Goal: Communication & Community: Answer question/provide support

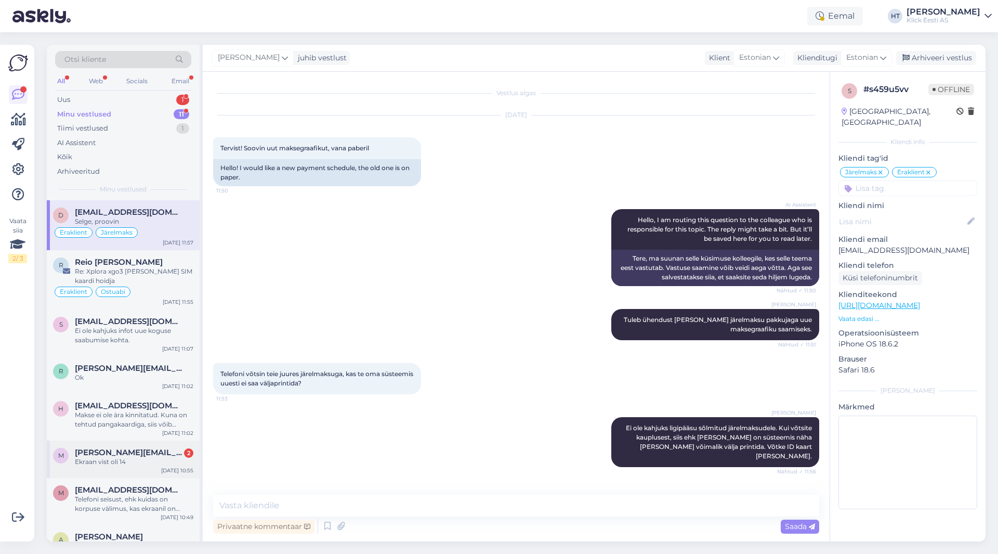
scroll to position [29, 0]
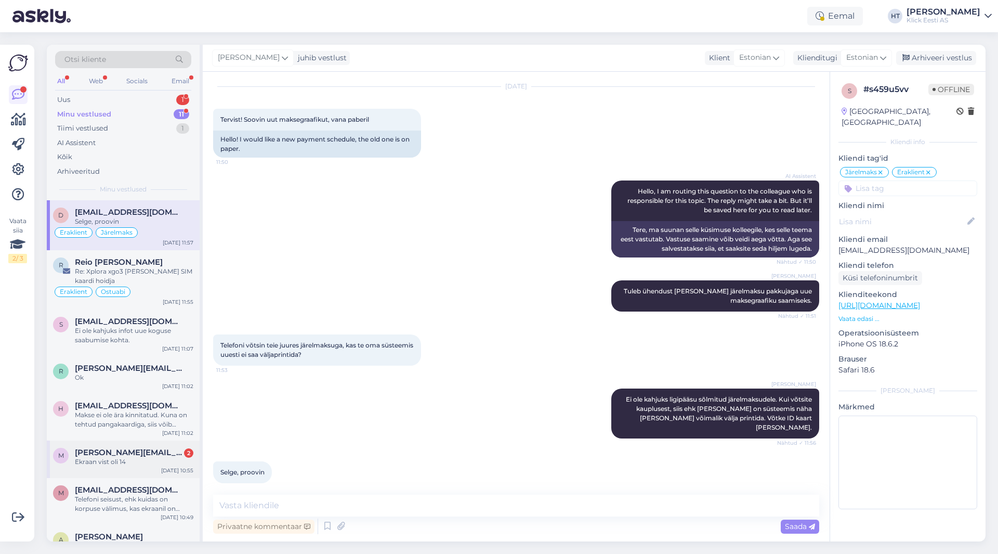
click at [150, 469] on div "m [PERSON_NAME][EMAIL_ADDRESS][DOMAIN_NAME] 2 Ekraan vist oli [DATE] 10:55" at bounding box center [123, 458] width 153 height 37
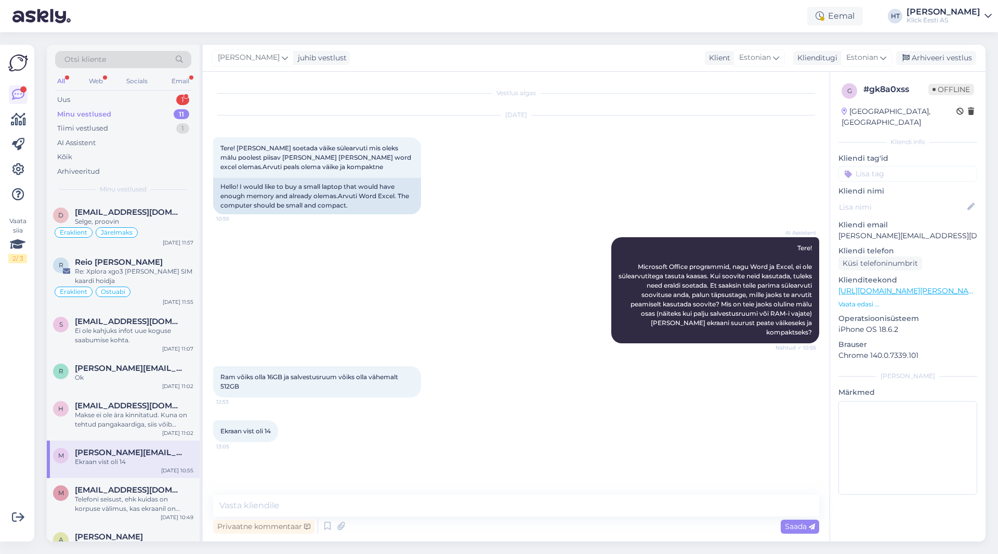
scroll to position [0, 0]
click at [470, 240] on div "AI Assistent Tere! Microsoft Office programmid, nagu Word ja Excel, ei ole süle…" at bounding box center [516, 290] width 606 height 129
click at [336, 497] on textarea at bounding box center [516, 505] width 606 height 22
paste textarea "[URL][DOMAIN_NAME][PERSON_NAME]"
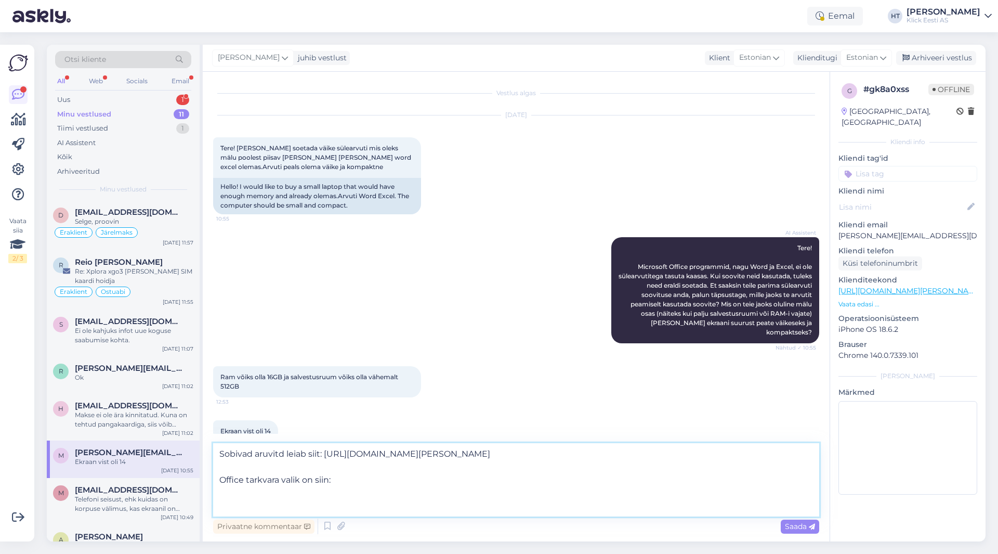
paste textarea "[URL][DOMAIN_NAME][PERSON_NAME]"
click at [270, 453] on textarea "Sobivad aruvitd leiab siit: [URL][DOMAIN_NAME][PERSON_NAME] Office tarkvara val…" at bounding box center [516, 479] width 606 height 73
type textarea "Sobivad arvutid leiab siit: [URL][DOMAIN_NAME][PERSON_NAME] Office tarkvara val…"
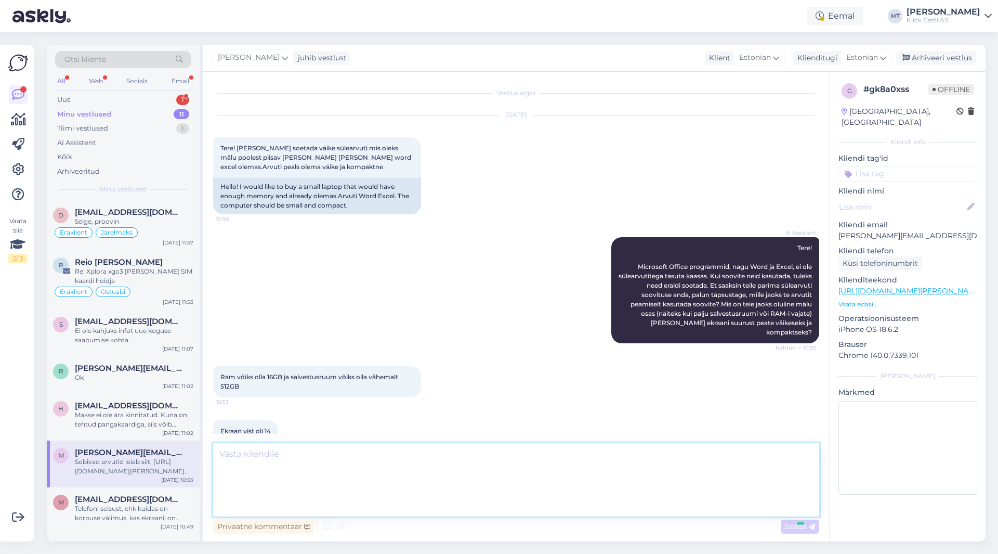
scroll to position [69, 0]
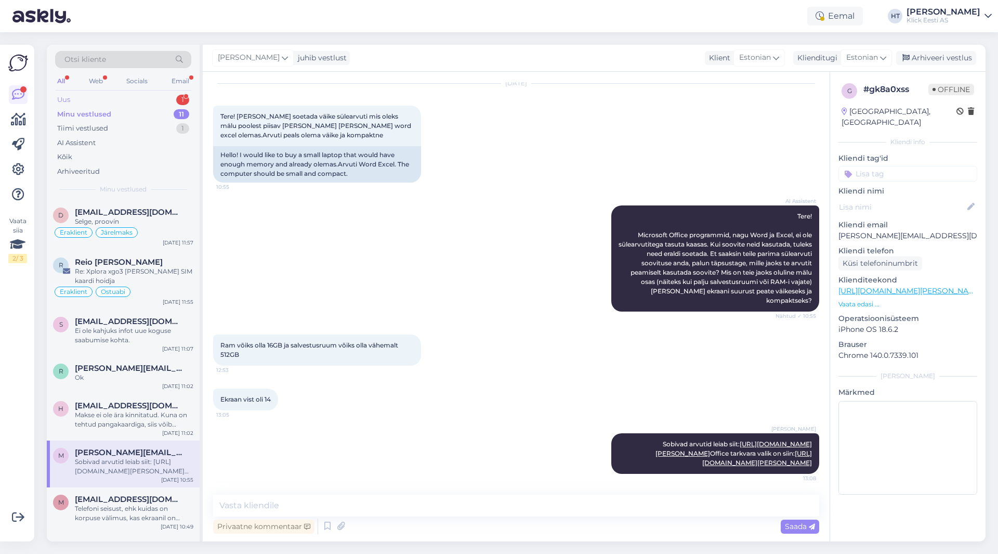
click at [178, 106] on div "Uus 1" at bounding box center [123, 100] width 136 height 15
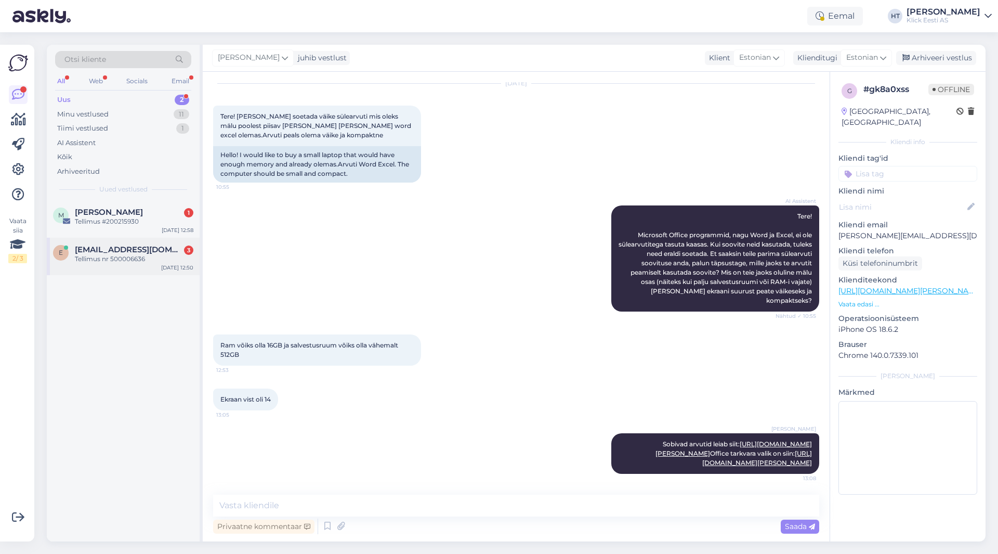
click at [115, 256] on div "Tellimus nr 500006636" at bounding box center [134, 258] width 118 height 9
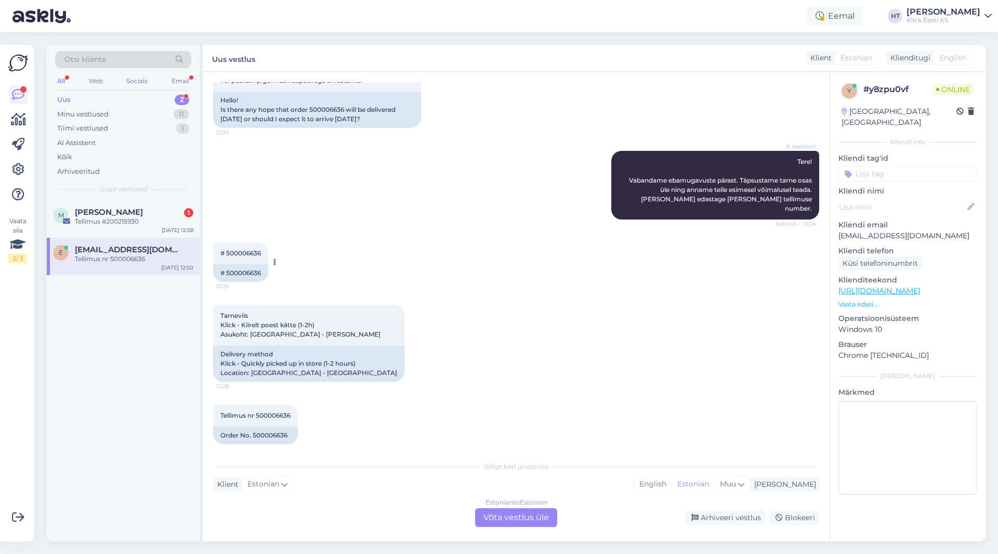
scroll to position [0, 0]
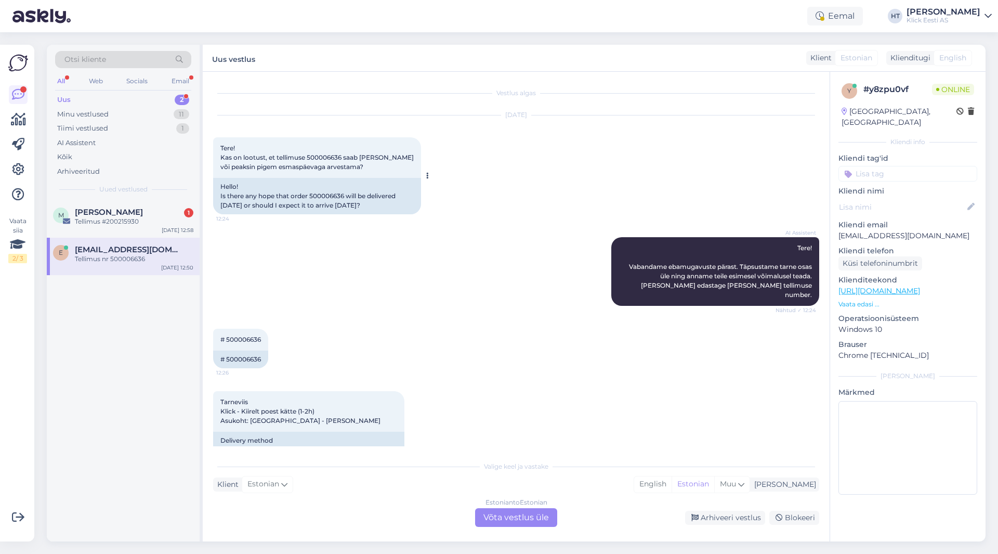
click at [325, 158] on span "Tere! Kas on lootust, et tellimuse 500006636 saab [PERSON_NAME] või peaksin pig…" at bounding box center [317, 157] width 195 height 27
copy span "500006636"
click at [156, 110] on div "Minu vestlused 11" at bounding box center [123, 114] width 136 height 15
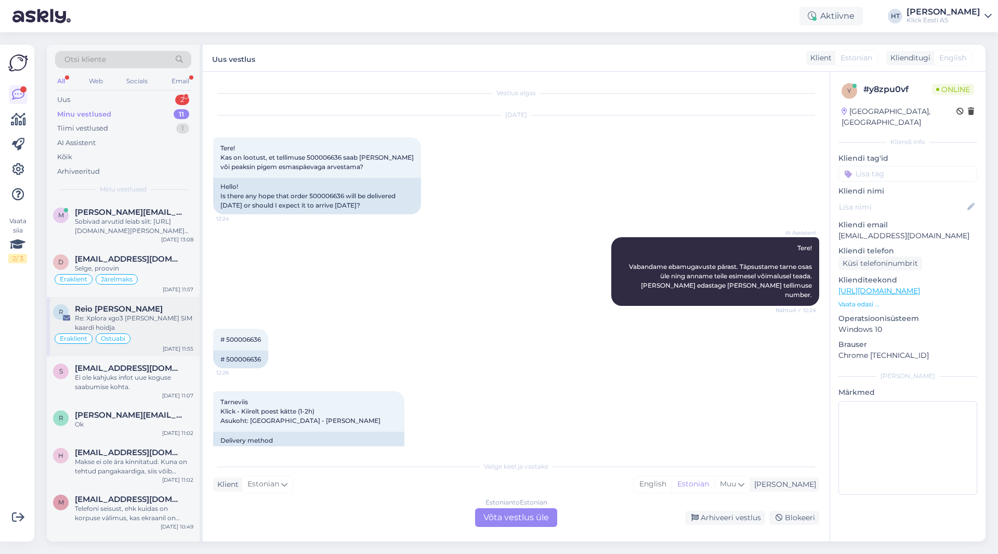
click at [152, 317] on div "Re: Xplora xgo3 [PERSON_NAME] SIM kaardi hoidja" at bounding box center [134, 322] width 118 height 19
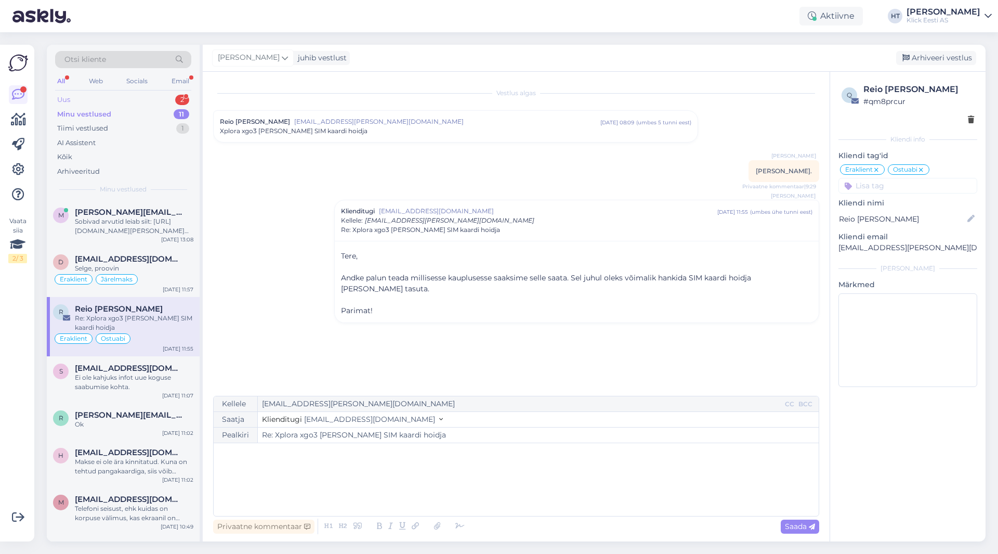
click at [186, 96] on div "2" at bounding box center [182, 100] width 14 height 10
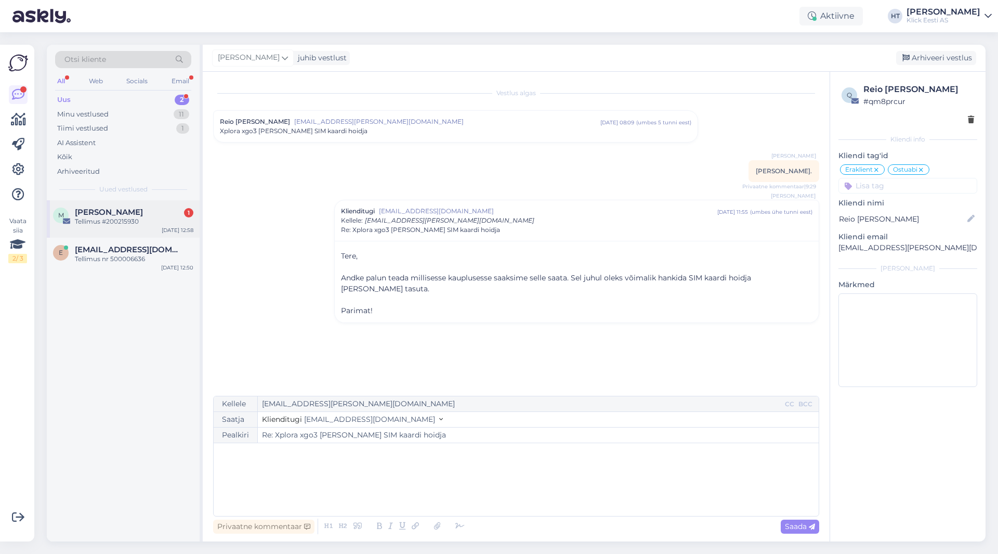
click at [147, 223] on div "Tellimus #200215930" at bounding box center [134, 221] width 118 height 9
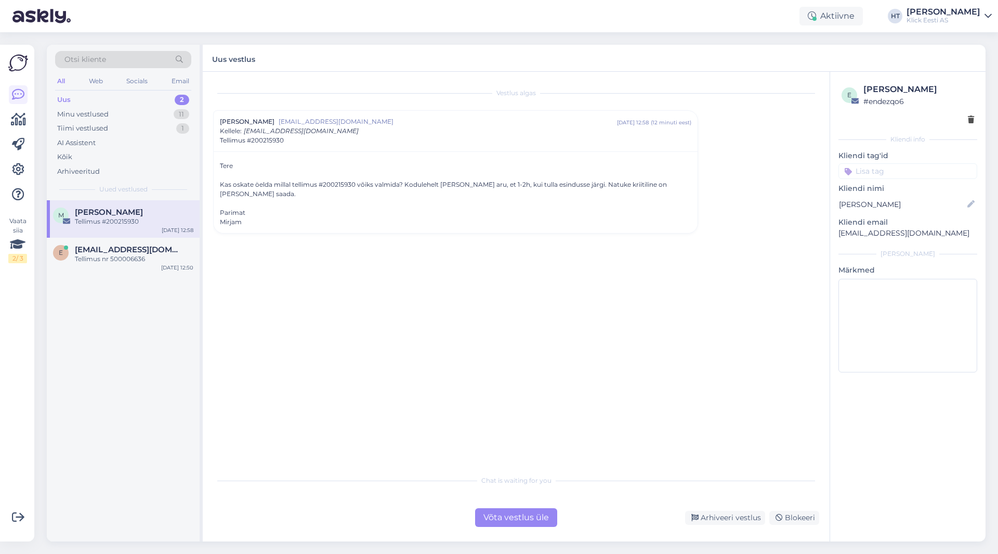
click at [877, 231] on p "[EMAIL_ADDRESS][DOMAIN_NAME]" at bounding box center [907, 233] width 139 height 11
click at [339, 187] on div "Kas oskate öelda millal tellimus #200215930 võiks valmida? Kodulehelt [PERSON_N…" at bounding box center [455, 189] width 471 height 19
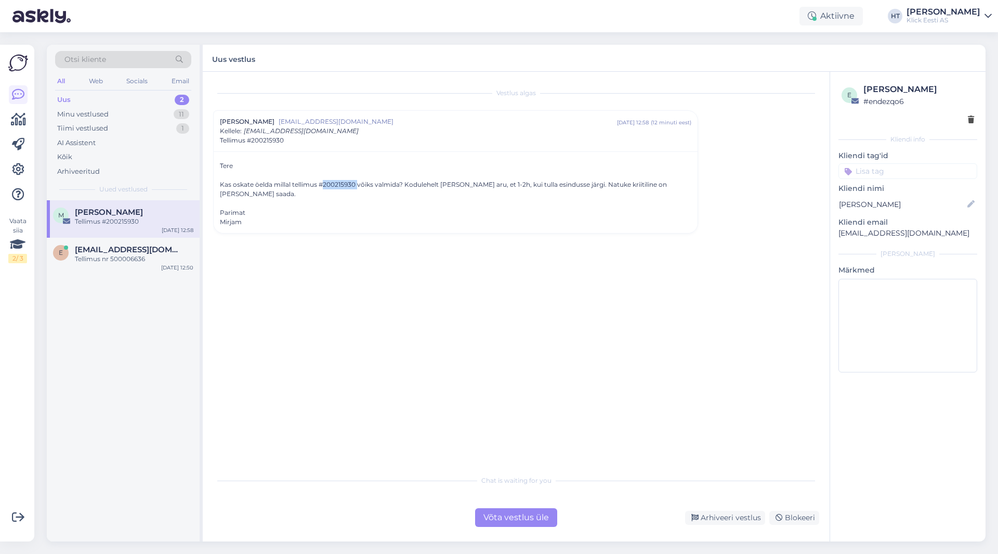
copy div "200215930"
click at [143, 260] on div "Tellimus nr 500006636" at bounding box center [134, 258] width 118 height 9
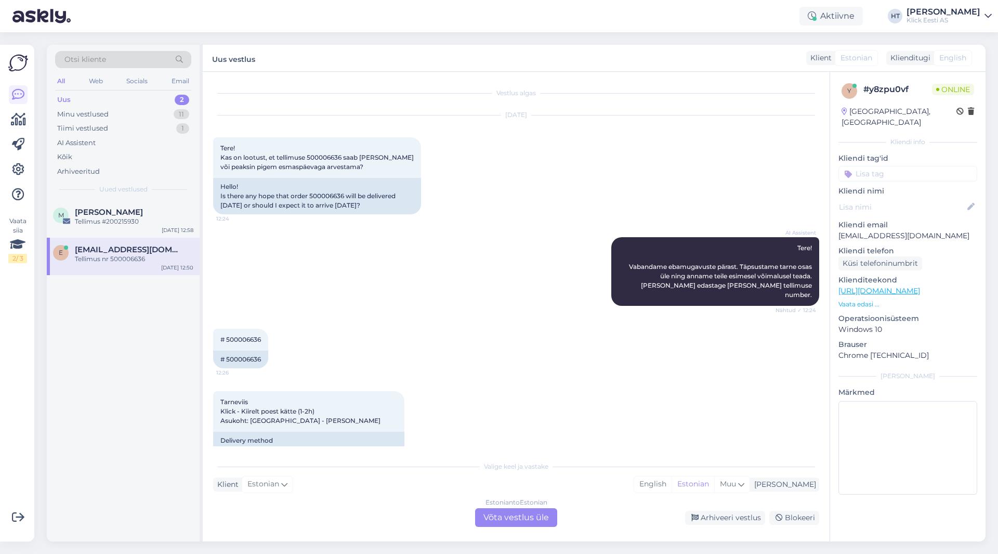
scroll to position [86, 0]
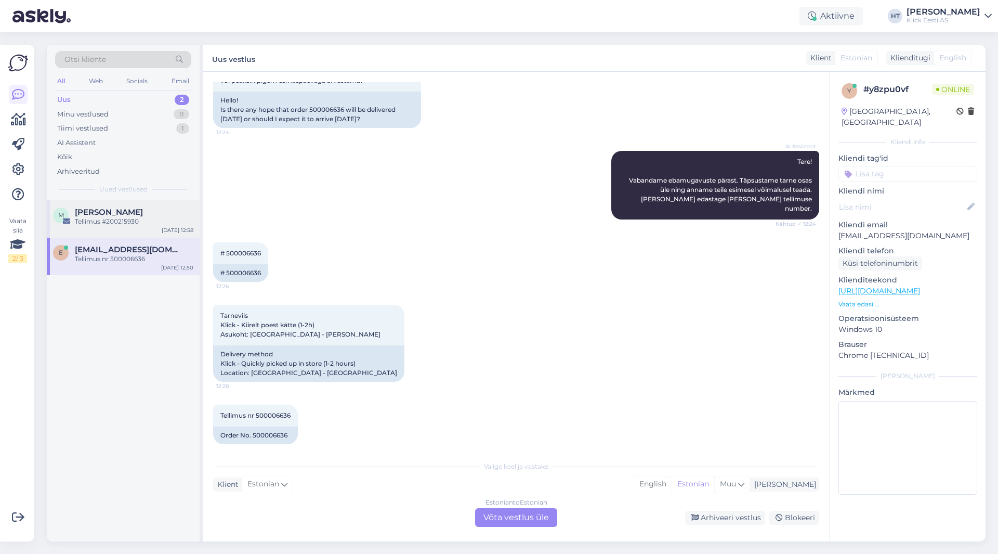
click at [122, 228] on div "M [PERSON_NAME] #200215930 [DATE] 12:58" at bounding box center [123, 218] width 153 height 37
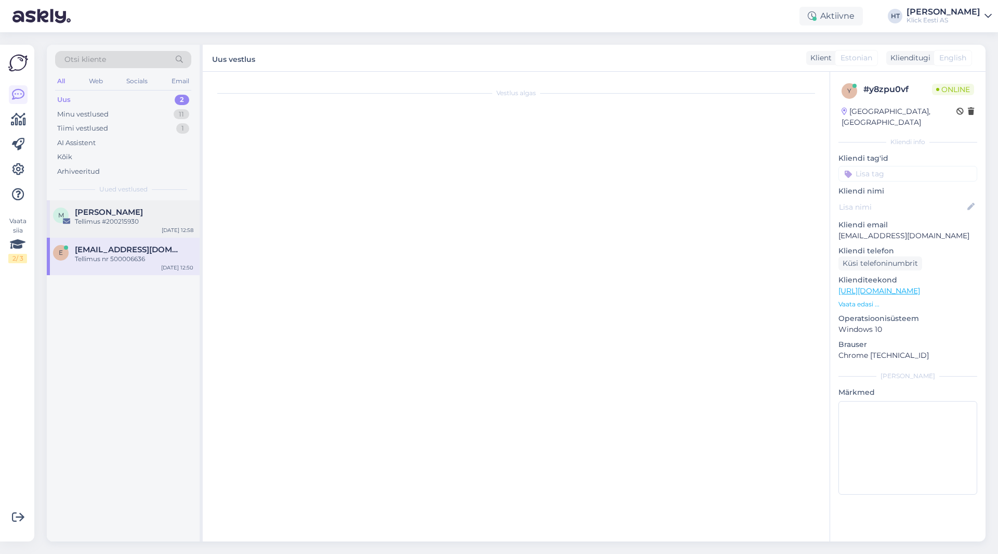
scroll to position [0, 0]
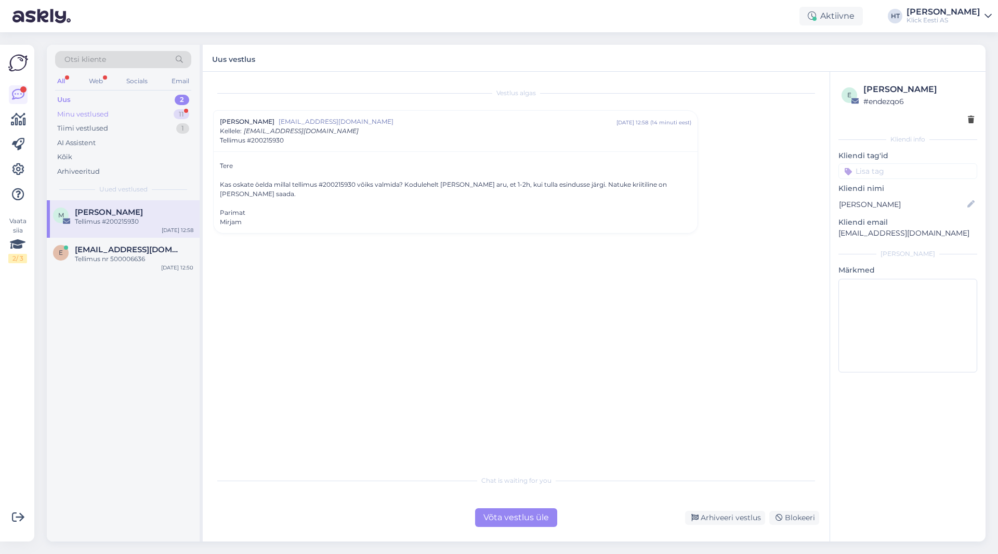
click at [125, 114] on div "Minu vestlused 11" at bounding box center [123, 114] width 136 height 15
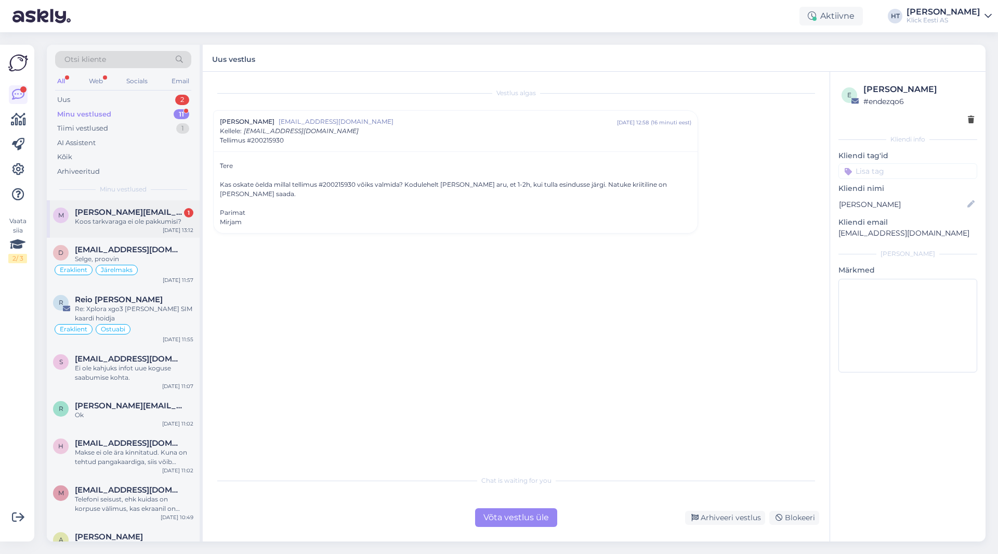
click at [134, 228] on div "m [PERSON_NAME][EMAIL_ADDRESS][DOMAIN_NAME] 1 Koos tarkvaraga ei ole pakkumisi?…" at bounding box center [123, 218] width 153 height 37
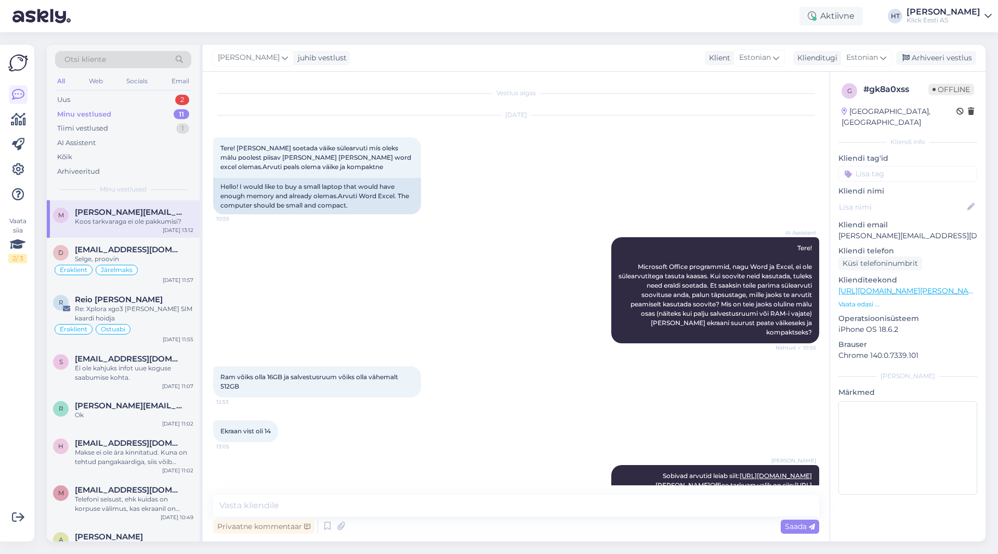
scroll to position [114, 0]
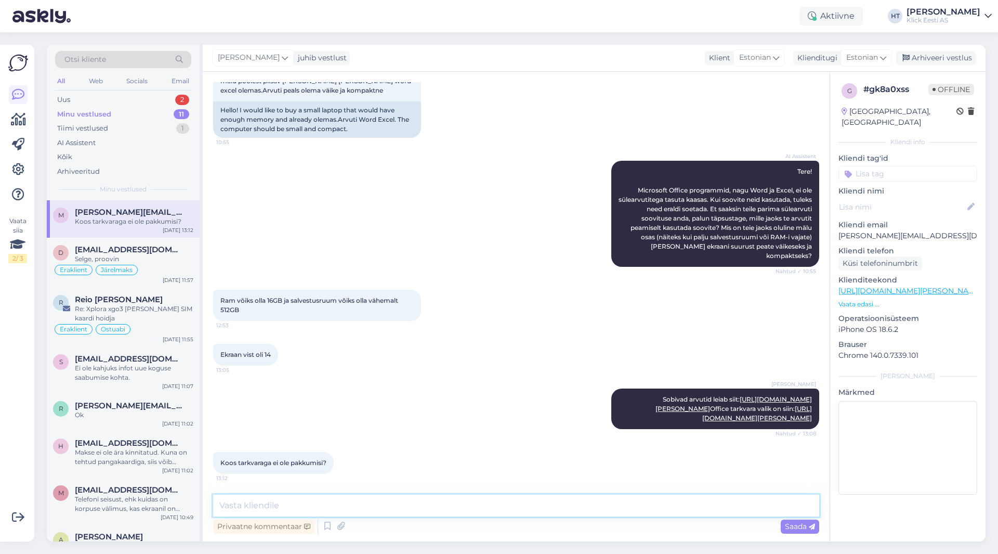
click at [397, 510] on textarea at bounding box center [516, 505] width 606 height 22
paste textarea "[URL][DOMAIN_NAME][PERSON_NAME]"
type textarea "Järgnval kahel oleks: [URL][DOMAIN_NAME][PERSON_NAME]"
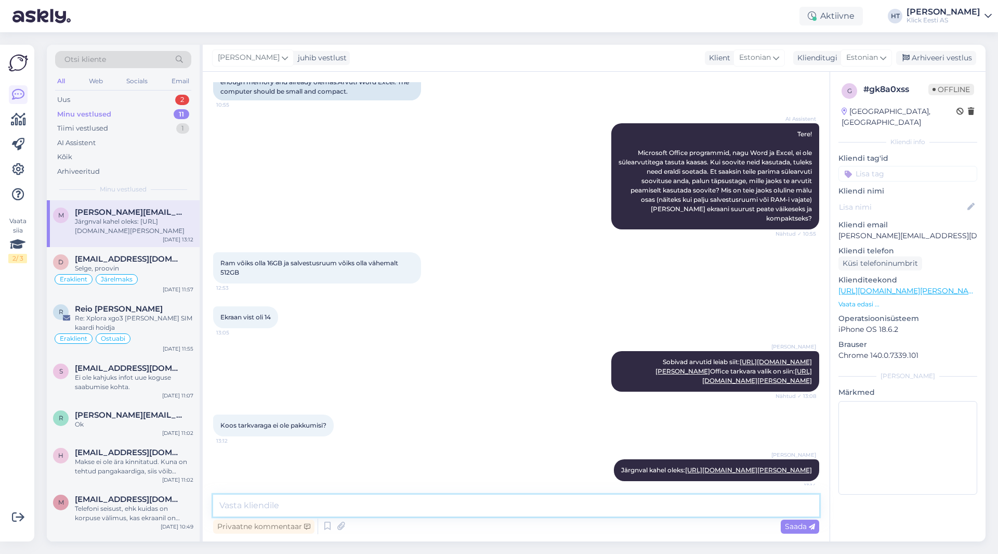
scroll to position [177, 0]
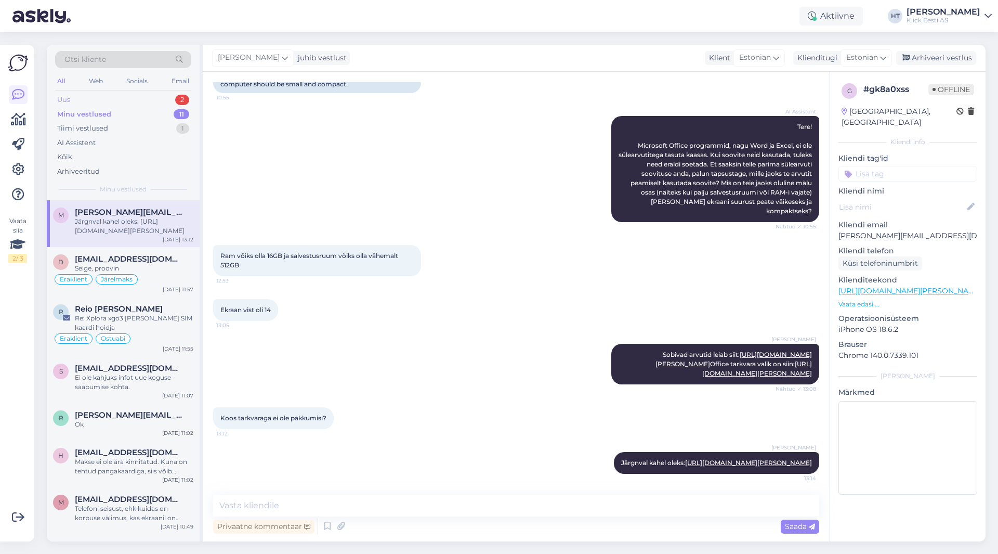
click at [143, 101] on div "Uus 2" at bounding box center [123, 100] width 136 height 15
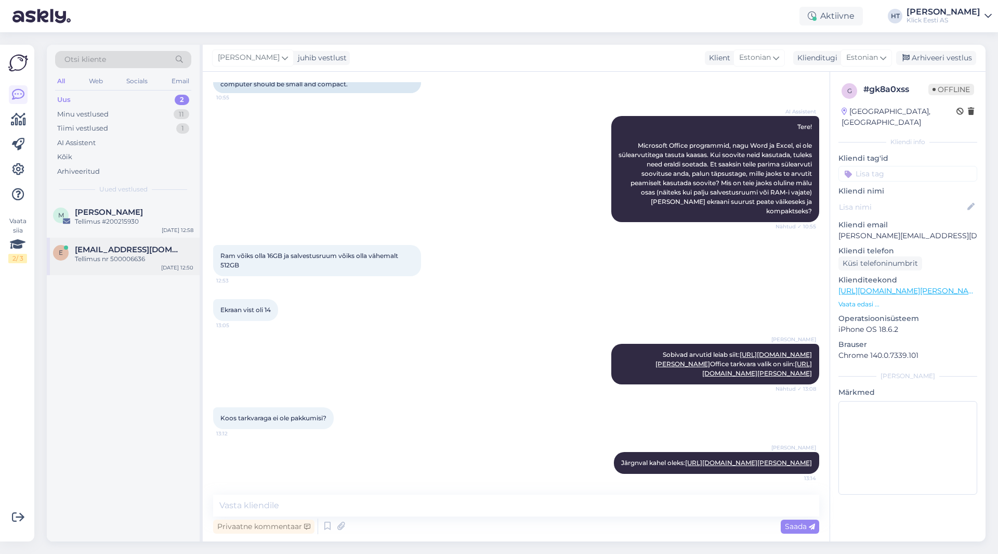
click at [130, 252] on div "[EMAIL_ADDRESS][DOMAIN_NAME]" at bounding box center [134, 249] width 118 height 9
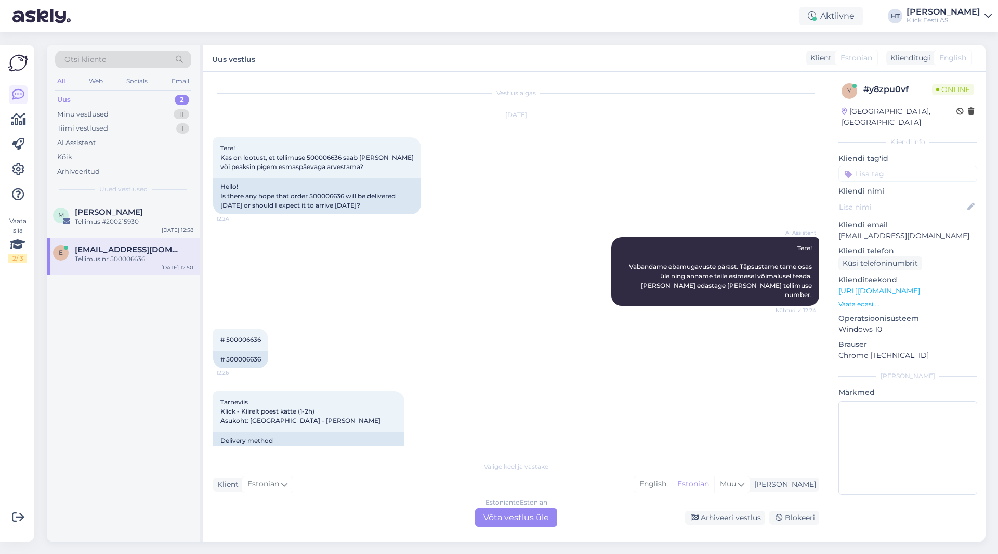
scroll to position [86, 0]
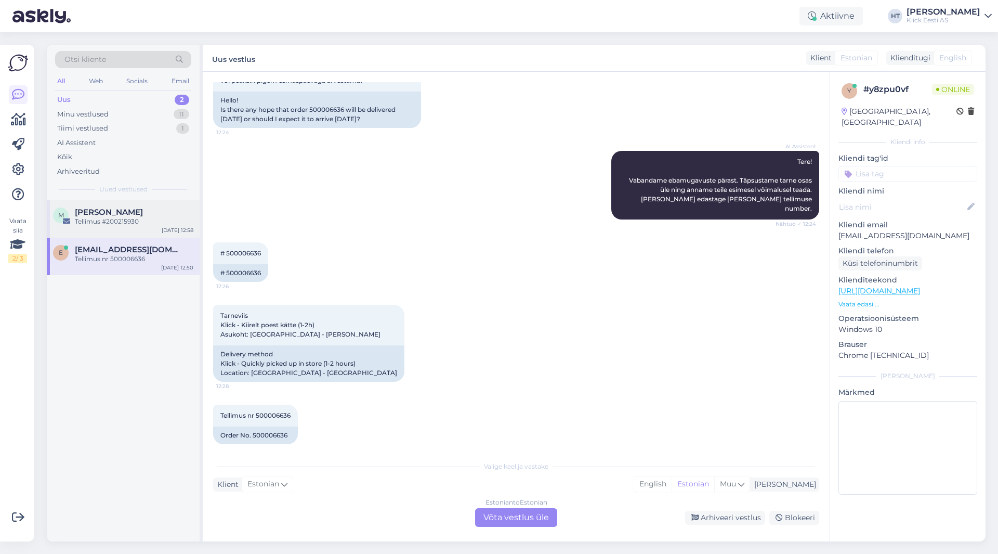
click at [176, 214] on div "[PERSON_NAME]" at bounding box center [134, 211] width 118 height 9
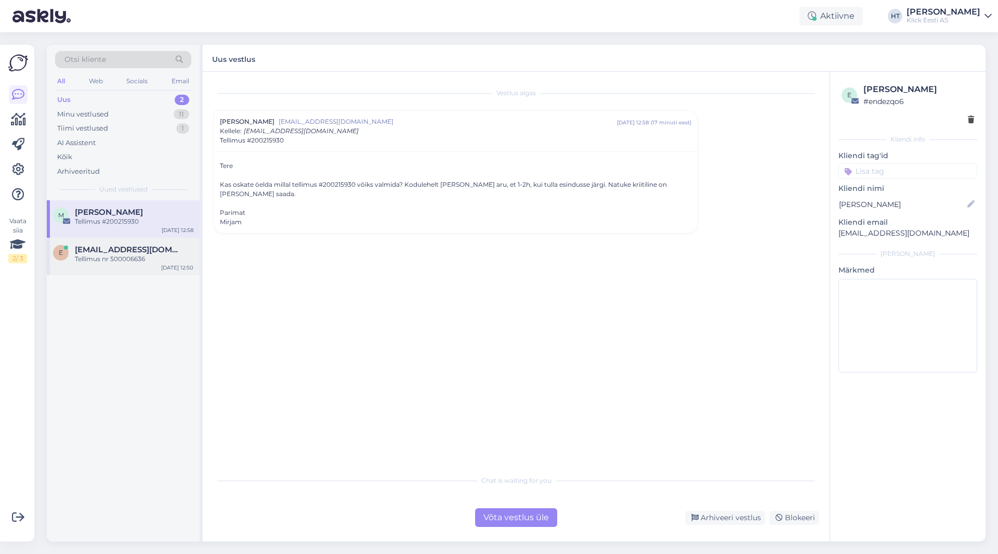
click at [127, 265] on div "e [EMAIL_ADDRESS][DOMAIN_NAME] Tellimus nr 500006636 [DATE] 12:50" at bounding box center [123, 256] width 153 height 37
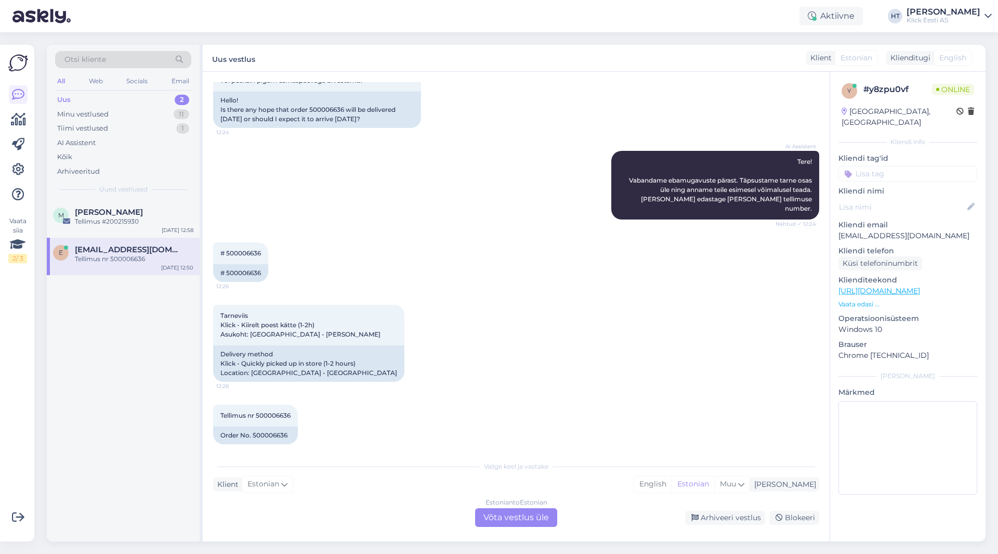
click at [504, 512] on div "Estonian to Estonian Võta vestlus üle" at bounding box center [516, 517] width 82 height 19
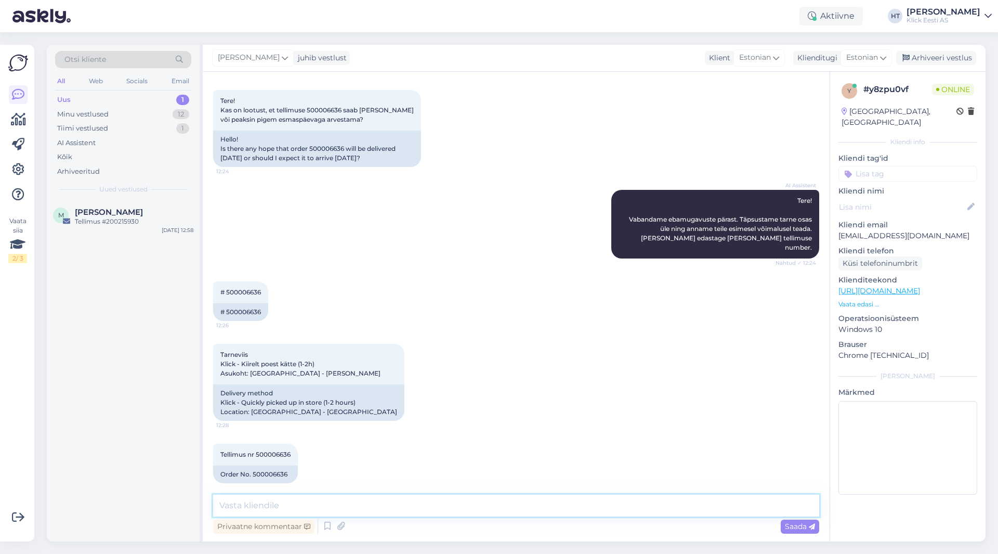
click at [505, 508] on textarea at bounding box center [516, 505] width 606 height 22
type textarea "Saatsin kauplusele päringu selles osas. Vaatavad [PERSON_NAME] komplekteerivad …"
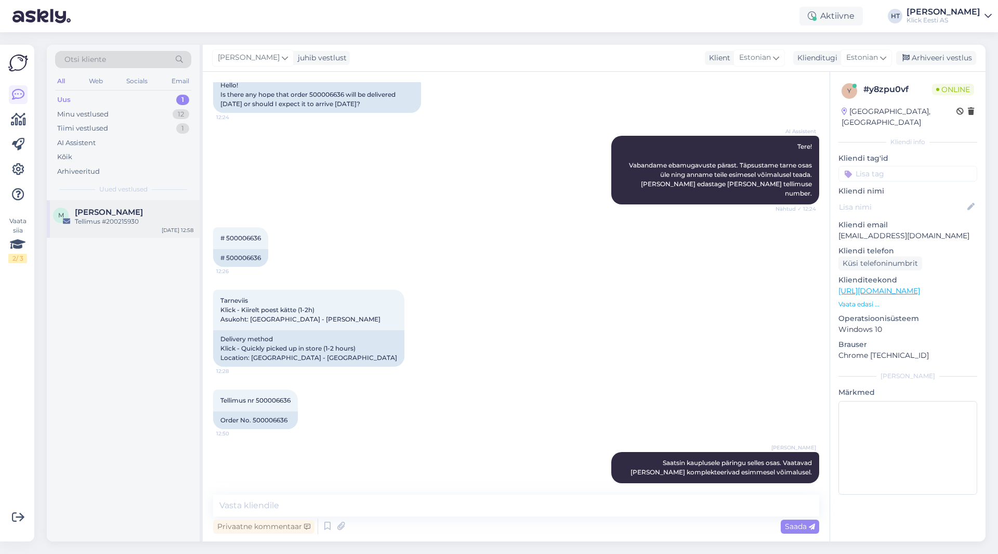
click at [143, 225] on div "Tellimus #200215930" at bounding box center [134, 221] width 118 height 9
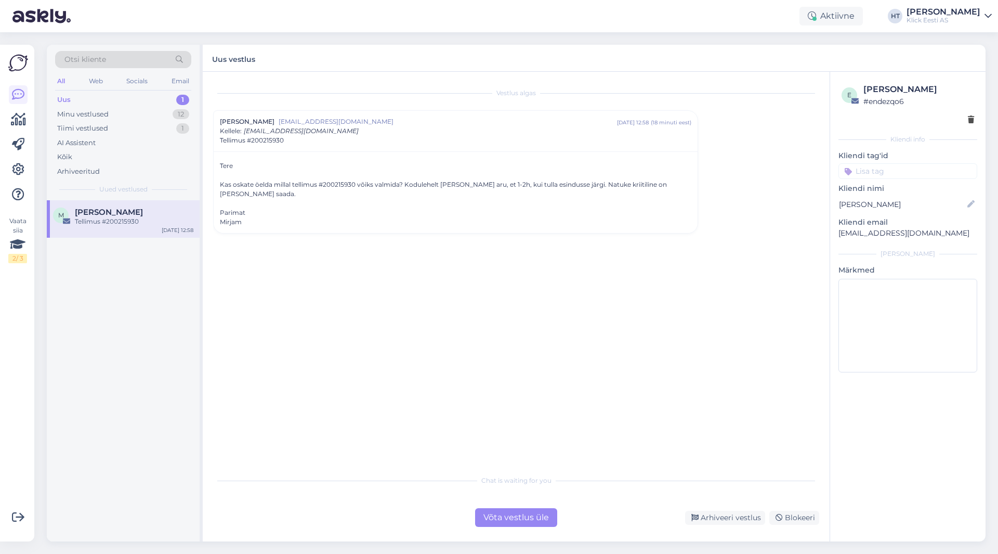
click at [496, 521] on div "Võta vestlus üle" at bounding box center [516, 517] width 82 height 19
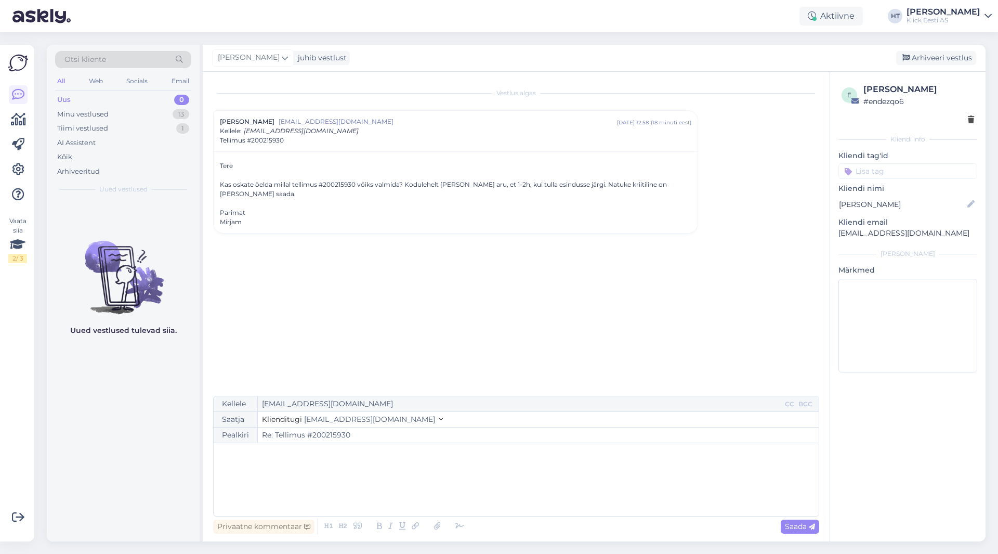
click at [436, 467] on div "﻿" at bounding box center [516, 479] width 595 height 62
click at [801, 529] on span "Saada" at bounding box center [800, 525] width 30 height 9
type input "Re: Re: Tellimus #200215930"
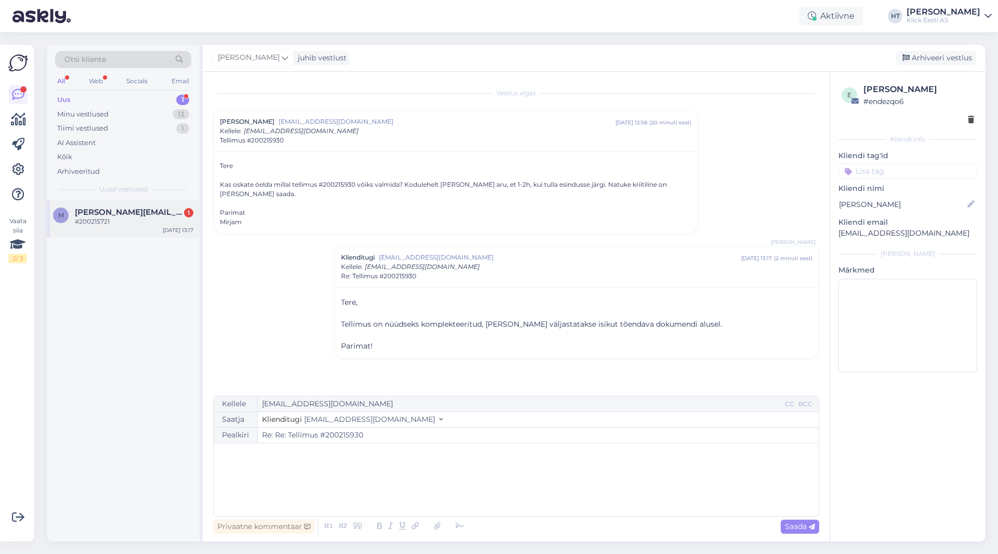
click at [109, 214] on span "[PERSON_NAME][EMAIL_ADDRESS][DOMAIN_NAME]" at bounding box center [129, 211] width 108 height 9
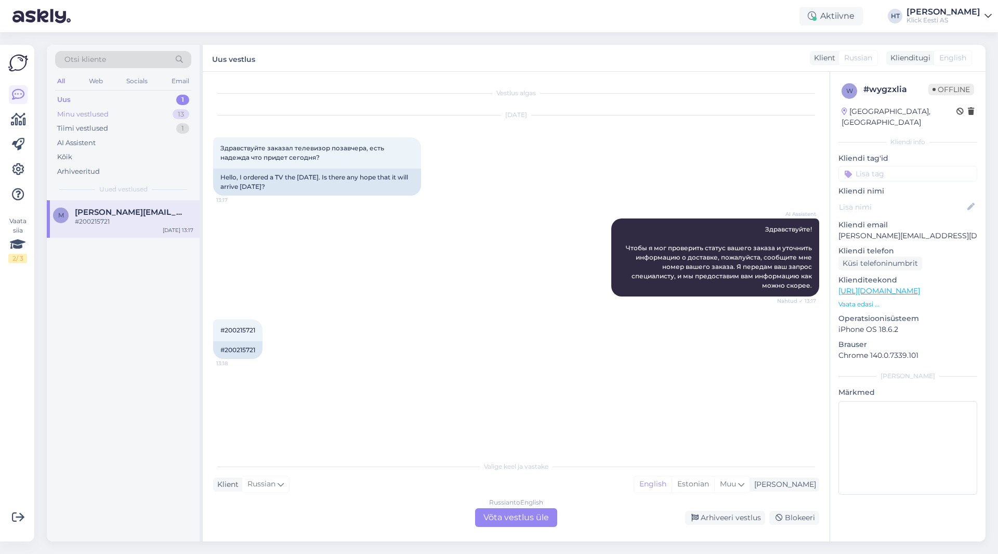
click at [152, 113] on div "Minu vestlused 13" at bounding box center [123, 114] width 136 height 15
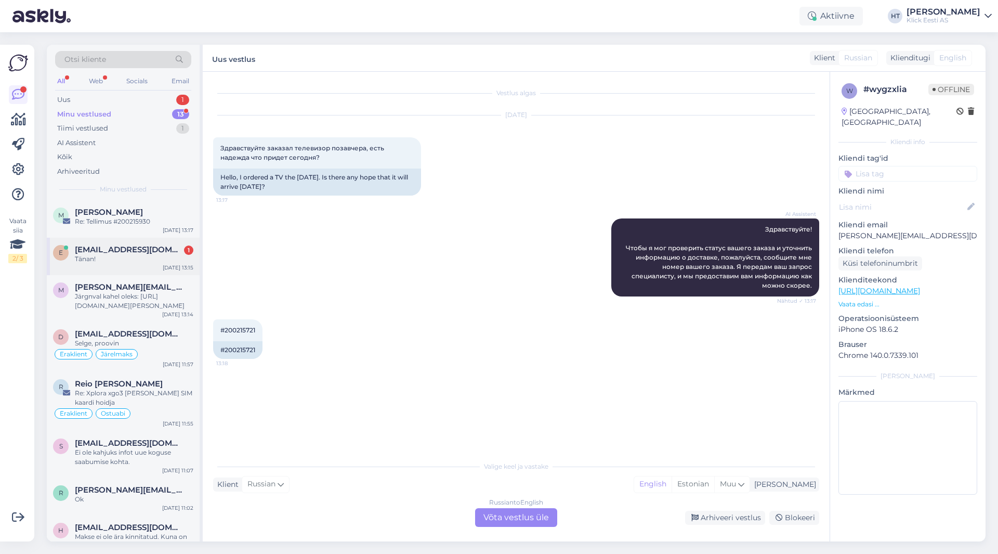
click at [161, 248] on div "[EMAIL_ADDRESS][DOMAIN_NAME] 1" at bounding box center [134, 249] width 118 height 9
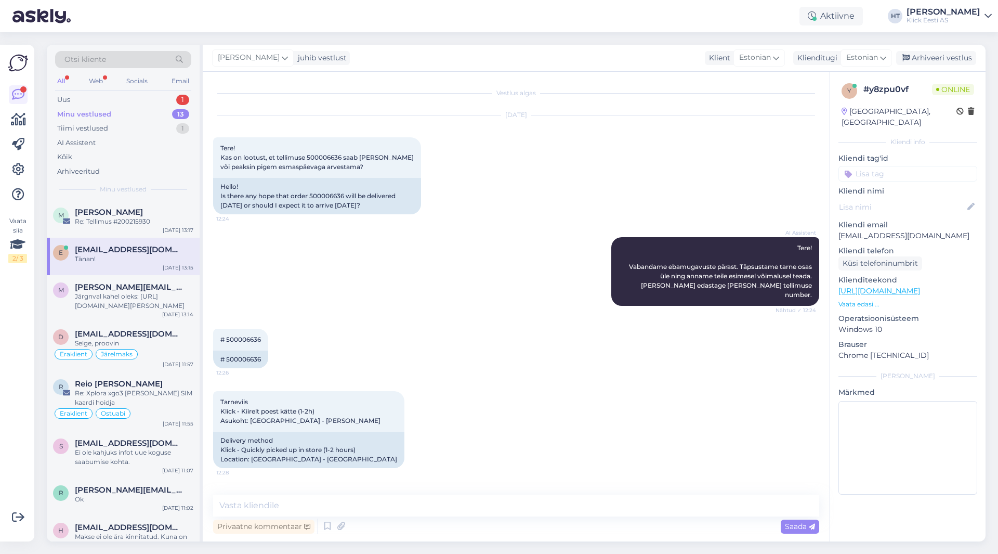
scroll to position [146, 0]
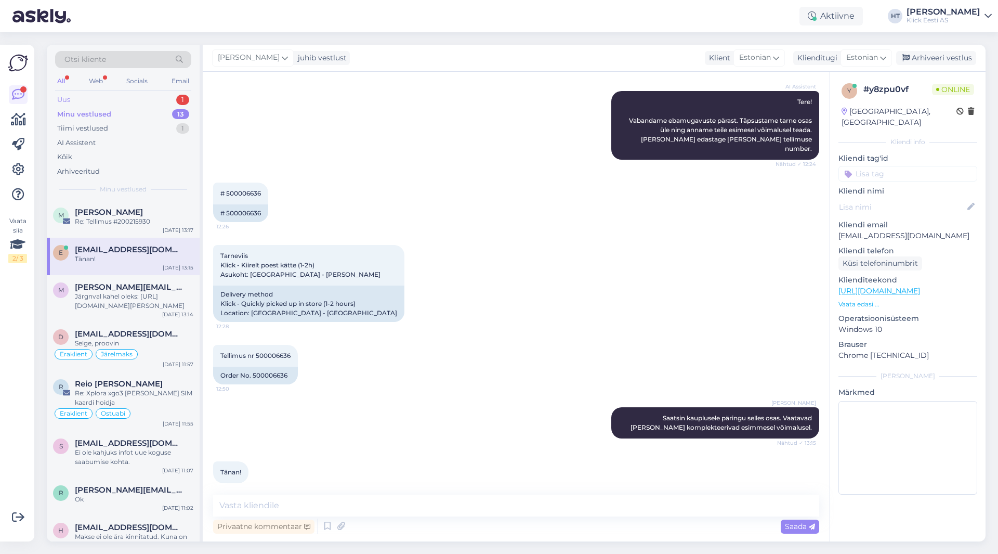
click at [164, 98] on div "Uus 1" at bounding box center [123, 100] width 136 height 15
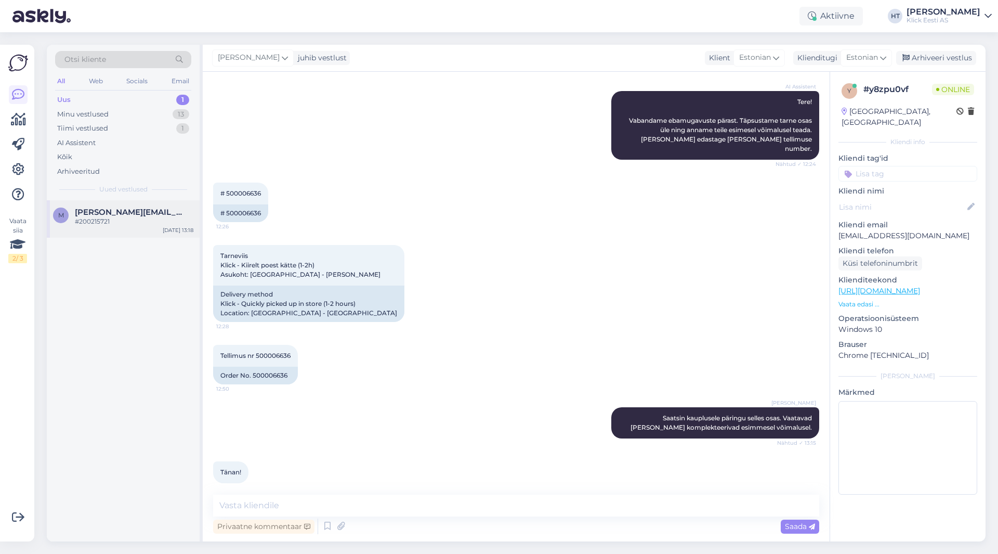
click at [165, 202] on div "m [PERSON_NAME][EMAIL_ADDRESS][DOMAIN_NAME] #200215721 [DATE] 13:18" at bounding box center [123, 218] width 153 height 37
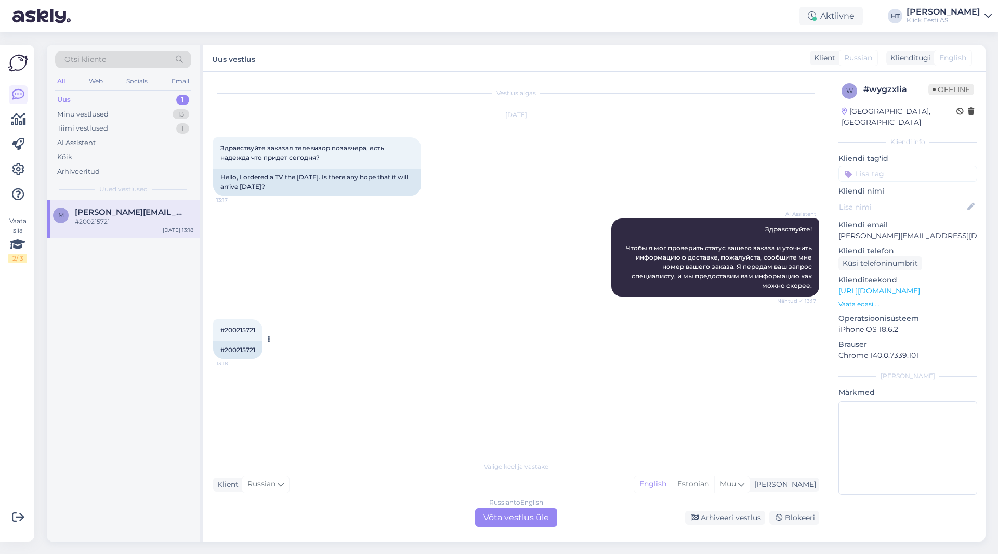
click at [246, 330] on span "#200215721" at bounding box center [237, 330] width 35 height 8
copy div "200215721 13:18"
click at [328, 300] on div "AI Assistent Здравствуйте! Чтобы я мог проверить статус вашего заказа и уточнит…" at bounding box center [516, 257] width 606 height 101
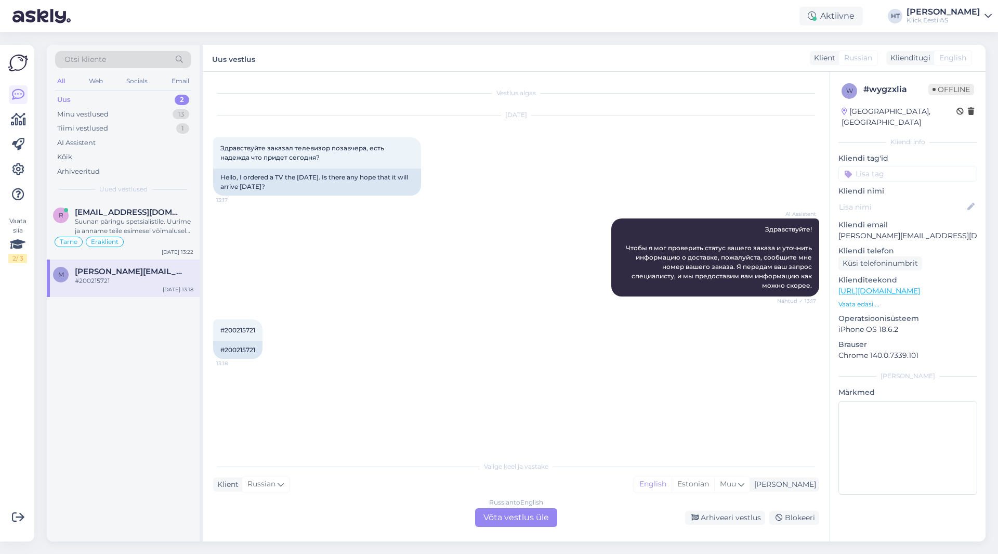
click at [311, 270] on div "AI Assistent Здравствуйте! Чтобы я мог проверить статус вашего заказа и уточнит…" at bounding box center [516, 257] width 606 height 101
click at [189, 239] on div "Tarne Eraklient" at bounding box center [123, 241] width 140 height 12
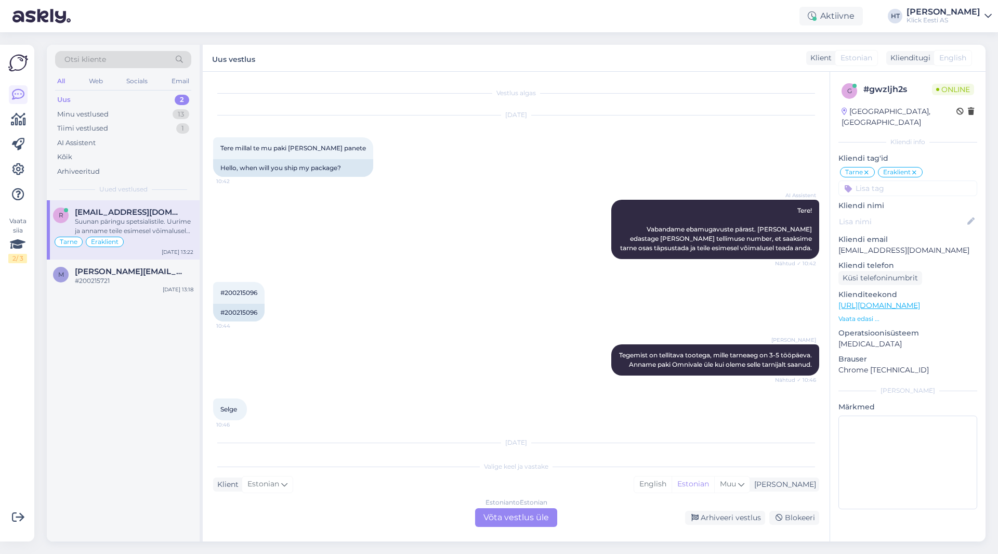
scroll to position [340, 0]
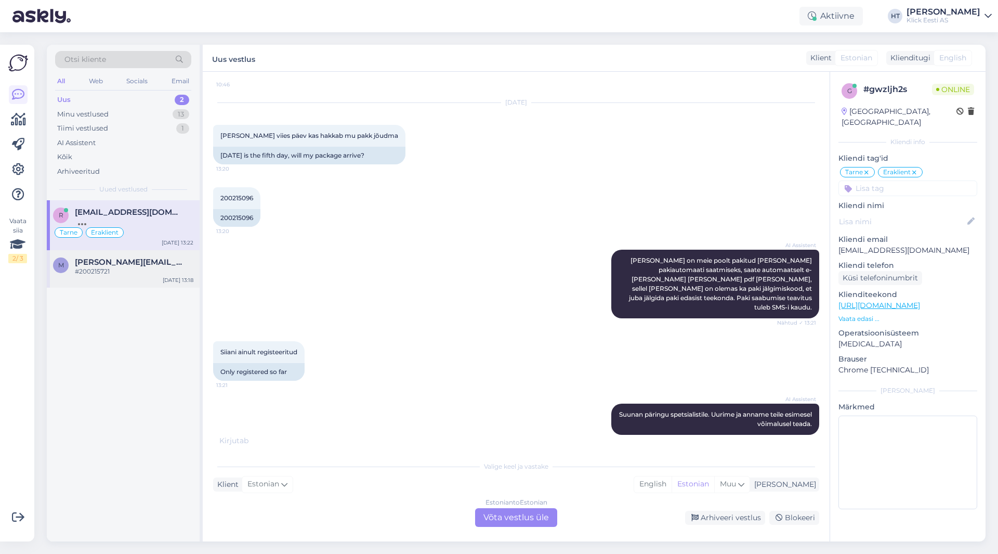
click at [152, 265] on span "[PERSON_NAME][EMAIL_ADDRESS][DOMAIN_NAME]" at bounding box center [129, 261] width 108 height 9
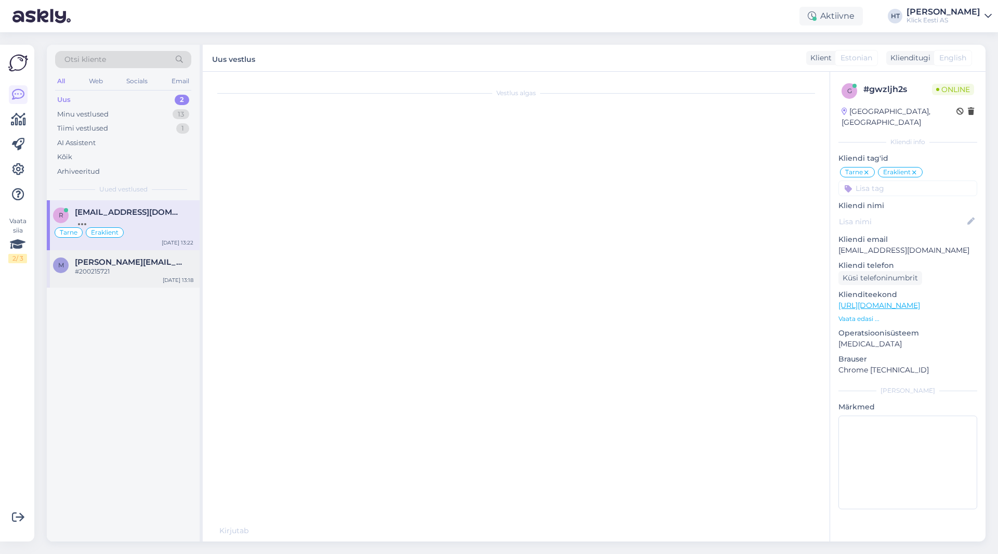
scroll to position [0, 0]
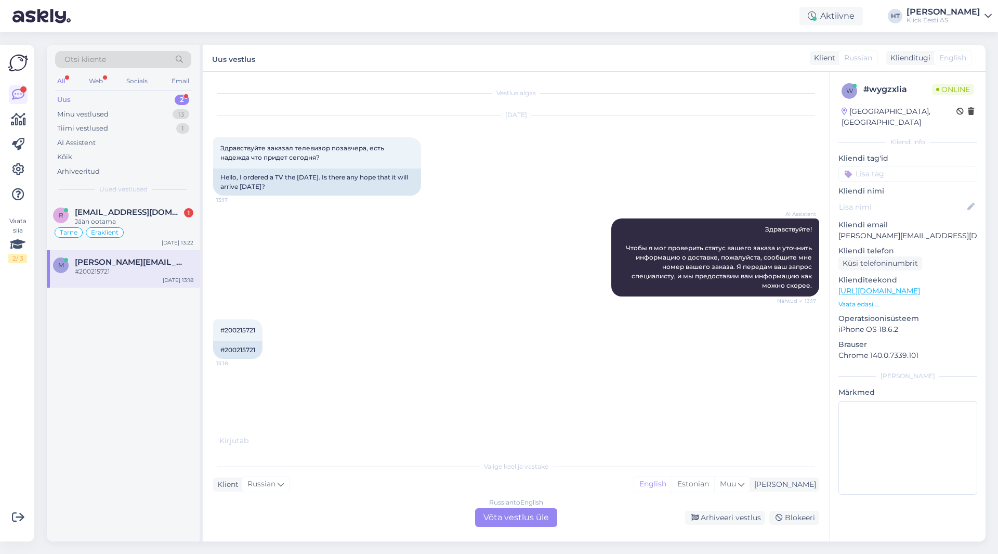
click at [519, 518] on div "Russian to English Võta vestlus üle" at bounding box center [516, 517] width 82 height 19
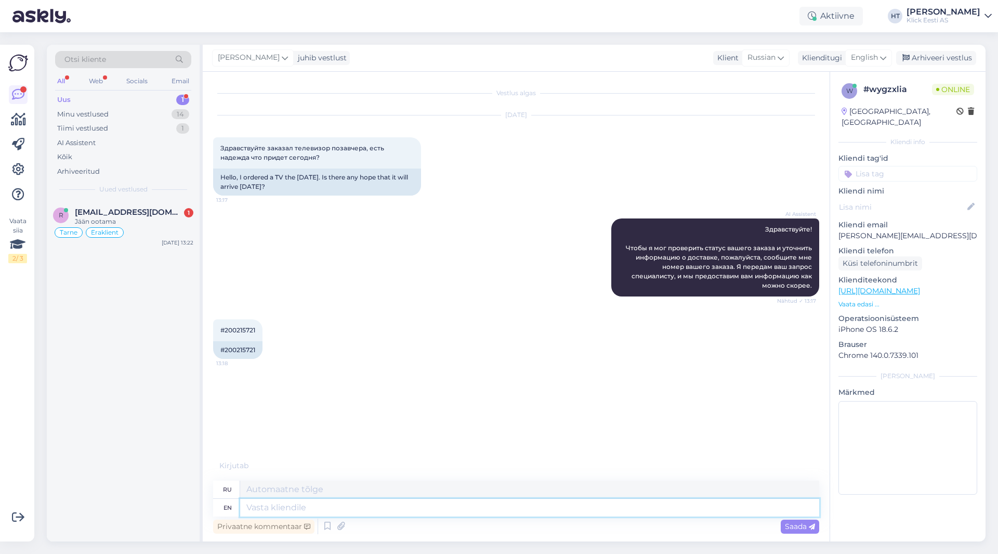
click at [504, 508] on textarea at bounding box center [529, 507] width 579 height 18
type textarea "It"
type textarea "Это"
type textarea "It's"
type textarea "Его"
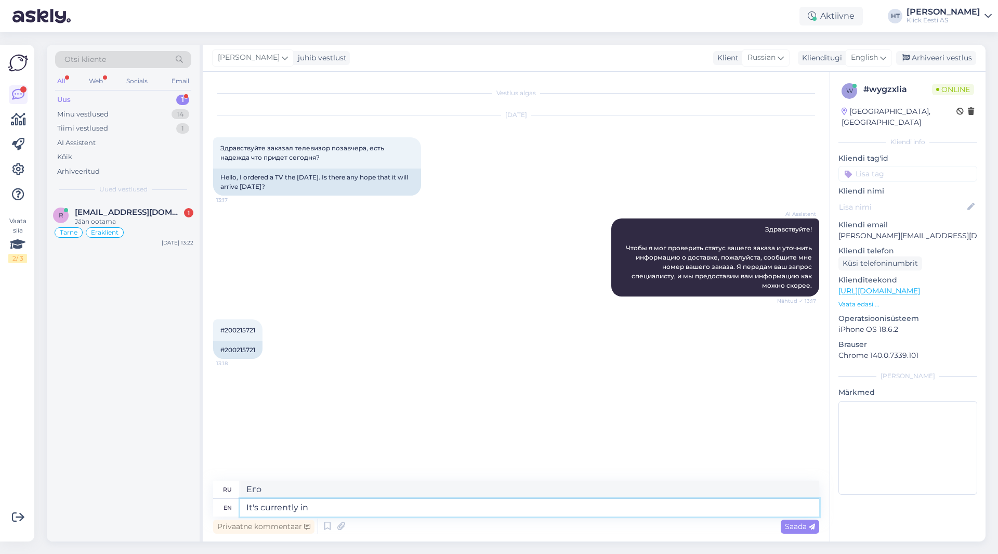
type textarea "It's currently in"
type textarea "В настоящее время"
type textarea "It's currently in a"
type textarea "В настоящее время он находится в"
type textarea "It's currently in a parcel s"
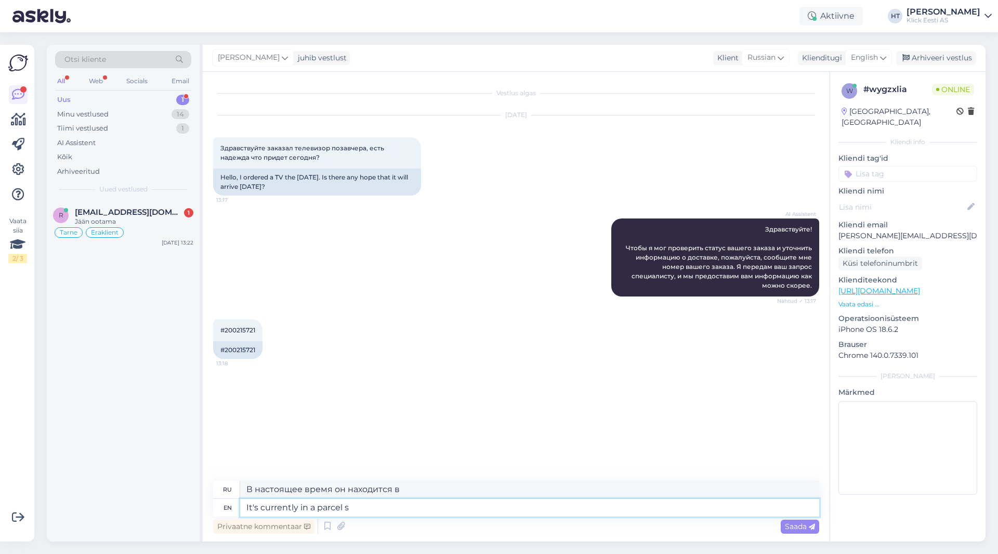
type textarea "В настоящее время он находится в посылке."
type textarea "It's currently in a parcel sorting"
type textarea "В настоящее время он находится на сортировке посылок."
type textarea "It's currently in a parcel sorting center"
type textarea "В настоящее время он находится в центре сортировки посылок."
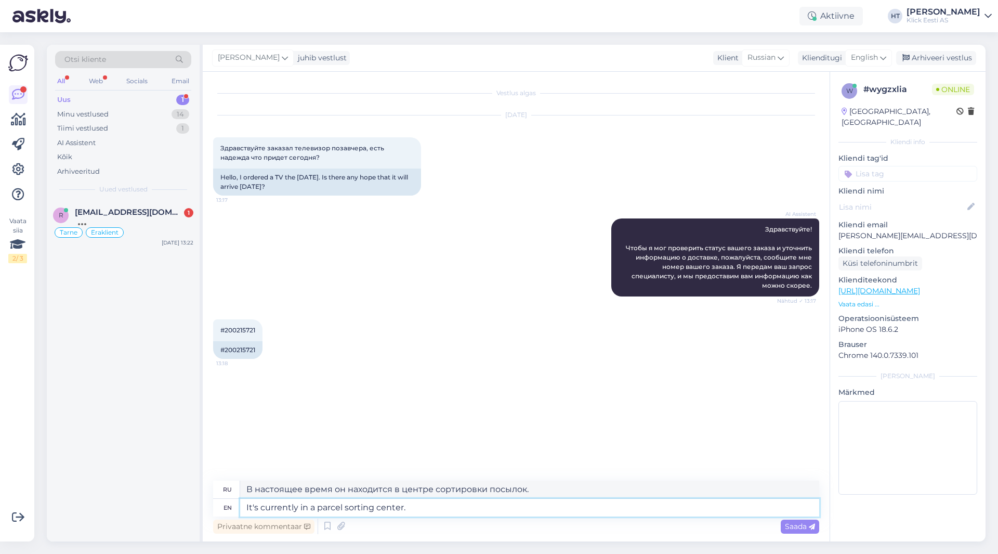
type textarea "It's currently in a parcel sorting center."
type textarea "В настоящее время он находится в сортировочном центре посылок."
type textarea "It's currently in a parcel sorting center. Arrival t"
type textarea "В настоящее время он находится в сортировочном центре. Прибытие."
type textarea "It's currently in a parcel sorting center. Arrival [DATE] i"
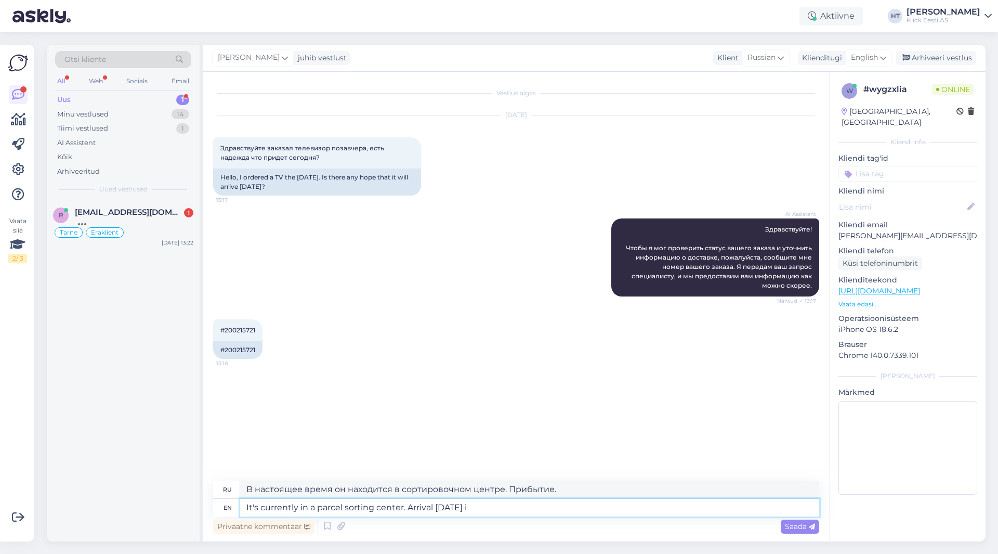
type textarea "Сейчас он находится в сортировочном центре. Прибудет сегодня."
type textarea "It's currently in a parcel sorting center. Arrival [DATE] is un"
type textarea "Сейчас он находится в сортировочном центре. Ожидается сегодня."
type textarea "It's currently in a parcel sorting center. Arrival [DATE] is unlikely."
type textarea "Сейчас он находится в сортировочном центре. Доставка сегодня маловероятна."
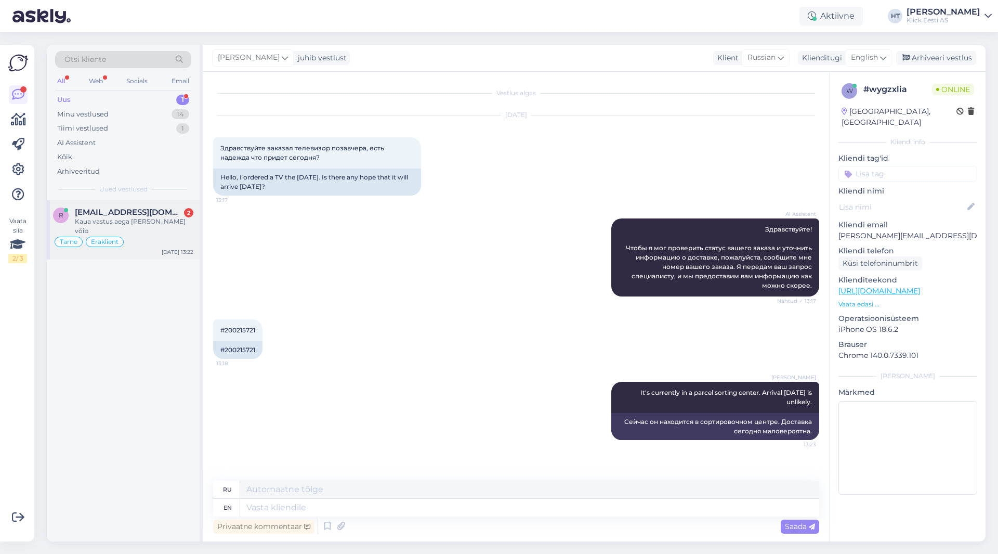
click at [150, 235] on div "Tarne Eraklient" at bounding box center [123, 241] width 140 height 12
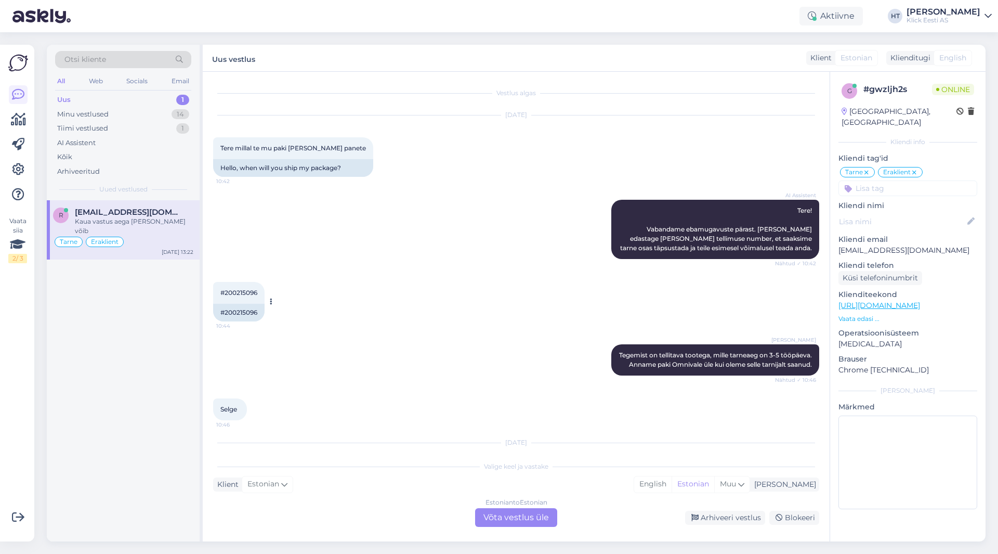
click at [242, 295] on span "#200215096" at bounding box center [238, 292] width 37 height 8
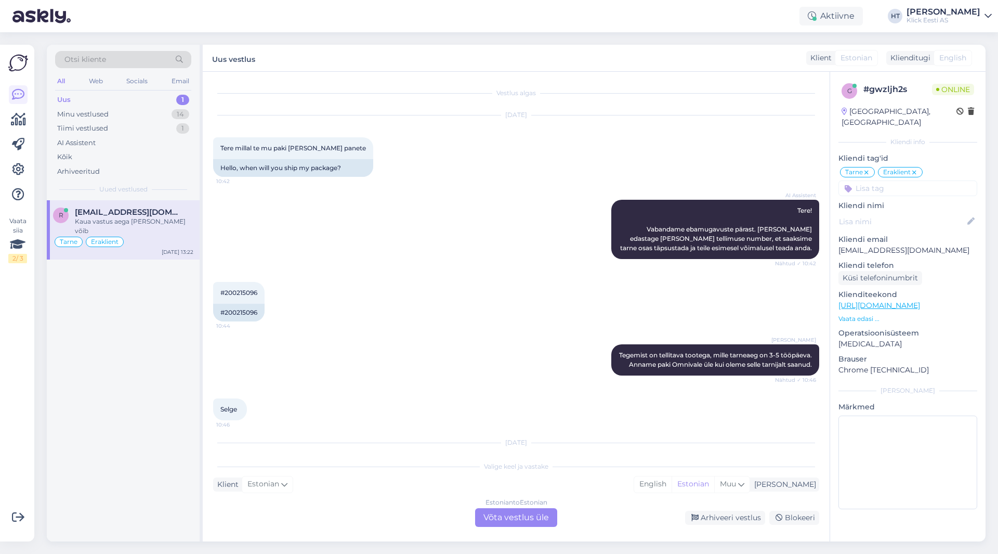
click at [408, 246] on div "AI Assistent Tere! Vabandame ebamugavuste pärast. [PERSON_NAME] edastage [PERSO…" at bounding box center [516, 229] width 606 height 82
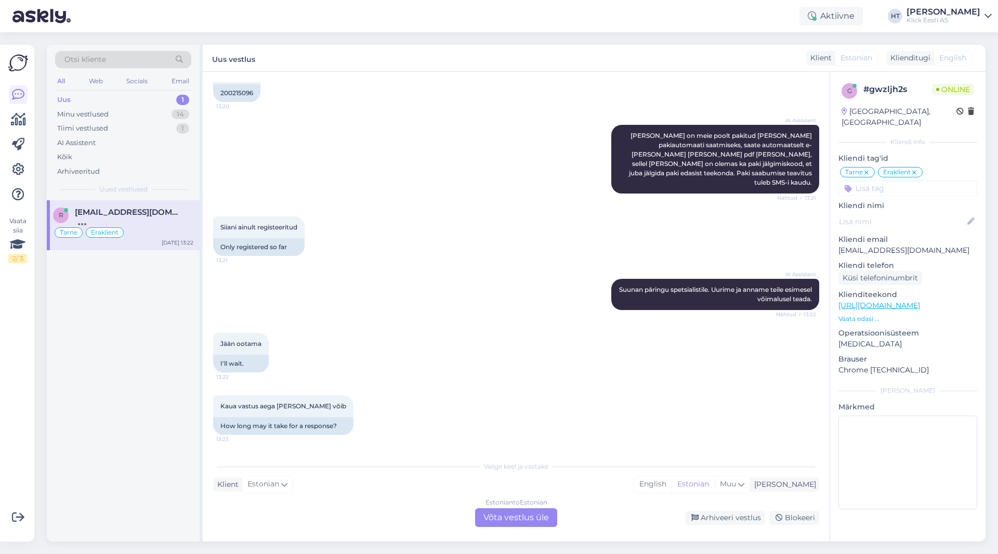
scroll to position [527, 0]
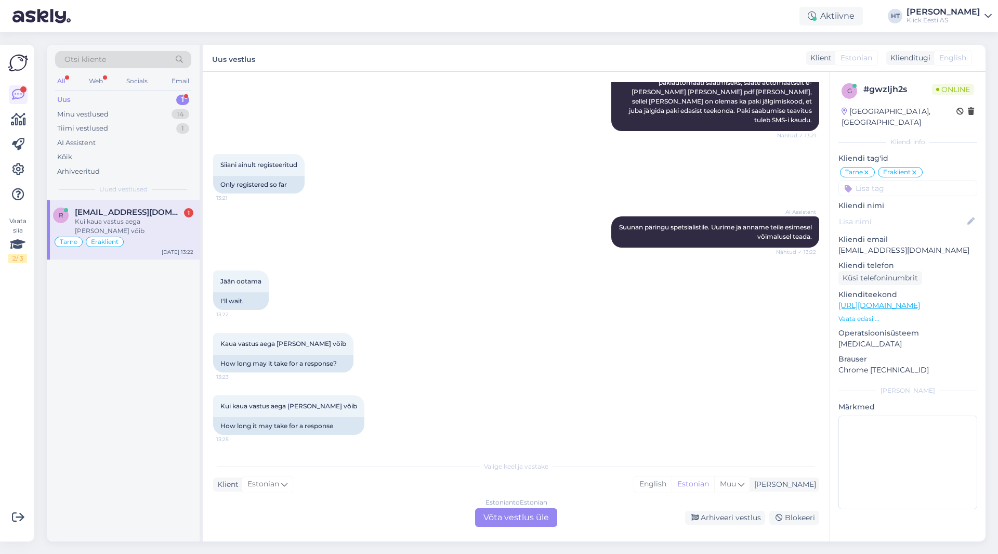
click at [360, 257] on div "AI Assistent [PERSON_NAME] päringu spetsialistile. Uurime ja anname teile esime…" at bounding box center [516, 232] width 606 height 54
click at [516, 520] on div "Estonian to Estonian Võta vestlus üle" at bounding box center [516, 517] width 82 height 19
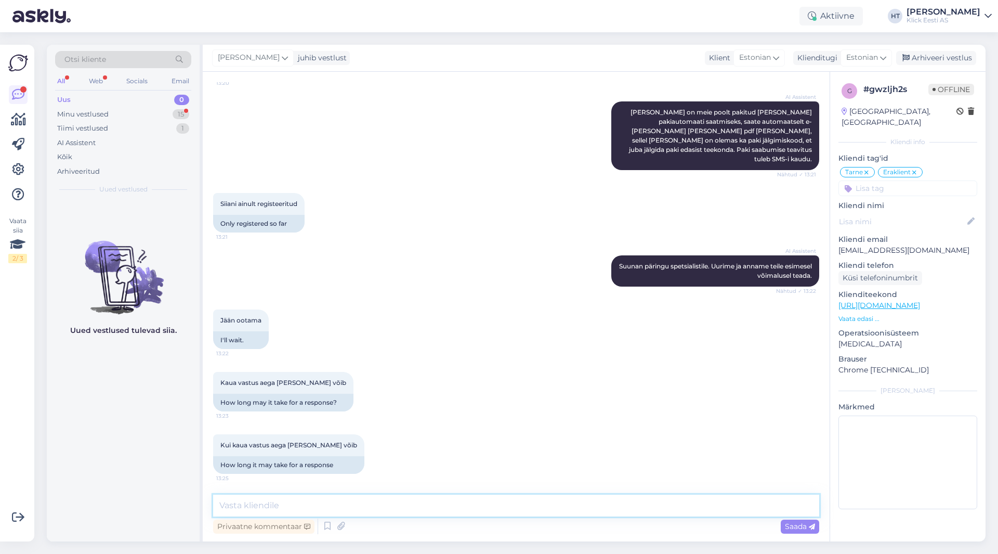
click at [512, 509] on textarea at bounding box center [516, 505] width 606 height 22
paste textarea "[URL][DOMAIN_NAME]"
drag, startPoint x: 425, startPoint y: 505, endPoint x: 343, endPoint y: 507, distance: 81.6
click at [343, 507] on textarea "[URL][DOMAIN_NAME]" at bounding box center [516, 505] width 606 height 22
type textarea "[URL][DOMAIN_NAME]"
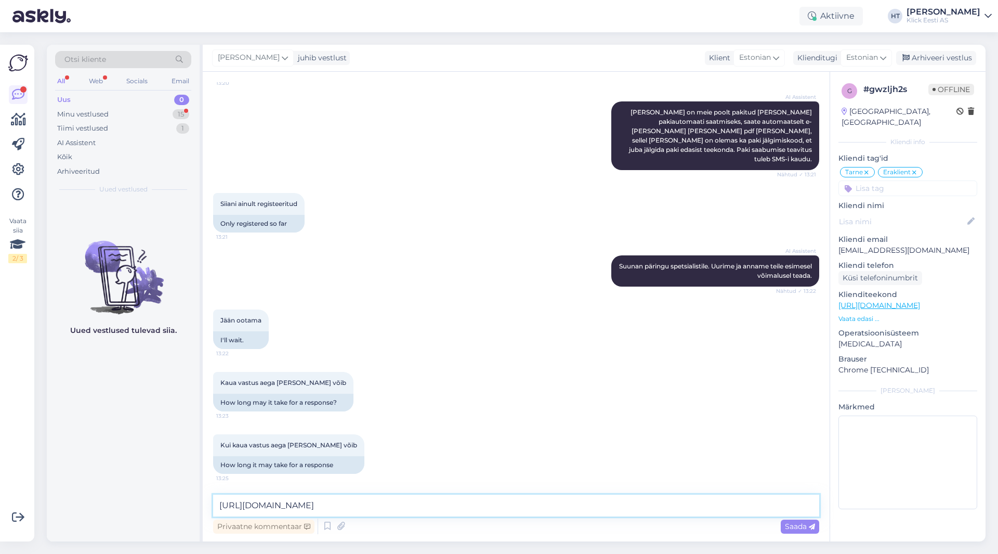
click at [444, 503] on textarea "[URL][DOMAIN_NAME]" at bounding box center [516, 505] width 606 height 22
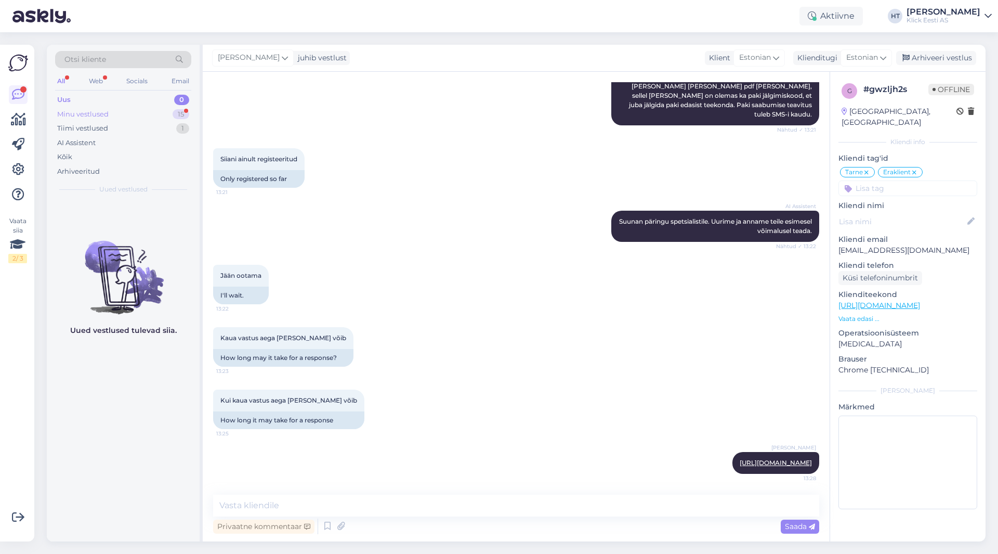
click at [150, 115] on div "Minu vestlused 15" at bounding box center [123, 114] width 136 height 15
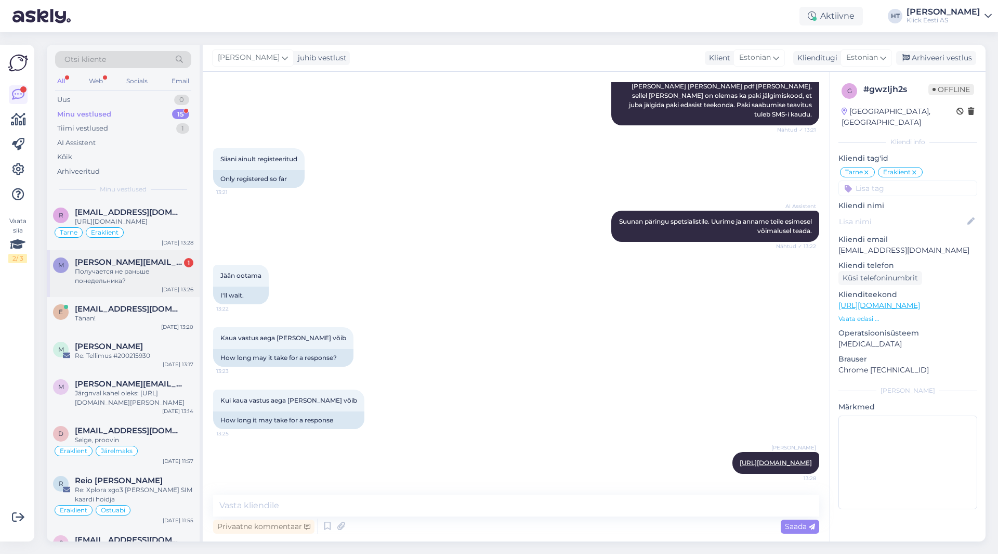
click at [168, 261] on span "[PERSON_NAME][EMAIL_ADDRESS][DOMAIN_NAME]" at bounding box center [129, 261] width 108 height 9
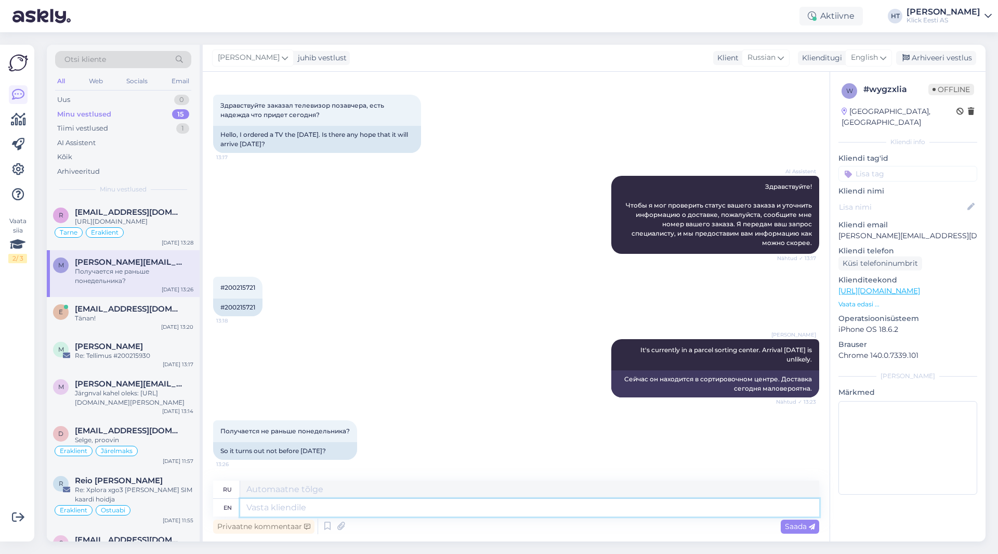
click at [426, 506] on textarea at bounding box center [529, 507] width 579 height 18
type textarea "[DATE] o"
type textarea "Суббота"
type textarea "[DATE] or n"
type textarea "Суббота или"
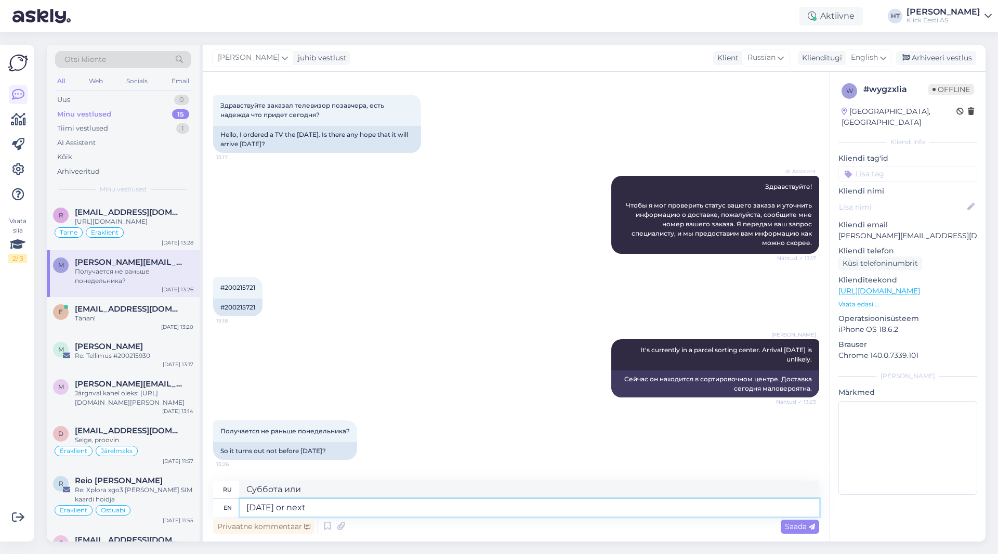
type textarea "[DATE] or next w"
type textarea "Суббота или следующая"
type textarea "[DATE] or next week."
type textarea "В субботу или на следующей неделе."
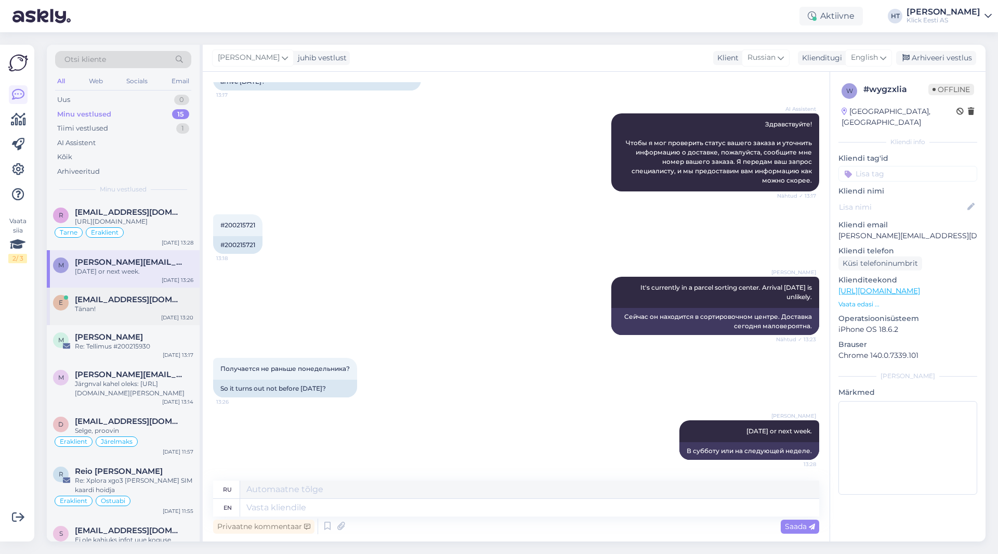
click at [105, 314] on div "e [EMAIL_ADDRESS][DOMAIN_NAME] Tänan! [DATE] 13:20" at bounding box center [123, 305] width 153 height 37
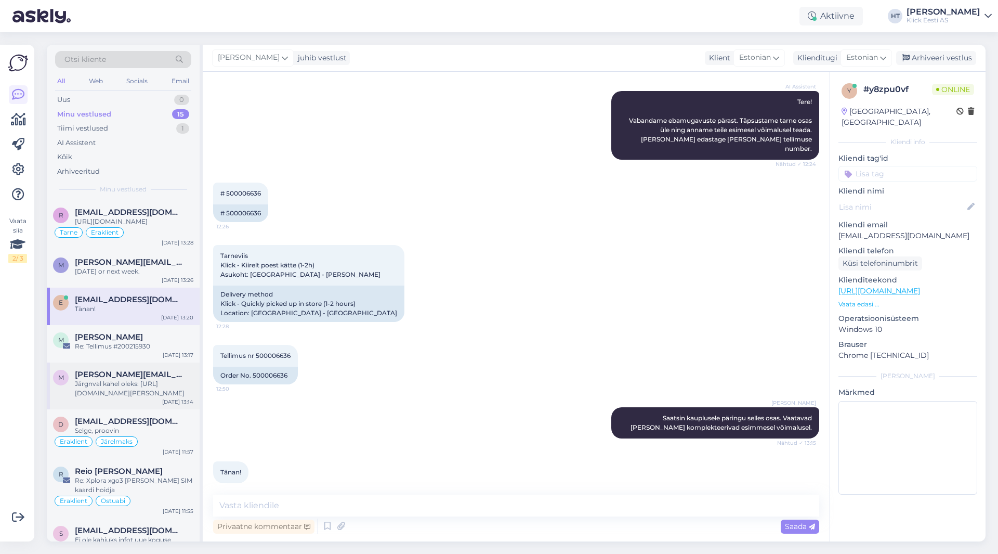
click at [137, 372] on span "[PERSON_NAME][EMAIL_ADDRESS][DOMAIN_NAME]" at bounding box center [129, 374] width 108 height 9
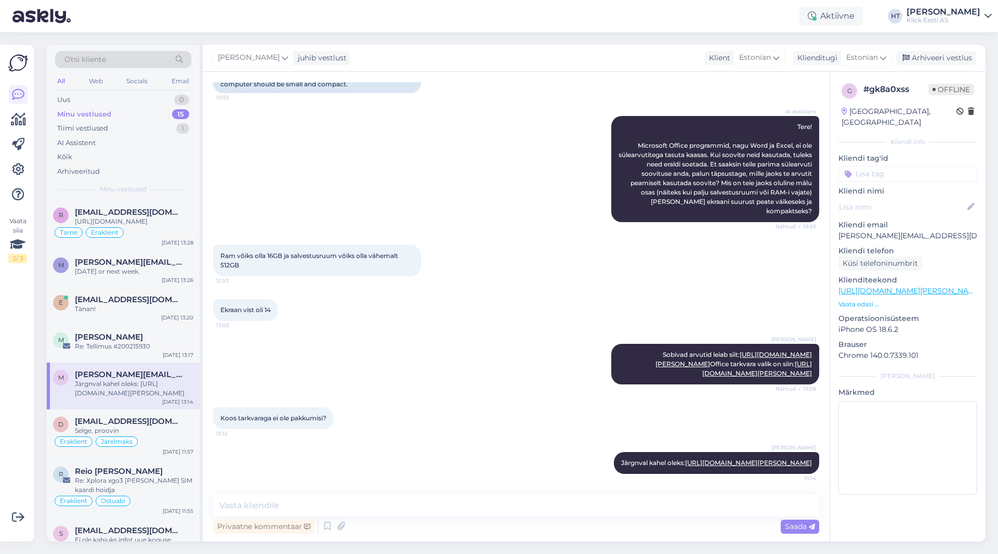
scroll to position [177, 0]
click at [164, 220] on div "Tellisite hiinast otse mulle adapteri ve" at bounding box center [134, 221] width 118 height 9
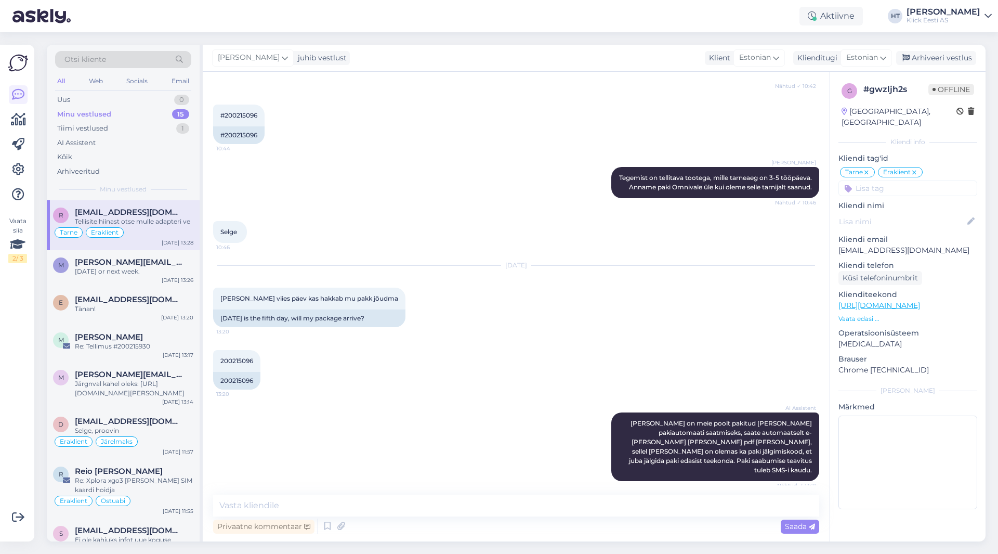
scroll to position [577, 0]
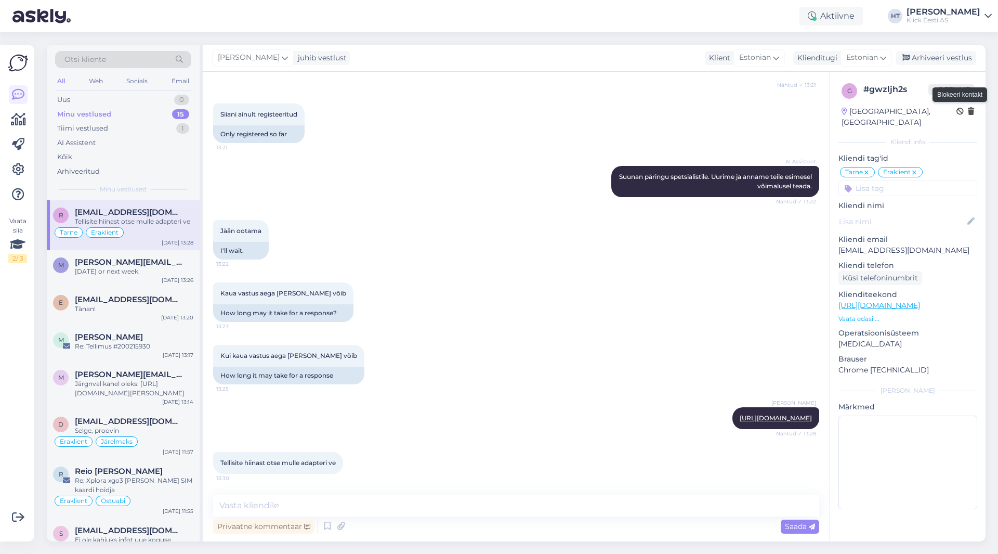
click at [960, 109] on icon at bounding box center [959, 111] width 7 height 7
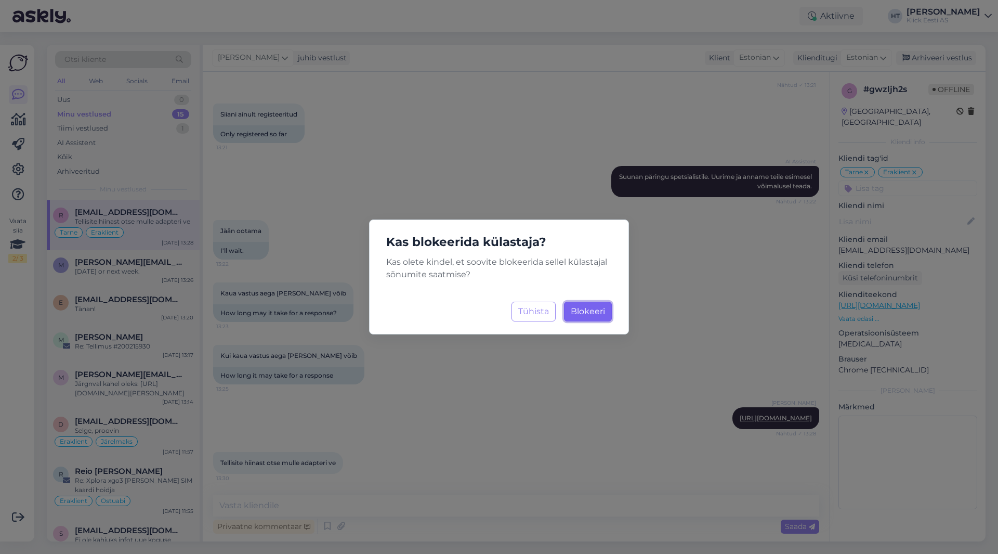
click at [595, 313] on span "Blokeeri" at bounding box center [588, 311] width 34 height 10
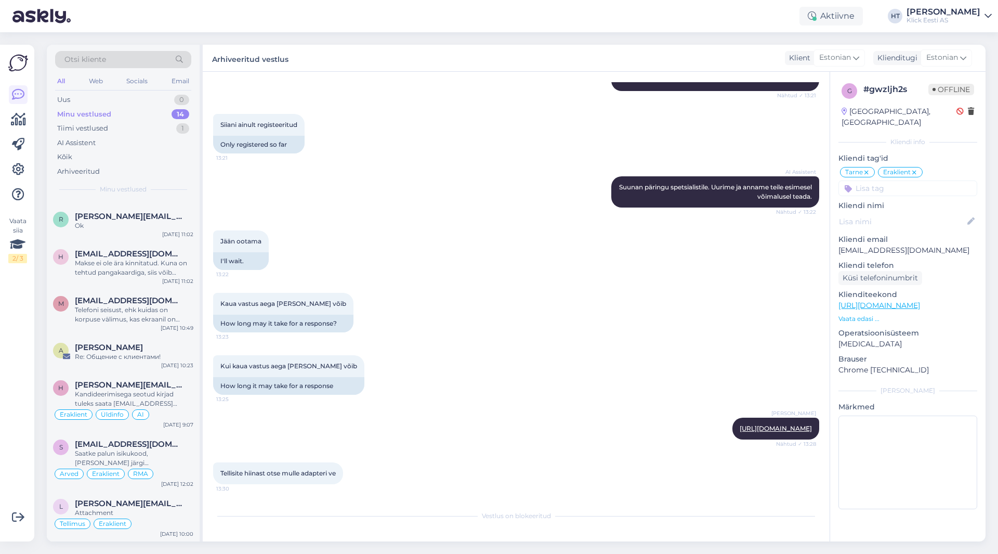
scroll to position [0, 0]
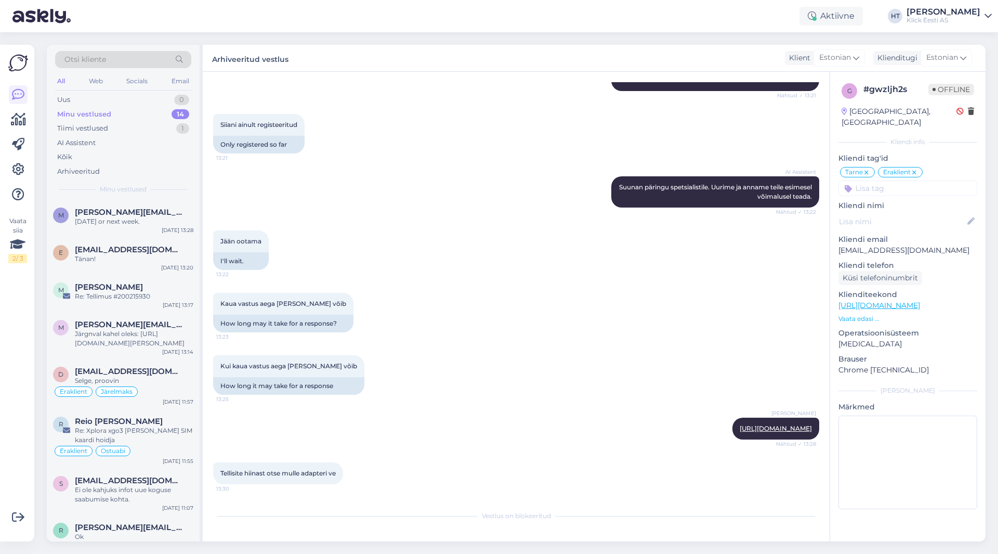
click at [610, 402] on div "Kui kaua vastus aega [PERSON_NAME] võib 13:25 How long it may take for a respon…" at bounding box center [516, 375] width 606 height 62
click at [142, 233] on div "m [PERSON_NAME][EMAIL_ADDRESS][DOMAIN_NAME] [DATE] or next week. [DATE] 13:28" at bounding box center [123, 218] width 153 height 37
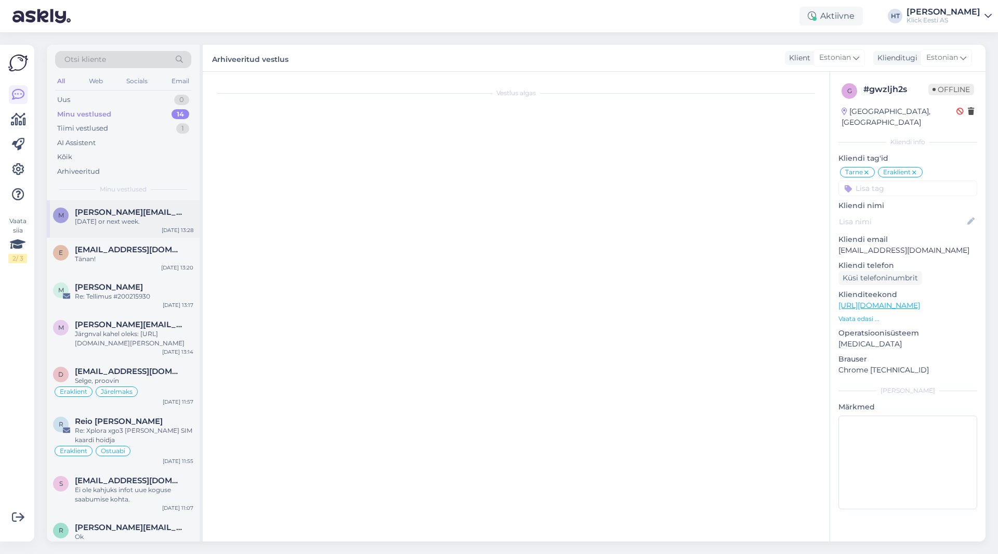
scroll to position [105, 0]
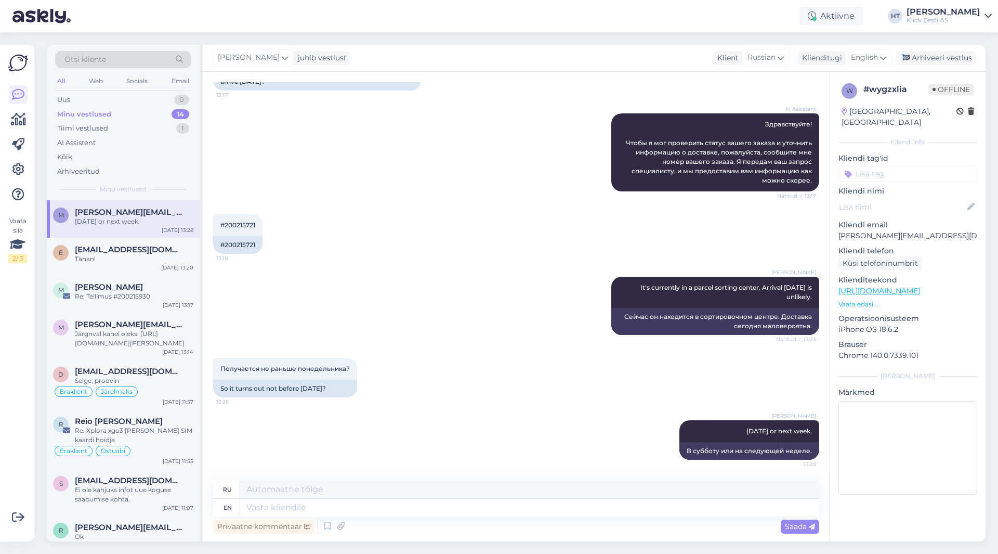
click at [486, 275] on div "[PERSON_NAME] It's currently in a parcel sorting center. Arrival [DATE] is unli…" at bounding box center [516, 305] width 606 height 81
click at [165, 420] on div "Reio [PERSON_NAME]" at bounding box center [134, 420] width 118 height 9
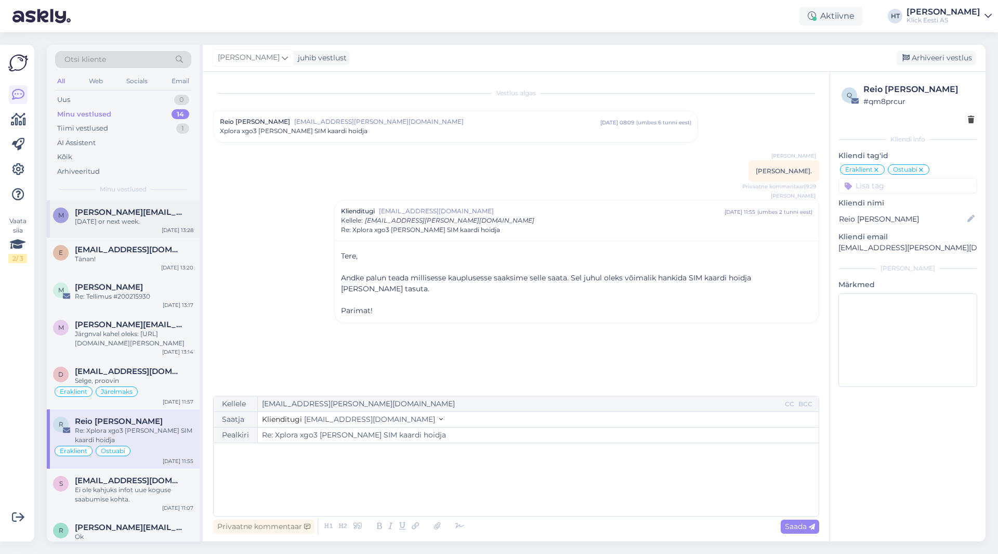
click at [150, 221] on div "[DATE] or next week." at bounding box center [134, 221] width 118 height 9
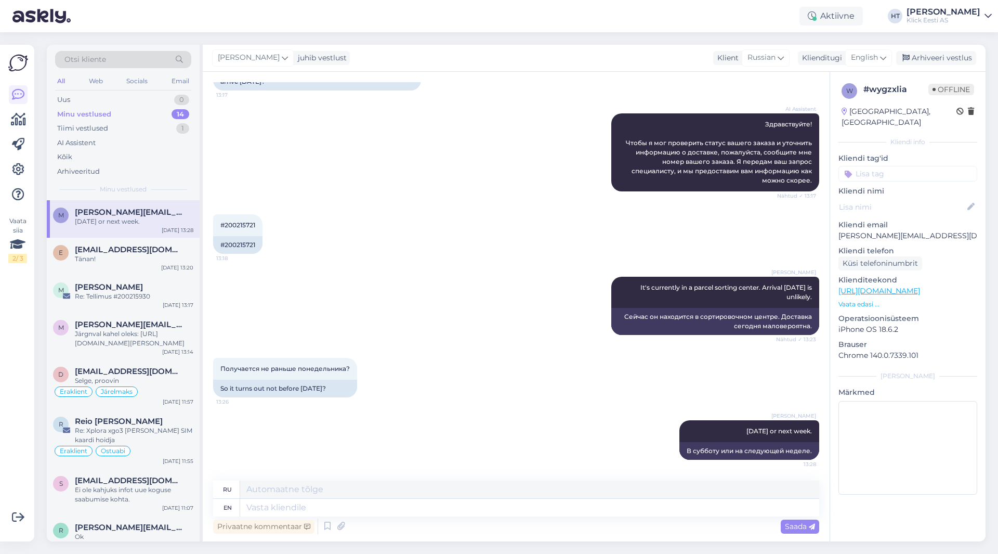
click at [407, 244] on div "#200215721 13:18 #200215721" at bounding box center [516, 234] width 606 height 62
click at [167, 109] on div "Minu vestlused 14" at bounding box center [123, 114] width 136 height 15
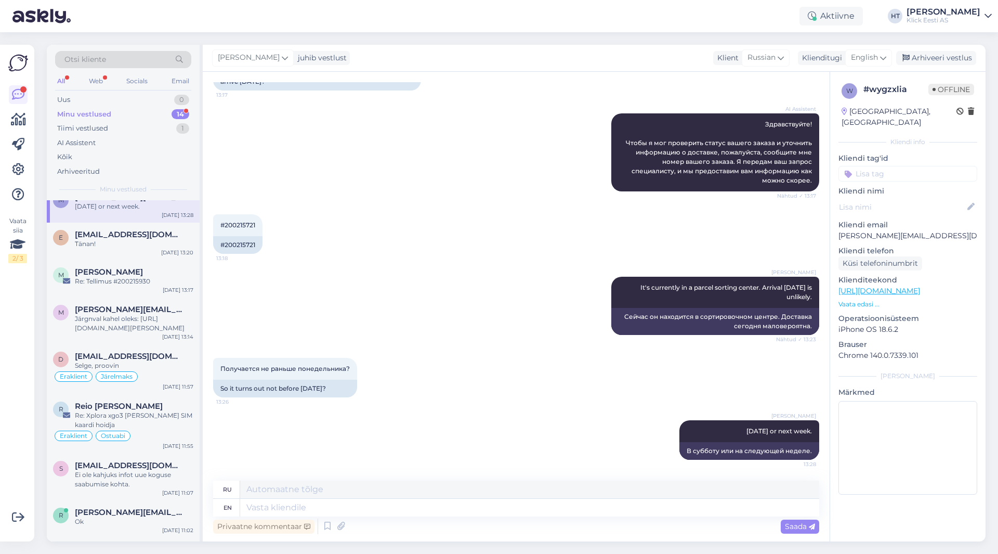
scroll to position [0, 0]
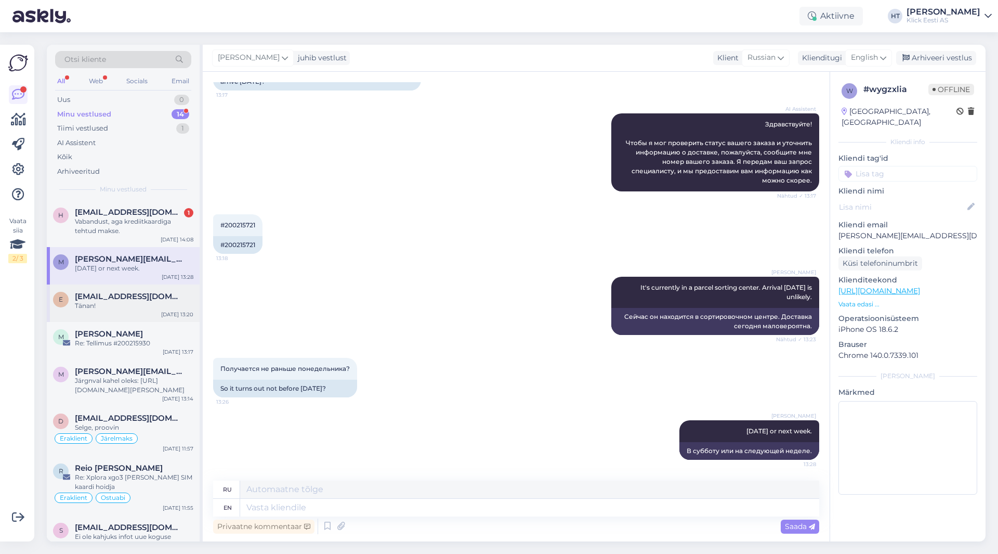
click at [141, 308] on div "Tänan!" at bounding box center [134, 305] width 118 height 9
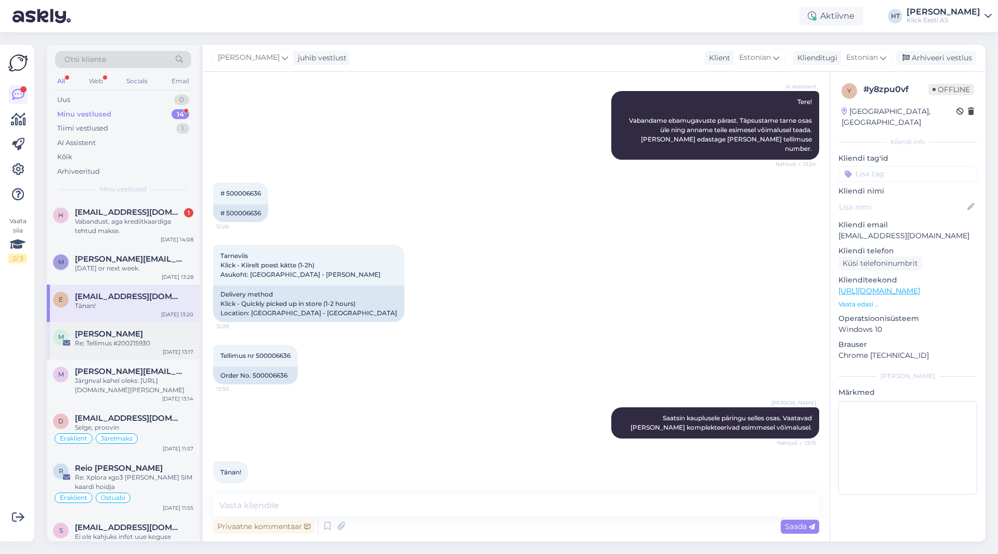
click at [144, 338] on div "Re: Tellimus #200215930" at bounding box center [134, 342] width 118 height 9
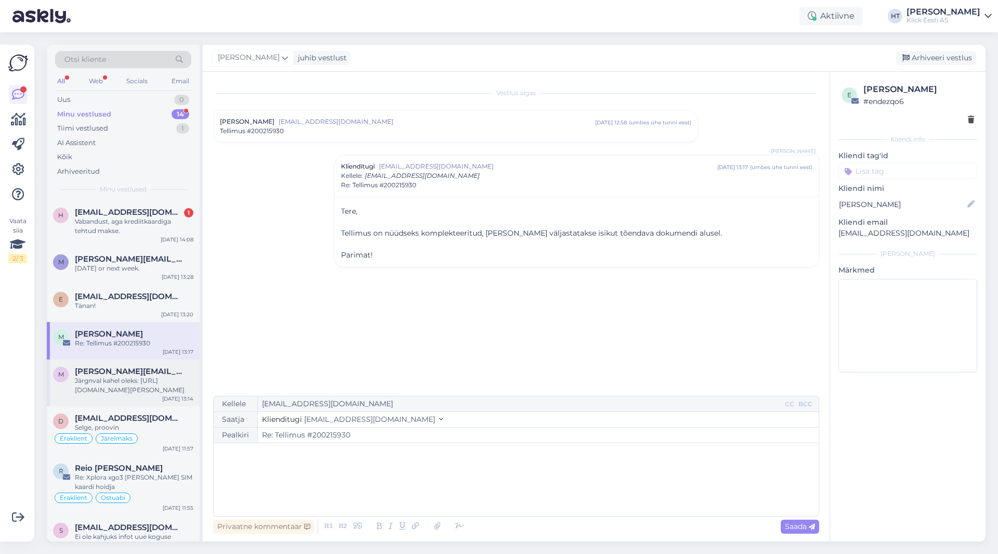
click at [152, 361] on div "m [PERSON_NAME][EMAIL_ADDRESS][DOMAIN_NAME] Järgnval kahel oleks: [URL][DOMAIN_…" at bounding box center [123, 382] width 153 height 47
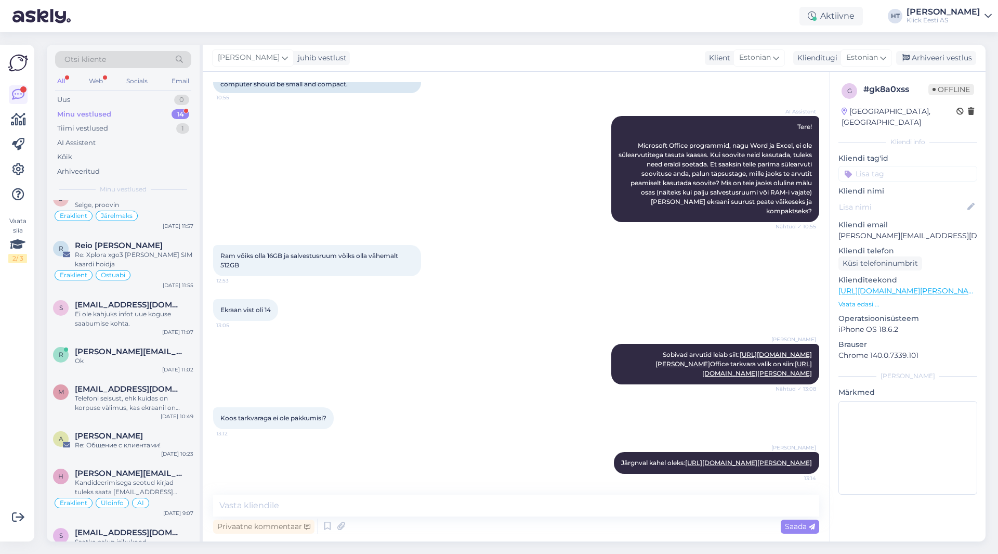
scroll to position [311, 0]
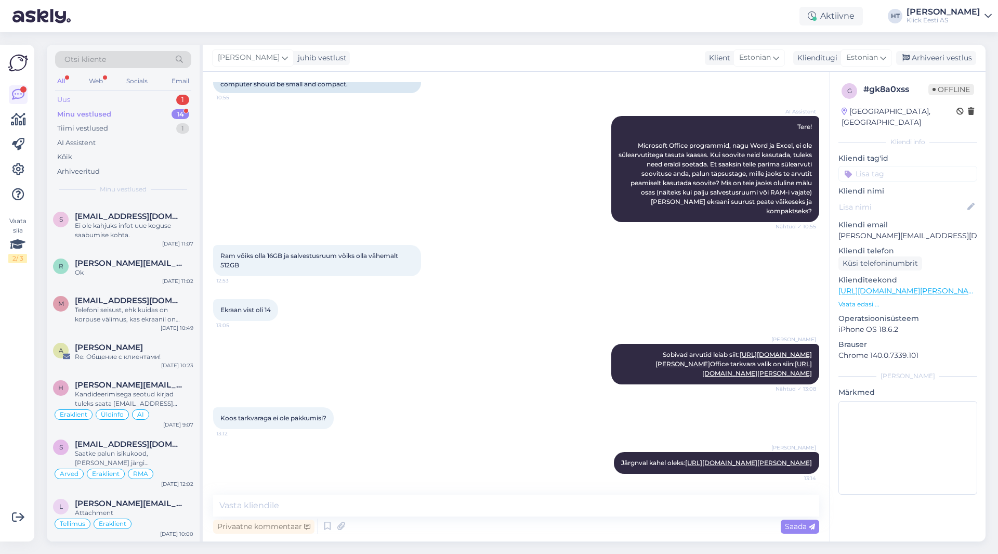
click at [125, 96] on div "Uus 1" at bounding box center [123, 100] width 136 height 15
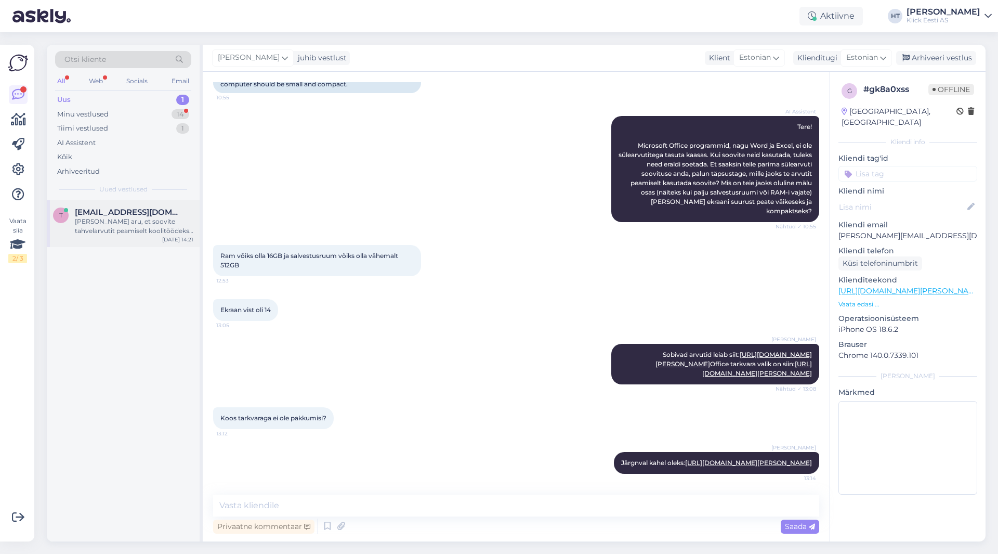
click at [135, 227] on div "[PERSON_NAME] aru, et soovite tahvelarvutit peamiselt koolitöödeks ja natuke ka…" at bounding box center [134, 226] width 118 height 19
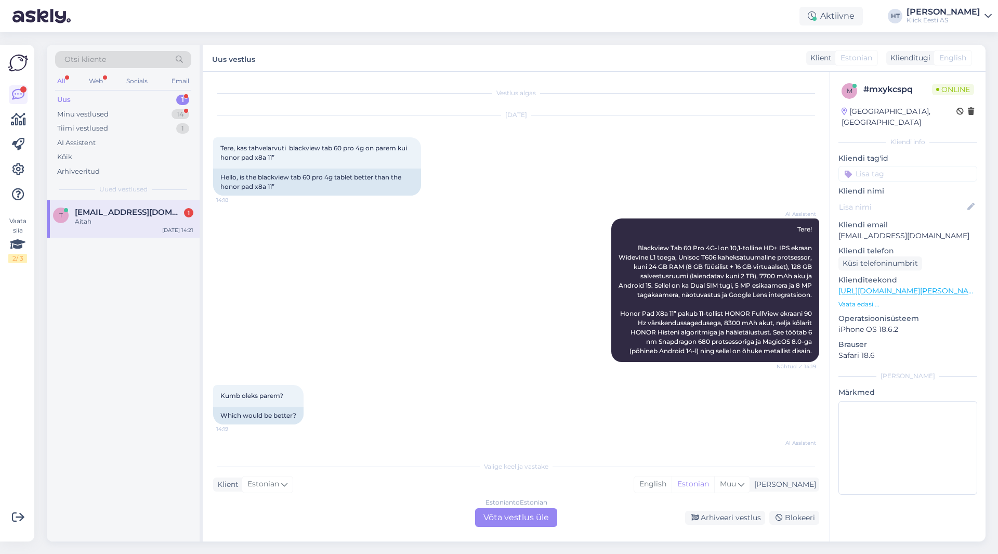
click at [872, 299] on p "Vaata edasi ..." at bounding box center [907, 303] width 139 height 9
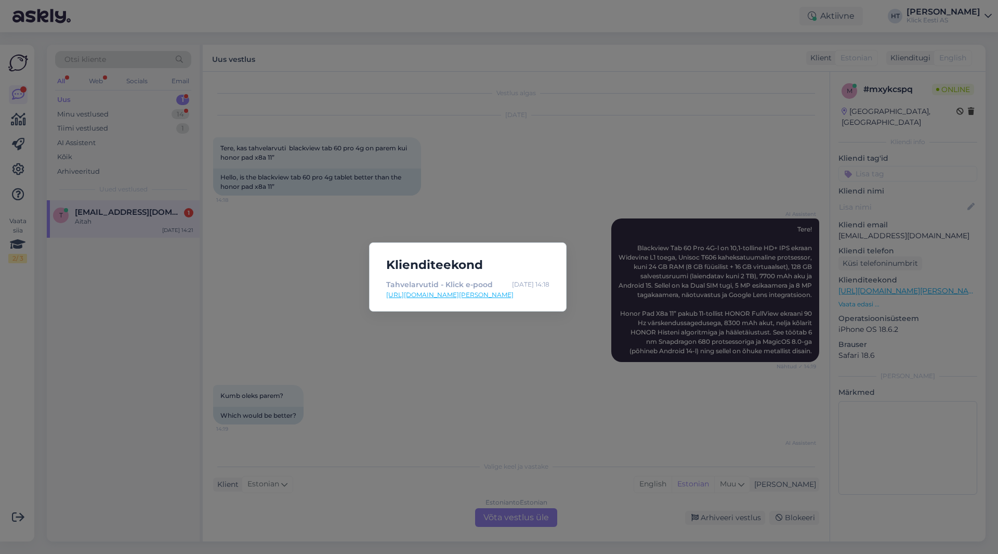
click at [497, 338] on div "Klienditeekond Tahvelarvutid - Klick e-pood [DATE] 14:18 [URL][DOMAIN_NAME][PER…" at bounding box center [499, 277] width 998 height 554
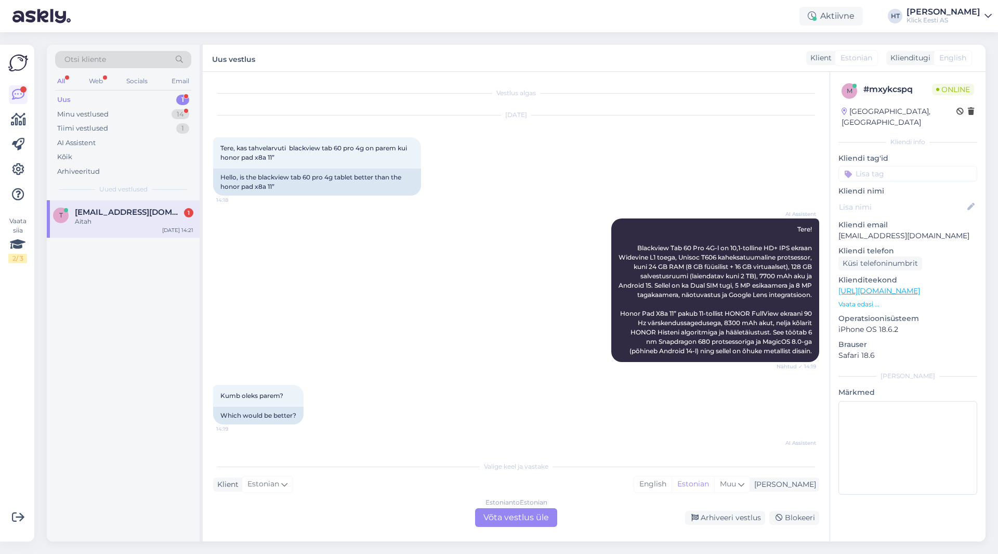
click at [181, 229] on div "[DATE] 14:21" at bounding box center [177, 230] width 31 height 8
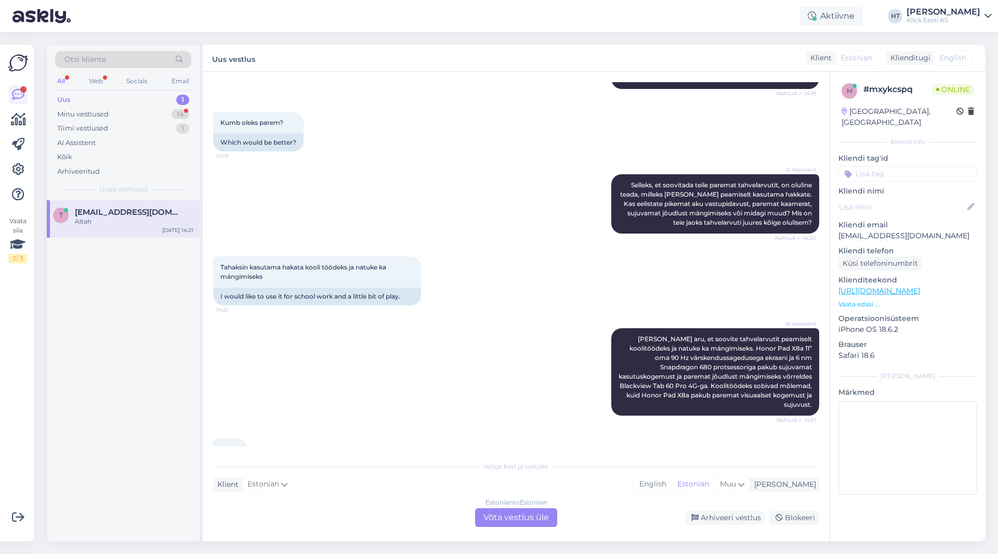
scroll to position [316, 0]
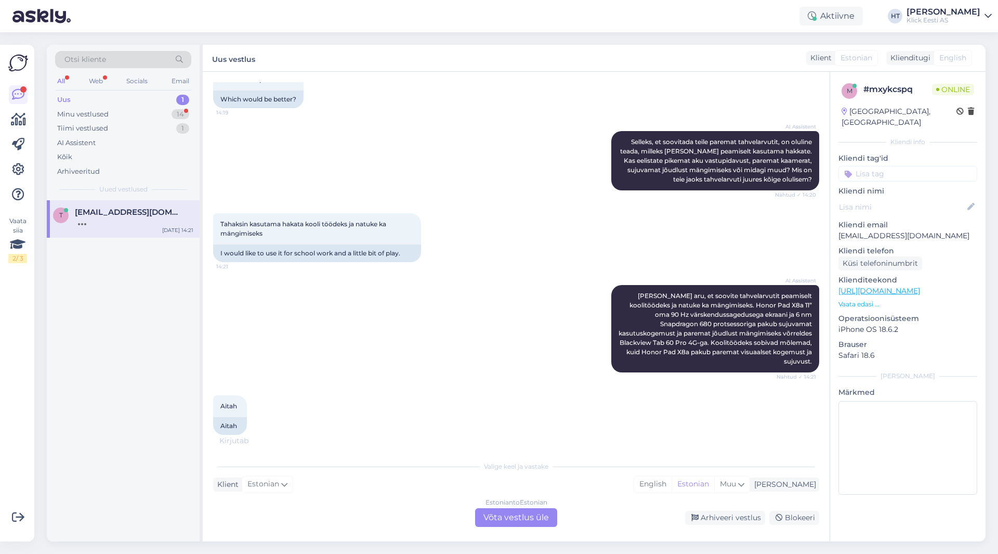
click at [880, 166] on input at bounding box center [907, 174] width 139 height 16
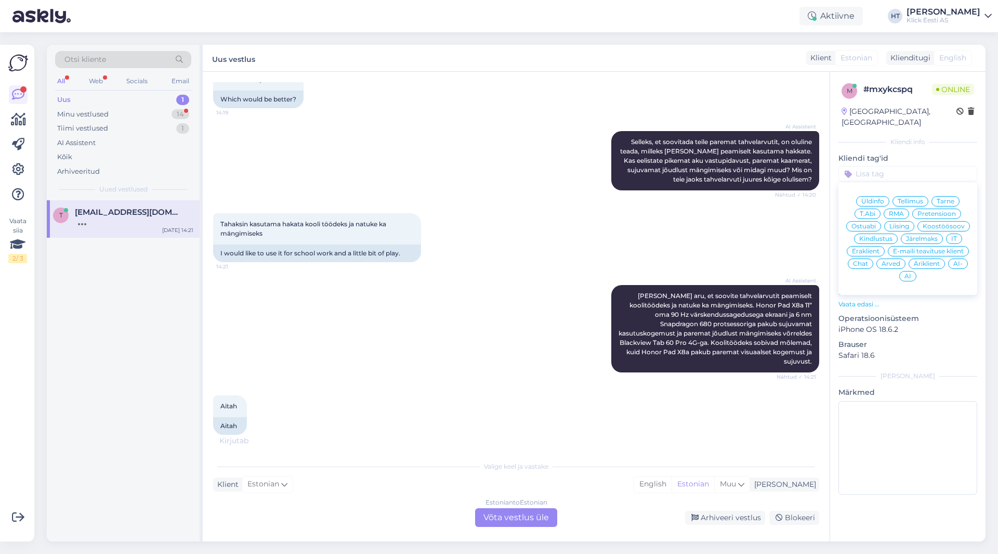
click at [877, 248] on span "Eraklient" at bounding box center [866, 251] width 28 height 6
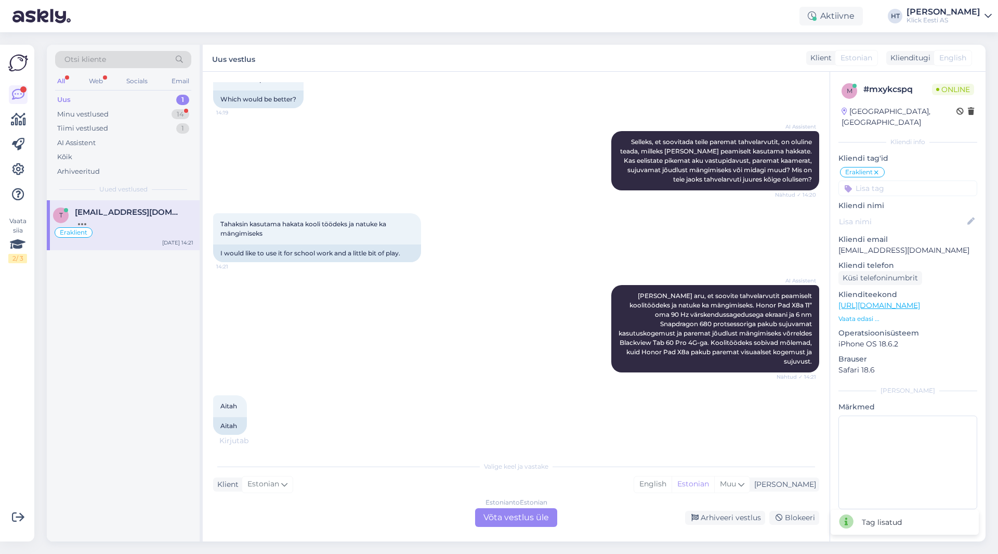
click at [887, 180] on input at bounding box center [907, 188] width 139 height 16
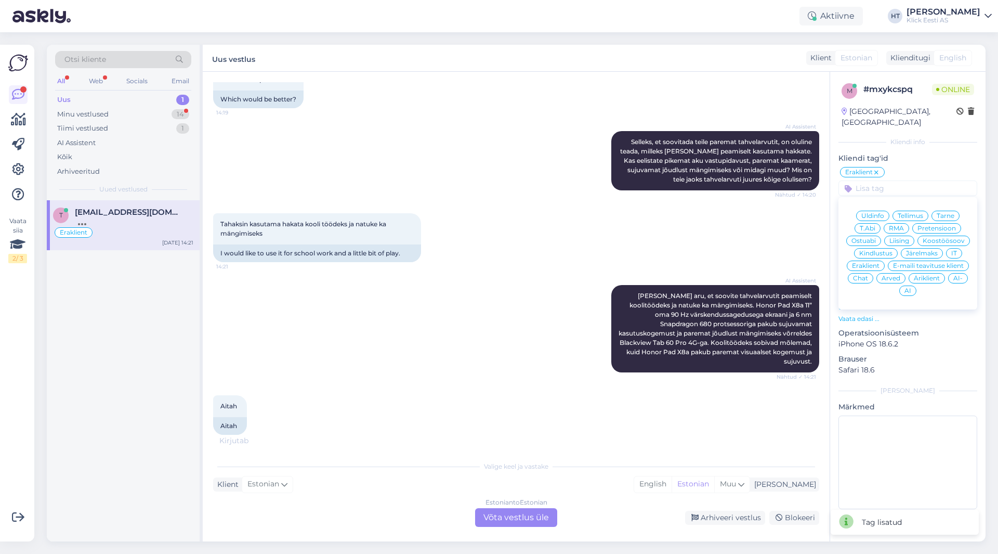
click at [872, 238] on span "Ostuabi" at bounding box center [863, 241] width 24 height 6
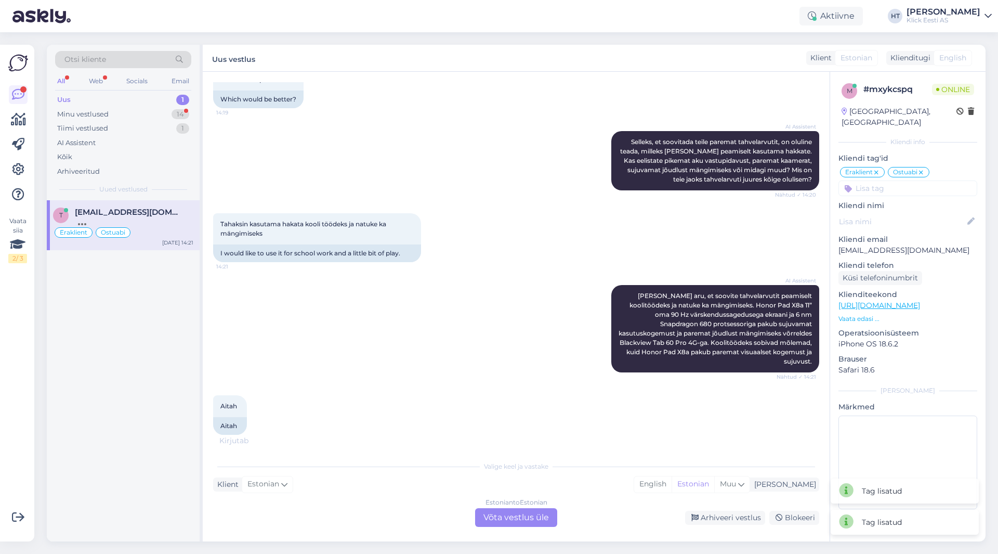
click at [915, 180] on input at bounding box center [907, 188] width 139 height 16
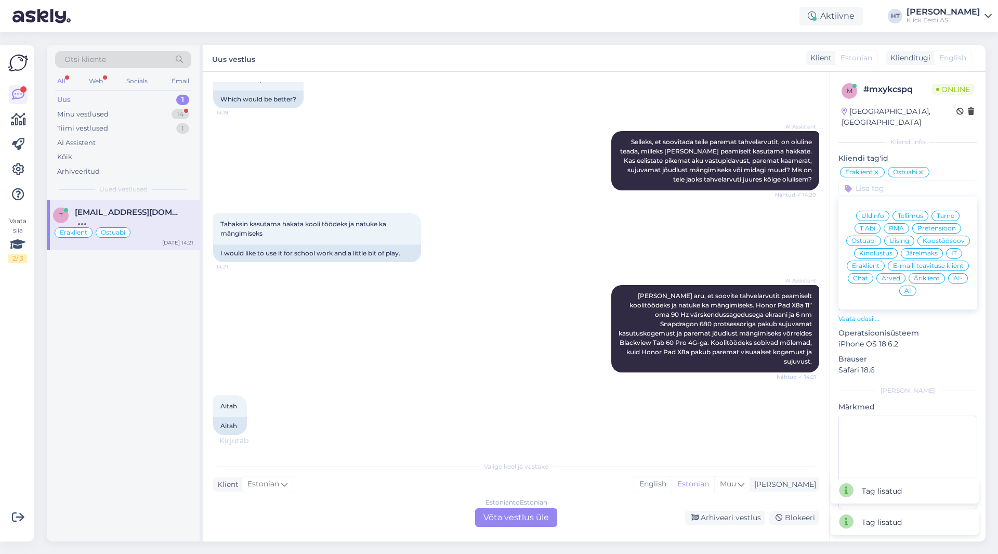
click at [905, 287] on span "AI" at bounding box center [907, 290] width 7 height 6
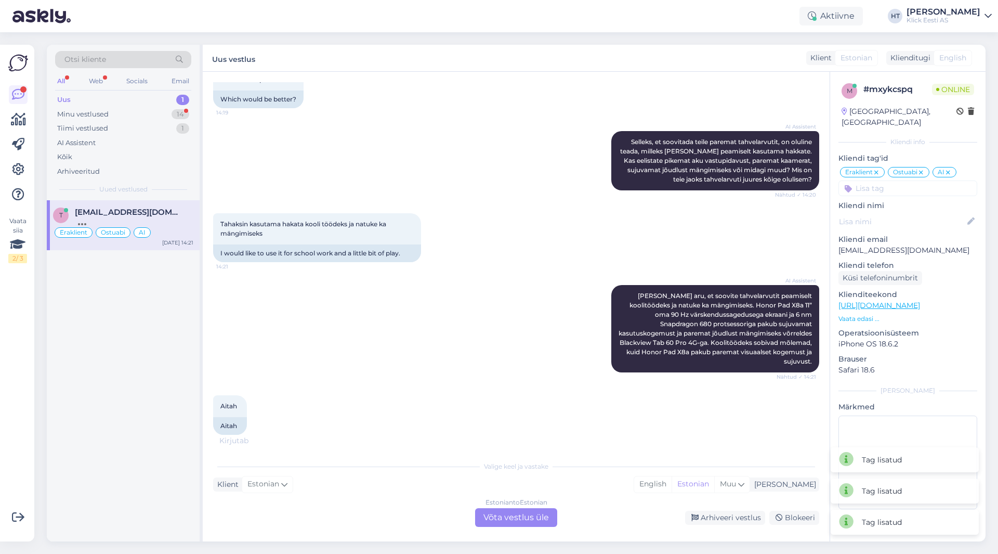
click at [737, 259] on div "Tahaksin kasutama hakata kooli töödeks ja natuke ka mängimiseks 14:21 I would l…" at bounding box center [516, 238] width 606 height 72
drag, startPoint x: 488, startPoint y: 444, endPoint x: 476, endPoint y: 440, distance: 12.7
click at [488, 444] on div "Aitah 14:21 Aitah" at bounding box center [516, 415] width 606 height 62
click at [180, 114] on div "14" at bounding box center [181, 114] width 18 height 10
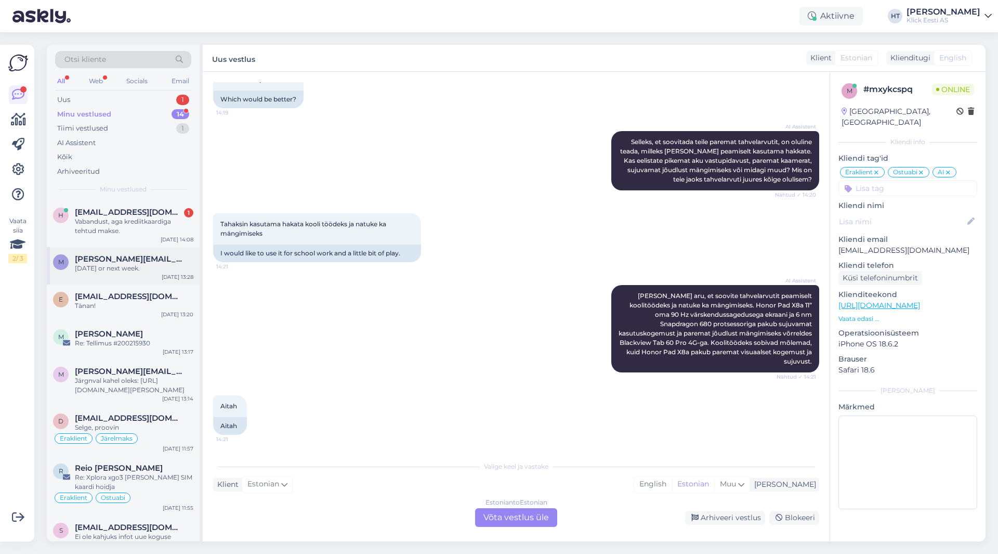
click at [139, 269] on div "[DATE] or next week." at bounding box center [134, 268] width 118 height 9
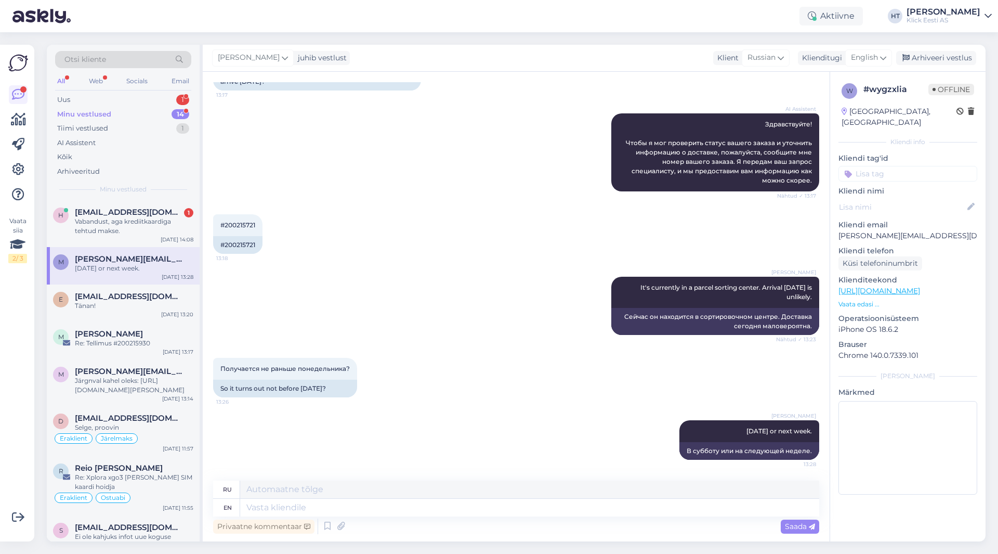
scroll to position [105, 0]
click at [349, 312] on div "[PERSON_NAME] It's currently in a parcel sorting center. Arrival [DATE] is unli…" at bounding box center [516, 305] width 606 height 81
click at [168, 220] on div "Vabandust, aga krediitkaardiga tehtud makse." at bounding box center [134, 226] width 118 height 19
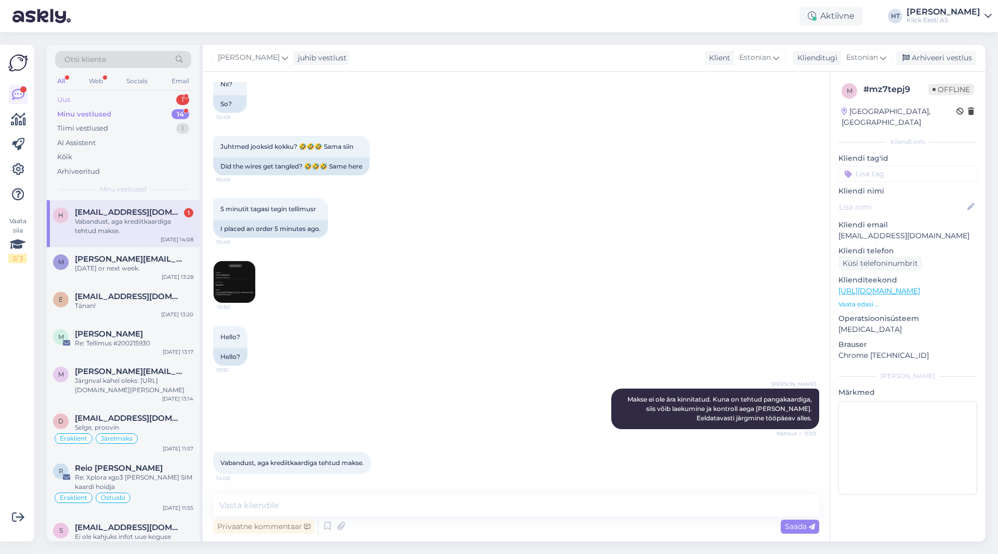
click at [159, 102] on div "Uus 1" at bounding box center [123, 100] width 136 height 15
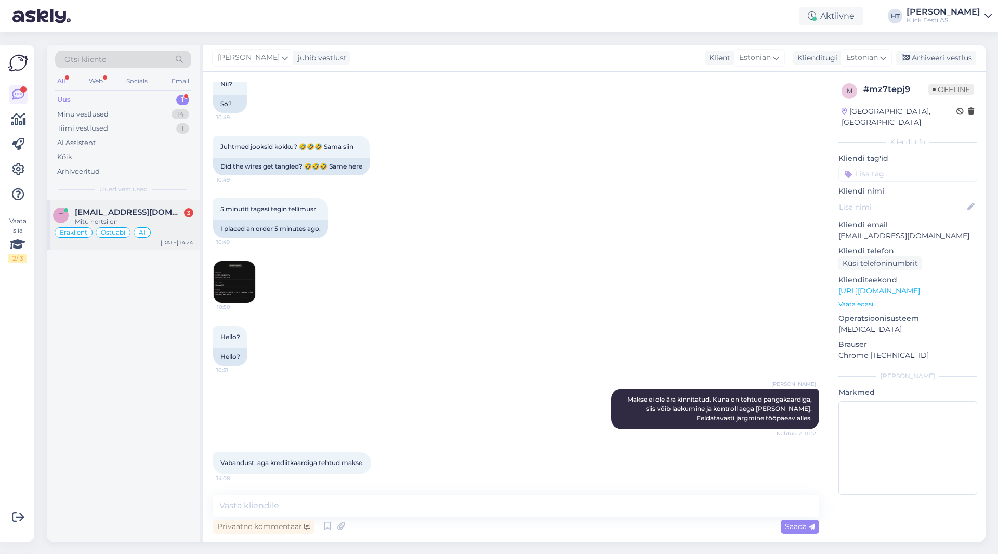
click at [169, 223] on div "Mitu hertsi on" at bounding box center [134, 221] width 118 height 9
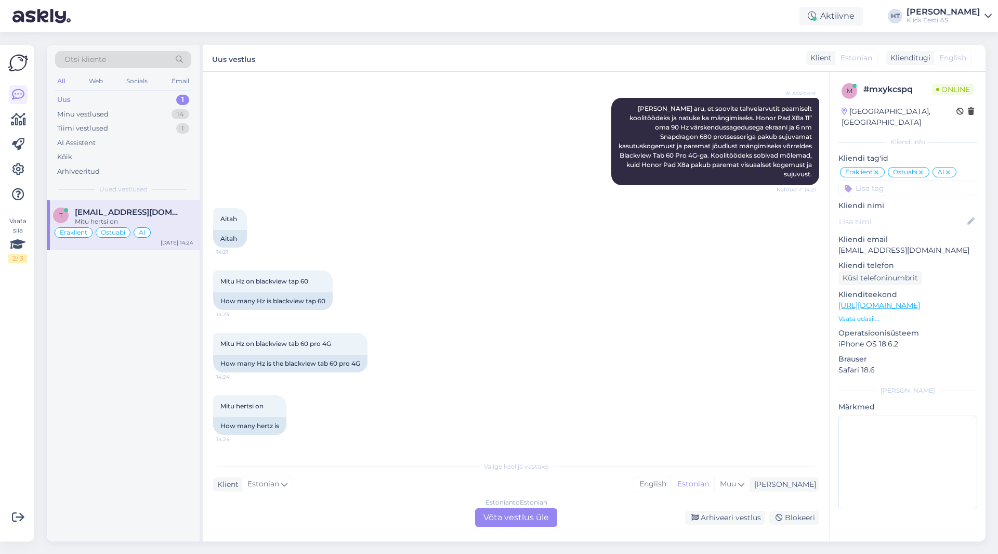
click at [511, 522] on div "Estonian to Estonian Võta vestlus üle" at bounding box center [516, 517] width 82 height 19
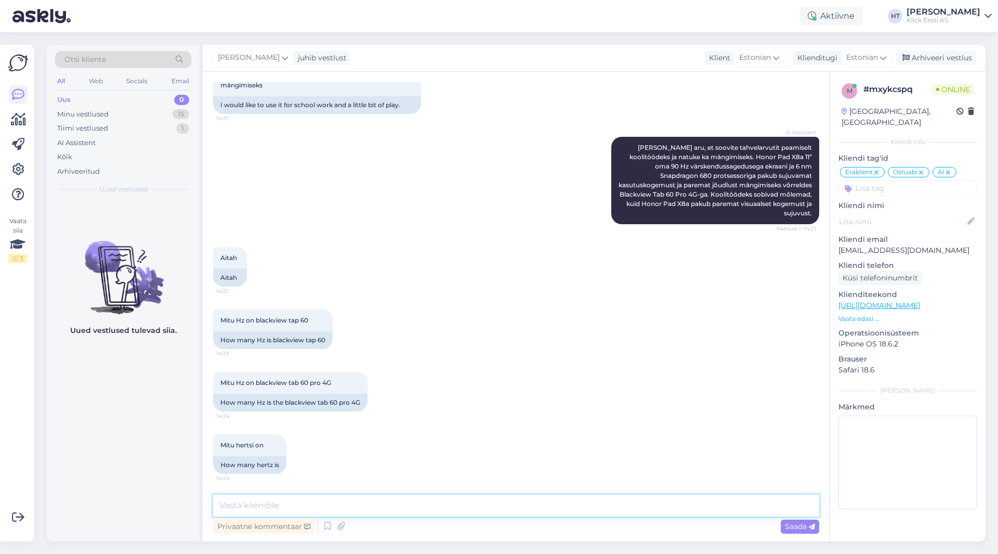
click at [503, 516] on textarea at bounding box center [516, 505] width 606 height 22
type textarea "Tootja pole sagedust välja toonud. Üldiselt on sellisel juhul 60Hz paneelid."
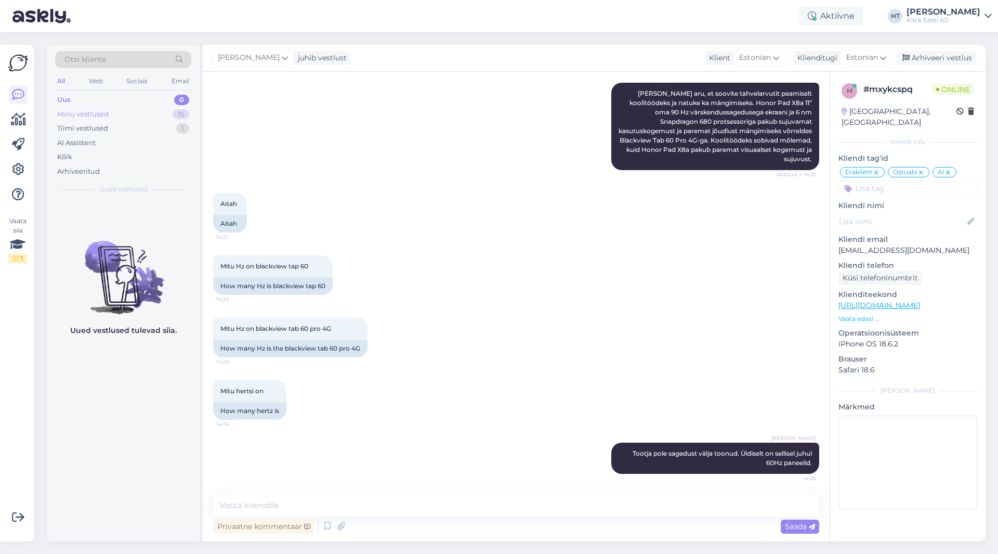
click at [97, 107] on div "Minu vestlused 15" at bounding box center [123, 114] width 136 height 15
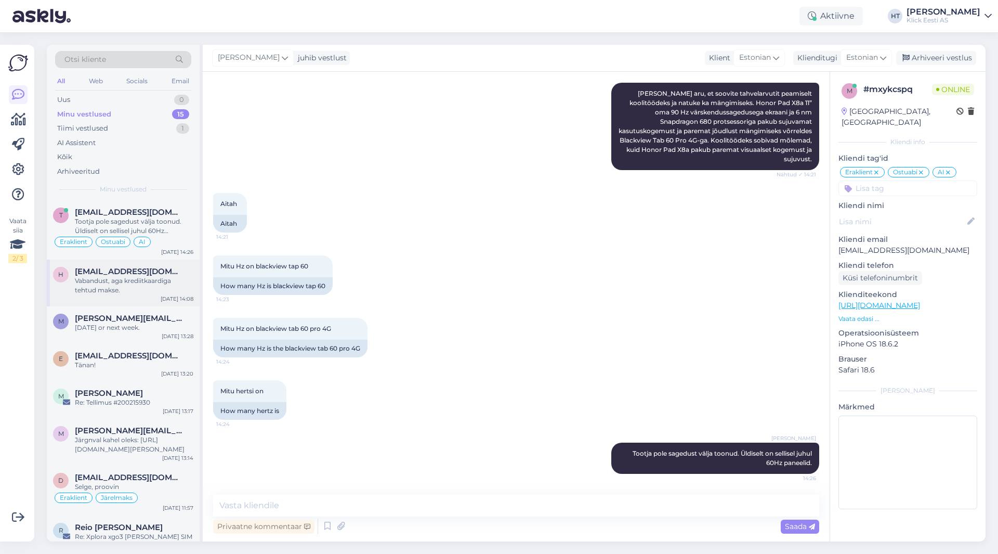
click at [141, 269] on span "[EMAIL_ADDRESS][DOMAIN_NAME]" at bounding box center [129, 271] width 108 height 9
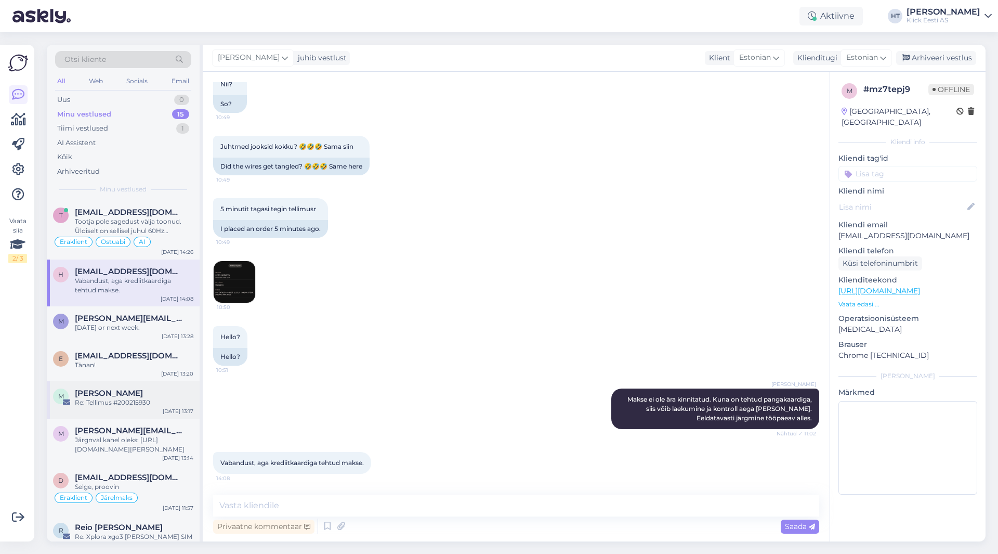
click at [152, 385] on div "M [PERSON_NAME] Re: Tellimus #200215930 [DATE] 13:17" at bounding box center [123, 399] width 153 height 37
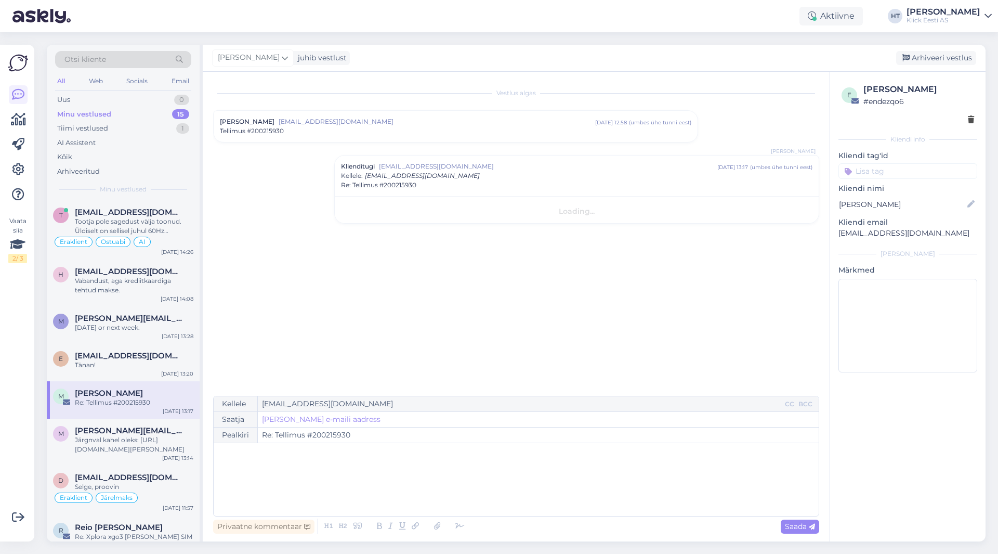
scroll to position [0, 0]
click at [177, 215] on span "[EMAIL_ADDRESS][DOMAIN_NAME]" at bounding box center [129, 211] width 108 height 9
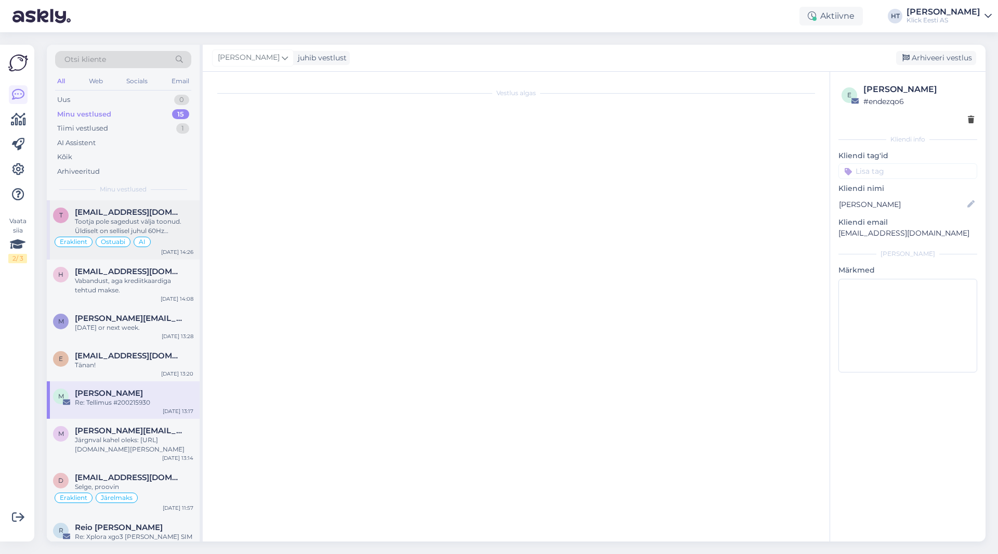
scroll to position [518, 0]
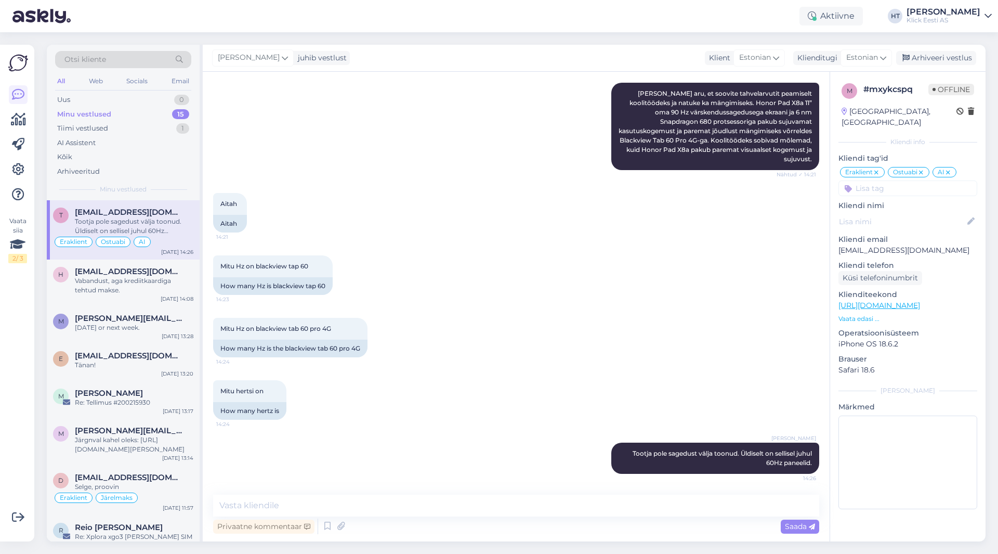
click at [950, 168] on icon at bounding box center [948, 172] width 6 height 8
click at [667, 242] on div "Aitah 14:21 Aitah" at bounding box center [516, 212] width 606 height 62
click at [270, 144] on div "AI Assistent [PERSON_NAME], et soovite tahvelarvutit peamiselt koolitöödeks ja …" at bounding box center [516, 126] width 606 height 110
click at [179, 110] on div "15" at bounding box center [180, 114] width 17 height 10
click at [115, 142] on div "AI Assistent" at bounding box center [123, 143] width 136 height 15
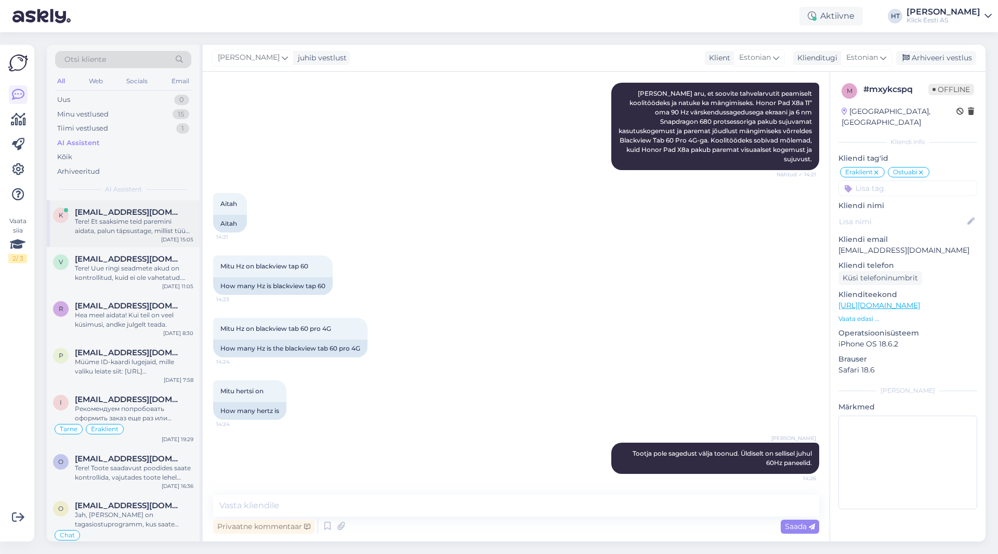
click at [135, 231] on div "Tere! Et saaksime teid paremini aidata, palun täpsustage, millist tüüpi mälukaa…" at bounding box center [134, 226] width 118 height 19
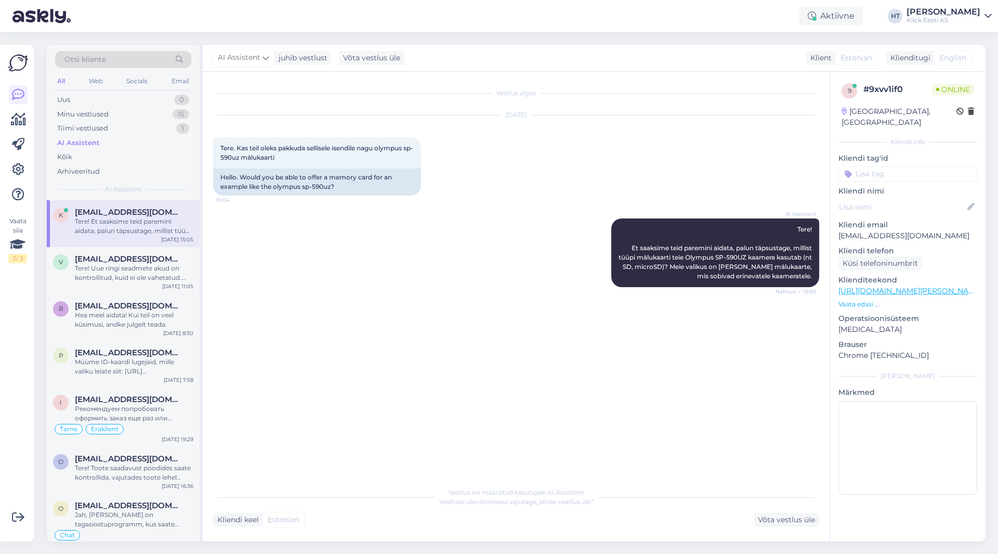
scroll to position [0, 0]
drag, startPoint x: 379, startPoint y: 148, endPoint x: 249, endPoint y: 159, distance: 130.4
click at [249, 159] on span "Tere. Kas teil oleks pakkuda sellisele isendile nagu olympus sp-590uz mälukaarti" at bounding box center [316, 152] width 193 height 17
copy span "olympus sp-590uz"
click at [507, 173] on div "[DATE] Tere. Kas teil oleks pakkuda sellisele isendile nagu olympus sp-590uz mä…" at bounding box center [516, 155] width 606 height 103
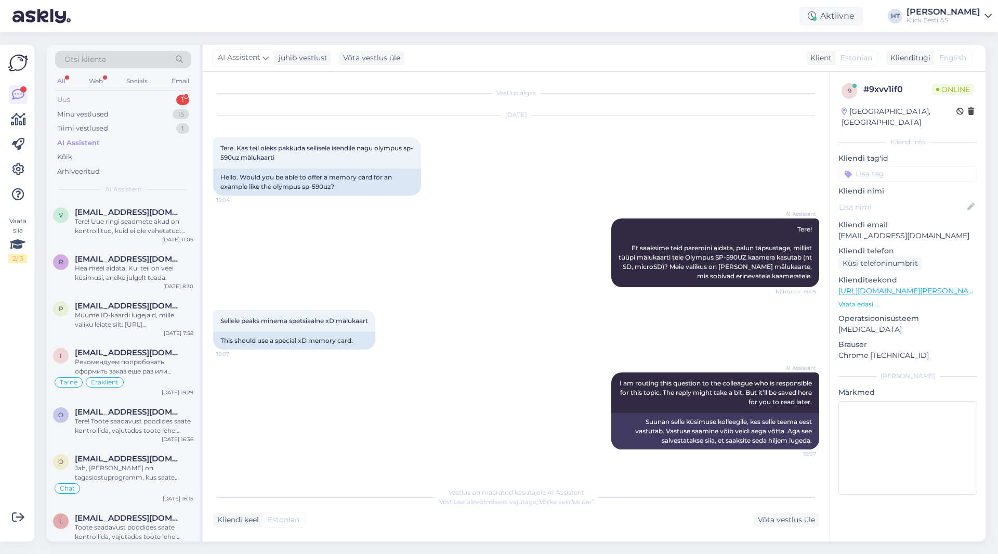
click at [161, 97] on div "Uus 1" at bounding box center [123, 100] width 136 height 15
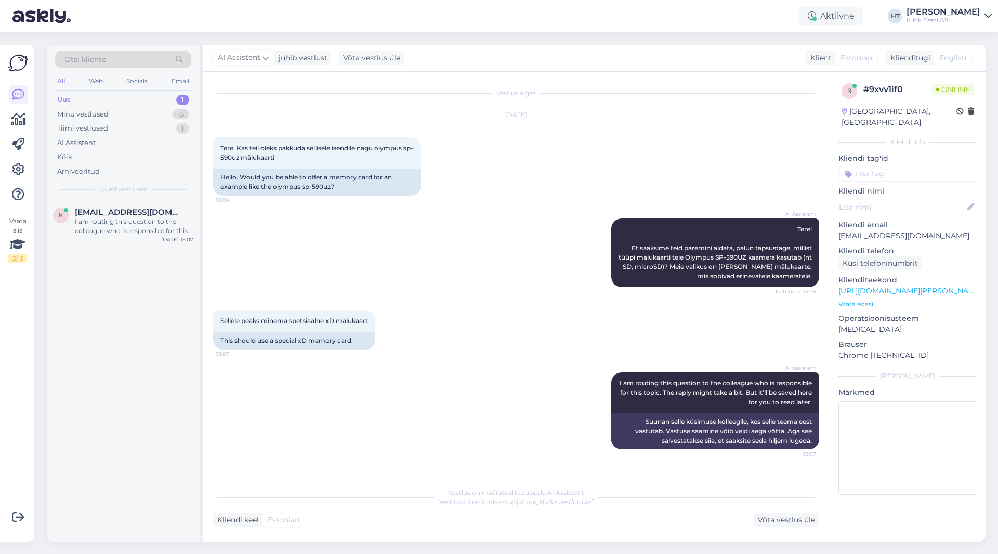
click at [333, 391] on div "AI Assistent I am routing this question to the colleague who is responsible for…" at bounding box center [516, 411] width 606 height 100
click at [123, 205] on div "K [EMAIL_ADDRESS][DOMAIN_NAME] I am routing this question to the colleague who …" at bounding box center [123, 223] width 153 height 47
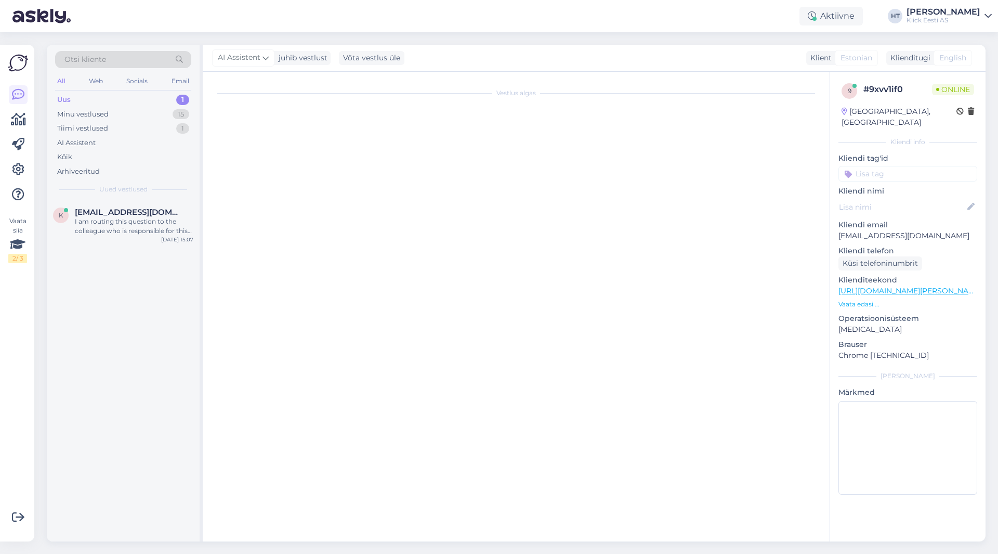
scroll to position [15, 0]
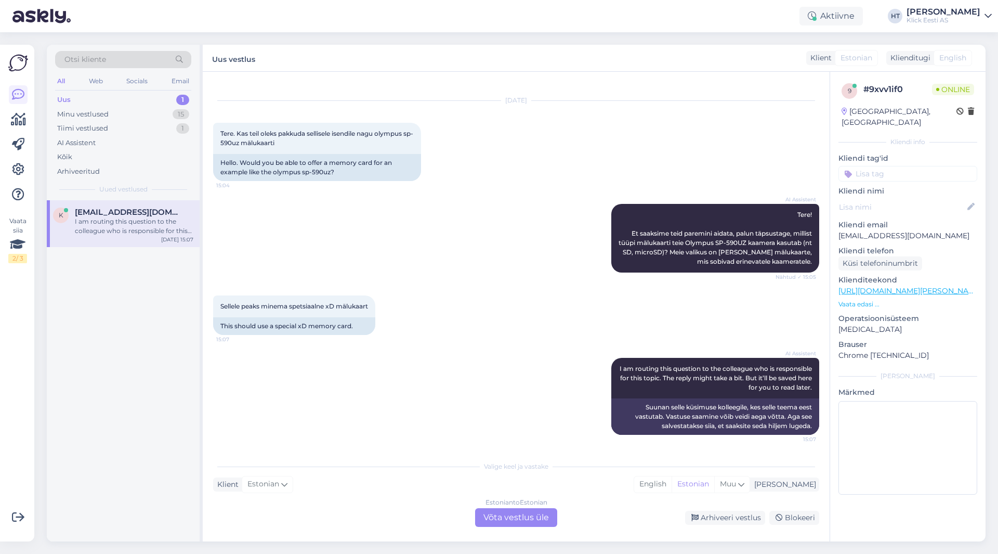
click at [508, 522] on div "Estonian to Estonian Võta vestlus üle" at bounding box center [516, 517] width 82 height 19
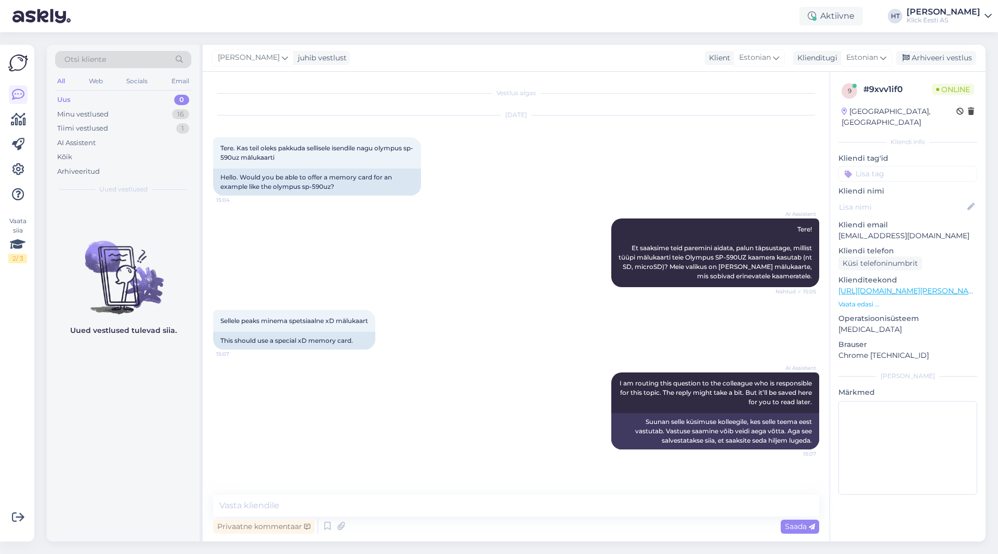
scroll to position [0, 0]
click at [418, 501] on textarea at bounding box center [516, 505] width 606 height 22
type textarea "XD kaarte meil kahjuks ei leidu."
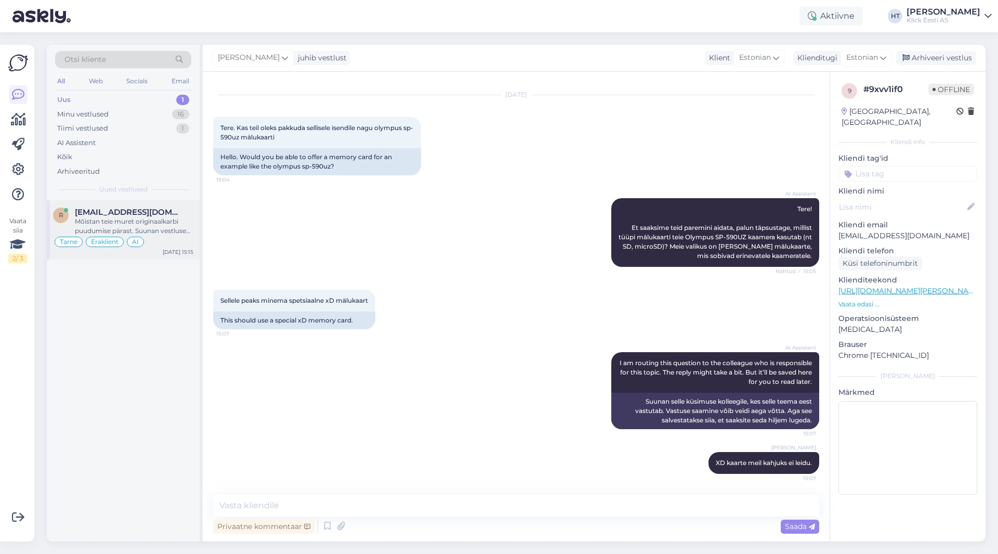
click at [137, 211] on span "[EMAIL_ADDRESS][DOMAIN_NAME]" at bounding box center [129, 211] width 108 height 9
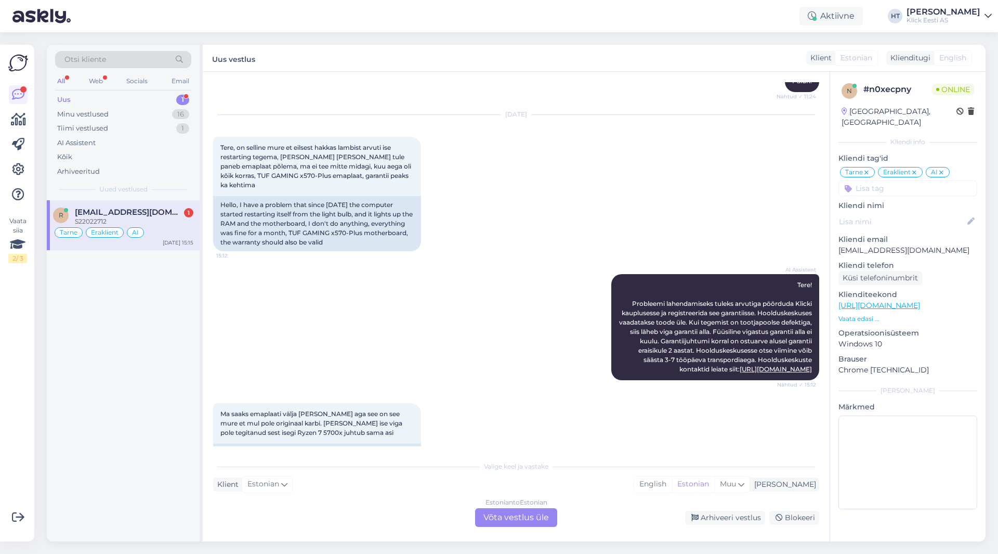
scroll to position [674, 0]
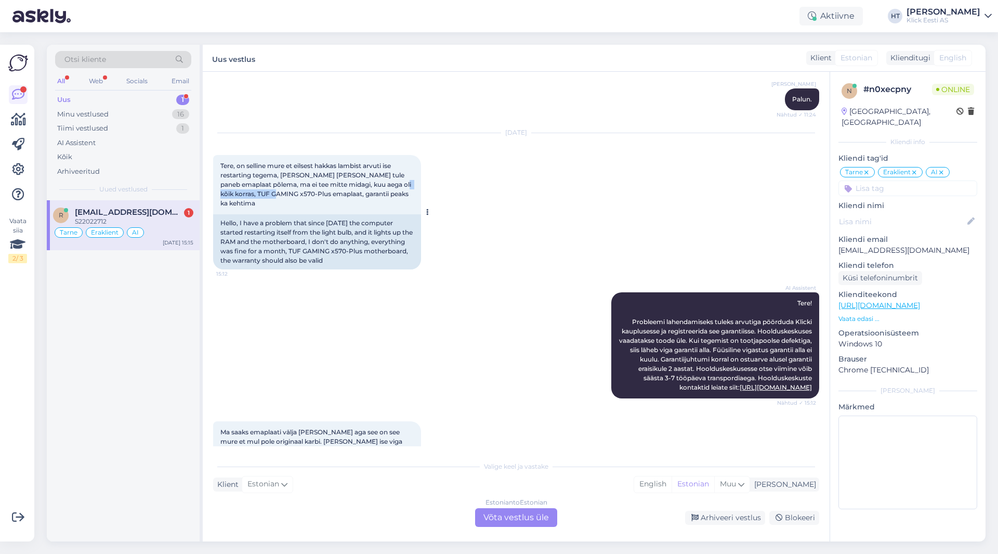
drag, startPoint x: 402, startPoint y: 183, endPoint x: 279, endPoint y: 197, distance: 123.4
click at [279, 197] on span "Tere, on selline mure et eilsest hakkas lambist arvuti ise restarting tegema, […" at bounding box center [316, 184] width 192 height 45
copy span "TUF GAMING x570-Plus"
click at [483, 281] on div "AI Assistent Tere! Probleemi lahendamiseks tuleks arvutiga pöörduda Klicki kaup…" at bounding box center [516, 345] width 606 height 129
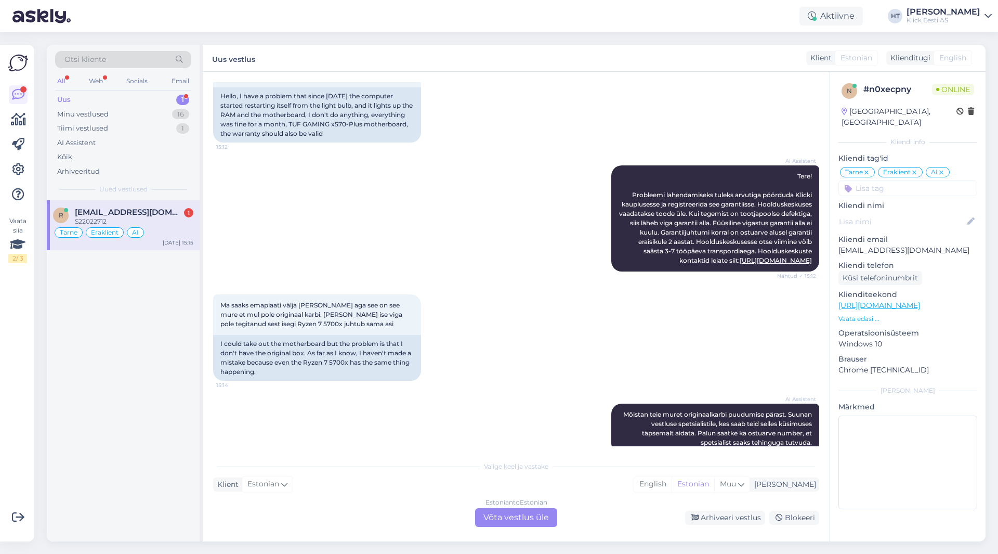
scroll to position [881, 0]
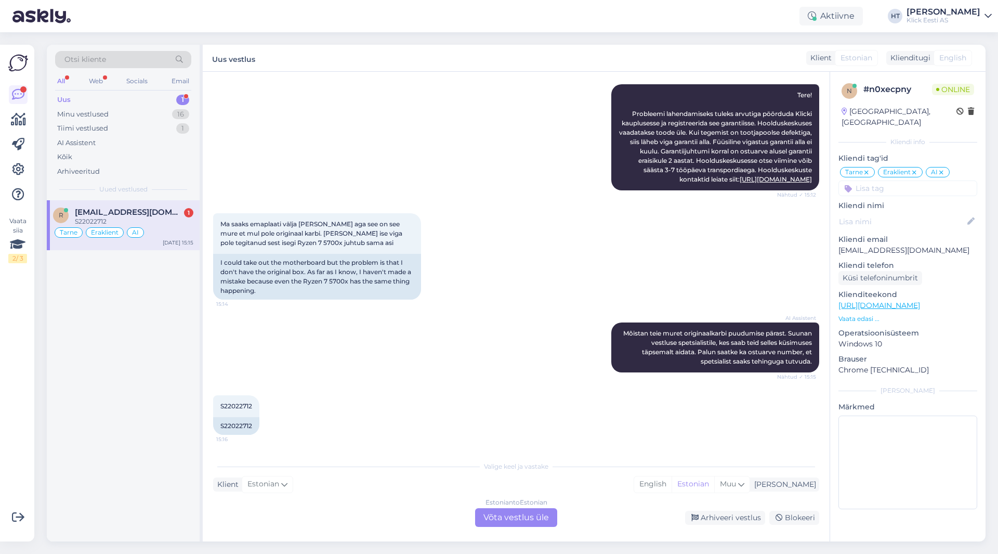
click at [446, 400] on div "S22022712 15:16 S22022712" at bounding box center [516, 415] width 606 height 62
click at [525, 517] on div "Estonian to Estonian Võta vestlus üle" at bounding box center [516, 517] width 82 height 19
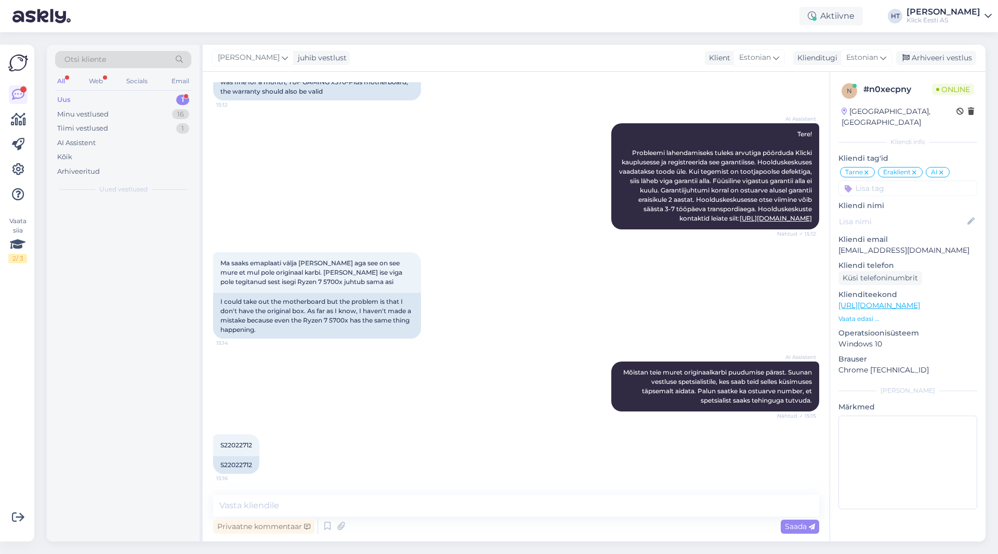
scroll to position [842, 0]
click at [503, 502] on textarea at bounding box center [516, 505] width 606 height 22
click at [239, 441] on span "S22022712" at bounding box center [236, 445] width 32 height 8
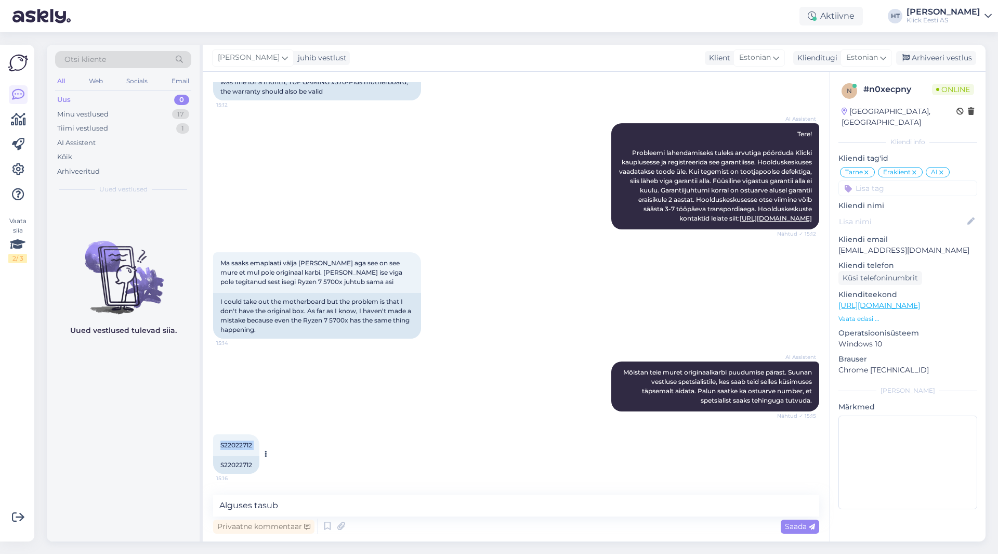
click at [239, 441] on span "S22022712" at bounding box center [236, 445] width 32 height 8
copy div "S22022712 15:16"
click at [179, 393] on div "Uued vestlused tulevad siia." at bounding box center [123, 370] width 153 height 341
click at [337, 503] on textarea "Alguses tasub" at bounding box center [516, 505] width 606 height 22
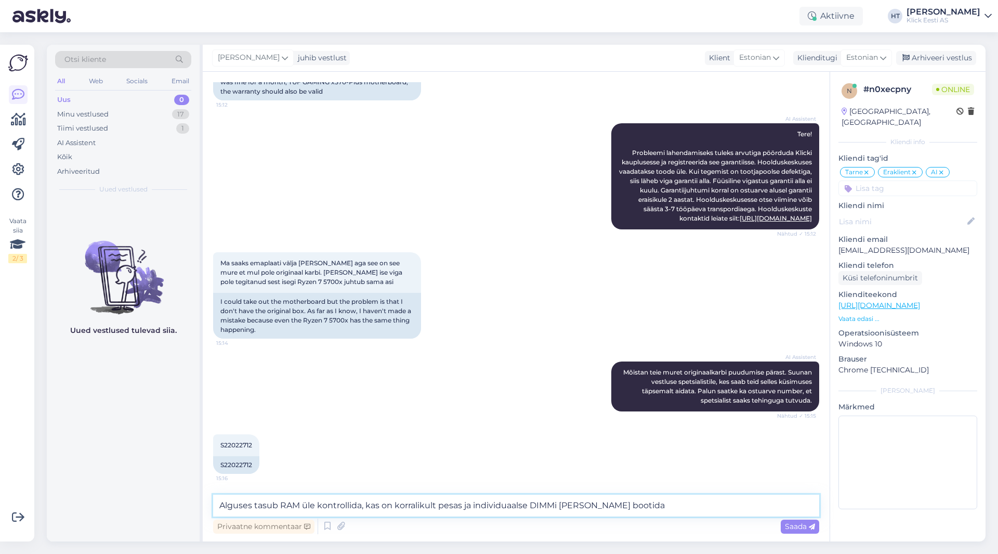
type textarea "Alguses tasub RAM üle kontrollida, kas on korralikult pesas ja individuaalse DI…"
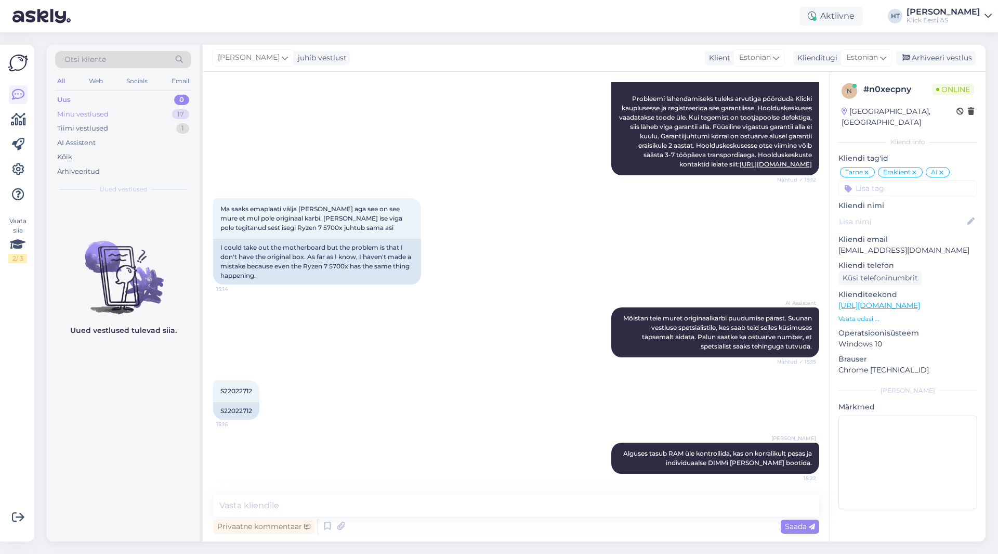
click at [176, 112] on div "17" at bounding box center [180, 114] width 17 height 10
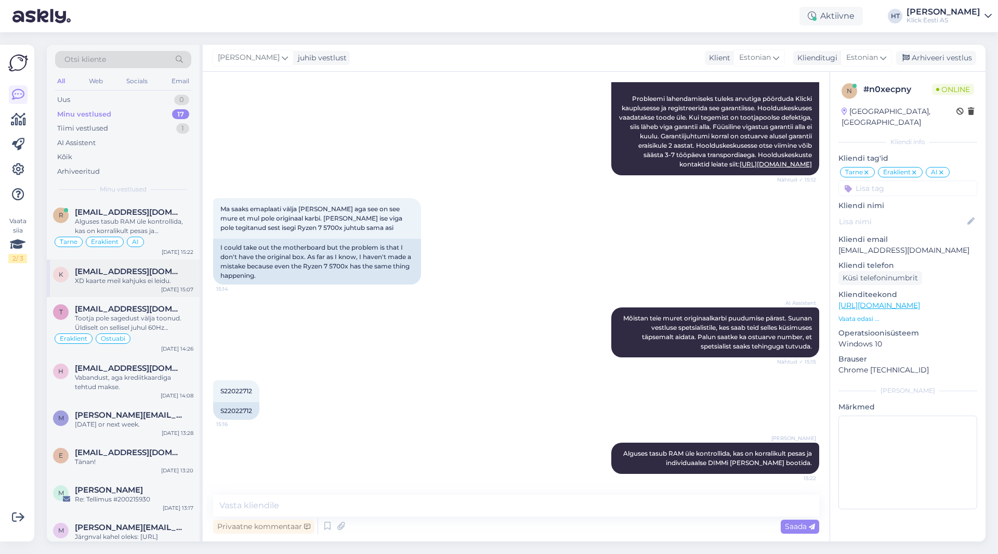
click at [147, 275] on span "[EMAIL_ADDRESS][DOMAIN_NAME]" at bounding box center [129, 271] width 108 height 9
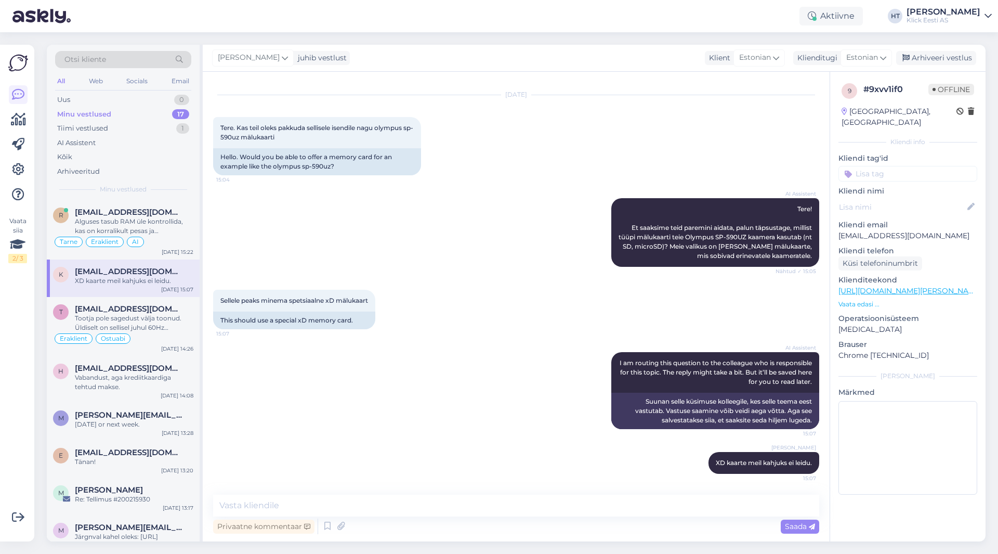
scroll to position [20, 0]
click at [151, 217] on div "Alguses tasub RAM üle kontrollida, kas on korralikult pesas ja individuaalse DI…" at bounding box center [134, 226] width 118 height 19
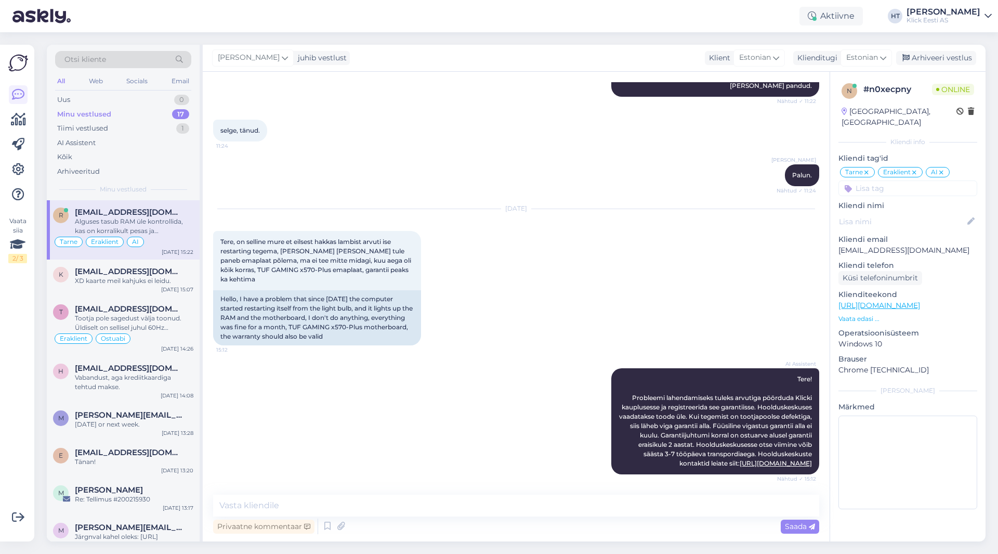
scroll to position [897, 0]
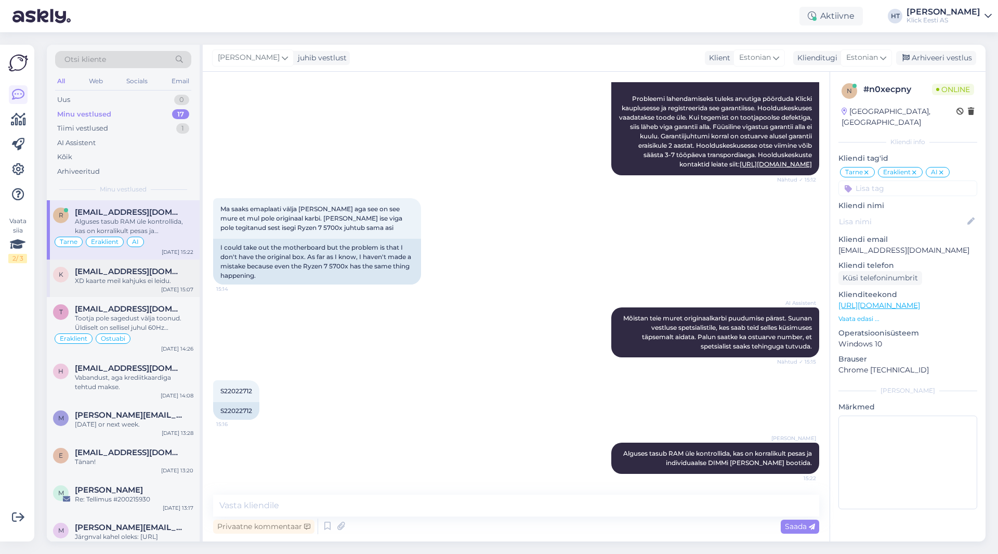
click at [147, 276] on div "XD kaarte meil kahjuks ei leidu." at bounding box center [134, 280] width 118 height 9
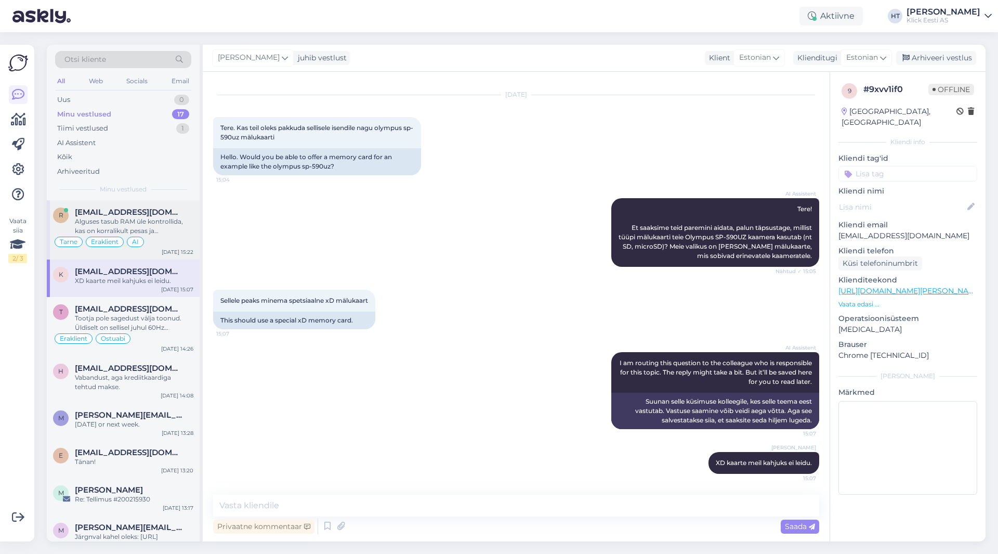
click at [161, 229] on div "Alguses tasub RAM üle kontrollida, kas on korralikult pesas ja individuaalse DI…" at bounding box center [134, 226] width 118 height 19
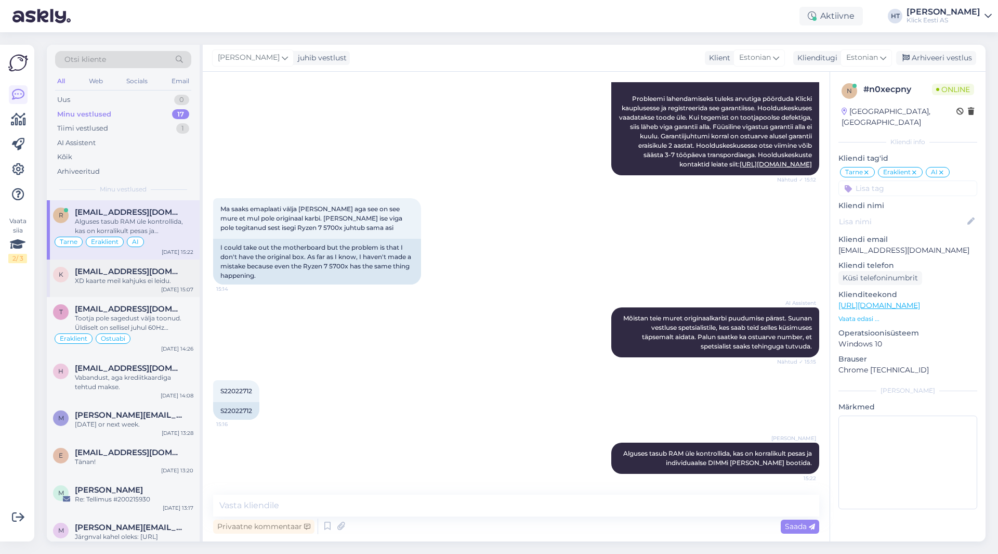
click at [179, 286] on div "[DATE] 15:07" at bounding box center [177, 289] width 32 height 8
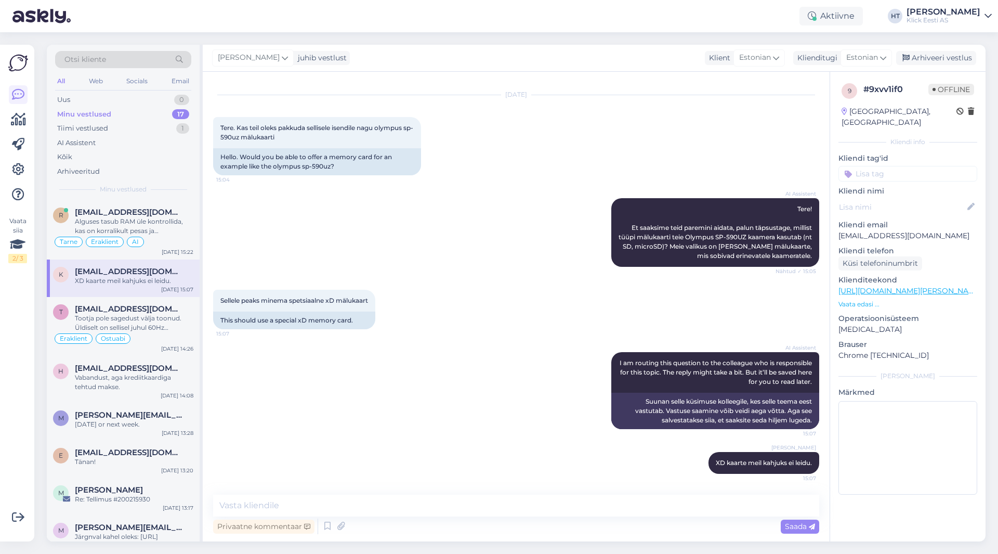
scroll to position [20, 0]
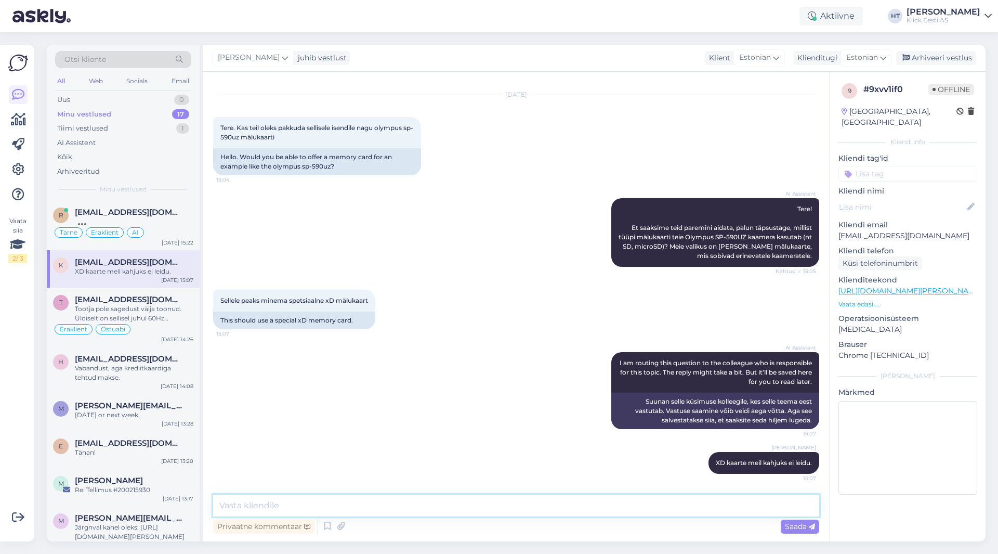
click at [362, 505] on textarea at bounding box center [516, 505] width 606 height 22
click at [173, 243] on div "[DATE] 15:22" at bounding box center [178, 243] width 32 height 8
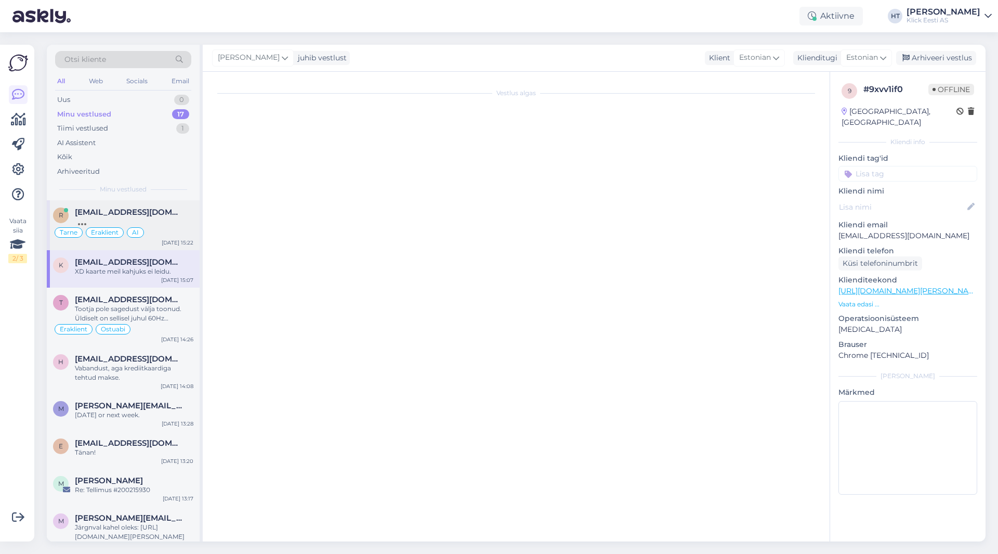
scroll to position [897, 0]
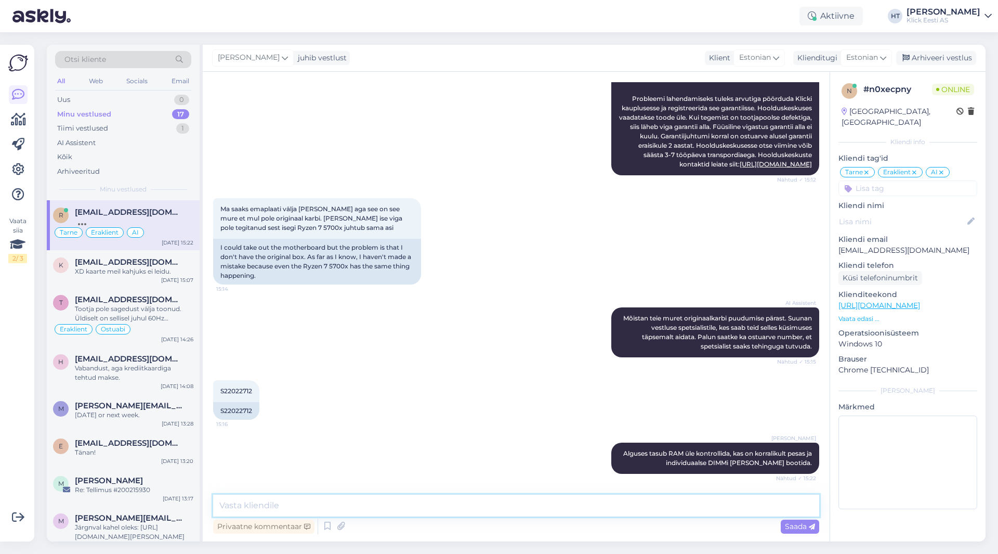
click at [365, 502] on textarea at bounding box center [516, 505] width 606 height 22
type textarea "Samuti tasub erinevate pesadega vaadata kas bootib tavapäraselt. Nii saaks tead…"
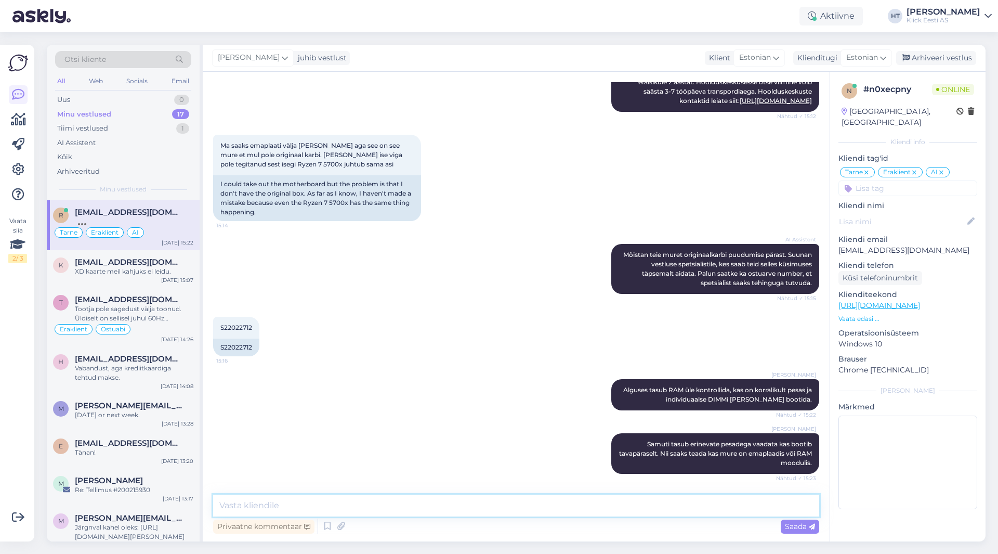
scroll to position [1033, 0]
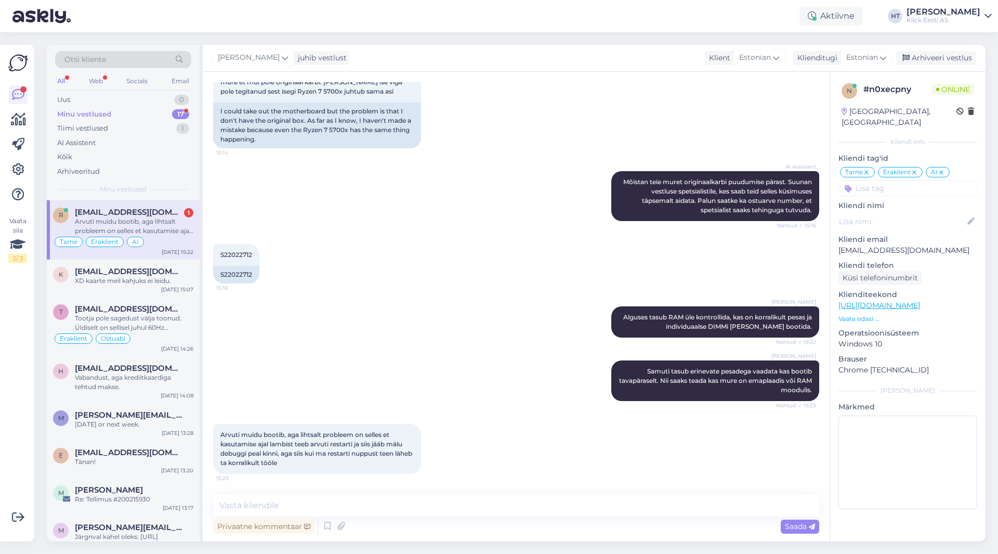
click at [411, 325] on div "[PERSON_NAME] Alguses tasub RAM üle kontrollida, kas on korralikult pesas ja in…" at bounding box center [516, 322] width 606 height 54
click at [434, 503] on textarea at bounding box center [516, 505] width 606 height 22
click at [438, 492] on div "Vestlus algas [DATE] Sooviksin teada kuna võib täpsemalt saada Geforce RTX 5070…" at bounding box center [516, 306] width 627 height 469
click at [436, 499] on textarea at bounding box center [516, 505] width 606 height 22
click at [459, 511] on textarea at bounding box center [516, 505] width 606 height 22
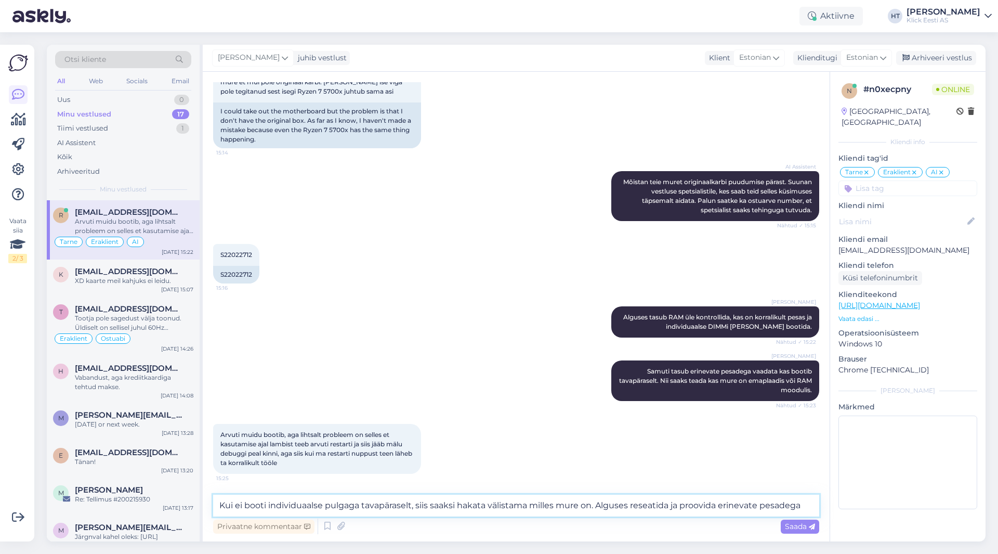
type textarea "Kui ei booti individuaalse pulgaga tavapäraselt, siis saaksi hakata välistama m…"
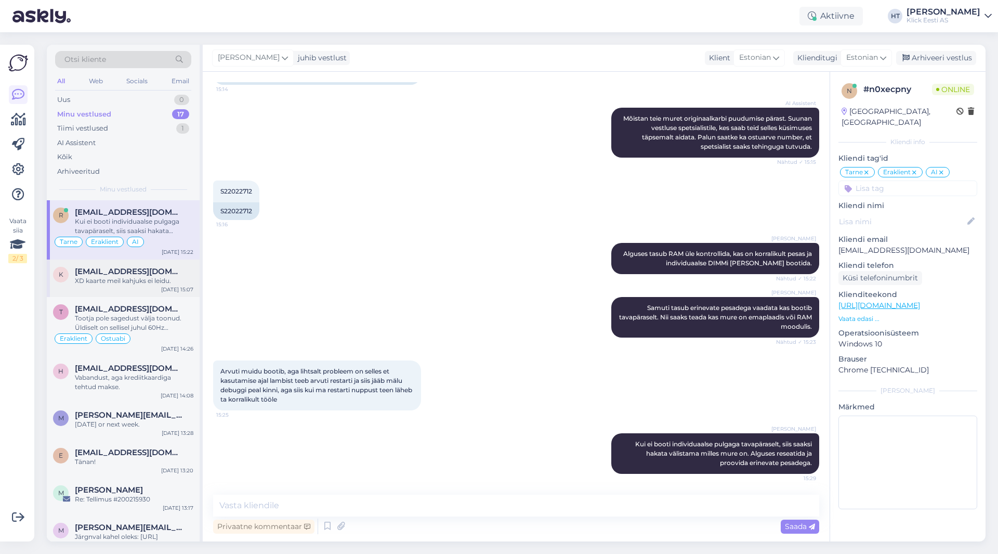
click at [169, 270] on span "[EMAIL_ADDRESS][DOMAIN_NAME]" at bounding box center [129, 271] width 108 height 9
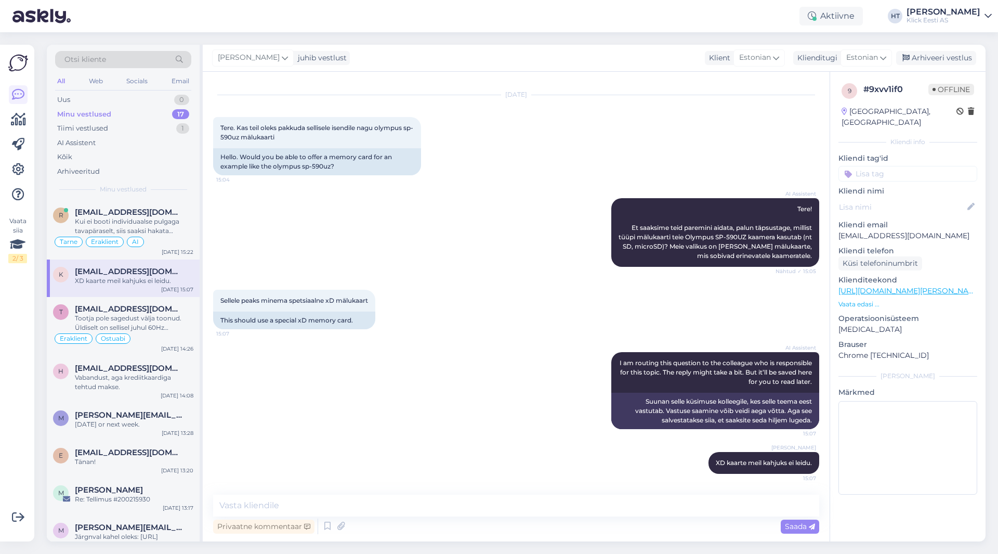
scroll to position [20, 0]
click at [155, 220] on div "Selge, mul on garantii emaplaatil veel kuni [DATE], kui ma ei leia lahendust, s…" at bounding box center [134, 226] width 118 height 19
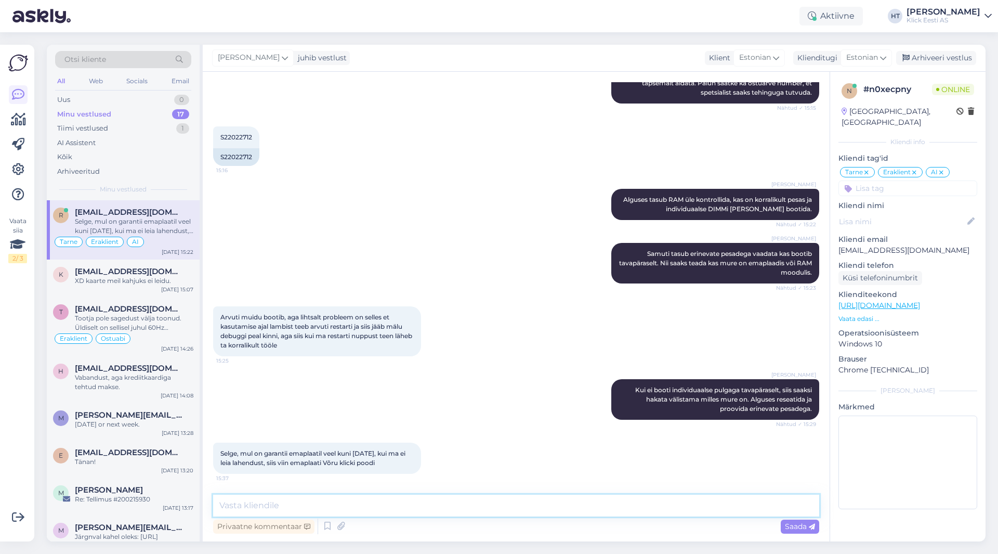
click at [449, 504] on textarea at bounding box center [516, 505] width 606 height 22
type textarea "Teeme nii."
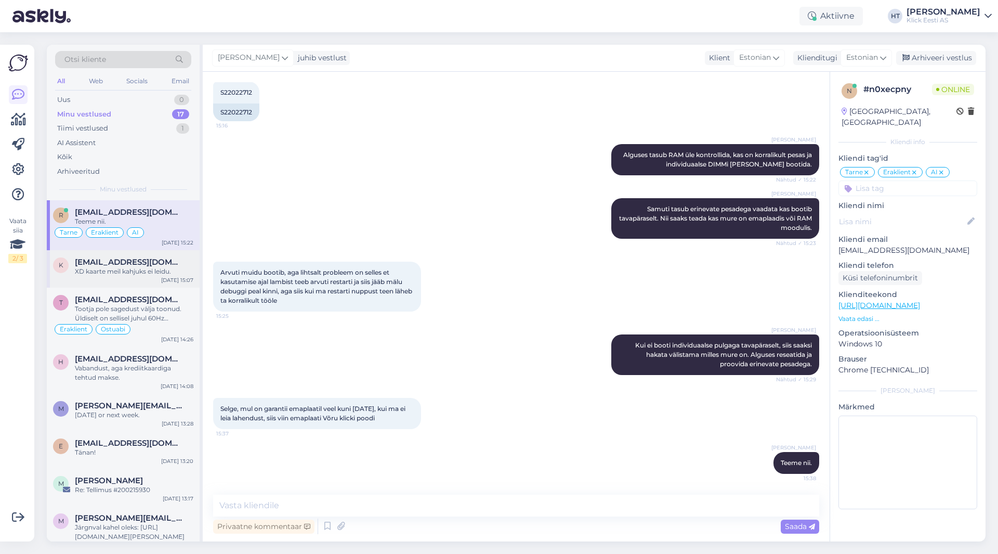
click at [151, 284] on div "K [EMAIL_ADDRESS][DOMAIN_NAME] XD kaarte meil kahjuks ei leidu. [DATE] 15:07" at bounding box center [123, 268] width 153 height 37
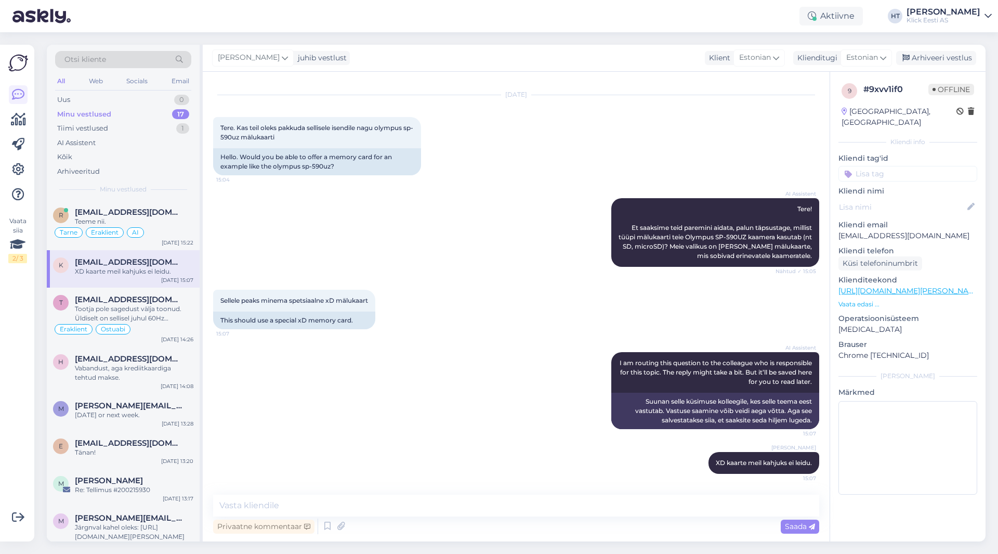
click at [8, 383] on div "Vaata siia 2 / 3 Võimalused Veendu, et Askly loob sulle väärtust. Sulge Ühenda …" at bounding box center [17, 293] width 34 height 496
click at [181, 122] on div "Tiimi vestlused 1" at bounding box center [123, 128] width 136 height 15
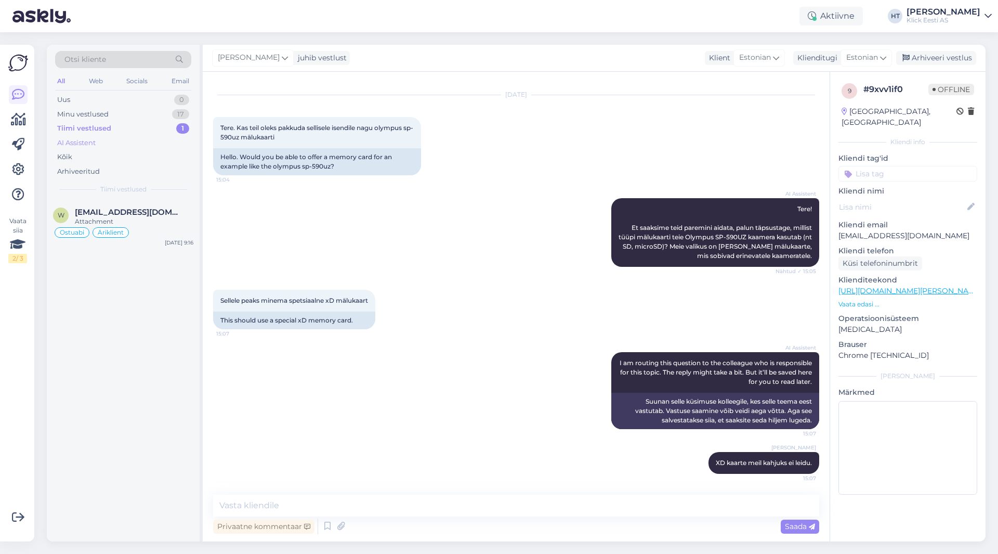
click at [167, 138] on div "AI Assistent" at bounding box center [123, 143] width 136 height 15
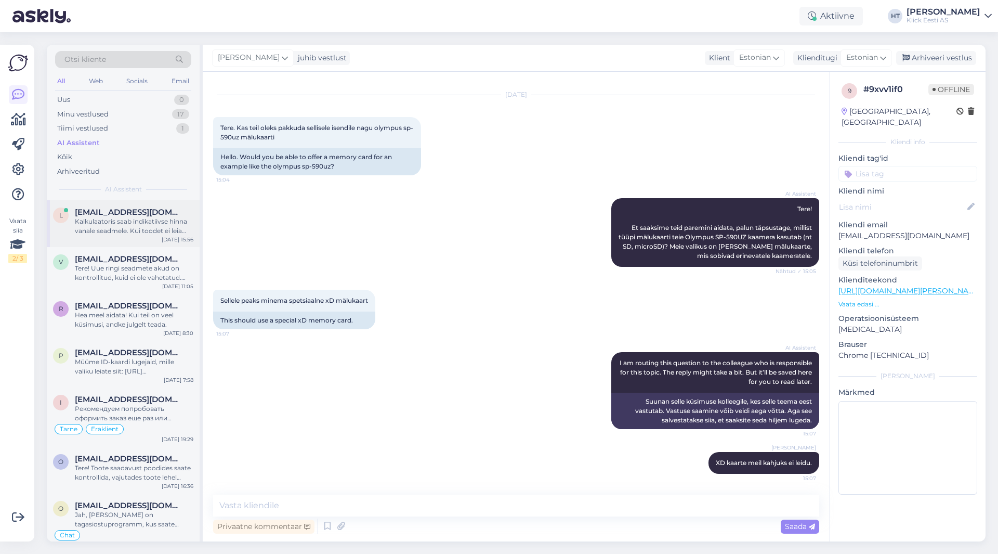
click at [157, 219] on div "Kalkulaatoris saab indikatiivse hinna vanale seadmele. Kui toodet ei leia tagas…" at bounding box center [134, 226] width 118 height 19
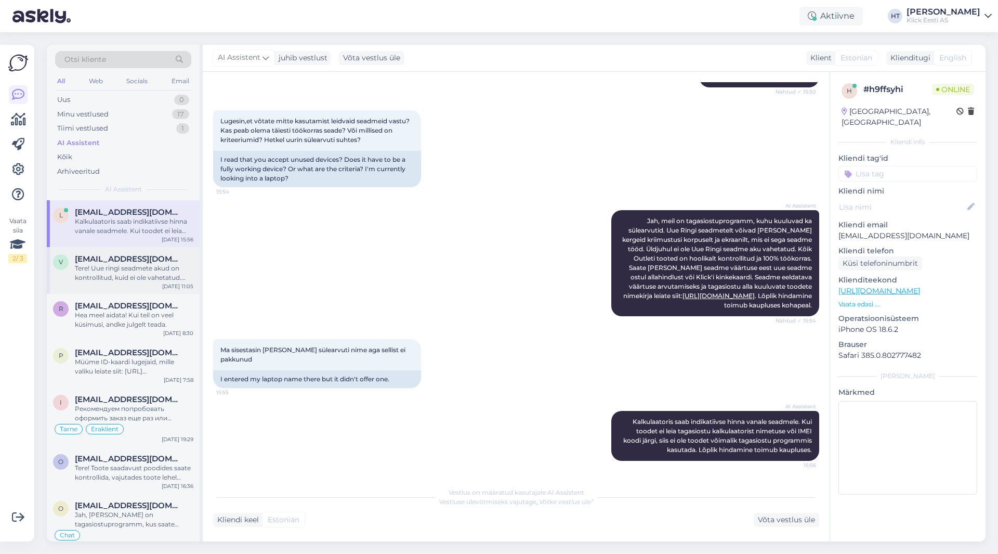
click at [136, 274] on div "Tere! Uue ringi seadmete akud on kontrollitud, kuid ei ole vahetatud. Täpsemat …" at bounding box center [134, 273] width 118 height 19
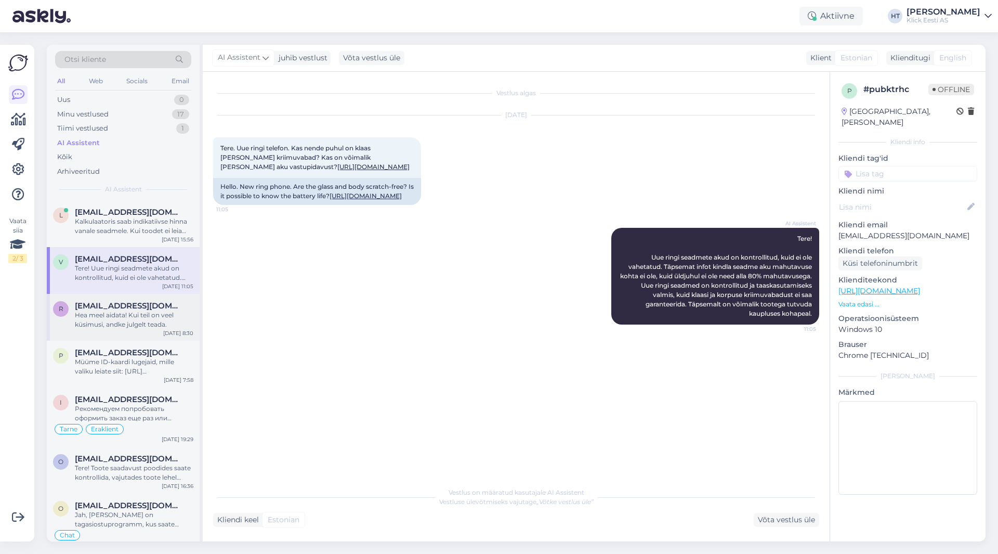
click at [178, 319] on div "Hea meel aidata! Kui teil on veel küsimusi, andke julgelt teada." at bounding box center [134, 319] width 118 height 19
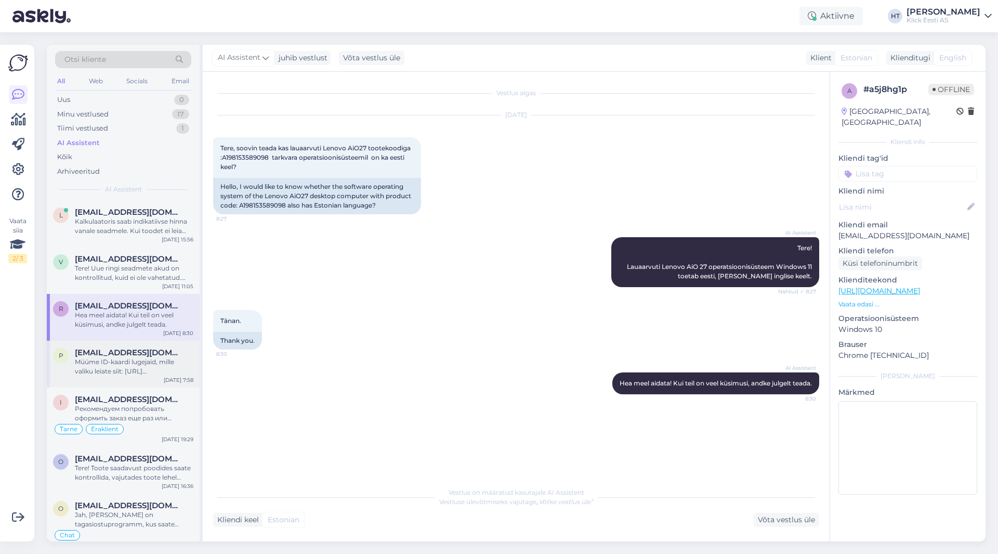
click at [151, 375] on div "Müüme ID-kaardi lugejaid, mille valiku leiate siit: [URL][DOMAIN_NAME][PERSON_N…" at bounding box center [134, 366] width 118 height 19
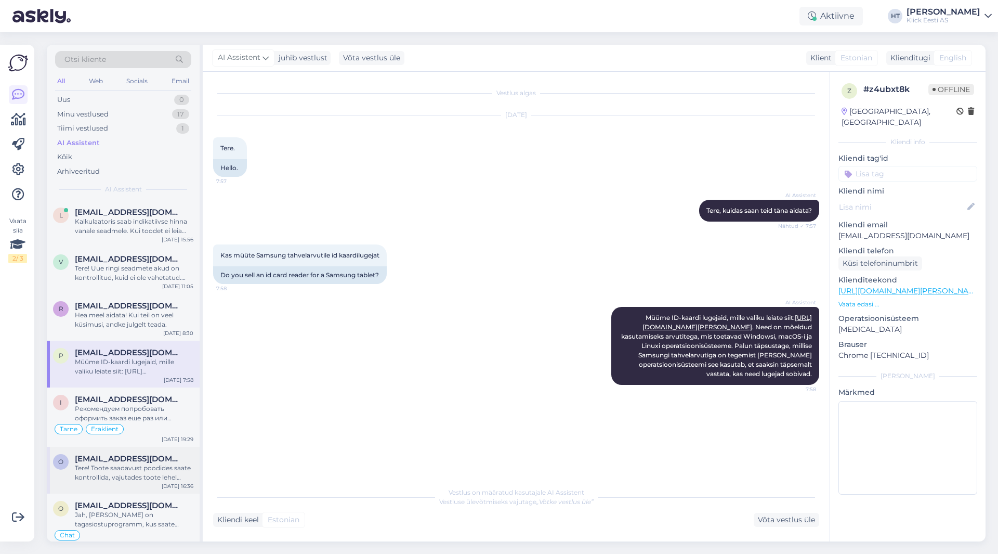
click at [141, 452] on div "o [EMAIL_ADDRESS][DOMAIN_NAME] Tere! Toote saadavust poodides saate kontrollida…" at bounding box center [123, 469] width 153 height 47
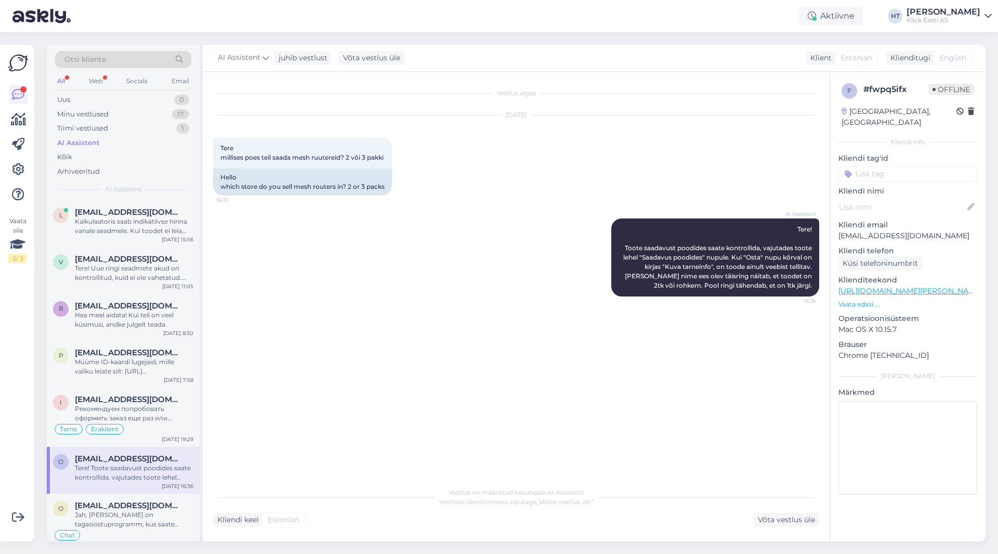
click at [101, 142] on div "AI Assistent" at bounding box center [123, 143] width 136 height 15
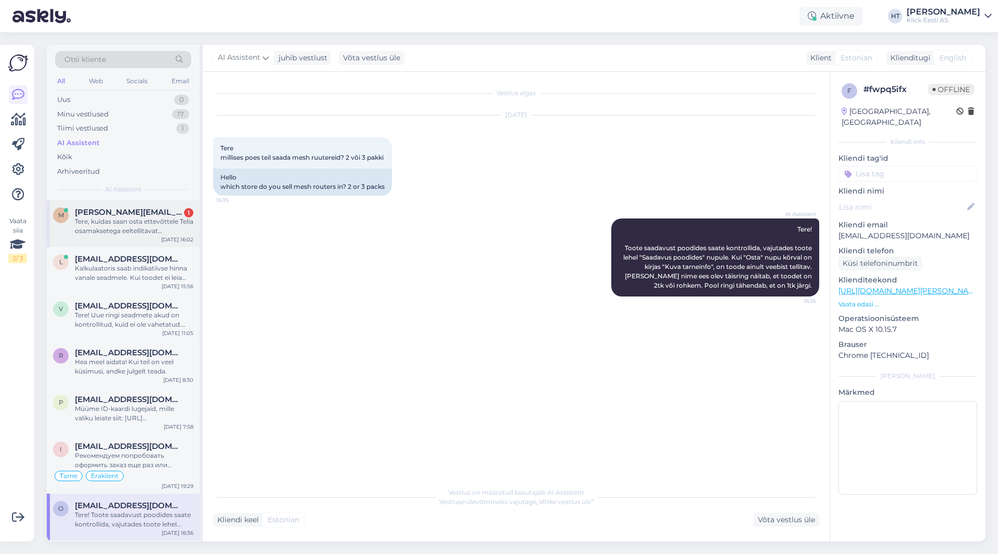
click at [125, 223] on div "Tere, kuidas saan osta ettevõttele Telia osamaksetega eeltellitavat mobiiltelef…" at bounding box center [134, 226] width 118 height 19
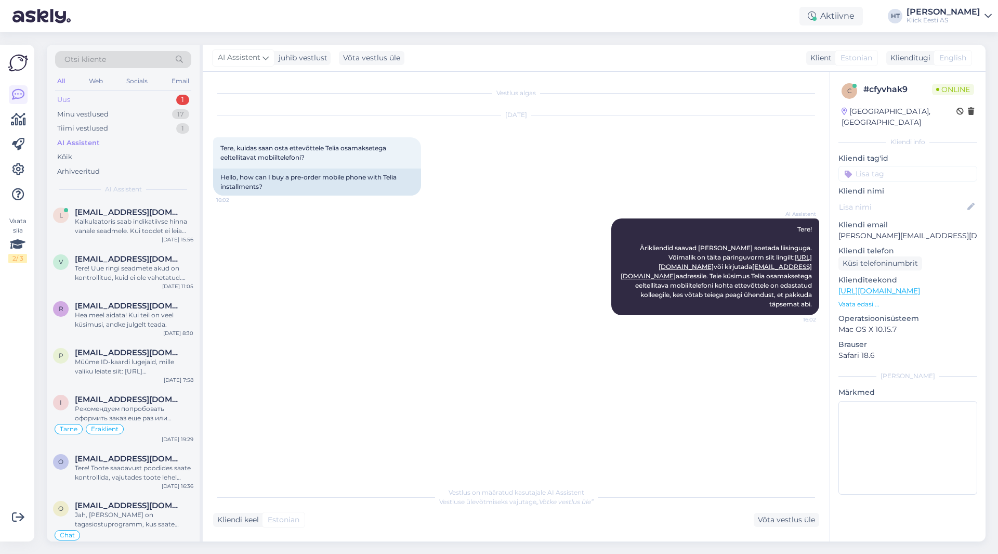
click at [177, 102] on div "1" at bounding box center [182, 100] width 13 height 10
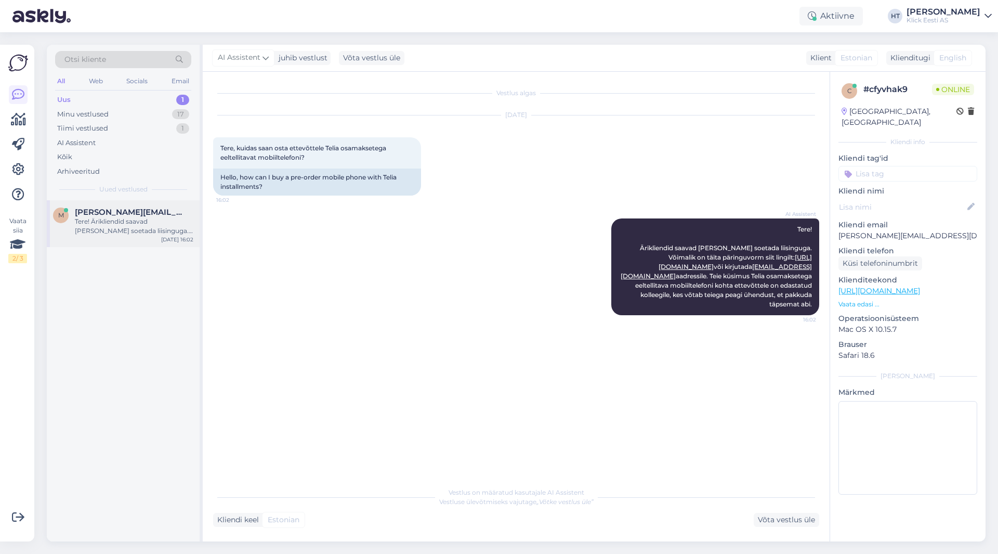
click at [178, 232] on div "Tere! Ärikliendid saavad [PERSON_NAME] soetada liisinguga. Võimalik on täita pä…" at bounding box center [134, 226] width 118 height 19
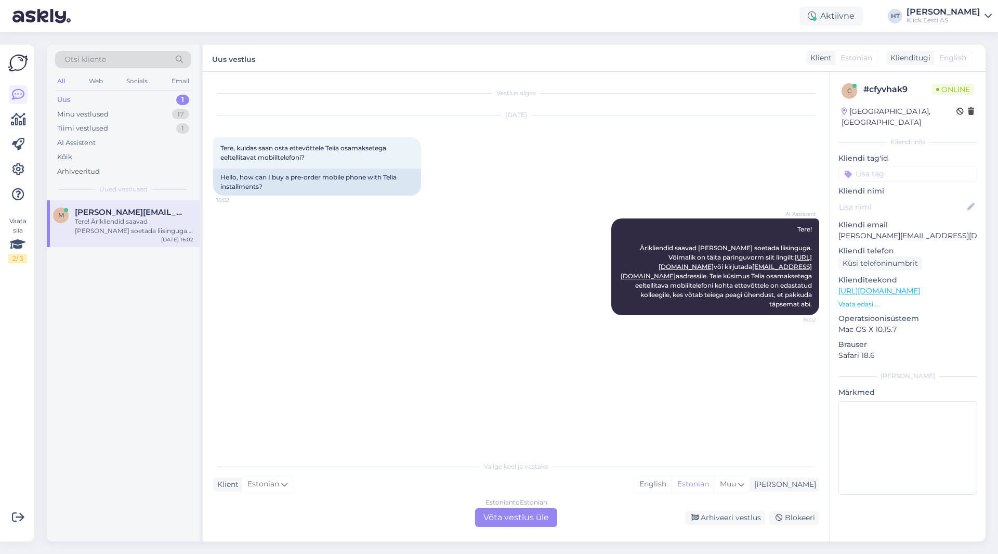
click at [522, 517] on div "Estonian to Estonian Võta vestlus üle" at bounding box center [516, 517] width 82 height 19
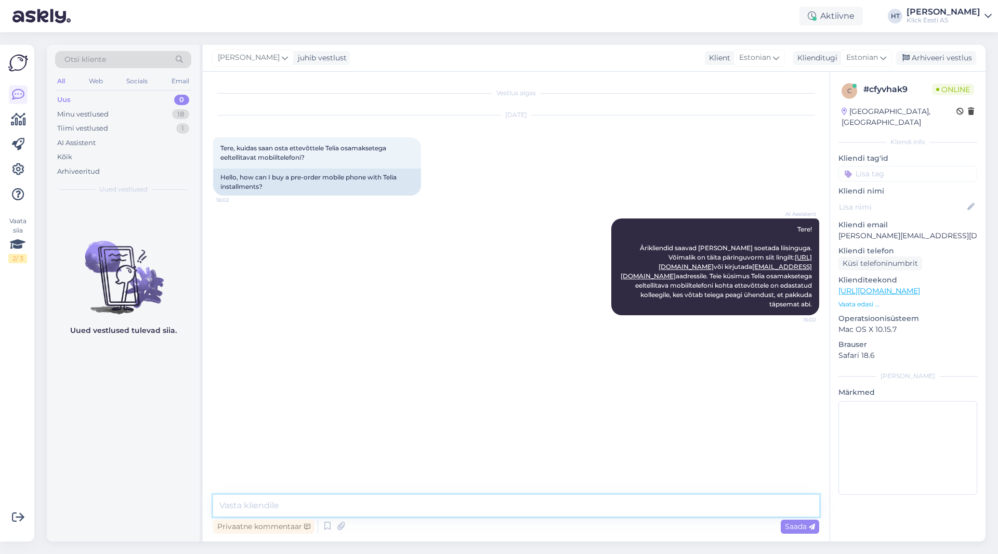
click at [505, 503] on textarea at bounding box center [516, 505] width 606 height 22
type textarea "T"
type textarea "Järelmaksuga saavad osta eraisikud. Liisingu taotlemiseks tuleb ühendust [PERSO…"
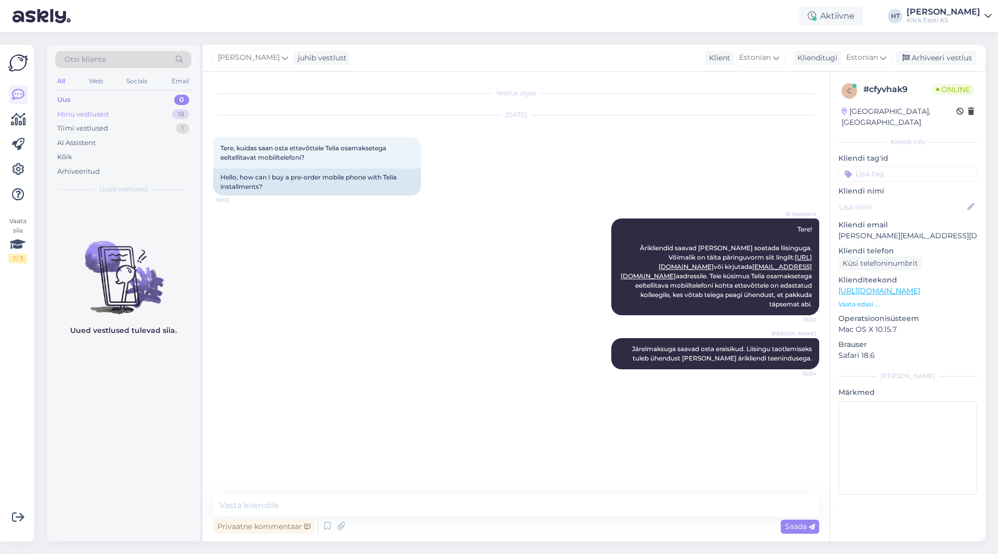
click at [179, 117] on div "18" at bounding box center [180, 114] width 17 height 10
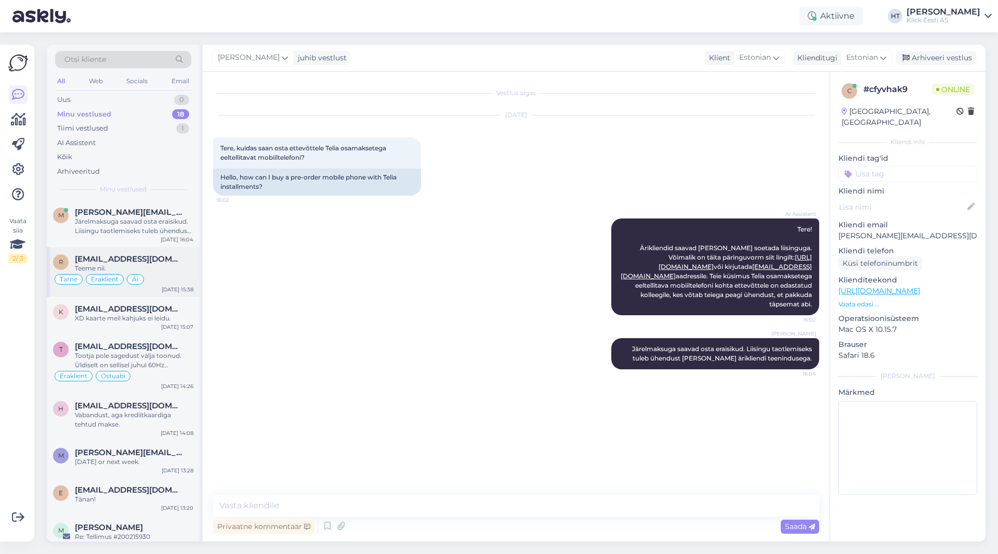
click at [140, 255] on span "[EMAIL_ADDRESS][DOMAIN_NAME]" at bounding box center [129, 258] width 108 height 9
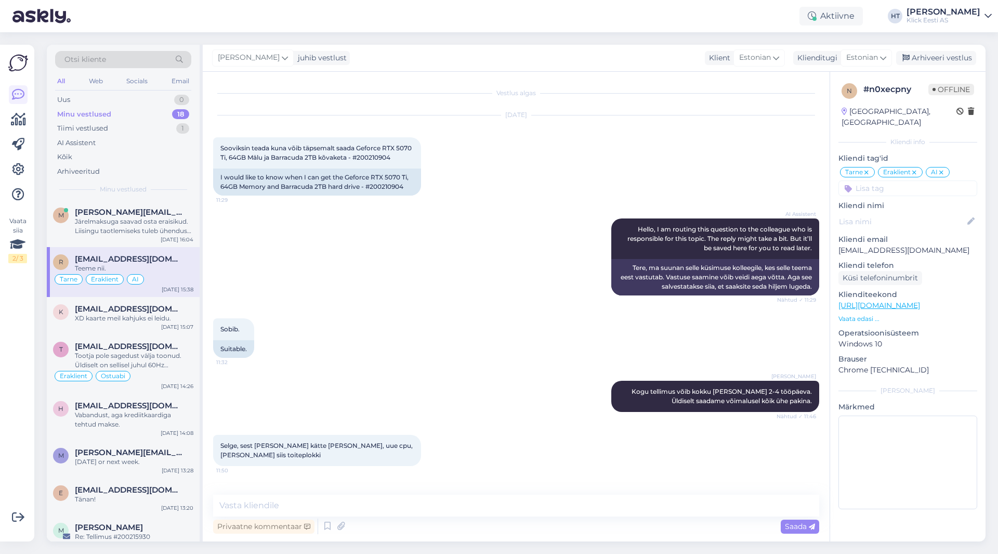
scroll to position [1195, 0]
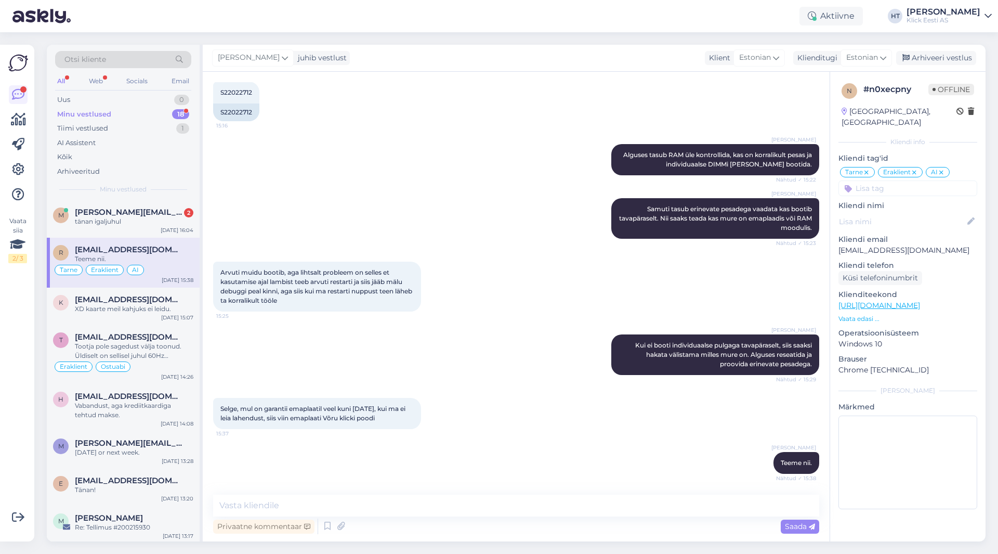
click at [135, 252] on span "[EMAIL_ADDRESS][DOMAIN_NAME]" at bounding box center [129, 249] width 108 height 9
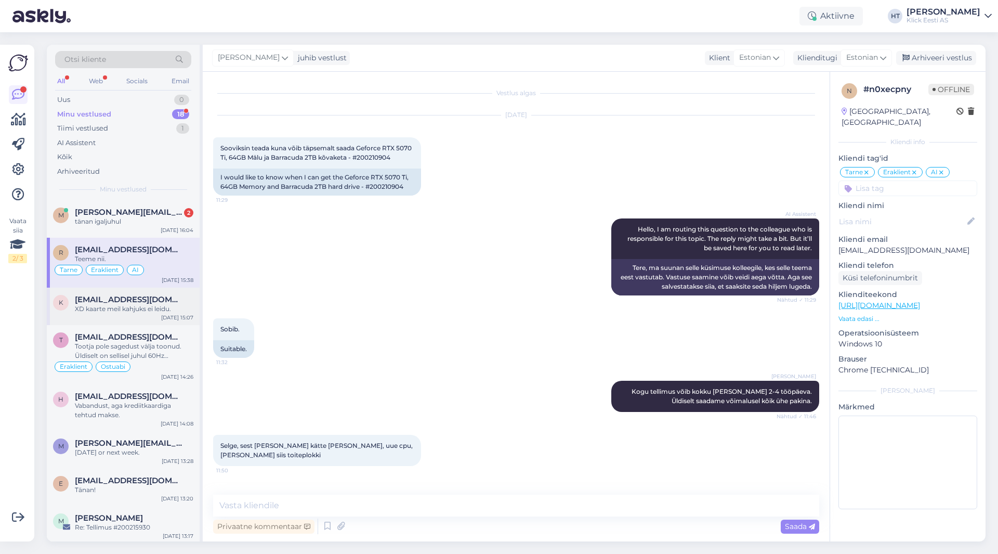
click at [161, 306] on div "XD kaarte meil kahjuks ei leidu." at bounding box center [134, 308] width 118 height 9
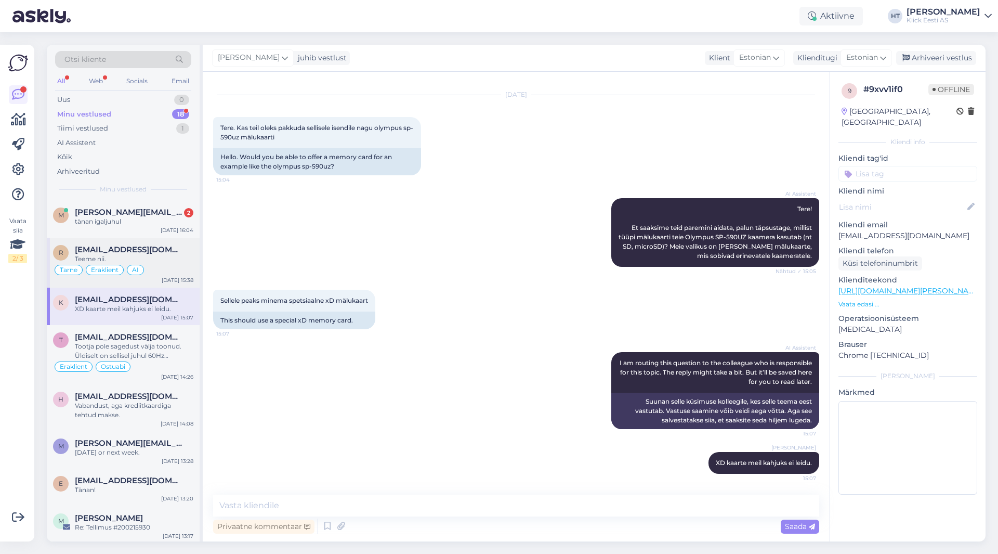
click at [152, 263] on div "Teeme nii." at bounding box center [134, 258] width 118 height 9
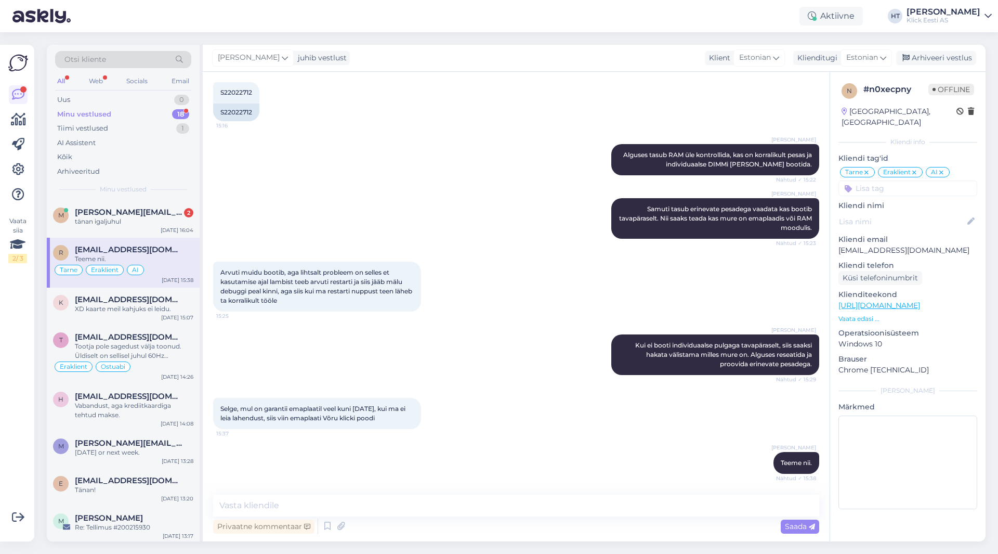
click at [548, 283] on div "Arvuti muidu bootib, aga lihtsalt probleem on selles et kasutamise ajal lambist…" at bounding box center [516, 286] width 606 height 73
click at [109, 90] on div "Otsi kliente All Web Socials Email Uus 1 Minu vestlused 18 Tiimi vestlused 1 AI…" at bounding box center [123, 122] width 153 height 155
click at [117, 98] on div "Uus 1" at bounding box center [123, 100] width 136 height 15
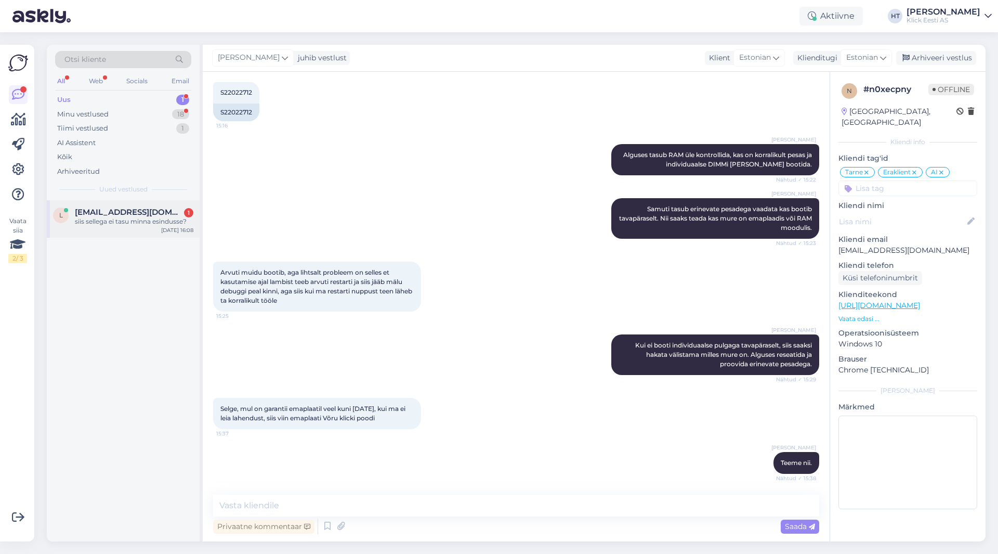
click at [148, 208] on span "[EMAIL_ADDRESS][DOMAIN_NAME]" at bounding box center [129, 211] width 108 height 9
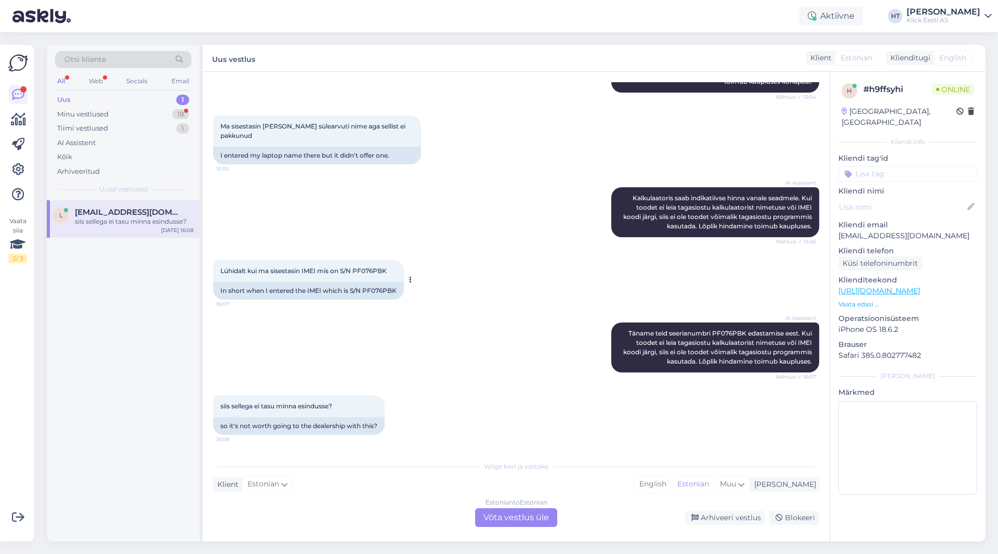
click at [368, 271] on span "Lühidalt kui ma sisestasin IMEI mis on S/N PF076PBK" at bounding box center [303, 271] width 166 height 8
copy div "PF076PBK 16:07"
click at [439, 260] on div "Lühidalt kui ma sisestasin IMEI mis on S/N PF076PBK 16:07 In short when I enter…" at bounding box center [516, 279] width 606 height 62
click at [379, 268] on span "Lühidalt kui ma sisestasin IMEI mis on S/N PF076PBK" at bounding box center [303, 271] width 166 height 8
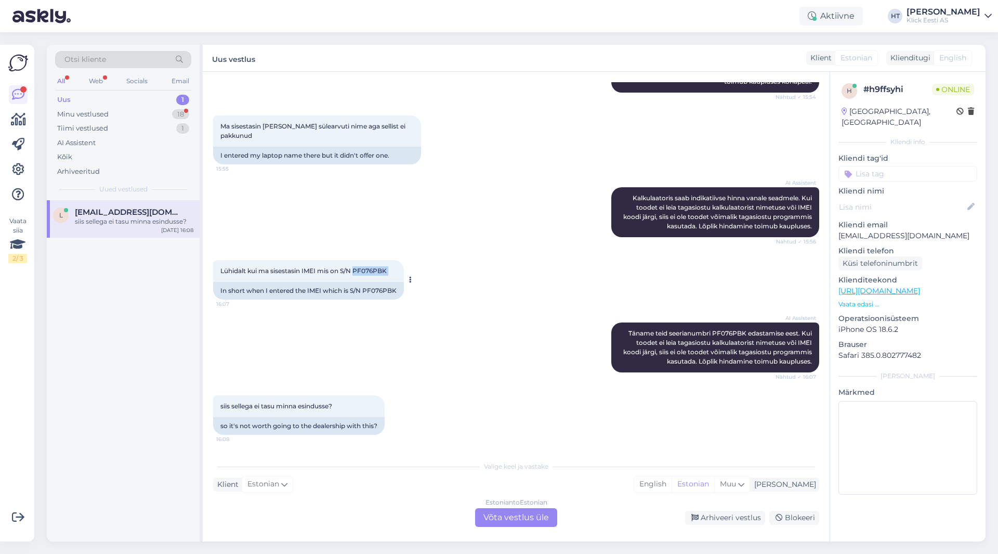
click at [379, 268] on span "Lühidalt kui ma sisestasin IMEI mis on S/N PF076PBK" at bounding box center [303, 271] width 166 height 8
copy div "PF076PBK 16:07"
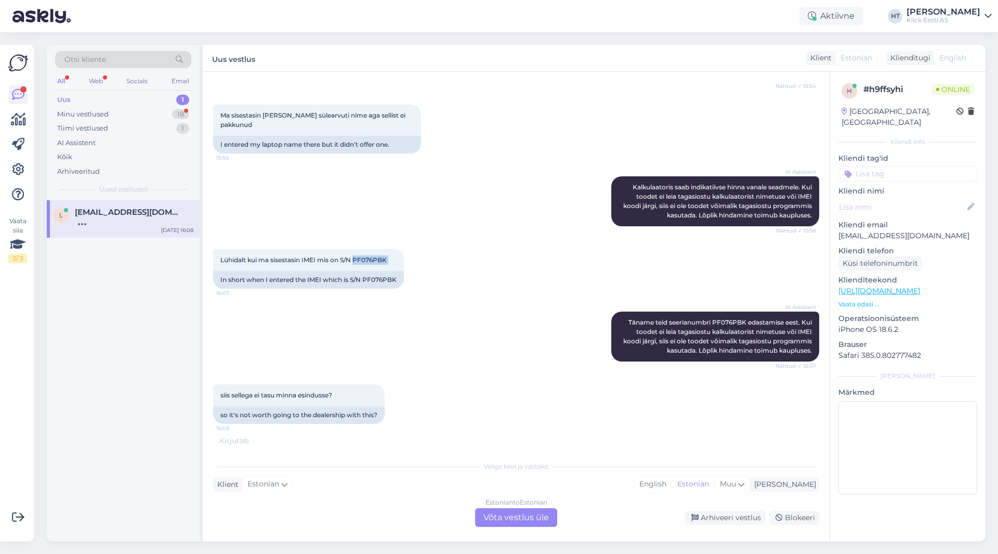
scroll to position [378, 0]
click at [453, 344] on div "AI Assistent Täname teid seerianumbri PF076PBK edastamise eest. Kui toodet ei l…" at bounding box center [516, 336] width 606 height 73
click at [716, 320] on span "Täname teid seerianumbri PF076PBK edastamise eest. Kui toodet ei leia tagasiost…" at bounding box center [718, 336] width 190 height 36
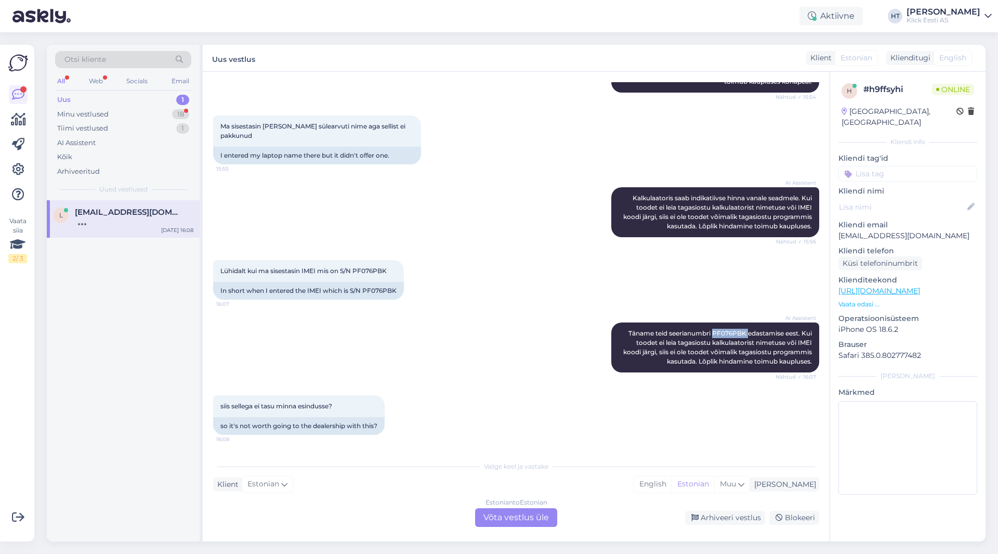
scroll to position [367, 0]
copy span "PF076PBK"
click at [495, 301] on div "Lühidalt kui ma sisestasin IMEI mis on S/N PF076PBK 16:07 In short when I enter…" at bounding box center [516, 279] width 606 height 62
click at [400, 376] on div "AI Assistent Täname teid seerianumbri PF076PBK edastamise eest. Kui toodet ei l…" at bounding box center [516, 347] width 606 height 73
click at [506, 509] on div "Estonian to Estonian Võta vestlus üle" at bounding box center [516, 517] width 82 height 19
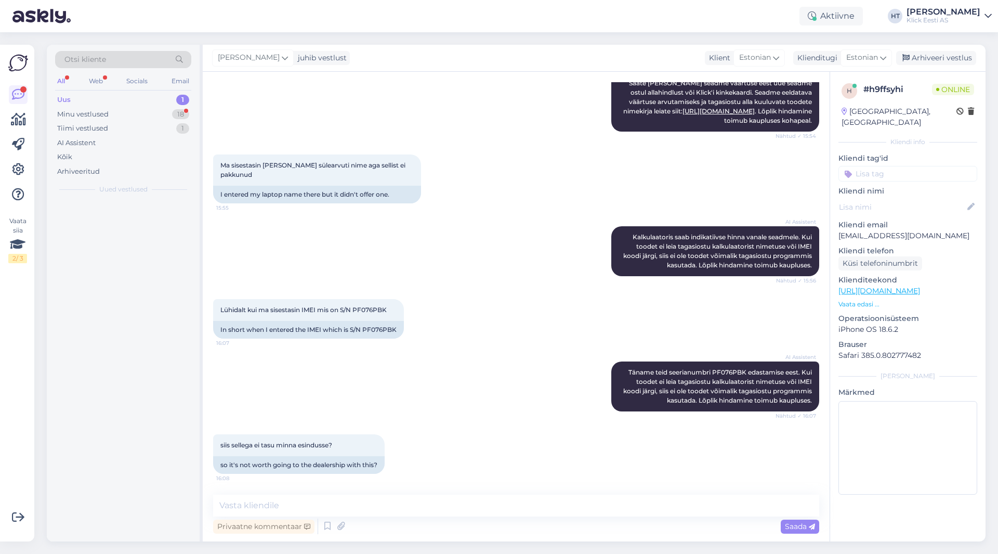
scroll to position [328, 0]
click at [505, 505] on textarea at bounding box center [516, 505] width 606 height 22
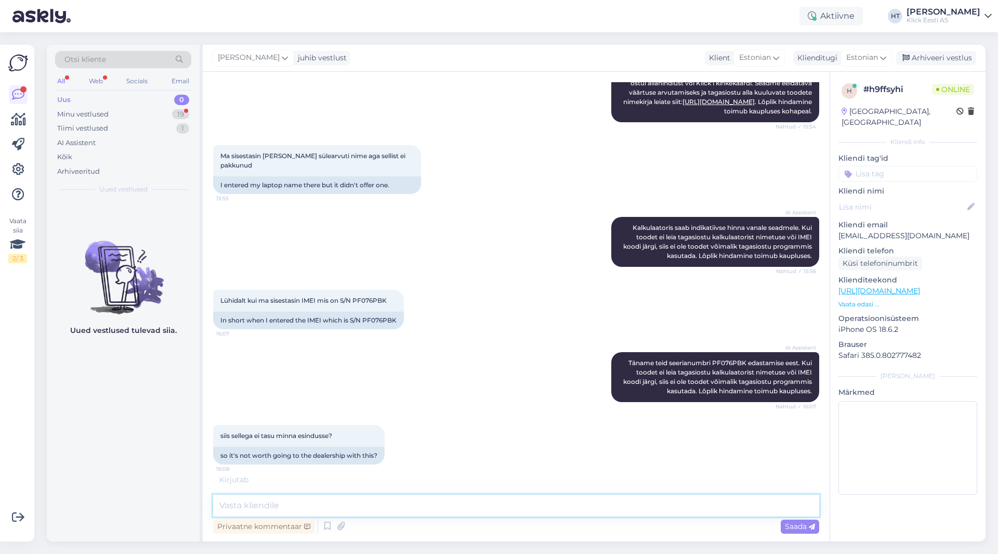
scroll to position [339, 0]
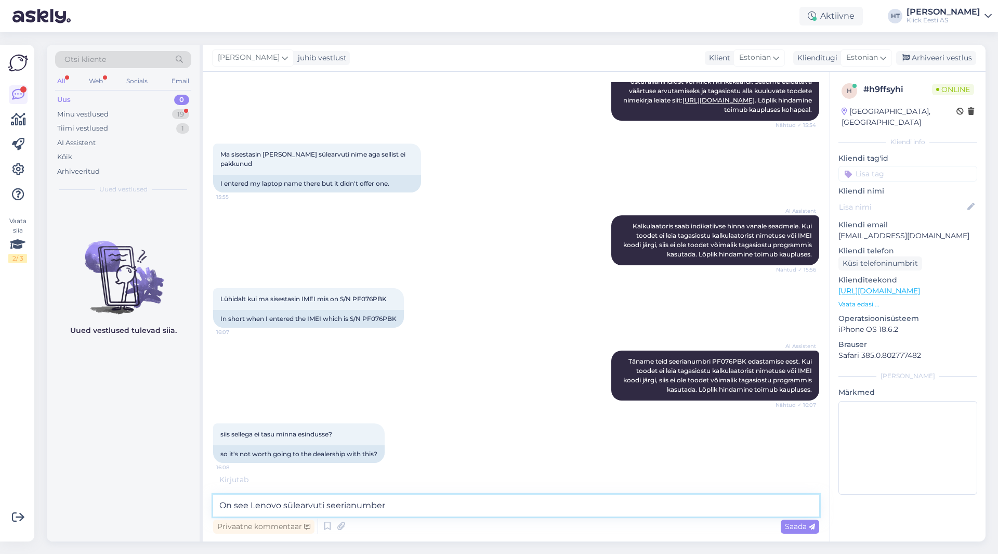
type textarea "On see Lenovo sülearvuti seerianumber?"
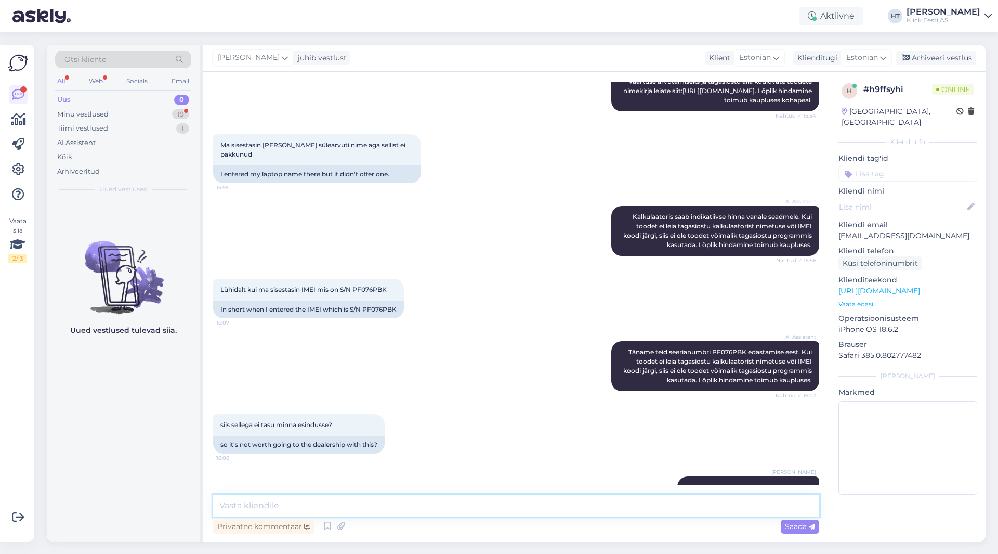
scroll to position [373, 0]
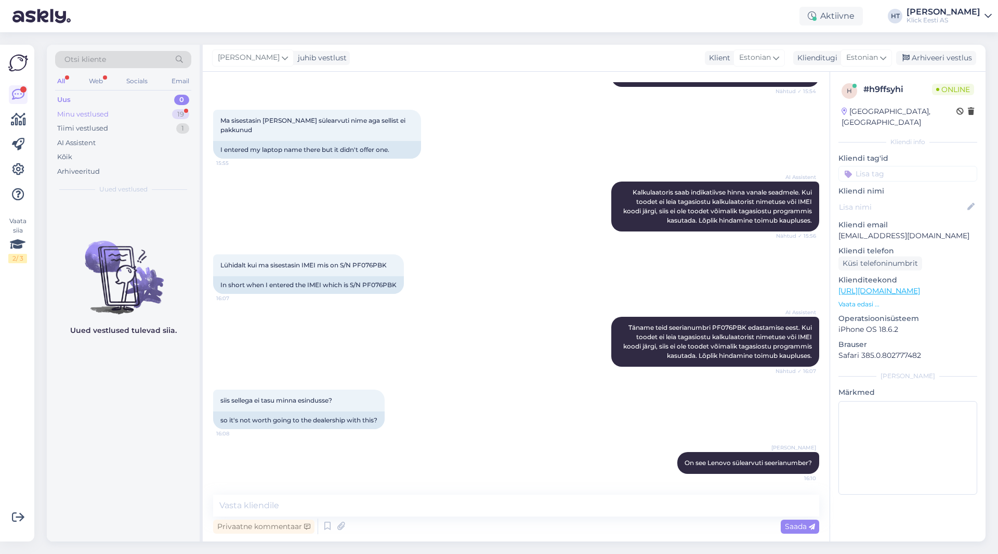
click at [180, 110] on div "19" at bounding box center [180, 114] width 17 height 10
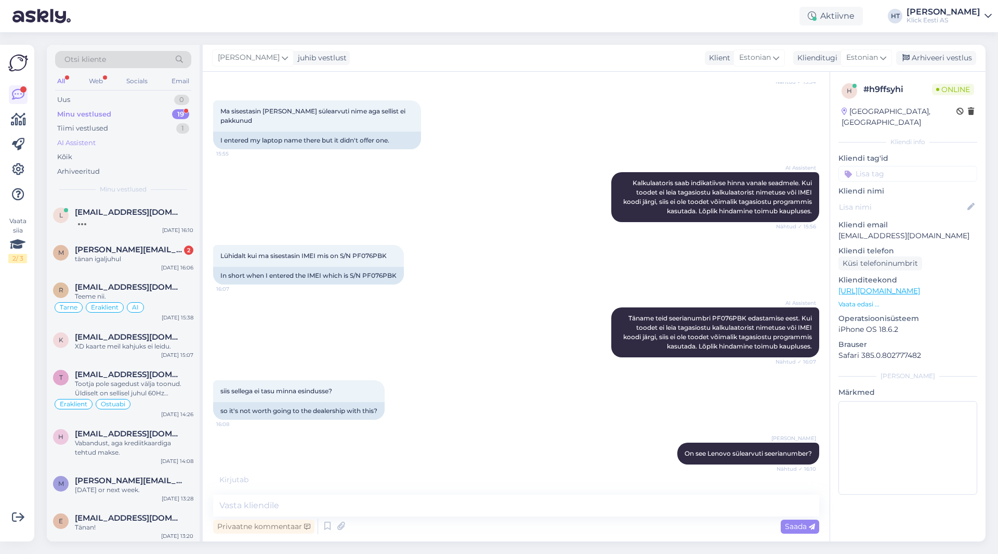
scroll to position [384, 0]
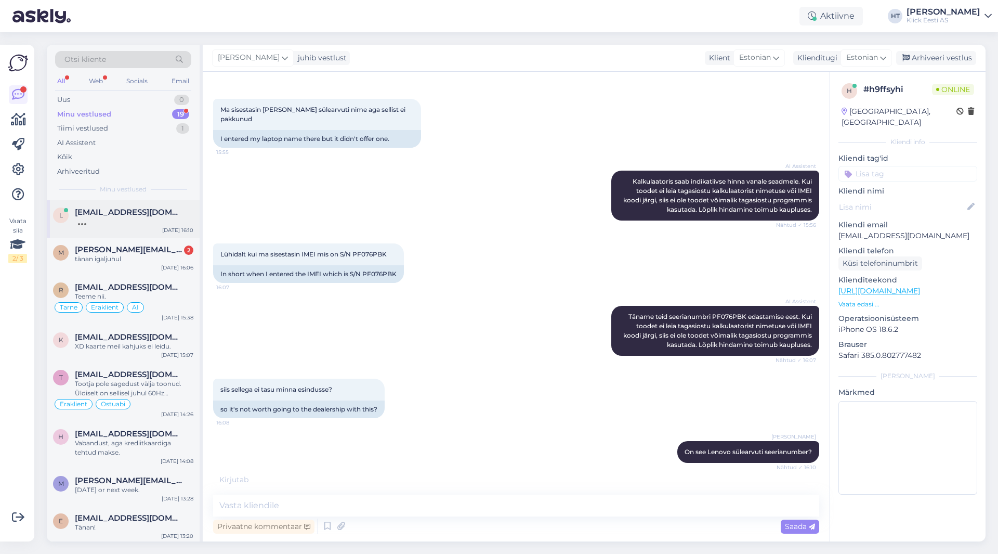
click at [162, 215] on div "[EMAIL_ADDRESS][DOMAIN_NAME]" at bounding box center [134, 211] width 118 height 9
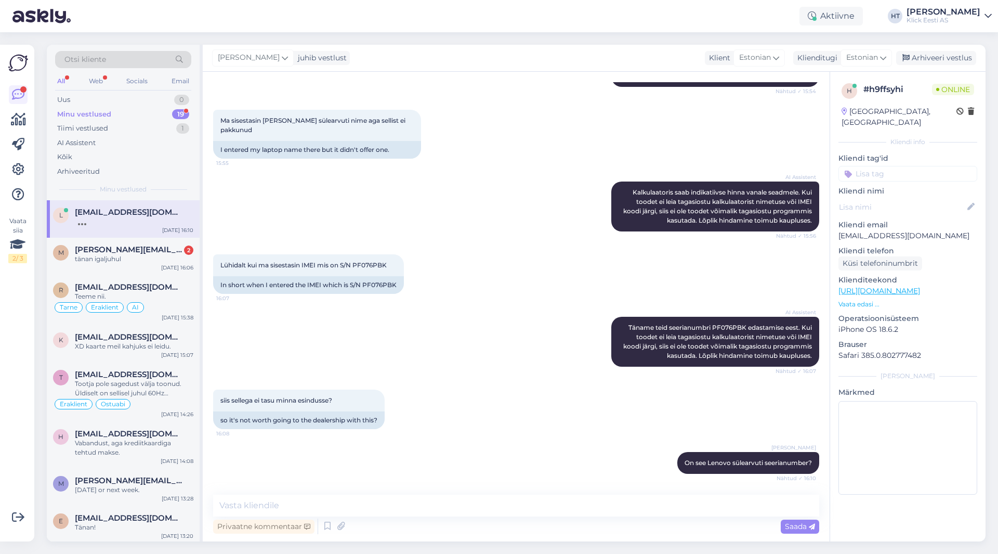
scroll to position [373, 0]
click at [170, 266] on div "[DATE] 16:06" at bounding box center [177, 268] width 32 height 8
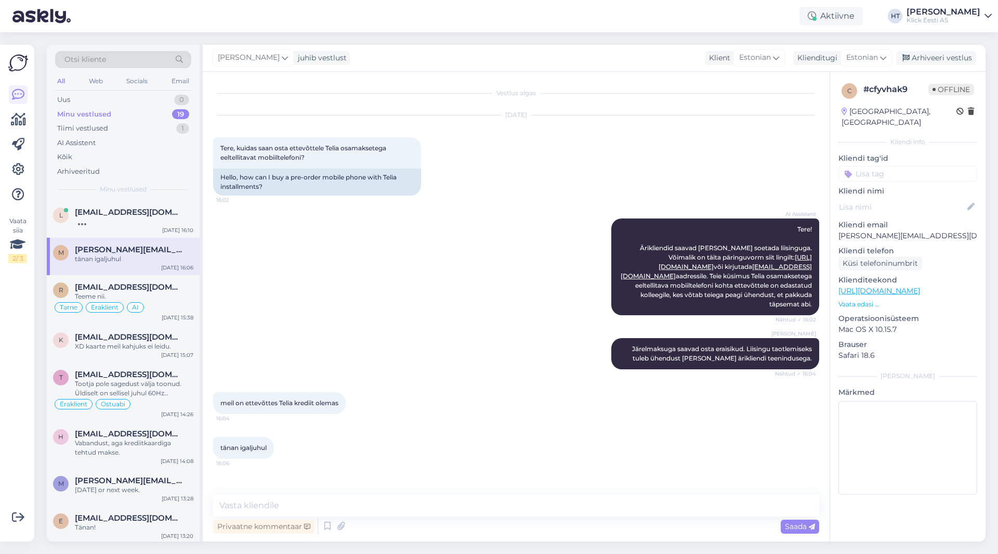
scroll to position [0, 0]
click at [178, 222] on div at bounding box center [134, 221] width 118 height 9
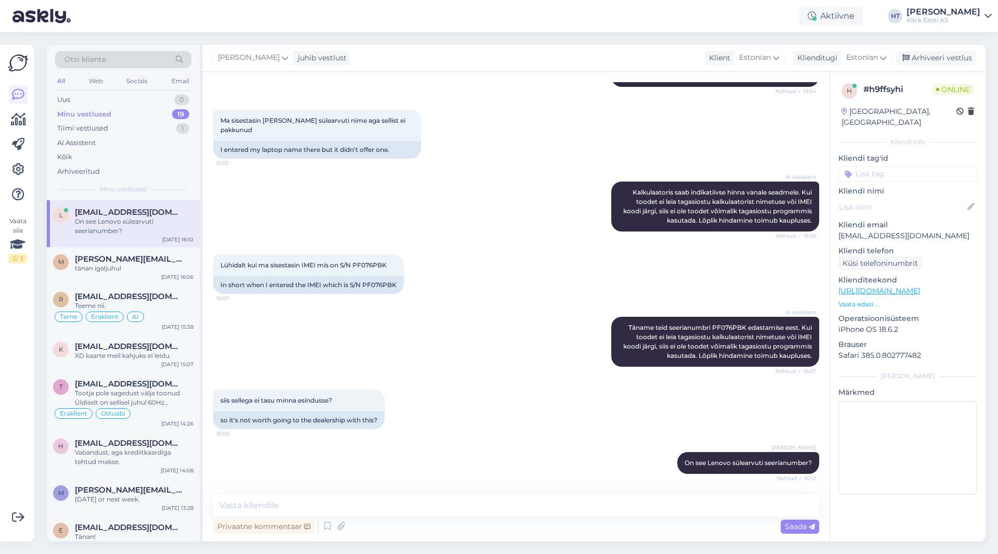
scroll to position [436, 0]
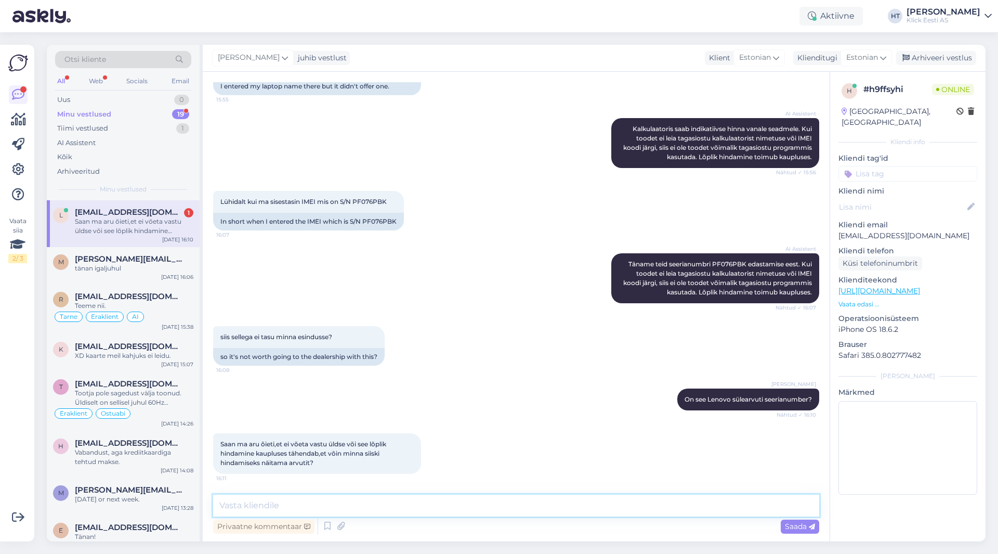
click at [485, 511] on textarea at bounding box center [516, 505] width 606 height 22
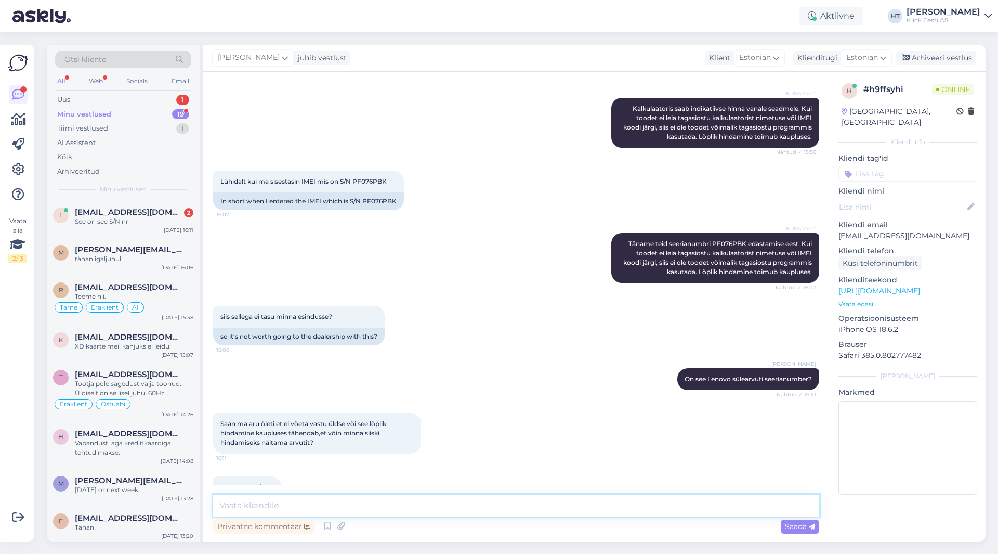
scroll to position [481, 0]
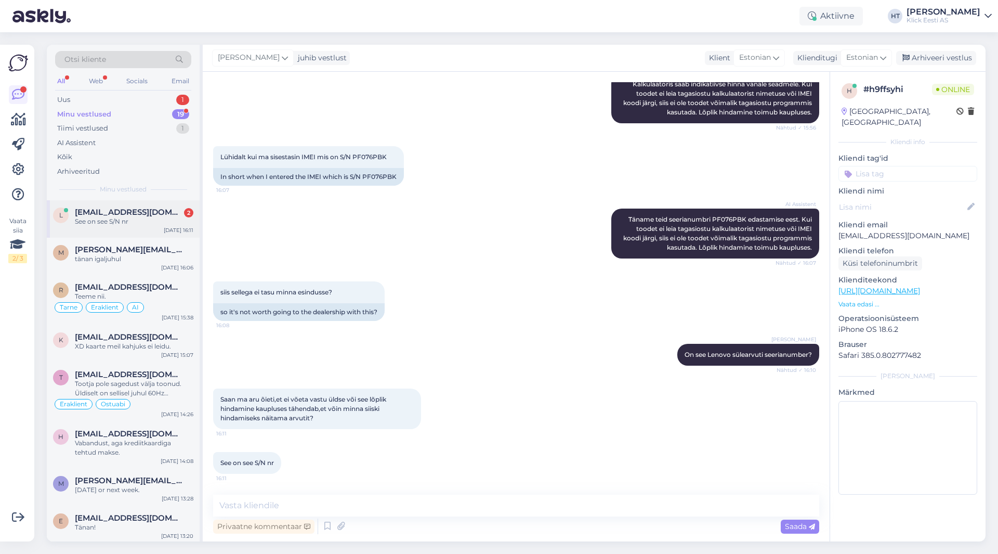
click at [125, 217] on div "See on see S/N nr" at bounding box center [134, 221] width 118 height 9
click at [336, 502] on textarea at bounding box center [516, 505] width 606 height 22
type textarea "Kui vastab"
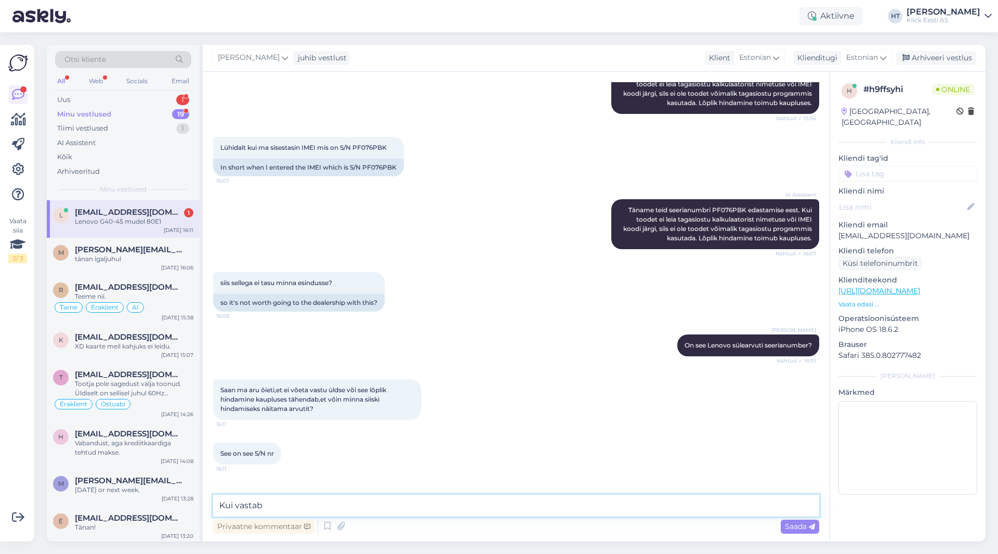
scroll to position [525, 0]
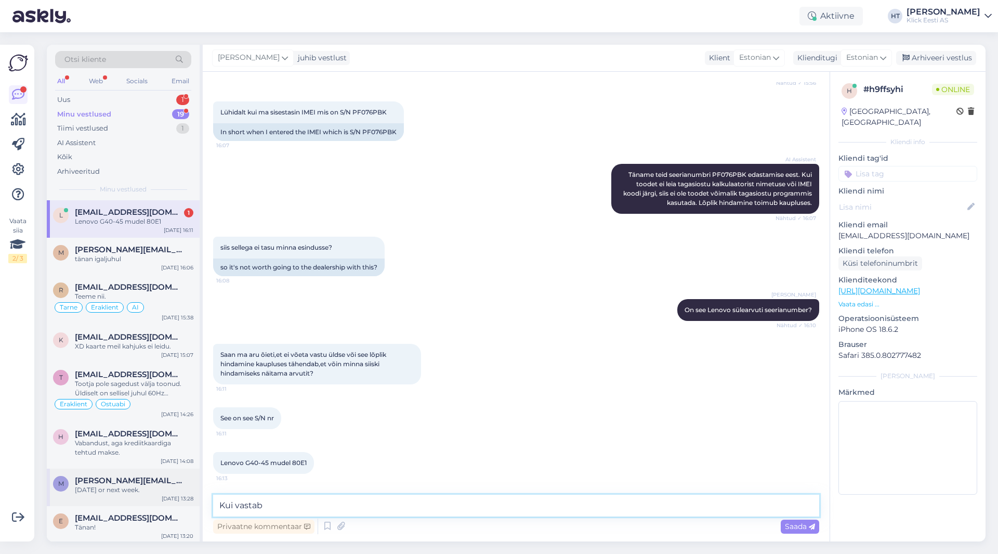
drag, startPoint x: 360, startPoint y: 505, endPoint x: 179, endPoint y: 499, distance: 181.5
click at [164, 501] on div "Otsi kliente All Web Socials Email Uus 1 Minu vestlused 19 Tiimi vestlused 1 AI…" at bounding box center [516, 293] width 939 height 496
type textarea "See ei kuulu tagasiostu programmi."
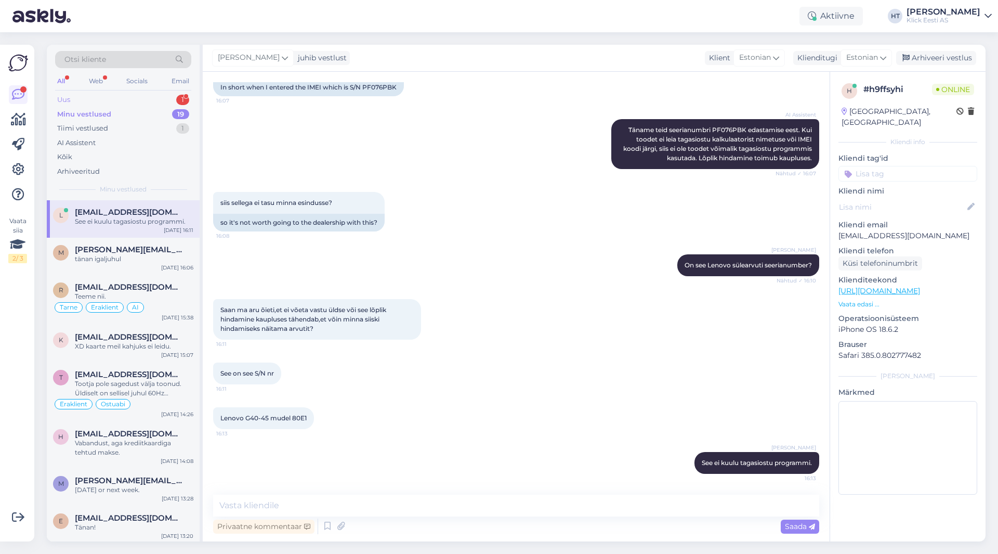
click at [159, 105] on div "Uus 1" at bounding box center [123, 100] width 136 height 15
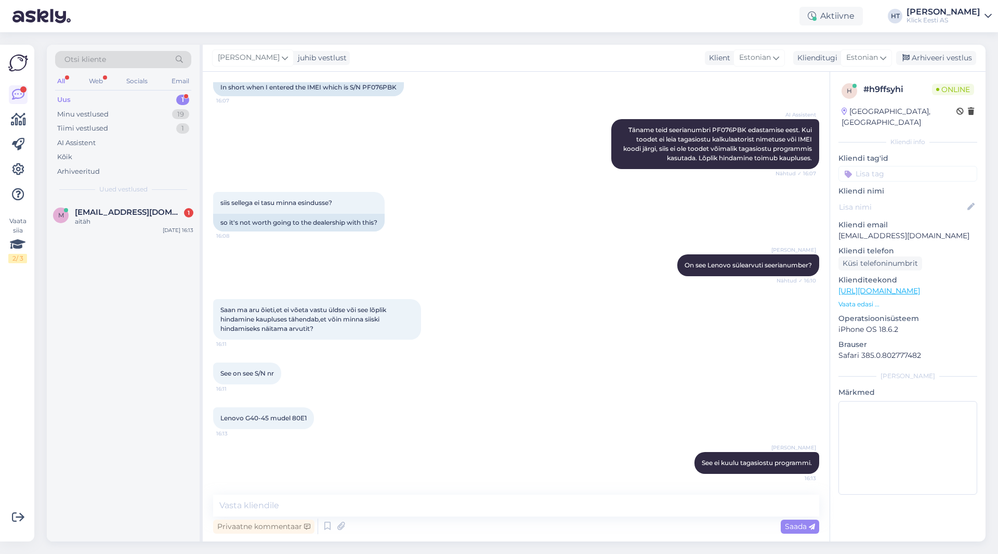
click at [159, 100] on div "Uus 1" at bounding box center [123, 100] width 136 height 15
click at [167, 218] on div "aitäh" at bounding box center [134, 221] width 118 height 9
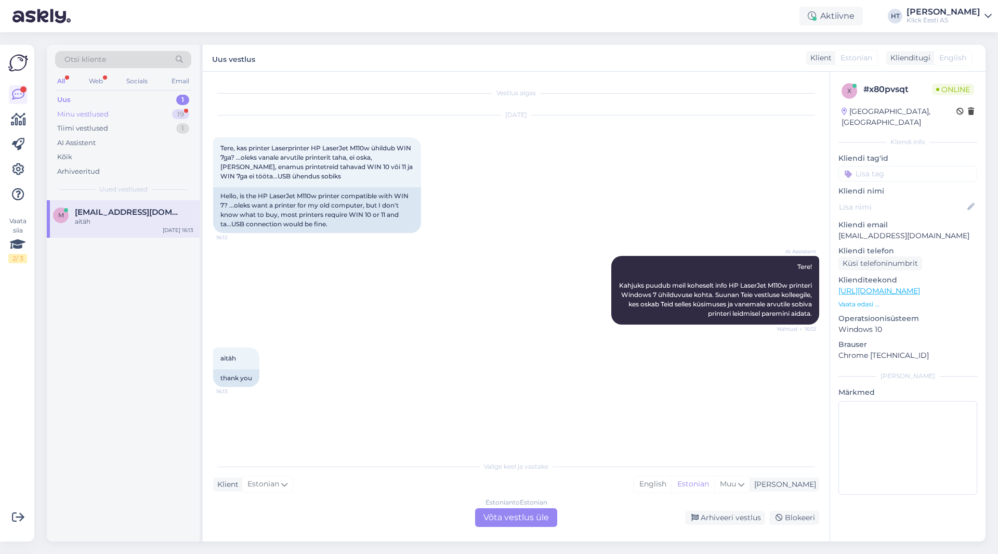
click at [175, 112] on div "19" at bounding box center [180, 114] width 17 height 10
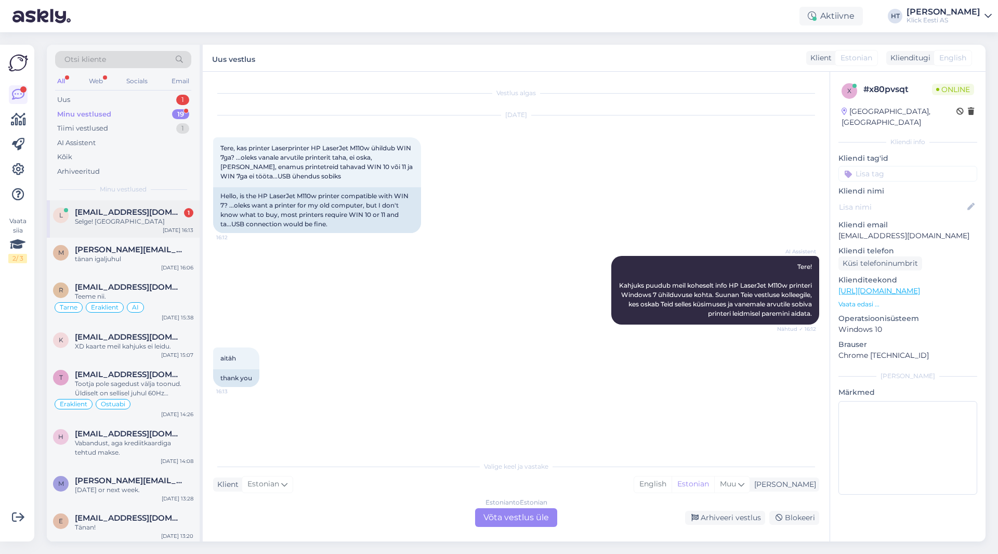
click at [151, 226] on div "Selge! [GEOGRAPHIC_DATA]" at bounding box center [134, 221] width 118 height 9
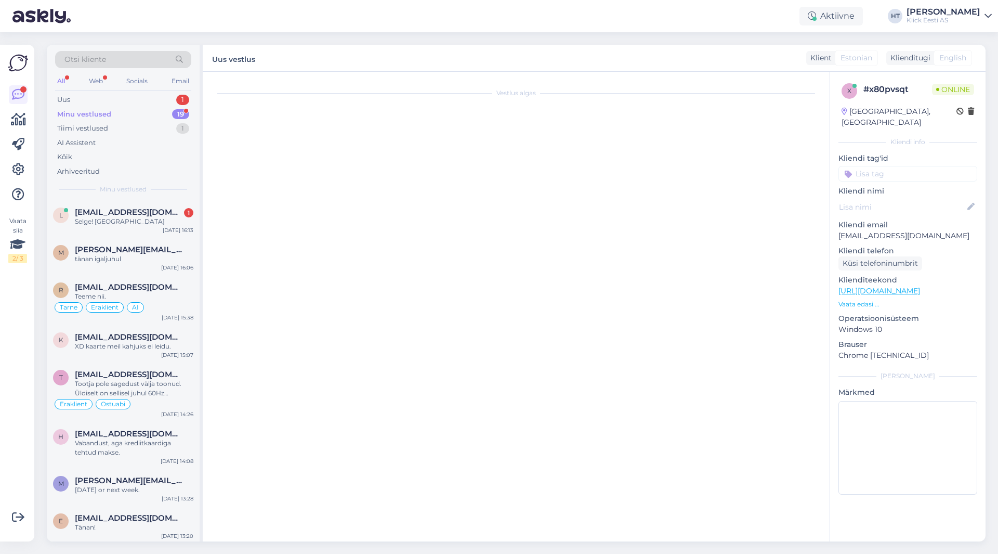
scroll to position [615, 0]
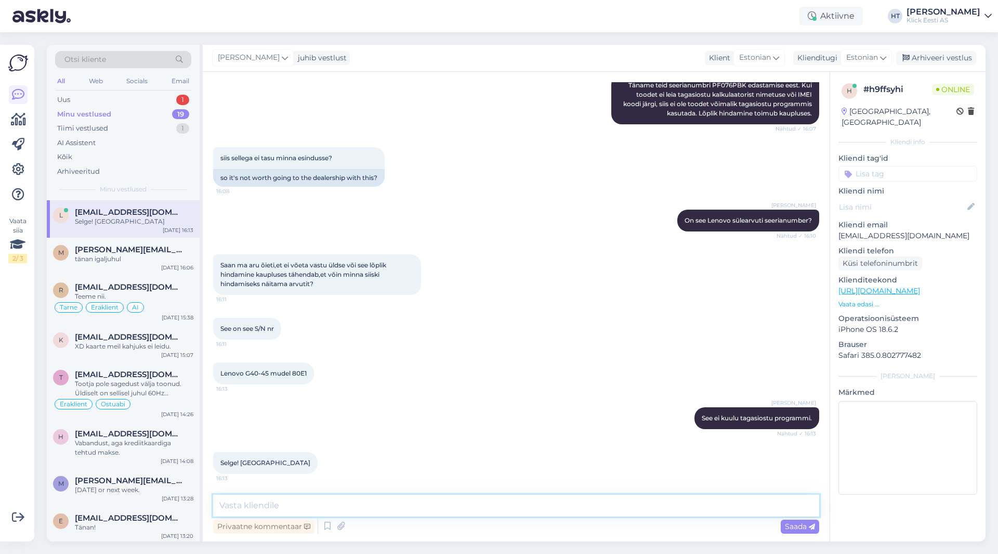
click at [351, 500] on textarea at bounding box center [516, 505] width 606 height 22
type textarea "Palun!"
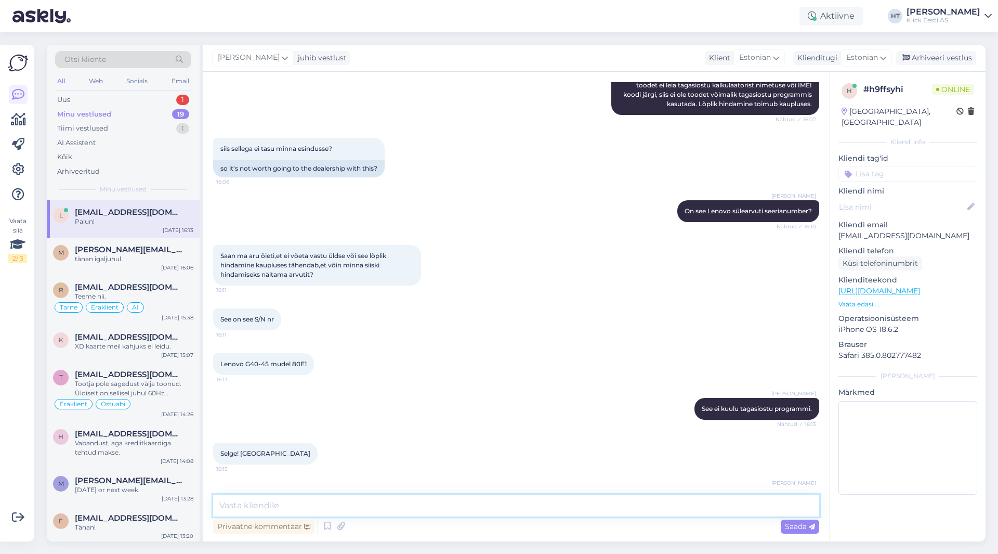
scroll to position [660, 0]
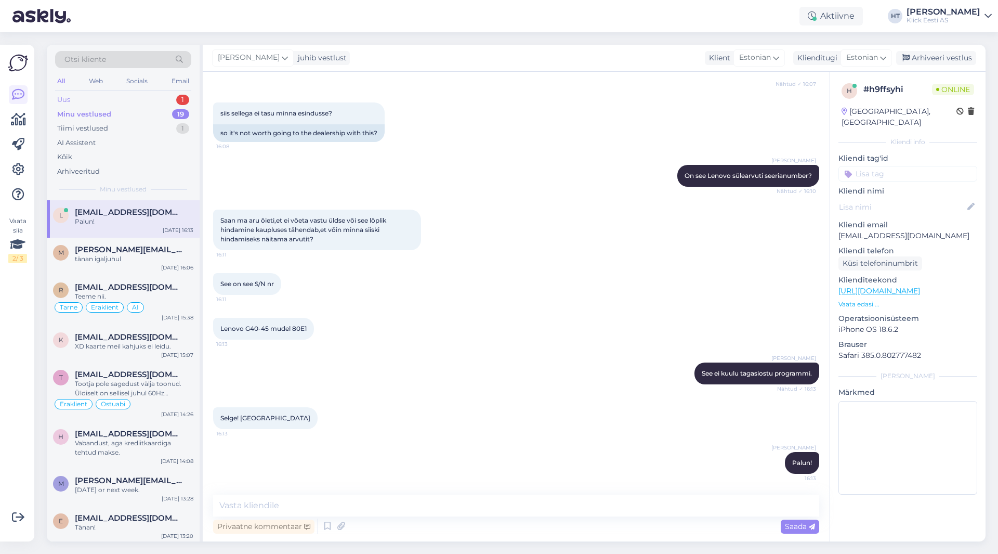
click at [170, 96] on div "Uus 1" at bounding box center [123, 100] width 136 height 15
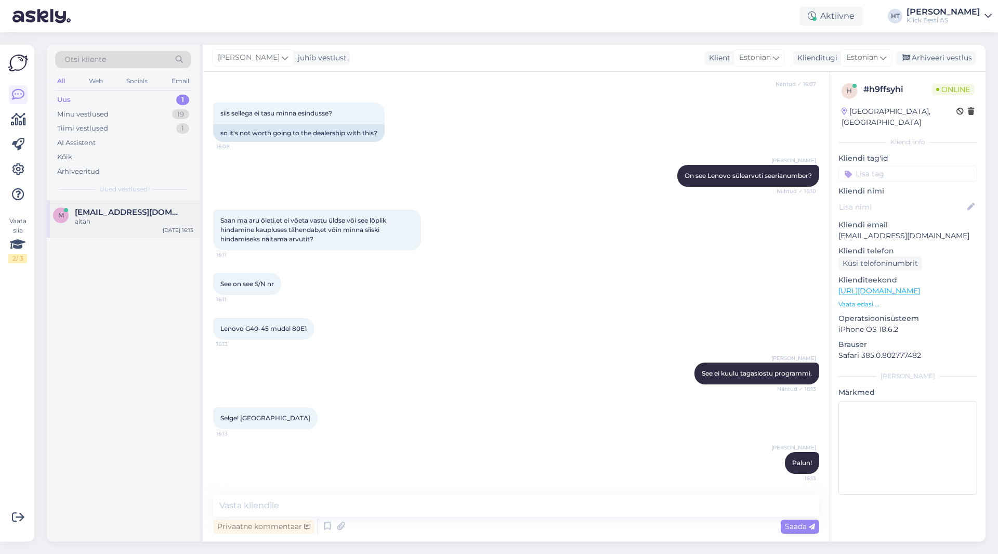
click at [176, 208] on span "[EMAIL_ADDRESS][DOMAIN_NAME]" at bounding box center [129, 211] width 108 height 9
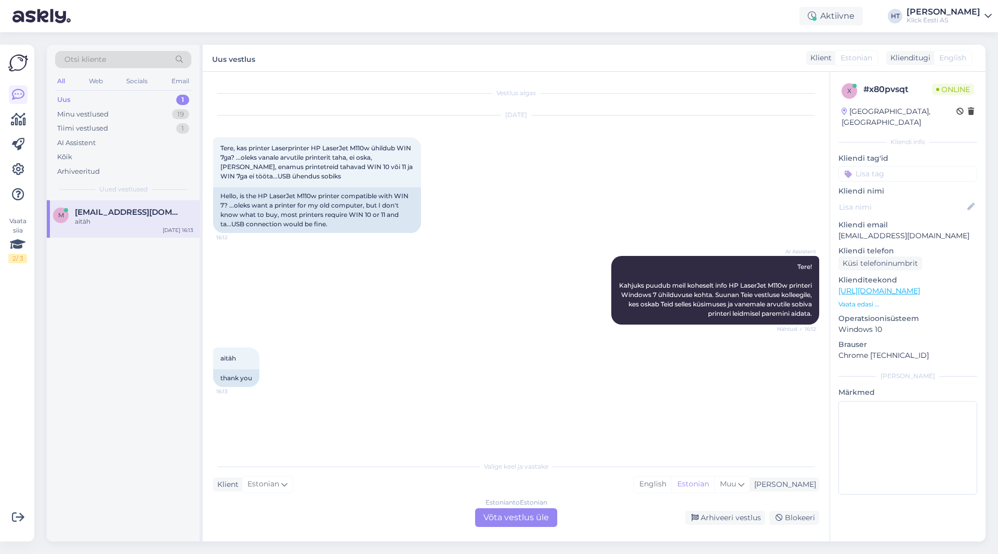
scroll to position [0, 0]
drag, startPoint x: 312, startPoint y: 147, endPoint x: 371, endPoint y: 147, distance: 58.2
click at [371, 147] on span "Tere, kas printer Laserprinter HP LaserJet M110w ühildub WIN 7ga? ...oleks vana…" at bounding box center [317, 162] width 194 height 36
copy span "HP LaserJet M110w"
click at [271, 251] on div "AI Assistent Tere! Kahjuks puudub meil koheselt info HP LaserJet M110w printeri…" at bounding box center [516, 289] width 606 height 91
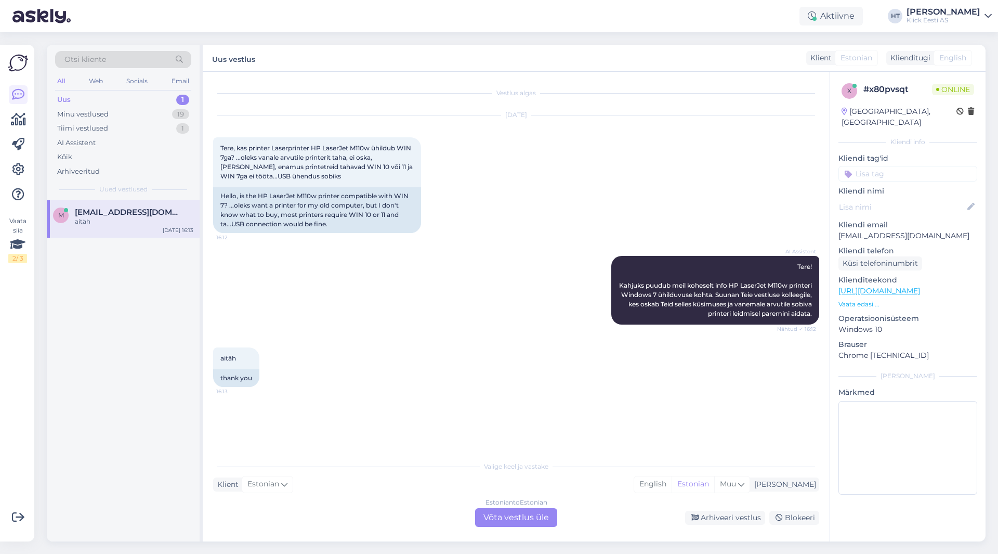
click at [329, 284] on div "AI Assistent Tere! Kahjuks puudub meil koheselt info HP LaserJet M110w printeri…" at bounding box center [516, 289] width 606 height 91
click at [513, 519] on div "Estonian to Estonian Võta vestlus üle" at bounding box center [516, 517] width 82 height 19
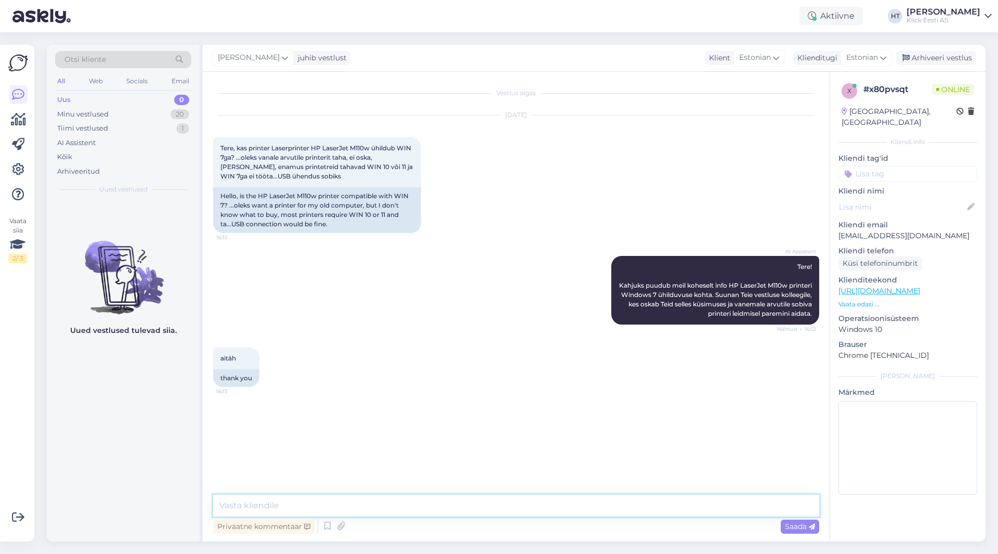
click at [515, 508] on textarea at bounding box center [516, 505] width 606 height 22
type textarea "Windows 7 ei ole toetatud. Printeri tootjad teevad draivereid ja tarkvara üldju…"
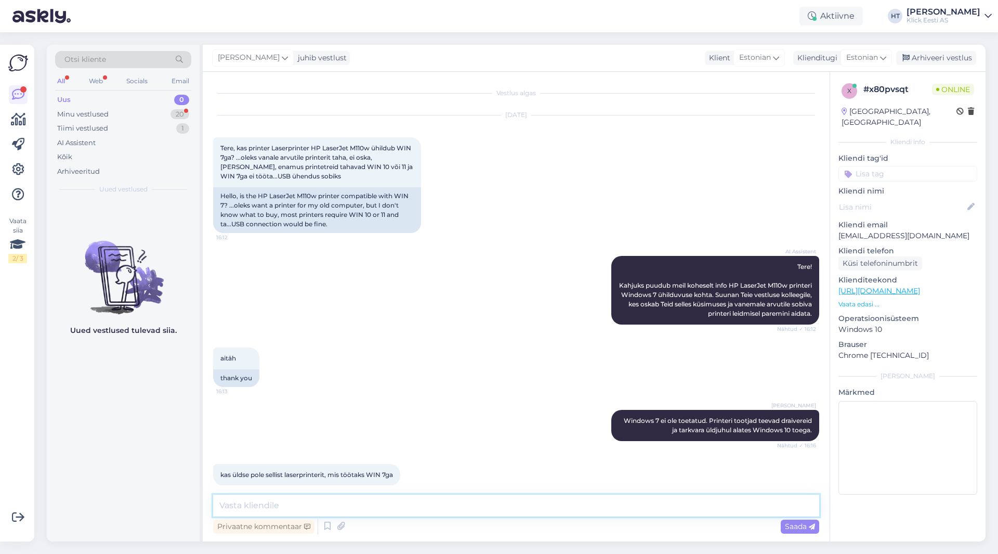
scroll to position [12, 0]
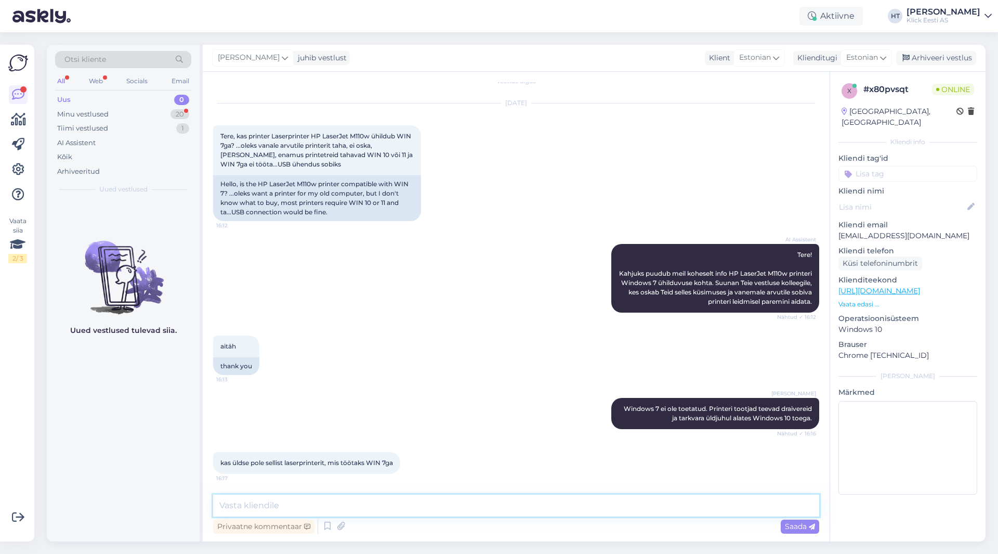
click at [414, 495] on textarea at bounding box center [516, 505] width 606 height 22
paste textarea "[URL][DOMAIN_NAME][DOMAIN_NAME]"
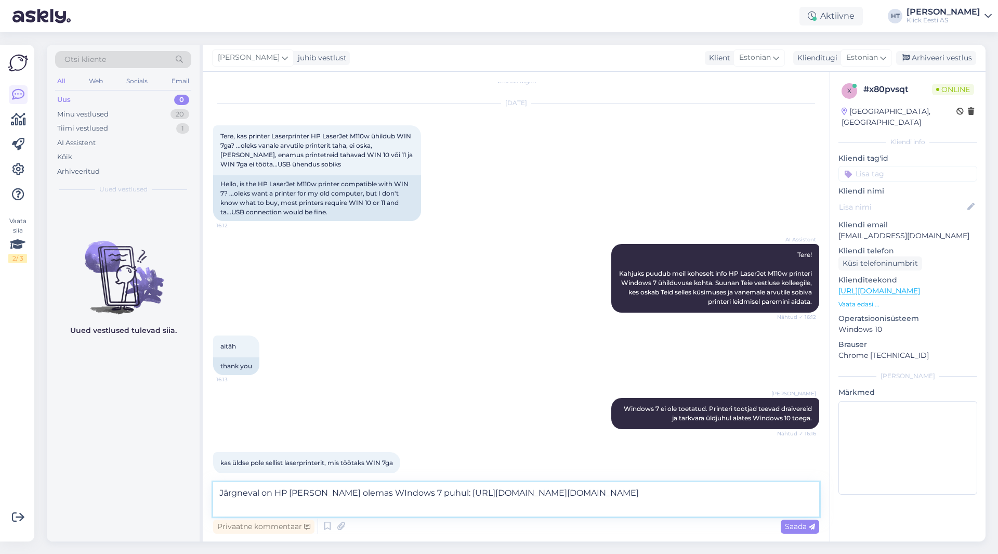
drag, startPoint x: 402, startPoint y: 507, endPoint x: 208, endPoint y: 505, distance: 193.9
click at [208, 505] on div "Vestlus algas [DATE] Tere, kas printer Laserprinter HP LaserJet M110w ühildub W…" at bounding box center [516, 306] width 627 height 469
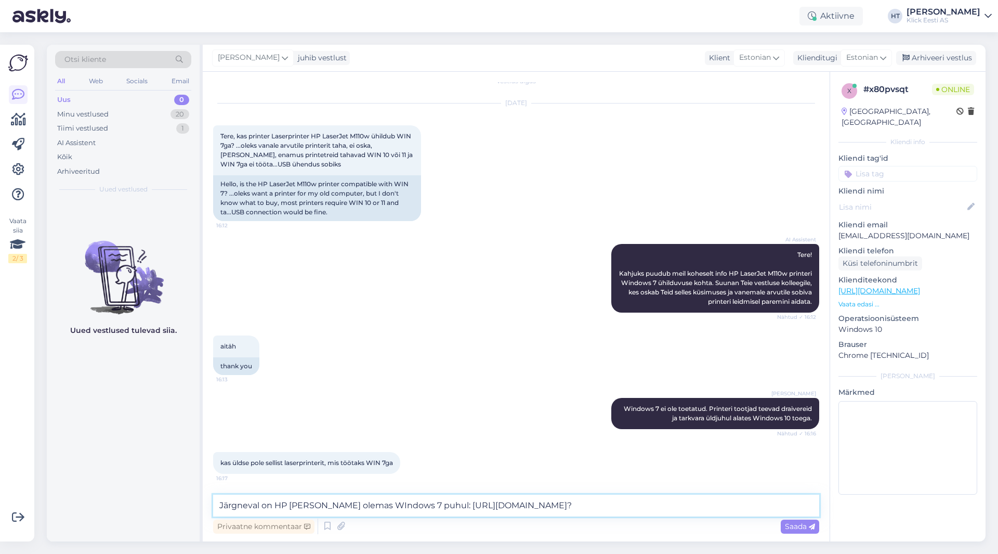
drag, startPoint x: 792, startPoint y: 502, endPoint x: 443, endPoint y: 504, distance: 349.3
click at [443, 504] on textarea "Järgneval on HP [PERSON_NAME] olemas WIndows 7 puhul: [URL][DOMAIN_NAME]?" at bounding box center [516, 505] width 606 height 22
paste textarea
click at [309, 505] on textarea "Järgneval on HP [PERSON_NAME] olemas WIndows 7 puhul: [URL][DOMAIN_NAME]" at bounding box center [516, 505] width 606 height 22
click at [384, 500] on textarea "Järgneval on HP poolne tugi olemas WIndows 7 puhul: [URL][DOMAIN_NAME]" at bounding box center [516, 505] width 606 height 22
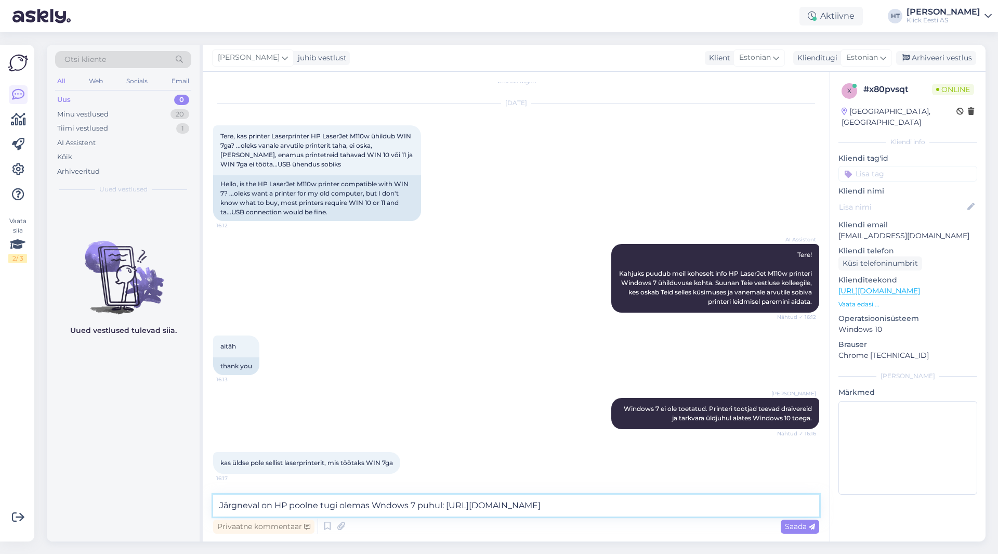
type textarea "Järgneval on HP poolne tugi olemas Windows 7 puhul: [URL][DOMAIN_NAME]"
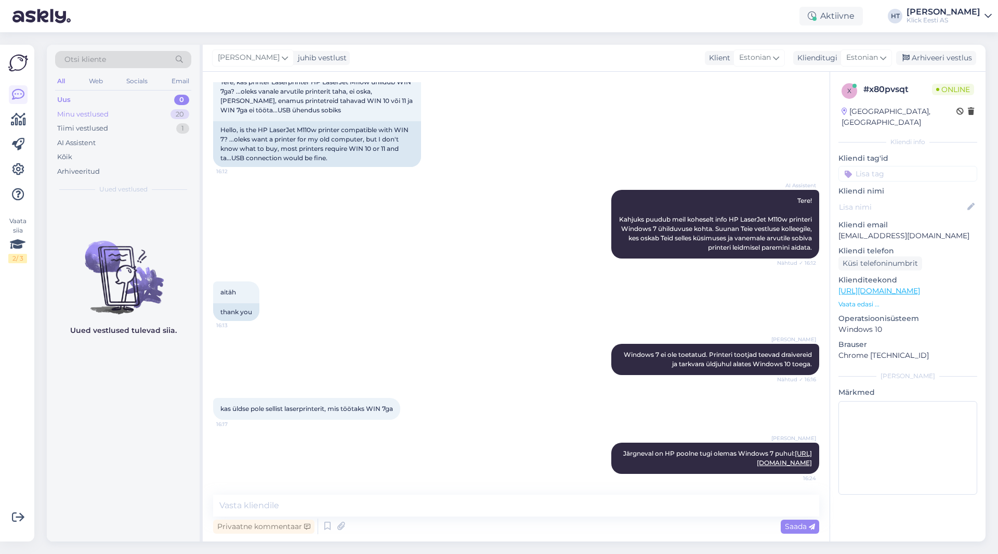
click at [162, 115] on div "Minu vestlused 20" at bounding box center [123, 114] width 136 height 15
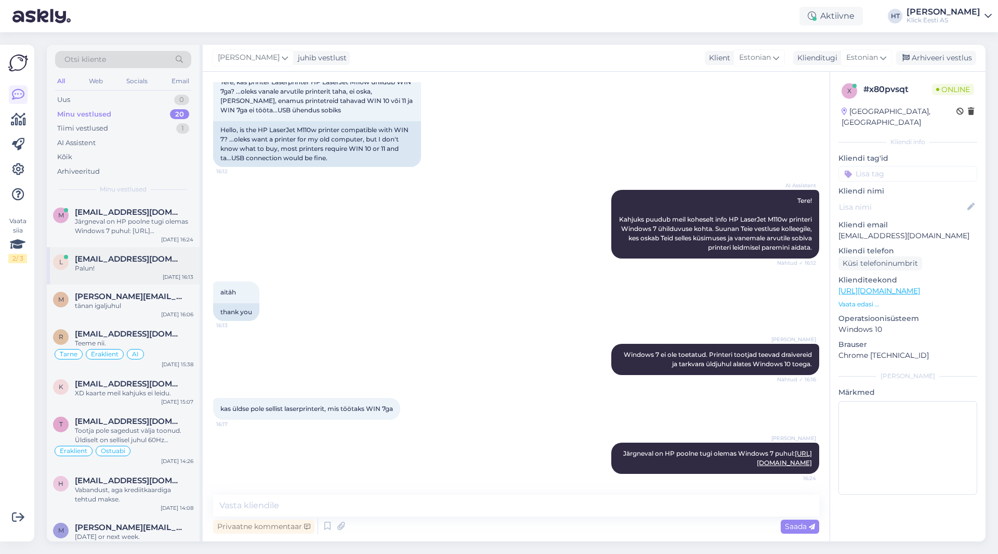
click at [174, 251] on div "l [EMAIL_ADDRESS][DOMAIN_NAME] Palun! [DATE] 16:13" at bounding box center [123, 265] width 153 height 37
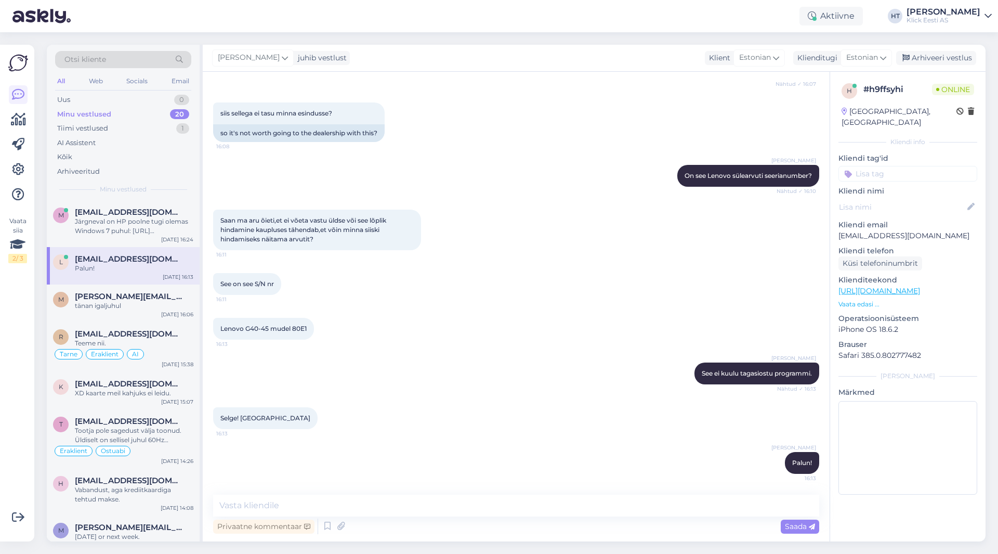
click at [388, 387] on div "[PERSON_NAME] See ei kuulu tagasiostu programmi. Nähtud ✓ 16:13" at bounding box center [516, 373] width 606 height 45
click at [129, 414] on div "T [EMAIL_ADDRESS][DOMAIN_NAME] Tootja pole sagedust välja toonud. Üldiselt on s…" at bounding box center [123, 438] width 153 height 59
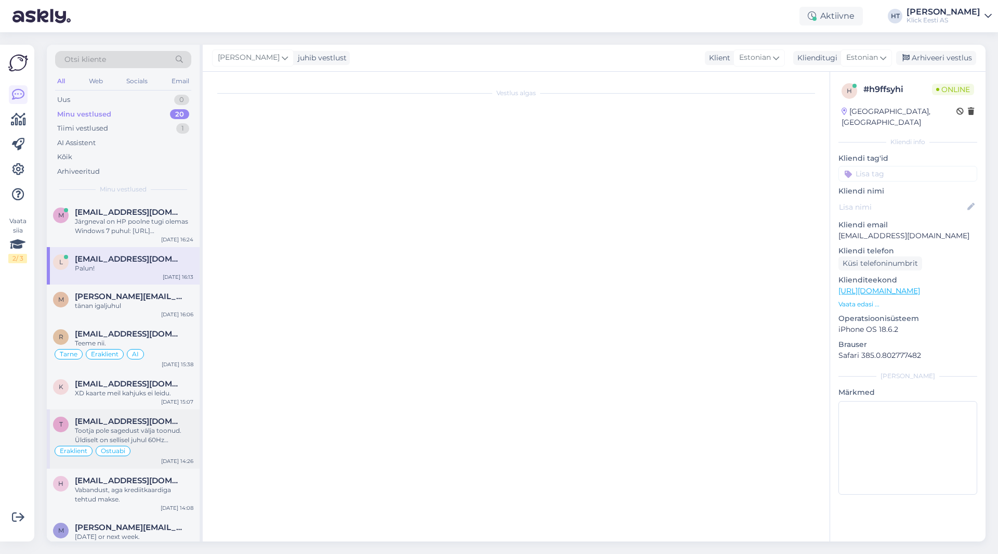
scroll to position [518, 0]
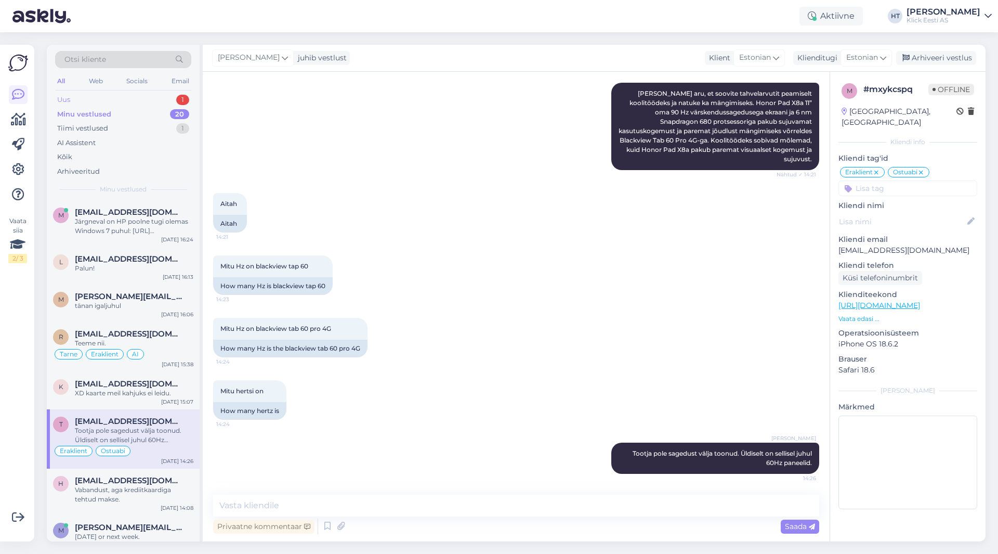
click at [137, 102] on div "Uus 1" at bounding box center [123, 100] width 136 height 15
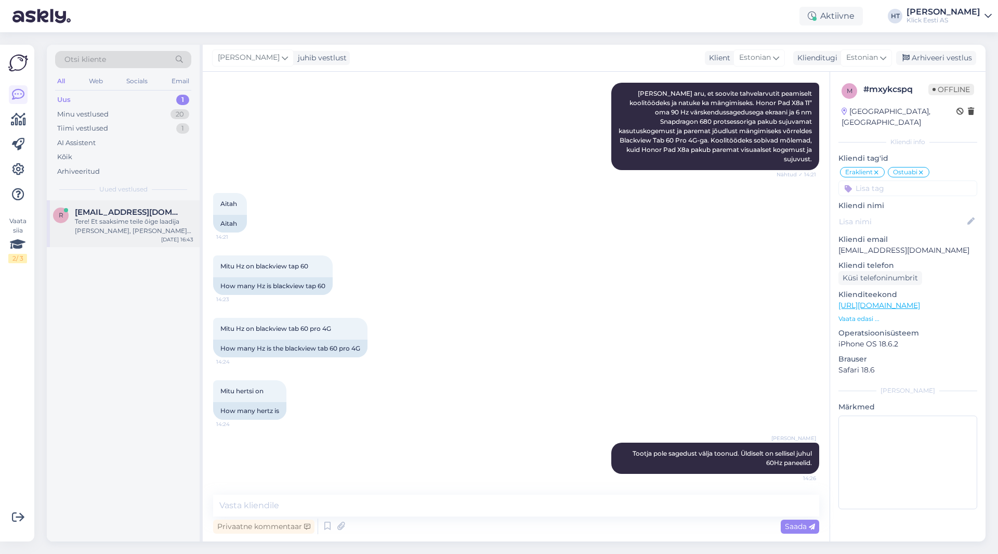
click at [139, 231] on div "Tere! Et saaksime teile õige laadija [PERSON_NAME], [PERSON_NAME] lisainfot laa…" at bounding box center [134, 226] width 118 height 19
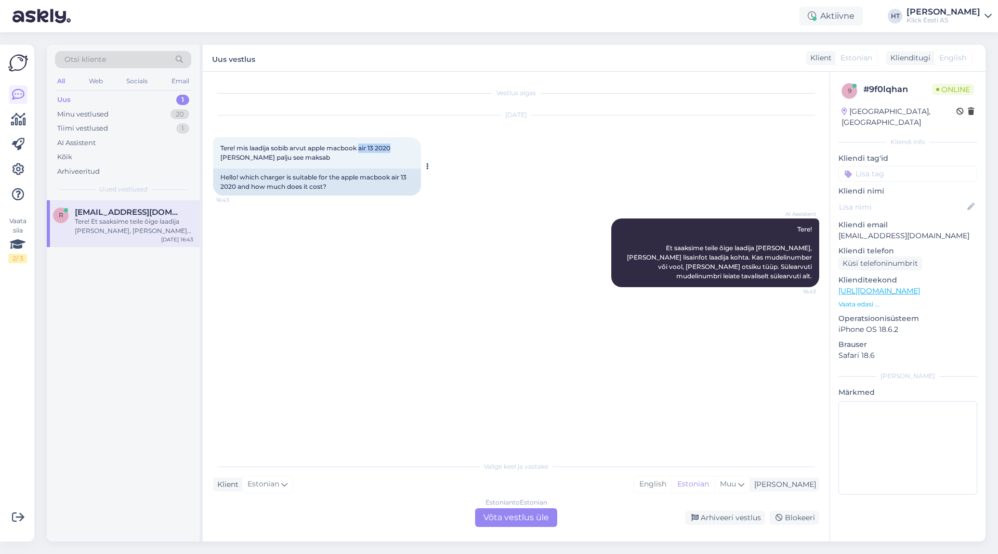
drag, startPoint x: 361, startPoint y: 147, endPoint x: 392, endPoint y: 148, distance: 31.7
click at [392, 148] on span "Tere! mis laadija sobib arvut apple macbook air 13 2020 [PERSON_NAME] palju see…" at bounding box center [306, 152] width 172 height 17
click at [338, 149] on span "Tere! mis laadija sobib arvut apple macbook air 13 2020 [PERSON_NAME] palju see…" at bounding box center [306, 152] width 172 height 17
drag, startPoint x: 328, startPoint y: 147, endPoint x: 392, endPoint y: 149, distance: 63.4
click at [392, 149] on span "Tere! mis laadija sobib arvut apple macbook air 13 2020 [PERSON_NAME] palju see…" at bounding box center [306, 152] width 172 height 17
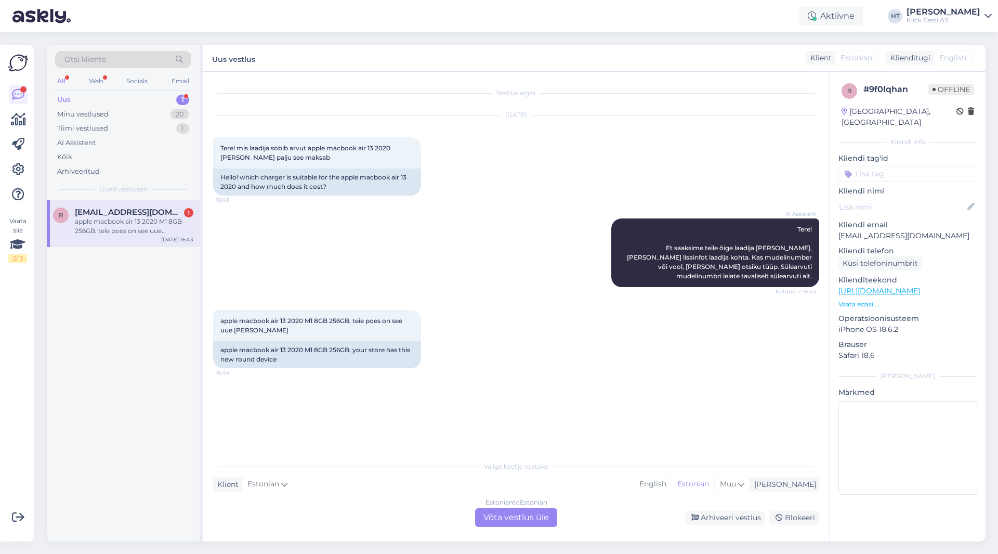
click at [384, 298] on div "apple macbook air 13 2020 M1 8GB 256GB, teie poes on see uue [PERSON_NAME] 16:4…" at bounding box center [516, 338] width 606 height 81
click at [481, 514] on div "Estonian to Estonian Võta vestlus üle" at bounding box center [516, 517] width 82 height 19
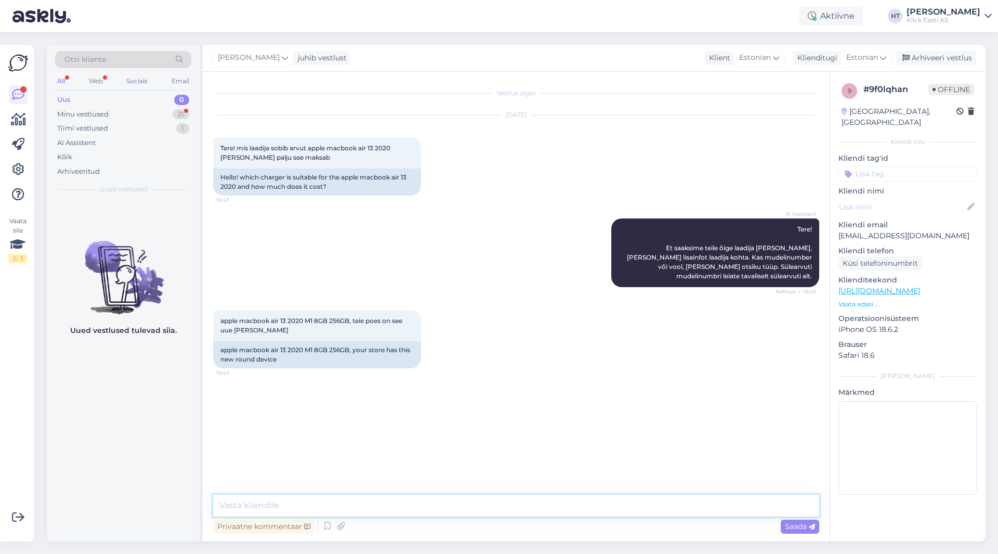
click at [472, 506] on textarea at bounding box center [516, 505] width 606 height 22
paste textarea "[URL][DOMAIN_NAME]"
type textarea "Sobib järgnev vooluadapter: [URL][DOMAIN_NAME]"
click at [169, 116] on div "Minu vestlused 21" at bounding box center [123, 114] width 136 height 15
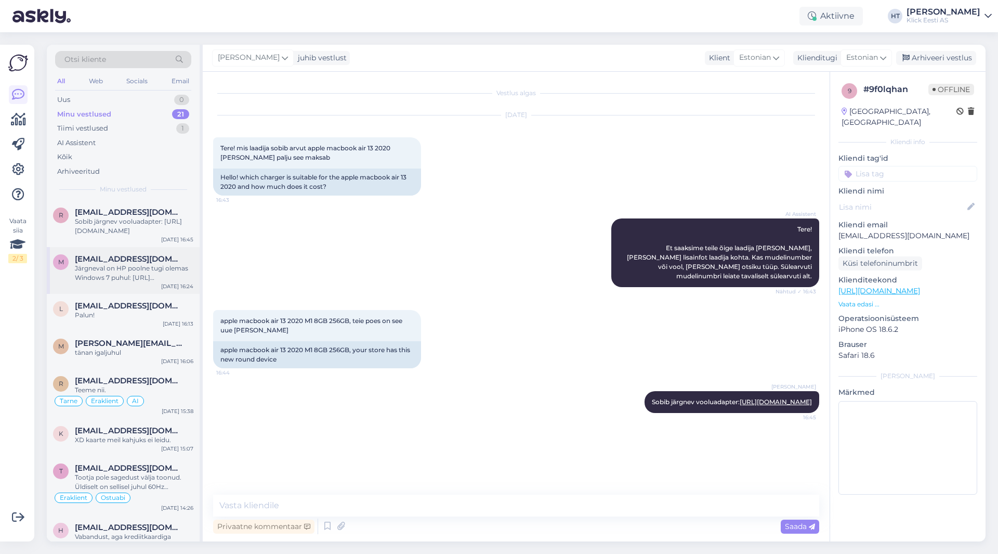
click at [151, 267] on div "Järgneval on HP poolne tugi olemas Windows 7 puhul: [URL][DOMAIN_NAME]" at bounding box center [134, 273] width 118 height 19
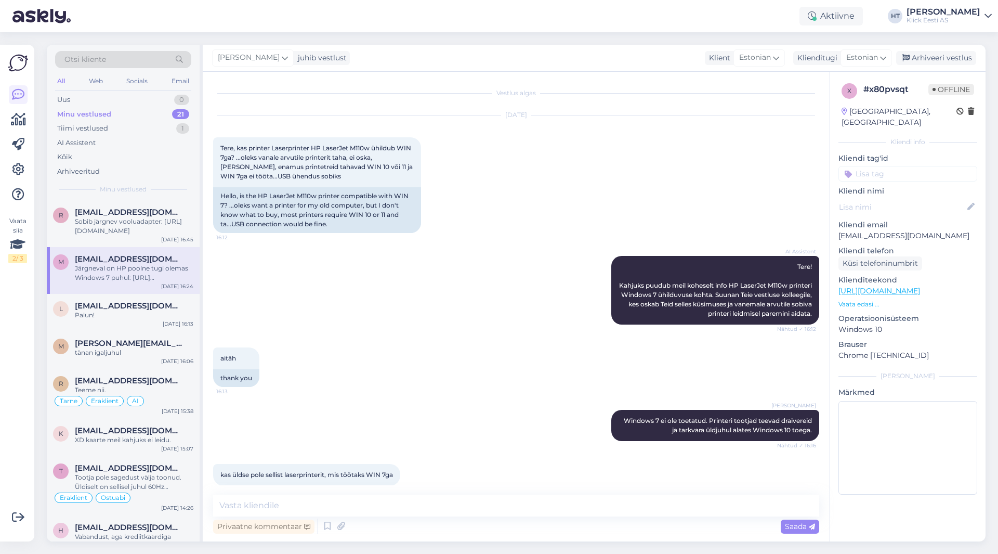
scroll to position [75, 0]
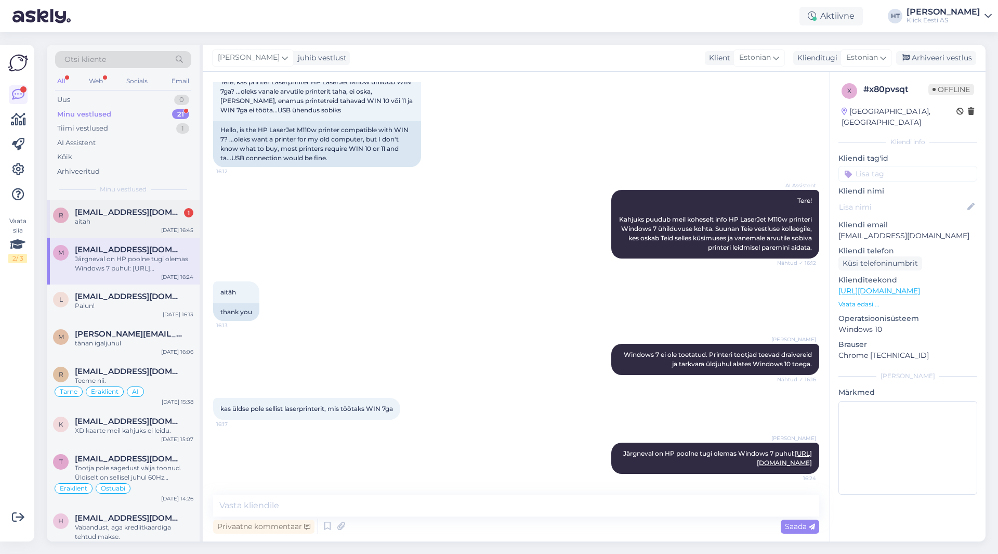
click at [149, 225] on div "aitah" at bounding box center [134, 221] width 118 height 9
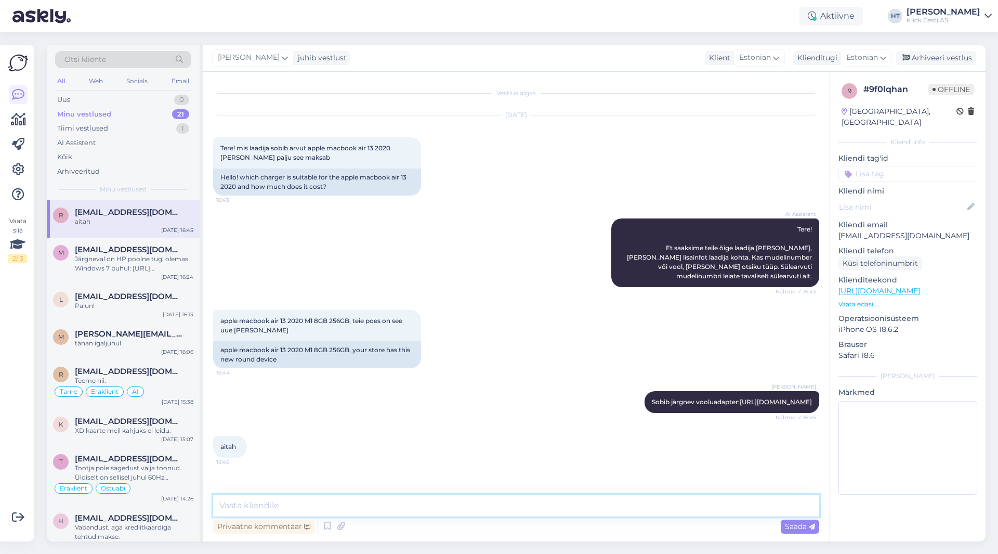
click at [335, 499] on textarea at bounding box center [516, 505] width 606 height 22
type textarea "Palun."
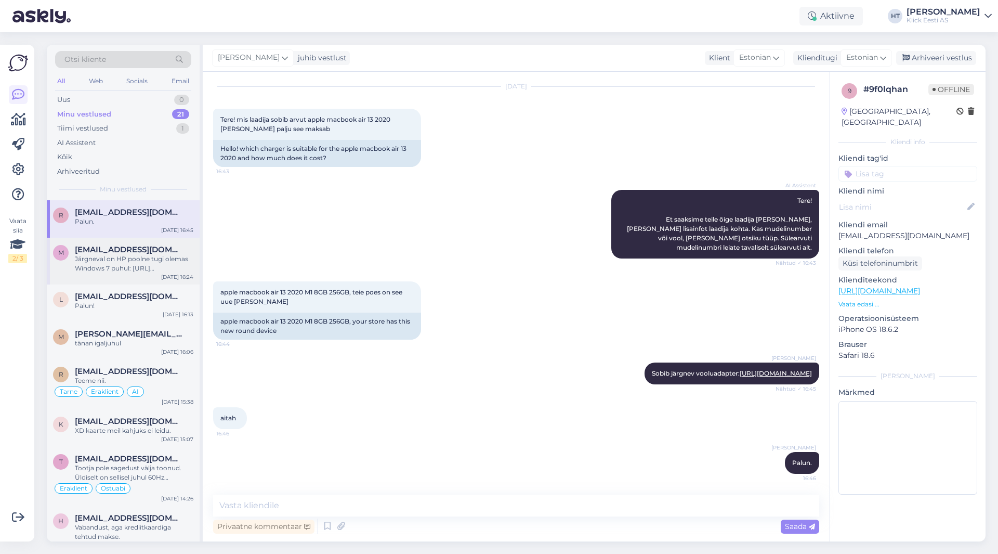
click at [132, 255] on div "Järgneval on HP poolne tugi olemas Windows 7 puhul: [URL][DOMAIN_NAME]" at bounding box center [134, 263] width 118 height 19
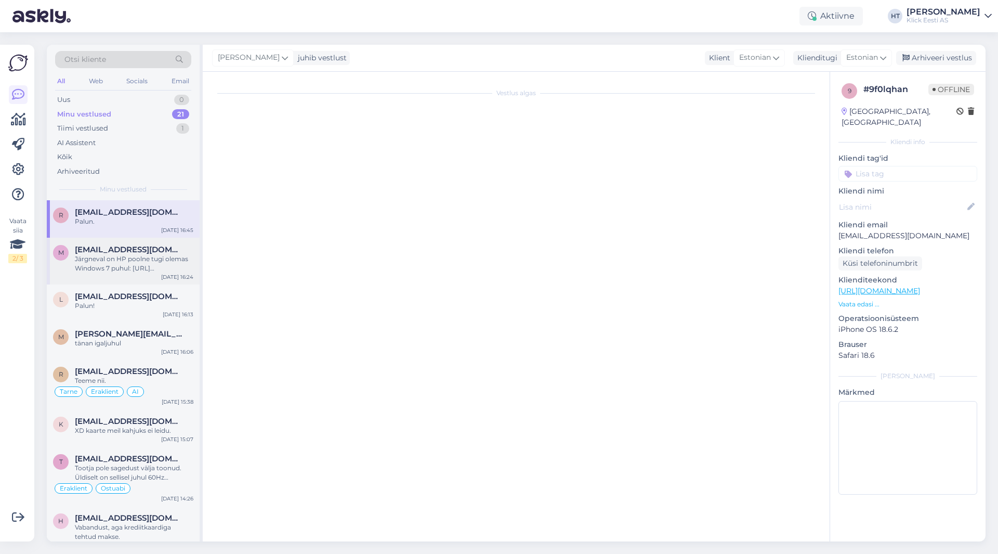
scroll to position [75, 0]
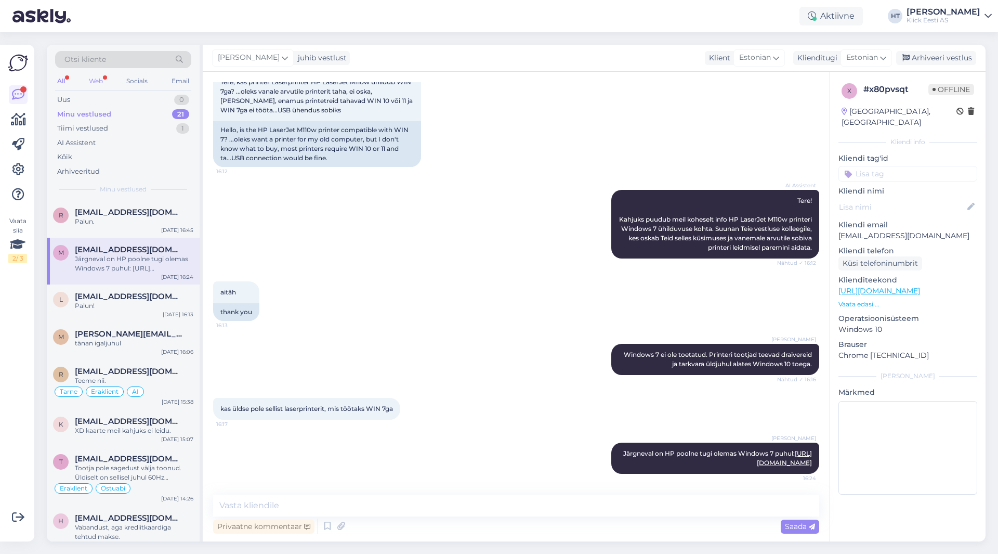
click at [91, 83] on div "Web" at bounding box center [96, 81] width 18 height 14
click at [97, 139] on div "AI Assistent" at bounding box center [123, 143] width 136 height 15
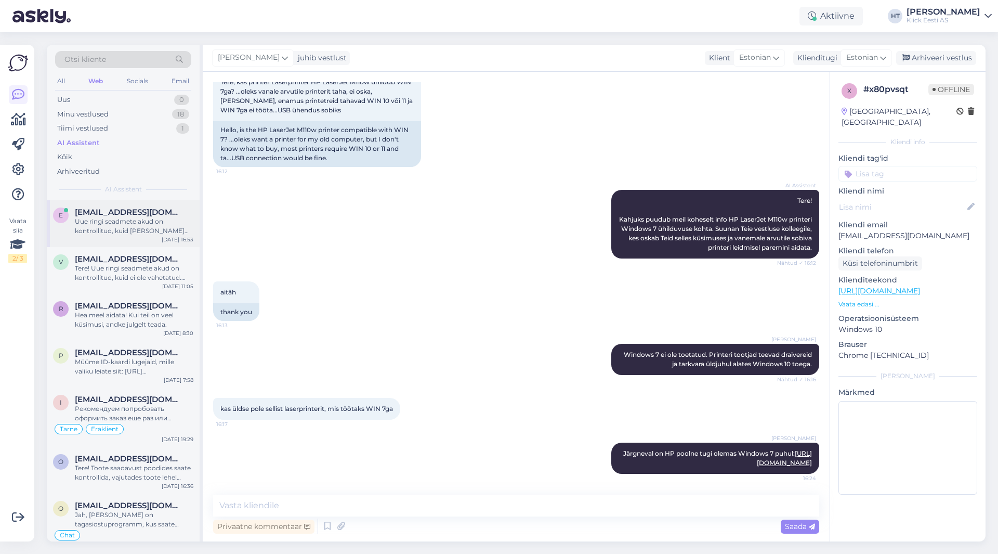
click at [146, 207] on span "[EMAIL_ADDRESS][DOMAIN_NAME]" at bounding box center [129, 211] width 108 height 9
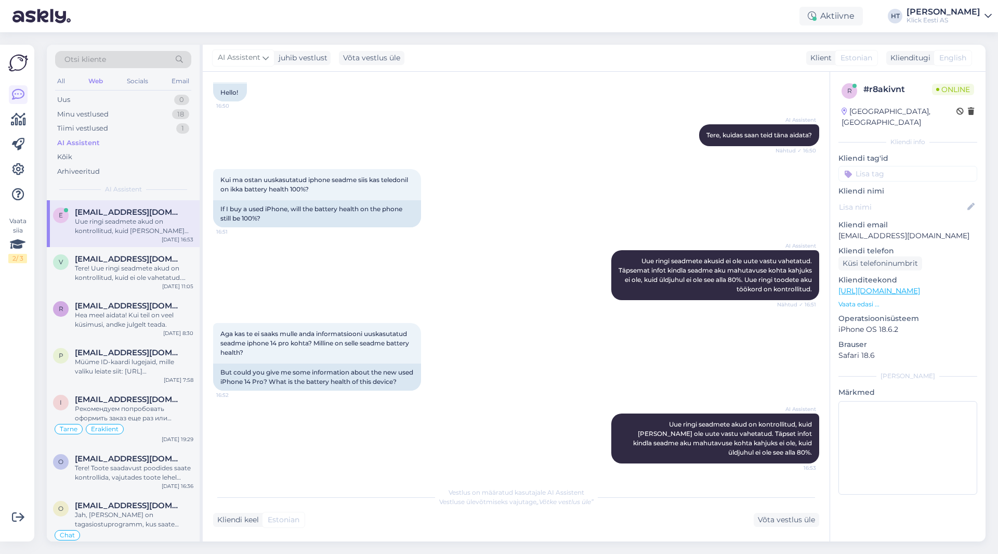
scroll to position [87, 0]
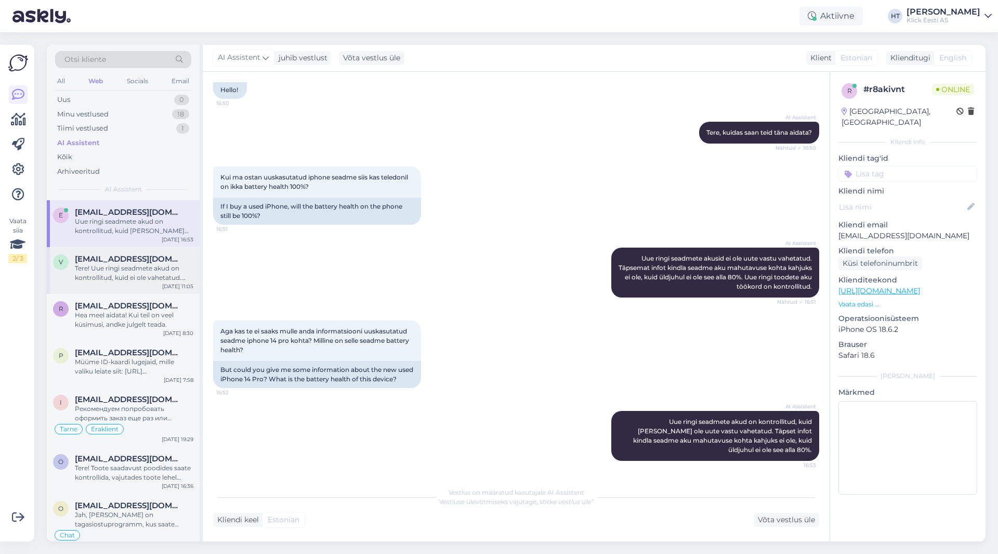
click at [162, 281] on div "Tere! Uue ringi seadmete akud on kontrollitud, kuid ei ole vahetatud. Täpsemat …" at bounding box center [134, 273] width 118 height 19
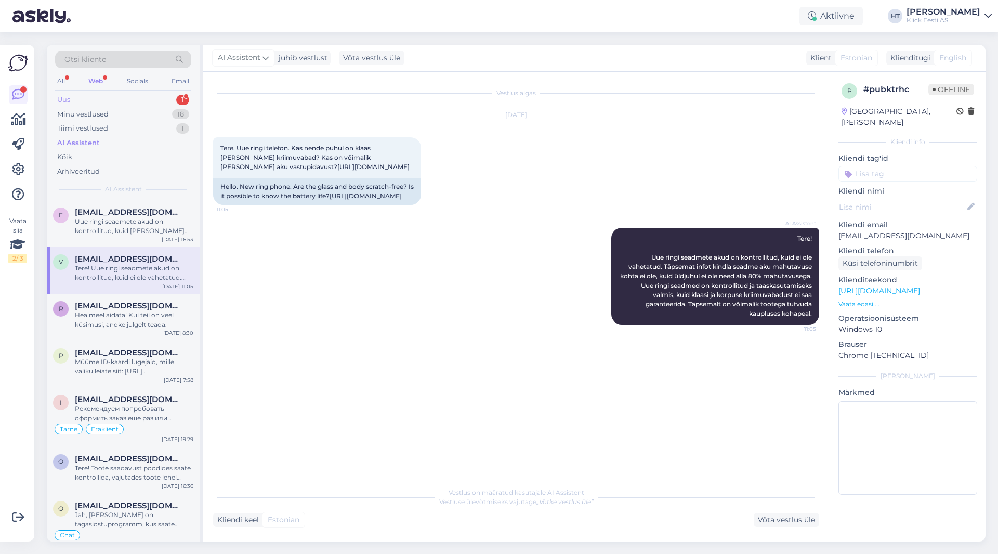
click at [131, 102] on div "Uus 1" at bounding box center [123, 100] width 136 height 15
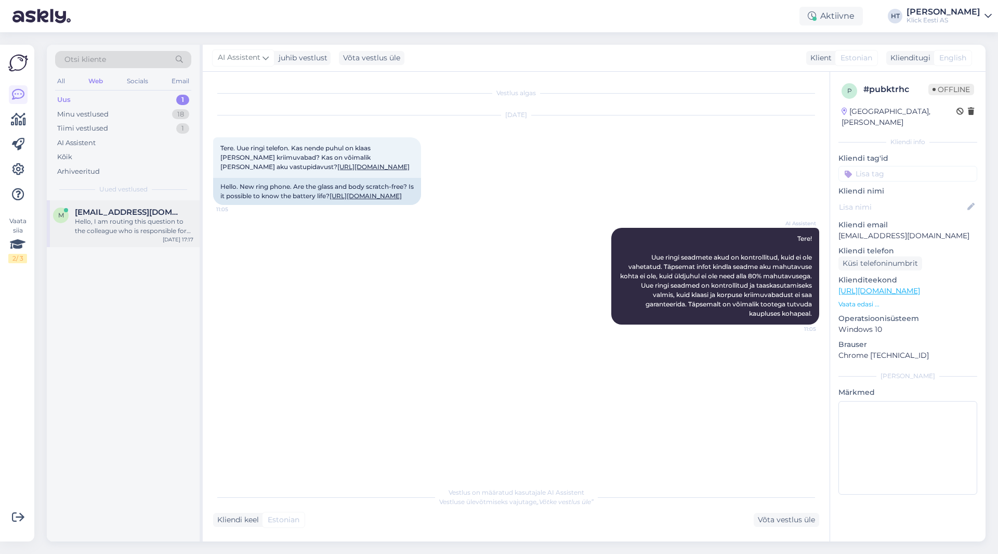
click at [163, 213] on span "[EMAIL_ADDRESS][DOMAIN_NAME]" at bounding box center [129, 211] width 108 height 9
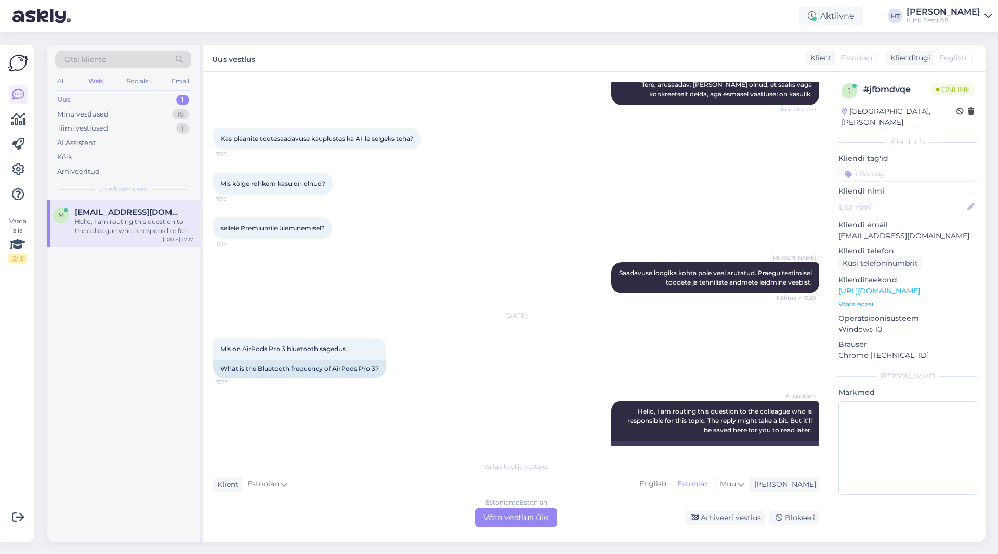
scroll to position [936, 0]
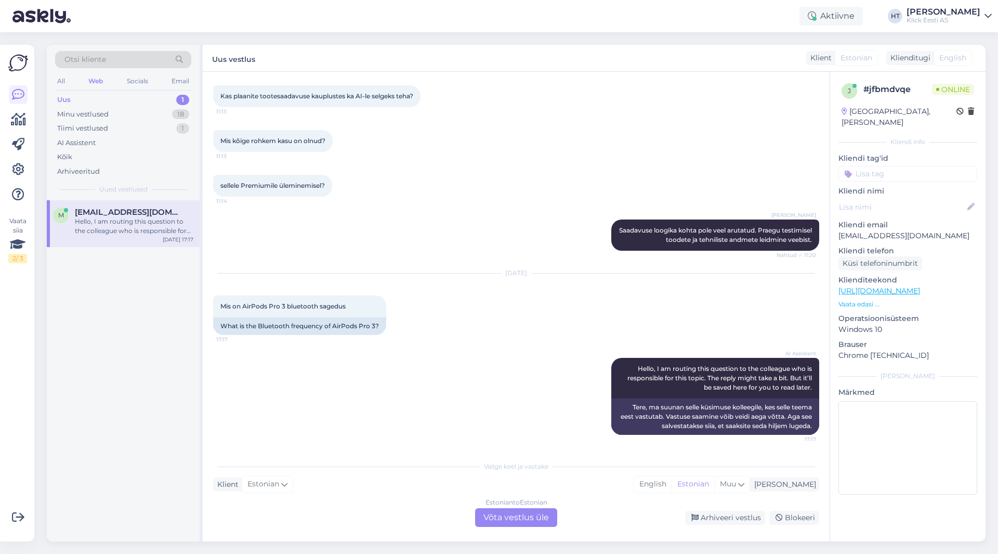
click at [517, 515] on div "Estonian to Estonian Võta vestlus üle" at bounding box center [516, 517] width 82 height 19
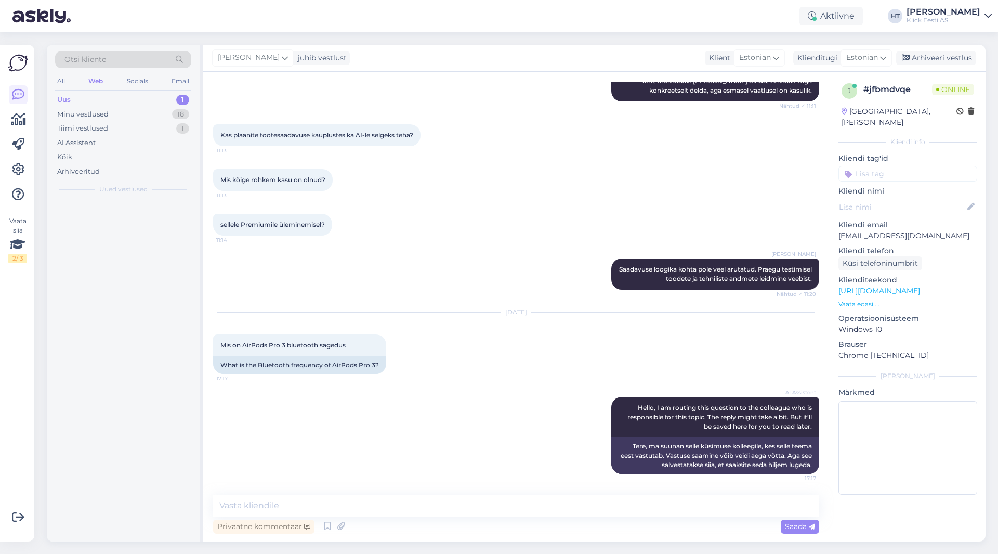
scroll to position [897, 0]
click at [518, 511] on textarea at bounding box center [516, 505] width 606 height 22
type textarea "Askly test?"
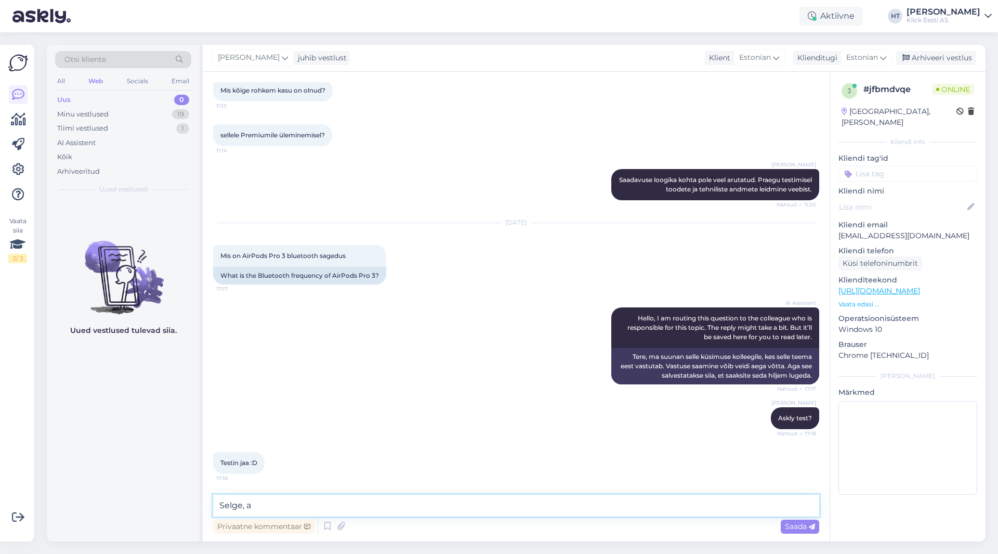
scroll to position [1031, 0]
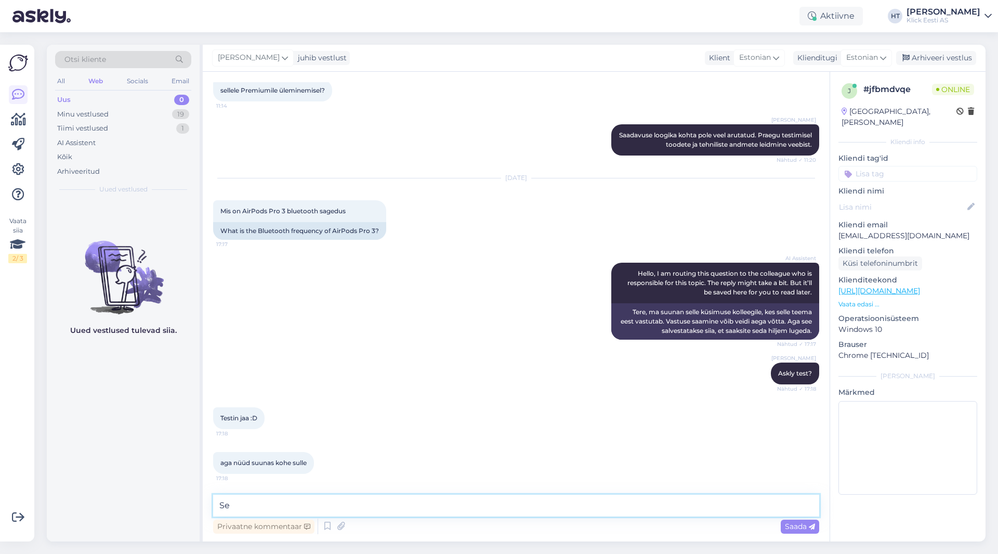
type textarea "S"
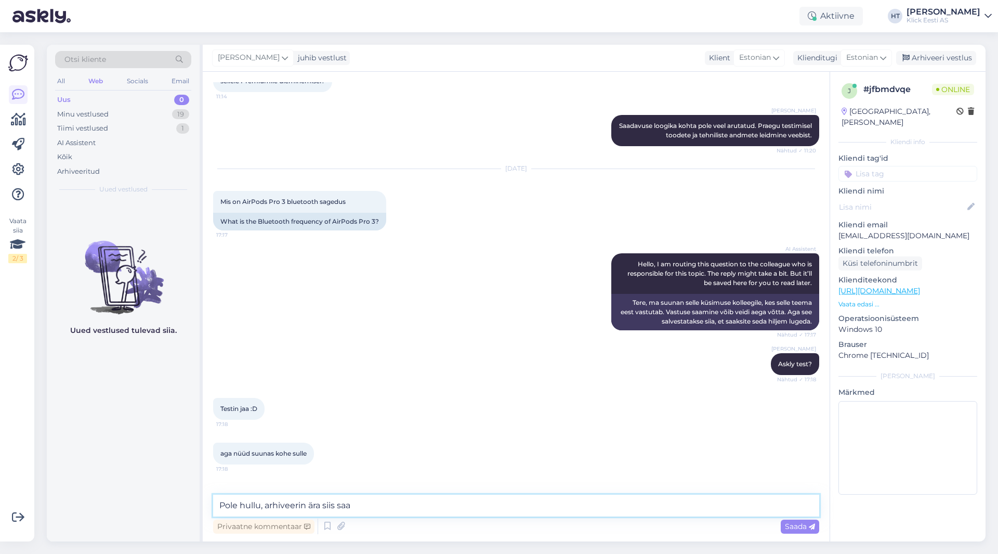
scroll to position [1075, 0]
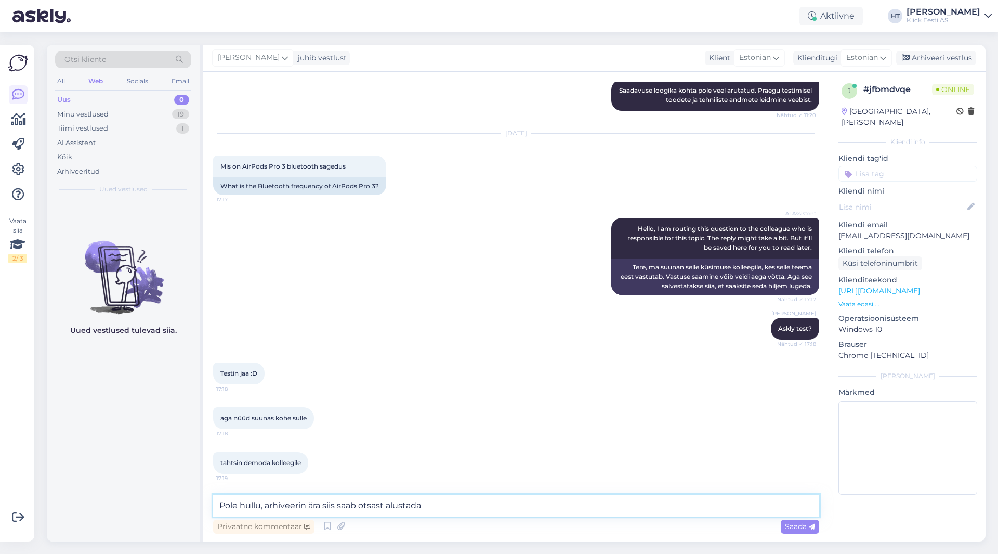
type textarea "Pole hullu, arhiveerin ära siis saab otsast alustada."
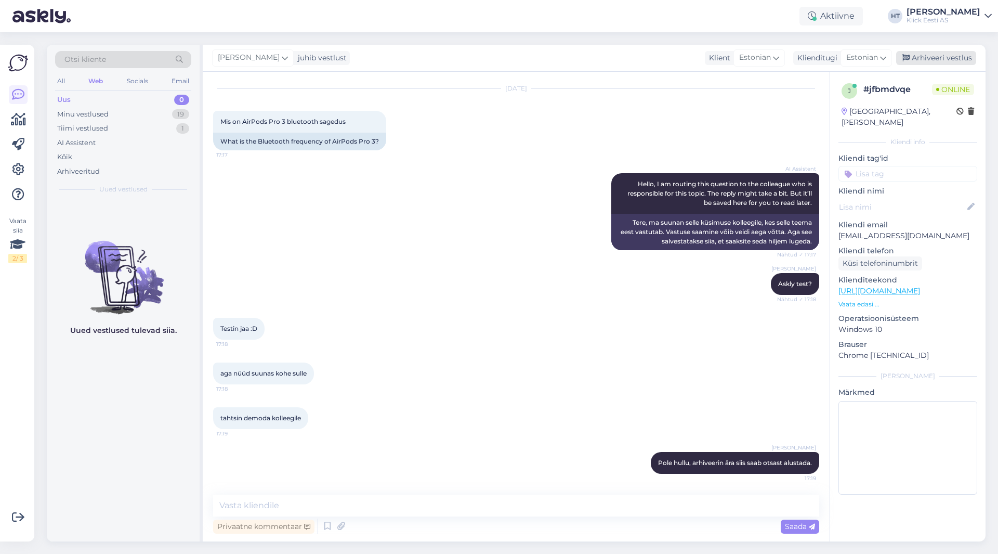
click at [921, 59] on div "Arhiveeri vestlus" at bounding box center [936, 58] width 80 height 14
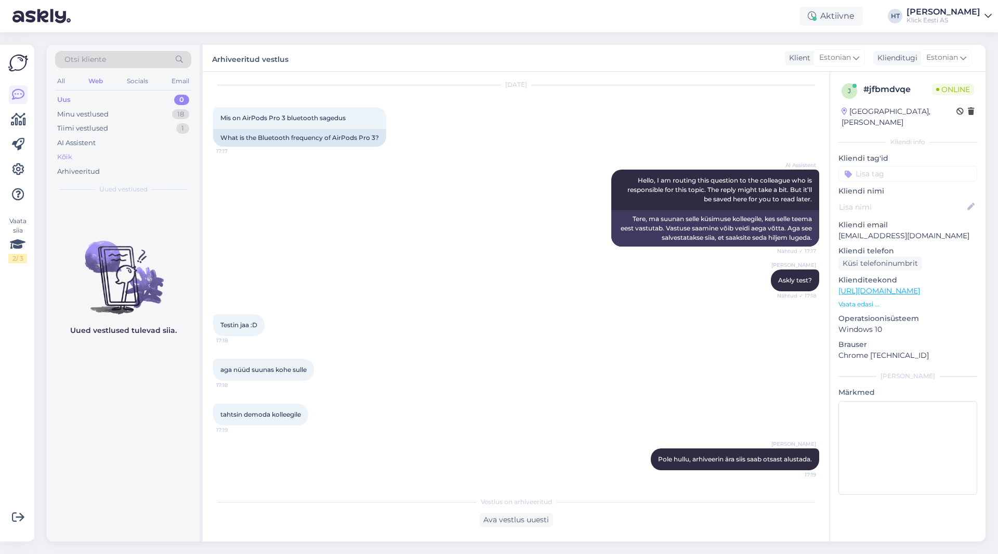
click at [157, 154] on div "Kõik" at bounding box center [123, 157] width 136 height 15
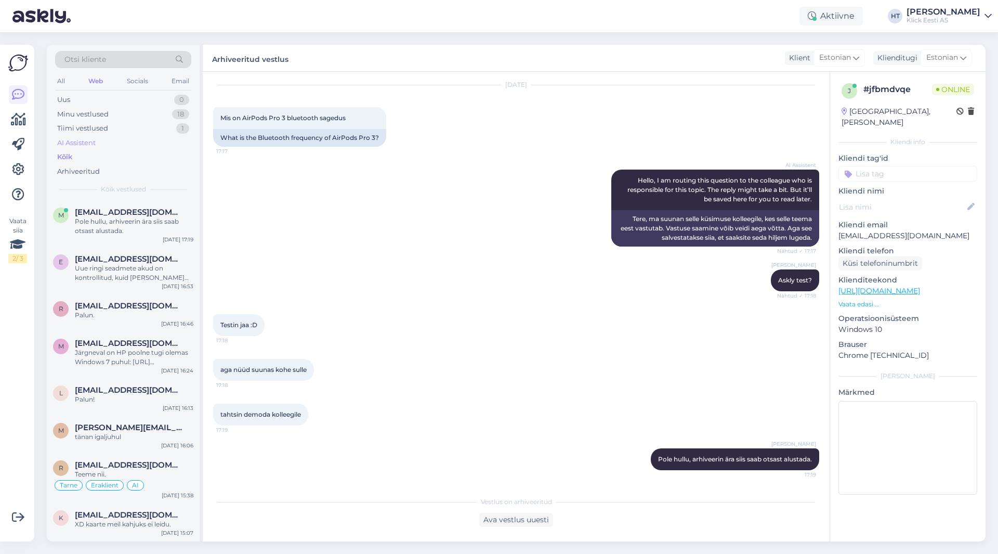
click at [158, 149] on div "AI Assistent" at bounding box center [123, 143] width 136 height 15
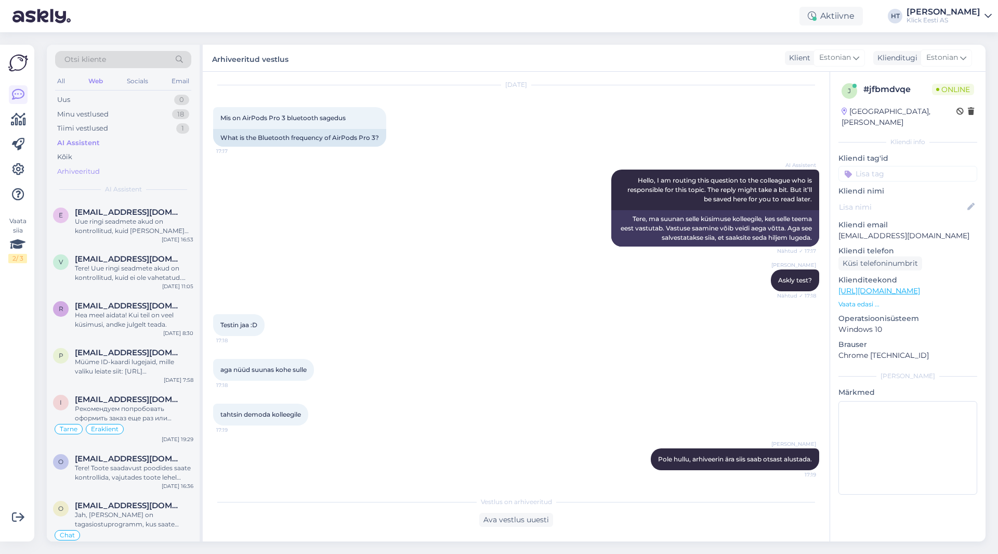
click at [151, 172] on div "Arhiveeritud" at bounding box center [123, 171] width 136 height 15
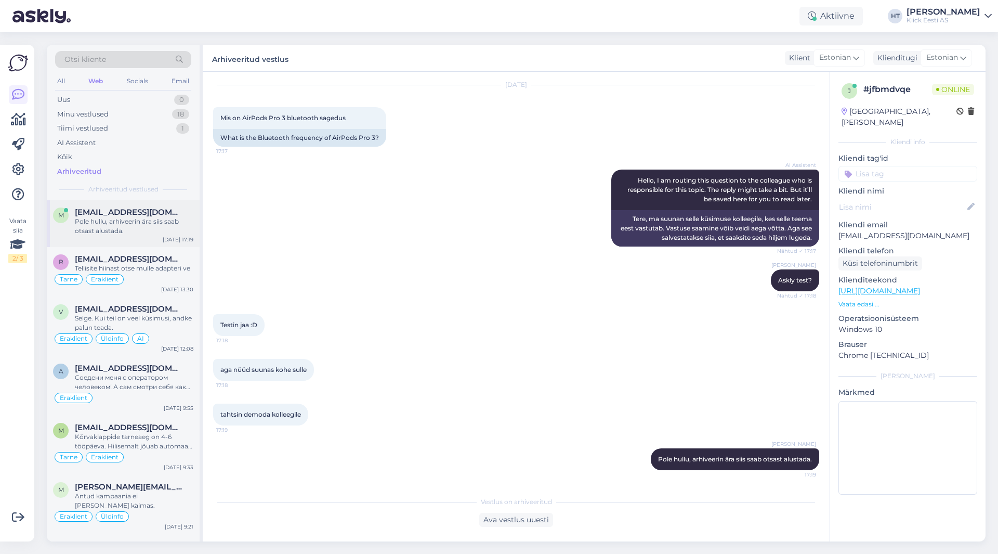
click at [155, 205] on div "m [EMAIL_ADDRESS][DOMAIN_NAME] Pole hullu, arhiveerin ära siis saab otsast alus…" at bounding box center [123, 223] width 153 height 47
click at [170, 275] on div "Tarne Eraklient" at bounding box center [123, 279] width 140 height 12
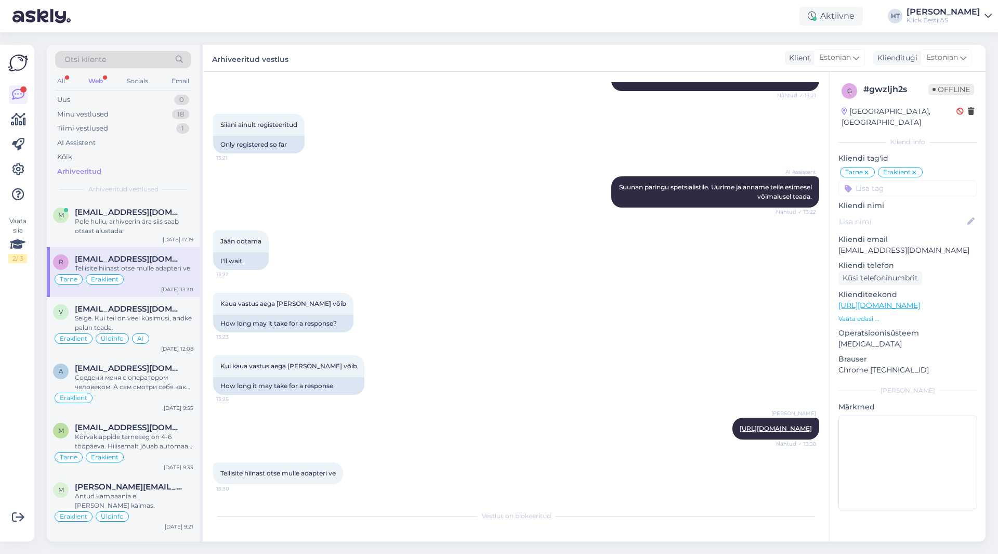
scroll to position [567, 0]
click at [136, 139] on div "AI Assistent" at bounding box center [123, 143] width 136 height 15
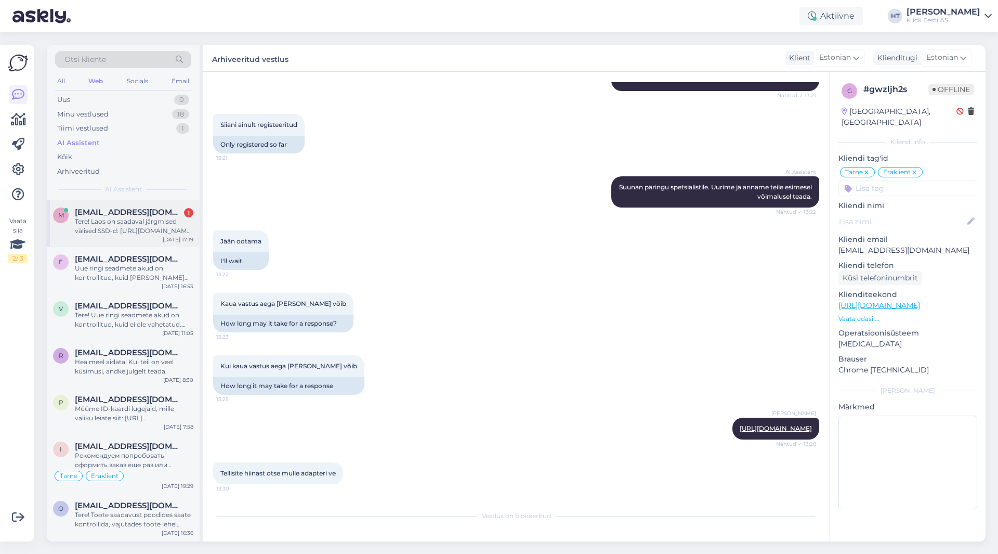
click at [106, 233] on div "Tere! Laos on saadaval järgmised välised SSD-d: [URL][DOMAIN_NAME][PERSON_NAME]…" at bounding box center [134, 226] width 118 height 19
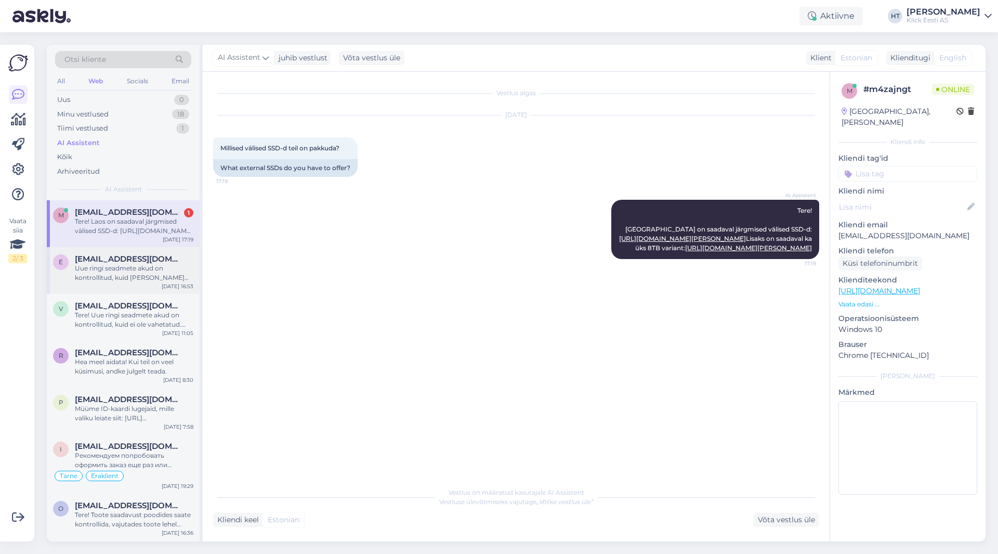
click at [107, 272] on div "Uue ringi seadmete akud on kontrollitud, kuid [PERSON_NAME] ole uute vastu vahe…" at bounding box center [134, 273] width 118 height 19
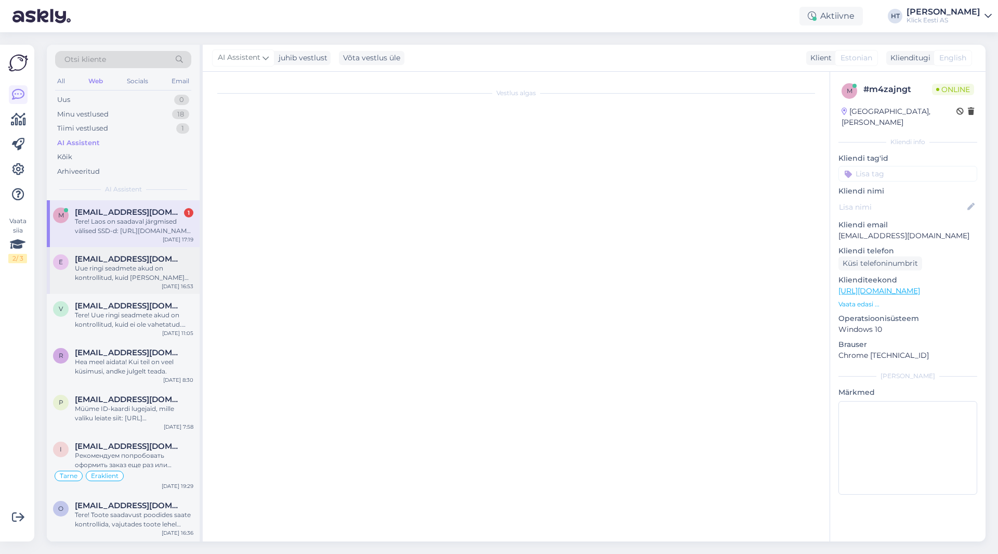
scroll to position [87, 0]
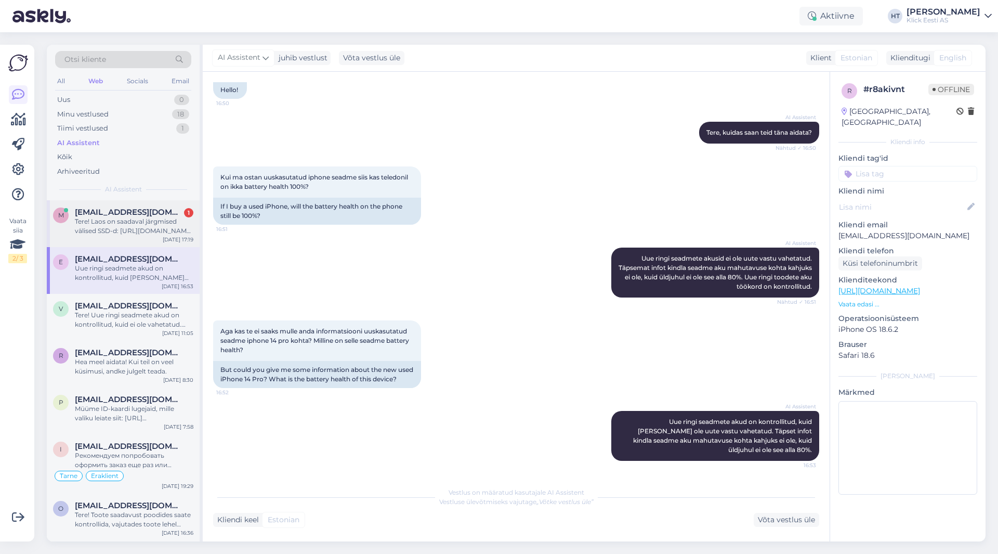
click at [128, 218] on div "Tere! Laos on saadaval järgmised välised SSD-d: [URL][DOMAIN_NAME][PERSON_NAME]…" at bounding box center [134, 226] width 118 height 19
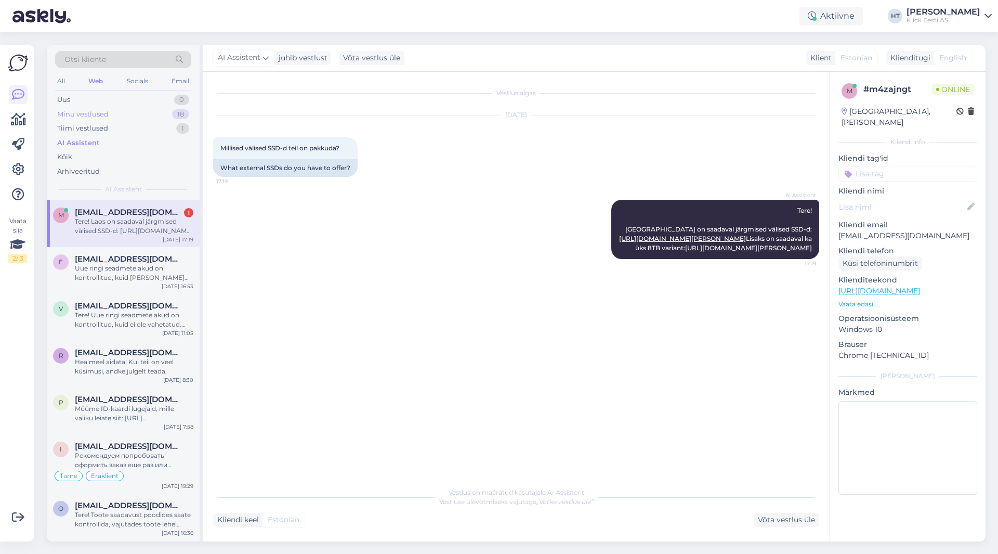
click at [170, 111] on div "Minu vestlused 18" at bounding box center [123, 114] width 136 height 15
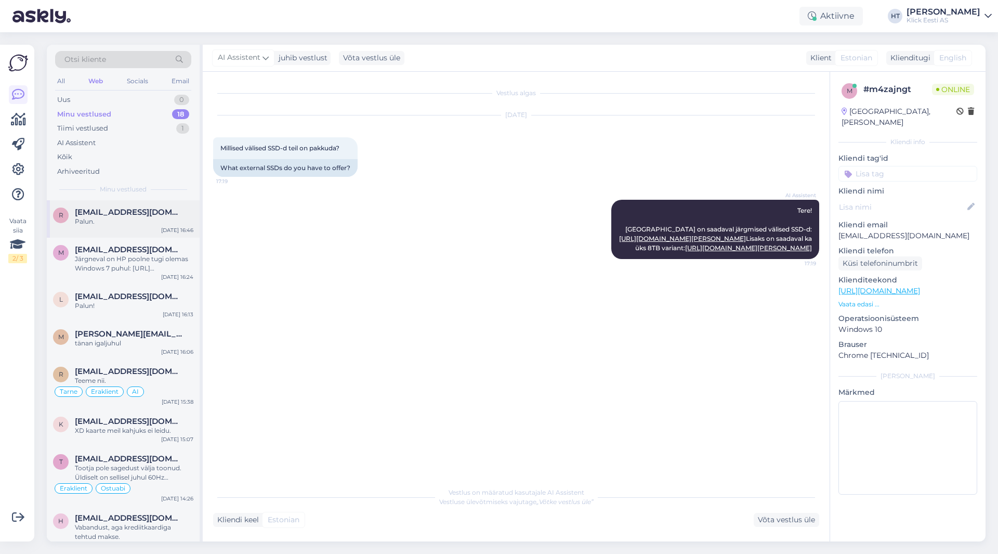
click at [150, 235] on div "r [EMAIL_ADDRESS][DOMAIN_NAME] Palun. [DATE] 16:46" at bounding box center [123, 218] width 153 height 37
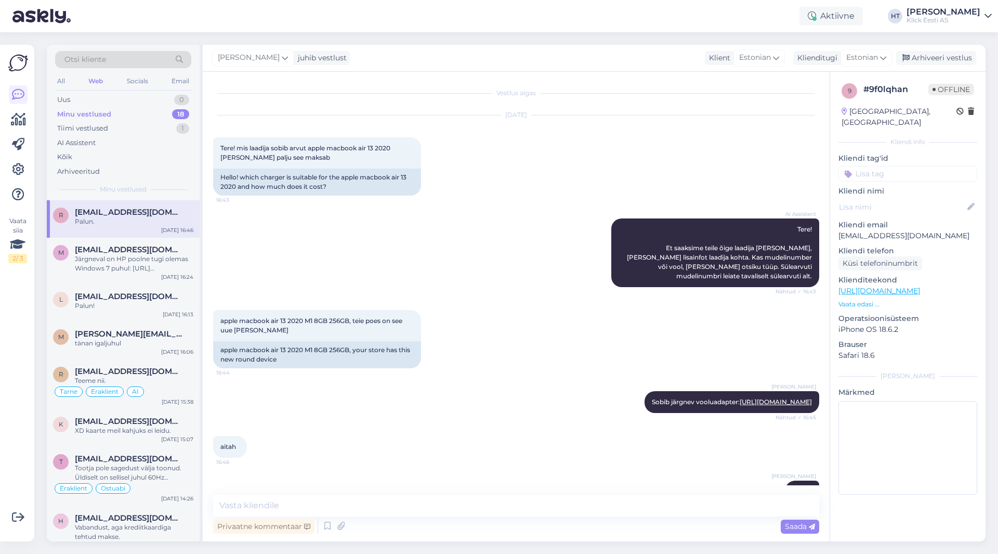
scroll to position [29, 0]
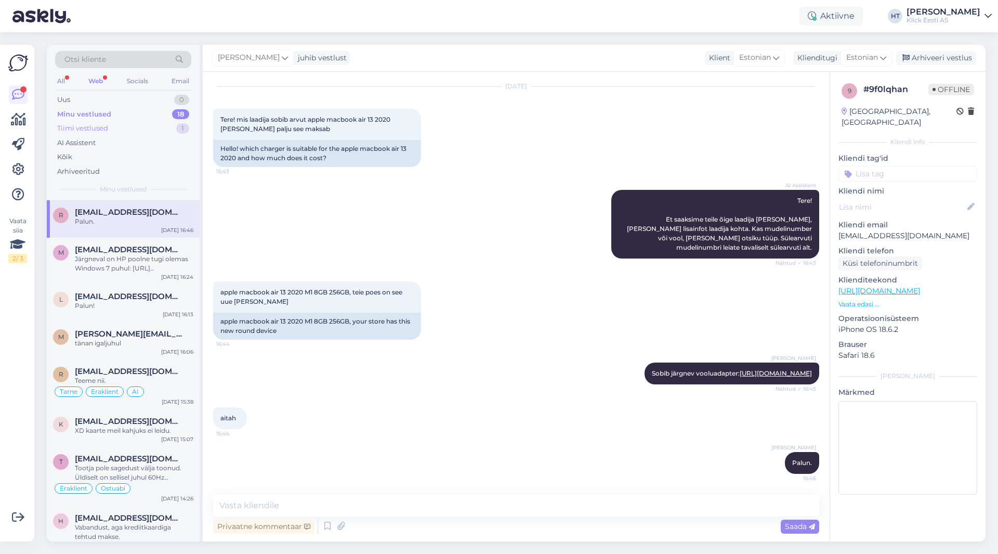
click at [125, 124] on div "Tiimi vestlused 1" at bounding box center [123, 128] width 136 height 15
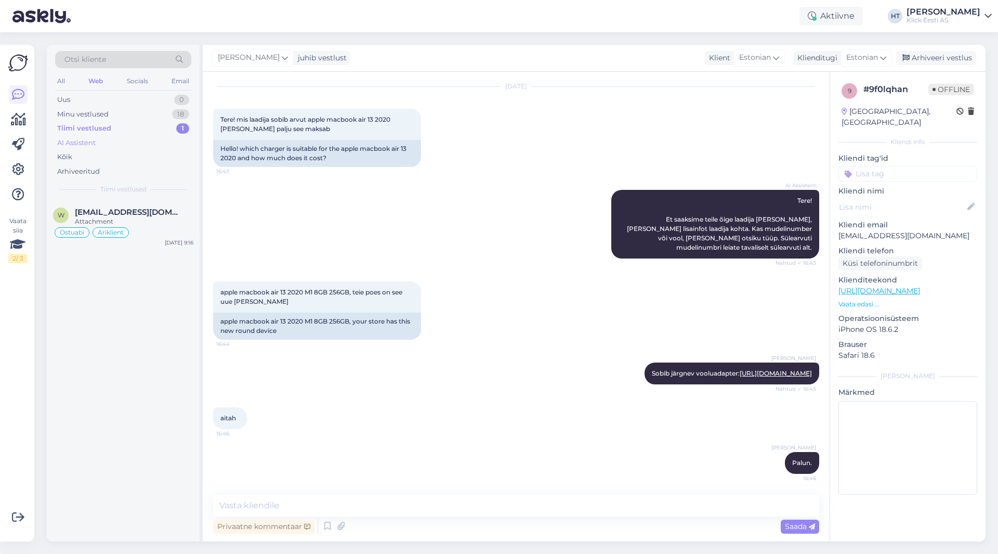
click at [125, 137] on div "AI Assistent" at bounding box center [123, 143] width 136 height 15
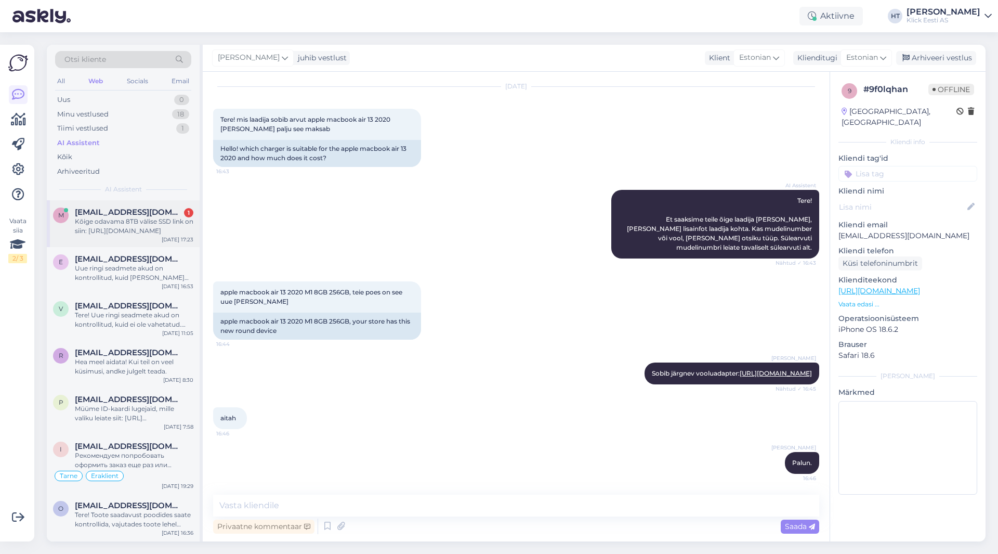
click at [157, 222] on div "Kõige odavama 8TB välise SSD link on siin: [URL][DOMAIN_NAME]" at bounding box center [134, 226] width 118 height 19
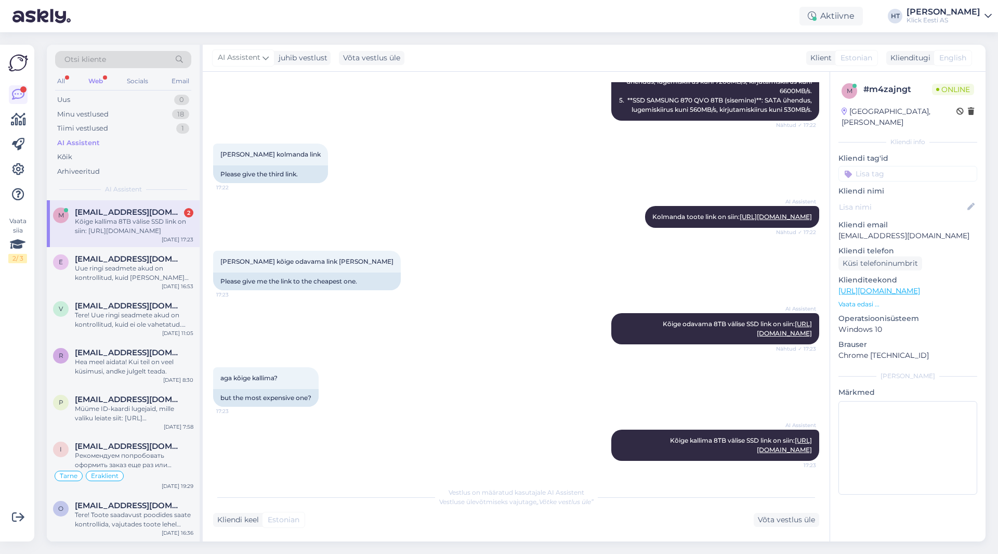
scroll to position [470, 0]
drag, startPoint x: 628, startPoint y: 450, endPoint x: 807, endPoint y: 453, distance: 178.3
click at [807, 453] on div "AI Assistent Kõige kallima 8TB välise SSD link on siin: [URL][DOMAIN_NAME] 17:23" at bounding box center [715, 444] width 208 height 31
click at [460, 389] on div "aga kõige kallima? 17:23 but the most expensive one?" at bounding box center [516, 386] width 606 height 62
click at [110, 140] on div "AI Assistent" at bounding box center [123, 143] width 136 height 15
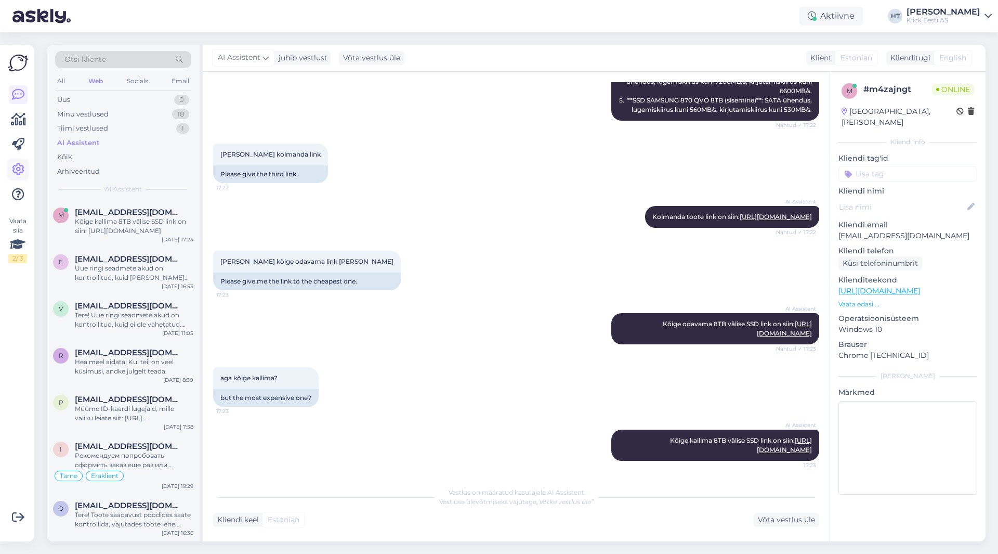
click at [12, 172] on icon at bounding box center [18, 169] width 12 height 12
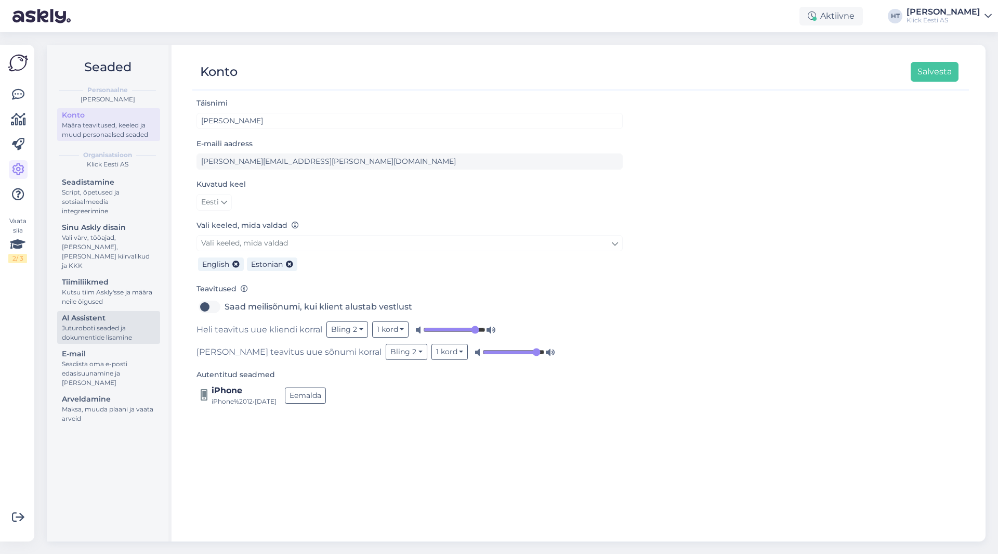
click at [112, 323] on div "Juturoboti seaded ja dokumentide lisamine" at bounding box center [109, 332] width 94 height 19
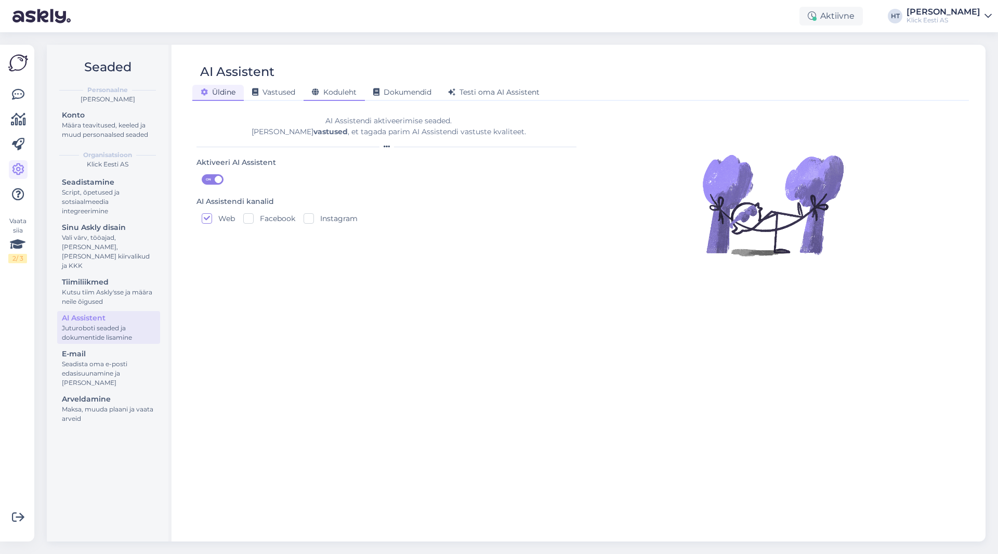
click at [340, 90] on span "Koduleht" at bounding box center [334, 91] width 45 height 9
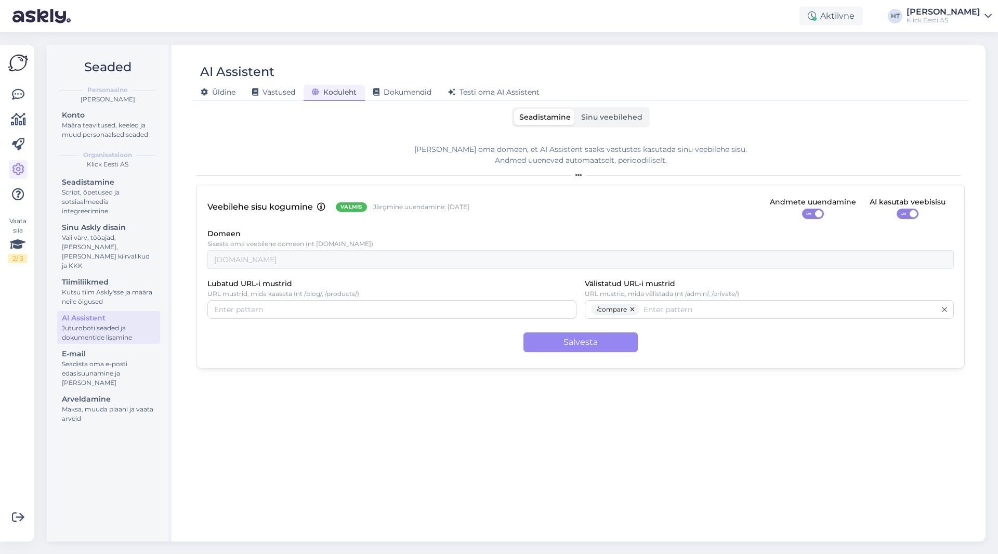
click at [609, 112] on label "Sinu veebilehed" at bounding box center [612, 117] width 72 height 16
click at [576, 109] on input "Sinu veebilehed" at bounding box center [576, 109] width 0 height 0
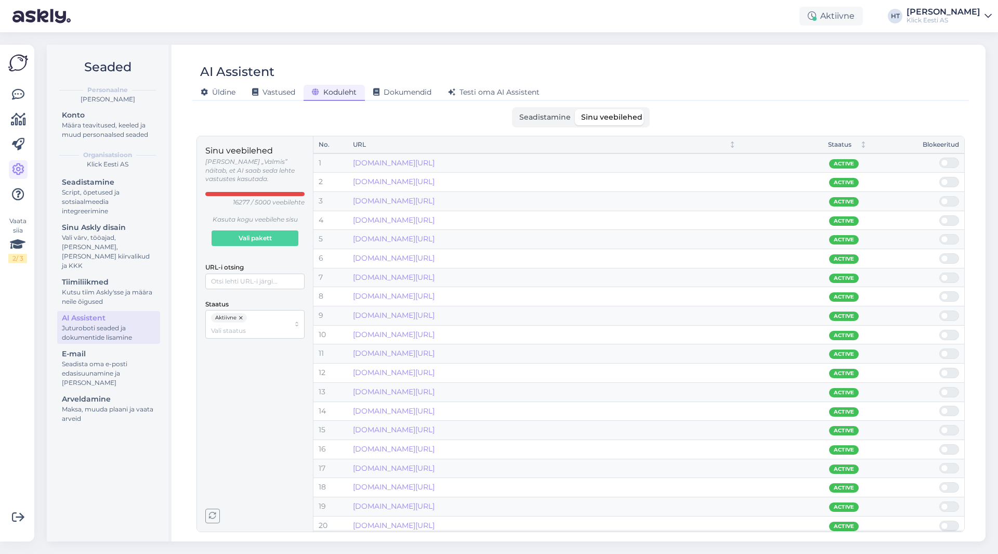
click at [255, 281] on div "Sinu veebilehed [PERSON_NAME] „Valmis” näitab, et AI saab seda lehte vastustes …" at bounding box center [254, 241] width 99 height 194
click at [256, 275] on input "URL-i otsing" at bounding box center [254, 281] width 99 height 16
paste input "[URL][DOMAIN_NAME]"
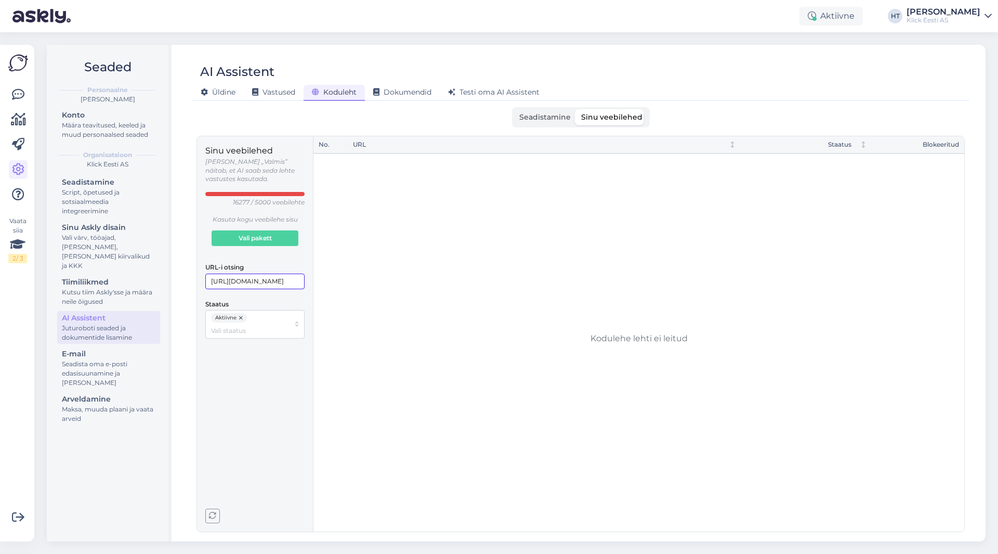
scroll to position [0, 50]
click at [251, 276] on input "[URL][DOMAIN_NAME]" at bounding box center [254, 281] width 99 height 16
type input "[DOMAIN_NAME][URL]"
click at [490, 278] on div "No. URL Staatus Blokeeritud 1 [DOMAIN_NAME][URL] Active" at bounding box center [638, 333] width 651 height 395
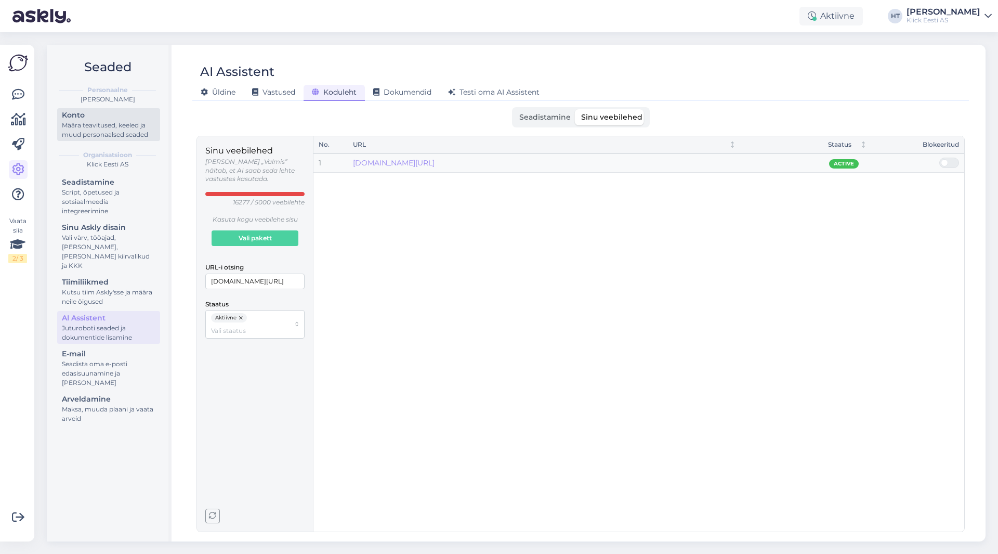
click at [97, 117] on div "Konto" at bounding box center [109, 115] width 94 height 11
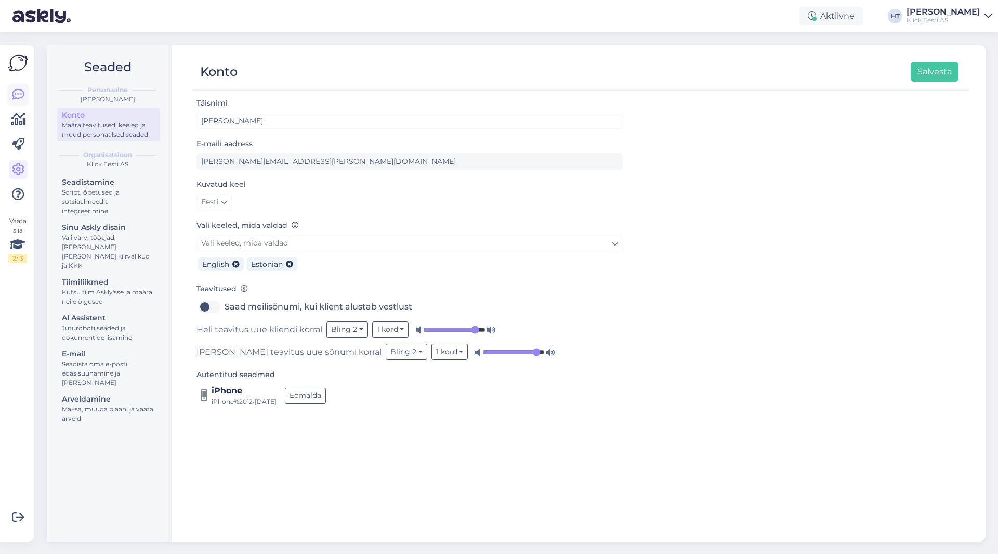
click at [23, 95] on icon at bounding box center [18, 94] width 12 height 12
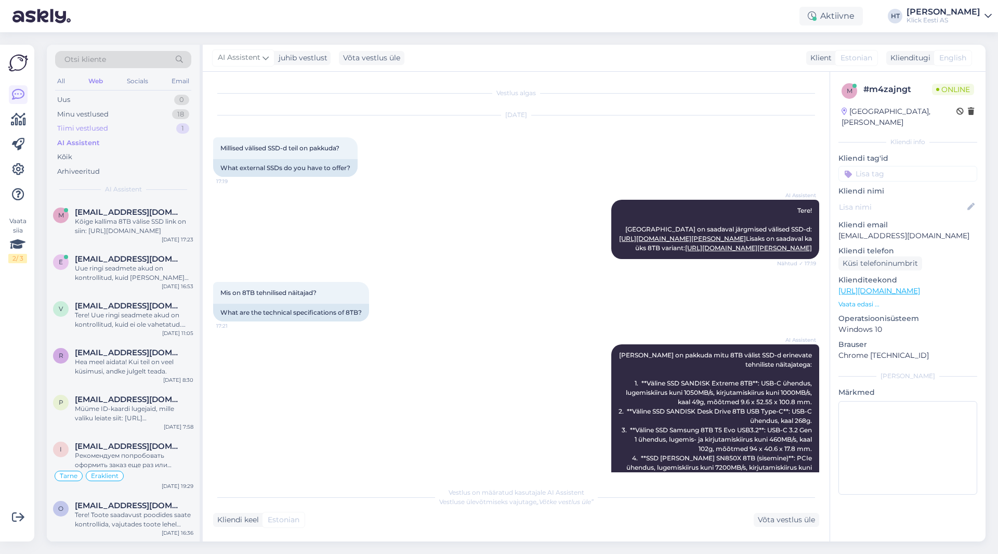
scroll to position [470, 0]
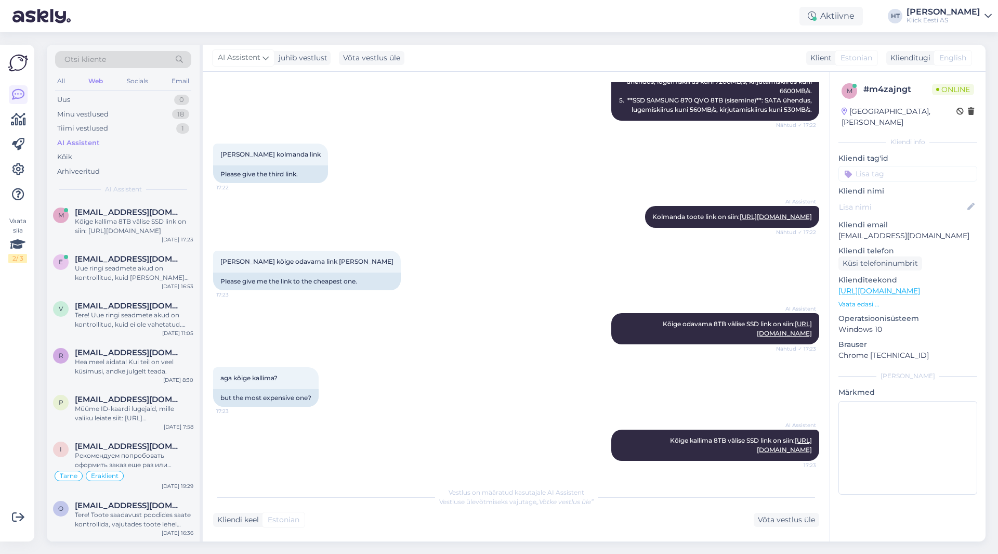
click at [4, 412] on div "Vaata siia 2 / 3 Võimalused Veendu, et Askly loob sulle väärtust. Sulge Ühenda …" at bounding box center [17, 293] width 34 height 496
click at [142, 98] on div "Uus 1" at bounding box center [123, 100] width 136 height 15
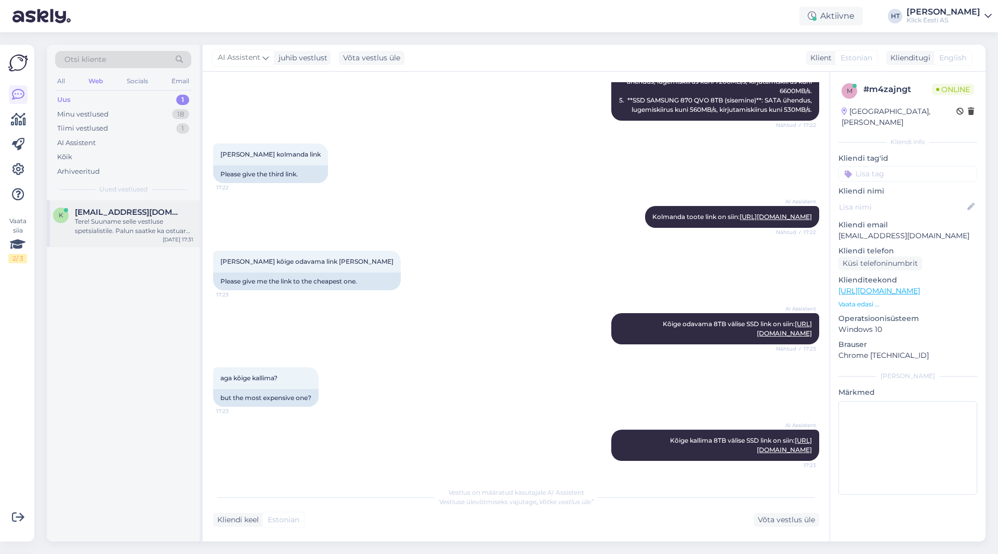
click at [149, 222] on div "Tere! Suuname selle vestluse spetsialistile. Palun saatke ka ostuarve number, e…" at bounding box center [134, 226] width 118 height 19
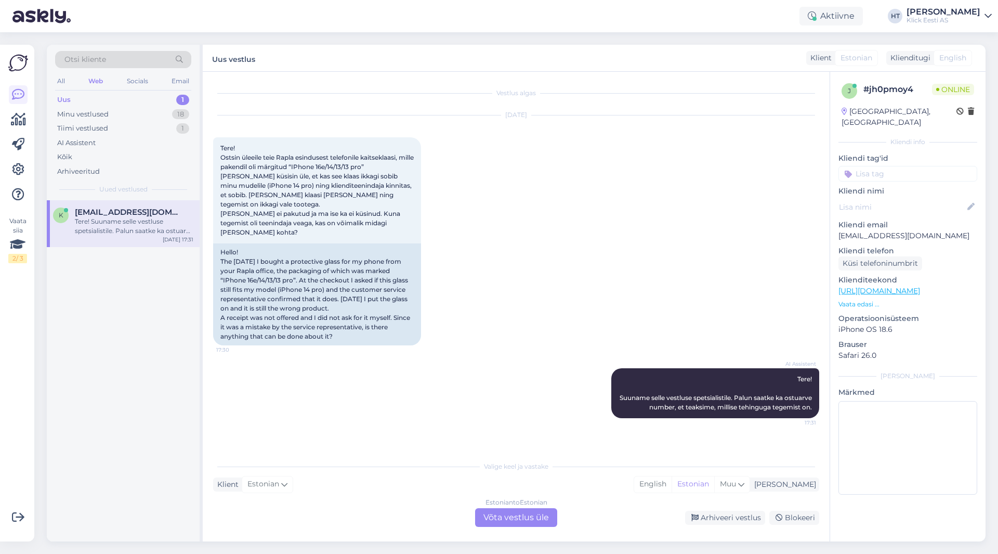
scroll to position [0, 0]
click at [119, 55] on div "Otsi kliente" at bounding box center [123, 59] width 136 height 17
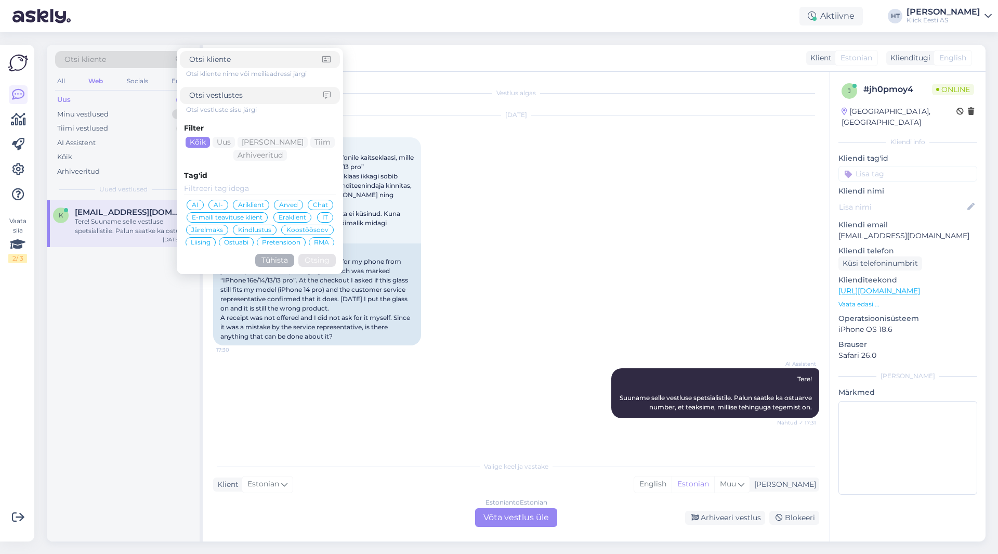
click at [234, 100] on input at bounding box center [256, 95] width 134 height 11
type input "vale toode"
click button "Otsing" at bounding box center [316, 260] width 37 height 13
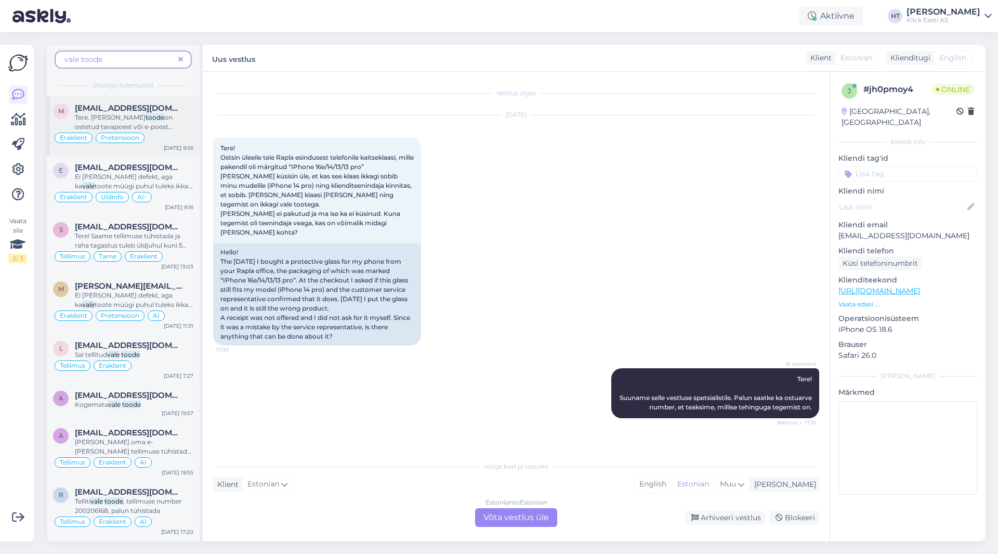
click at [170, 128] on span "on ostetud tavapoest või e-poest äriettevõttele siis 14-päevane kauba tagastami…" at bounding box center [130, 140] width 111 height 55
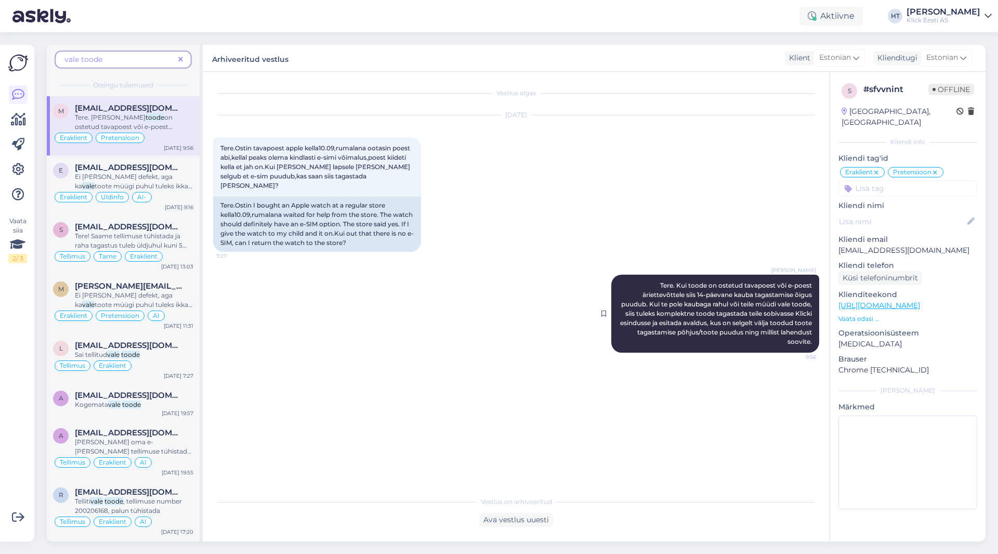
drag, startPoint x: 677, startPoint y: 276, endPoint x: 812, endPoint y: 334, distance: 147.4
click at [812, 334] on div "[PERSON_NAME] Tere. Kui toode on ostetud tavapoest või e-poest äriettevõttele s…" at bounding box center [715, 313] width 208 height 78
click at [524, 334] on div "[PERSON_NAME] Tere. Kui toode on ostetud tavapoest või e-poest äriettevõttele s…" at bounding box center [516, 313] width 606 height 101
click at [182, 56] on icon at bounding box center [180, 59] width 5 height 7
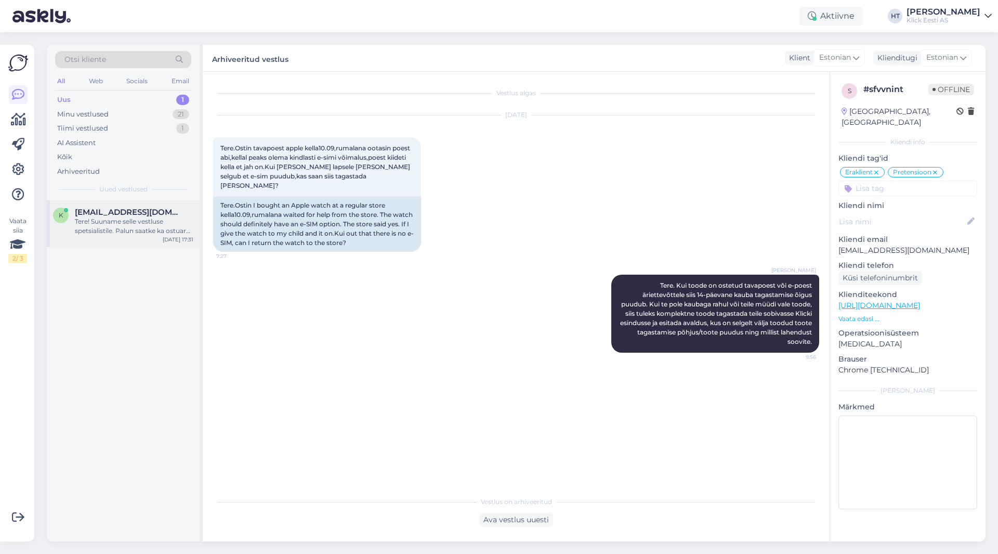
click at [137, 206] on div "K [EMAIL_ADDRESS][DOMAIN_NAME] Tere! Suuname selle vestluse spetsialistile. Pal…" at bounding box center [123, 223] width 153 height 47
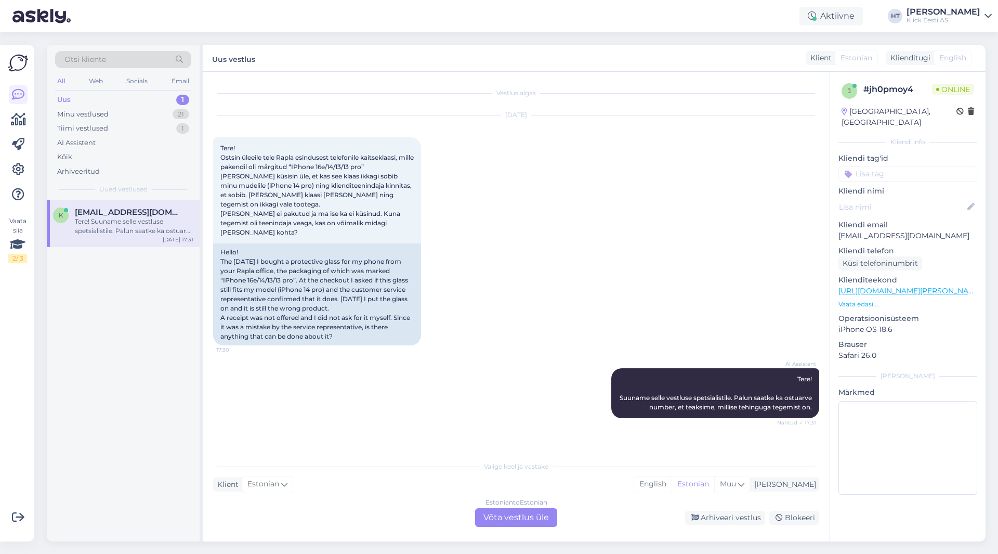
click at [527, 519] on div "Estonian to Estonian Võta vestlus üle" at bounding box center [516, 517] width 82 height 19
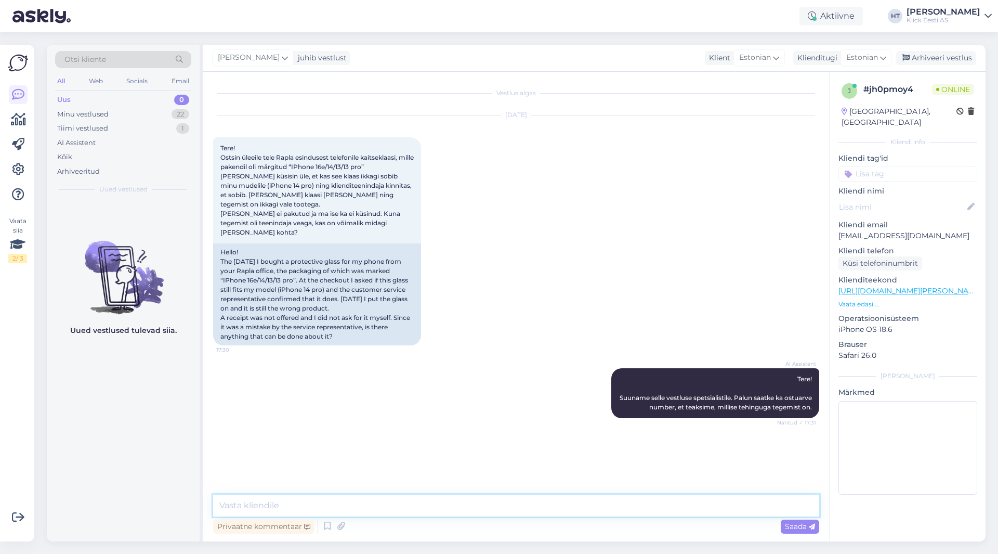
click at [523, 510] on textarea at bounding box center [516, 505] width 606 height 22
paste textarea "Kui toode on ostetud tavapoest või e-poest äriettevõttele siis 14-päevane kauba…"
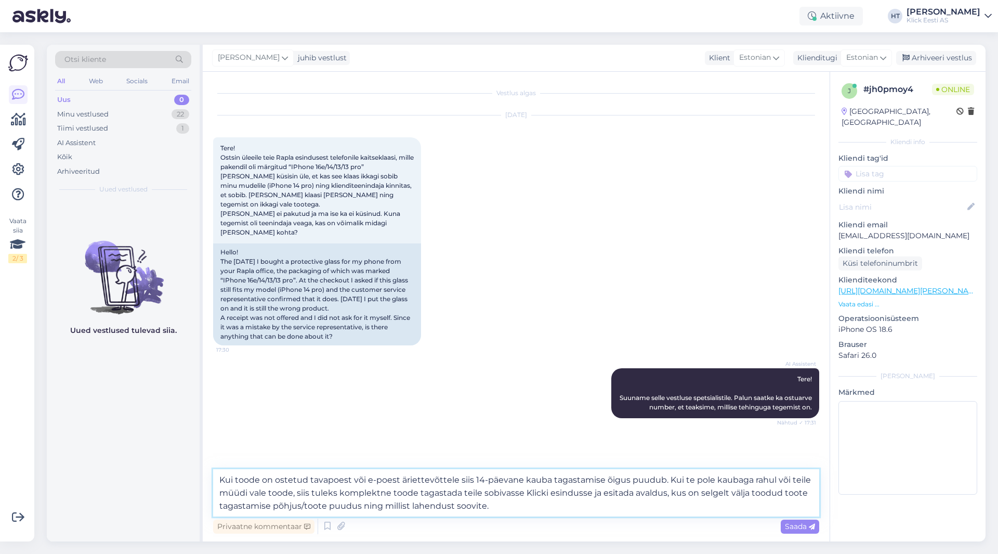
drag, startPoint x: 464, startPoint y: 491, endPoint x: 505, endPoint y: 492, distance: 40.5
click at [505, 492] on textarea "Kui toode on ostetud tavapoest või e-poest äriettevõttele siis 14-päevane kauba…" at bounding box center [516, 492] width 606 height 47
click at [472, 491] on textarea "Kui toode on ostetud tavapoest või e-poest äriettevõttele siis 14-päevane kauba…" at bounding box center [516, 492] width 606 height 47
drag, startPoint x: 462, startPoint y: 493, endPoint x: 588, endPoint y: 495, distance: 125.8
click at [588, 495] on textarea "Kui toode on ostetud tavapoest või e-poest äriettevõttele siis 14-päevane kauba…" at bounding box center [516, 492] width 606 height 47
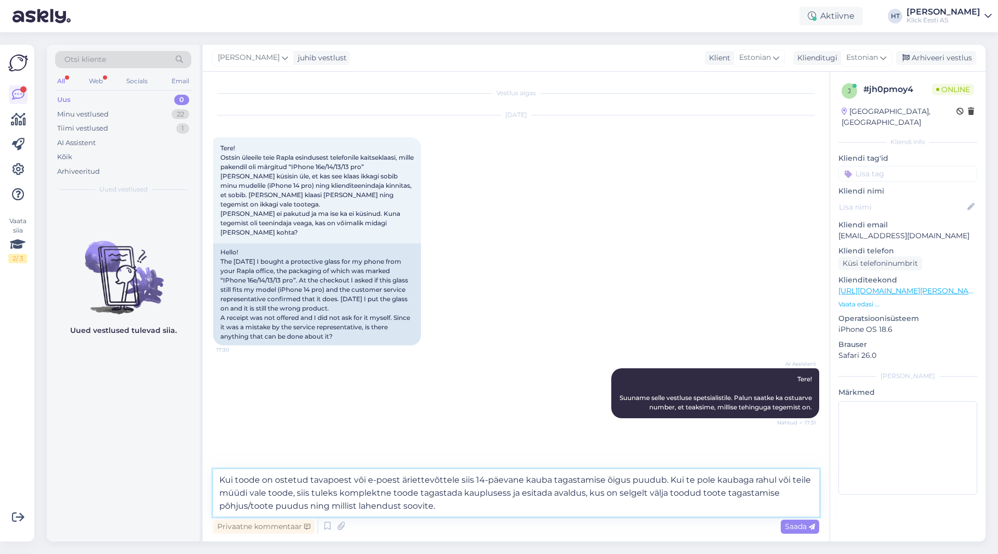
type textarea "Kui toode on ostetud tavapoest või e-poest äriettevõttele siis 14-päevane kauba…"
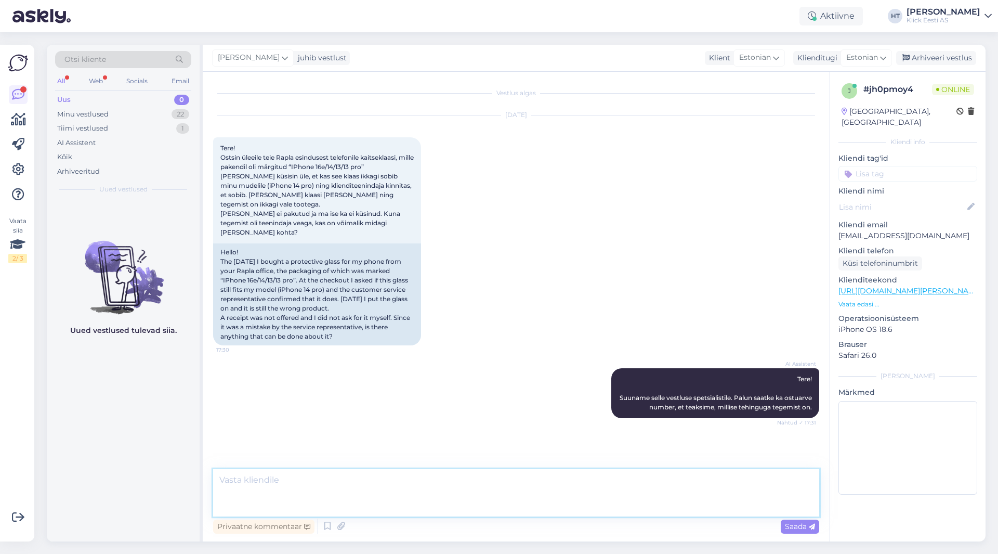
scroll to position [27, 0]
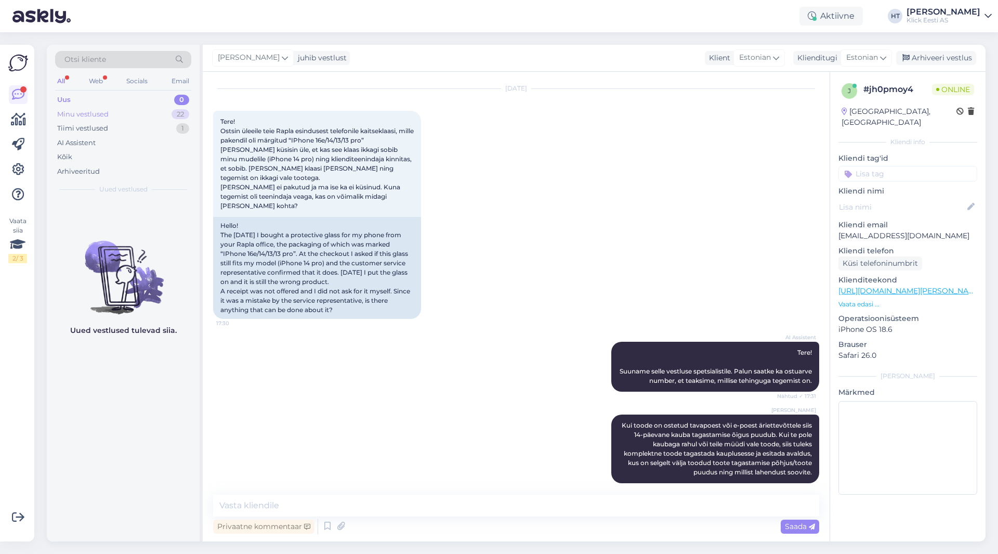
click at [97, 107] on div "Minu vestlused 22" at bounding box center [123, 114] width 136 height 15
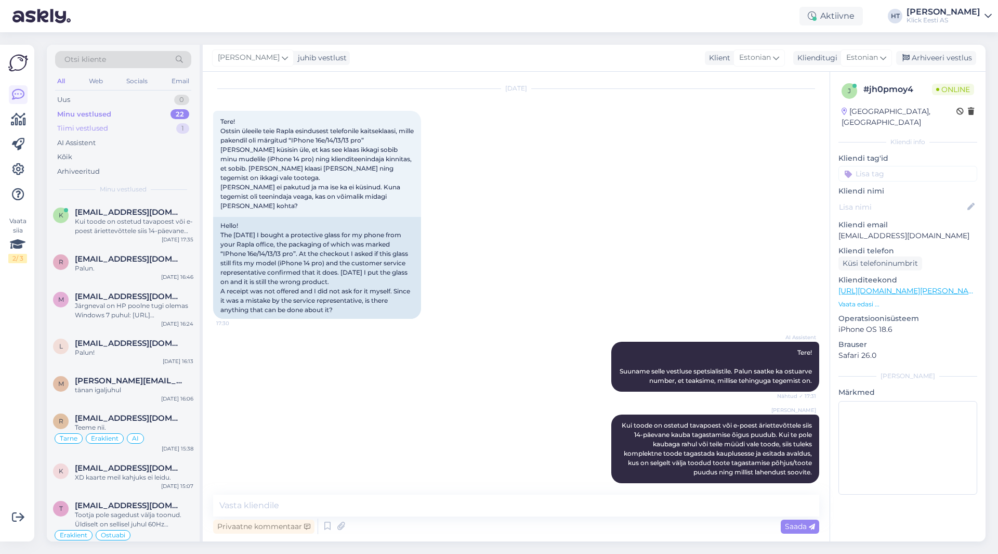
click at [110, 132] on div "Tiimi vestlused 1" at bounding box center [123, 128] width 136 height 15
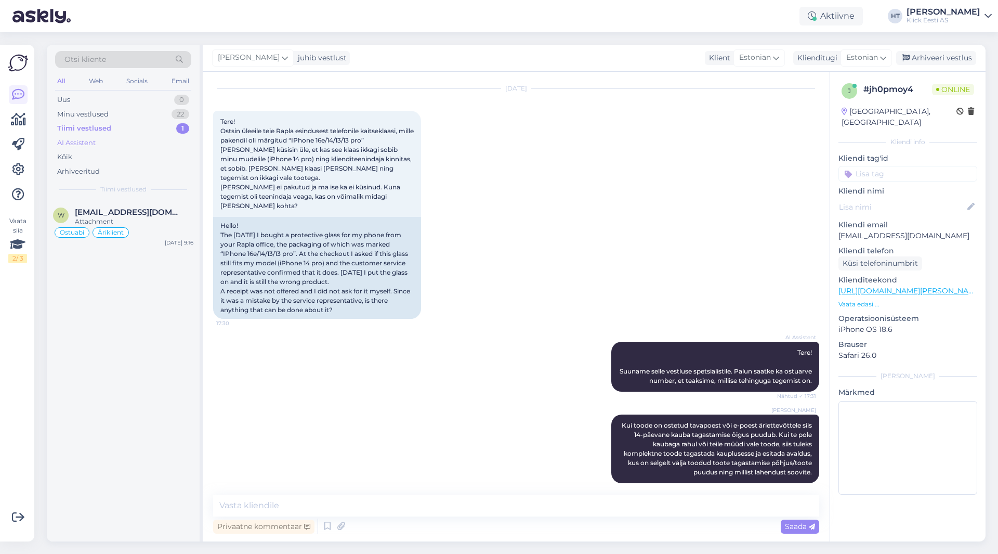
click at [110, 141] on div "AI Assistent" at bounding box center [123, 143] width 136 height 15
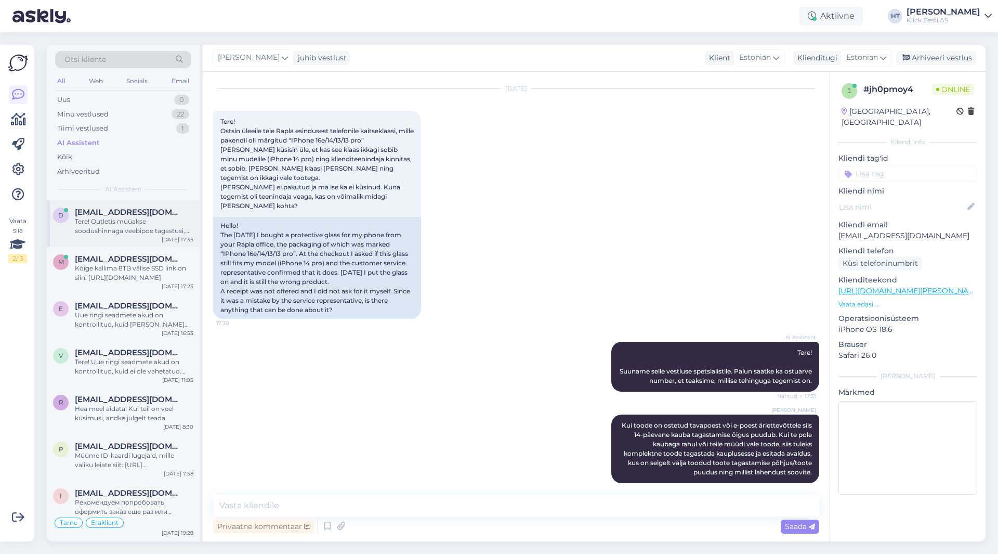
click at [140, 220] on div "Tere! Outletis müüakse soodushinnaga veebipoe tagastusi, remonditud tooteid, ka…" at bounding box center [134, 226] width 118 height 19
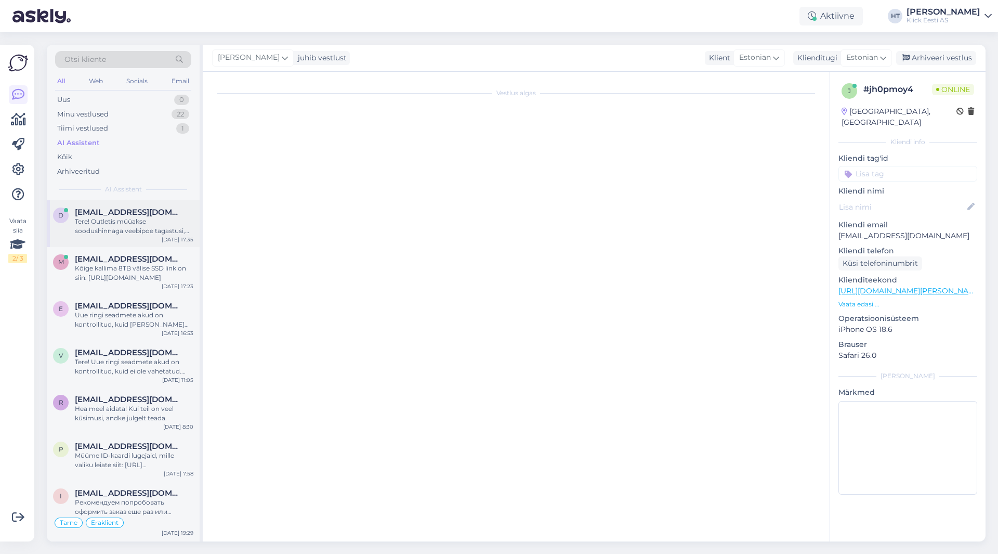
scroll to position [0, 0]
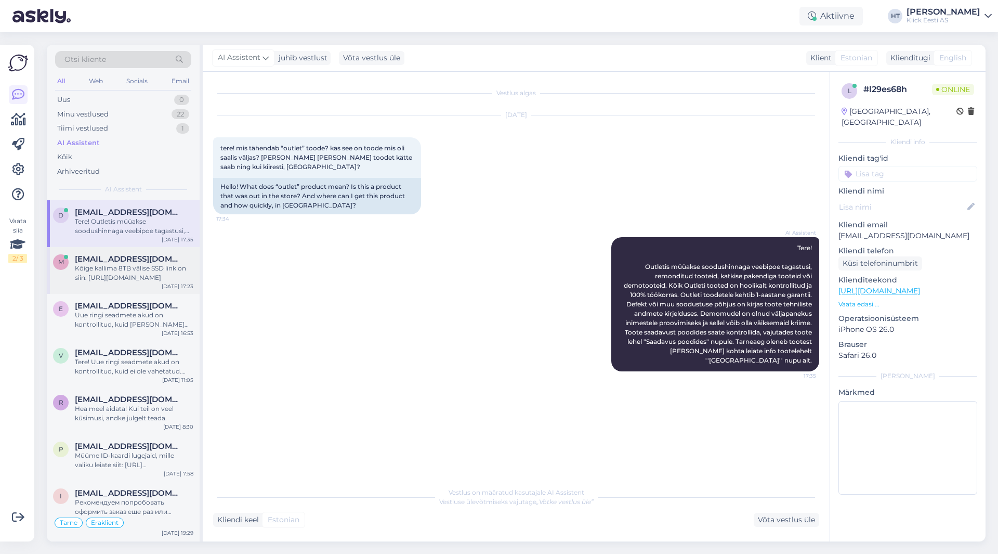
click at [125, 273] on div "Kõige kallima 8TB välise SSD link on siin: [URL][DOMAIN_NAME]" at bounding box center [134, 273] width 118 height 19
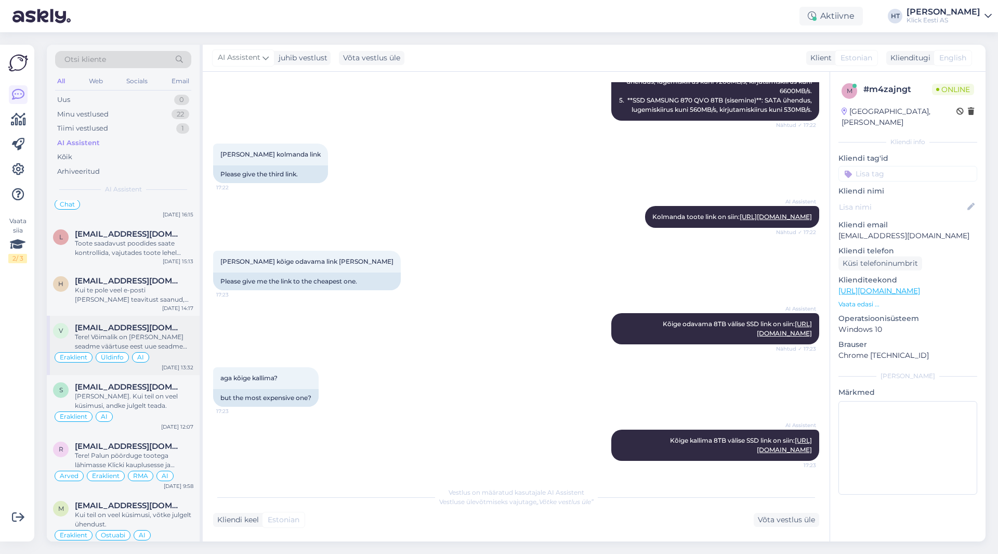
scroll to position [364, 0]
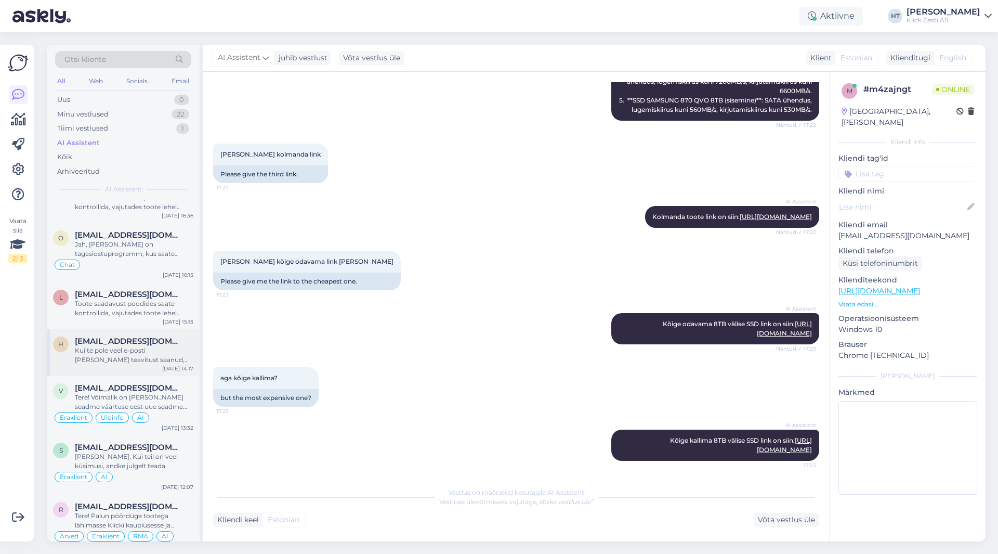
click at [133, 343] on span "[EMAIL_ADDRESS][DOMAIN_NAME]" at bounding box center [129, 340] width 108 height 9
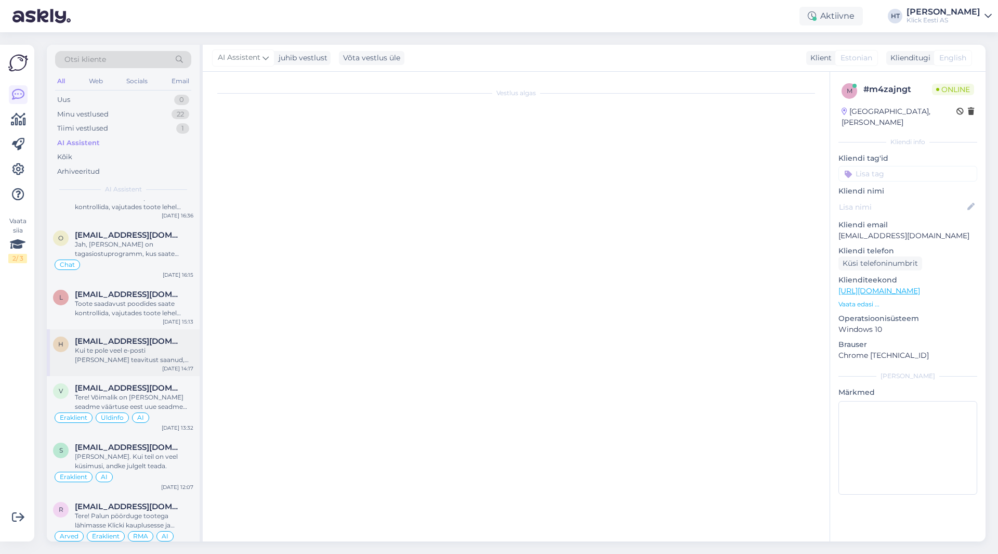
scroll to position [0, 0]
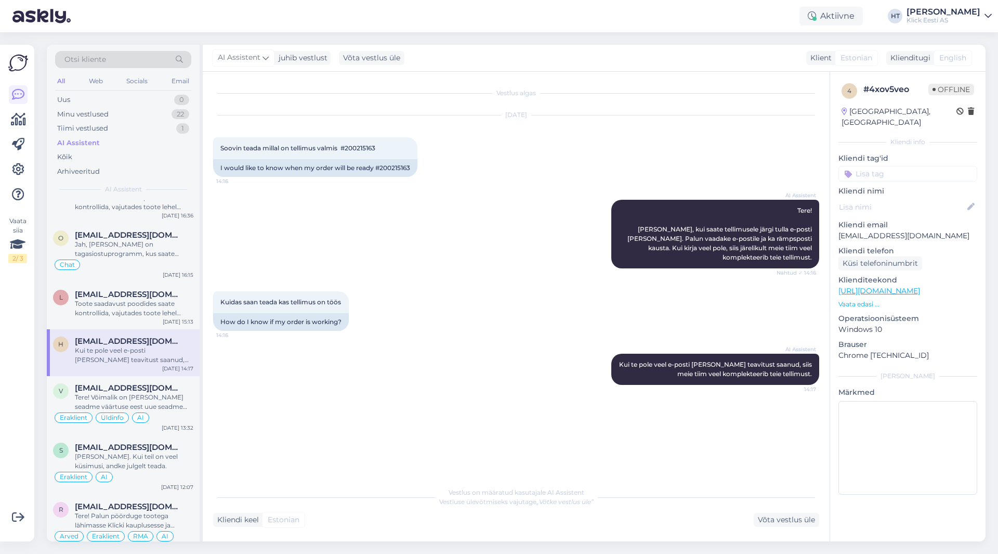
click at [899, 166] on input at bounding box center [907, 174] width 139 height 16
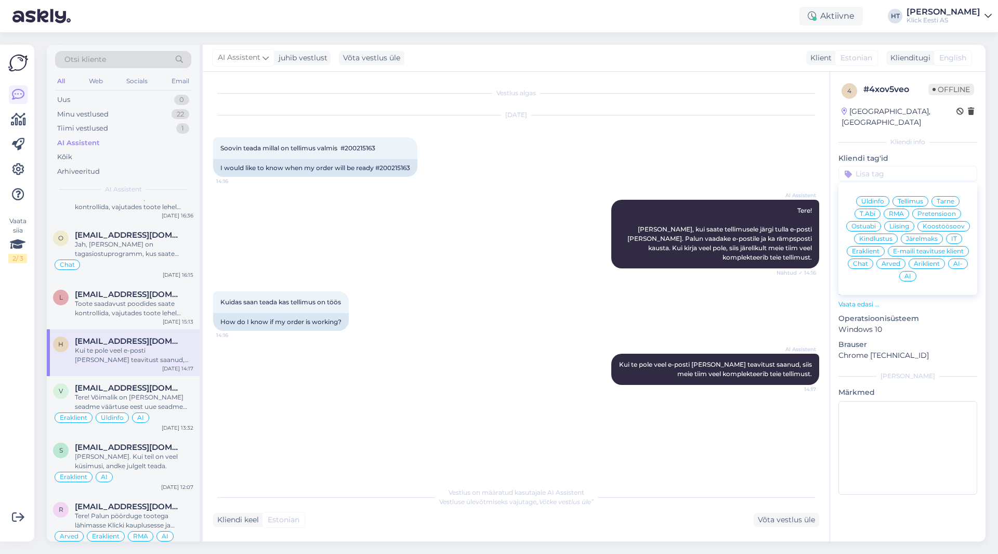
click at [936, 196] on div "Tarne" at bounding box center [945, 201] width 28 height 10
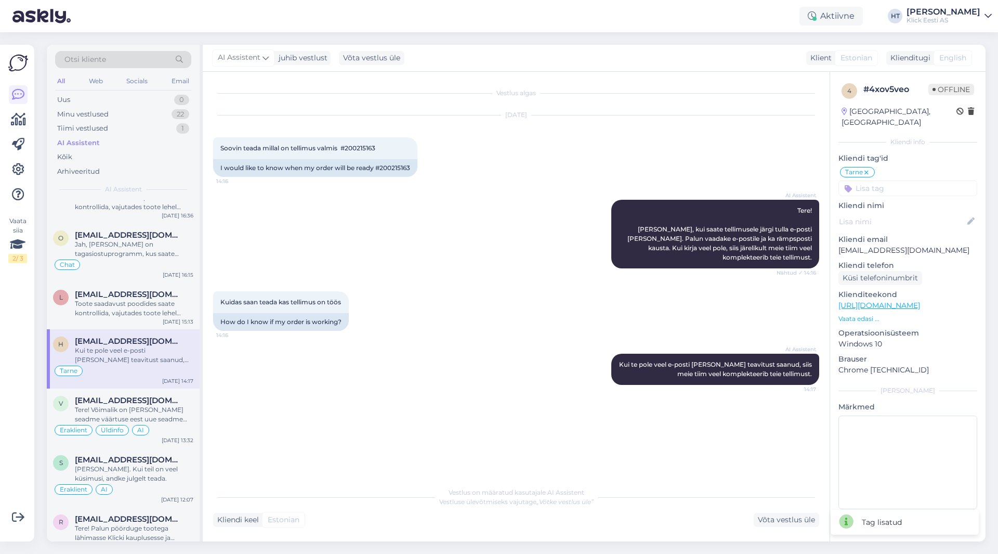
click at [906, 180] on input at bounding box center [907, 188] width 139 height 16
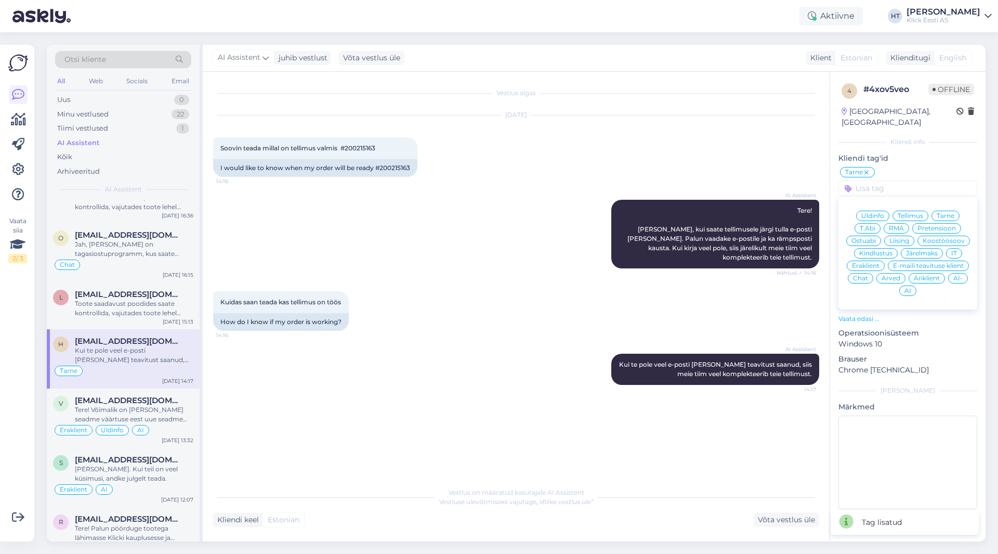
click at [860, 262] on span "Eraklient" at bounding box center [866, 265] width 28 height 6
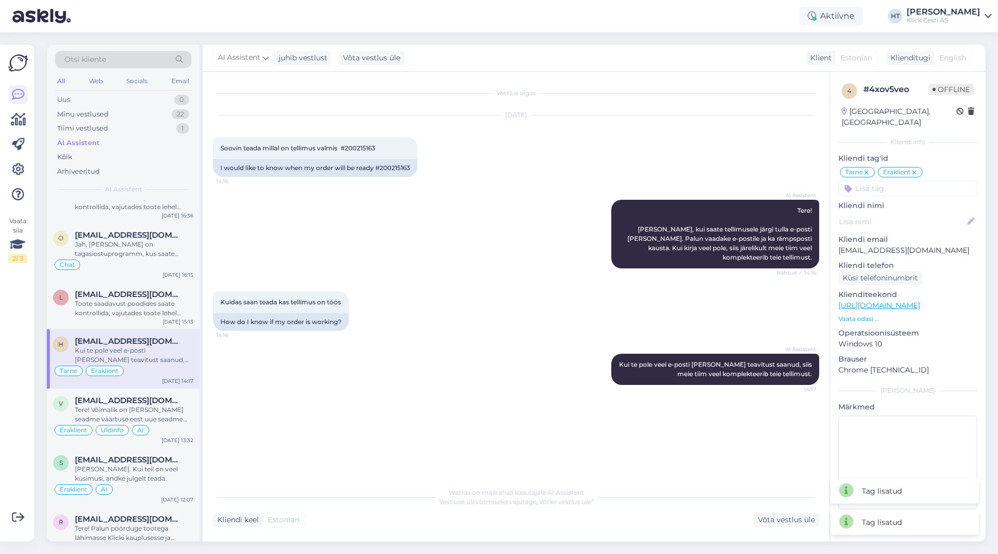
click at [491, 243] on div "AI Assistent Tere! [PERSON_NAME], kui saate tellimusele järgi tulla e-posti [PE…" at bounding box center [516, 233] width 606 height 91
click at [141, 294] on span "[EMAIL_ADDRESS][DOMAIN_NAME]" at bounding box center [129, 293] width 108 height 9
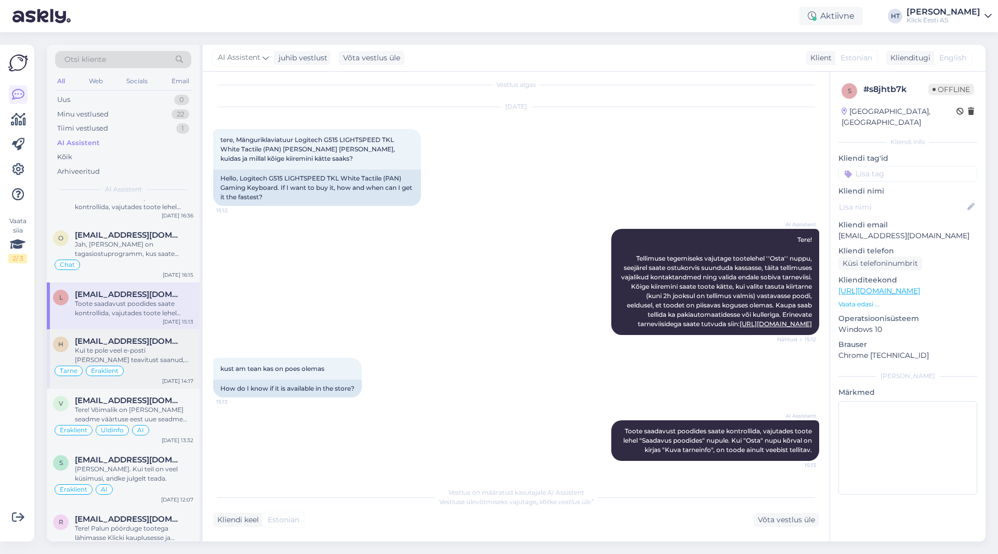
click at [129, 364] on div "Kui te pole veel e-posti [PERSON_NAME] teavitust saanud, siis meie tiim veel ko…" at bounding box center [134, 355] width 118 height 19
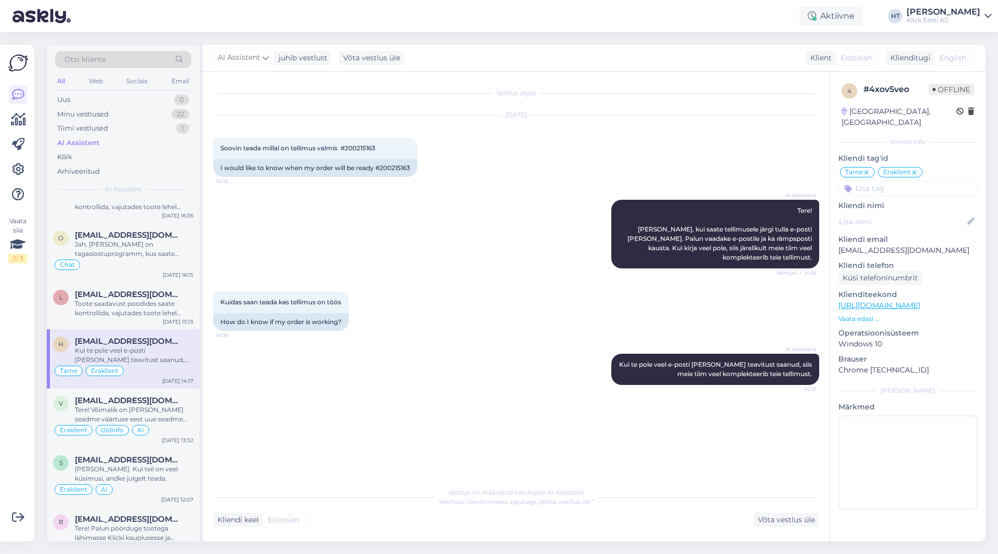
scroll to position [0, 0]
click at [902, 245] on p "[EMAIL_ADDRESS][DOMAIN_NAME]" at bounding box center [907, 250] width 139 height 11
click at [884, 180] on input at bounding box center [907, 188] width 139 height 16
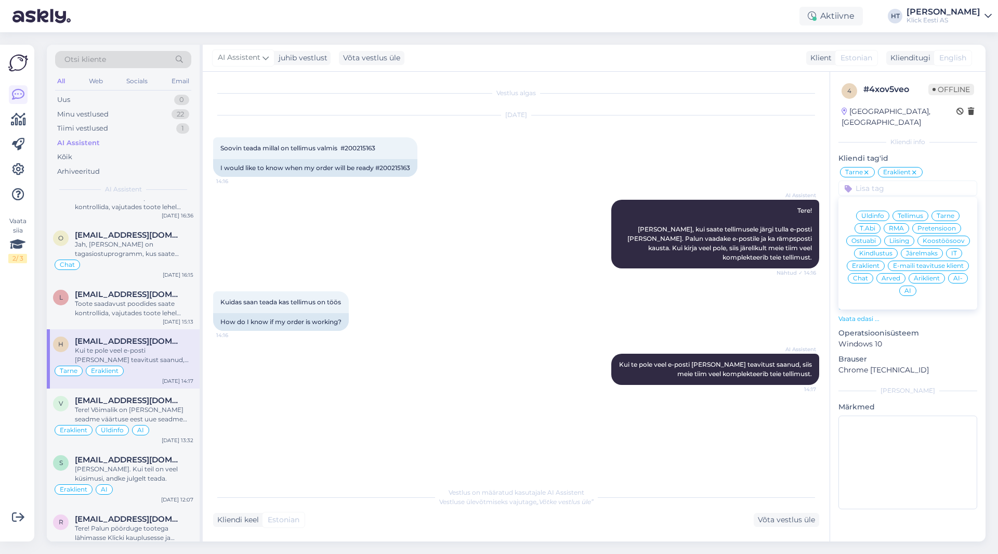
click at [904, 285] on div "AI" at bounding box center [907, 290] width 17 height 10
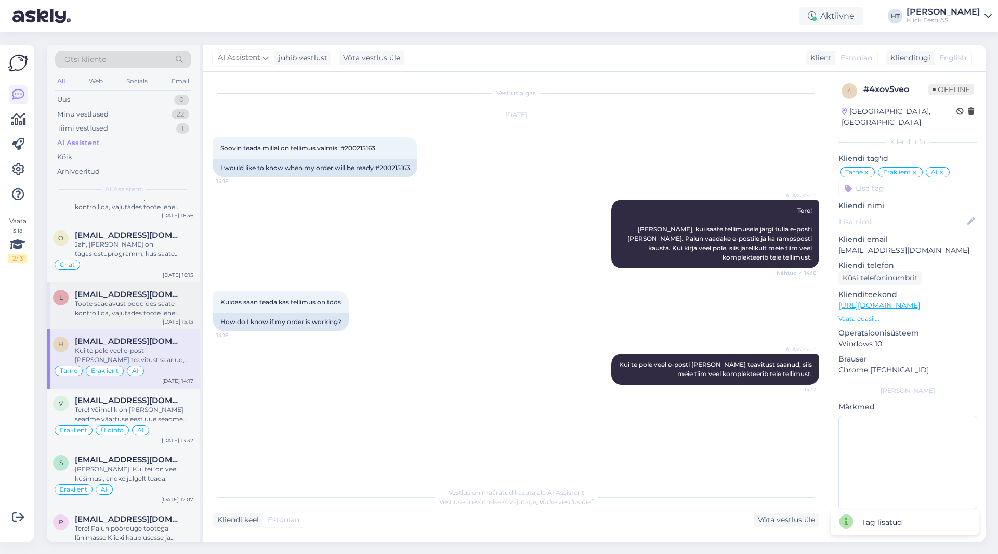
click at [152, 300] on div "Toote saadavust poodides saate kontrollida, vajutades toote lehel "Saadavus poo…" at bounding box center [134, 308] width 118 height 19
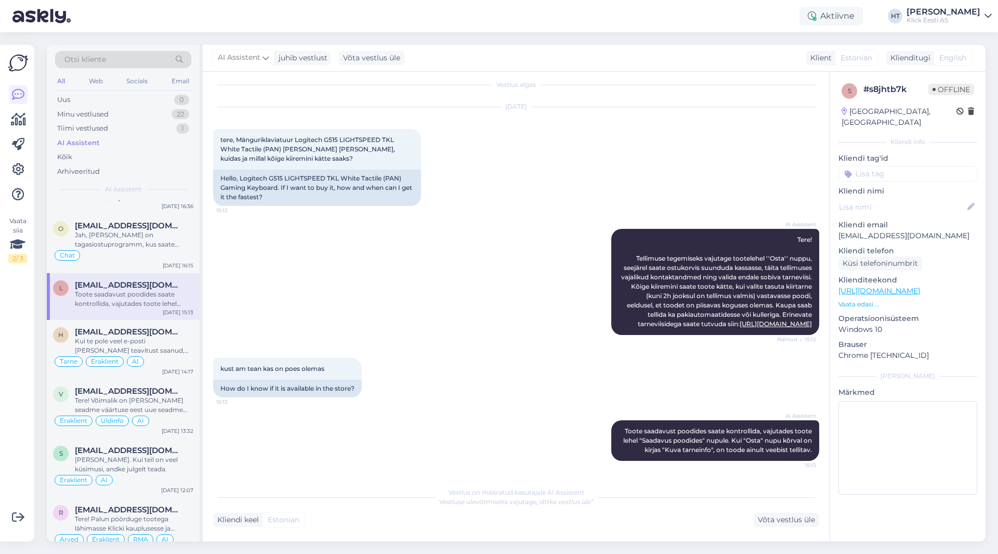
scroll to position [354, 0]
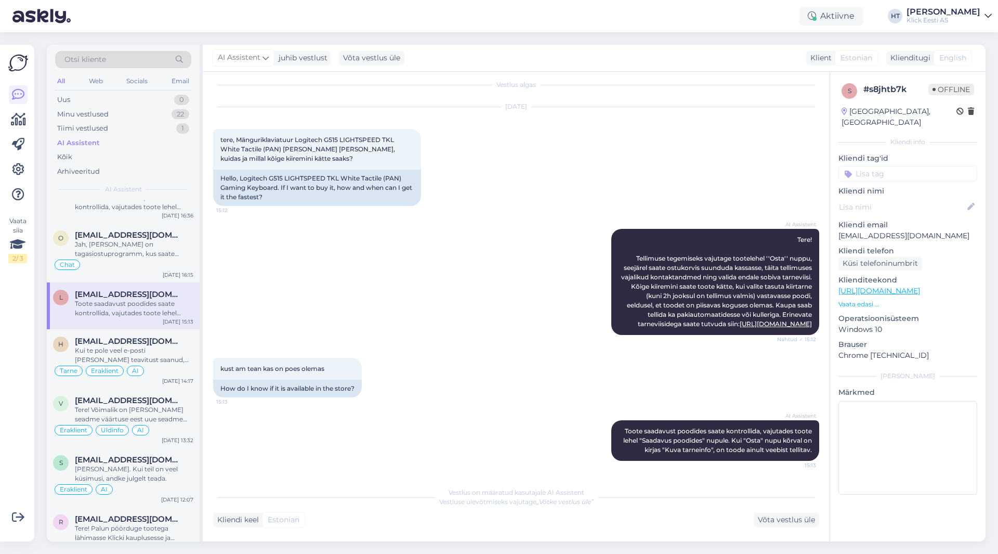
click at [877, 167] on input at bounding box center [907, 174] width 139 height 16
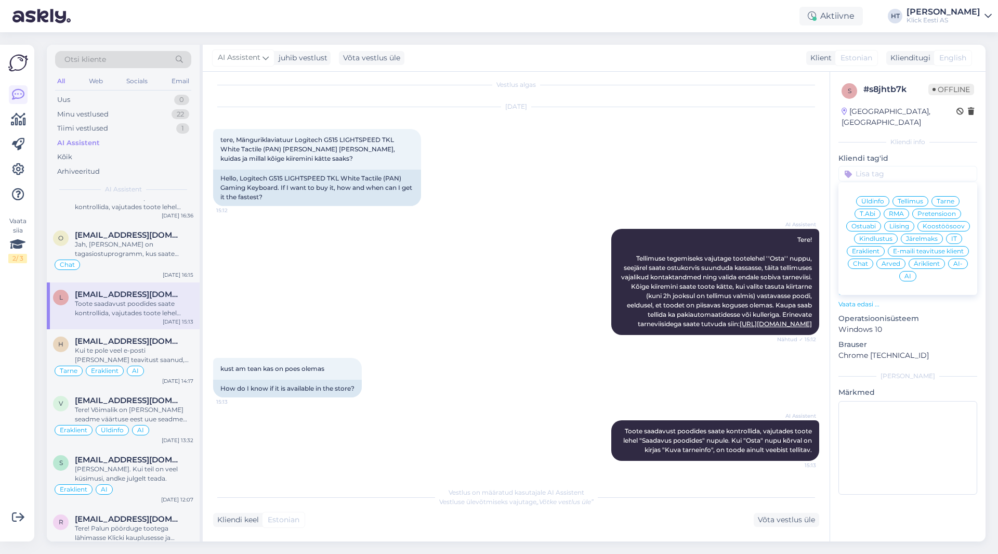
click at [870, 223] on span "Ostuabi" at bounding box center [863, 226] width 24 height 6
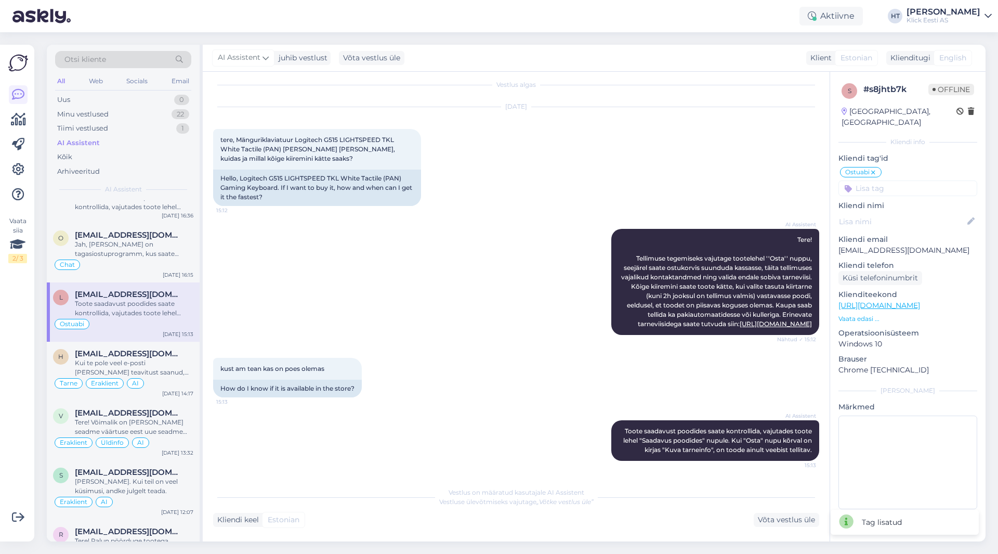
click at [885, 180] on input at bounding box center [907, 188] width 139 height 16
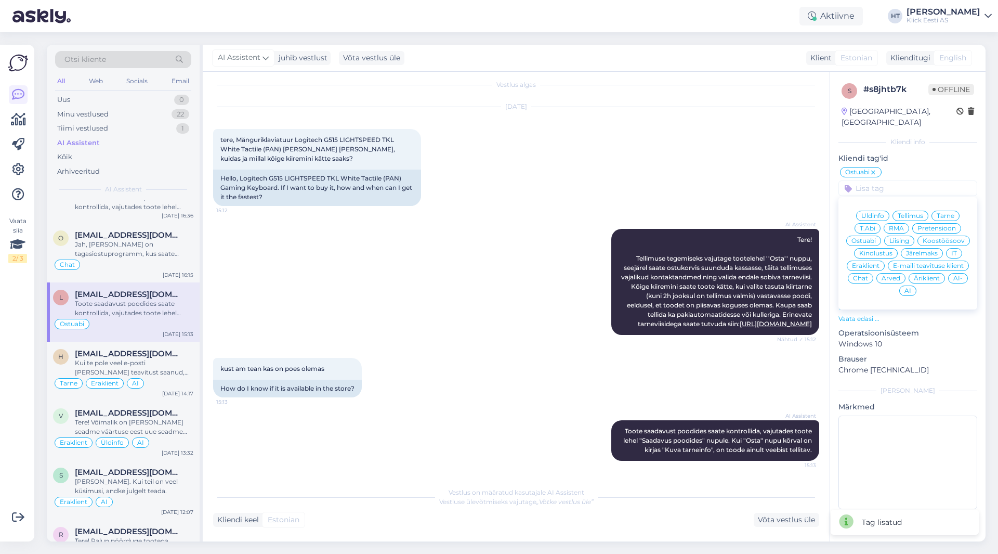
click at [872, 260] on div "Eraklient" at bounding box center [866, 265] width 38 height 10
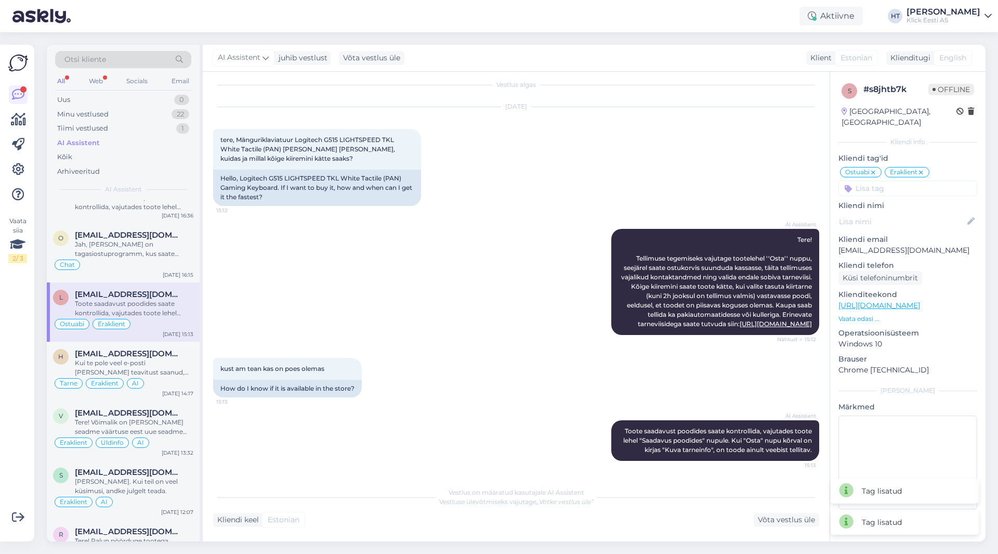
click at [897, 180] on input at bounding box center [907, 188] width 139 height 16
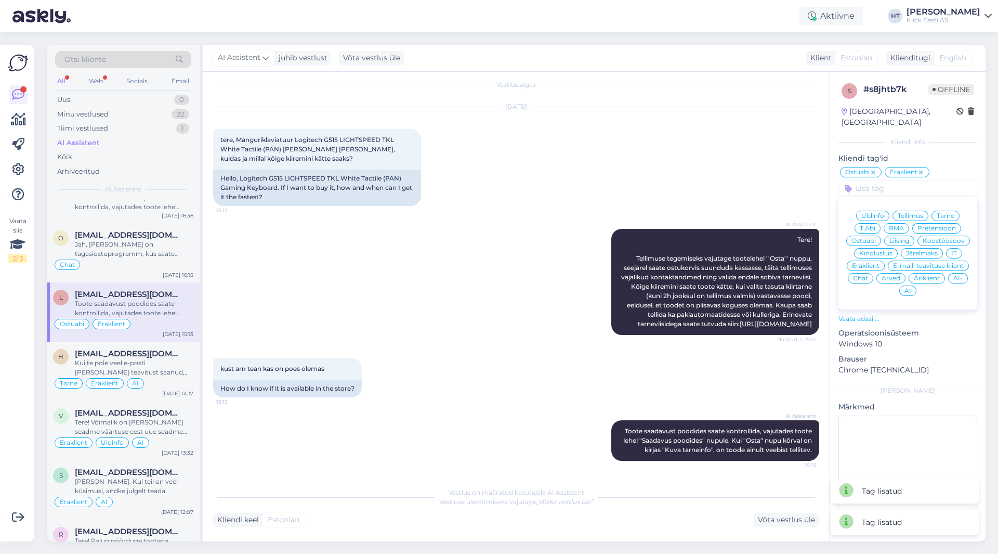
click at [906, 287] on span "AI" at bounding box center [907, 290] width 7 height 6
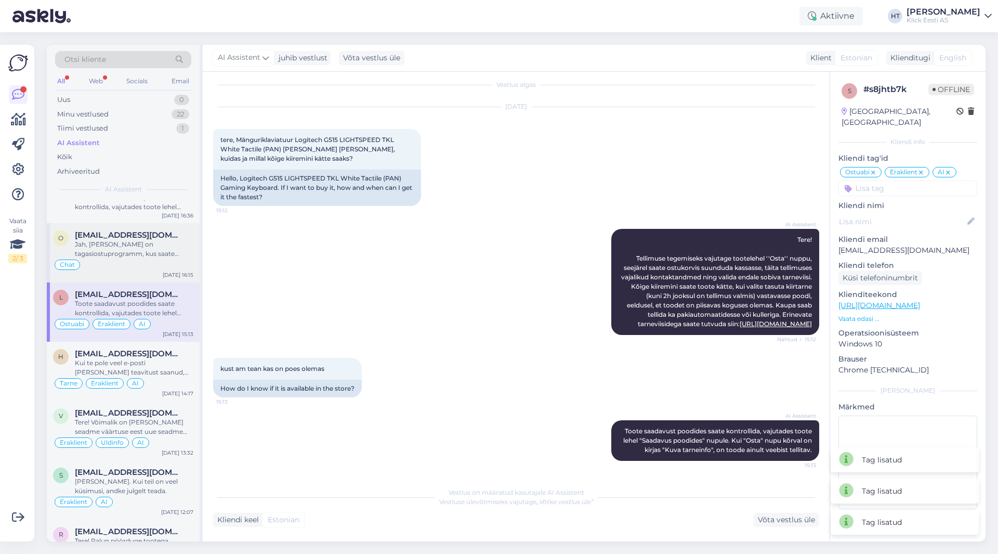
click at [154, 246] on div "Jah, [PERSON_NAME] on tagasiostuprogramm, kus saate [PERSON_NAME] telefoni väär…" at bounding box center [134, 249] width 118 height 19
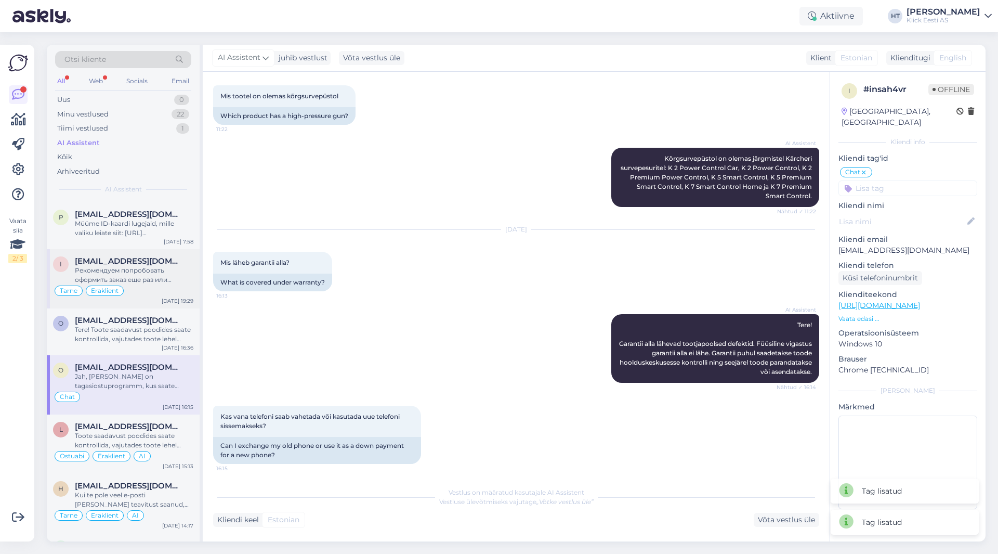
scroll to position [199, 0]
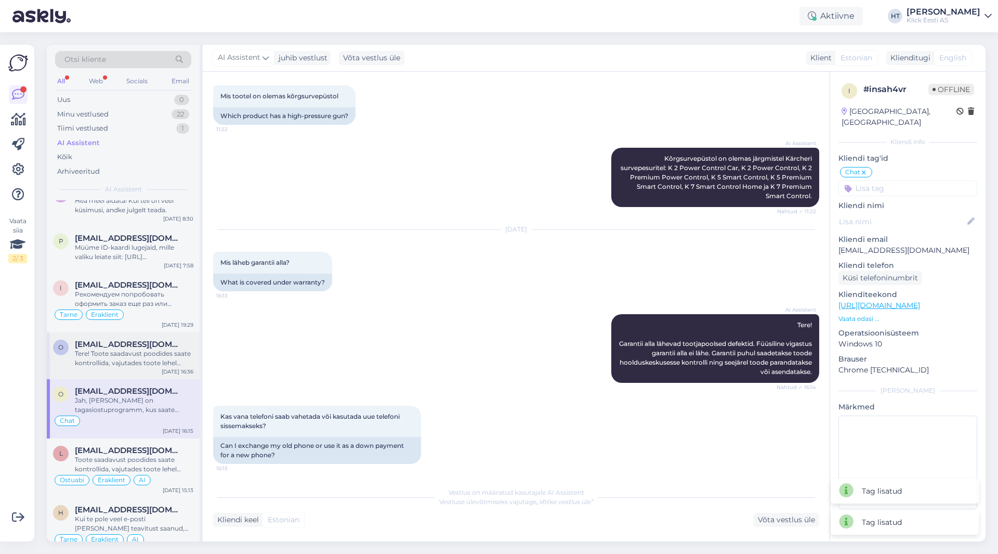
click at [134, 349] on div "Tere! Toote saadavust poodides saate kontrollida, vajutades toote lehel "Saadav…" at bounding box center [134, 358] width 118 height 19
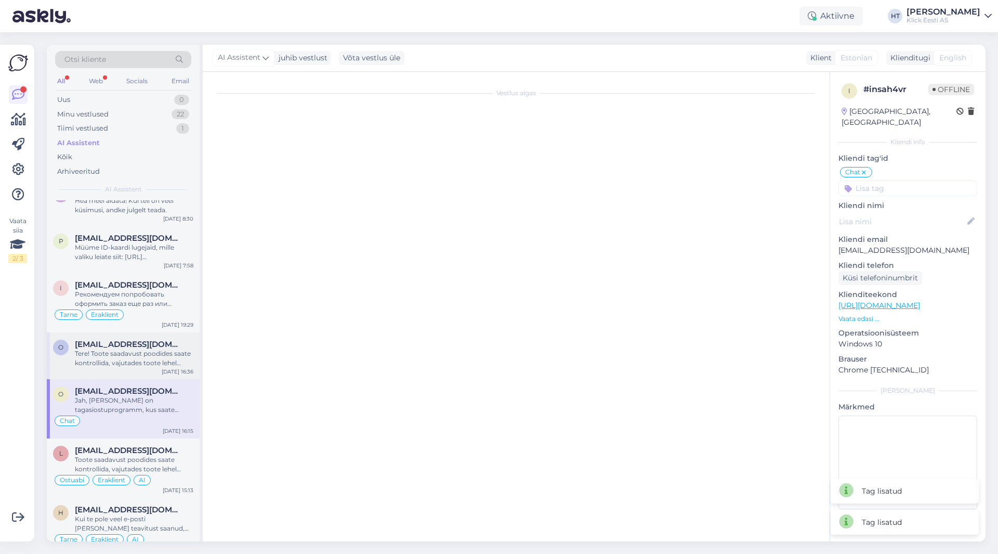
scroll to position [0, 0]
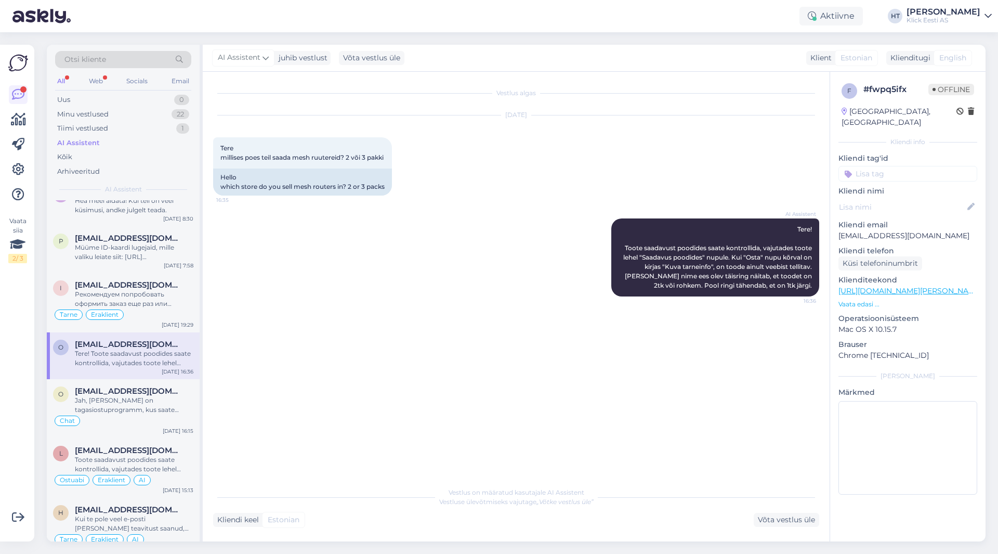
click at [899, 166] on input at bounding box center [907, 174] width 139 height 16
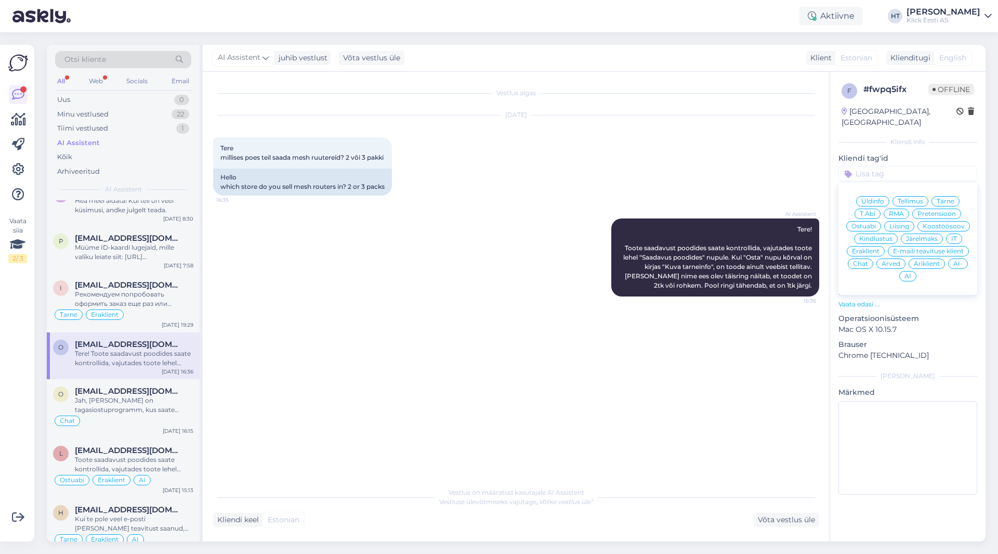
click at [872, 221] on div "Ostuabi" at bounding box center [863, 226] width 35 height 10
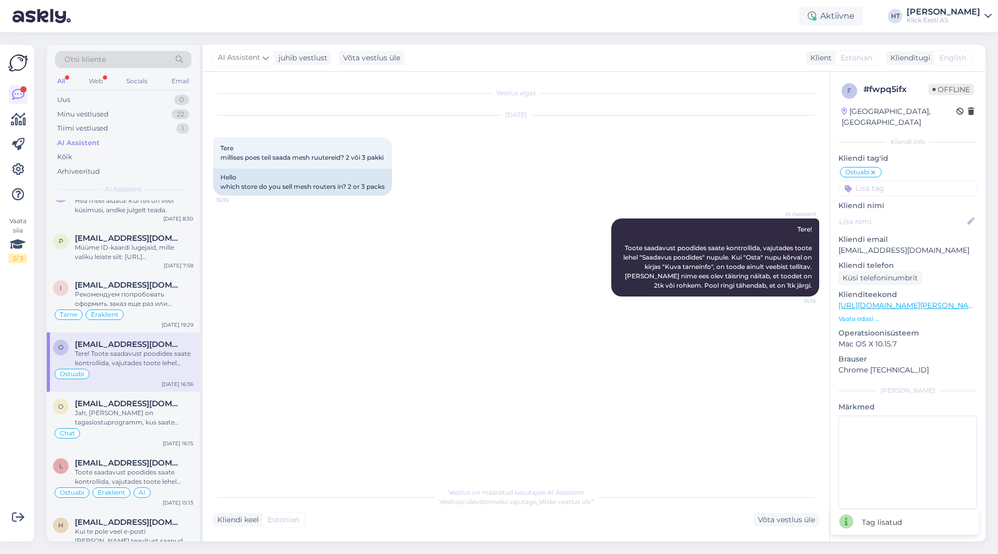
click at [879, 183] on input at bounding box center [907, 188] width 139 height 16
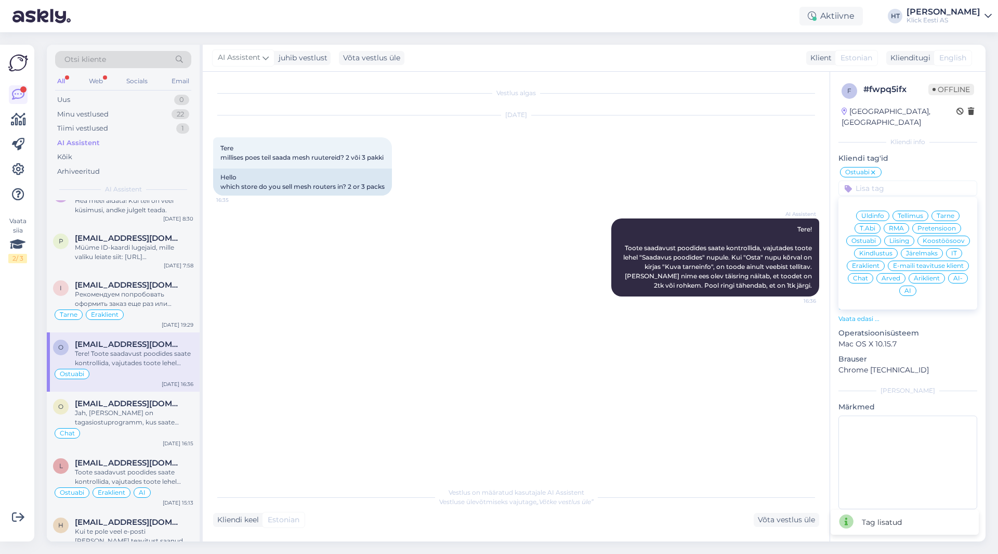
click at [861, 262] on span "Eraklient" at bounding box center [866, 265] width 28 height 6
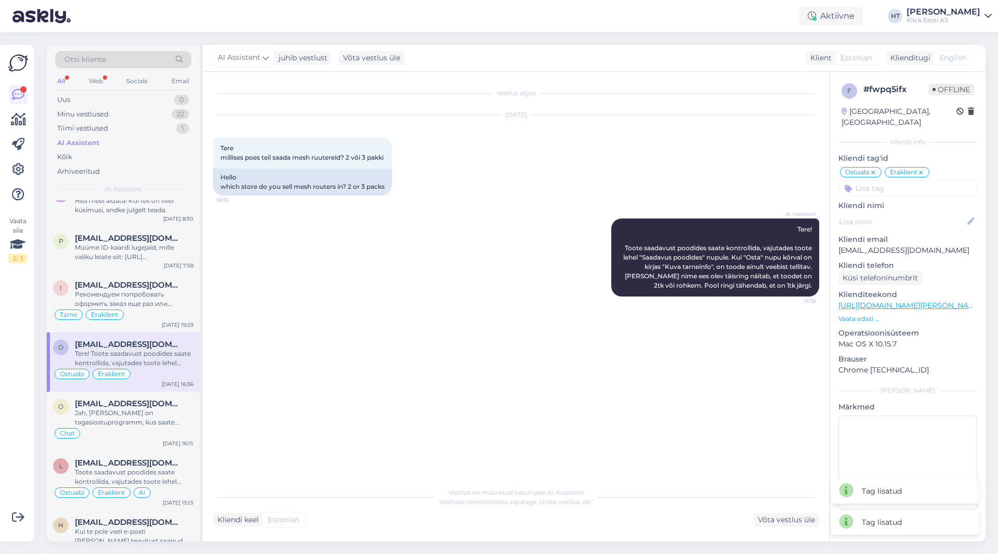
click at [885, 180] on input at bounding box center [907, 188] width 139 height 16
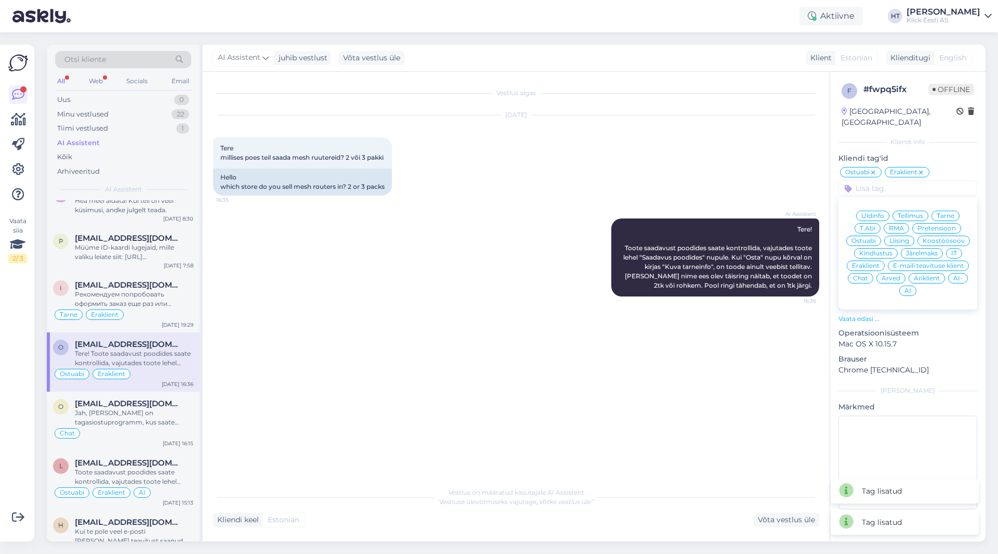
click at [913, 285] on div "AI" at bounding box center [907, 290] width 17 height 10
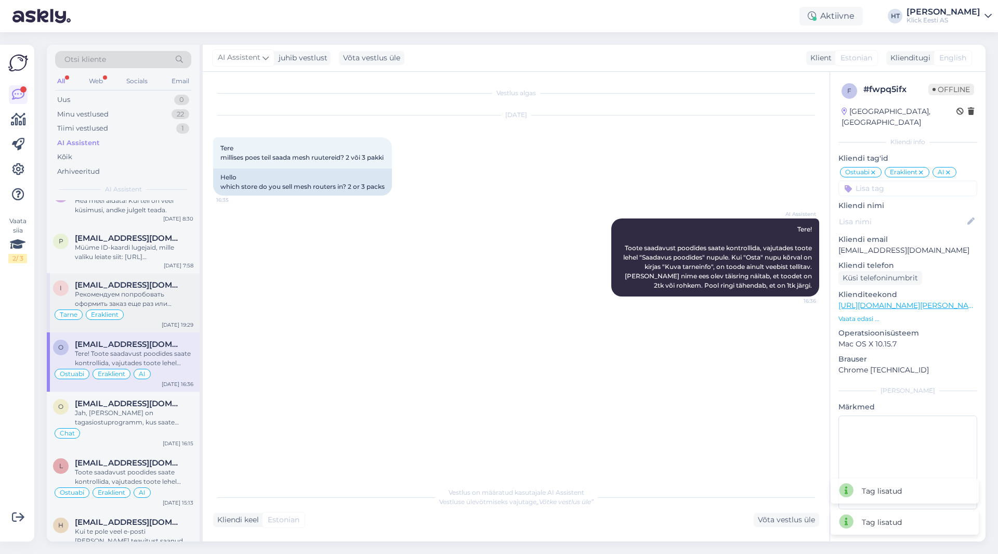
scroll to position [156, 0]
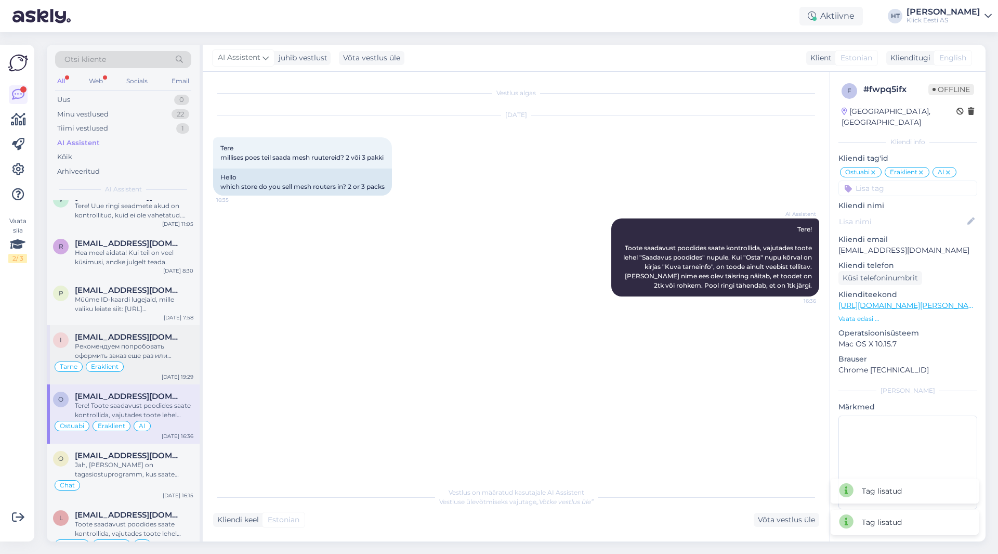
click at [150, 345] on div "Рекомендуем попробовать оформить заказ еще раз или использовать другой браузер.…" at bounding box center [134, 350] width 118 height 19
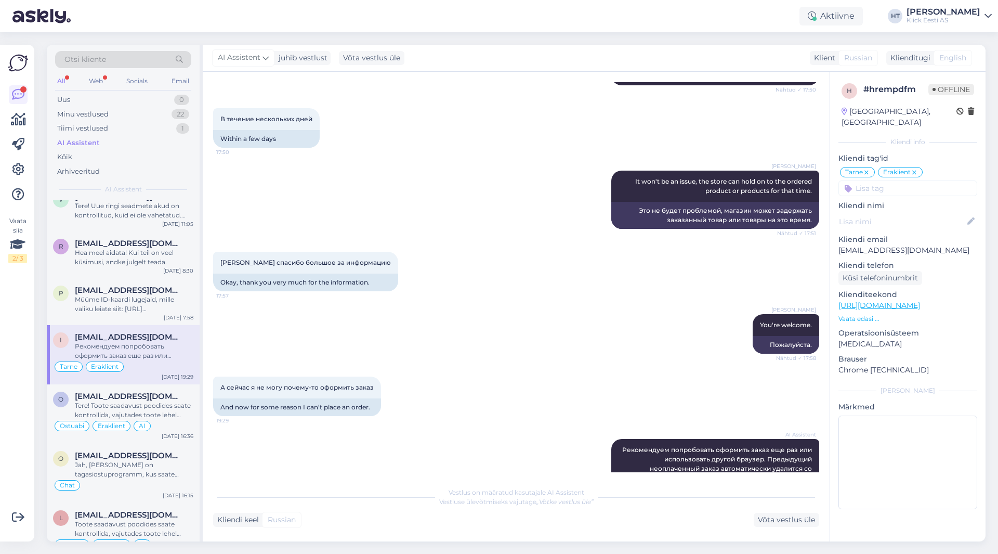
scroll to position [211, 0]
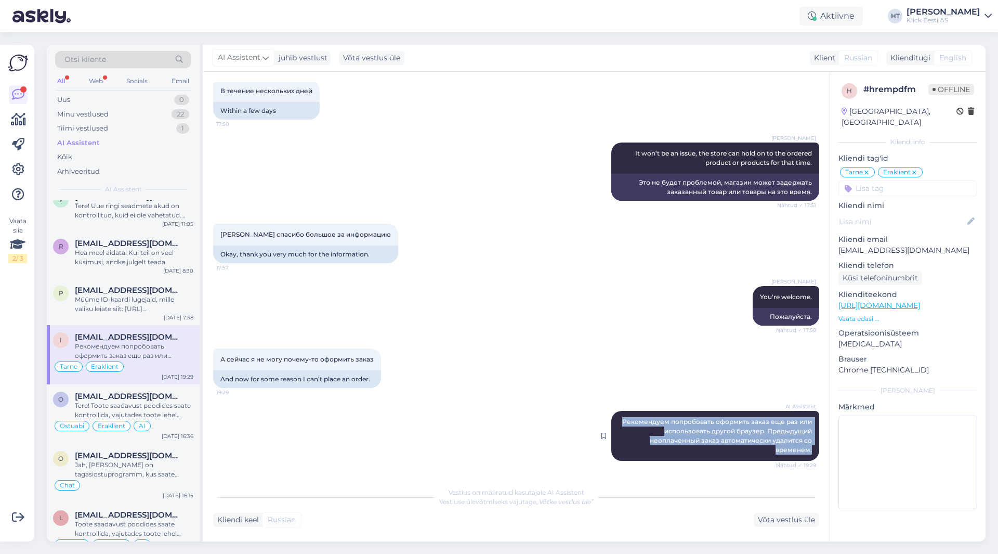
drag, startPoint x: 618, startPoint y: 418, endPoint x: 806, endPoint y: 448, distance: 189.9
click at [806, 448] on div "AI Assistent Рекомендуем попробовать оформить заказ еще раз или использовать др…" at bounding box center [715, 436] width 208 height 50
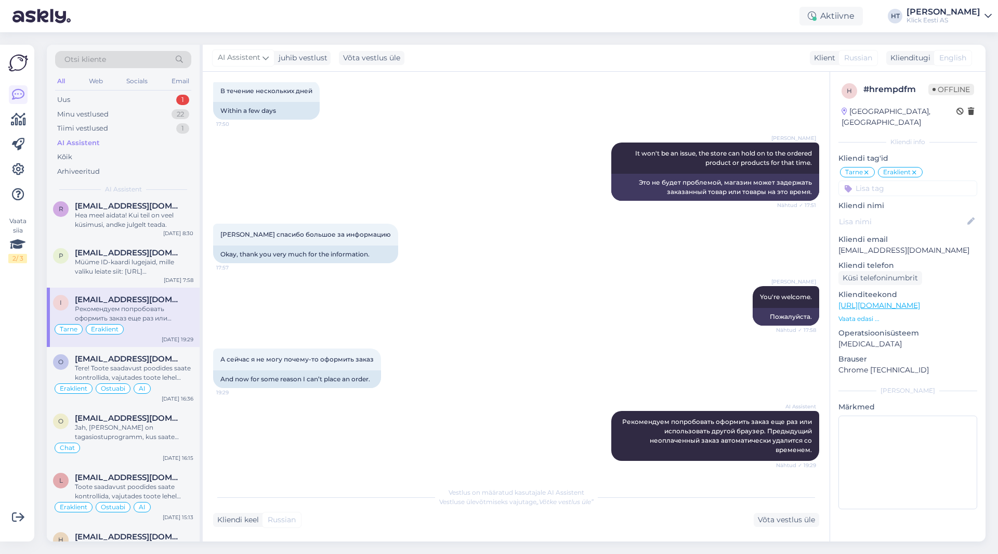
click at [570, 350] on div "А сейчас я не могу почему-то оформить заказ 19:29 And now for some reason I can…" at bounding box center [516, 368] width 606 height 62
click at [878, 180] on input at bounding box center [907, 188] width 139 height 16
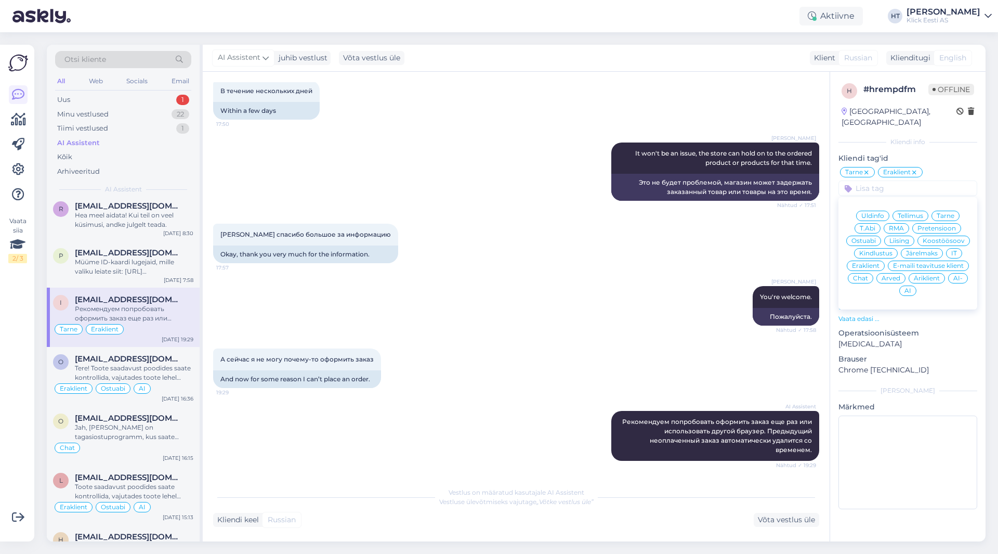
click at [906, 287] on span "AI" at bounding box center [907, 290] width 7 height 6
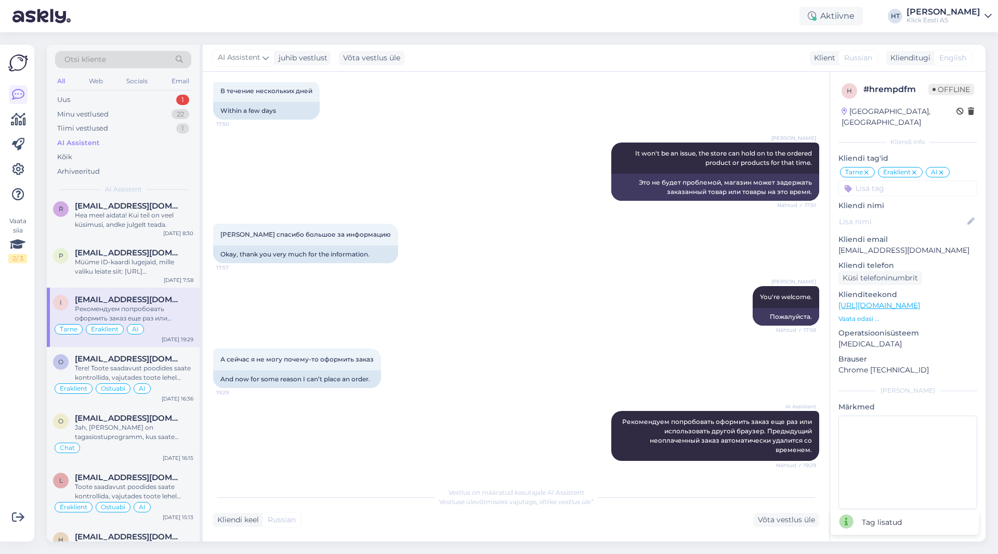
click at [610, 273] on div "[PERSON_NAME] спасибо большое за информацию 17:57 Okay, thank you very much for…" at bounding box center [516, 243] width 606 height 62
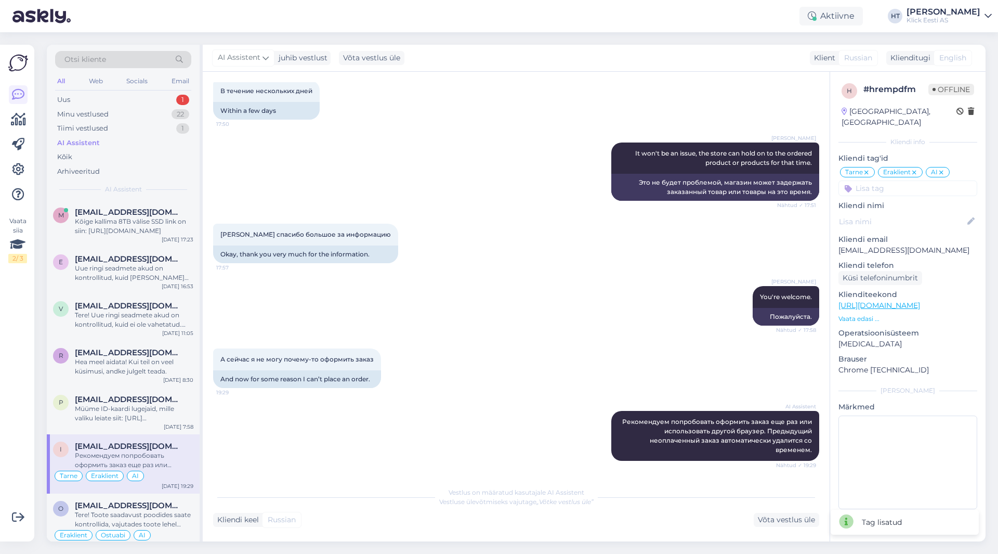
click at [941, 168] on icon at bounding box center [941, 172] width 6 height 8
click at [152, 96] on div "Uus 1" at bounding box center [123, 100] width 136 height 15
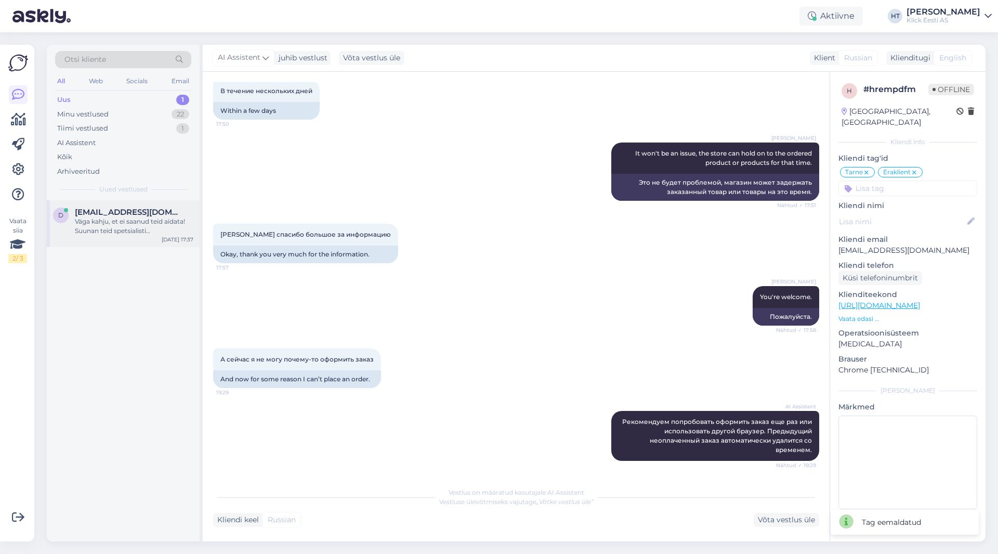
click at [146, 210] on span "[EMAIL_ADDRESS][DOMAIN_NAME]" at bounding box center [129, 211] width 108 height 9
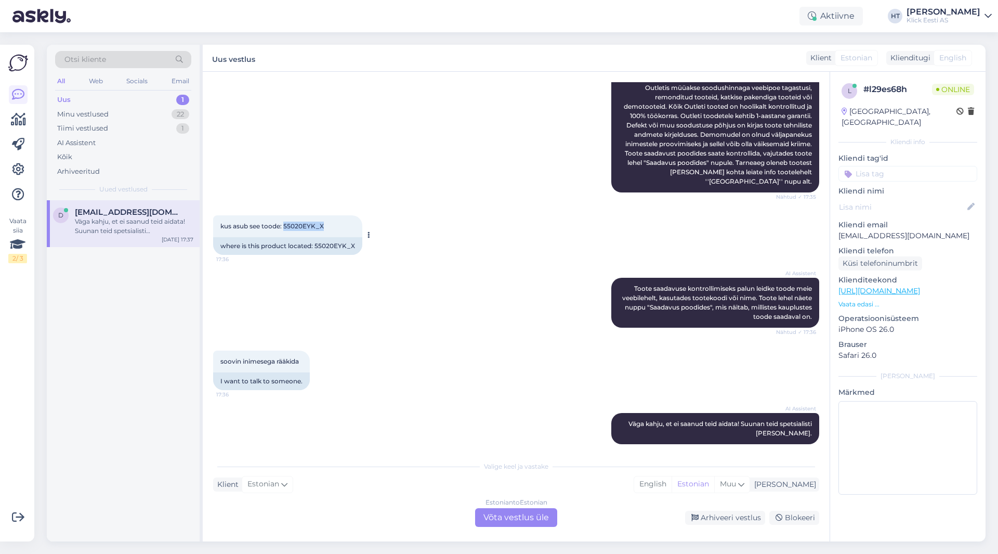
drag, startPoint x: 285, startPoint y: 217, endPoint x: 332, endPoint y: 217, distance: 46.3
click at [332, 217] on div "kus asub see toode: 55020EYK_X 17:36" at bounding box center [287, 226] width 149 height 22
click at [422, 251] on div "kus asub see toode: 55020EYK_X 17:36 where is this product located: 55020EYK_X" at bounding box center [516, 235] width 606 height 62
click at [517, 516] on div "Estonian to Estonian Võta vestlus üle" at bounding box center [516, 517] width 82 height 19
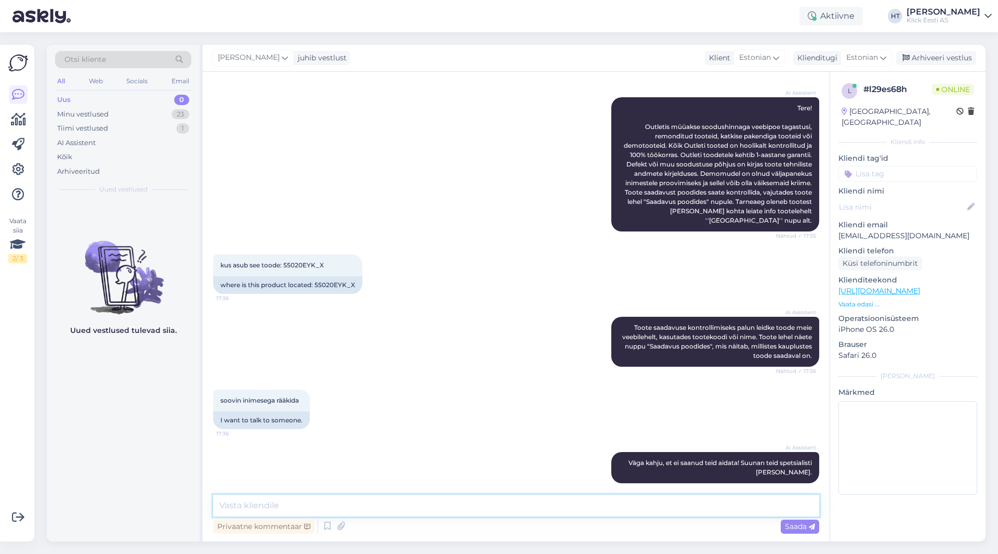
click at [516, 513] on textarea at bounding box center [516, 505] width 606 height 22
type textarea "[PERSON_NAME] ole rohkem saadaval."
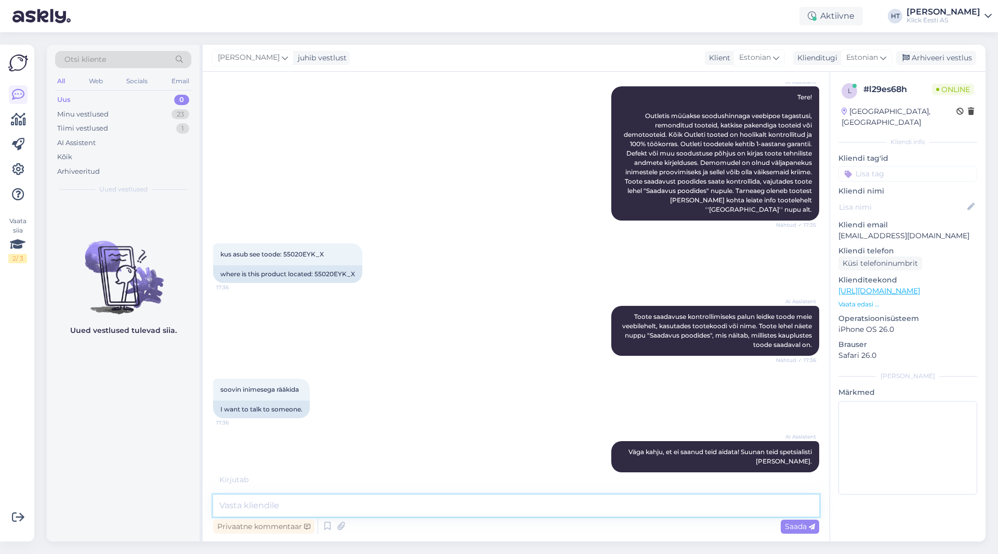
scroll to position [185, 0]
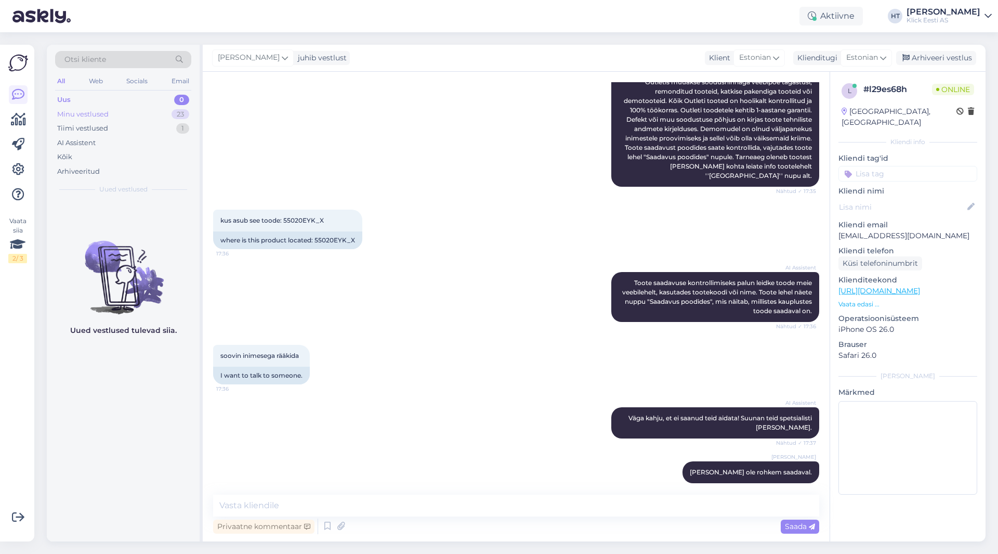
click at [163, 115] on div "Minu vestlused 23" at bounding box center [123, 114] width 136 height 15
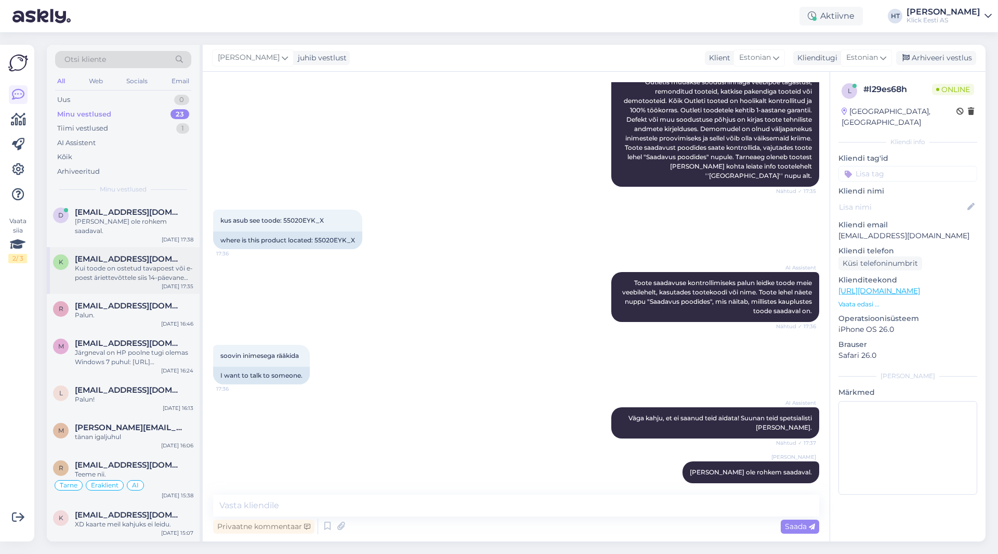
click at [157, 247] on div "K [EMAIL_ADDRESS][DOMAIN_NAME] Kui toode on ostetud tavapoest või e-poest äriet…" at bounding box center [123, 270] width 153 height 47
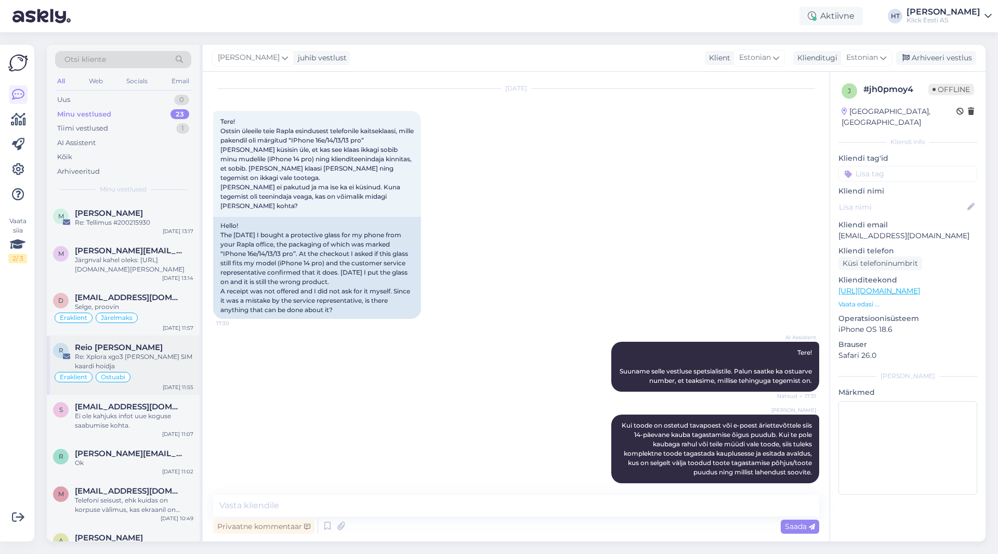
scroll to position [701, 0]
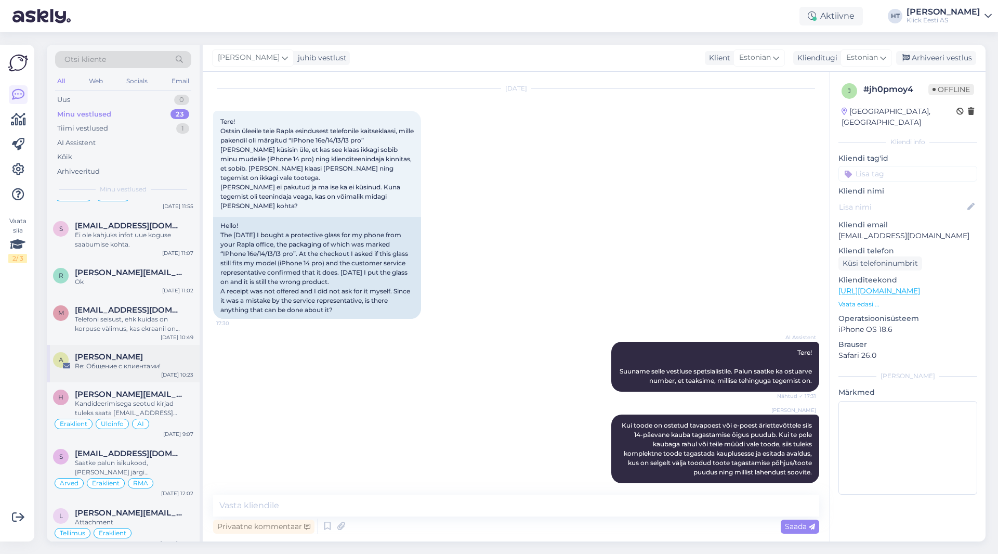
click at [138, 361] on div "Re: Общение с клиентами!" at bounding box center [134, 365] width 118 height 9
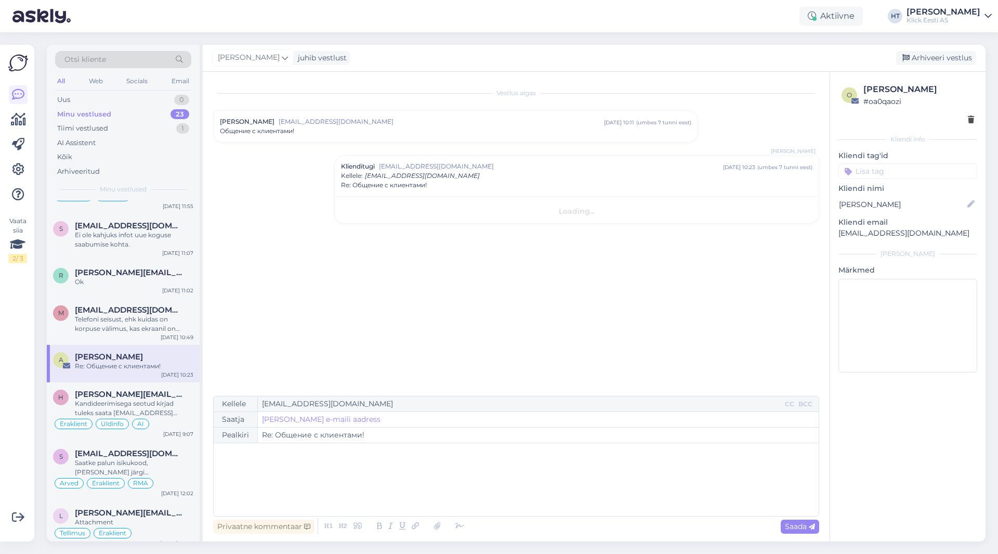
scroll to position [0, 0]
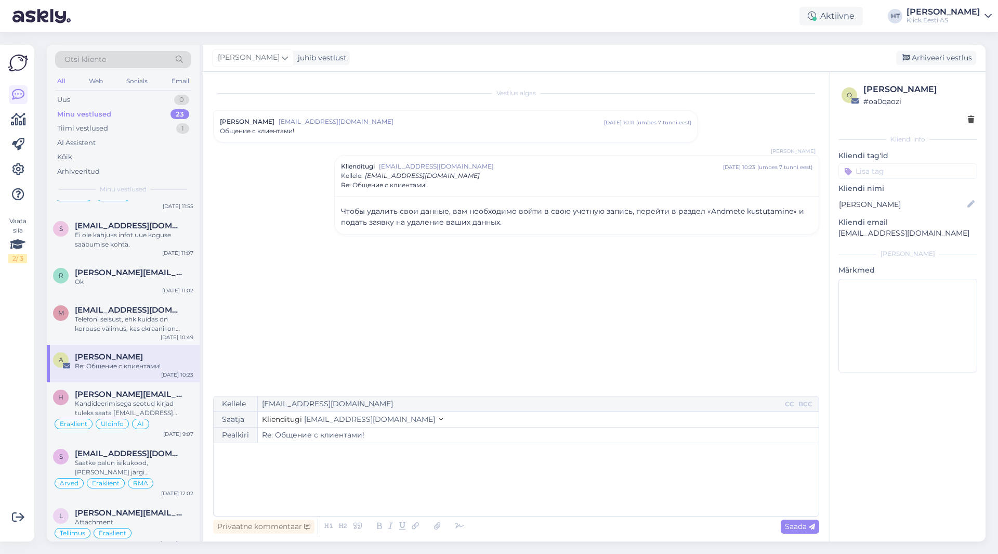
click at [882, 168] on input at bounding box center [907, 171] width 139 height 16
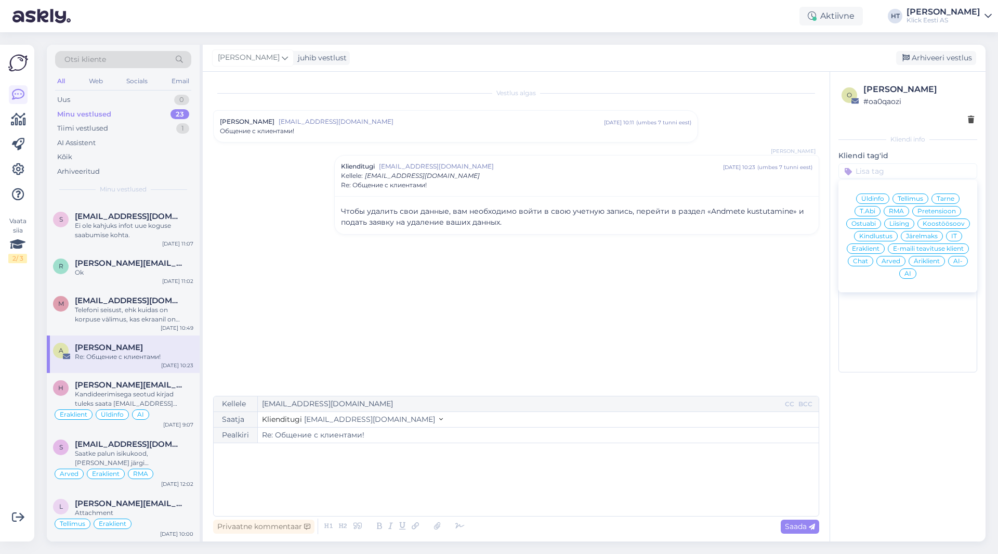
click at [872, 244] on div "Eraklient" at bounding box center [866, 248] width 38 height 10
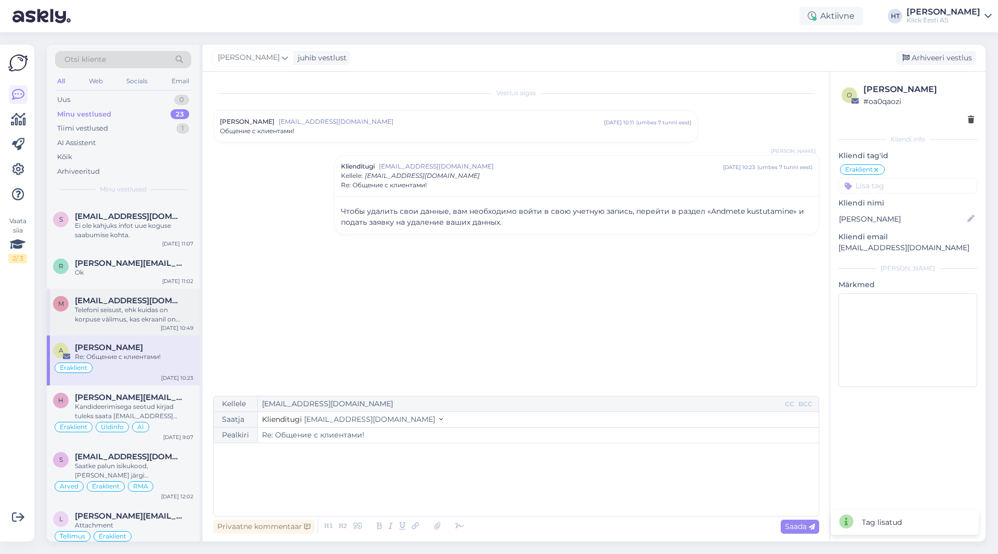
click at [127, 311] on div "Telefoni seisust, ehk kuidas on korpuse välimus, kas ekraanil on defekte, lülit…" at bounding box center [134, 314] width 118 height 19
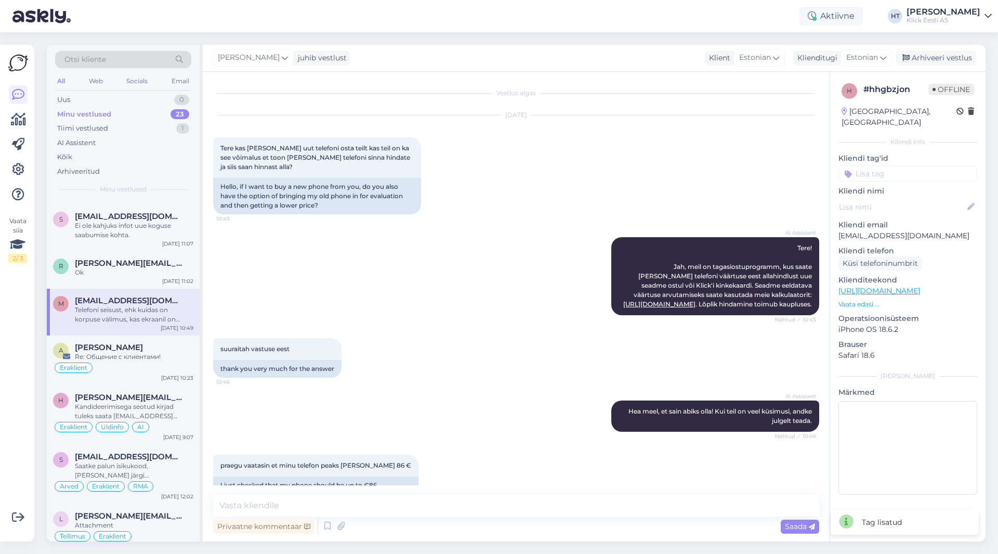
scroll to position [200, 0]
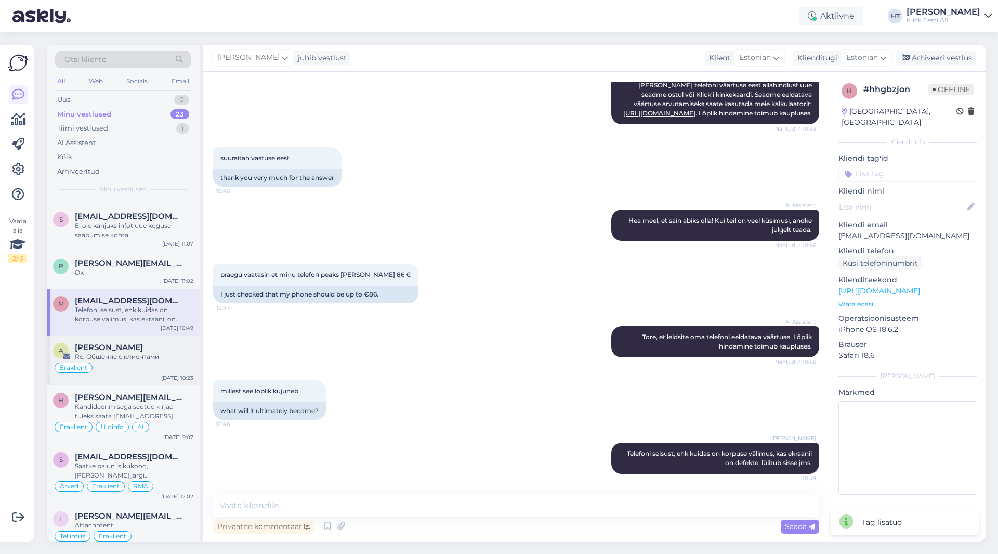
click at [144, 371] on div "Eraklient" at bounding box center [123, 367] width 140 height 12
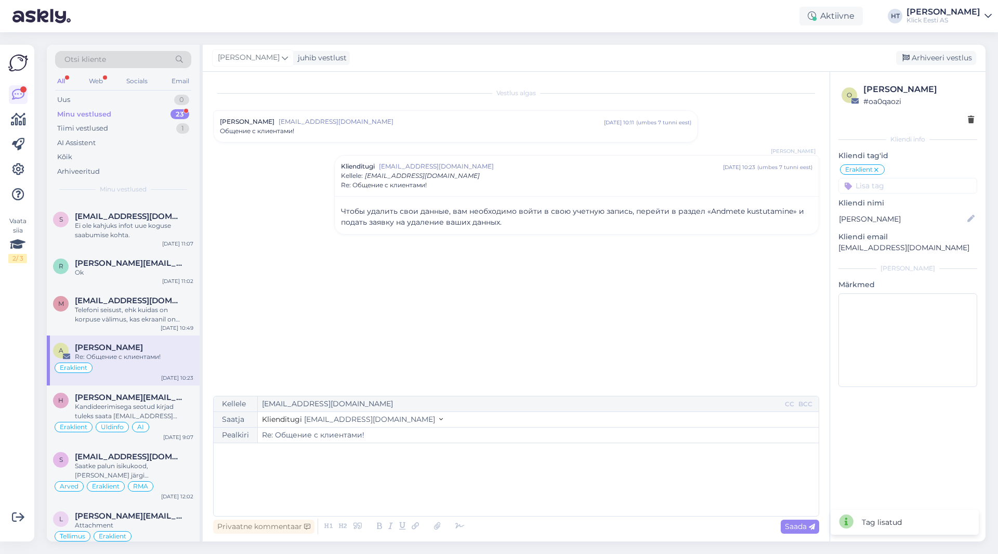
click at [897, 190] on input at bounding box center [907, 186] width 139 height 16
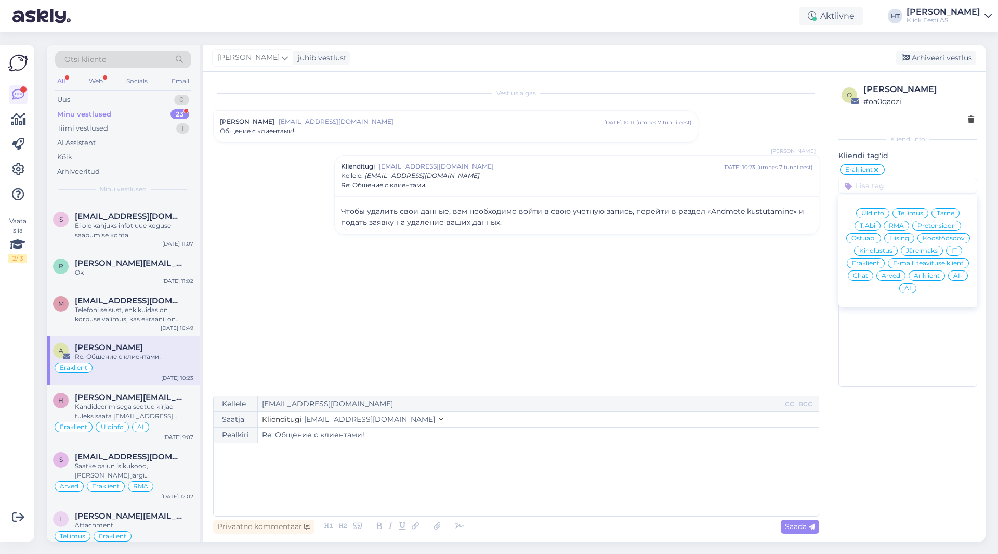
click at [953, 251] on span "IT" at bounding box center [954, 250] width 6 height 6
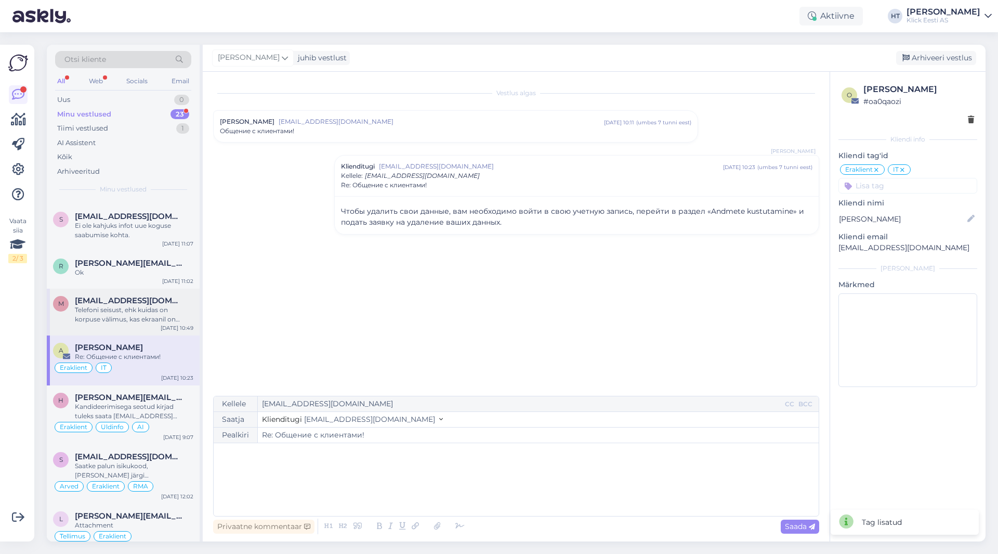
click at [146, 310] on div "Telefoni seisust, ehk kuidas on korpuse välimus, kas ekraanil on defekte, lülit…" at bounding box center [134, 314] width 118 height 19
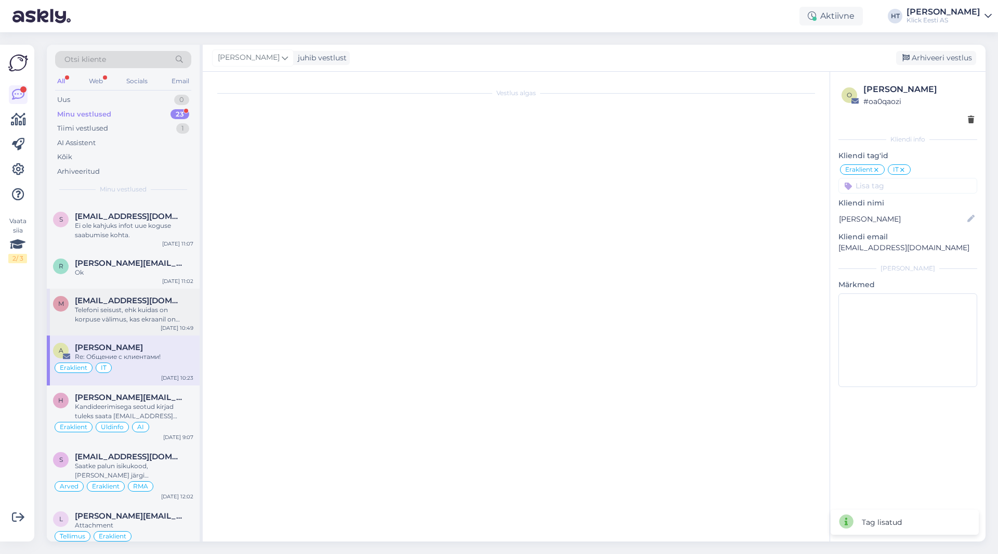
scroll to position [200, 0]
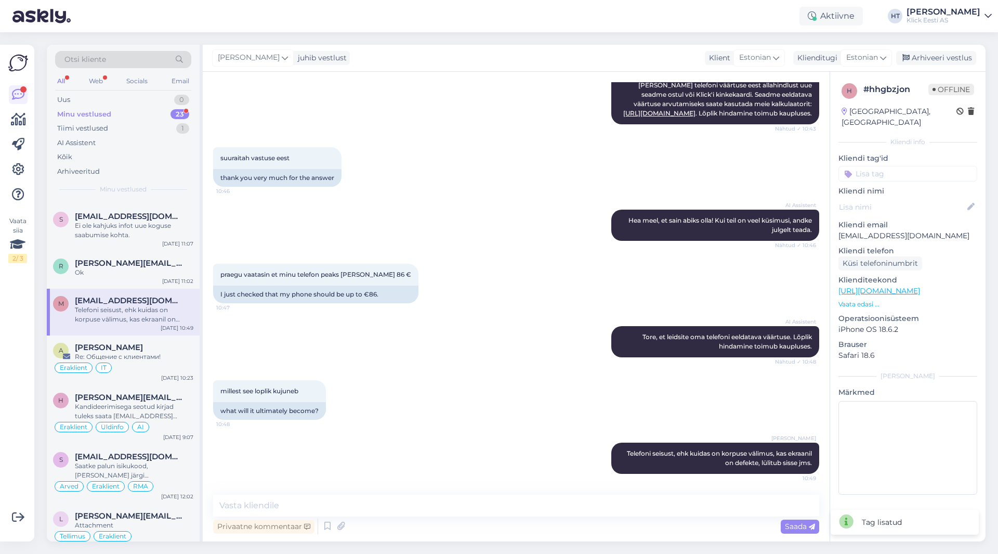
click at [907, 166] on input at bounding box center [907, 174] width 139 height 16
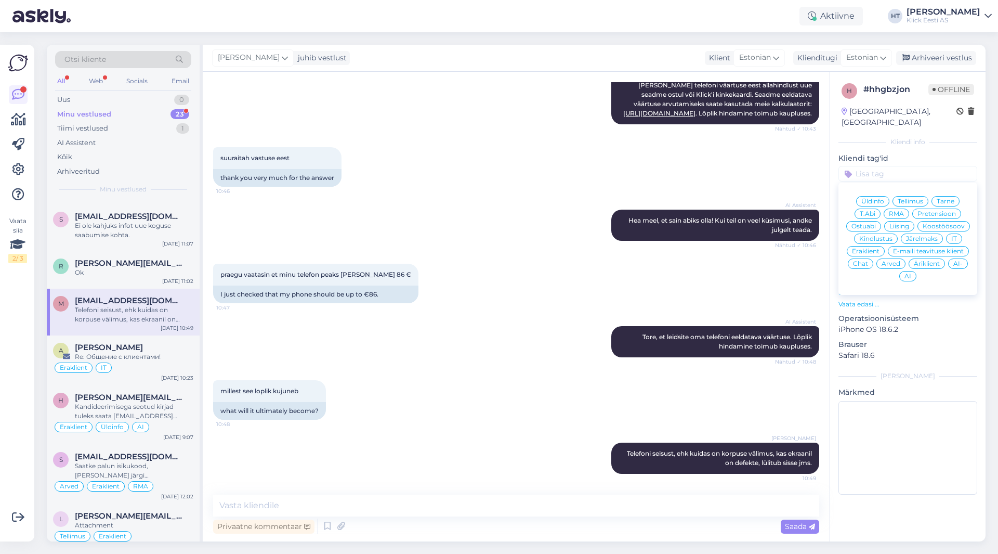
click at [879, 198] on span "Üldinfo" at bounding box center [872, 201] width 23 height 6
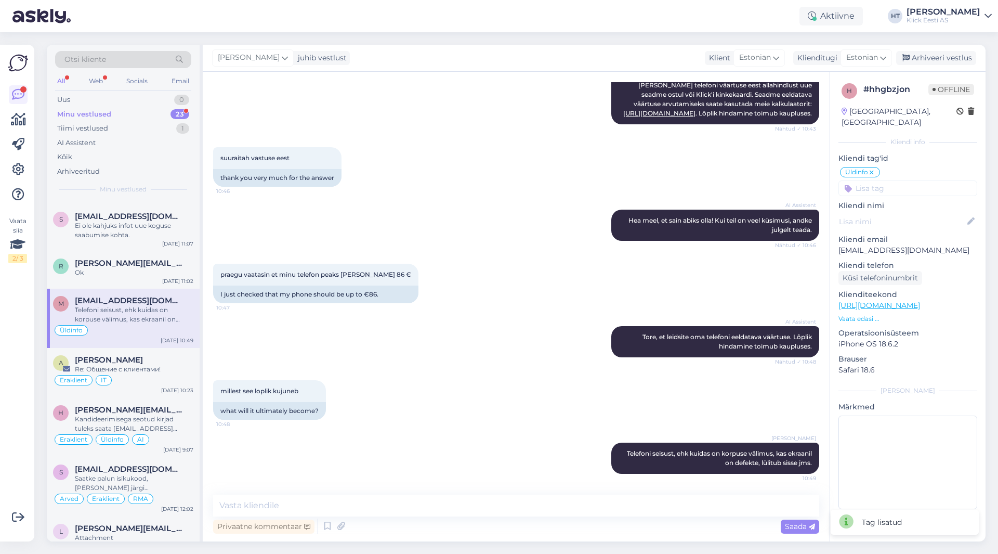
click at [883, 180] on input at bounding box center [907, 188] width 139 height 16
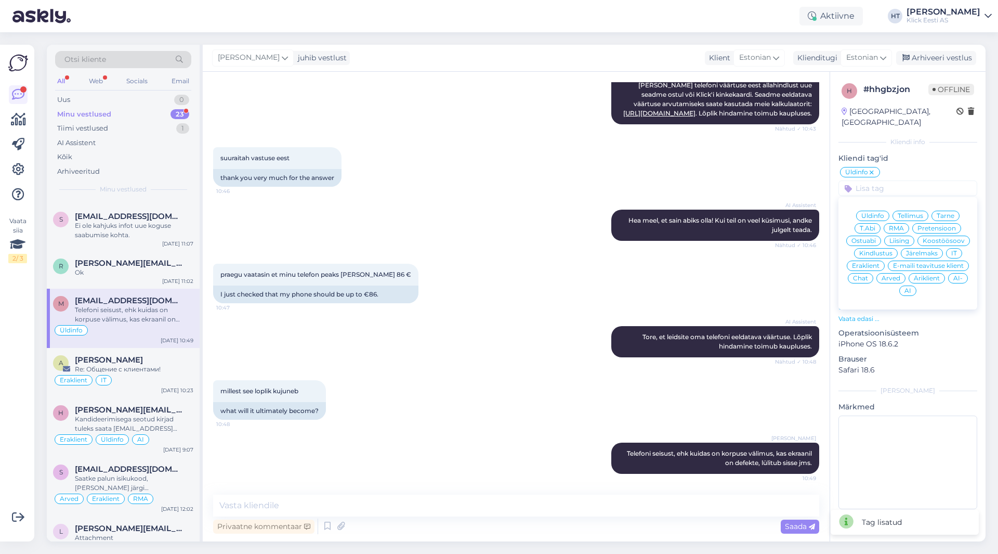
click at [864, 262] on span "Eraklient" at bounding box center [866, 265] width 28 height 6
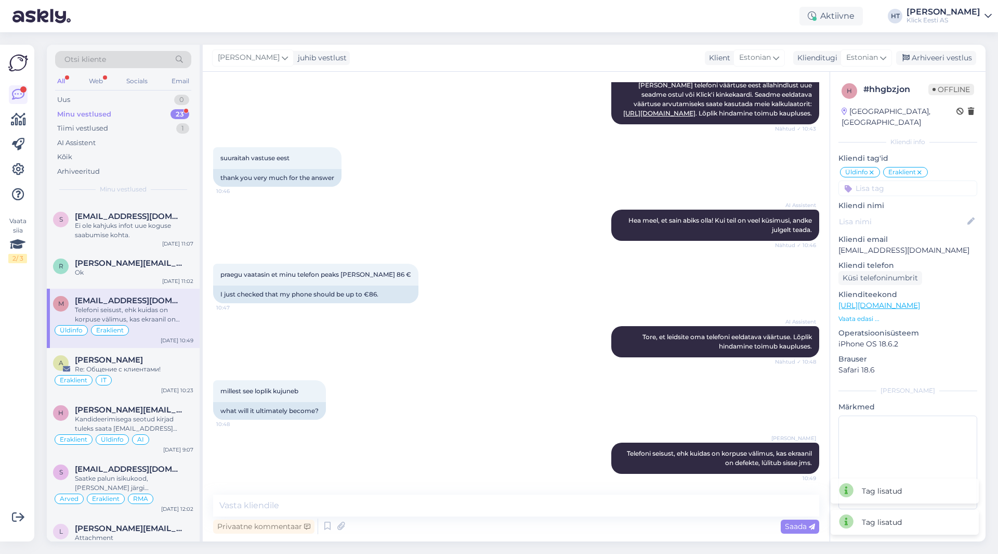
click at [885, 180] on input at bounding box center [907, 188] width 139 height 16
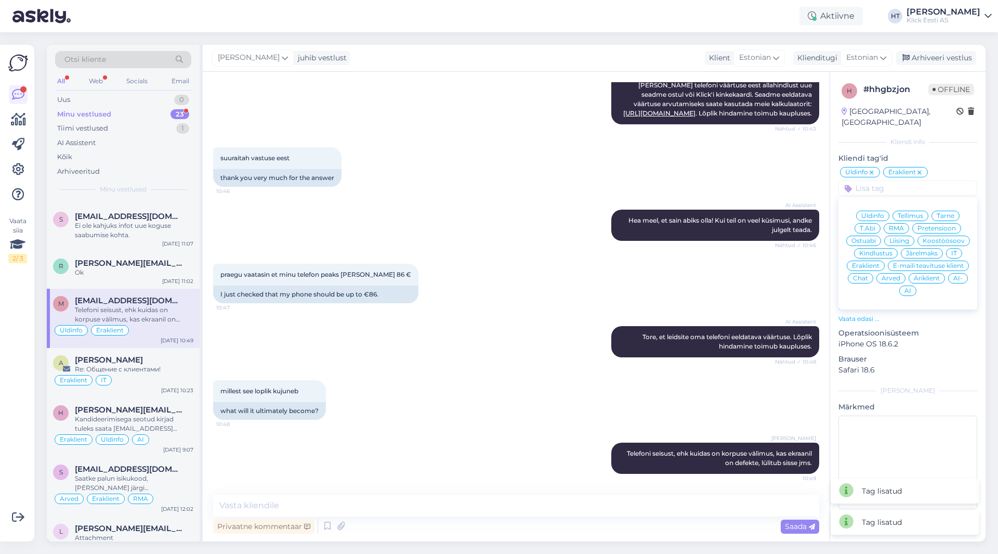
click at [377, 216] on div "AI Assistent [PERSON_NAME], et [PERSON_NAME] abiks olla! Kui teil on veel küsim…" at bounding box center [516, 225] width 606 height 54
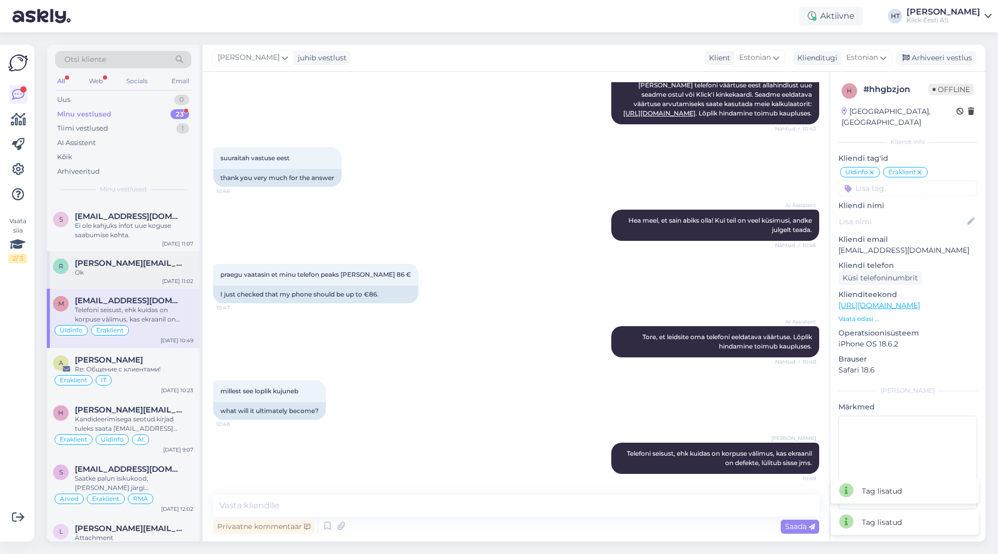
click at [128, 285] on div "r [PERSON_NAME][EMAIL_ADDRESS][PERSON_NAME][DOMAIN_NAME] Ok [DATE] 11:02" at bounding box center [123, 269] width 153 height 37
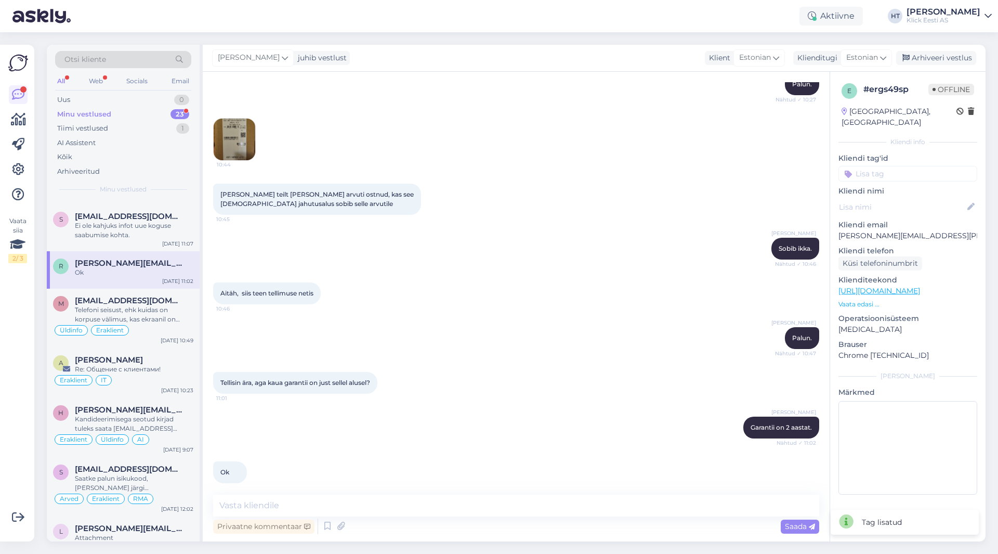
click at [167, 115] on div "Minu vestlused 23" at bounding box center [123, 114] width 136 height 15
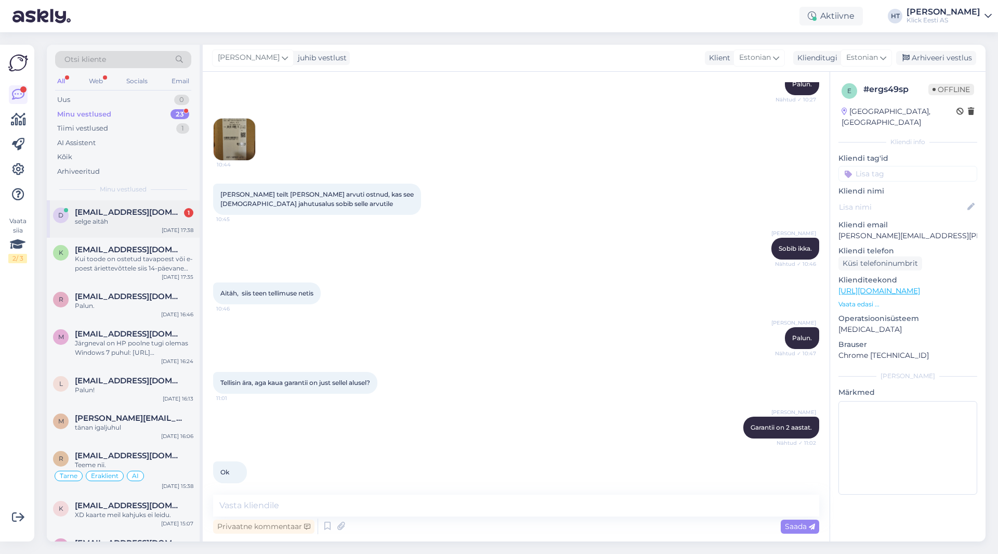
click at [153, 224] on div "selge aitäh" at bounding box center [134, 221] width 118 height 9
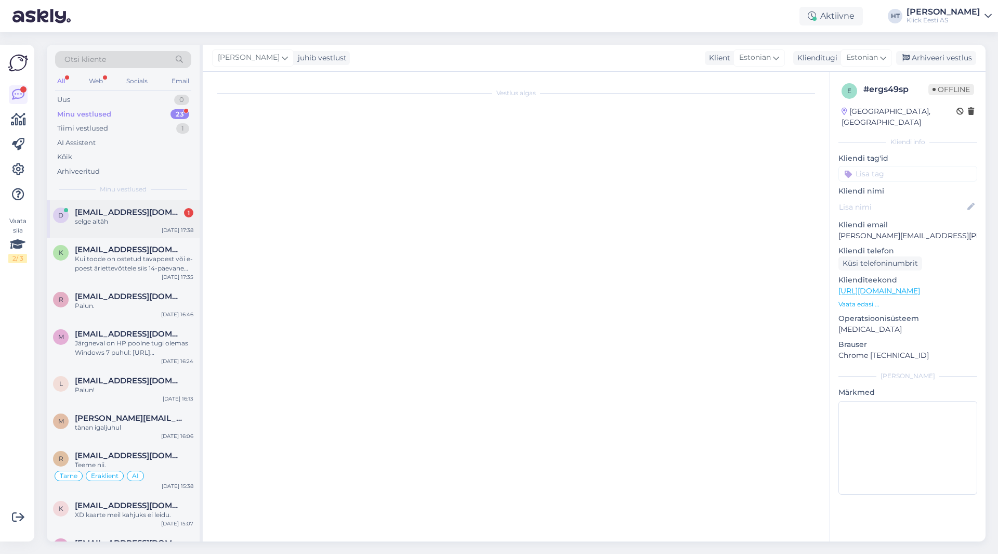
scroll to position [229, 0]
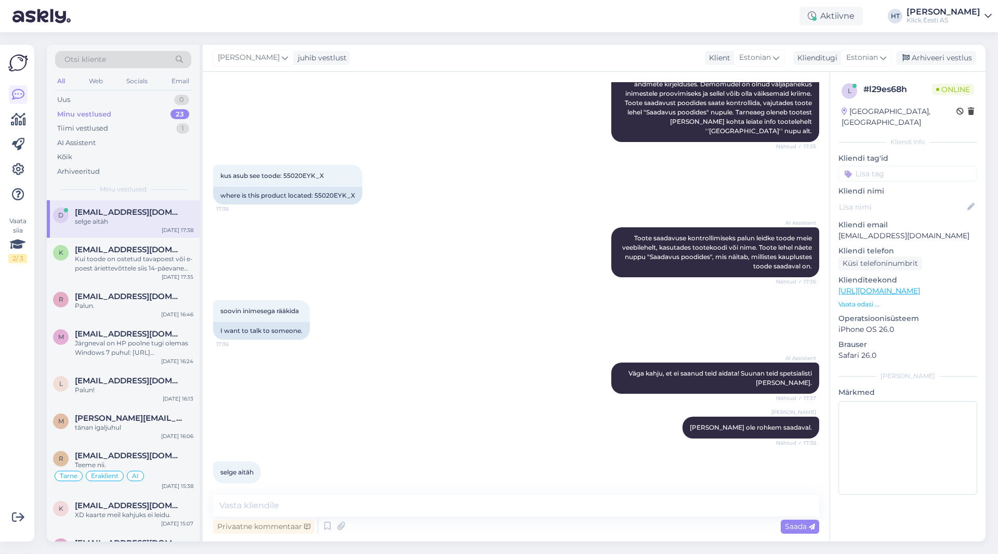
click at [332, 493] on div "Vestlus algas [DATE] tere! mis tähendab “outlet” toode? kas see on toode mis ol…" at bounding box center [516, 306] width 627 height 469
click at [335, 496] on textarea at bounding box center [516, 505] width 606 height 22
type textarea "Palun."
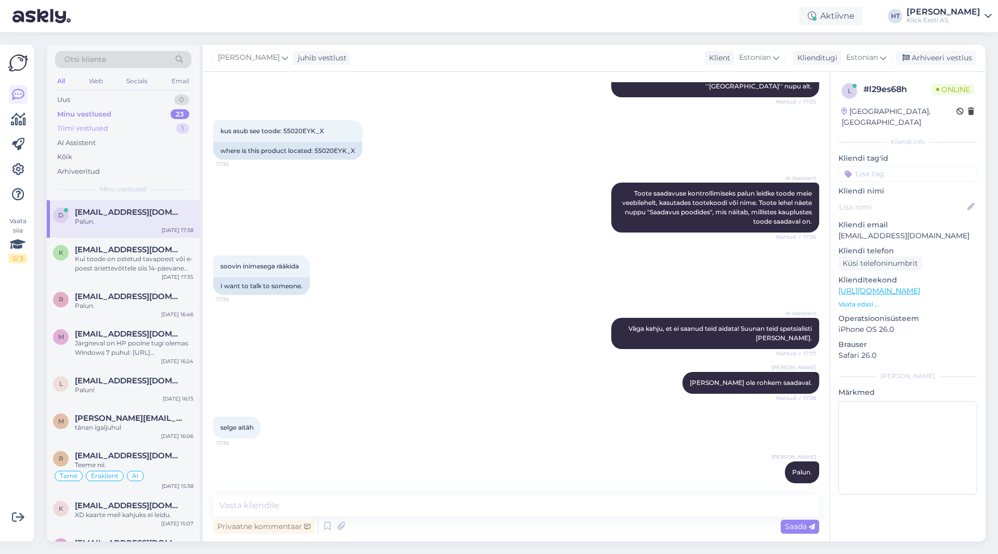
click at [147, 131] on div "Tiimi vestlused 1" at bounding box center [123, 128] width 136 height 15
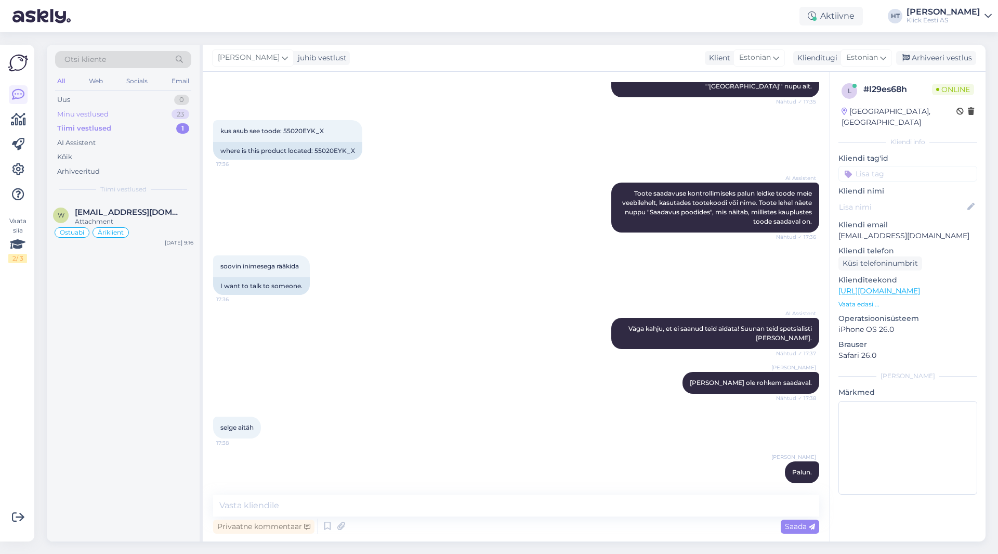
click at [146, 114] on div "Minu vestlused 23" at bounding box center [123, 114] width 136 height 15
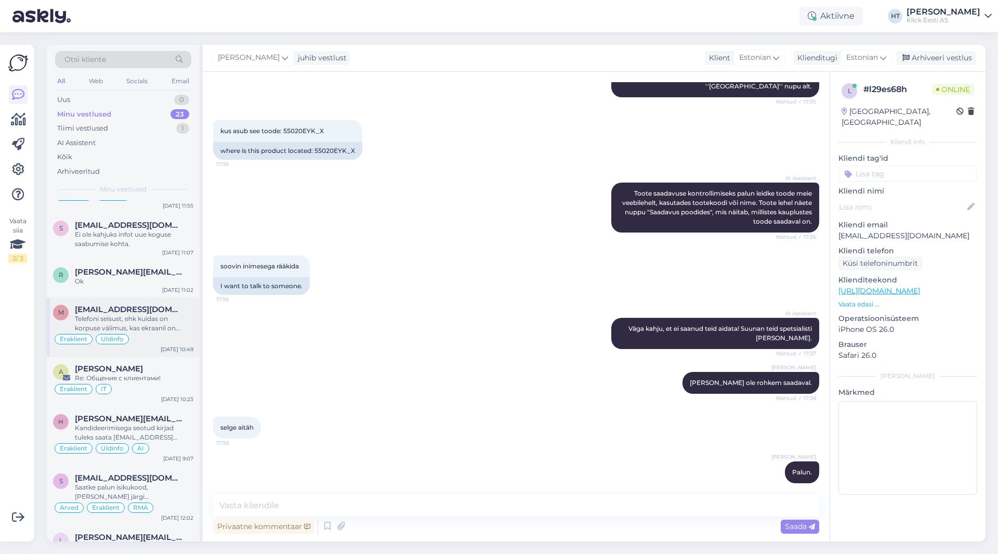
scroll to position [674, 0]
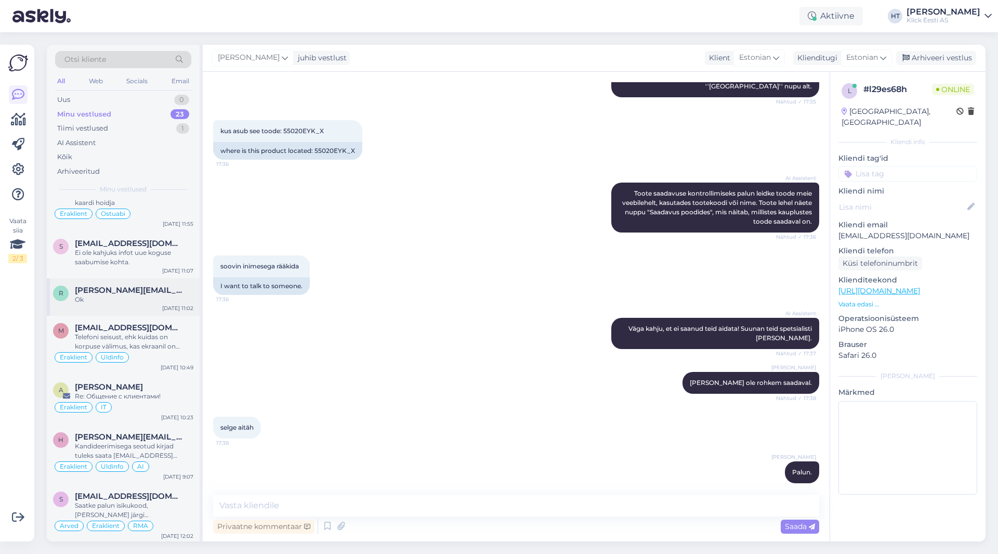
click at [147, 309] on div "r [PERSON_NAME][EMAIL_ADDRESS][PERSON_NAME][DOMAIN_NAME] Ok [DATE] 11:02" at bounding box center [123, 296] width 153 height 37
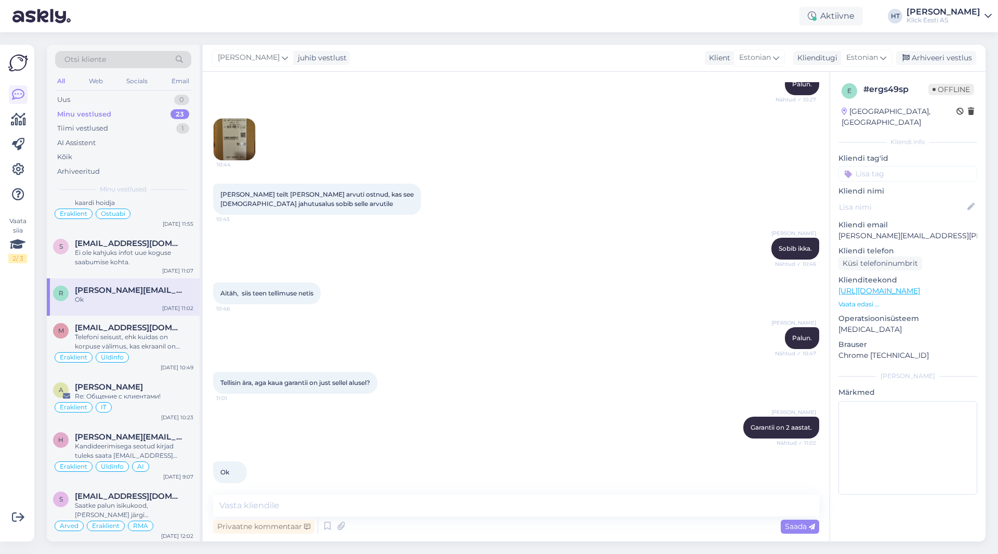
click at [900, 166] on input at bounding box center [907, 174] width 139 height 16
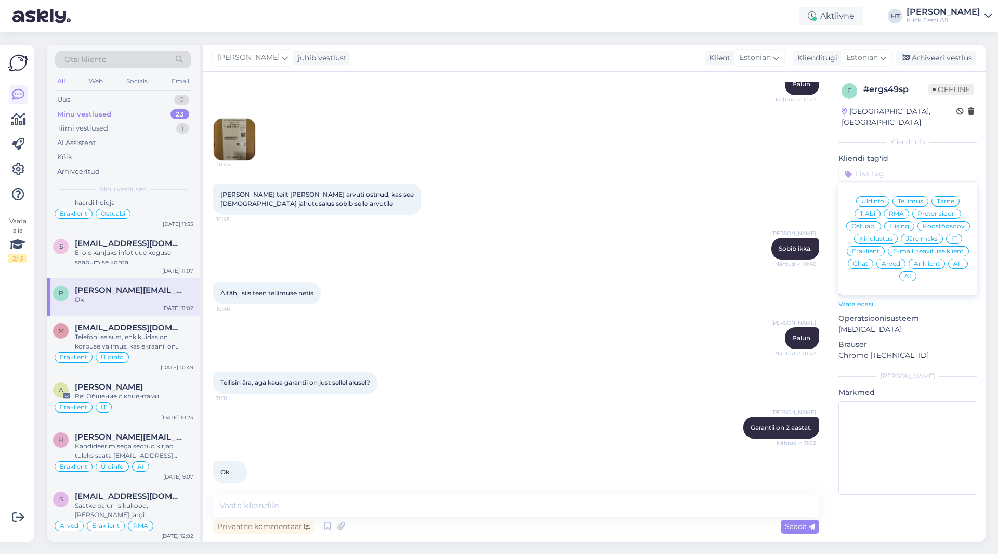
click at [874, 223] on span "Ostuabi" at bounding box center [863, 226] width 24 height 6
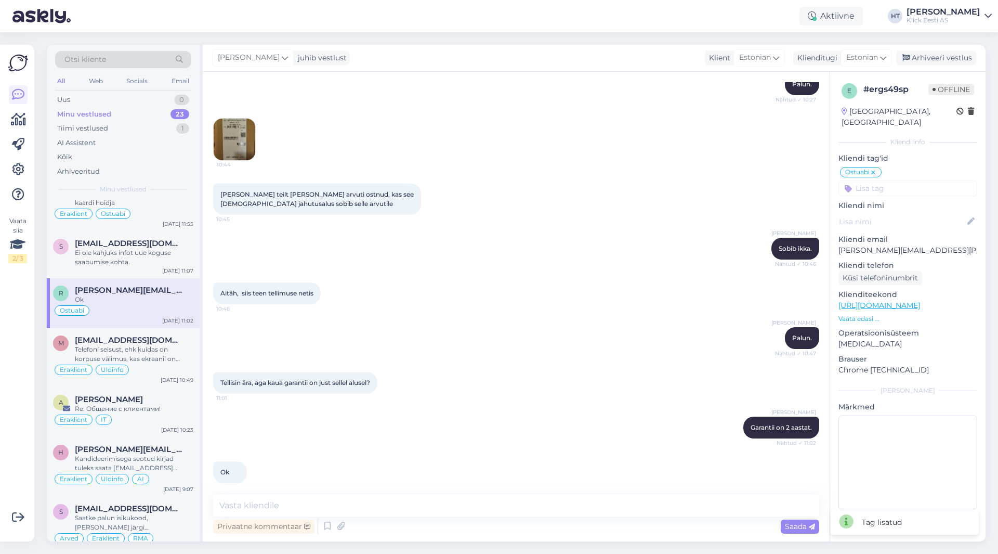
click at [904, 180] on input at bounding box center [907, 188] width 139 height 16
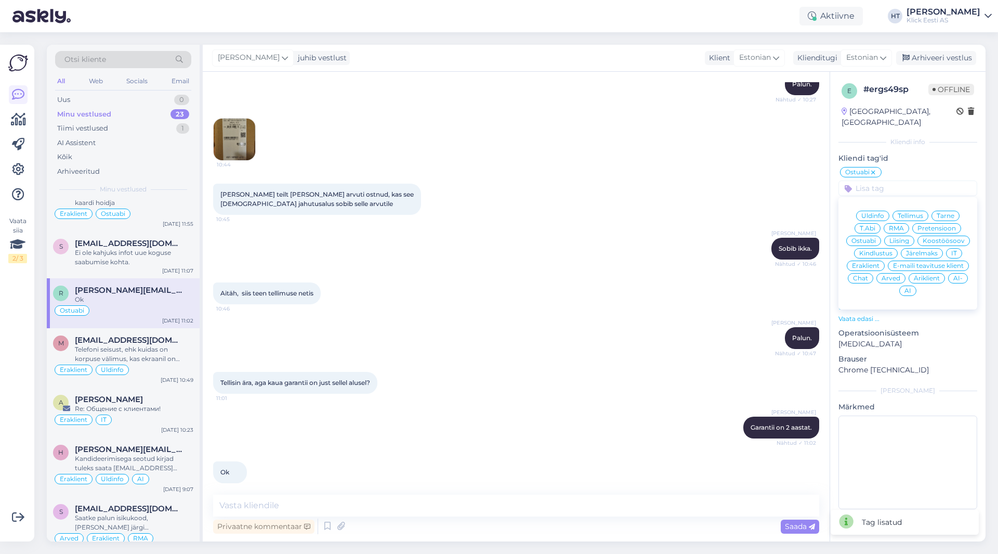
click at [875, 260] on div "Eraklient" at bounding box center [866, 265] width 38 height 10
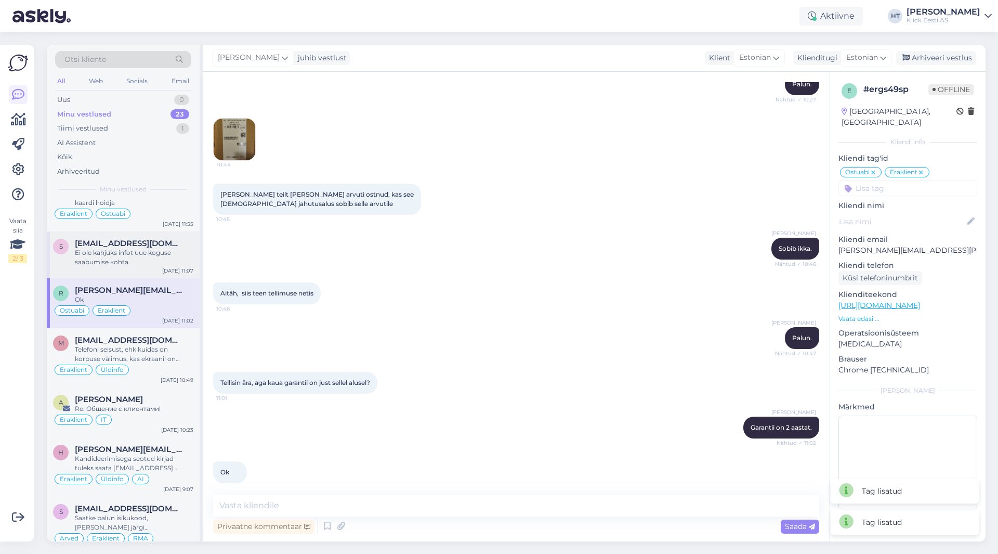
click at [111, 258] on div "Ei ole kahjuks infot uue koguse saabumise kohta." at bounding box center [134, 257] width 118 height 19
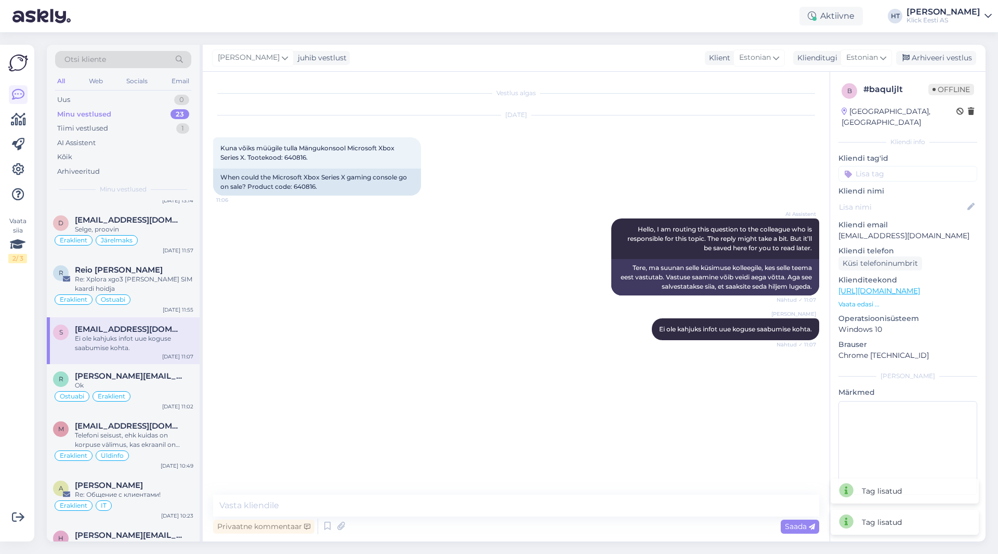
scroll to position [570, 0]
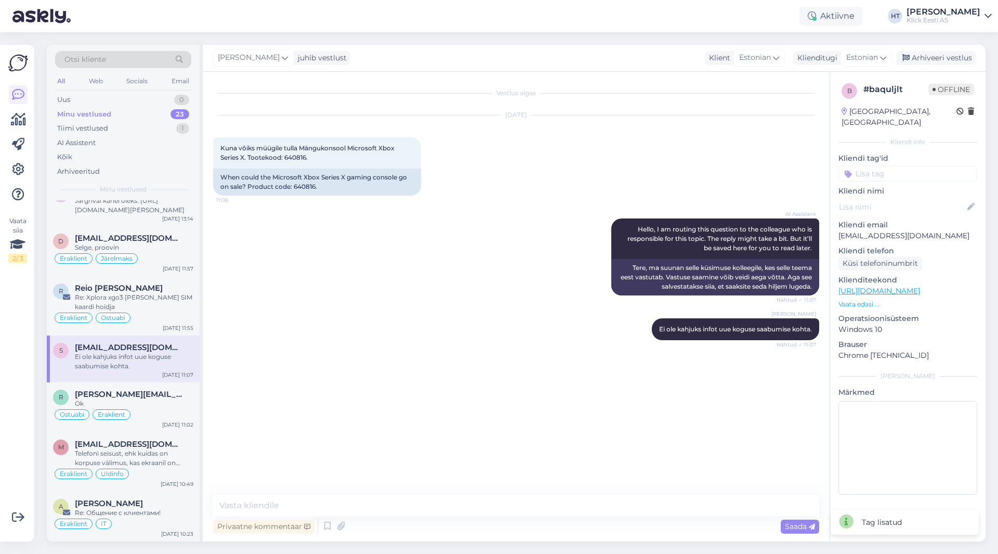
click at [891, 168] on input at bounding box center [907, 174] width 139 height 16
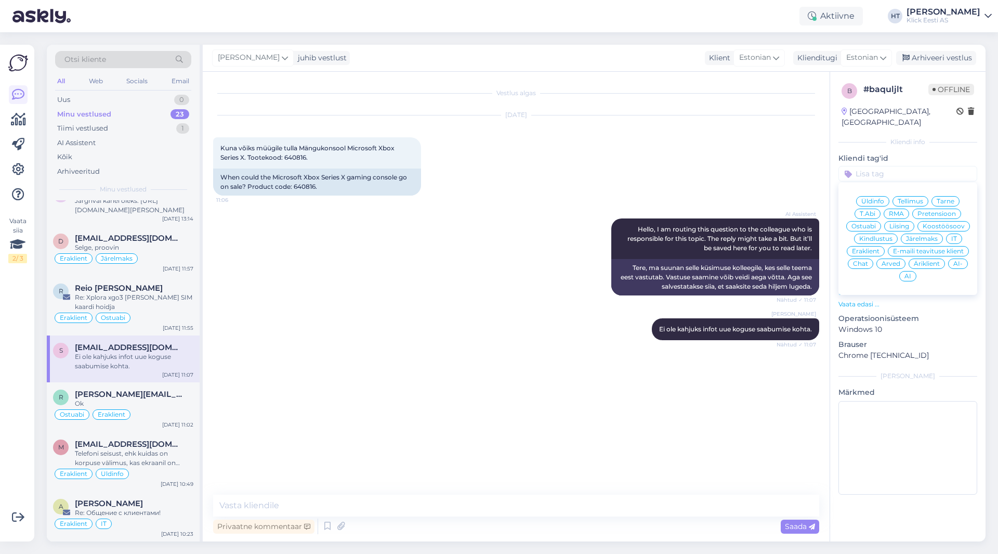
click at [873, 209] on div "Üldinfo Tellimus Tarne T.Abi RMA Pretensioon Ostuabi Liising Koostöösoov Kindlu…" at bounding box center [907, 239] width 139 height 104
click at [873, 221] on div "Ostuabi" at bounding box center [863, 226] width 35 height 10
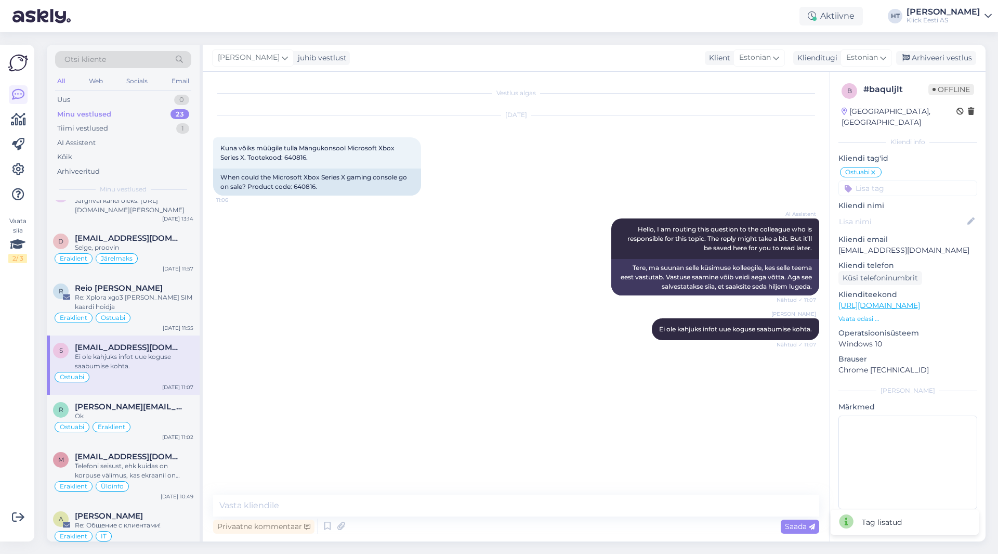
click at [885, 180] on input at bounding box center [907, 188] width 139 height 16
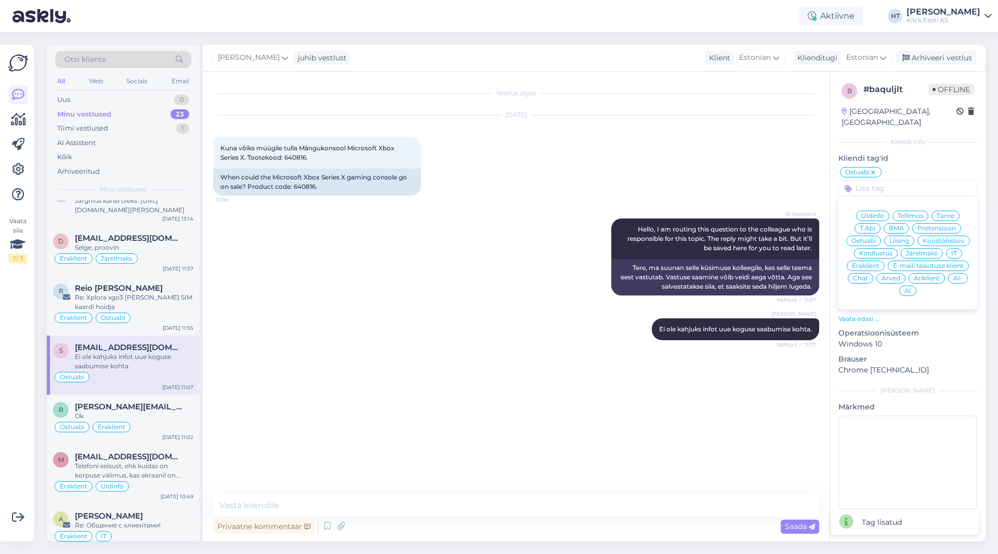
click at [870, 262] on span "Eraklient" at bounding box center [866, 265] width 28 height 6
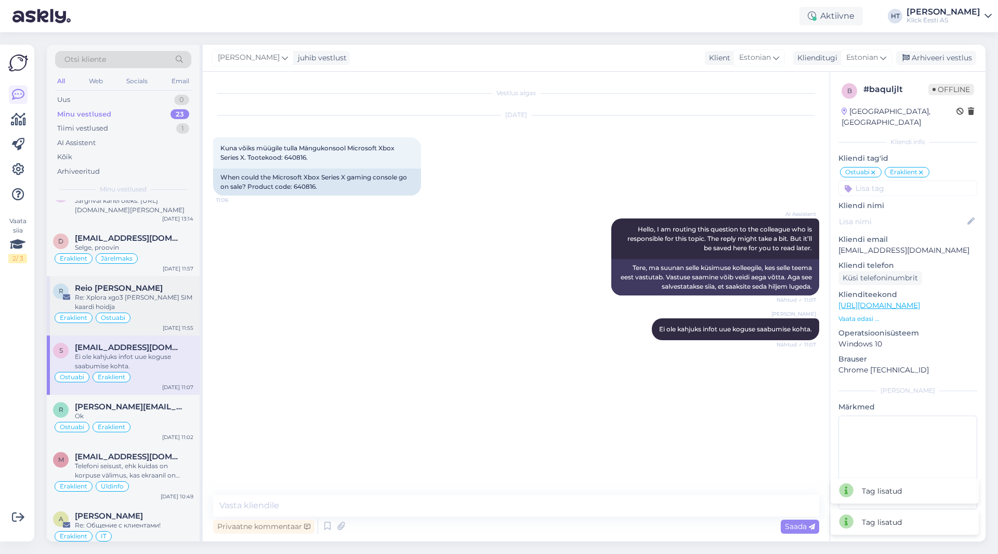
click at [140, 302] on div "Re: Xplora xgo3 [PERSON_NAME] SIM kaardi hoidja" at bounding box center [134, 302] width 118 height 19
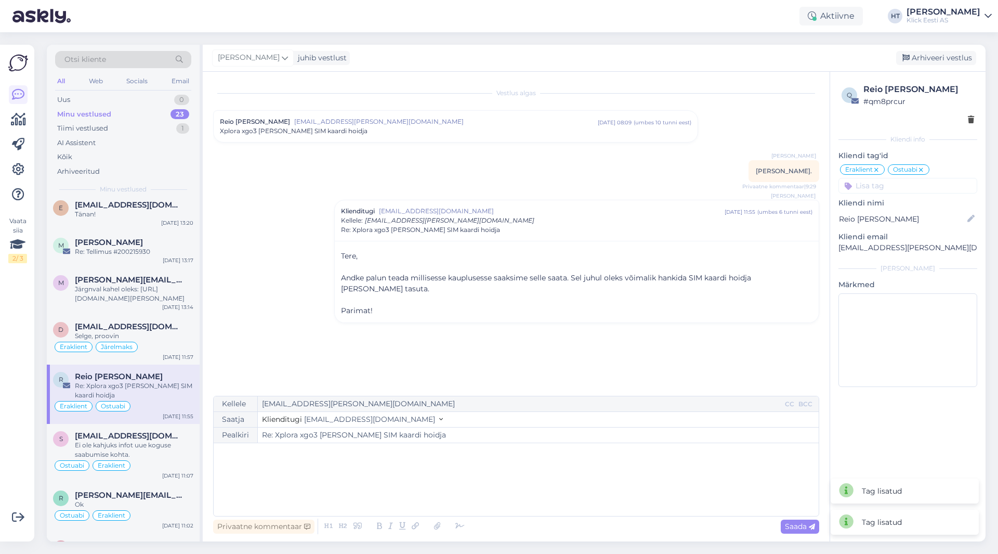
scroll to position [466, 0]
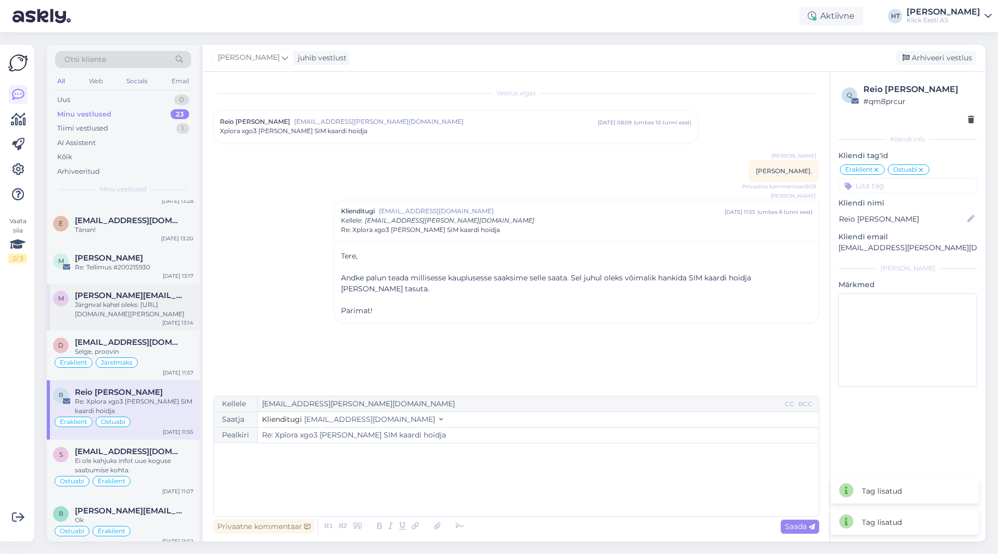
click at [149, 311] on div "Järgnval kahel oleks: [URL][DOMAIN_NAME][PERSON_NAME]" at bounding box center [134, 309] width 118 height 19
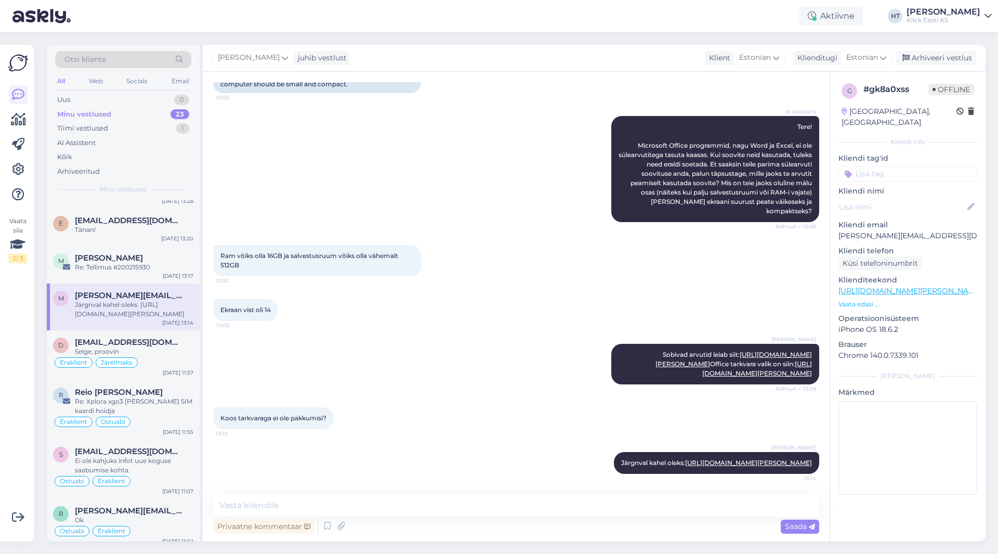
click at [894, 166] on input at bounding box center [907, 174] width 139 height 16
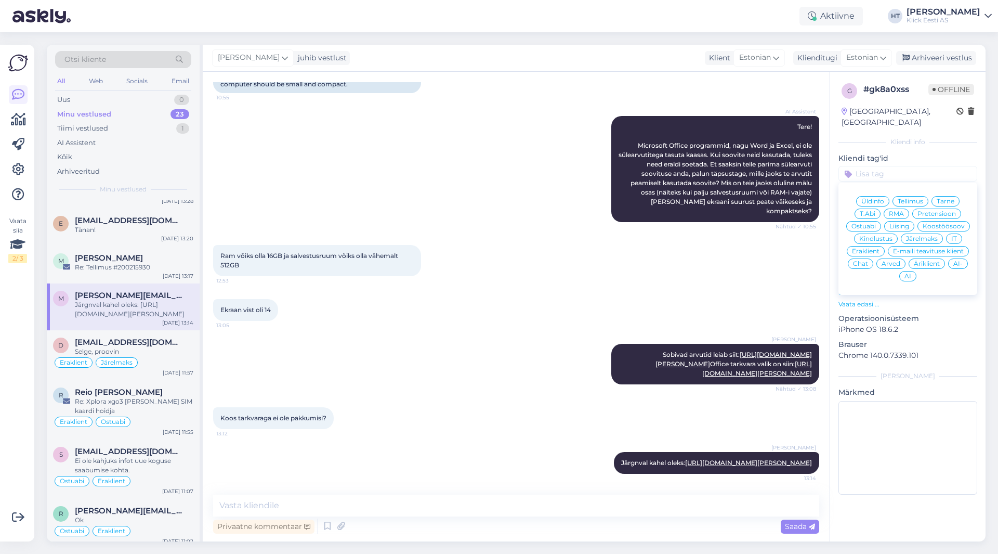
click at [866, 223] on span "Ostuabi" at bounding box center [863, 226] width 24 height 6
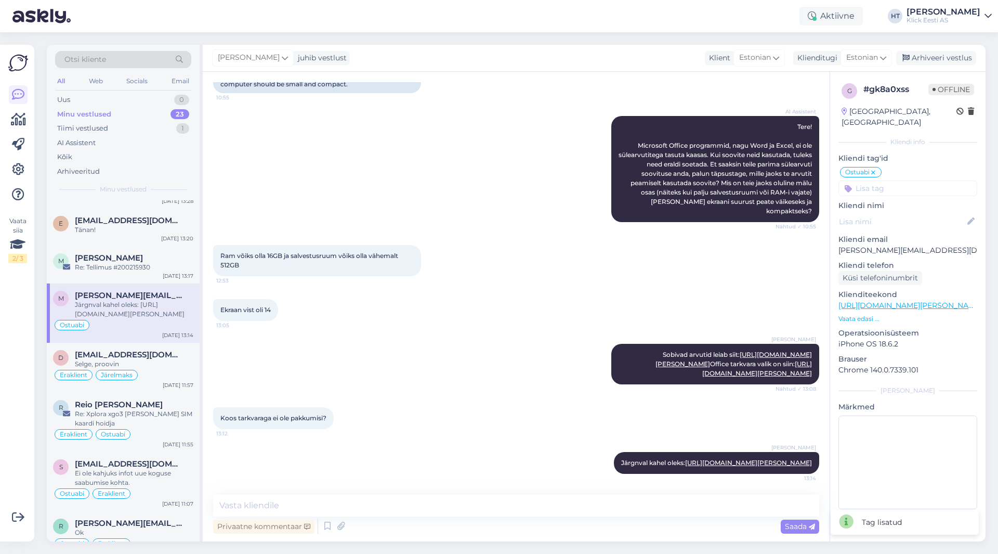
click at [889, 180] on input at bounding box center [907, 188] width 139 height 16
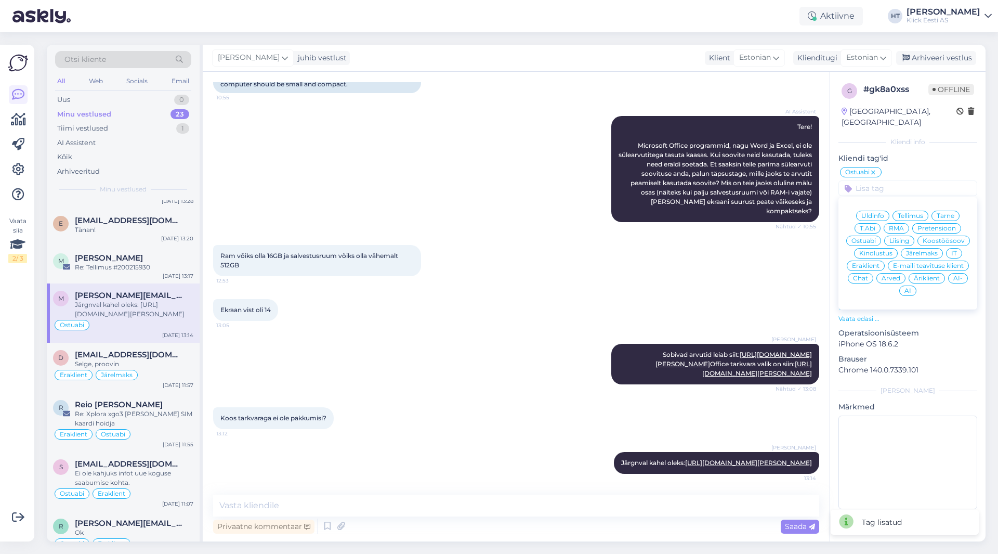
click at [857, 262] on span "Eraklient" at bounding box center [866, 265] width 28 height 6
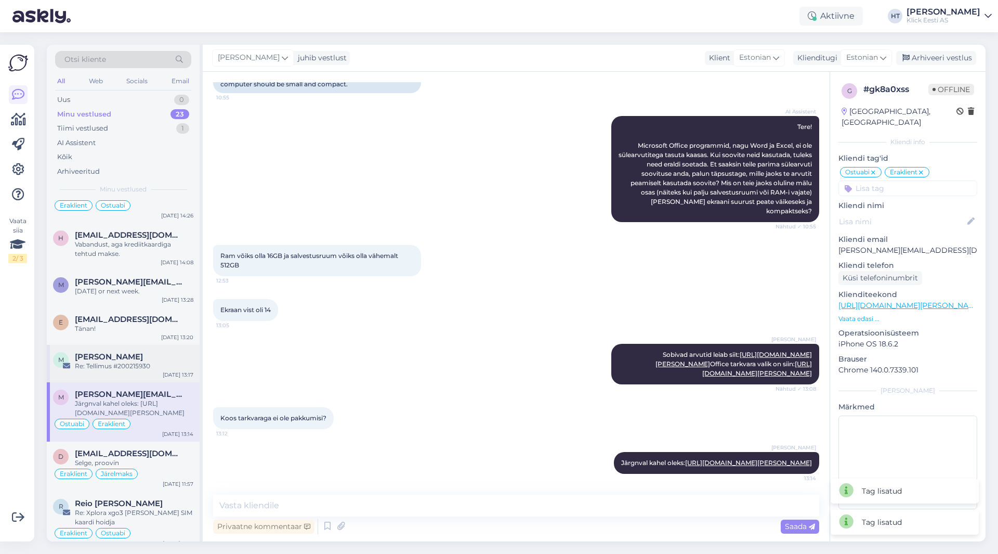
scroll to position [362, 0]
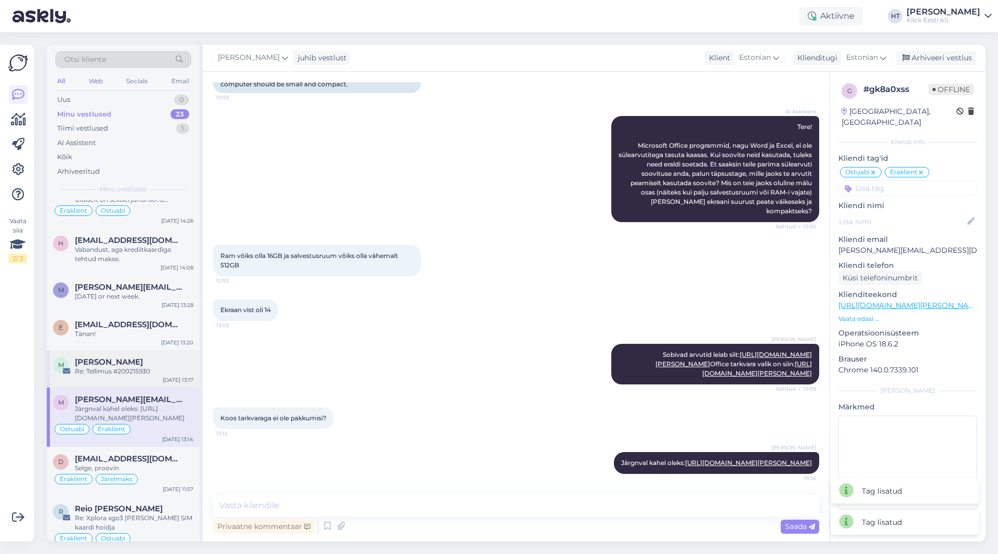
click at [153, 355] on div "M [PERSON_NAME] Re: Tellimus #200215930 [DATE] 13:17" at bounding box center [123, 368] width 153 height 37
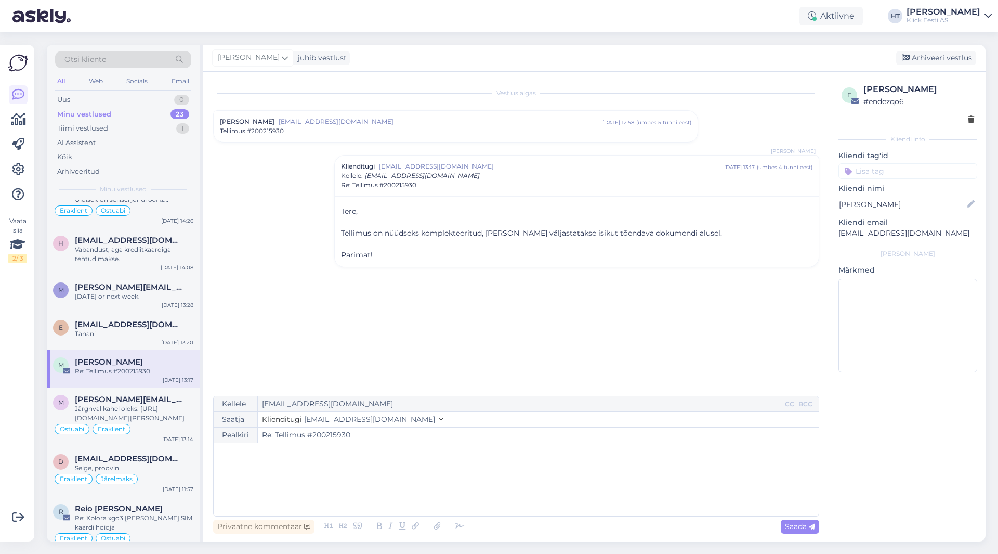
click at [884, 164] on input at bounding box center [907, 171] width 139 height 16
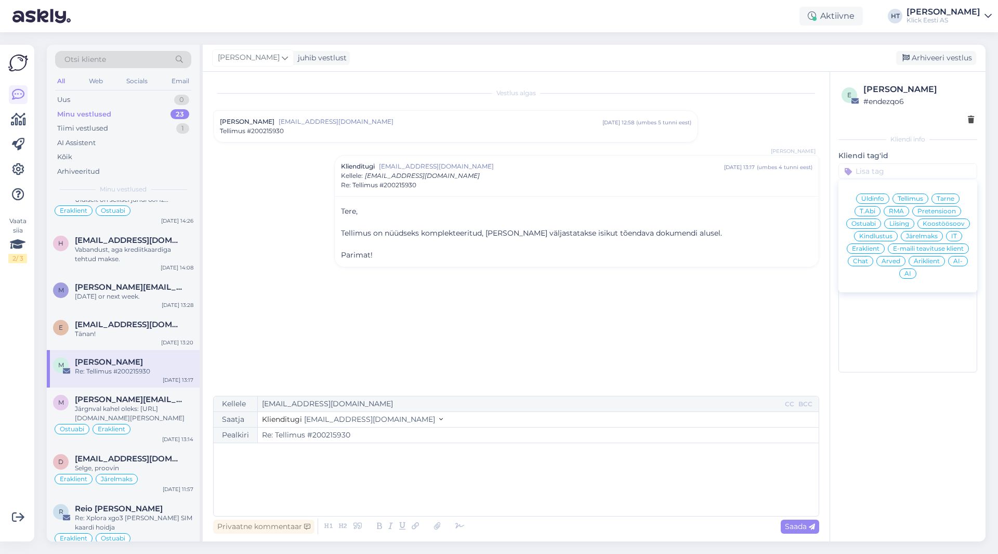
click at [939, 200] on span "Tarne" at bounding box center [946, 198] width 18 height 6
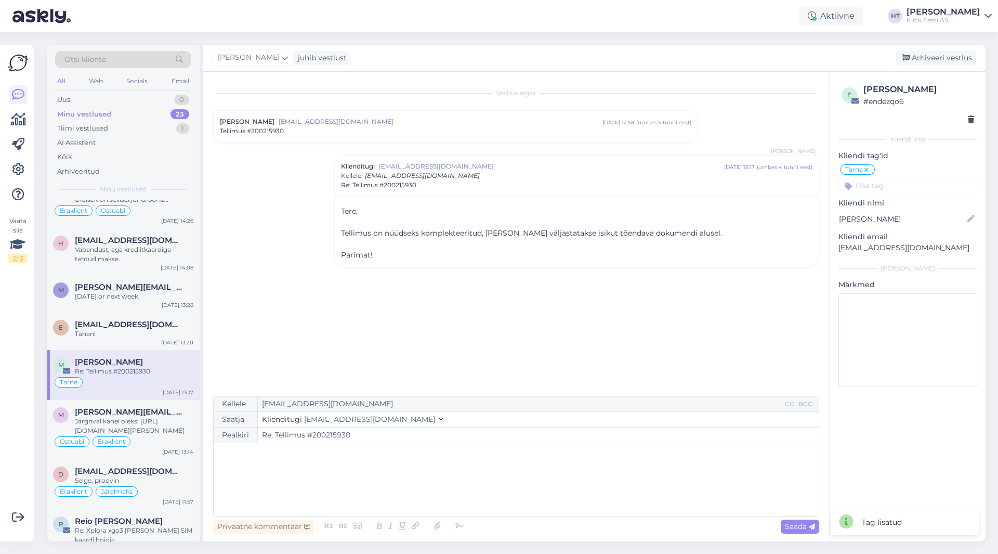
click at [914, 187] on input at bounding box center [907, 186] width 139 height 16
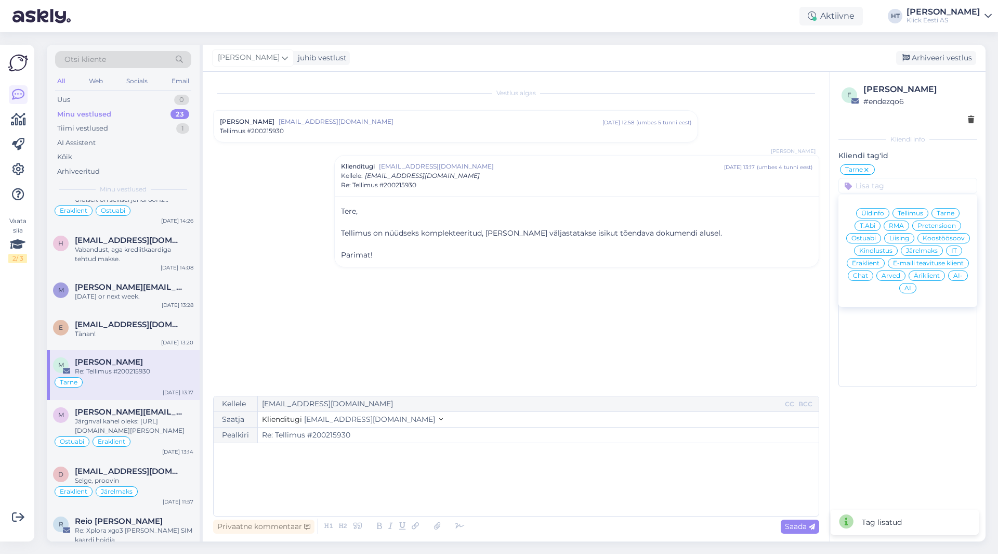
click at [929, 273] on span "Äriklient" at bounding box center [927, 275] width 26 height 6
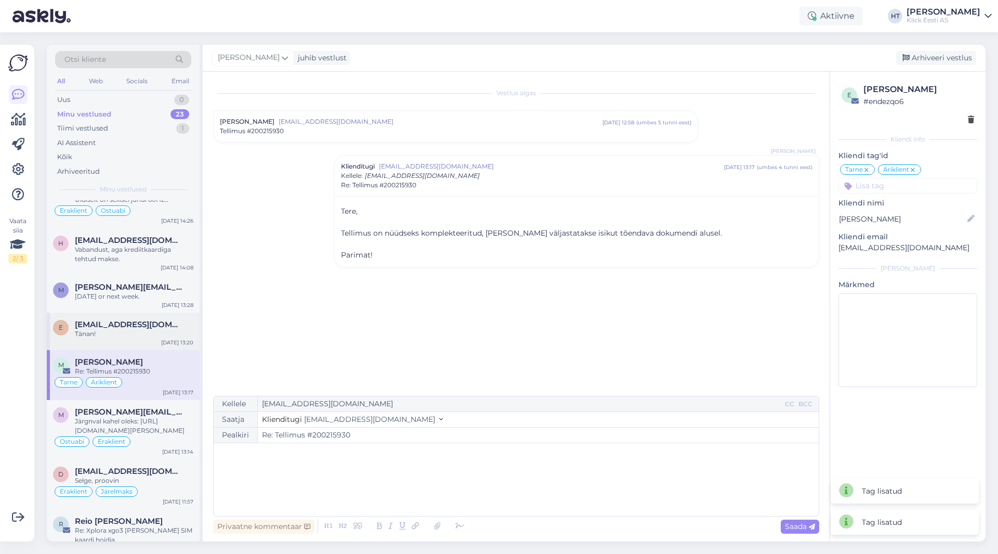
click at [124, 327] on span "[EMAIL_ADDRESS][DOMAIN_NAME]" at bounding box center [129, 324] width 108 height 9
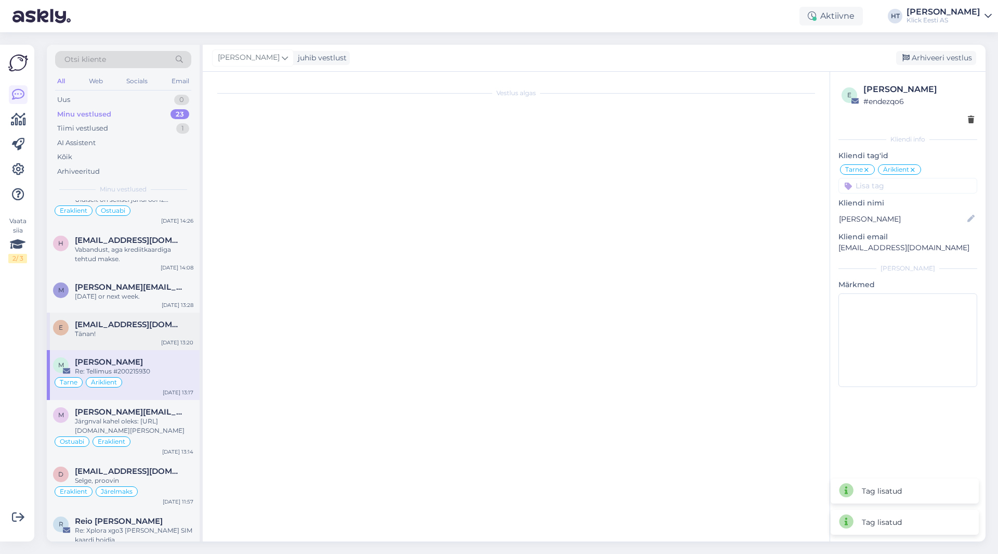
scroll to position [146, 0]
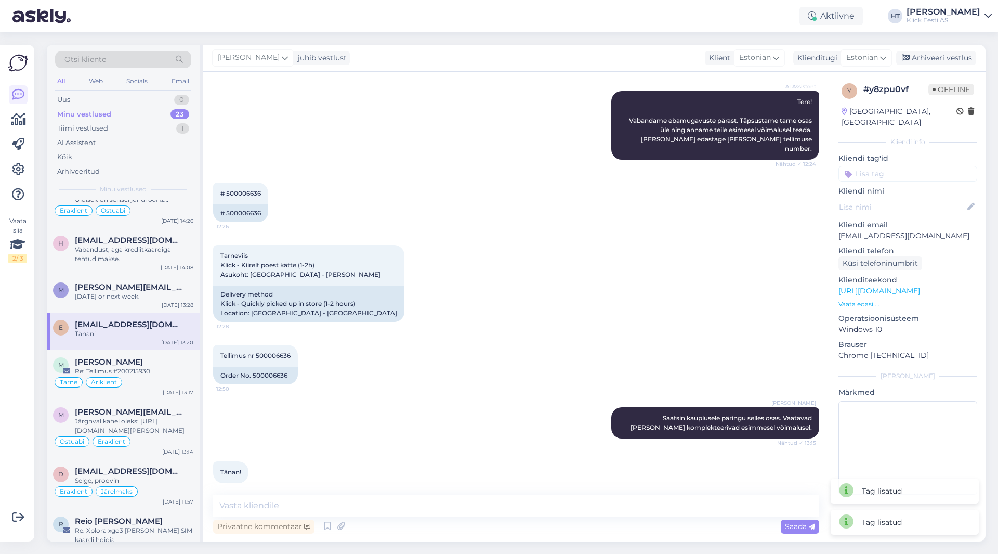
click at [891, 166] on input at bounding box center [907, 174] width 139 height 16
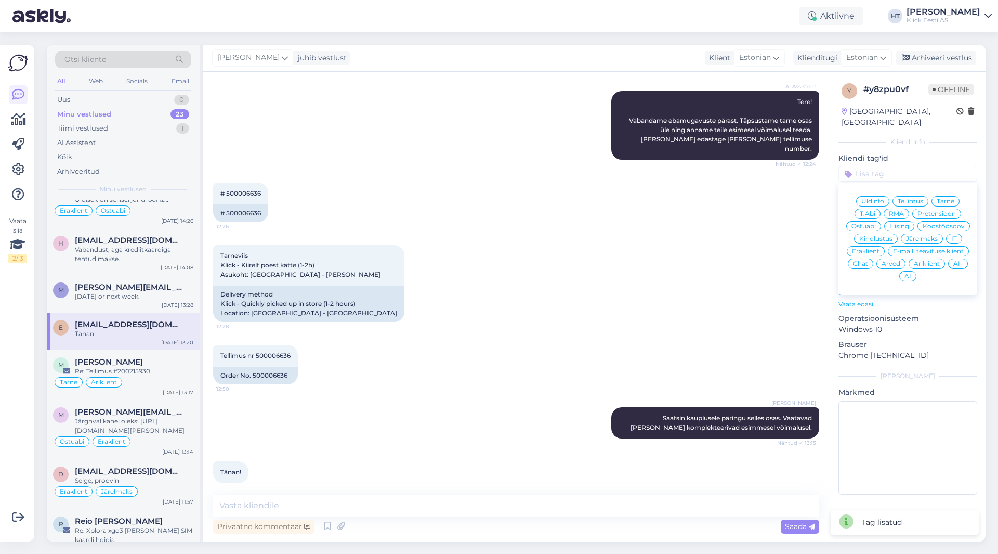
click at [938, 198] on span "Tarne" at bounding box center [946, 201] width 18 height 6
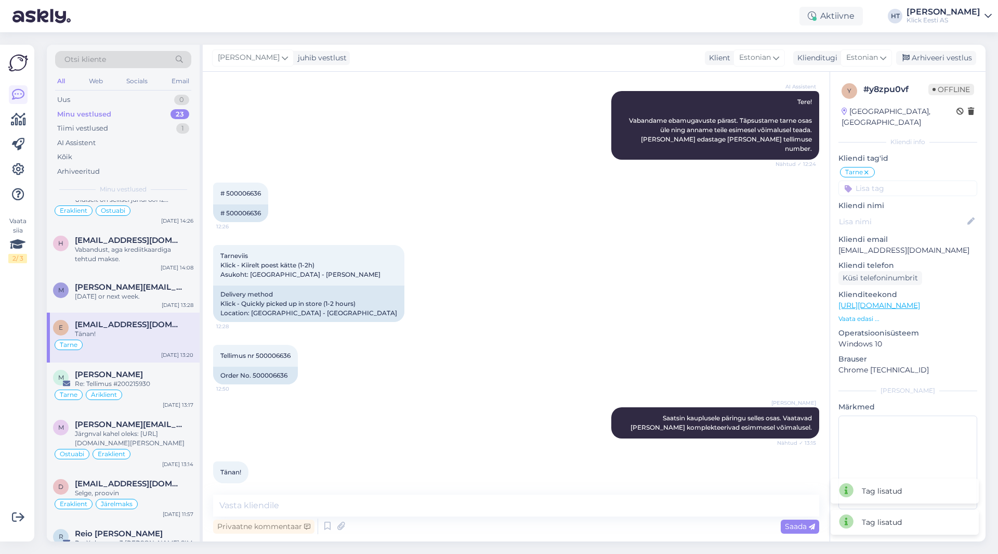
click at [901, 180] on input at bounding box center [907, 188] width 139 height 16
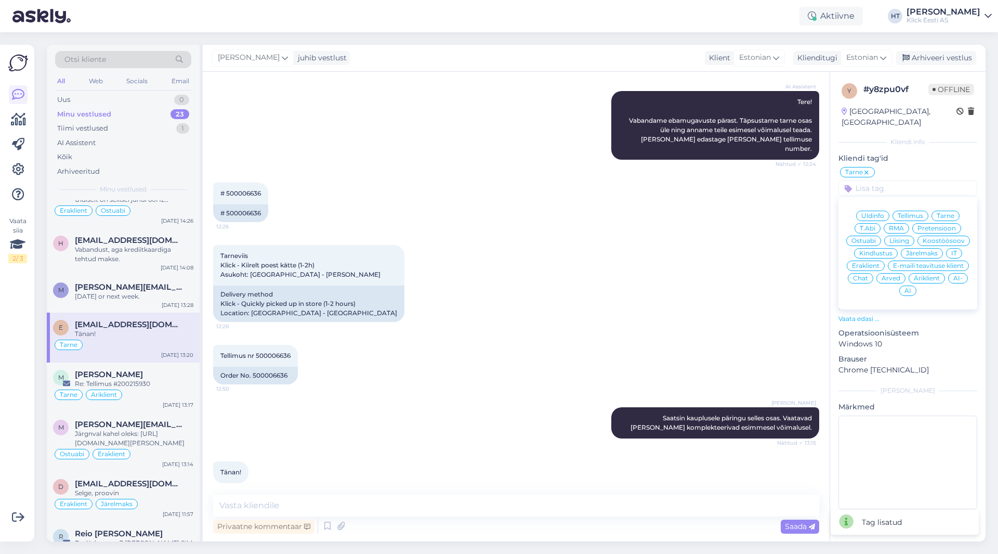
click at [926, 275] on span "Äriklient" at bounding box center [927, 278] width 26 height 6
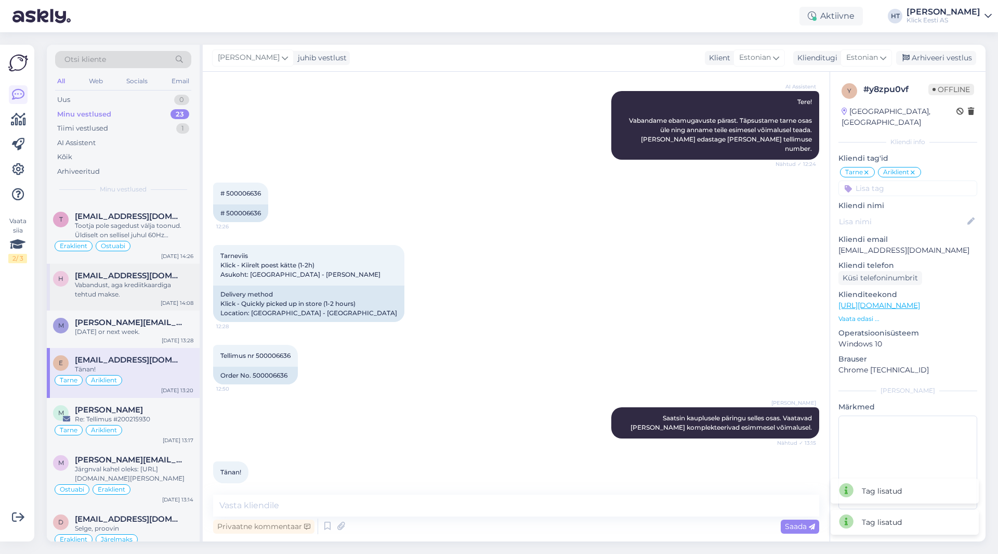
scroll to position [310, 0]
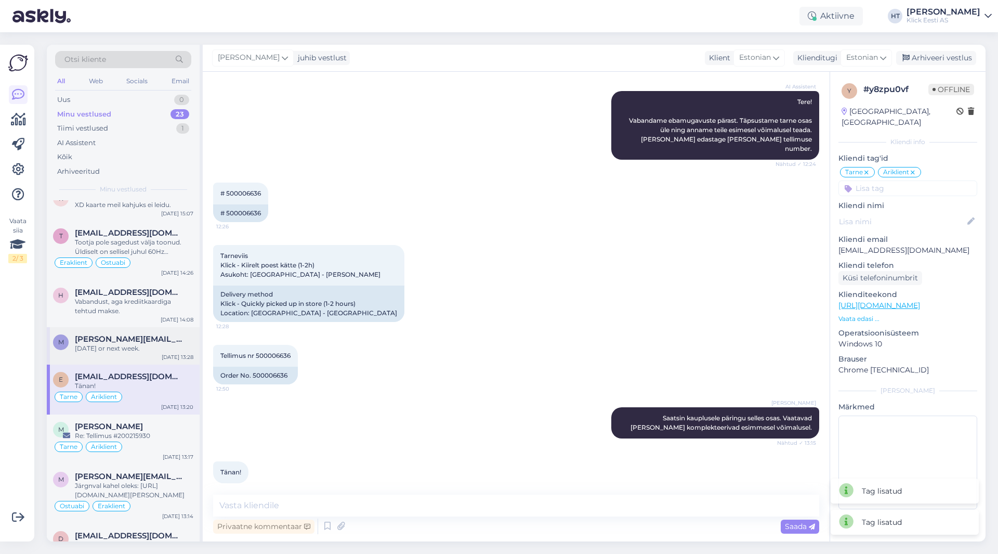
click at [123, 334] on div "m [PERSON_NAME][EMAIL_ADDRESS][DOMAIN_NAME] [DATE] or next week. [DATE] 13:28" at bounding box center [123, 345] width 153 height 37
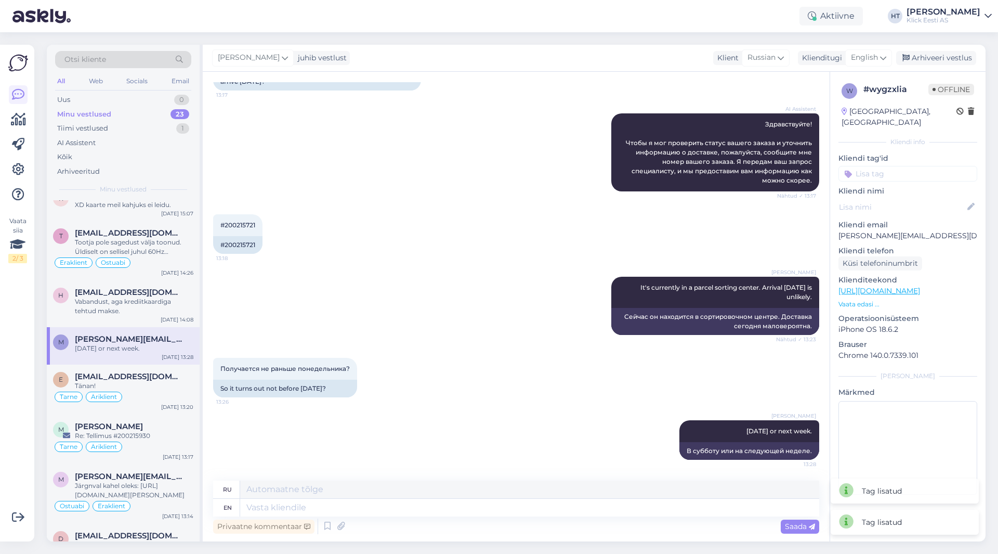
scroll to position [105, 0]
click at [898, 166] on input at bounding box center [907, 174] width 139 height 16
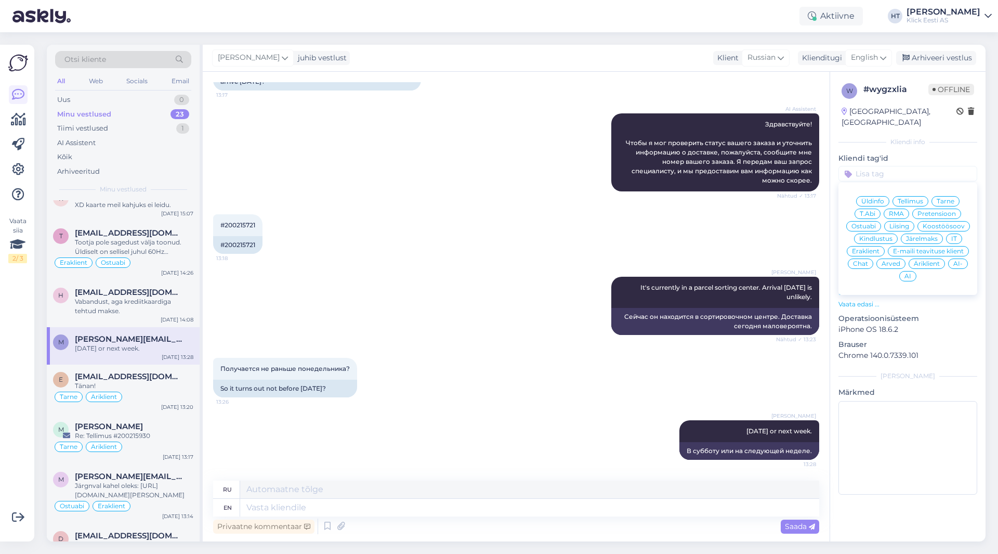
click at [950, 198] on span "Tarne" at bounding box center [946, 201] width 18 height 6
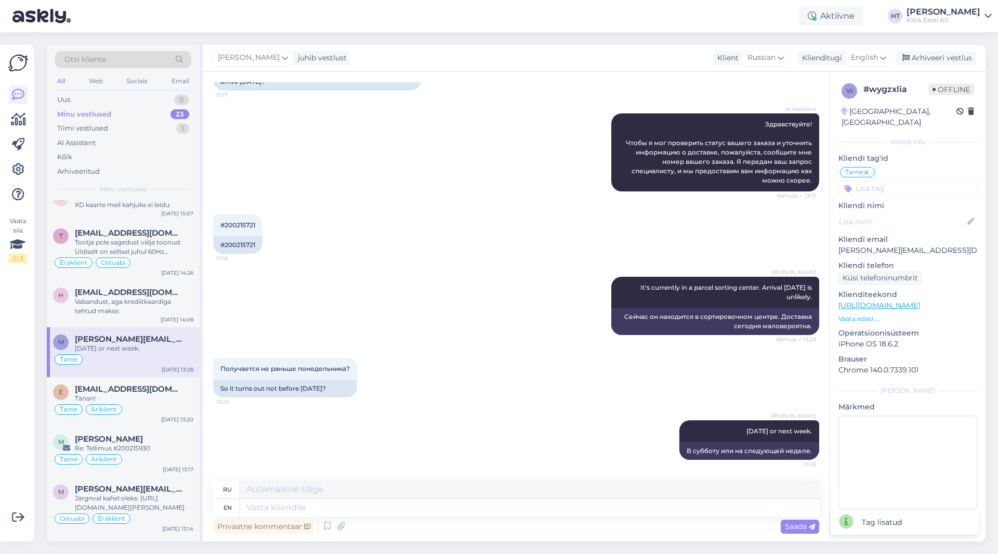
click at [926, 180] on input at bounding box center [907, 188] width 139 height 16
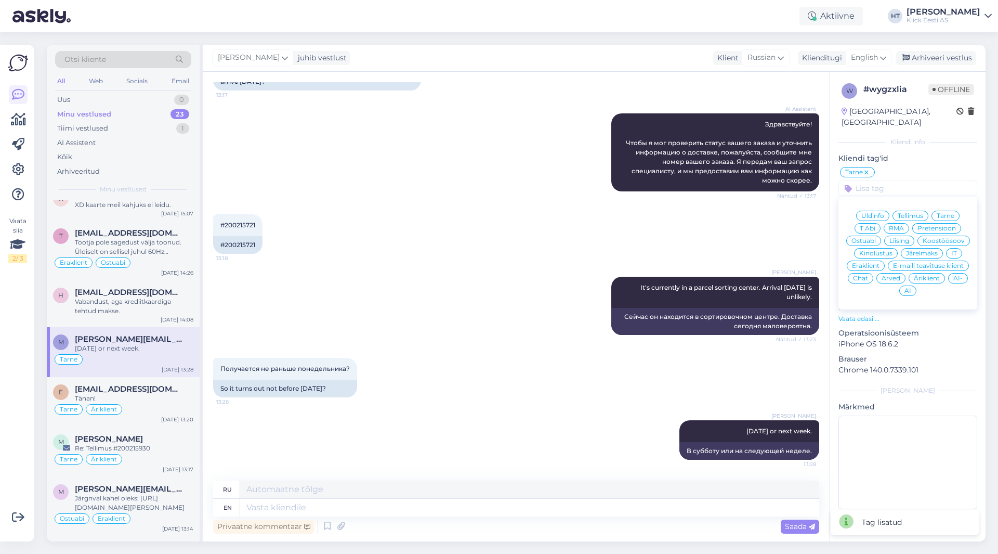
click at [868, 262] on span "Eraklient" at bounding box center [866, 265] width 28 height 6
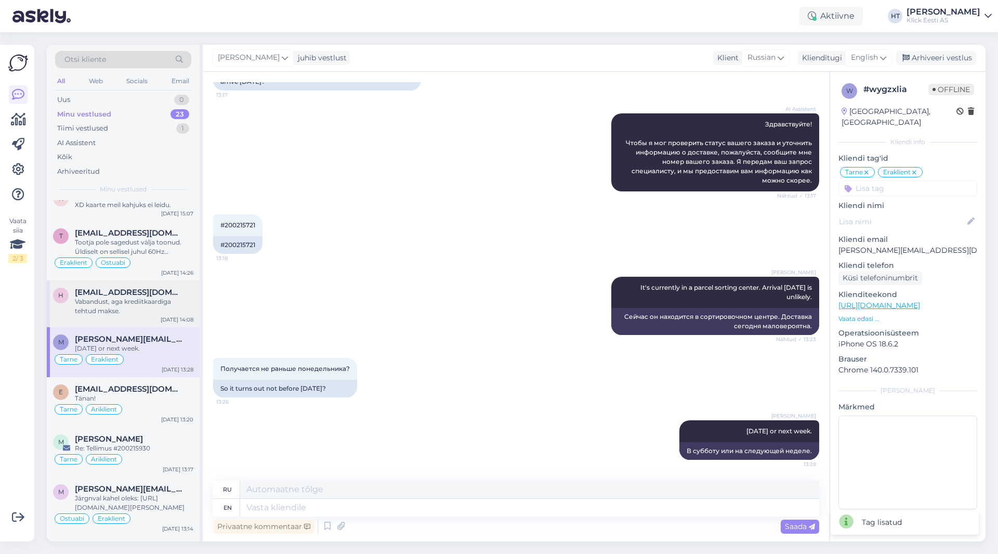
click at [147, 291] on span "[EMAIL_ADDRESS][DOMAIN_NAME]" at bounding box center [129, 291] width 108 height 9
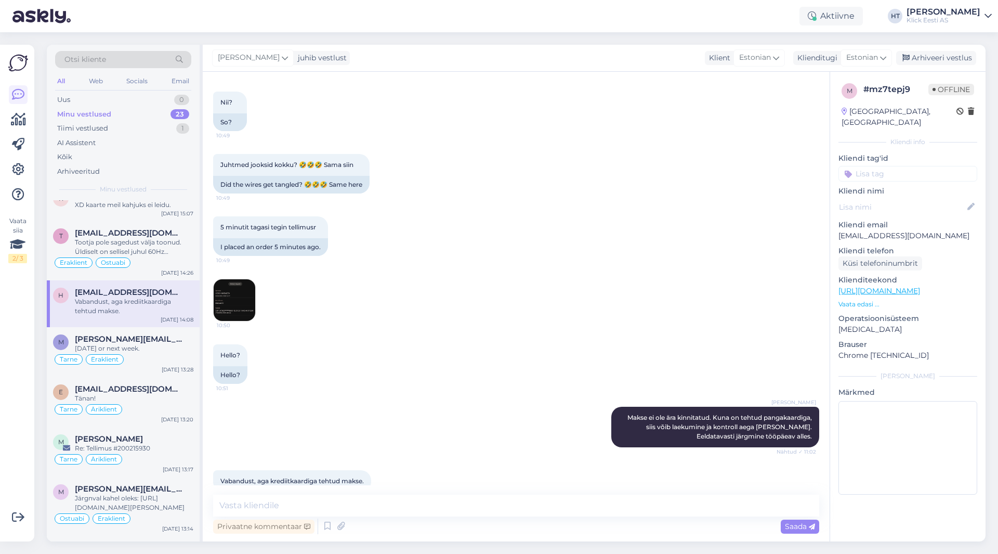
scroll to position [324, 0]
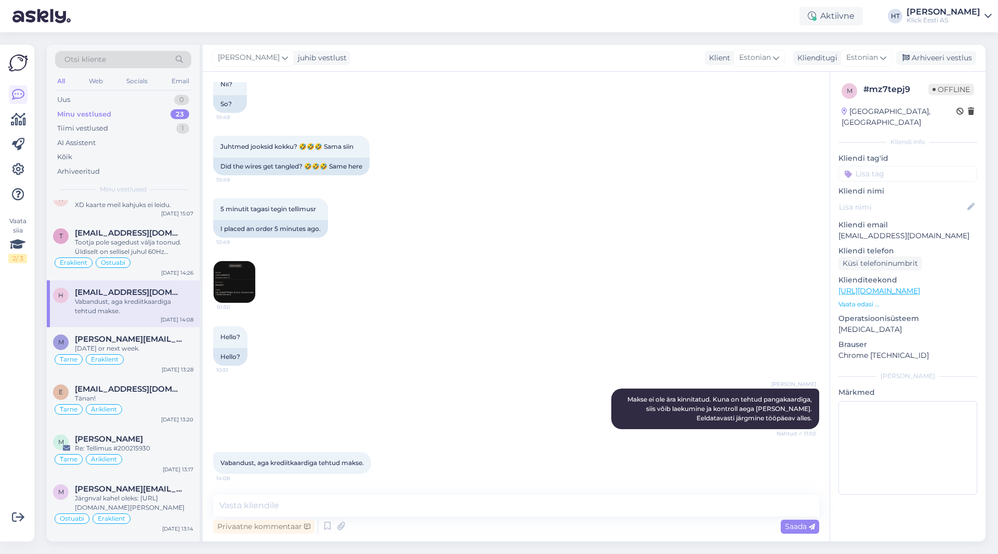
click at [889, 166] on input at bounding box center [907, 174] width 139 height 16
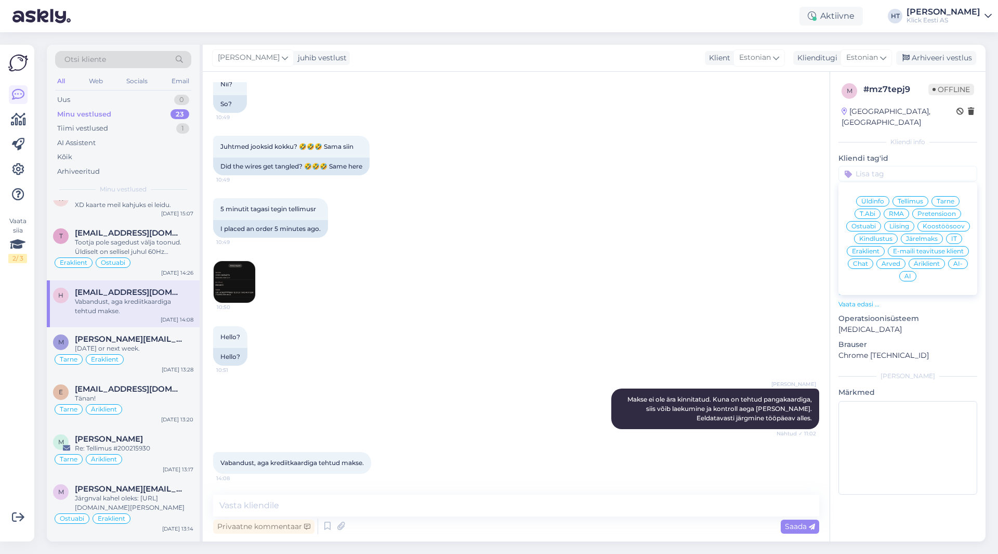
click at [902, 196] on div "Tellimus" at bounding box center [910, 201] width 36 height 10
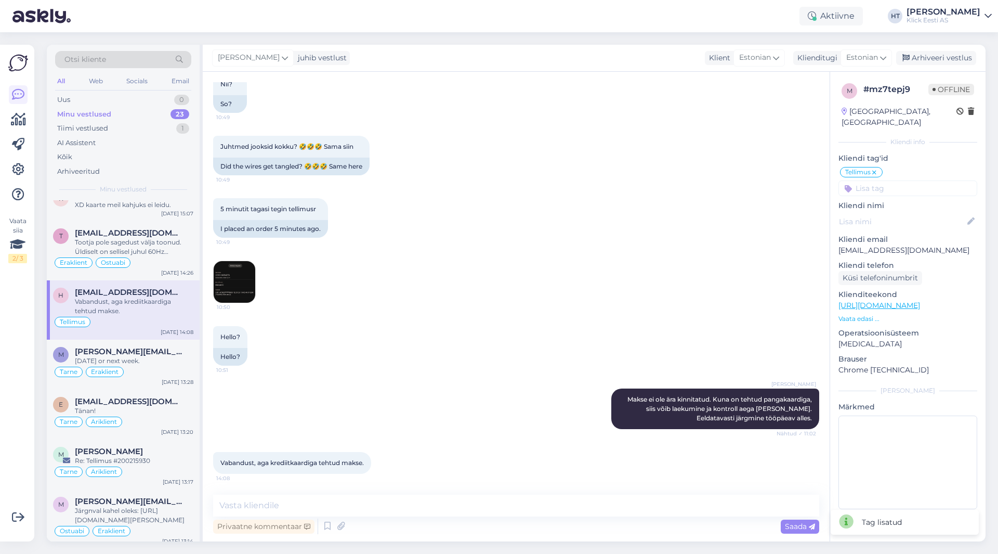
click at [906, 180] on input at bounding box center [907, 188] width 139 height 16
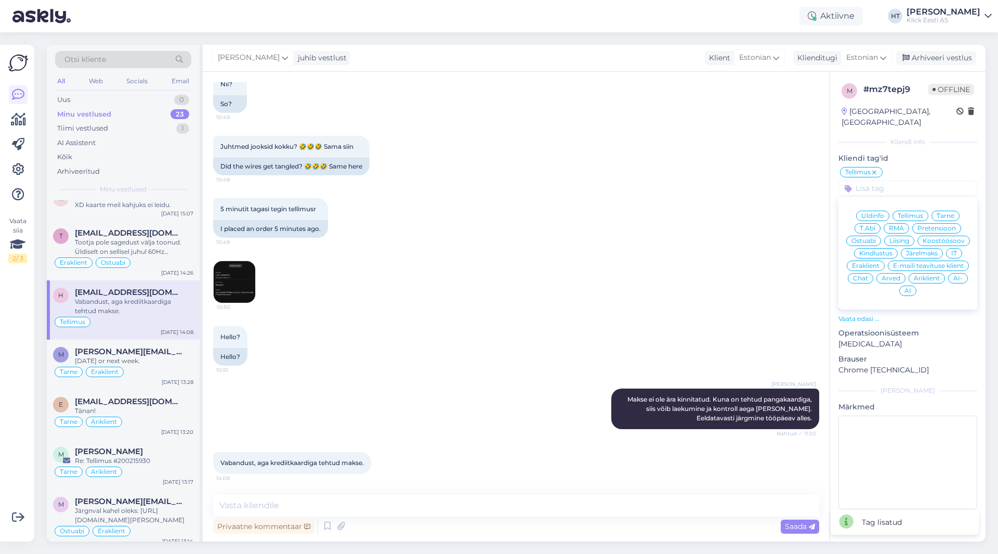
click at [913, 273] on div "Äriklient" at bounding box center [926, 278] width 36 height 10
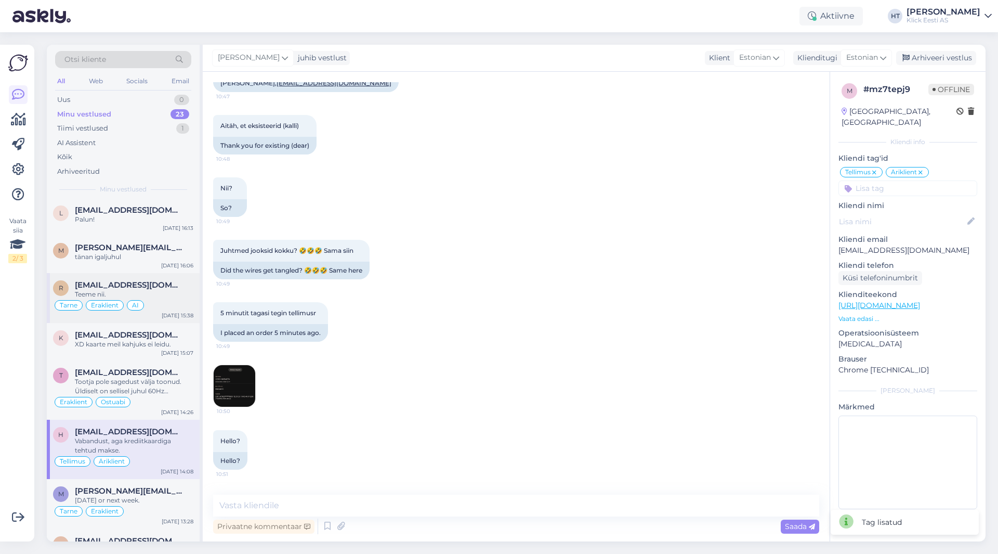
scroll to position [154, 0]
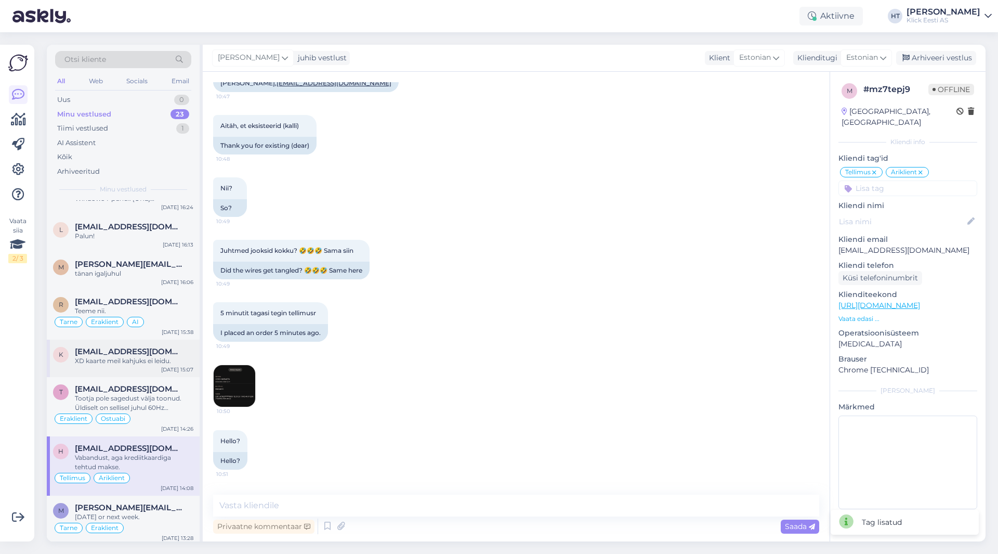
click at [138, 355] on span "[EMAIL_ADDRESS][DOMAIN_NAME]" at bounding box center [129, 351] width 108 height 9
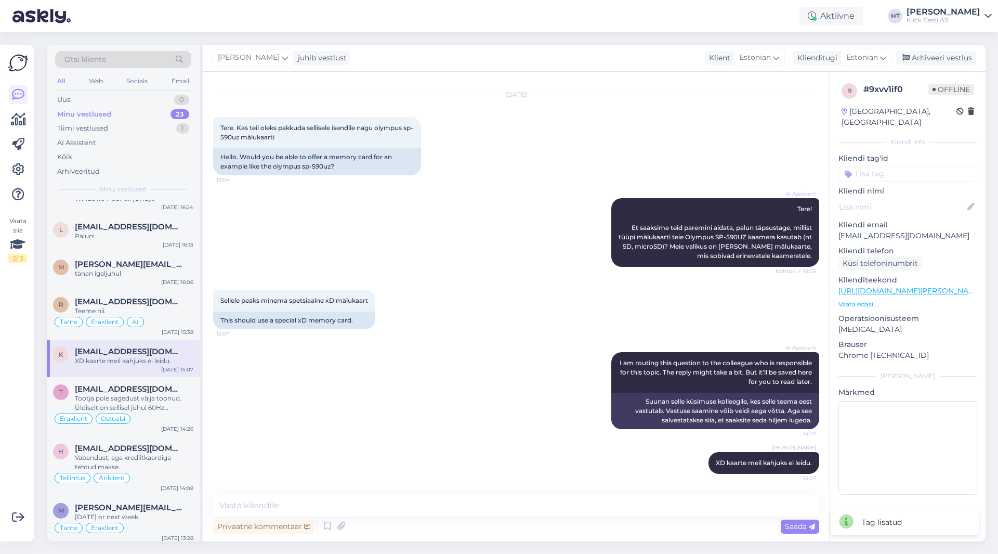
click at [928, 166] on input at bounding box center [907, 174] width 139 height 16
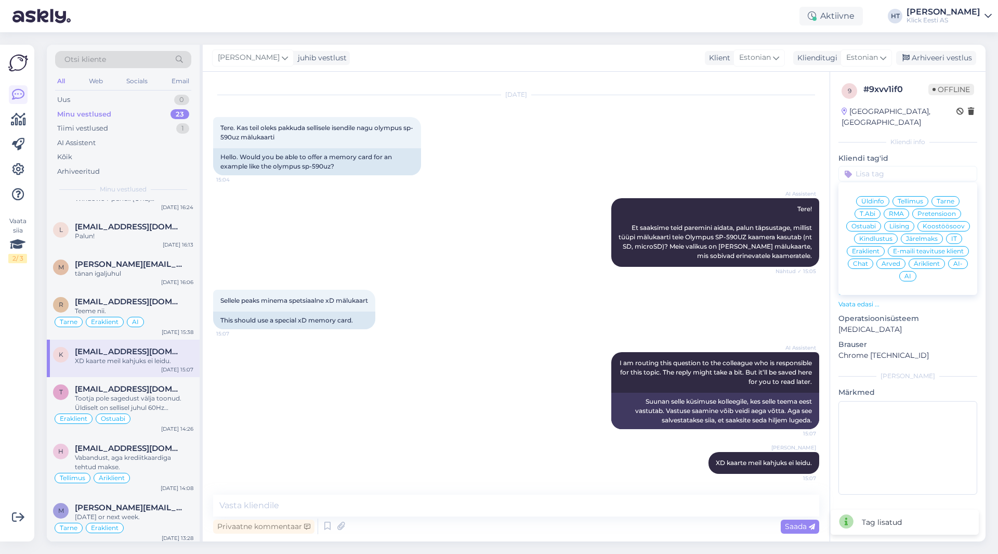
click at [874, 223] on span "Ostuabi" at bounding box center [863, 226] width 24 height 6
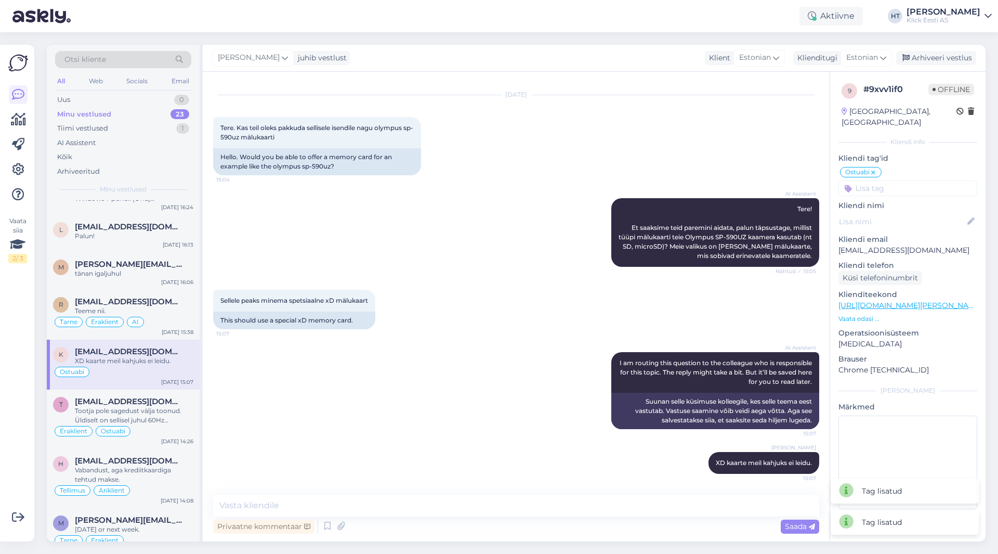
click at [888, 180] on input at bounding box center [907, 188] width 139 height 16
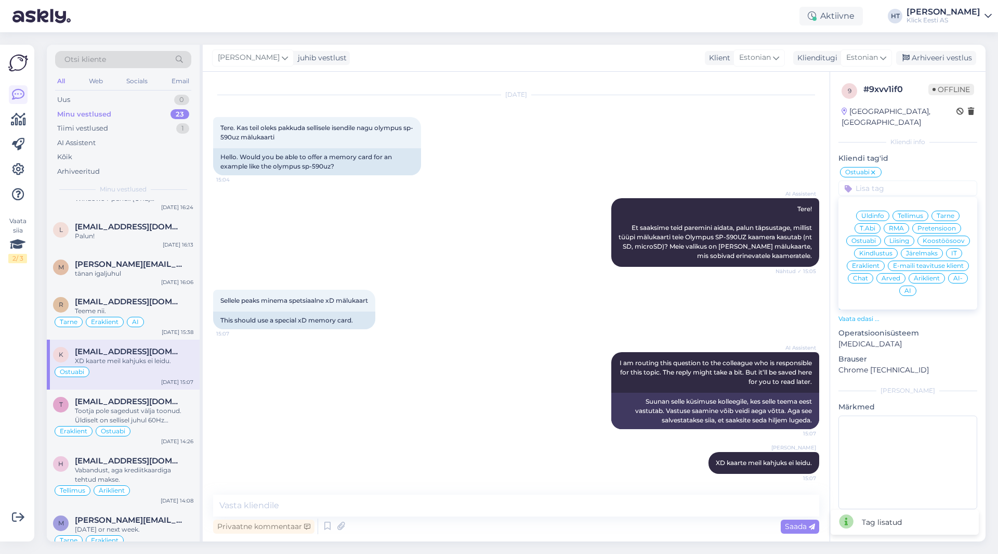
click at [876, 262] on span "Eraklient" at bounding box center [866, 265] width 28 height 6
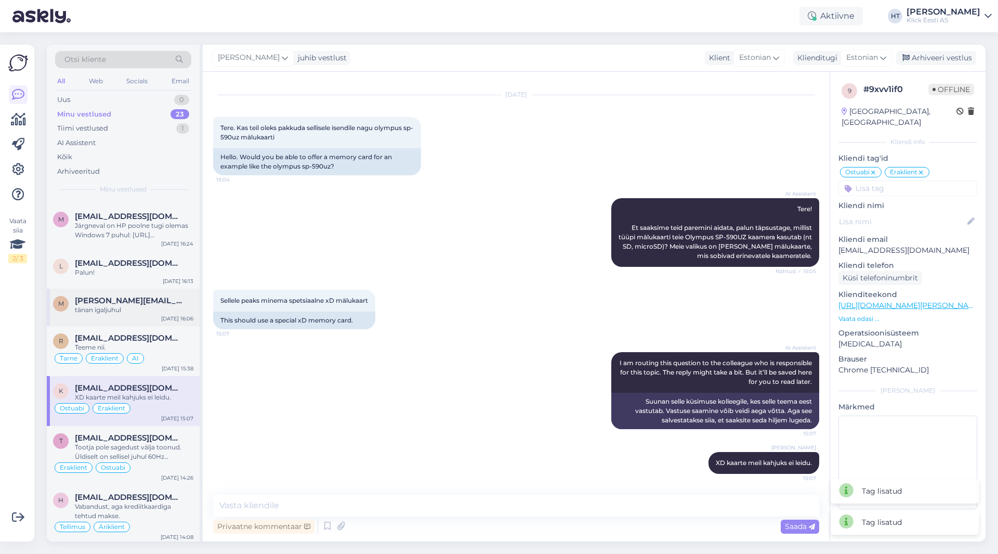
scroll to position [102, 0]
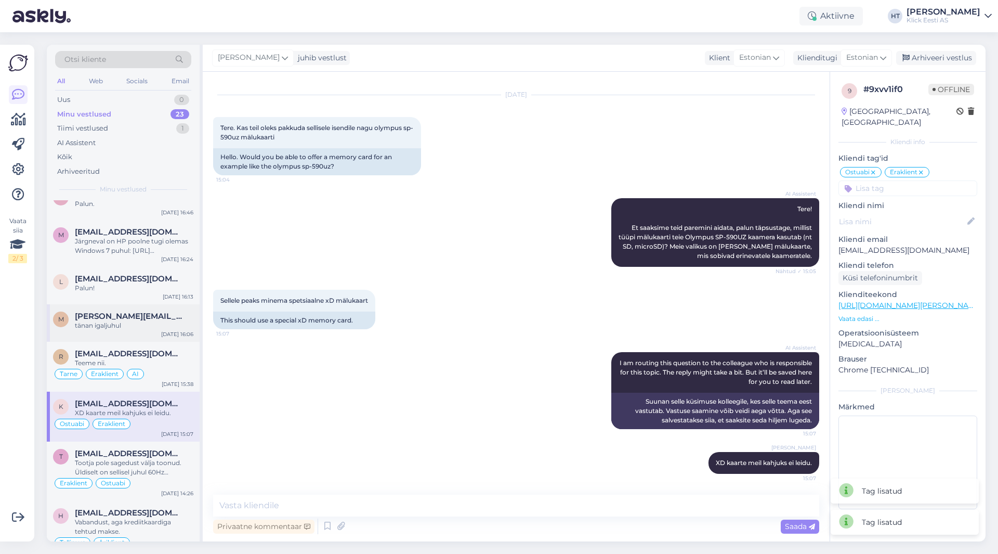
click at [116, 320] on span "[PERSON_NAME][EMAIL_ADDRESS][DOMAIN_NAME]" at bounding box center [129, 315] width 108 height 9
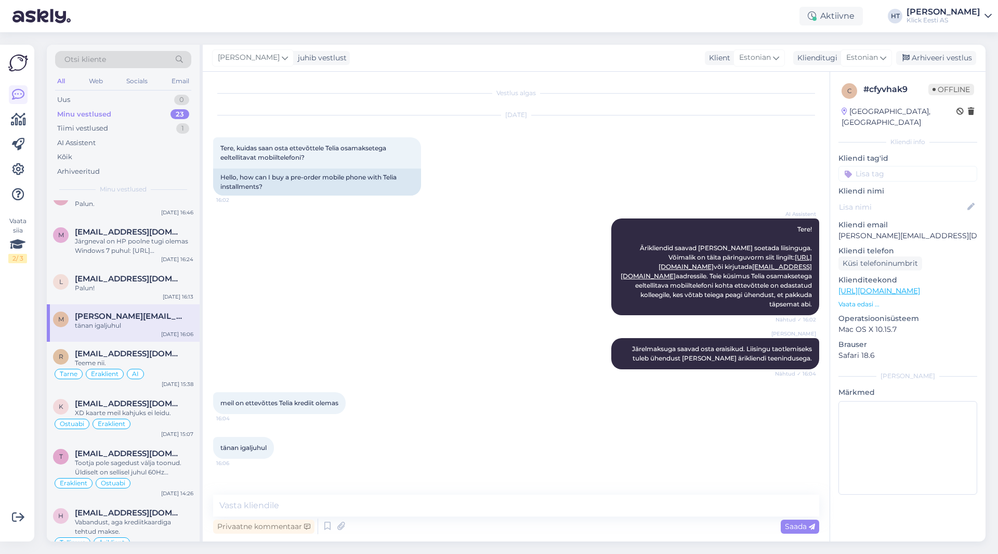
click at [888, 166] on input at bounding box center [907, 174] width 139 height 16
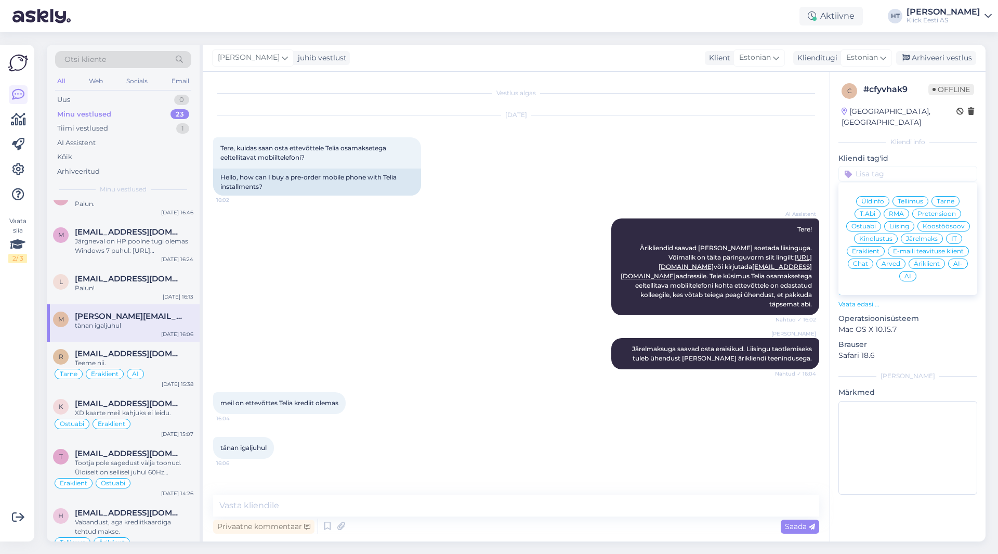
click at [905, 223] on span "Liising" at bounding box center [899, 226] width 20 height 6
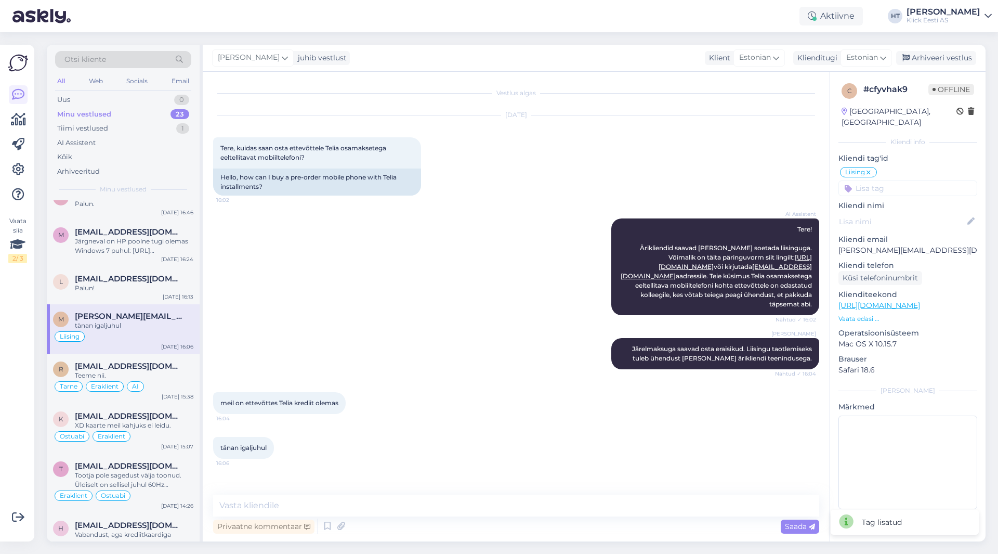
click at [894, 180] on input at bounding box center [907, 188] width 139 height 16
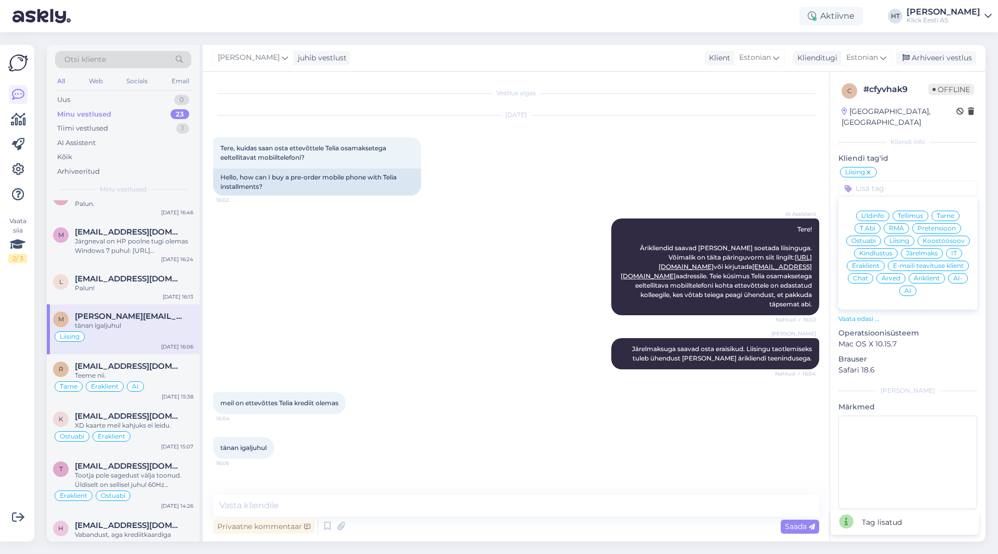
click at [926, 275] on span "Äriklient" at bounding box center [927, 278] width 26 height 6
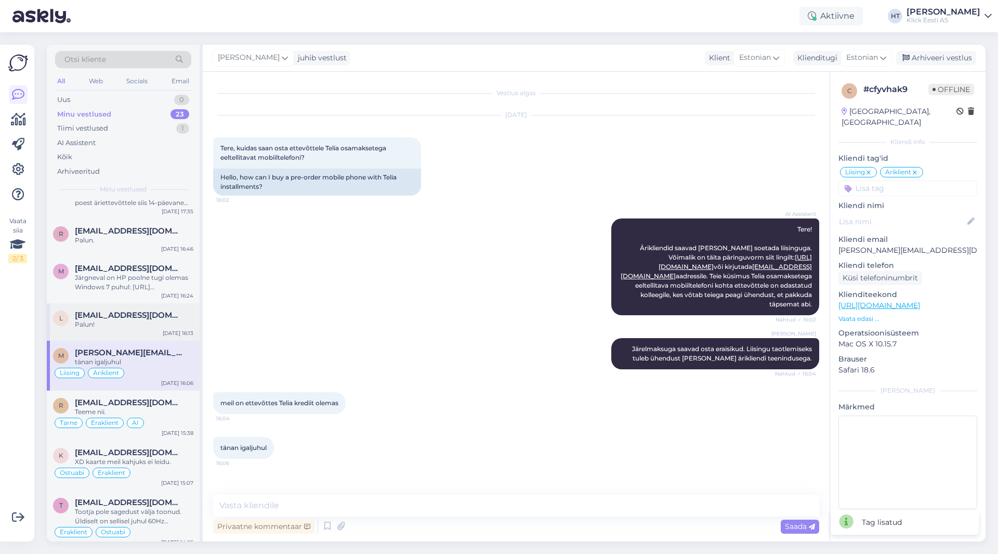
scroll to position [50, 0]
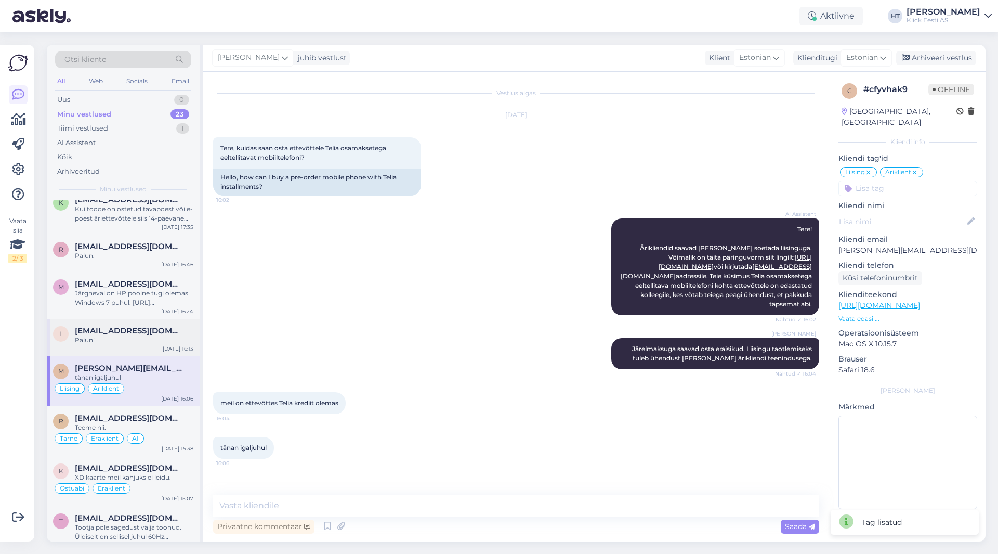
click at [150, 336] on div "Palun!" at bounding box center [134, 339] width 118 height 9
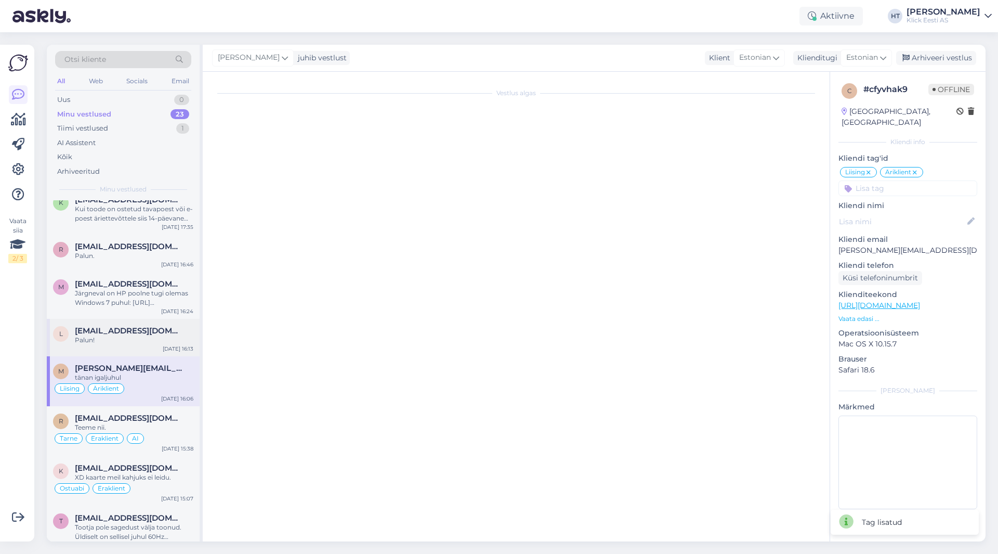
scroll to position [660, 0]
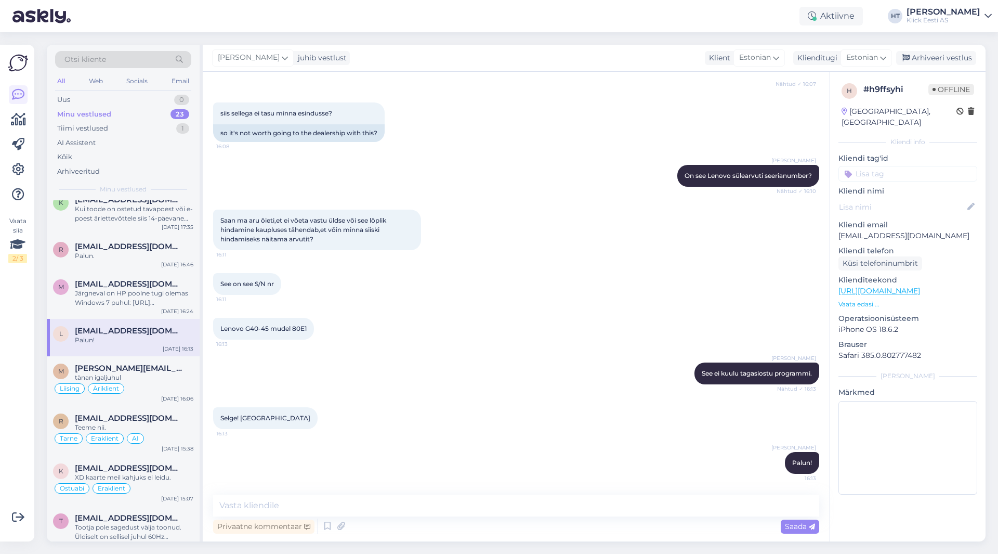
click at [879, 166] on input at bounding box center [907, 174] width 139 height 16
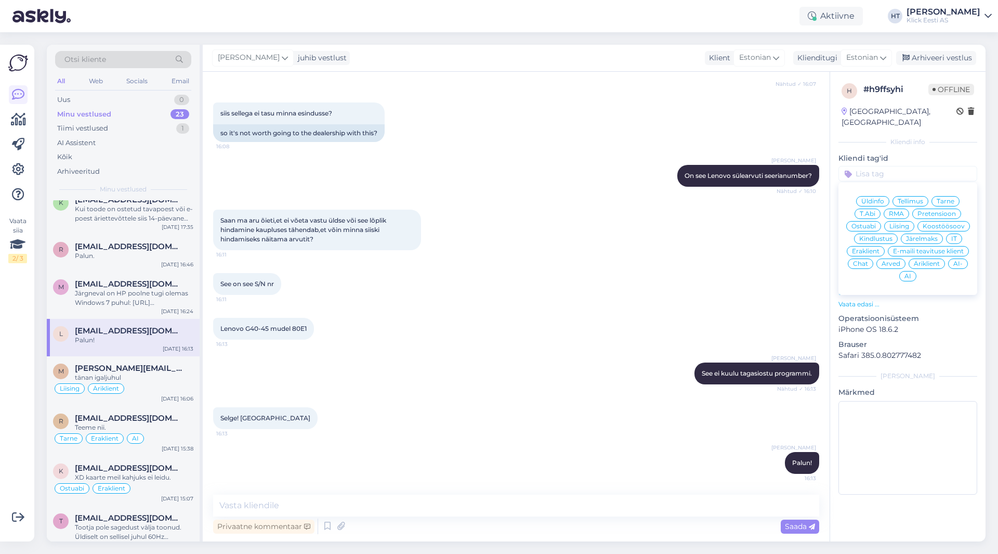
click at [880, 198] on span "Üldinfo" at bounding box center [872, 201] width 23 height 6
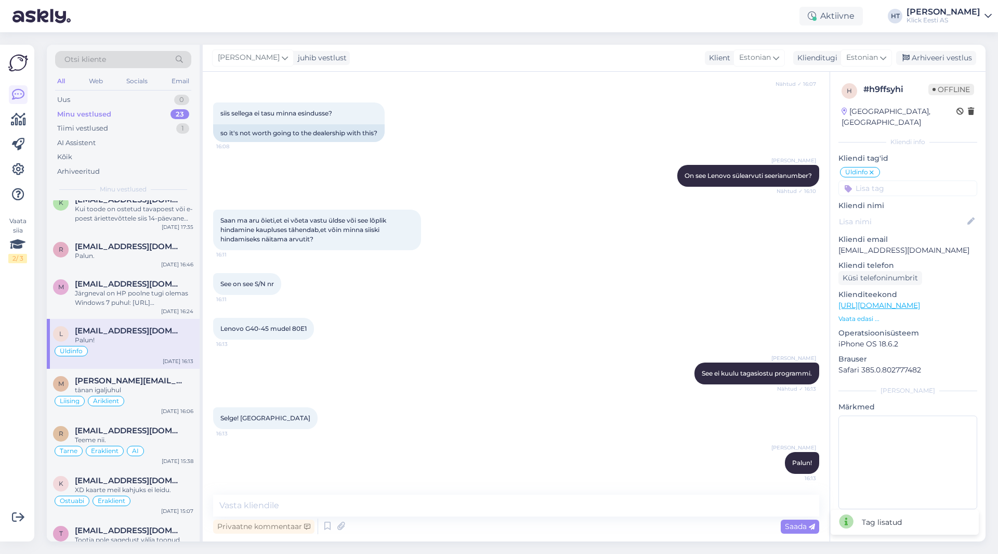
click at [885, 180] on input at bounding box center [907, 188] width 139 height 16
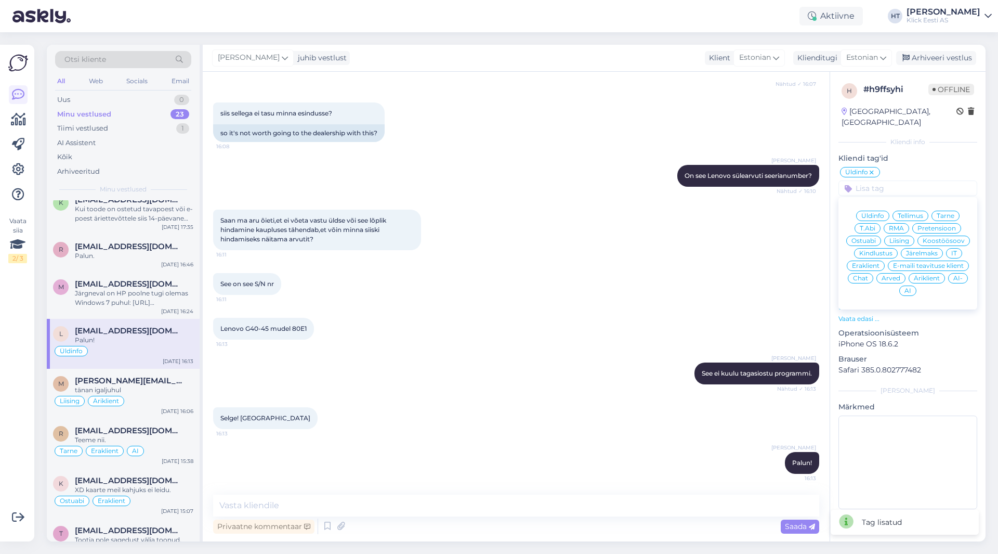
click at [868, 262] on span "Eraklient" at bounding box center [866, 265] width 28 height 6
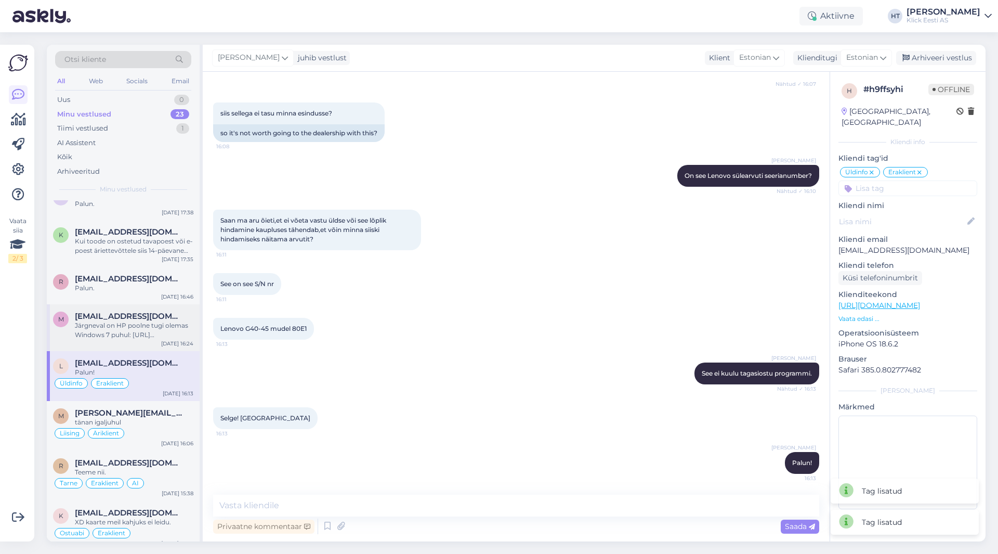
scroll to position [0, 0]
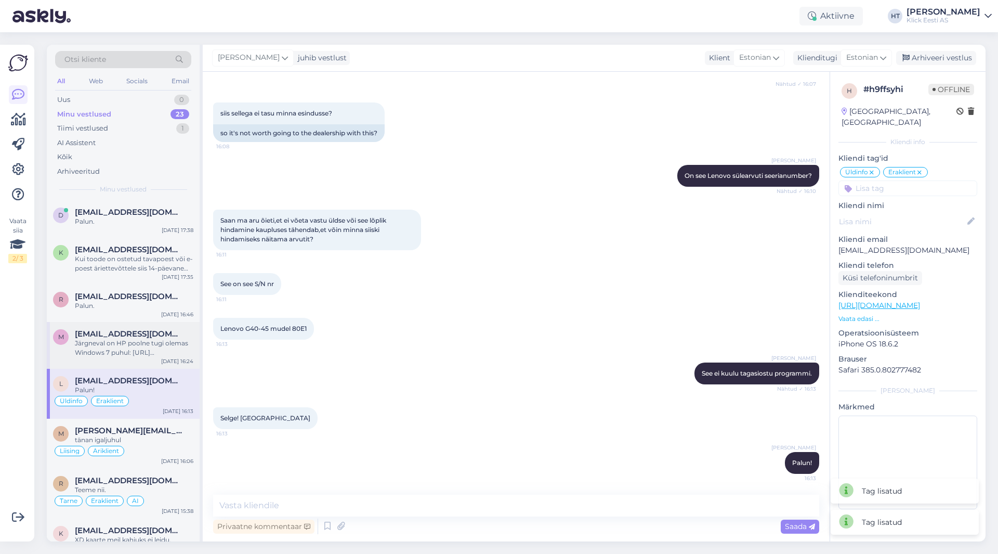
click at [122, 338] on div "Järgneval on HP poolne tugi olemas Windows 7 puhul: [URL][DOMAIN_NAME]" at bounding box center [134, 347] width 118 height 19
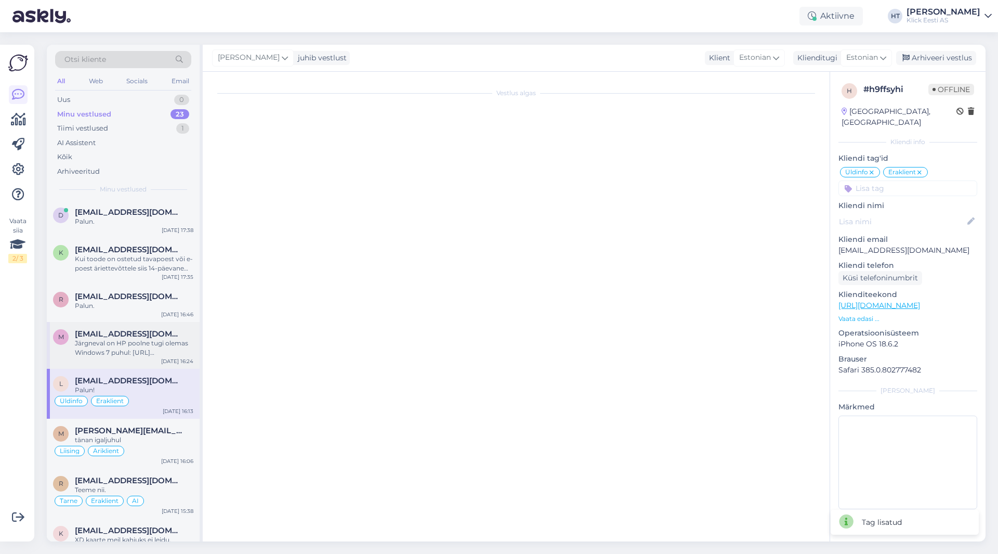
scroll to position [75, 0]
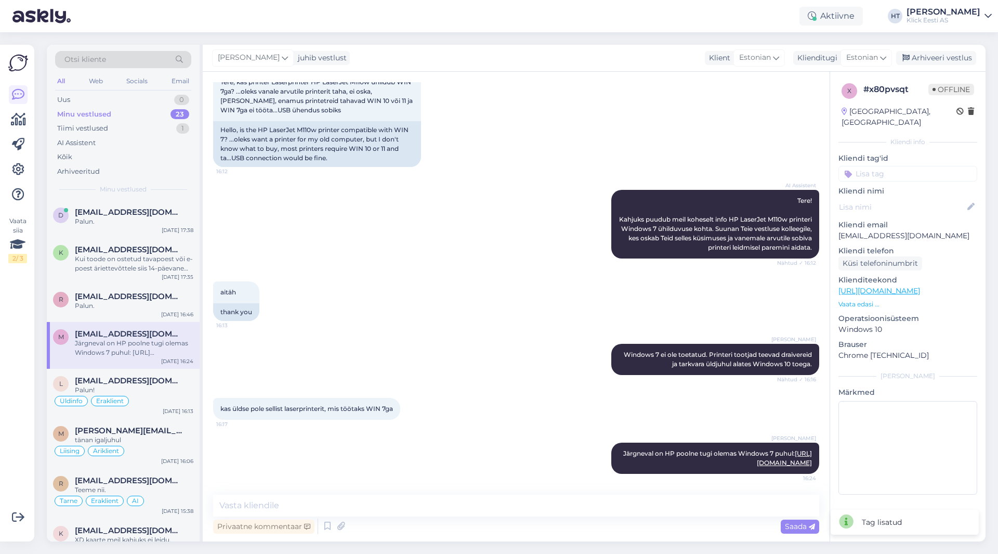
click at [884, 166] on input at bounding box center [907, 174] width 139 height 16
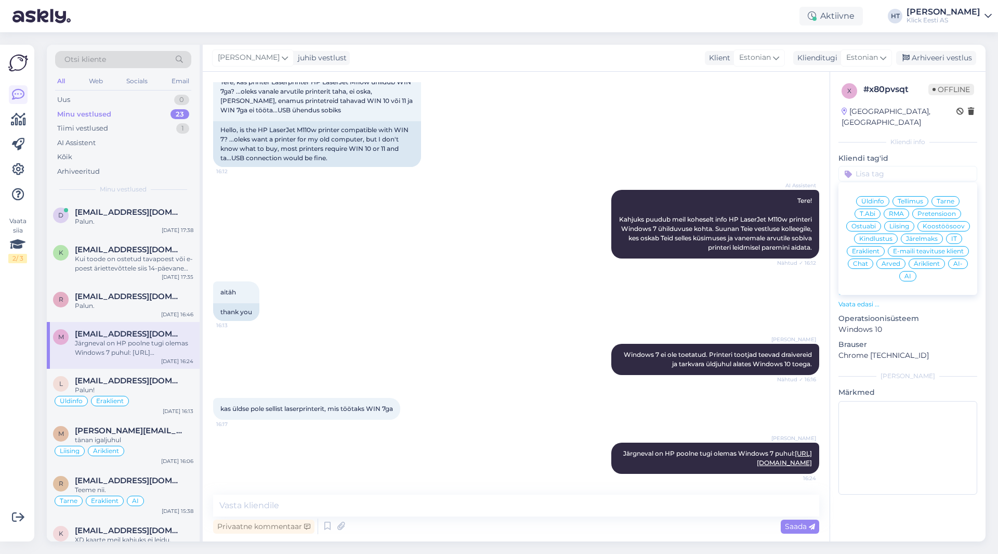
click at [864, 221] on div "Ostuabi" at bounding box center [863, 226] width 35 height 10
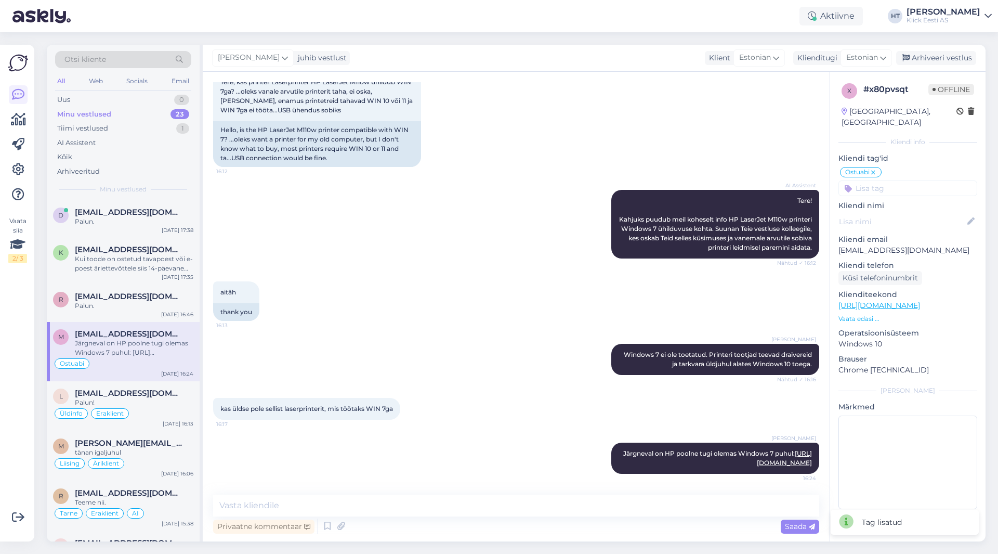
click at [878, 180] on input at bounding box center [907, 188] width 139 height 16
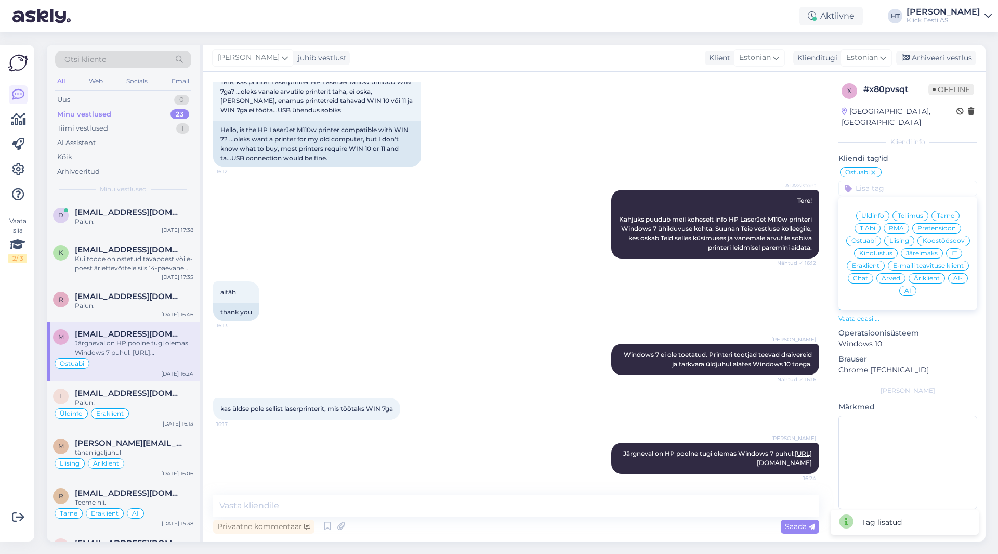
click at [868, 262] on span "Eraklient" at bounding box center [866, 265] width 28 height 6
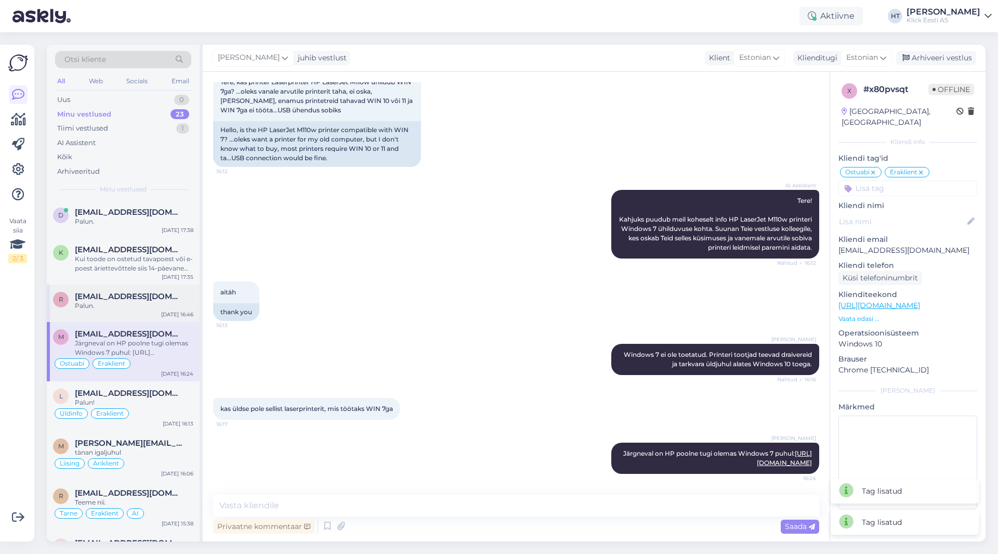
click at [127, 296] on span "[EMAIL_ADDRESS][DOMAIN_NAME]" at bounding box center [129, 296] width 108 height 9
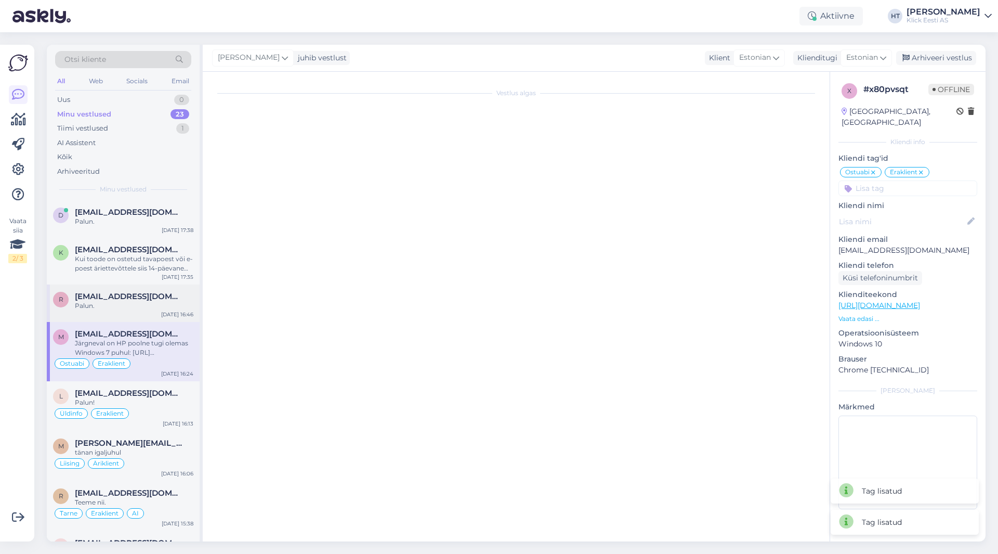
scroll to position [29, 0]
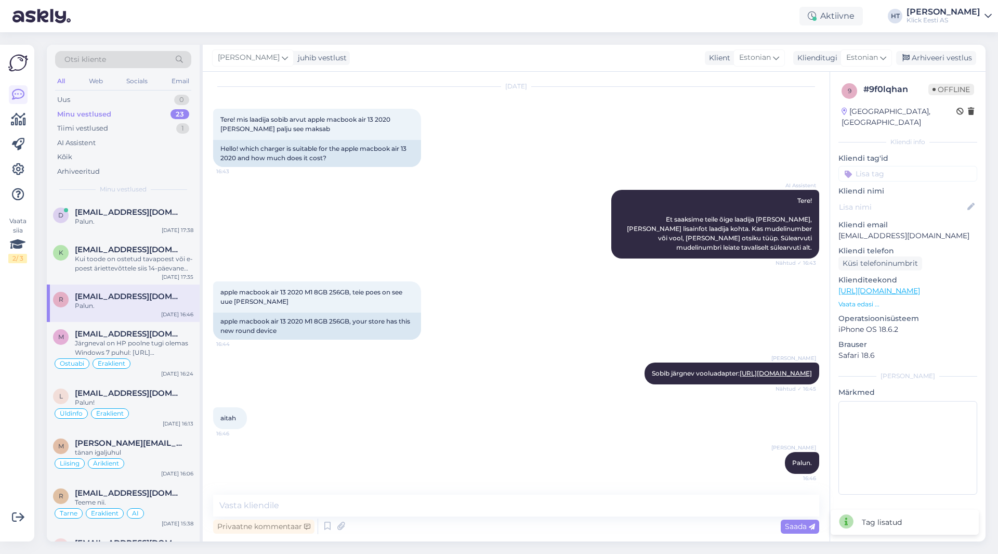
click at [896, 166] on input at bounding box center [907, 174] width 139 height 16
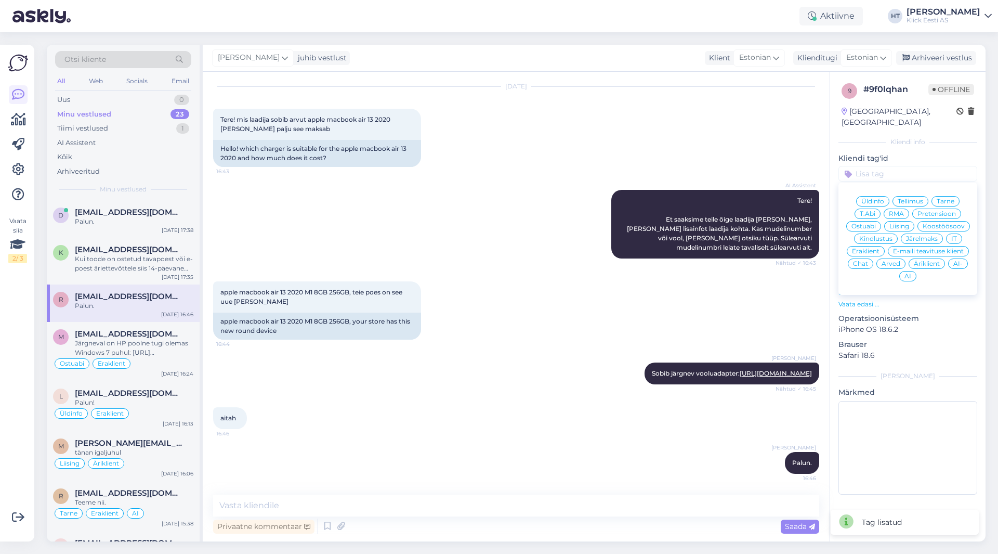
click at [865, 223] on span "Ostuabi" at bounding box center [863, 226] width 24 height 6
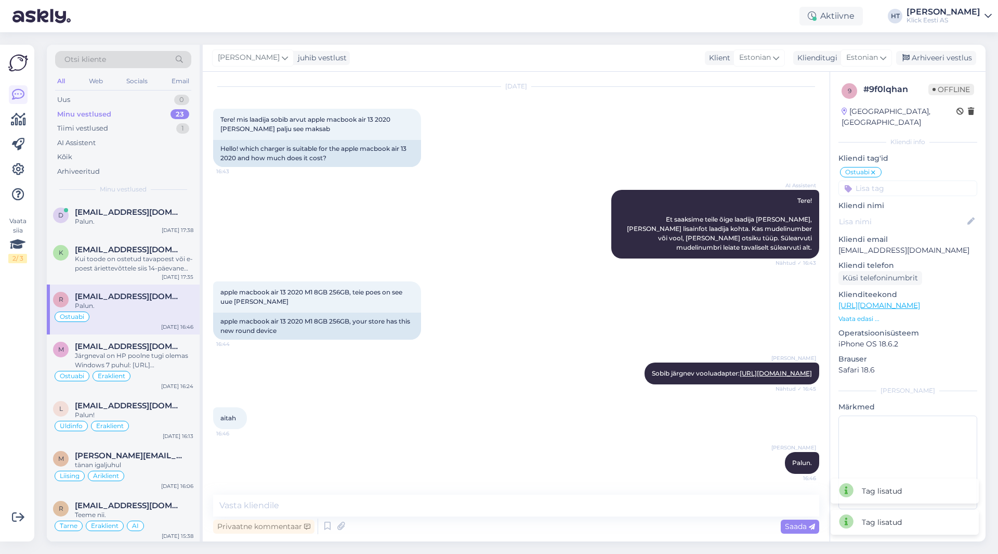
click at [881, 180] on input at bounding box center [907, 188] width 139 height 16
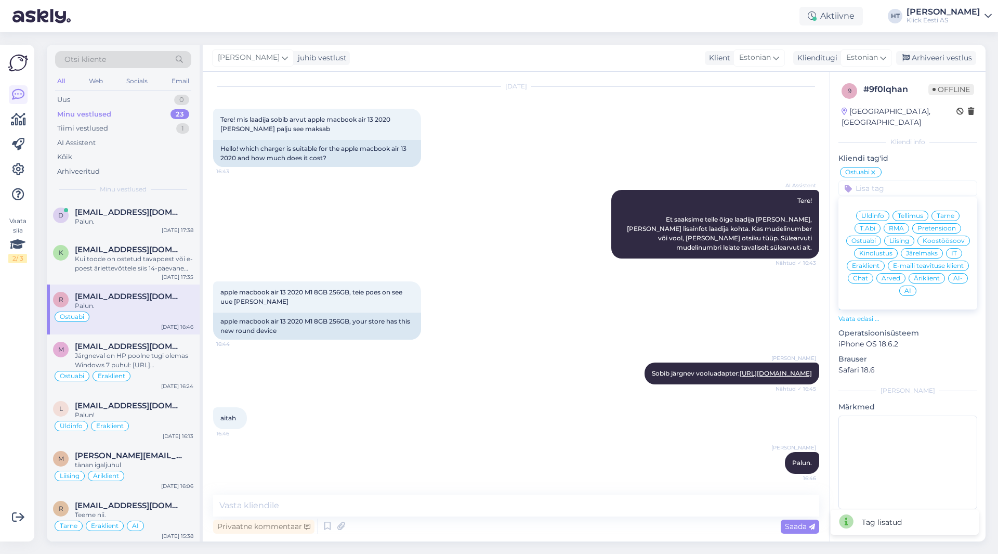
click at [865, 262] on span "Eraklient" at bounding box center [866, 265] width 28 height 6
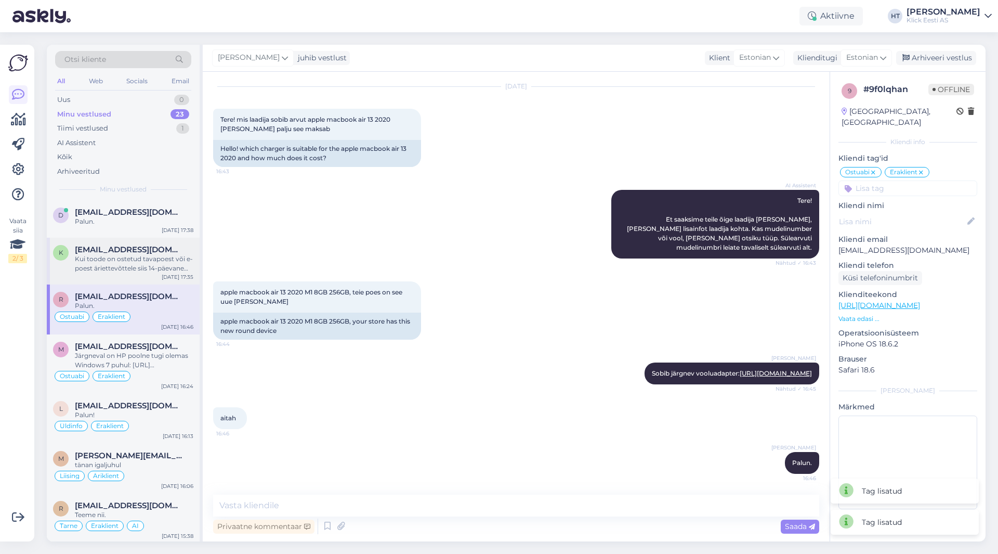
click at [151, 267] on div "Kui toode on ostetud tavapoest või e-poest äriettevõttele siis 14-päevane kauba…" at bounding box center [134, 263] width 118 height 19
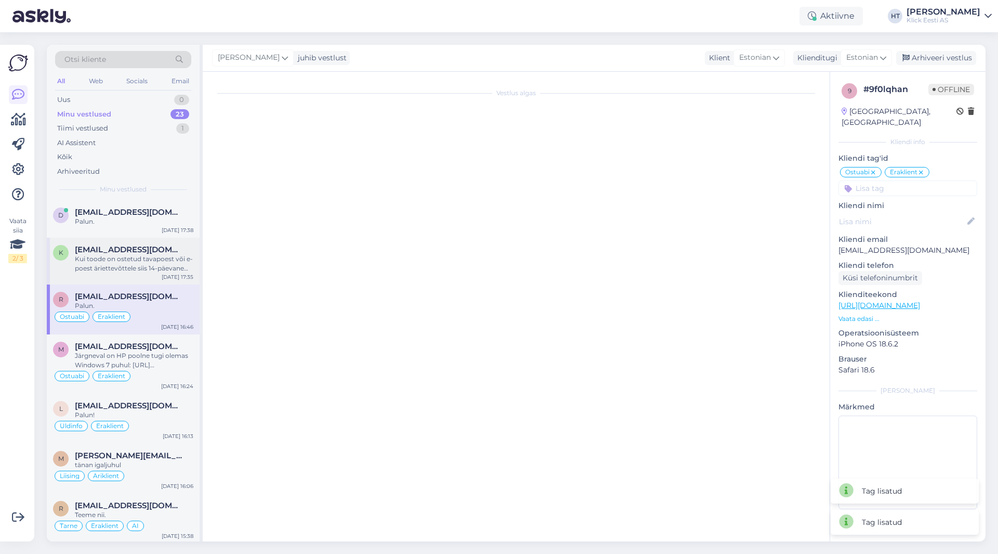
scroll to position [27, 0]
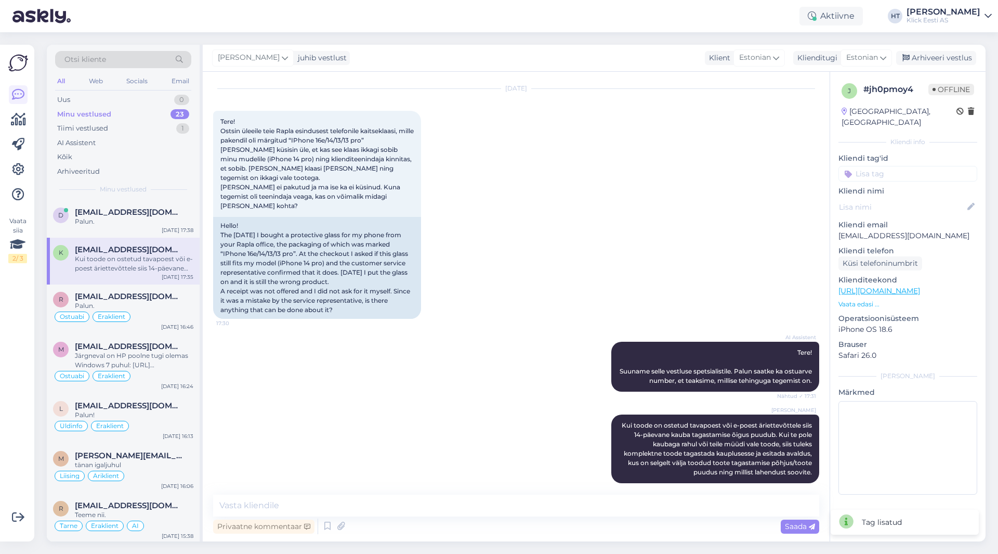
click at [890, 170] on input at bounding box center [907, 174] width 139 height 16
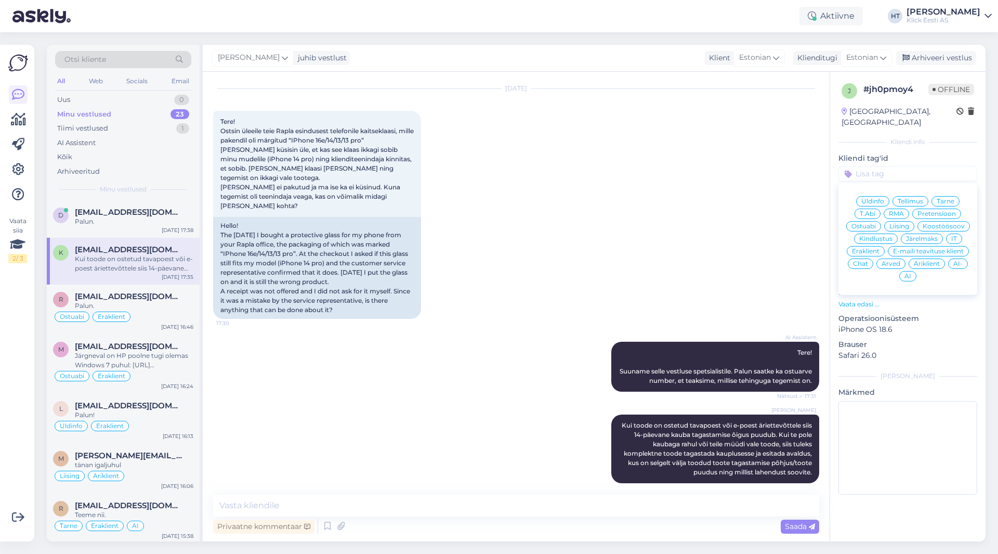
click at [932, 210] on span "Pretensioon" at bounding box center [936, 213] width 38 height 6
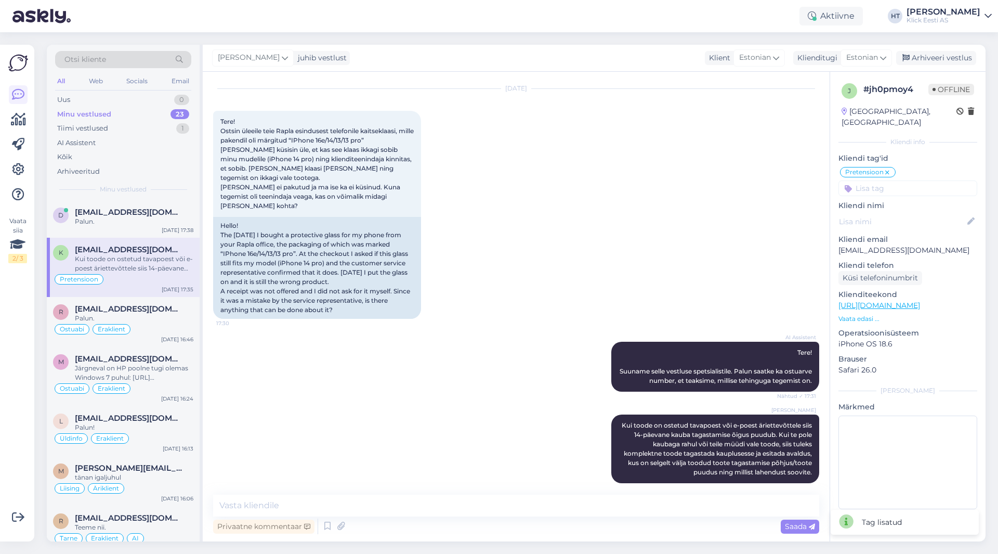
click at [906, 180] on input at bounding box center [907, 188] width 139 height 16
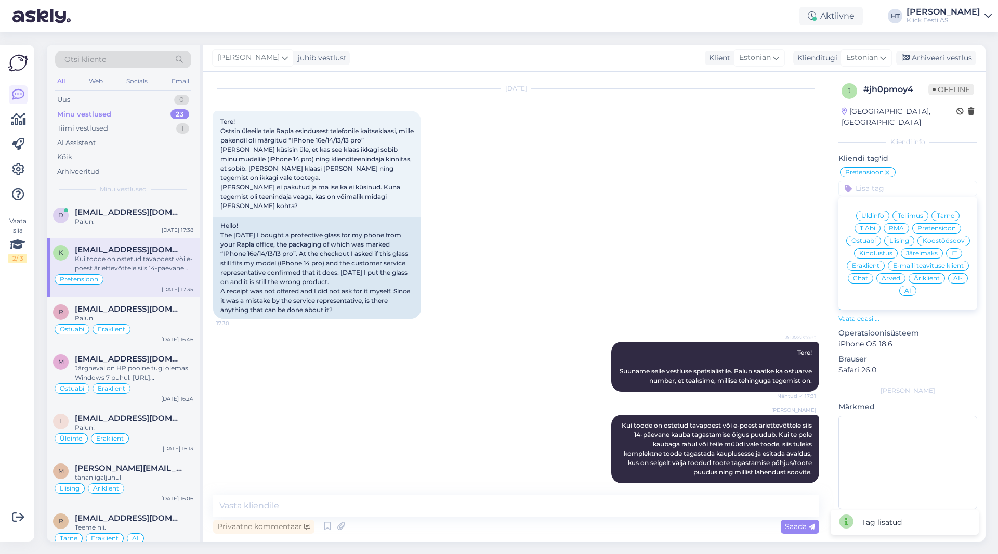
click at [872, 262] on span "Eraklient" at bounding box center [866, 265] width 28 height 6
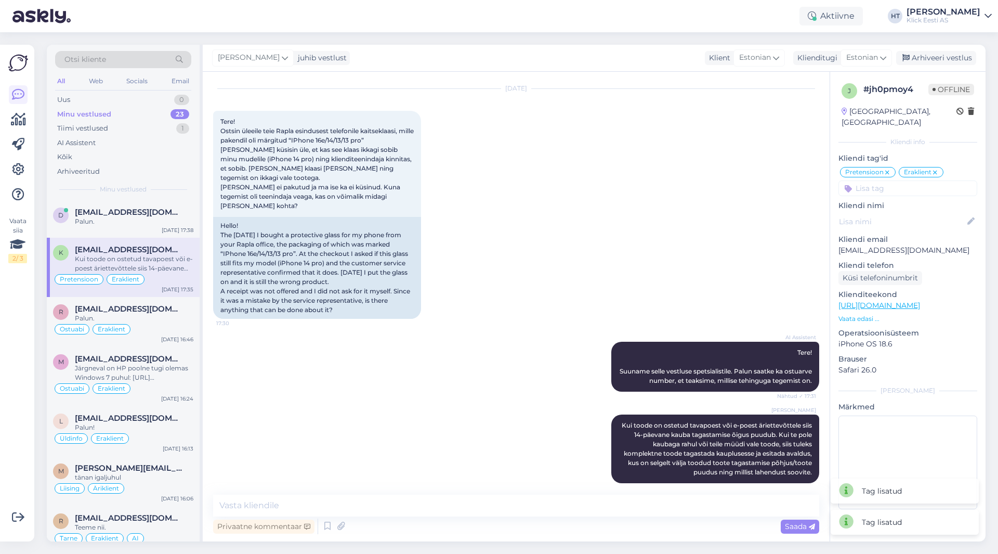
click at [724, 257] on div "[DATE] Tere! Ostsin üleeile teie Rapla esindusest telefonile kaitseklaasi, mill…" at bounding box center [516, 203] width 606 height 253
click at [110, 216] on span "[EMAIL_ADDRESS][DOMAIN_NAME]" at bounding box center [129, 211] width 108 height 9
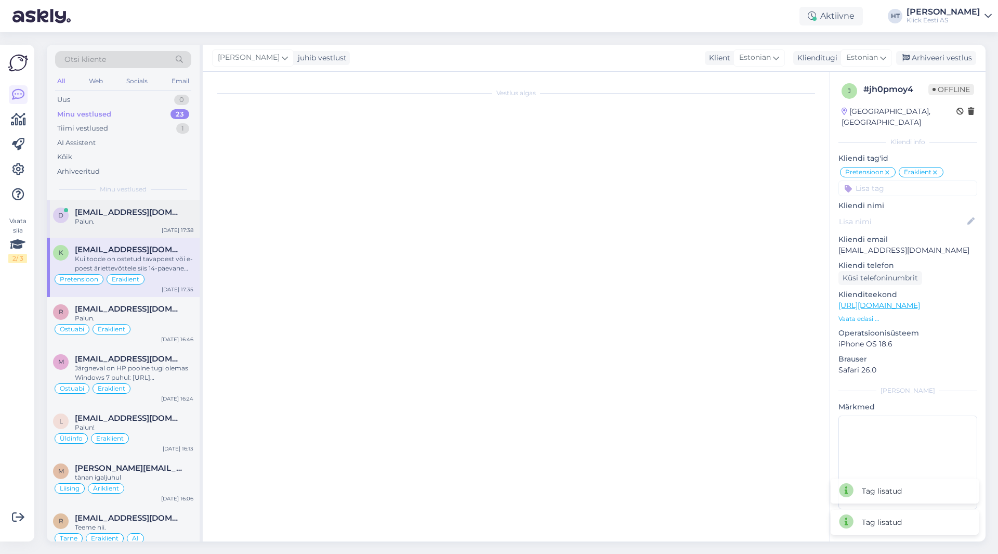
scroll to position [274, 0]
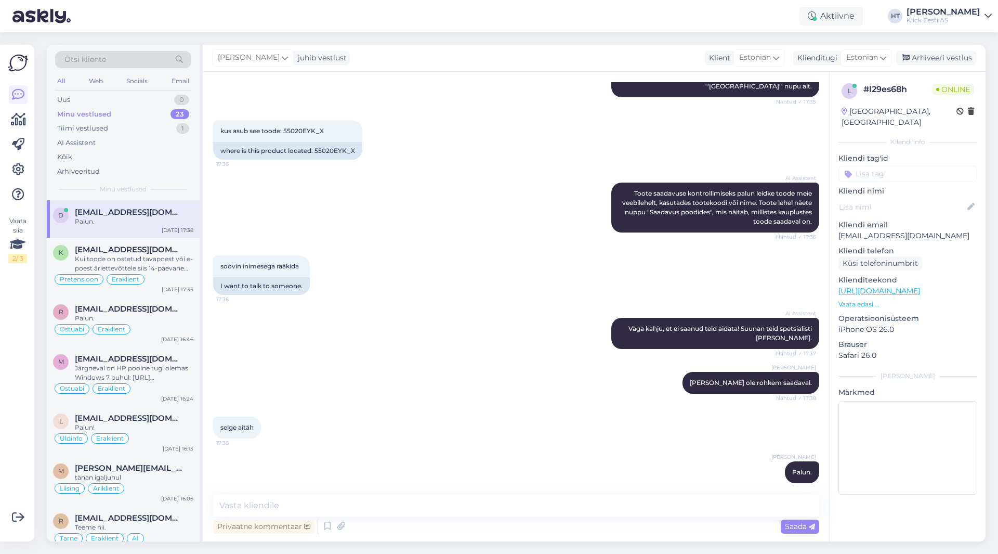
click at [893, 166] on input at bounding box center [907, 174] width 139 height 16
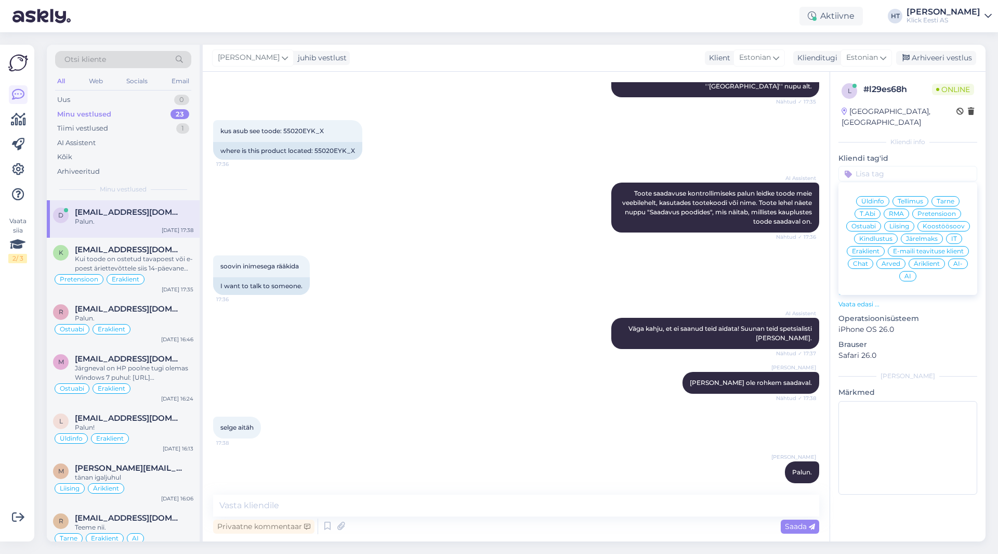
click at [869, 223] on span "Ostuabi" at bounding box center [863, 226] width 24 height 6
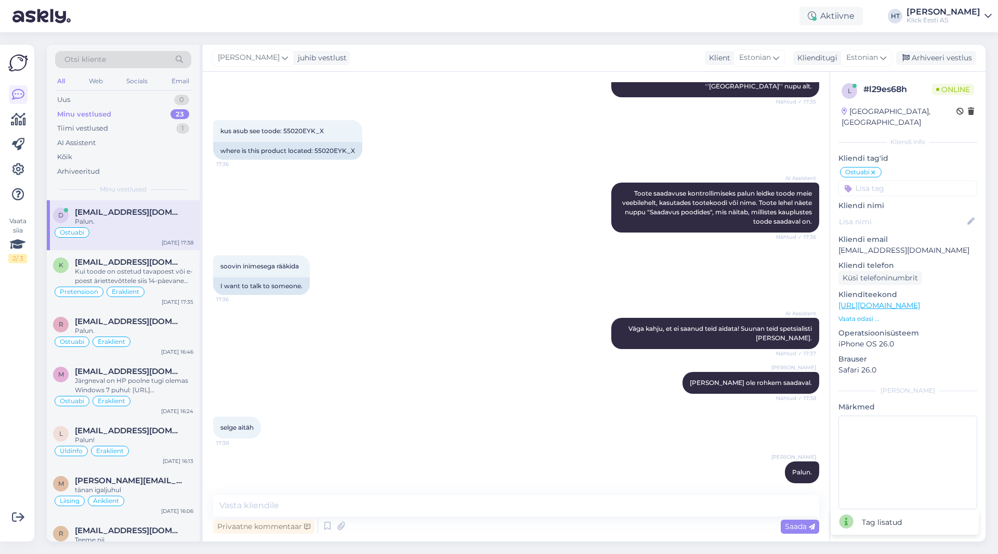
click at [893, 180] on input at bounding box center [907, 188] width 139 height 16
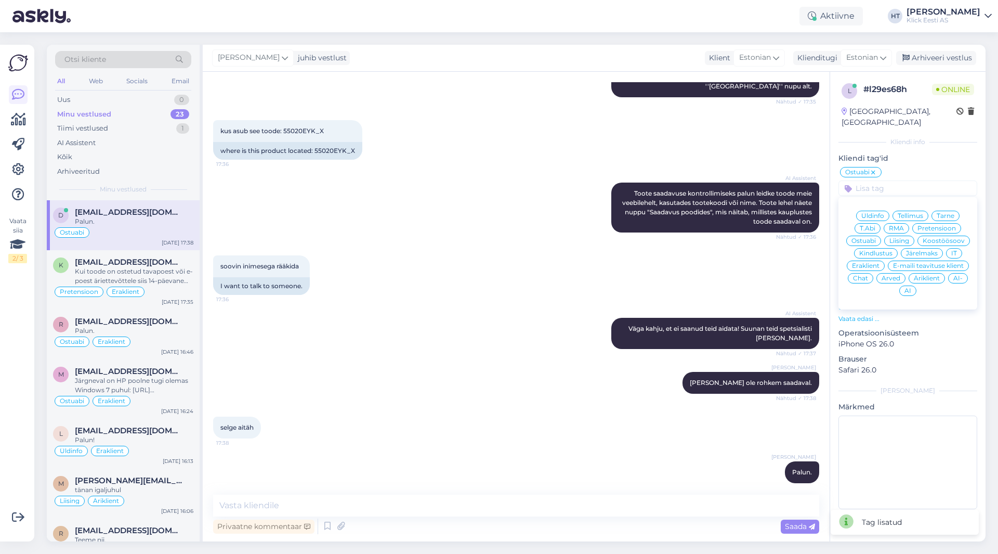
click at [868, 262] on span "Eraklient" at bounding box center [866, 265] width 28 height 6
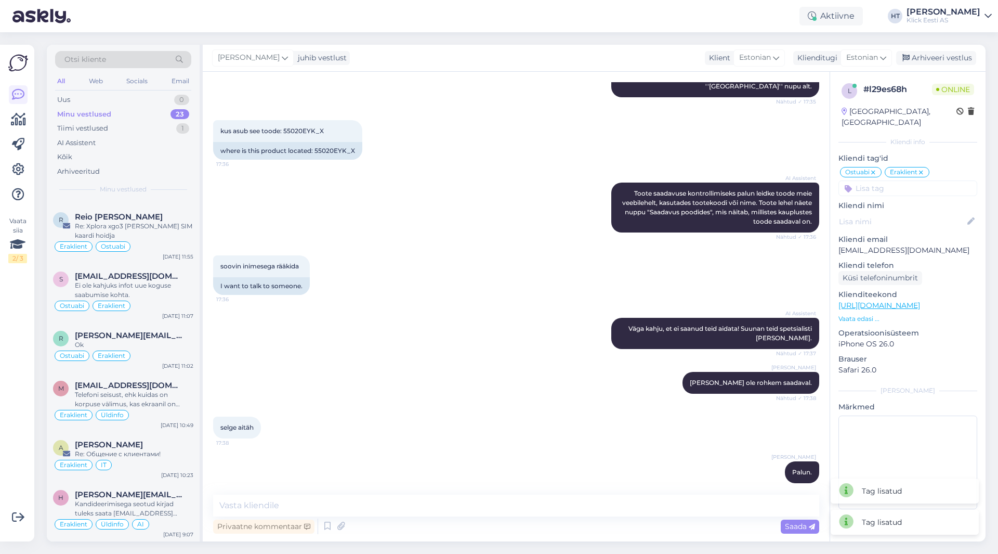
scroll to position [900, 0]
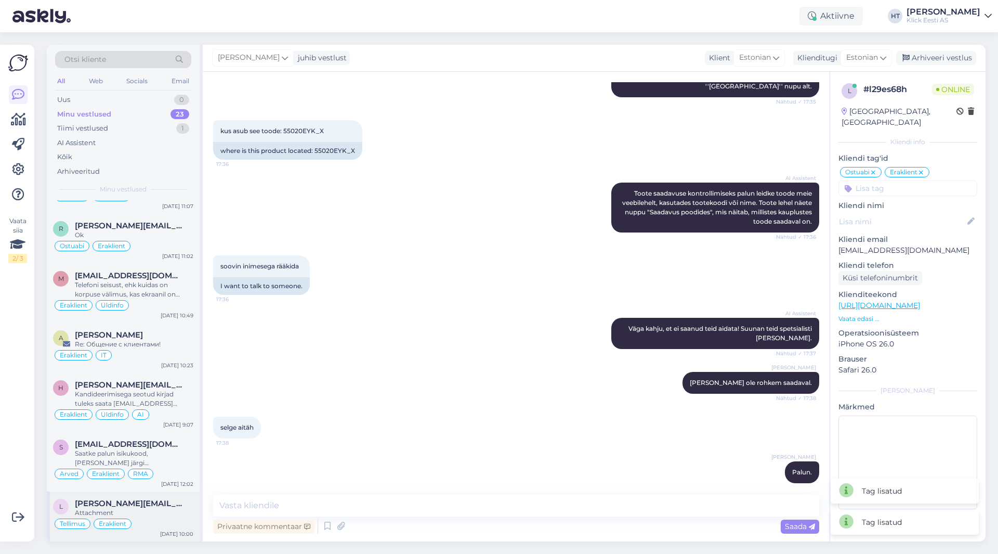
click at [157, 508] on div "Attachment" at bounding box center [134, 512] width 118 height 9
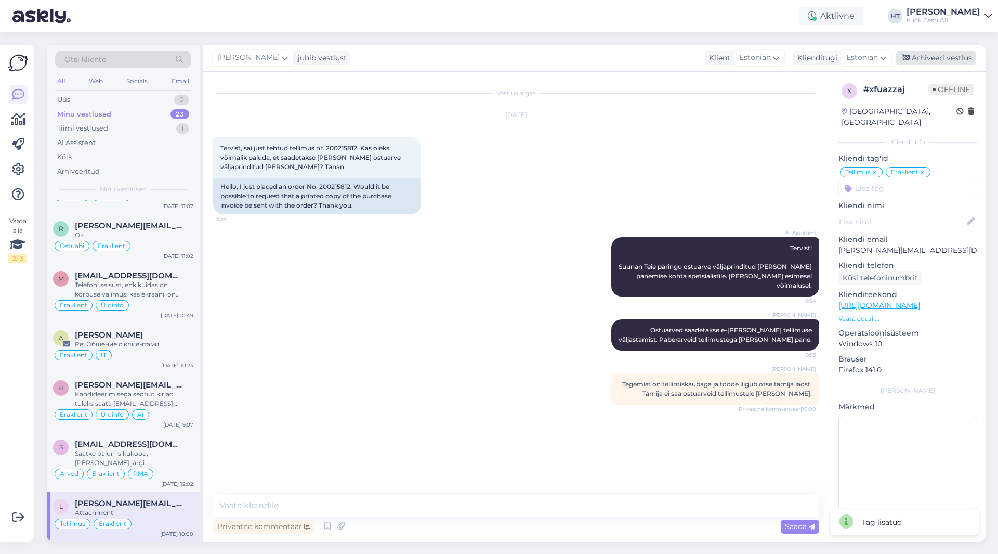
click at [936, 57] on div "Arhiveeri vestlus" at bounding box center [936, 58] width 80 height 14
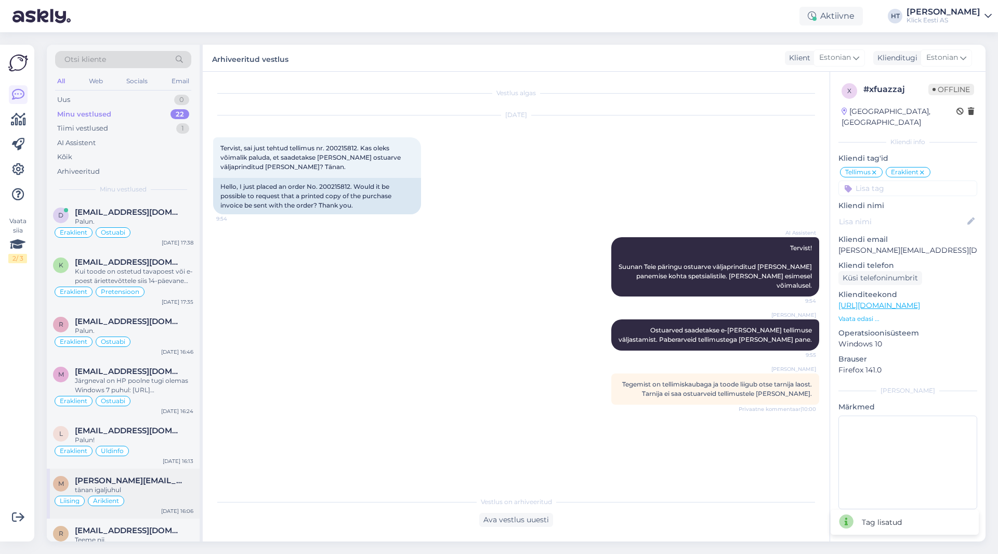
click at [133, 484] on span "[PERSON_NAME][EMAIL_ADDRESS][DOMAIN_NAME]" at bounding box center [129, 480] width 108 height 9
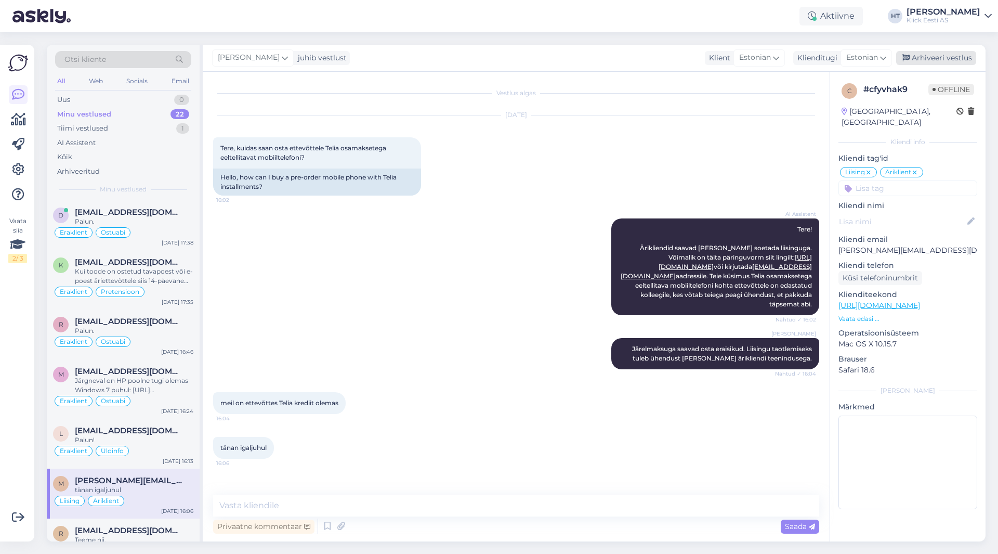
click at [944, 61] on div "Arhiveeri vestlus" at bounding box center [936, 58] width 80 height 14
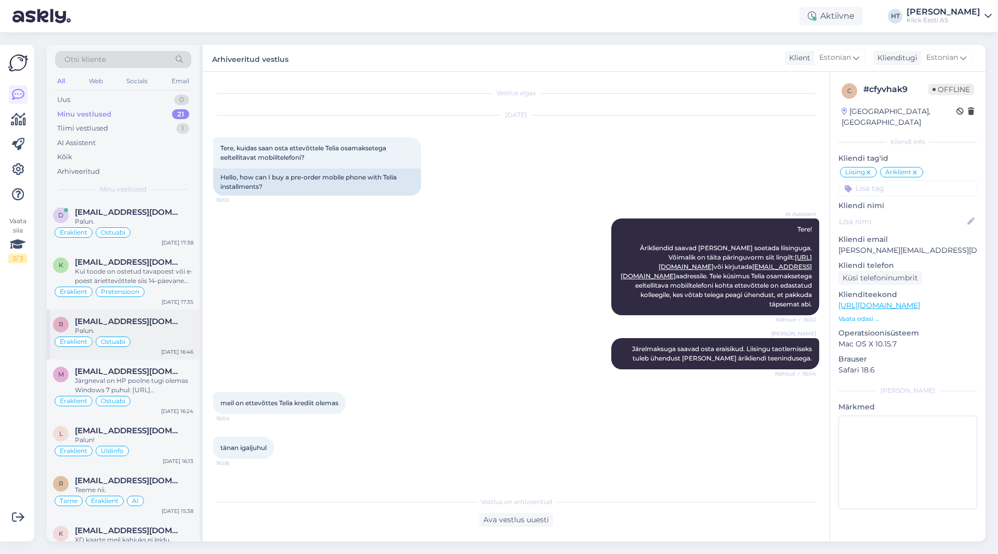
click at [105, 358] on div "r [EMAIL_ADDRESS][DOMAIN_NAME] Palun. Eraklient Ostuabi [DATE] 16:46" at bounding box center [123, 334] width 153 height 50
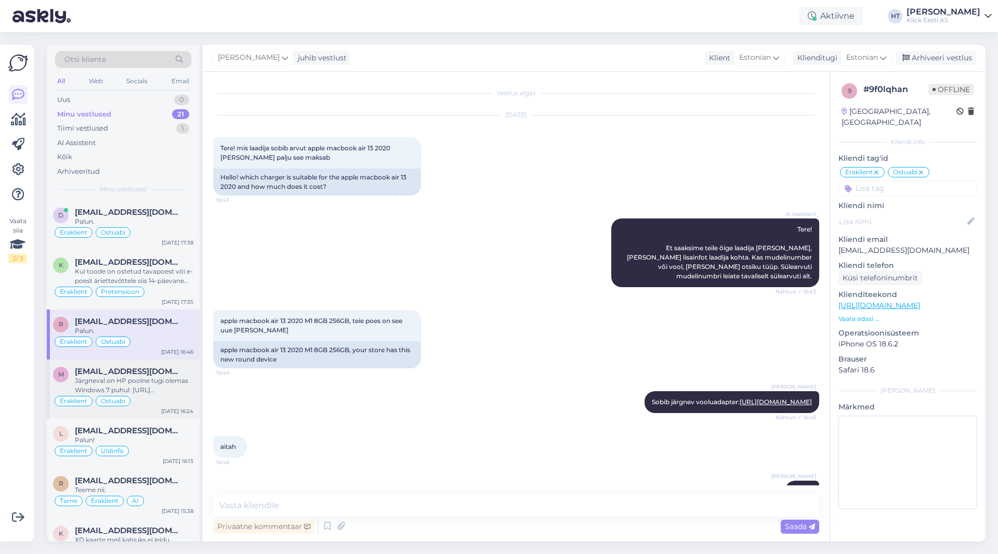
scroll to position [29, 0]
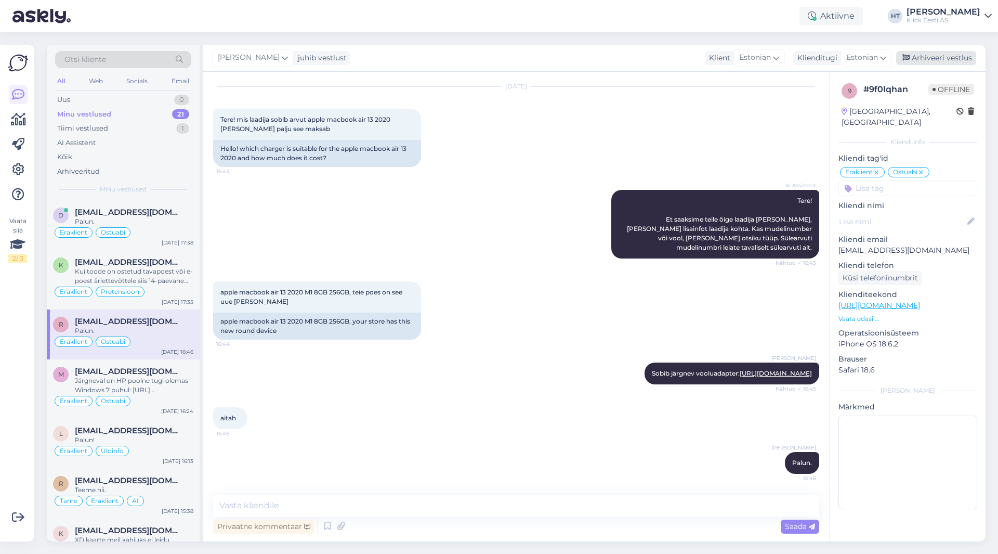
click at [935, 52] on div "Arhiveeri vestlus" at bounding box center [936, 58] width 80 height 14
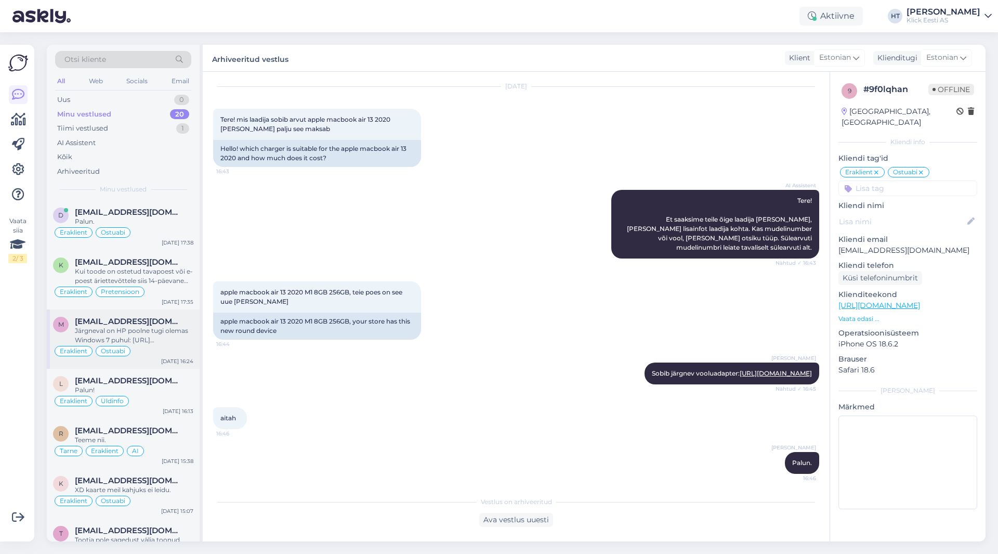
click at [109, 323] on span "[EMAIL_ADDRESS][DOMAIN_NAME]" at bounding box center [129, 321] width 108 height 9
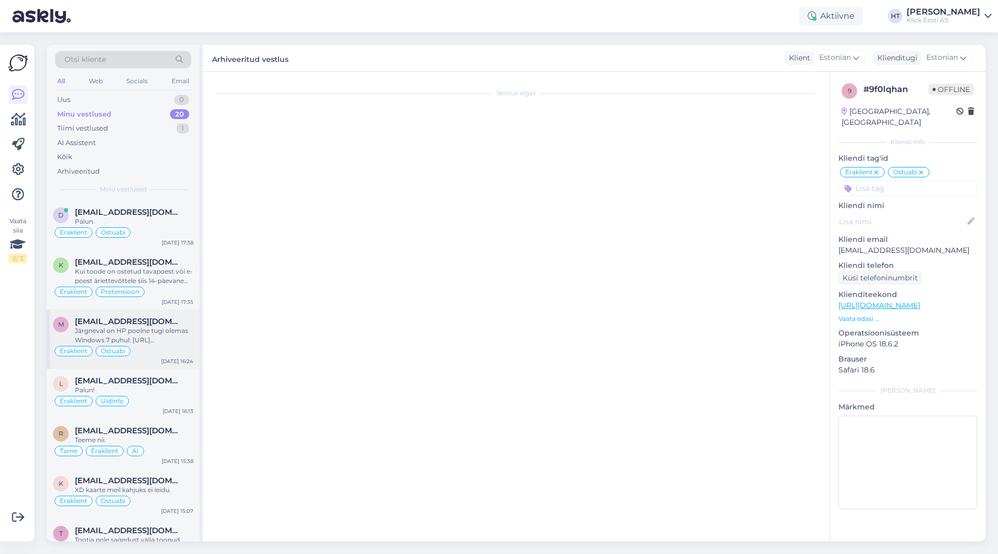
scroll to position [75, 0]
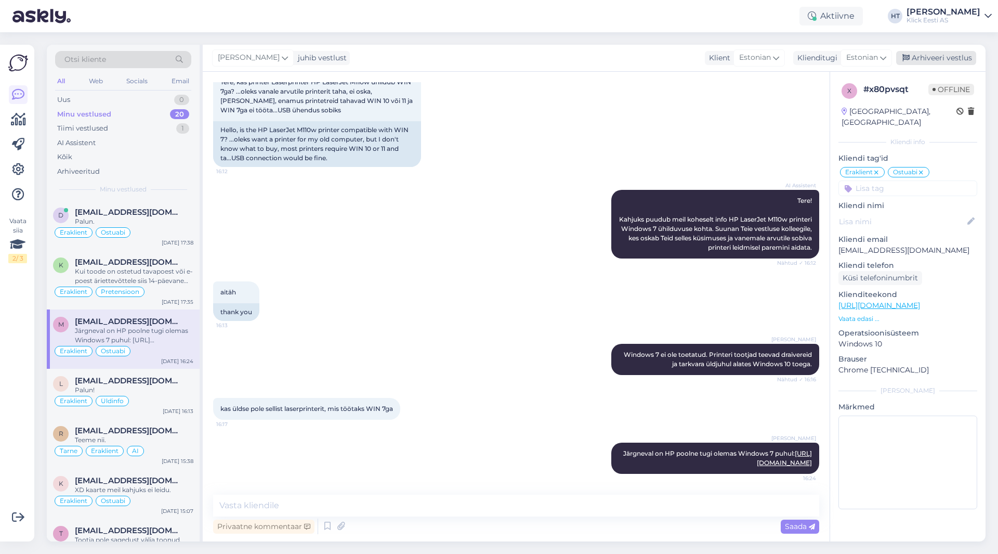
click at [944, 52] on div "Arhiveeri vestlus" at bounding box center [936, 58] width 80 height 14
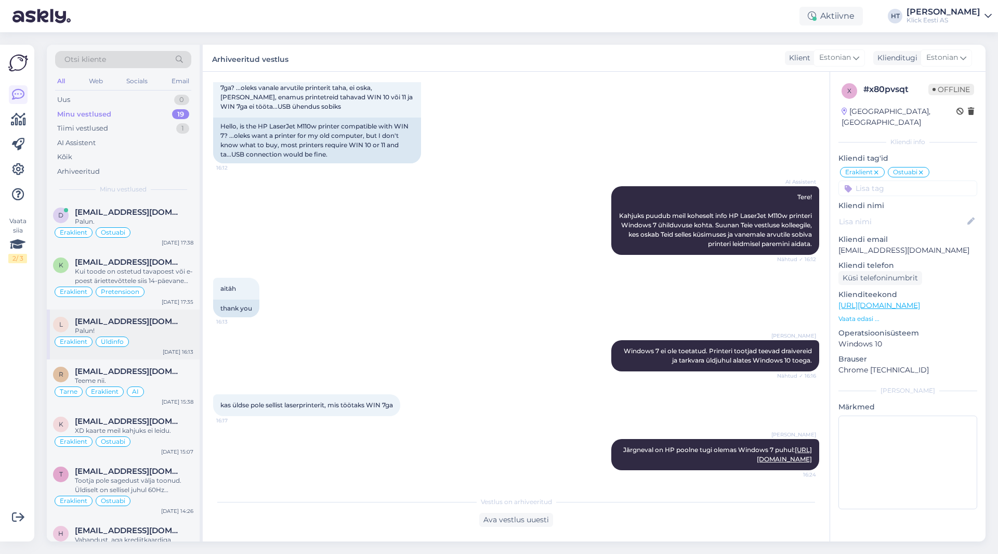
click at [151, 317] on span "[EMAIL_ADDRESS][DOMAIN_NAME]" at bounding box center [129, 321] width 108 height 9
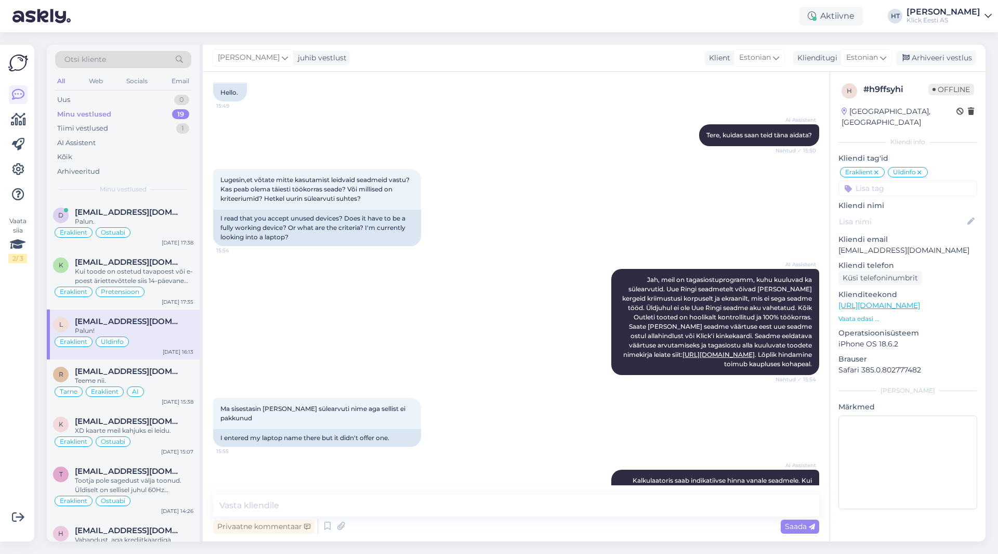
scroll to position [660, 0]
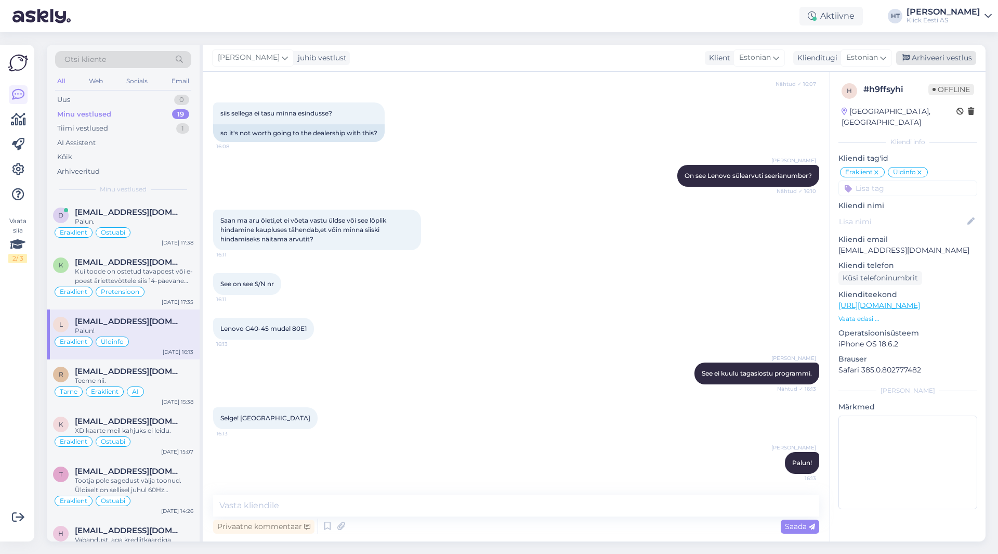
click at [927, 62] on div "Arhiveeri vestlus" at bounding box center [936, 58] width 80 height 14
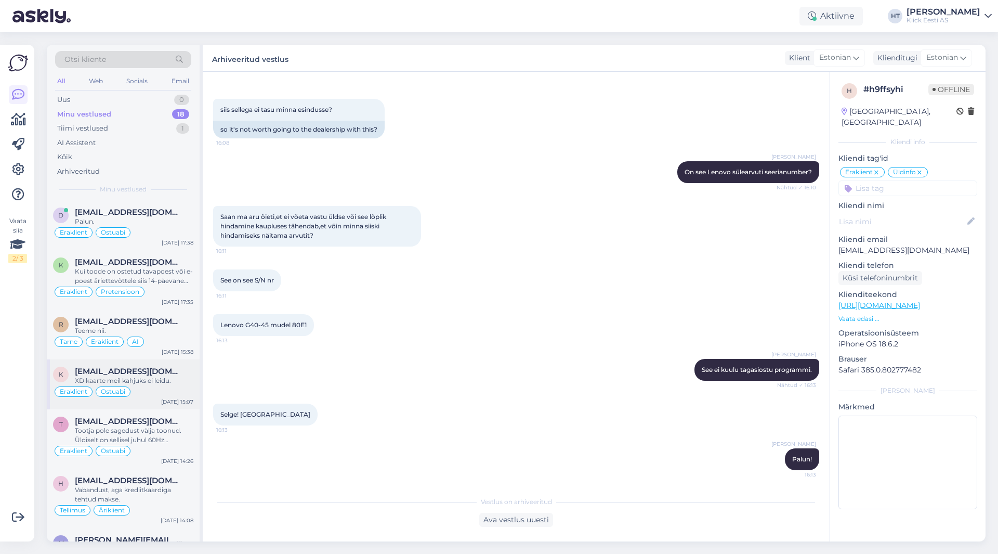
click at [95, 390] on div "Eraklient Ostuabi" at bounding box center [123, 391] width 140 height 12
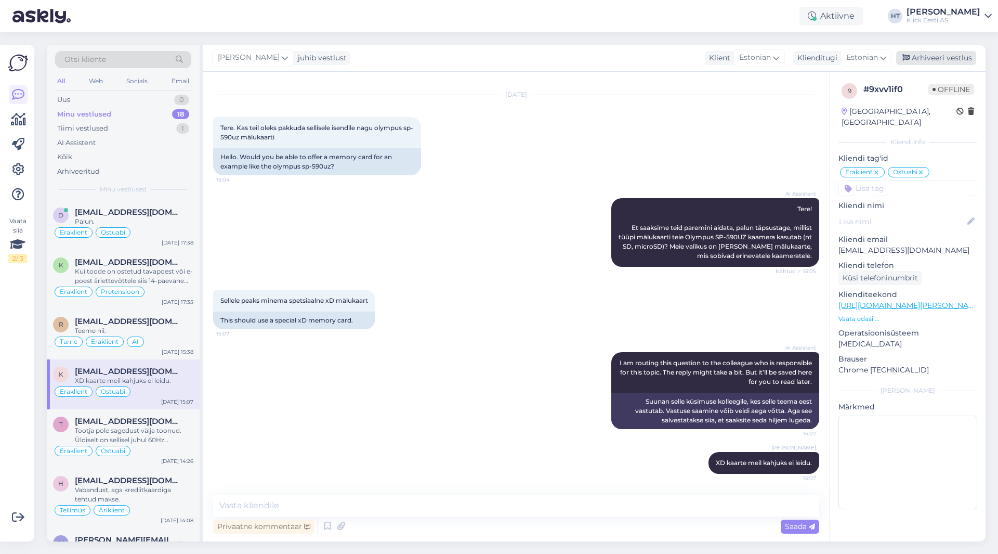
click at [949, 61] on div "Arhiveeri vestlus" at bounding box center [936, 58] width 80 height 14
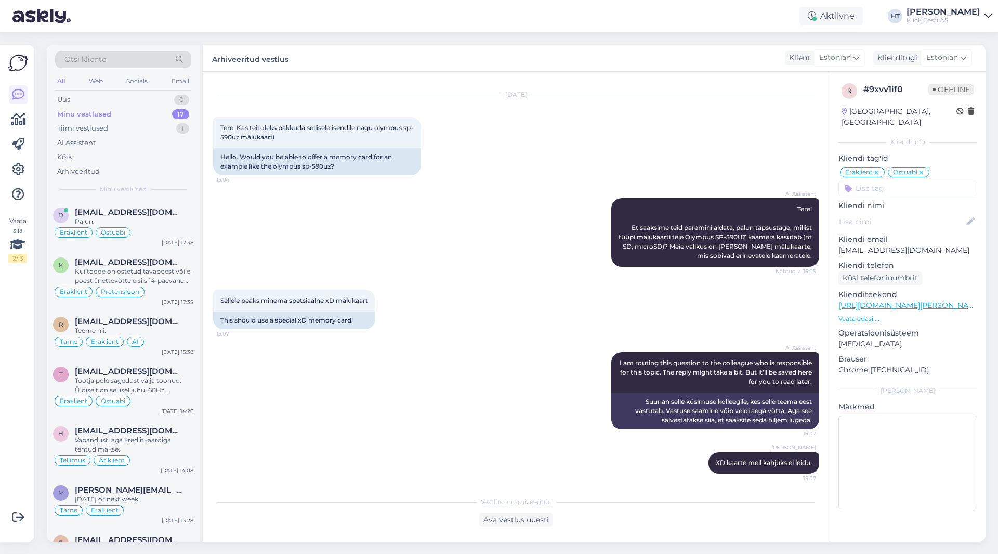
click at [17, 385] on div "Vaata siia 2 / 3" at bounding box center [18, 293] width 20 height 480
click at [118, 385] on div "Tootja pole sagedust välja toonud. Üldiselt on sellisel juhul 60Hz paneelid." at bounding box center [134, 385] width 118 height 19
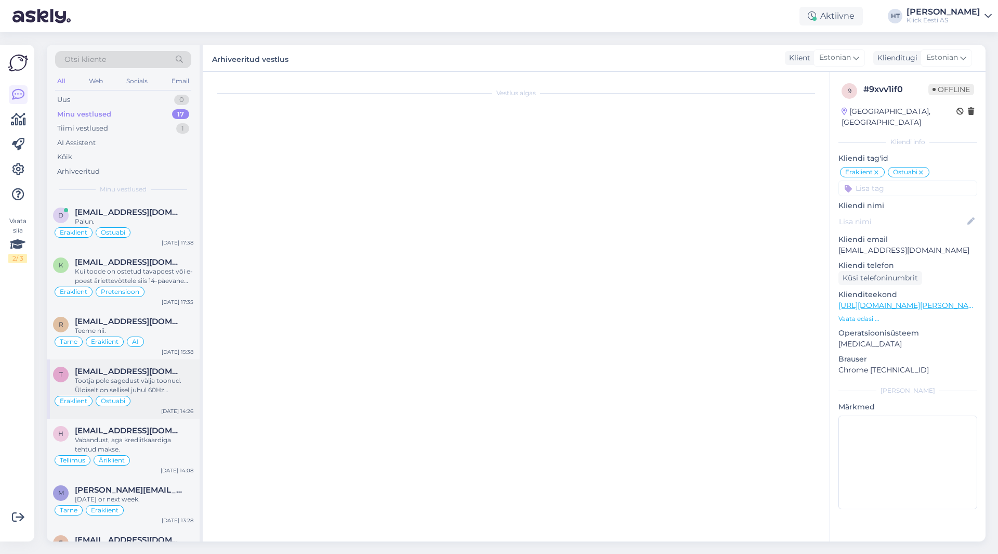
scroll to position [518, 0]
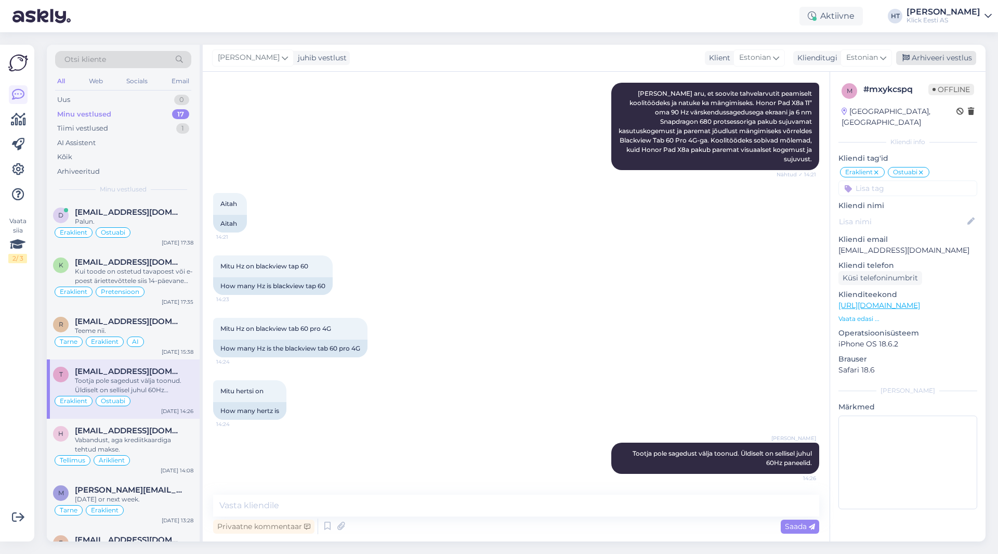
click at [935, 55] on div "Arhiveeri vestlus" at bounding box center [936, 58] width 80 height 14
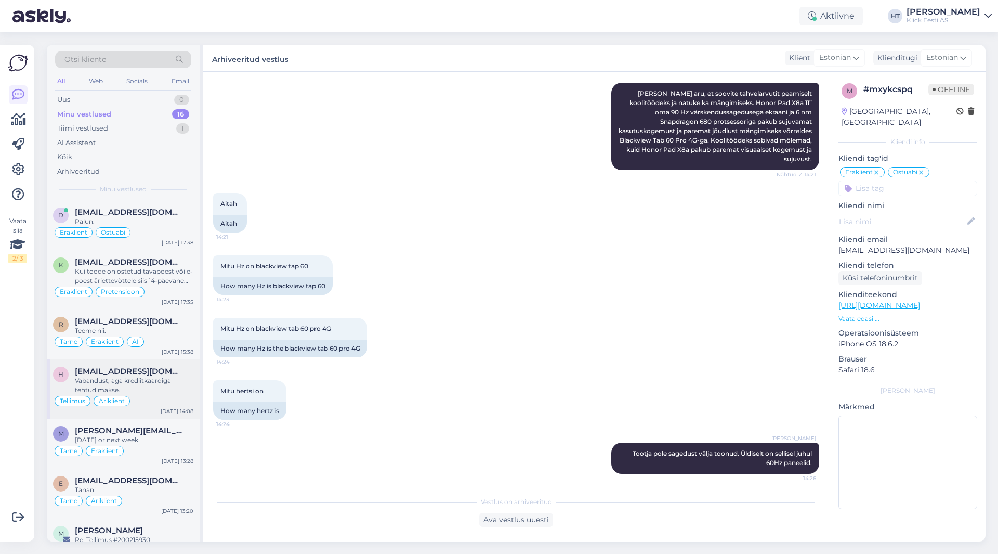
click at [169, 373] on span "[EMAIL_ADDRESS][DOMAIN_NAME]" at bounding box center [129, 370] width 108 height 9
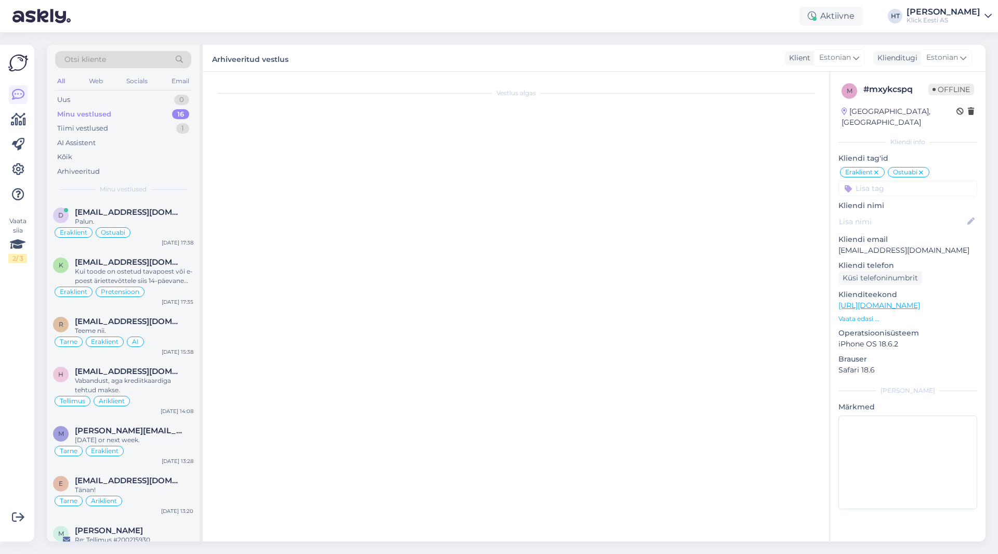
scroll to position [324, 0]
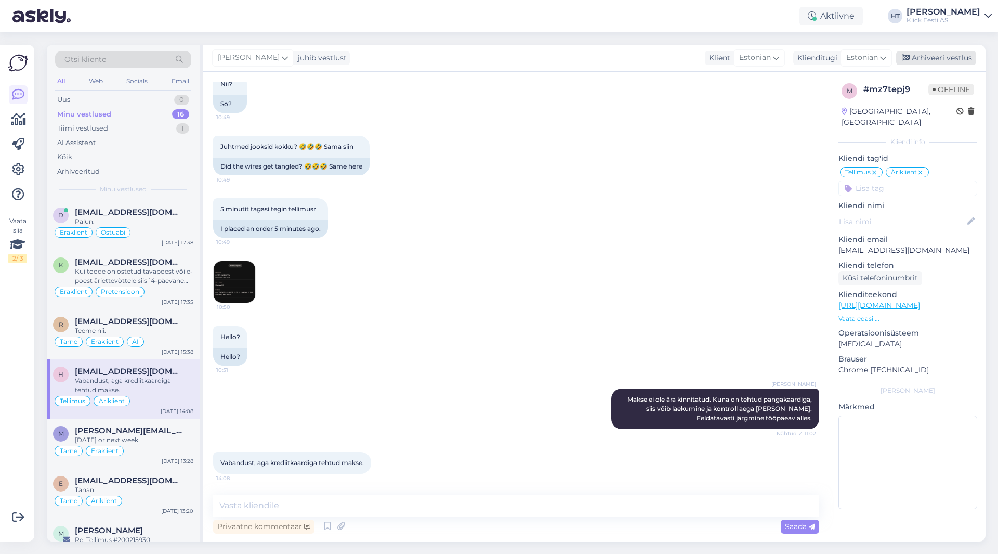
click at [925, 63] on div "Arhiveeri vestlus" at bounding box center [936, 58] width 80 height 14
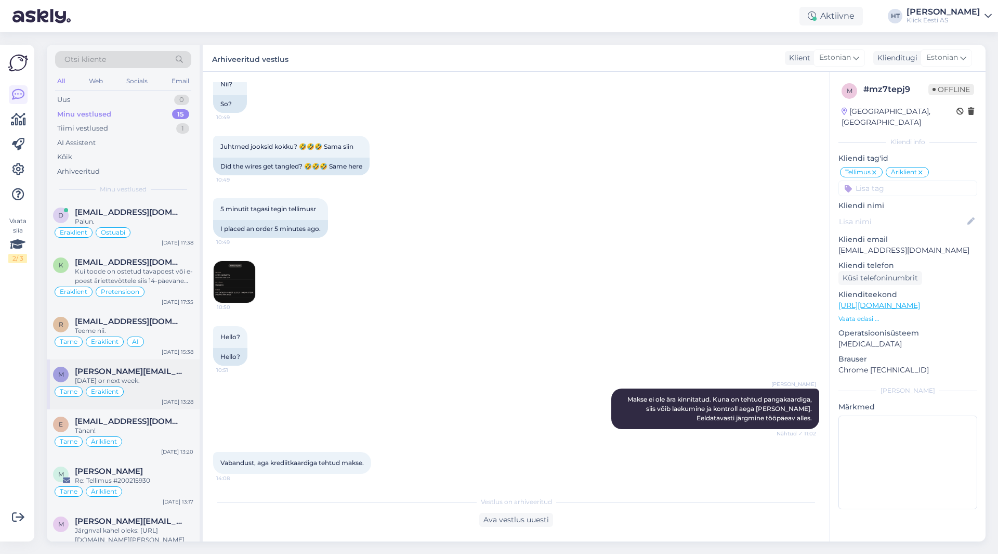
click at [132, 365] on div "m [PERSON_NAME][EMAIL_ADDRESS][DOMAIN_NAME] [DATE] or next week. Tarne Eraklien…" at bounding box center [123, 384] width 153 height 50
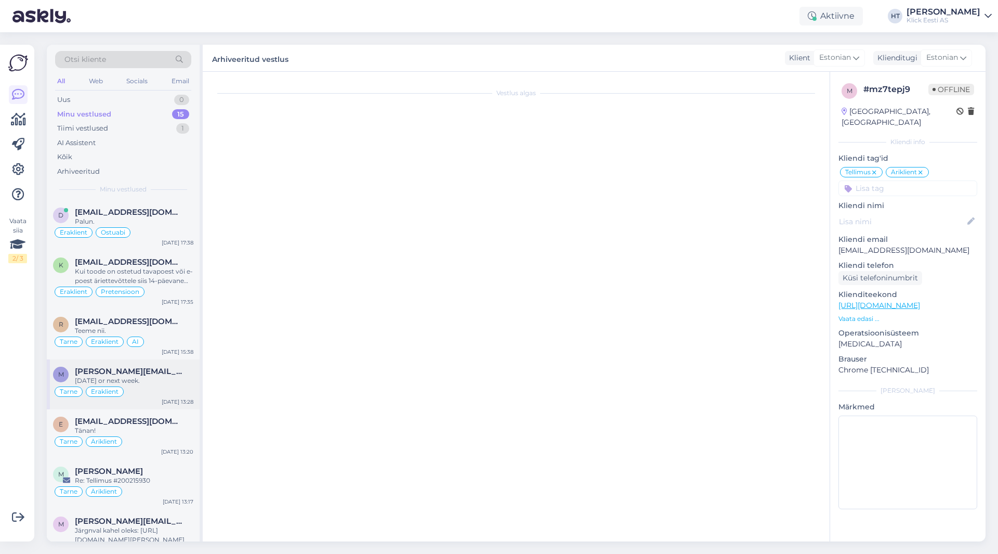
scroll to position [105, 0]
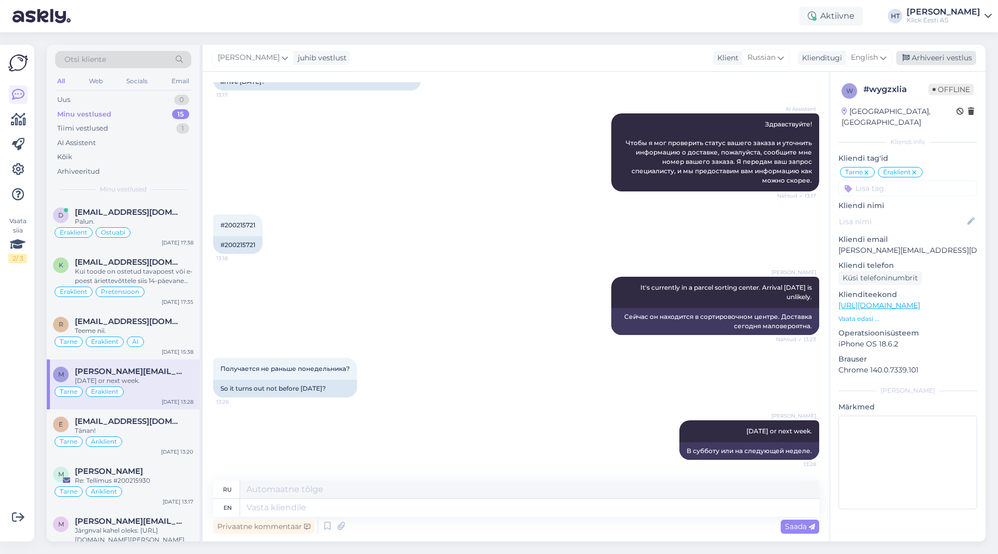
click at [942, 54] on div "Arhiveeri vestlus" at bounding box center [936, 58] width 80 height 14
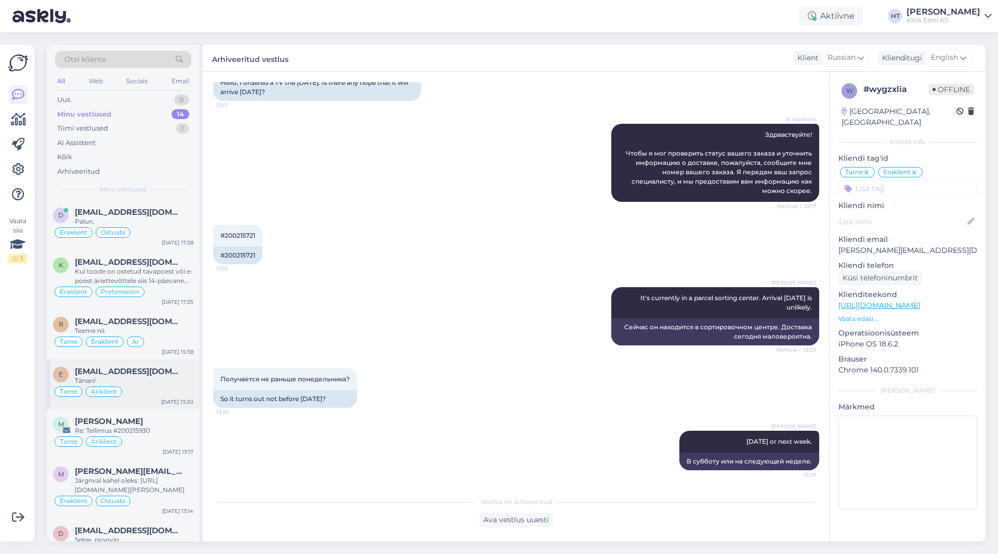
click at [150, 379] on div "Tänan!" at bounding box center [134, 380] width 118 height 9
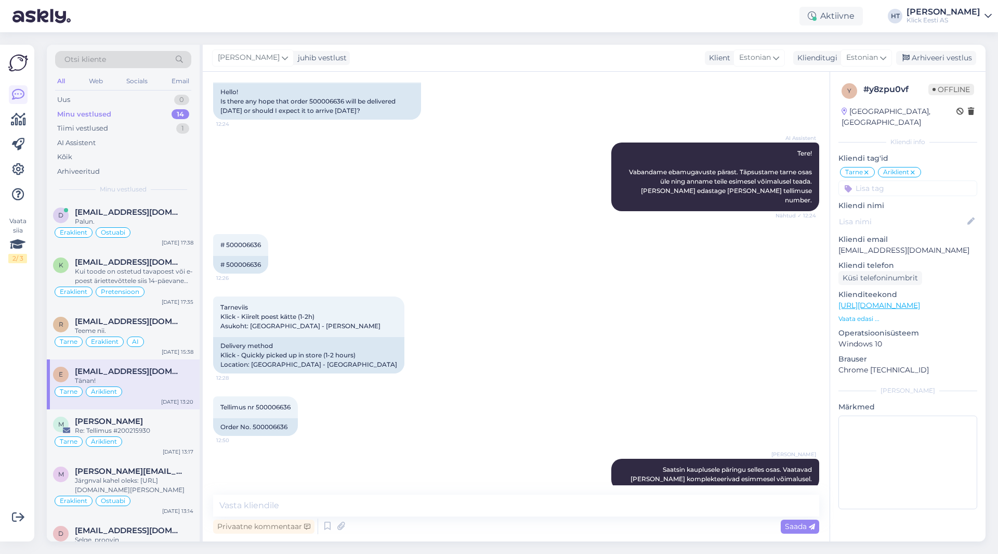
scroll to position [146, 0]
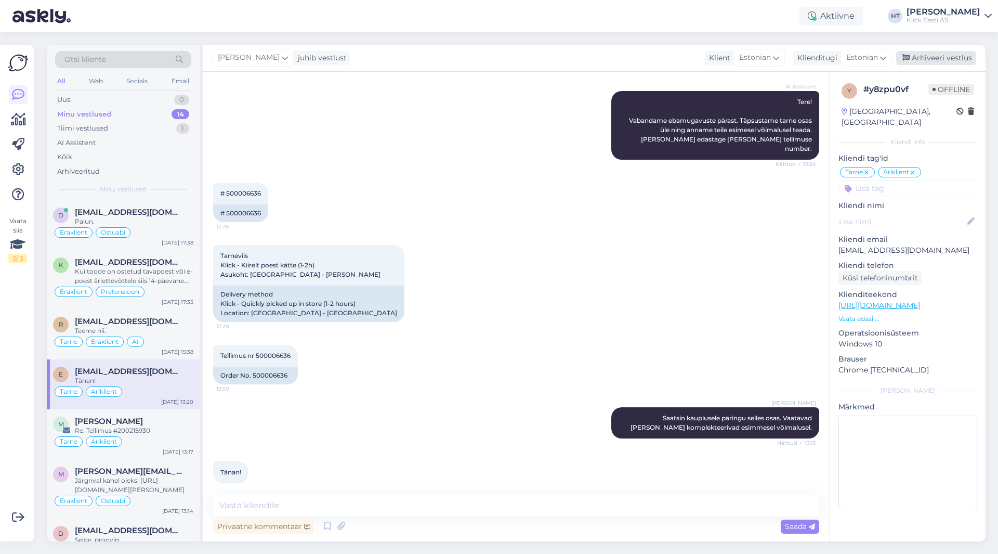
click at [938, 56] on div "Arhiveeri vestlus" at bounding box center [936, 58] width 80 height 14
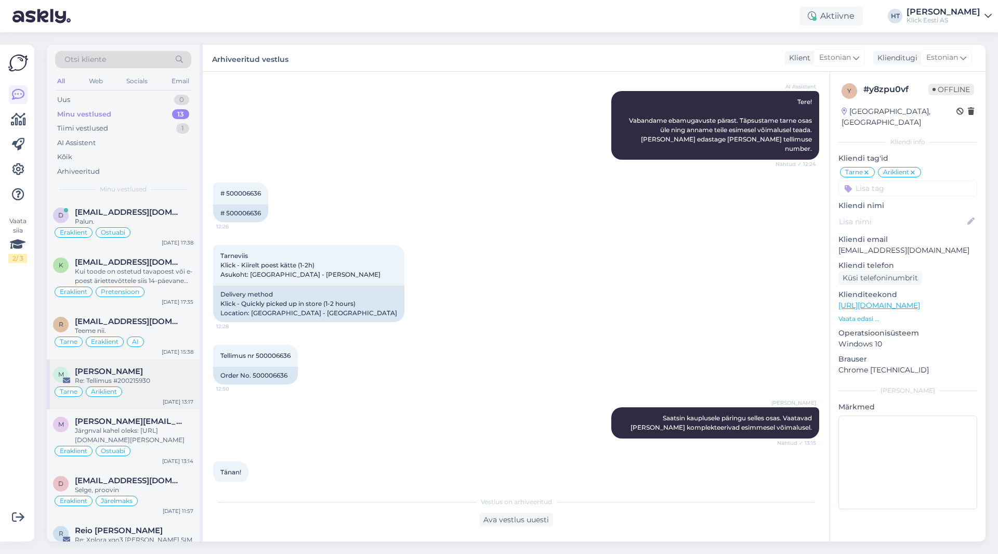
click at [168, 404] on div "[DATE] 13:17" at bounding box center [178, 402] width 31 height 8
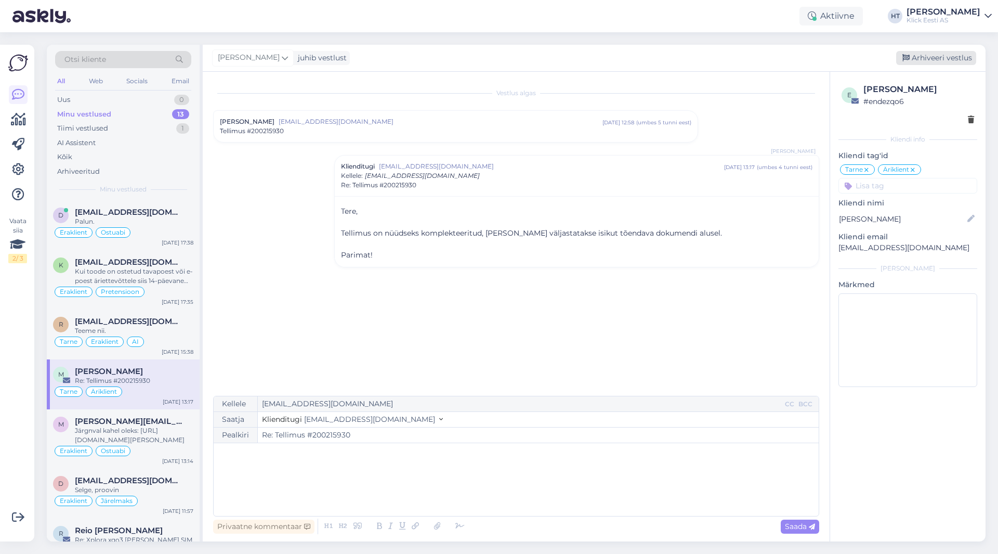
click at [956, 63] on div "Arhiveeri vestlus" at bounding box center [936, 58] width 80 height 14
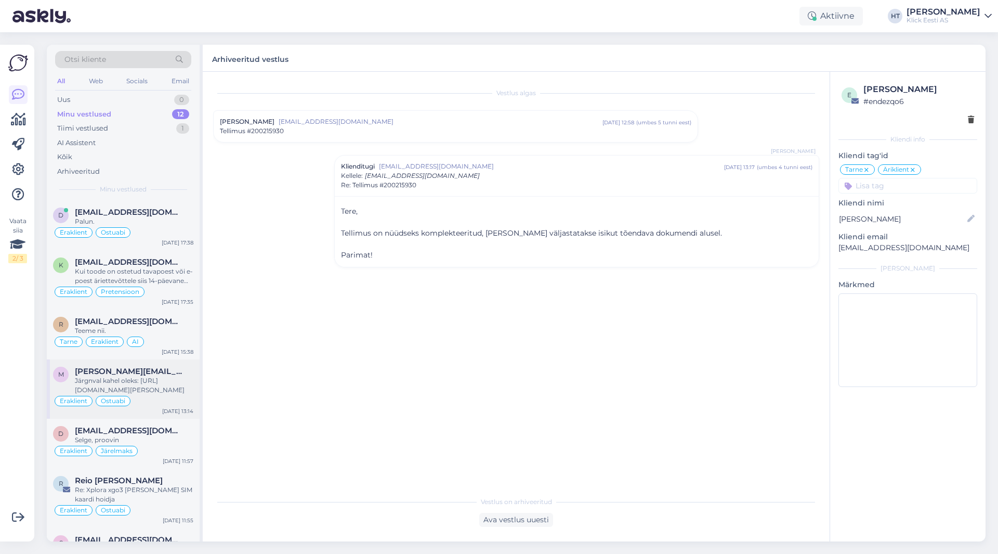
click at [114, 416] on div "m [PERSON_NAME][EMAIL_ADDRESS][DOMAIN_NAME] Järgnval kahel oleks: [URL][DOMAIN_…" at bounding box center [123, 388] width 153 height 59
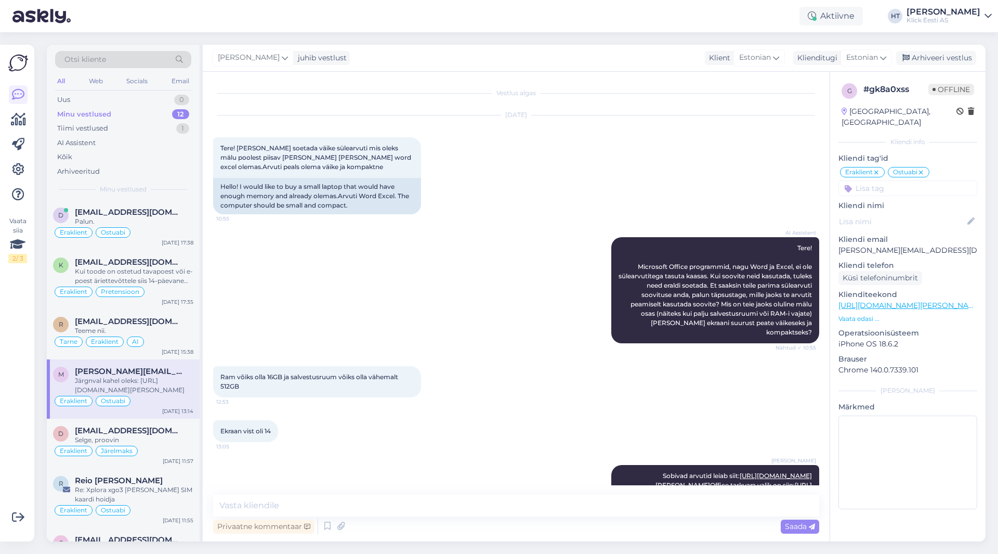
scroll to position [177, 0]
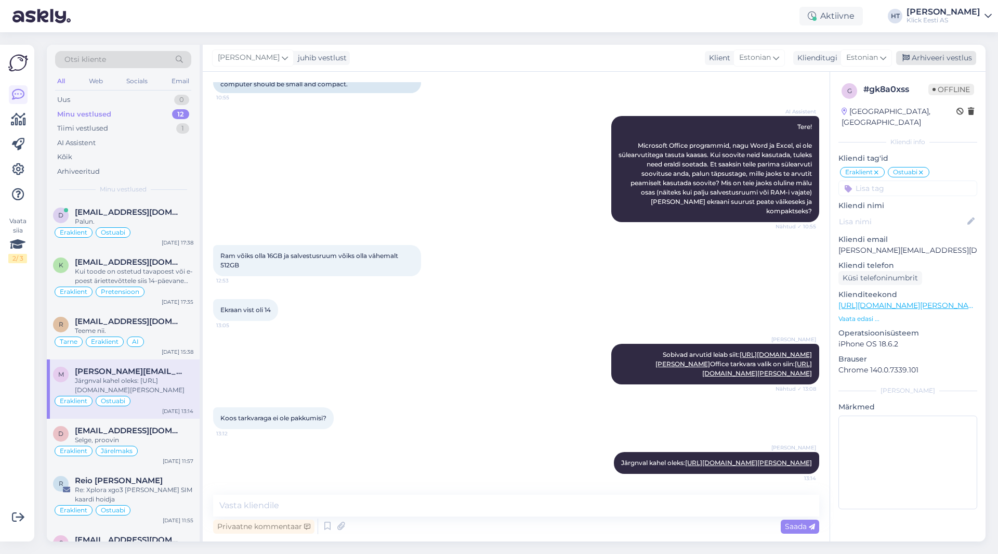
click at [935, 54] on div "Arhiveeri vestlus" at bounding box center [936, 58] width 80 height 14
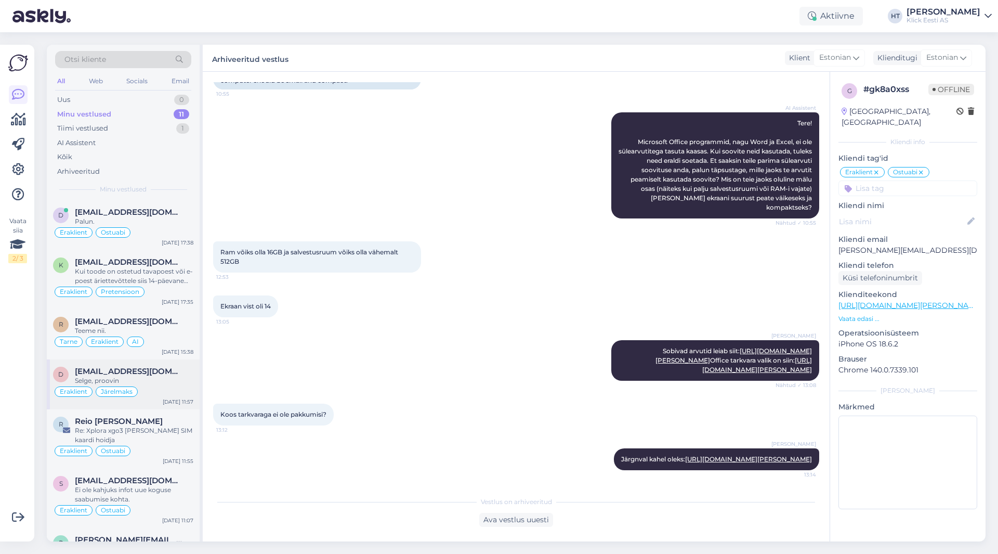
click at [97, 388] on div "Järelmaks" at bounding box center [117, 391] width 42 height 10
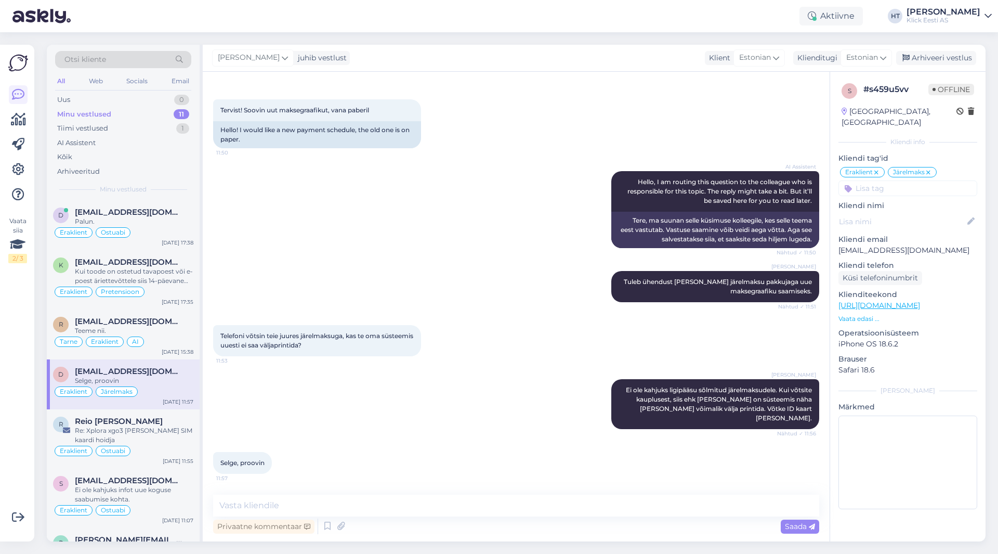
scroll to position [29, 0]
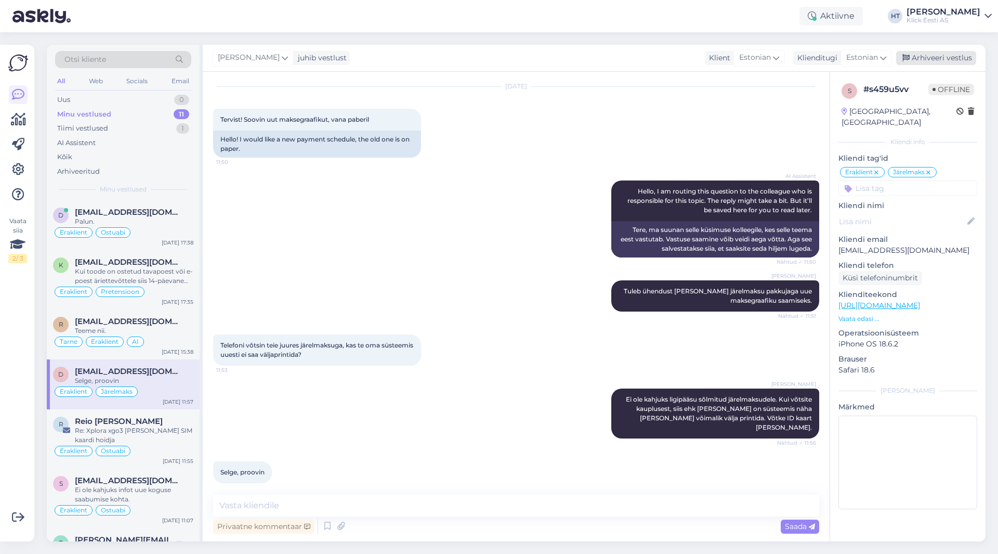
click at [960, 58] on div "Arhiveeri vestlus" at bounding box center [936, 58] width 80 height 14
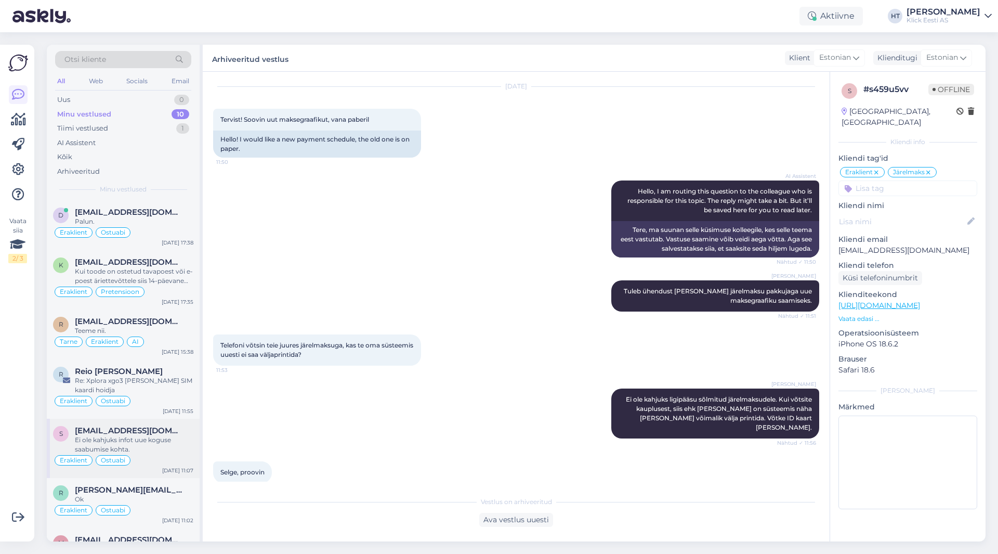
click at [117, 431] on span "[EMAIL_ADDRESS][DOMAIN_NAME]" at bounding box center [129, 430] width 108 height 9
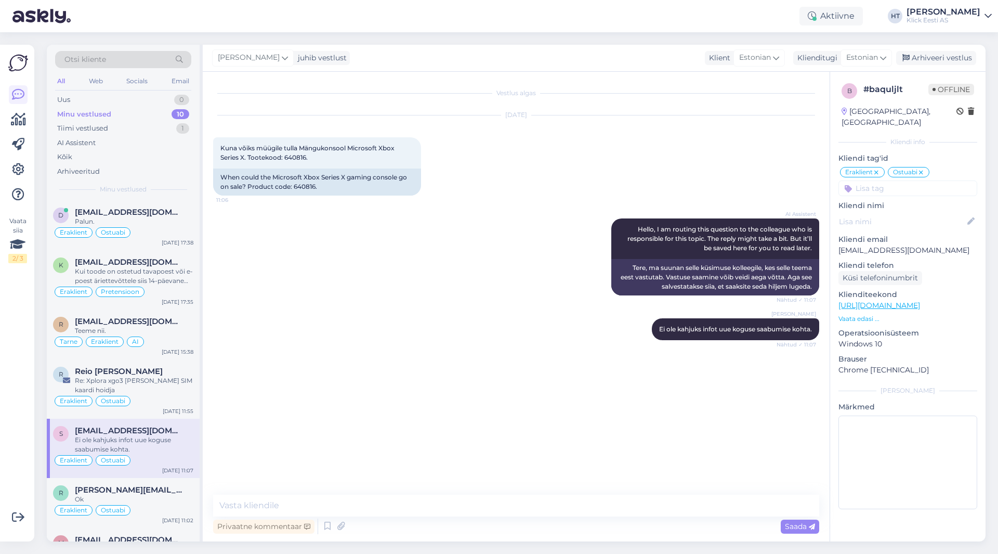
scroll to position [0, 0]
click at [928, 56] on div "Arhiveeri vestlus" at bounding box center [936, 58] width 80 height 14
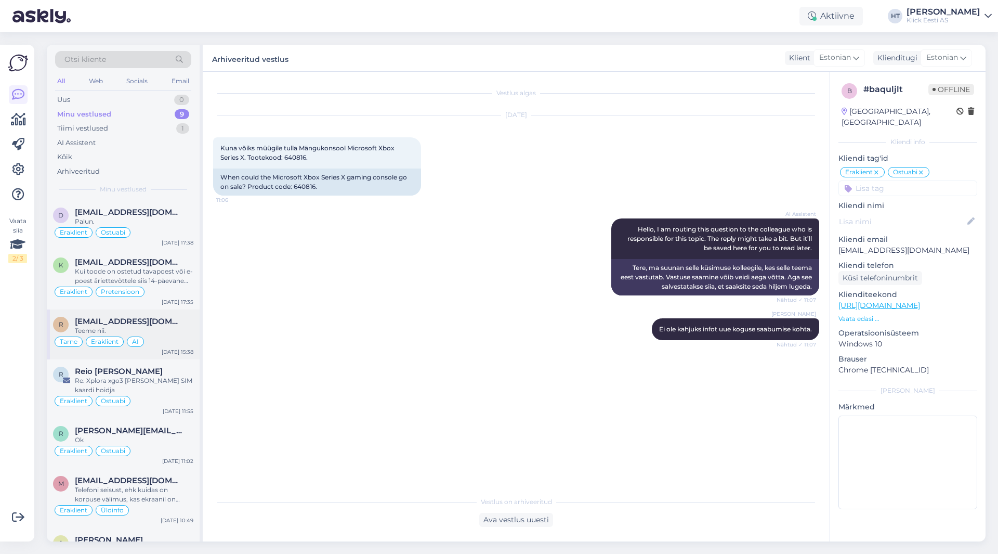
click at [143, 338] on div "Tarne Eraklient AI" at bounding box center [123, 341] width 140 height 12
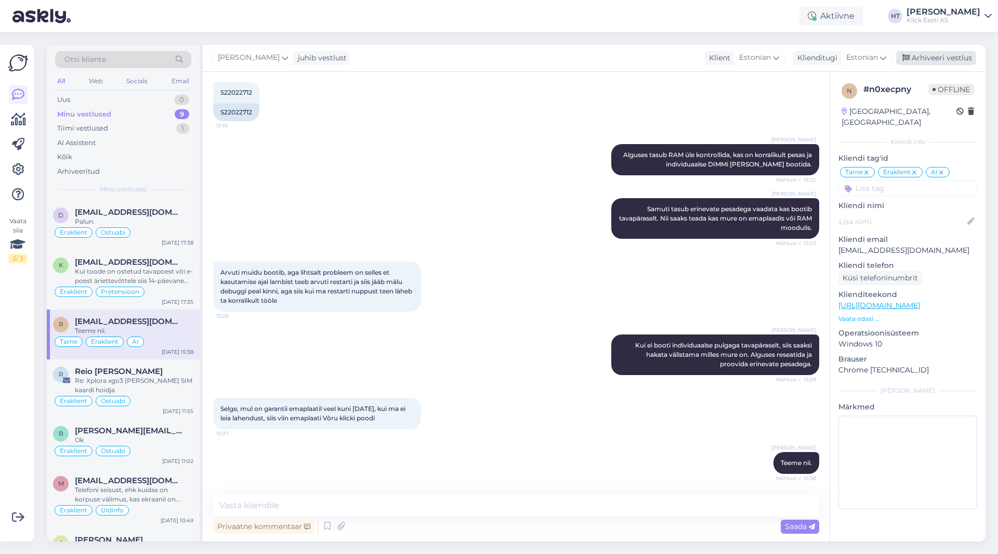
click at [930, 61] on div "Arhiveeri vestlus" at bounding box center [936, 58] width 80 height 14
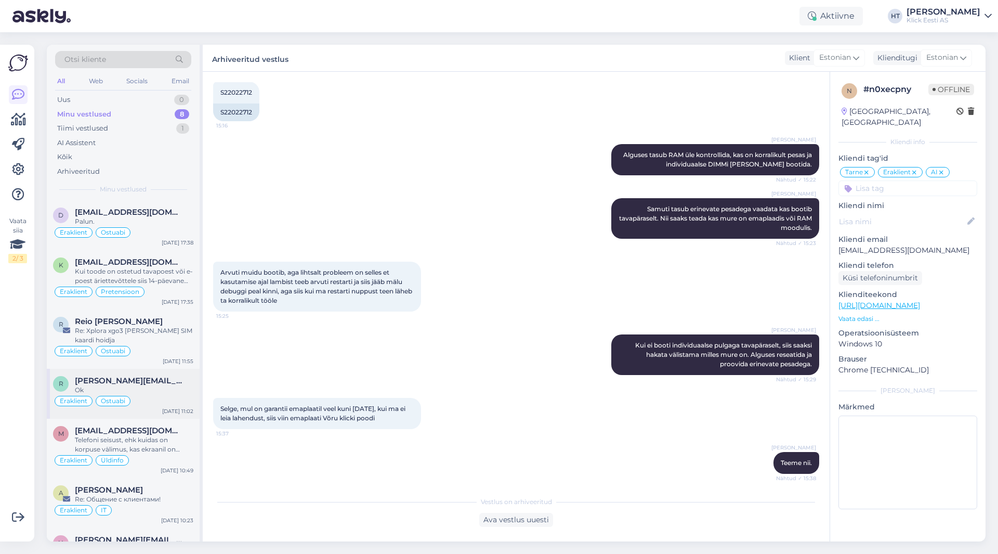
click at [164, 378] on div "[PERSON_NAME][EMAIL_ADDRESS][PERSON_NAME][DOMAIN_NAME]" at bounding box center [134, 380] width 118 height 9
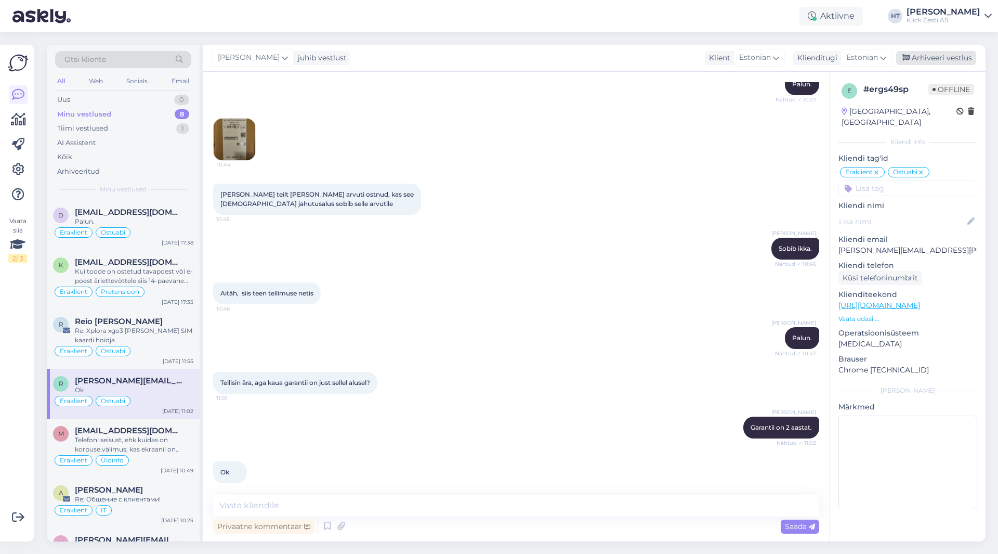
click at [935, 58] on div "Arhiveeri vestlus" at bounding box center [936, 58] width 80 height 14
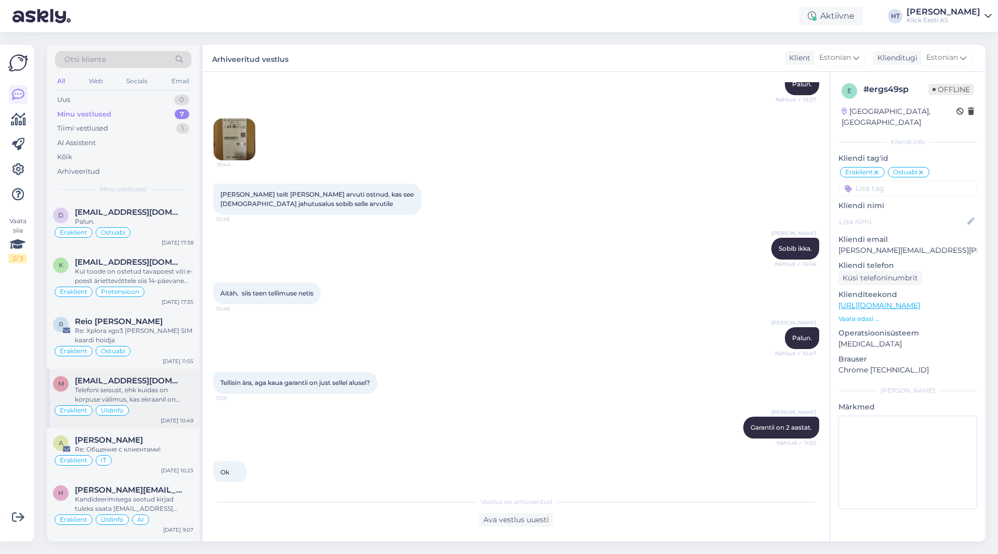
click at [133, 416] on div "m [EMAIL_ADDRESS][DOMAIN_NAME] Telefoni seisust, ehk kuidas on korpuse välimus,…" at bounding box center [123, 397] width 153 height 59
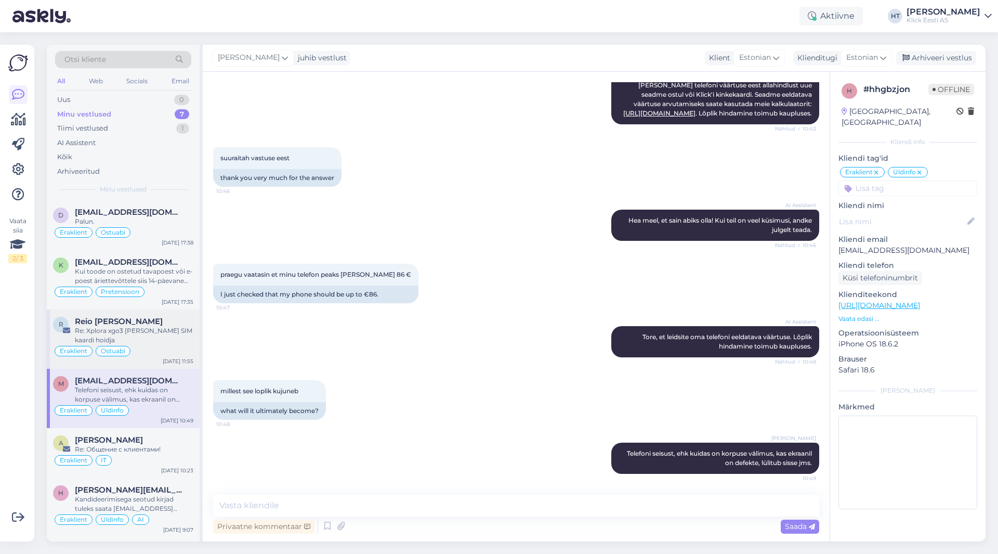
click at [176, 340] on div "Re: Xplora xgo3 [PERSON_NAME] SIM kaardi hoidja" at bounding box center [134, 335] width 118 height 19
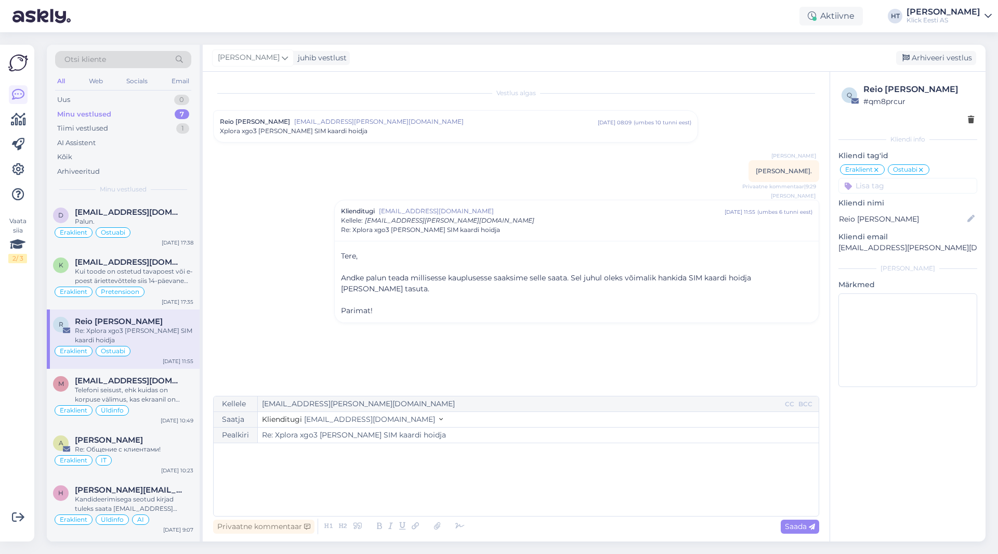
click at [925, 169] on div "Ostuabi" at bounding box center [909, 169] width 42 height 10
click at [139, 408] on div "Eraklient Üldinfo" at bounding box center [123, 410] width 140 height 12
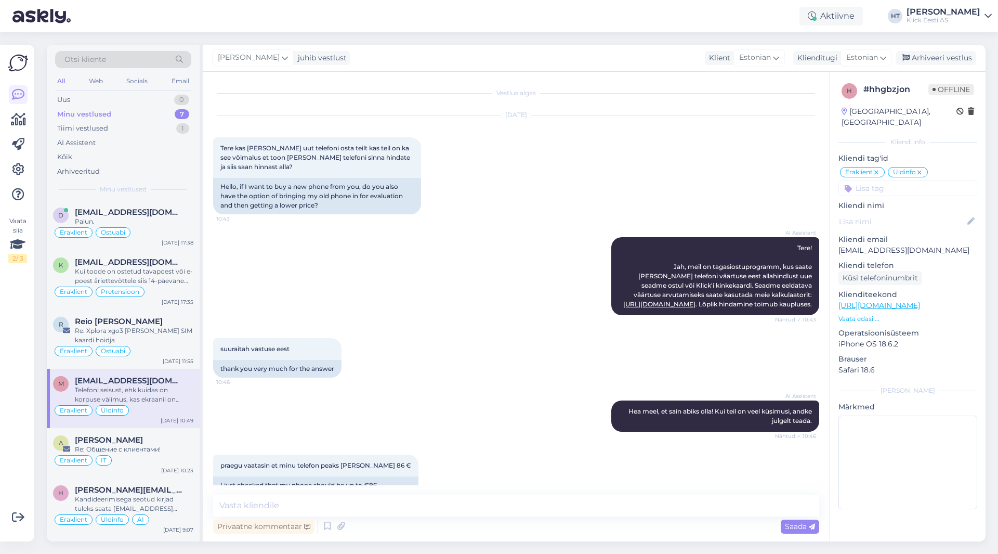
scroll to position [200, 0]
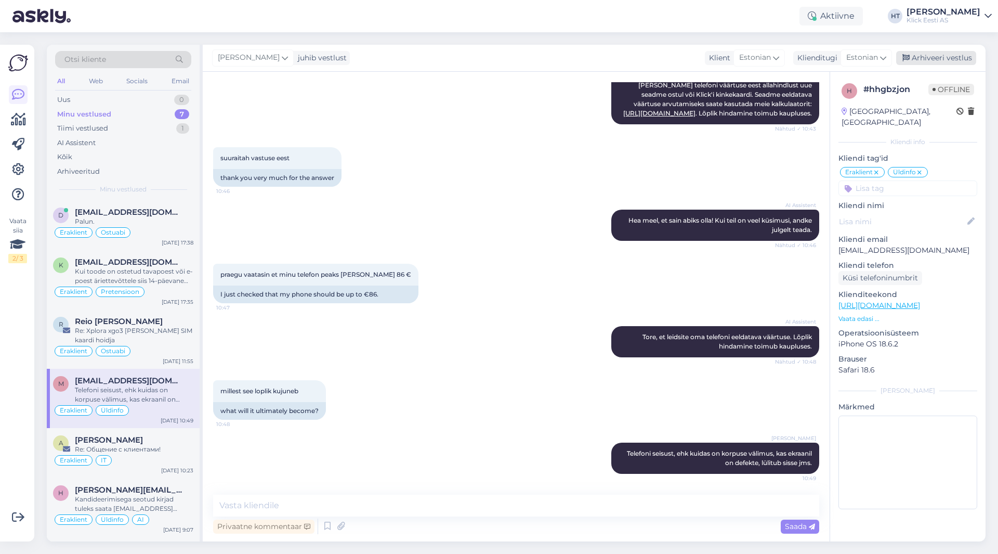
click at [934, 60] on div "Arhiveeri vestlus" at bounding box center [936, 58] width 80 height 14
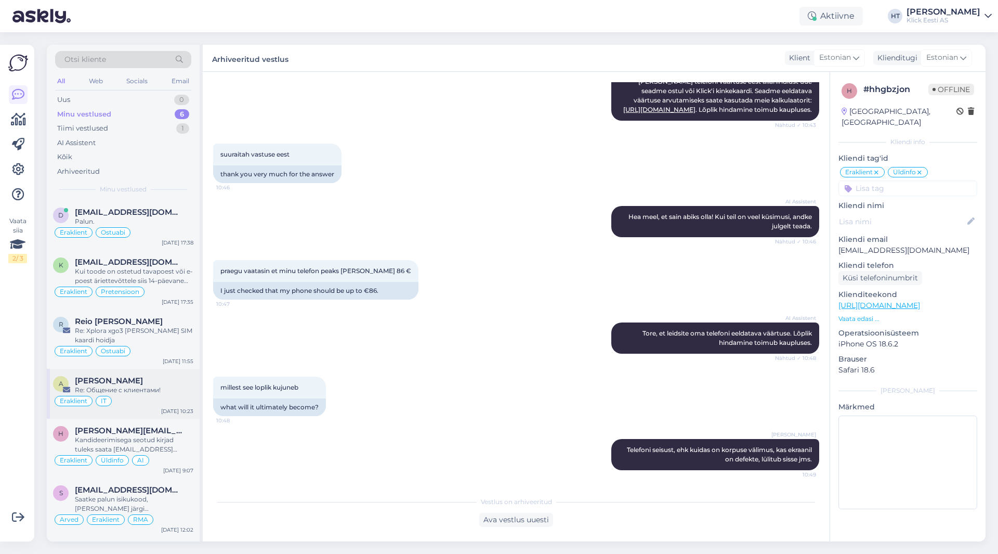
click at [143, 392] on div "Re: Общение с клиентами!" at bounding box center [134, 389] width 118 height 9
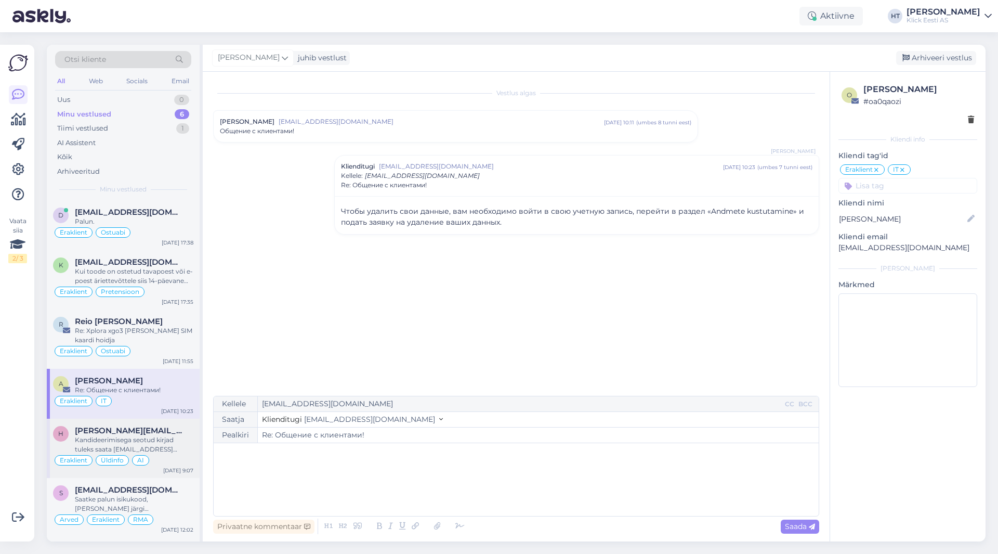
click at [133, 439] on div "Kandideerimisega seotud kirjad tuleks saata [EMAIL_ADDRESS][DOMAIN_NAME] aadres…" at bounding box center [134, 444] width 118 height 19
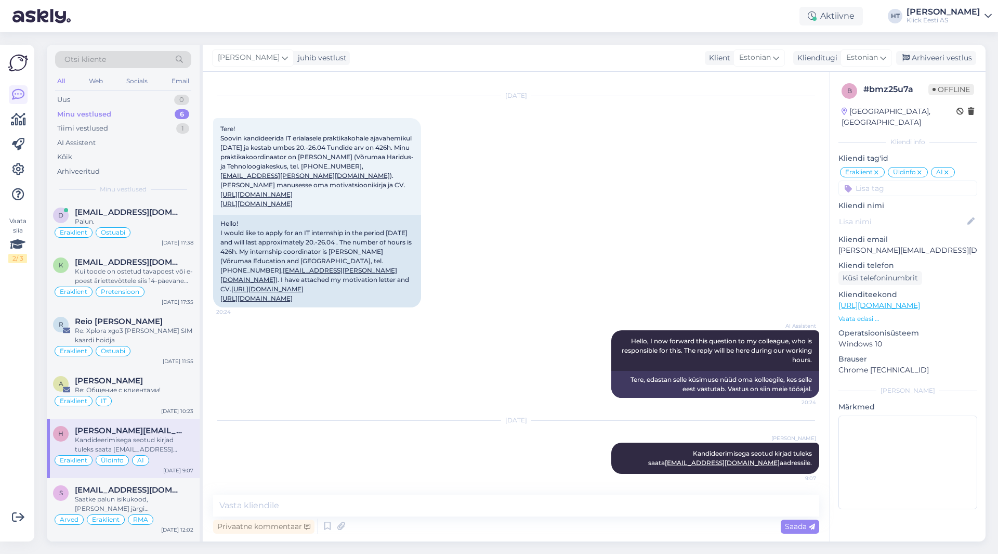
scroll to position [131, 0]
click at [947, 168] on icon at bounding box center [946, 172] width 6 height 8
click at [938, 62] on div "Arhiveeri vestlus" at bounding box center [936, 58] width 80 height 14
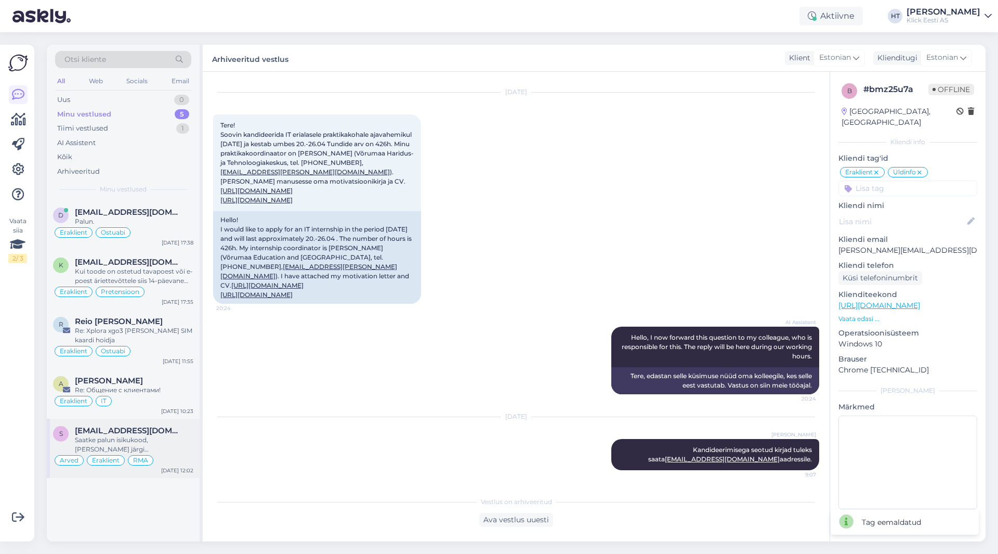
click at [146, 435] on div "Saatke palun isikukood, [PERSON_NAME] järgi [PERSON_NAME]." at bounding box center [134, 444] width 118 height 19
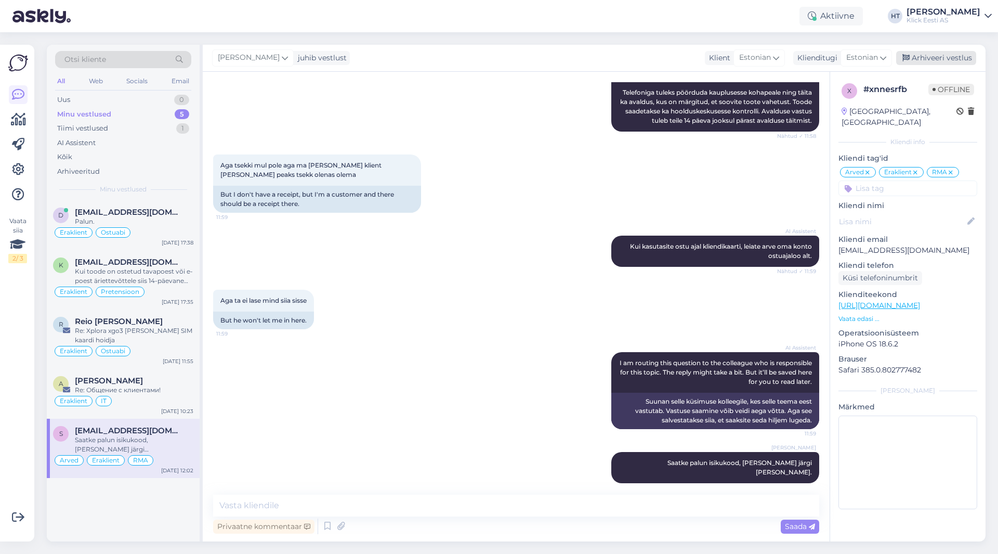
click at [940, 59] on div "Arhiveeri vestlus" at bounding box center [936, 58] width 80 height 14
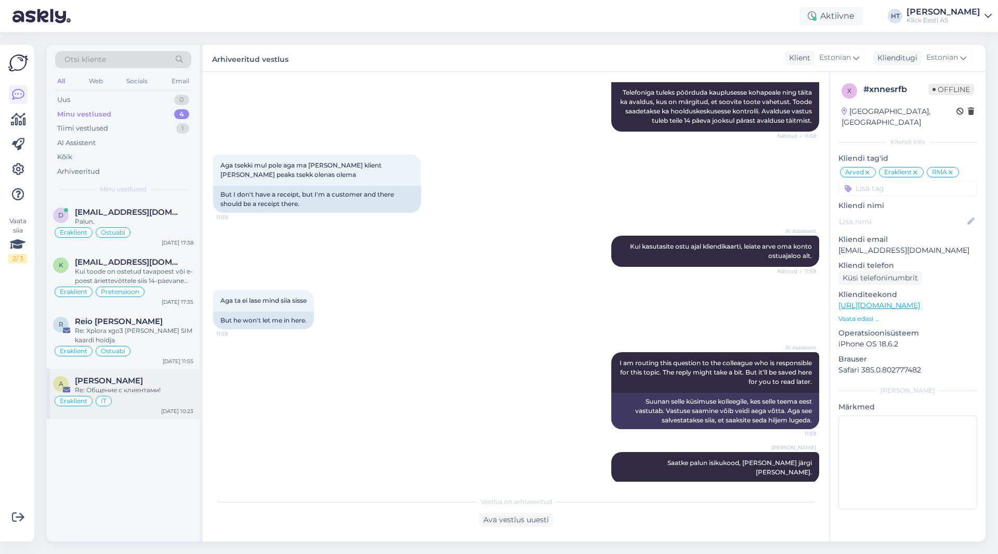
click at [177, 405] on div "Eraklient IT" at bounding box center [123, 400] width 140 height 12
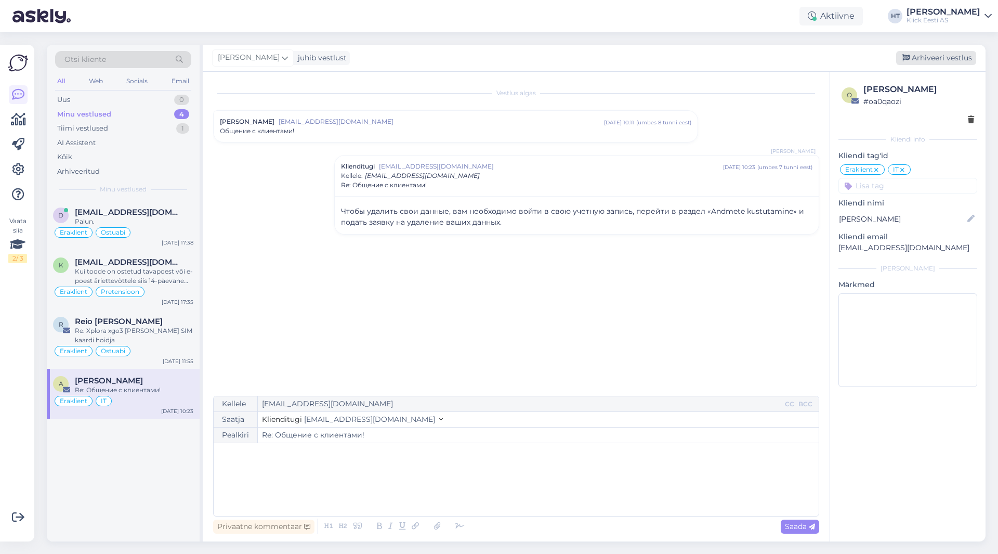
click at [937, 61] on div "Arhiveeri vestlus" at bounding box center [936, 58] width 80 height 14
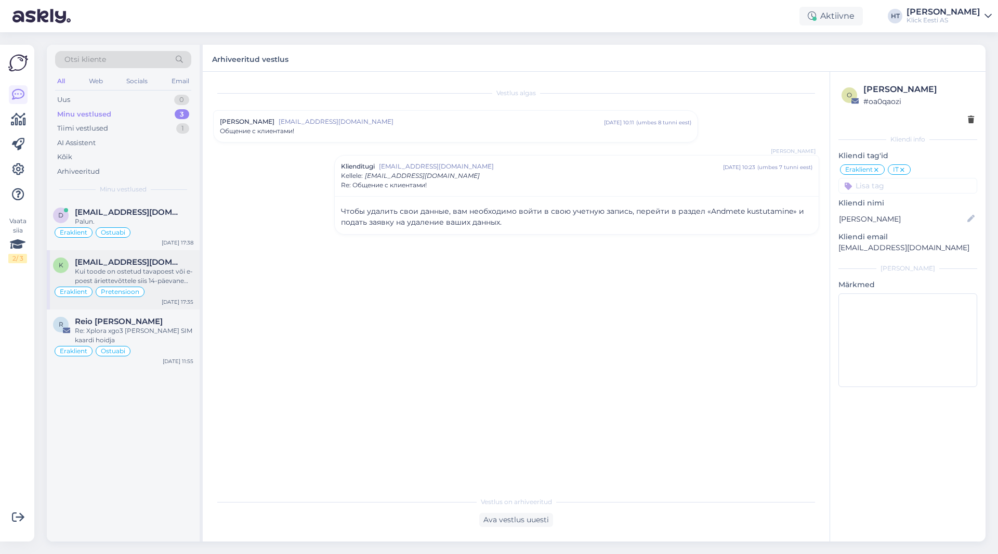
click at [173, 267] on div "Kui toode on ostetud tavapoest või e-poest äriettevõttele siis 14-päevane kauba…" at bounding box center [134, 276] width 118 height 19
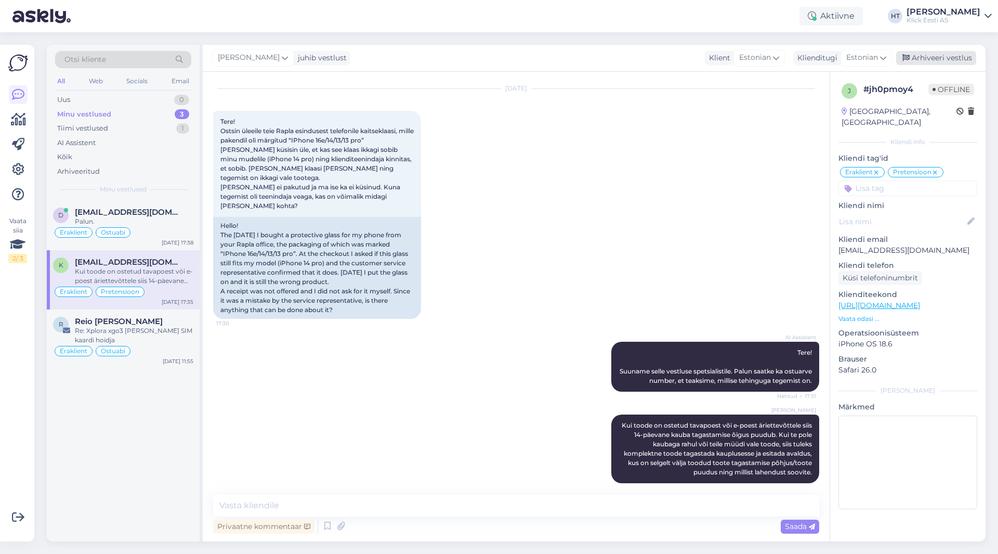
click at [946, 60] on div "Arhiveeri vestlus" at bounding box center [936, 58] width 80 height 14
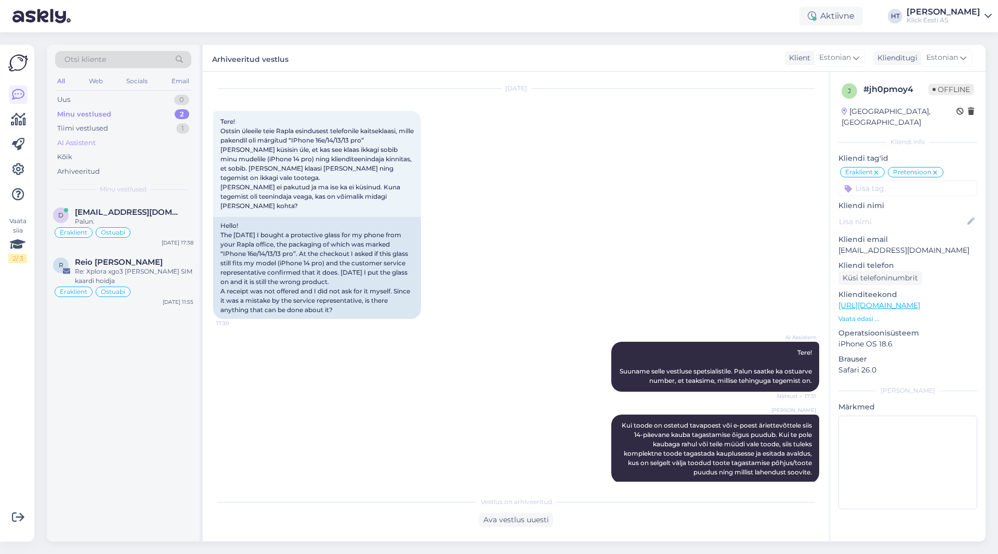
click at [123, 143] on div "AI Assistent" at bounding box center [123, 143] width 136 height 15
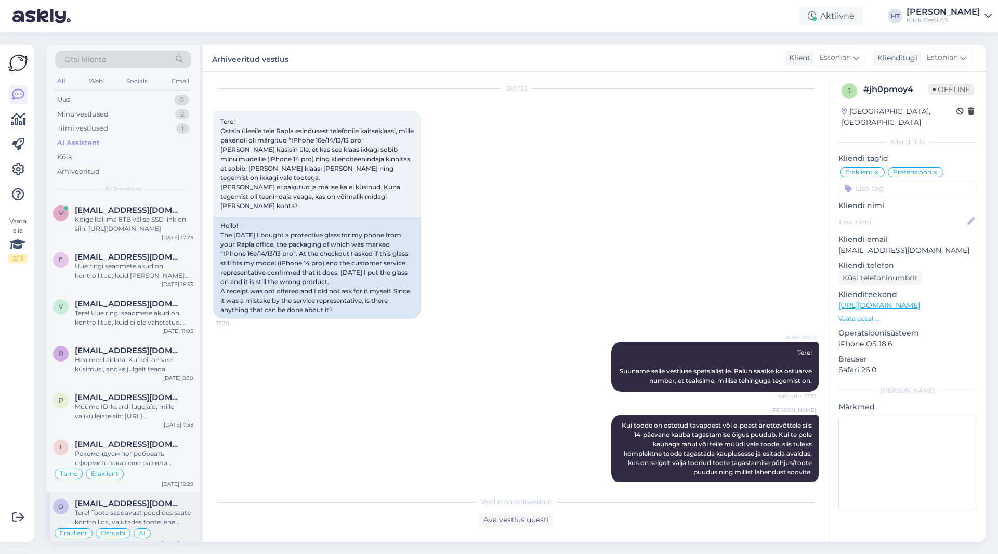
scroll to position [0, 0]
click at [120, 419] on div "Müüme ID-kaardi lugejaid, mille valiku leiate siit: [URL][DOMAIN_NAME][PERSON_N…" at bounding box center [134, 413] width 118 height 19
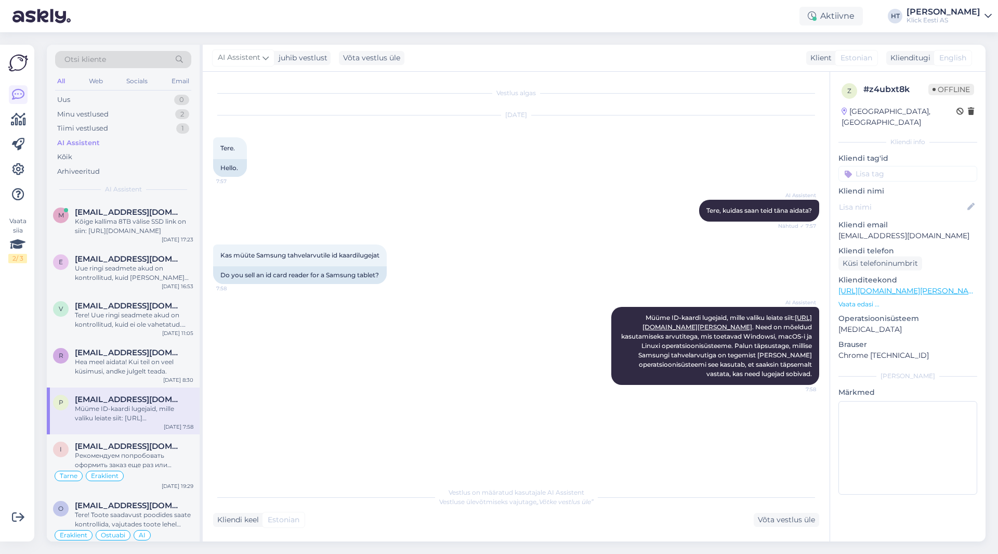
click at [897, 166] on input at bounding box center [907, 174] width 139 height 16
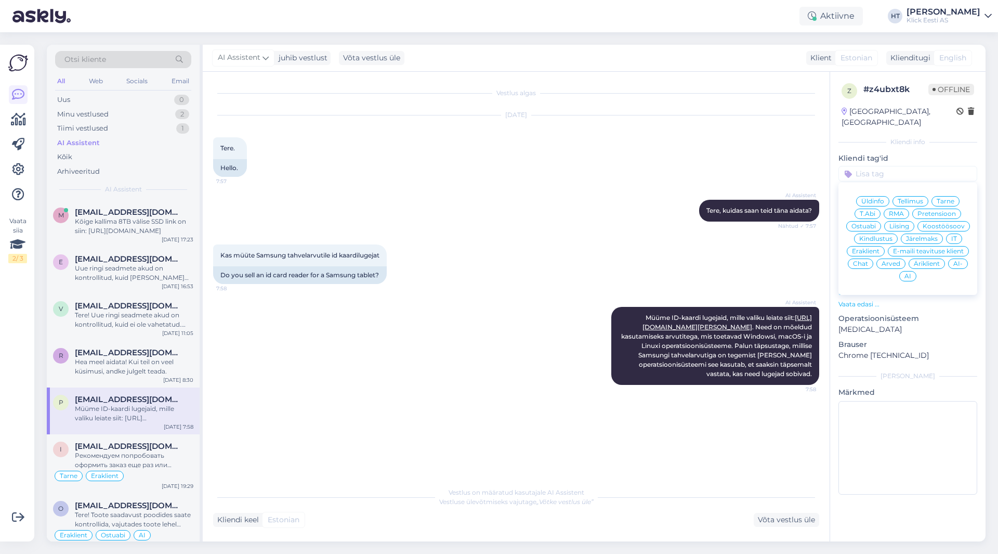
click at [927, 260] on span "Äriklient" at bounding box center [927, 263] width 26 height 6
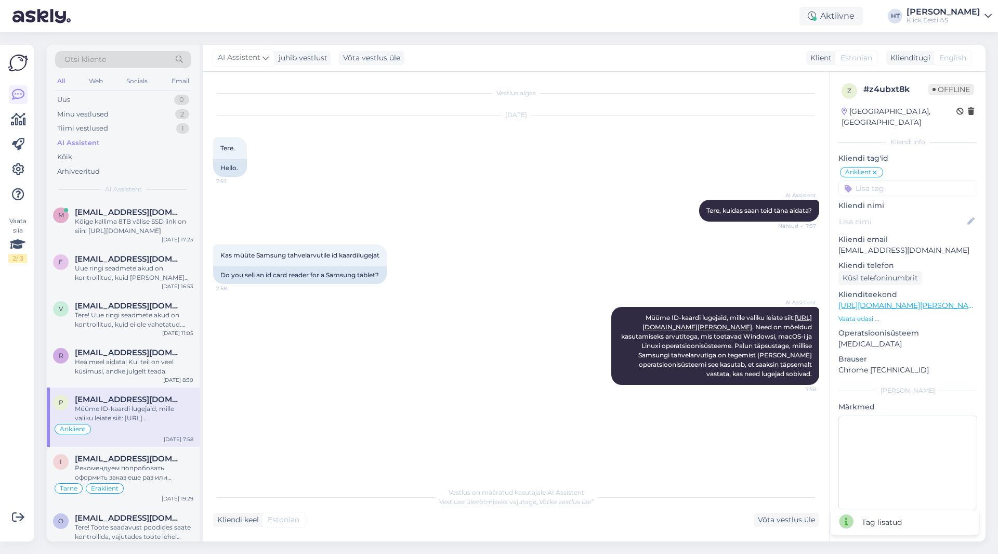
click at [887, 180] on input at bounding box center [907, 188] width 139 height 16
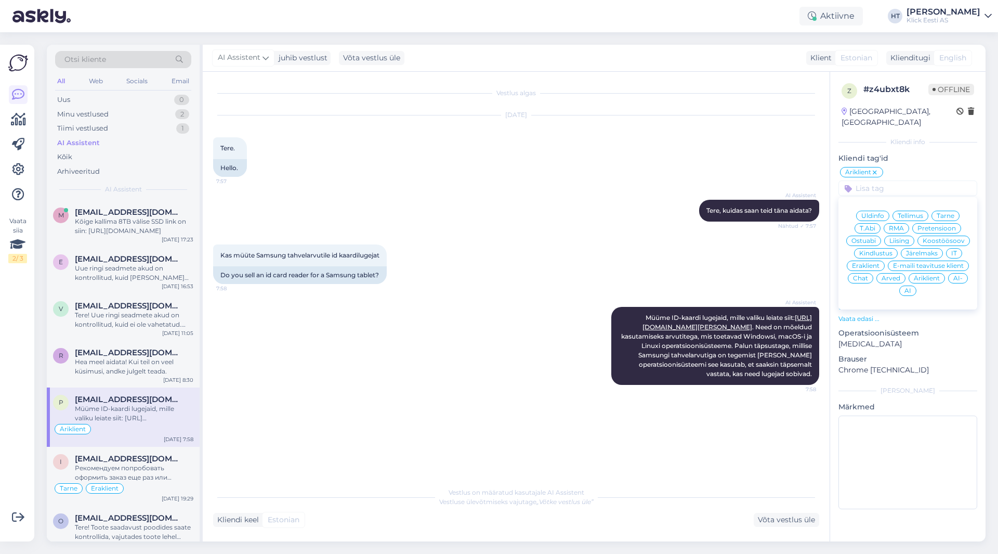
click at [864, 238] on span "Ostuabi" at bounding box center [863, 241] width 24 height 6
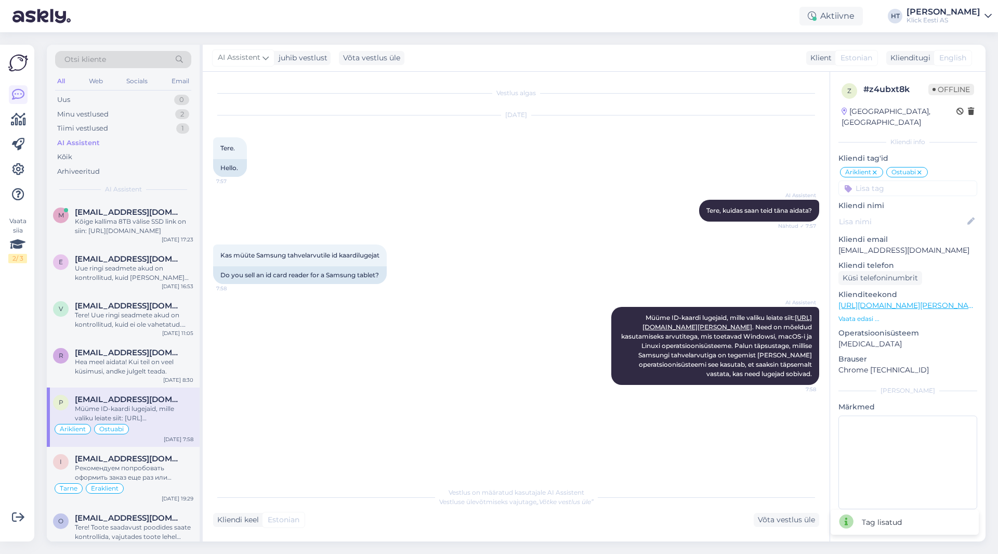
click at [896, 180] on input at bounding box center [907, 188] width 139 height 16
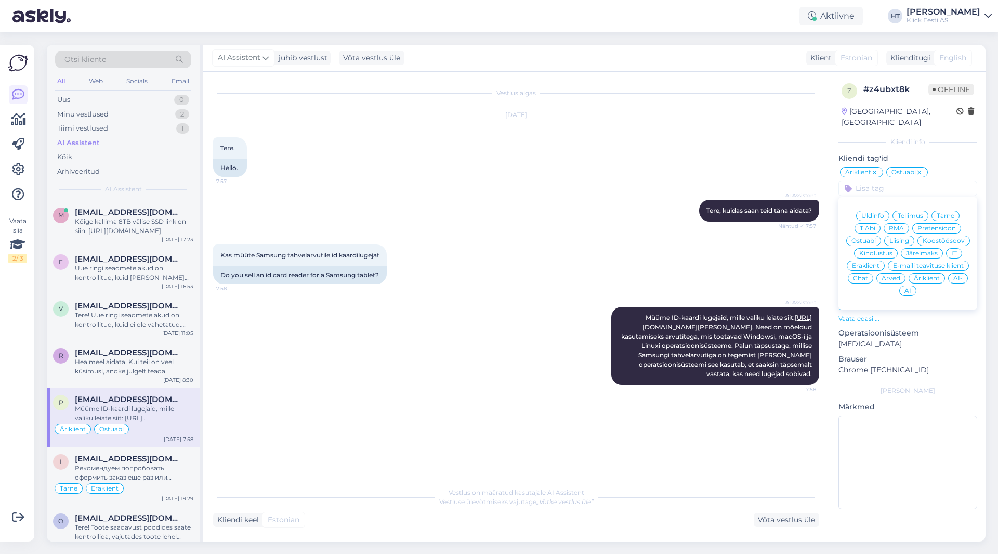
click at [903, 285] on div "AI" at bounding box center [907, 290] width 17 height 10
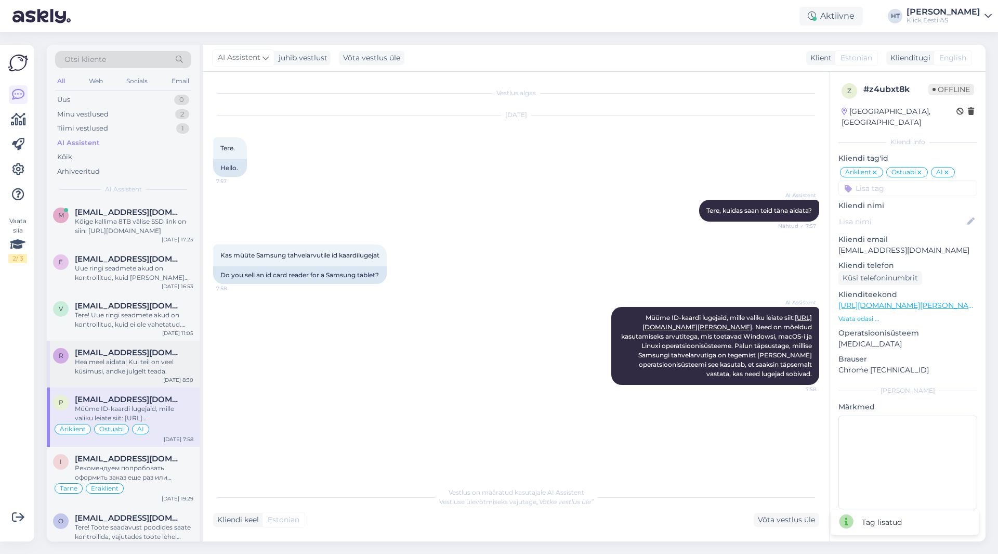
click at [138, 368] on div "Hea meel aidata! Kui teil on veel küsimusi, andke julgelt teada." at bounding box center [134, 366] width 118 height 19
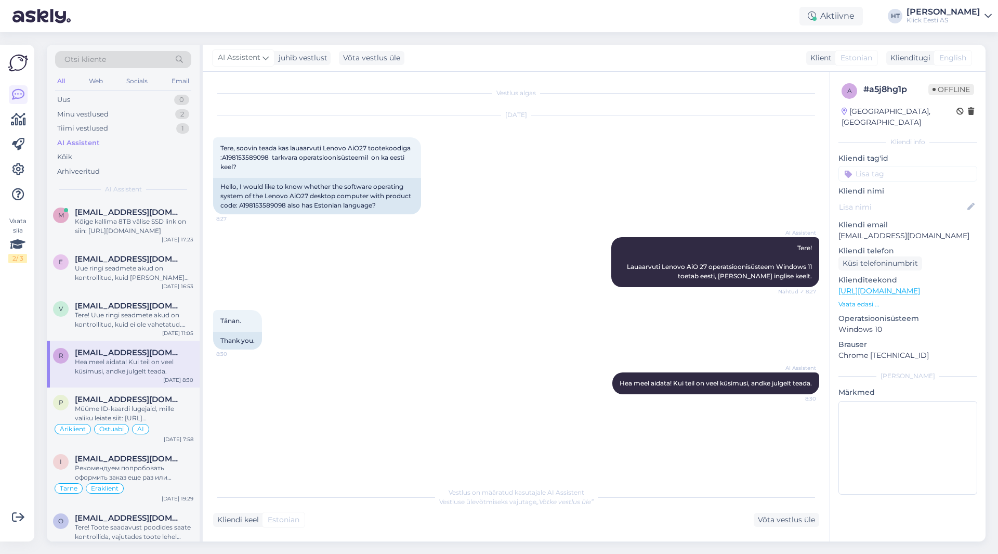
click at [891, 166] on input at bounding box center [907, 174] width 139 height 16
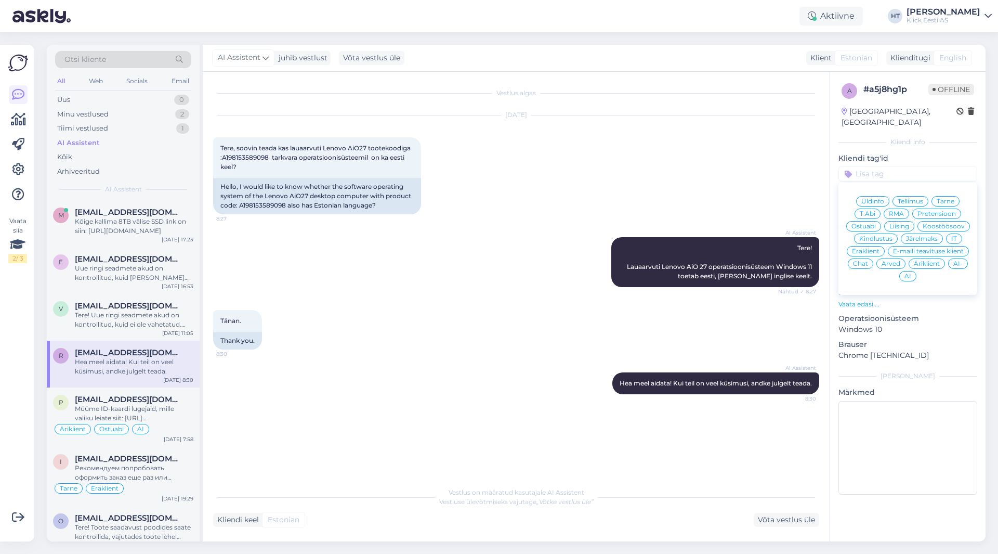
click at [870, 223] on span "Ostuabi" at bounding box center [863, 226] width 24 height 6
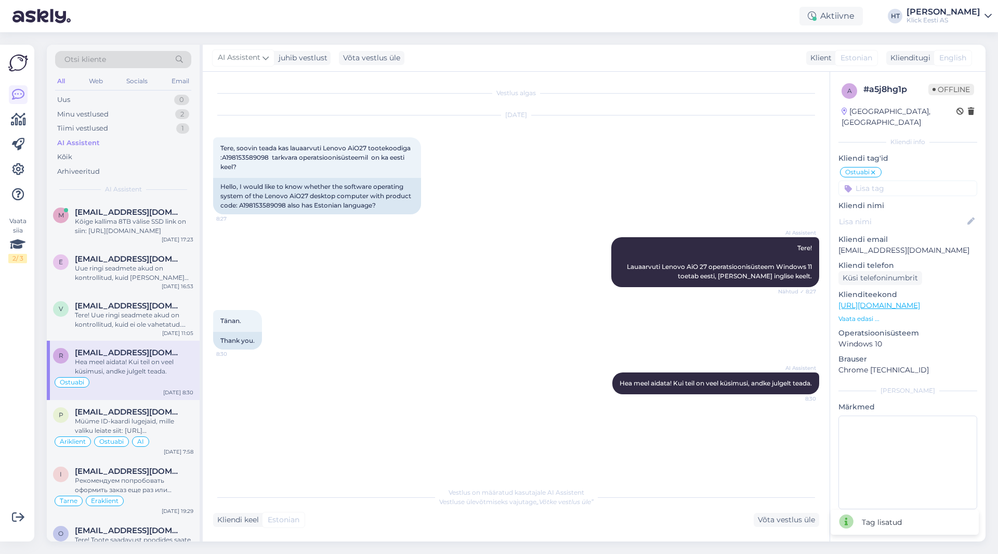
click at [892, 180] on input at bounding box center [907, 188] width 139 height 16
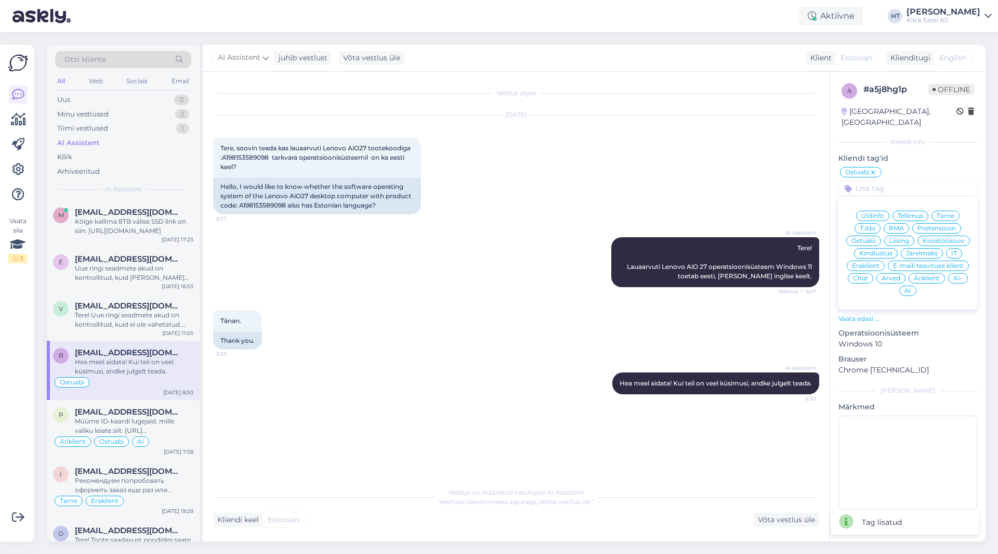
click at [865, 262] on span "Eraklient" at bounding box center [866, 265] width 28 height 6
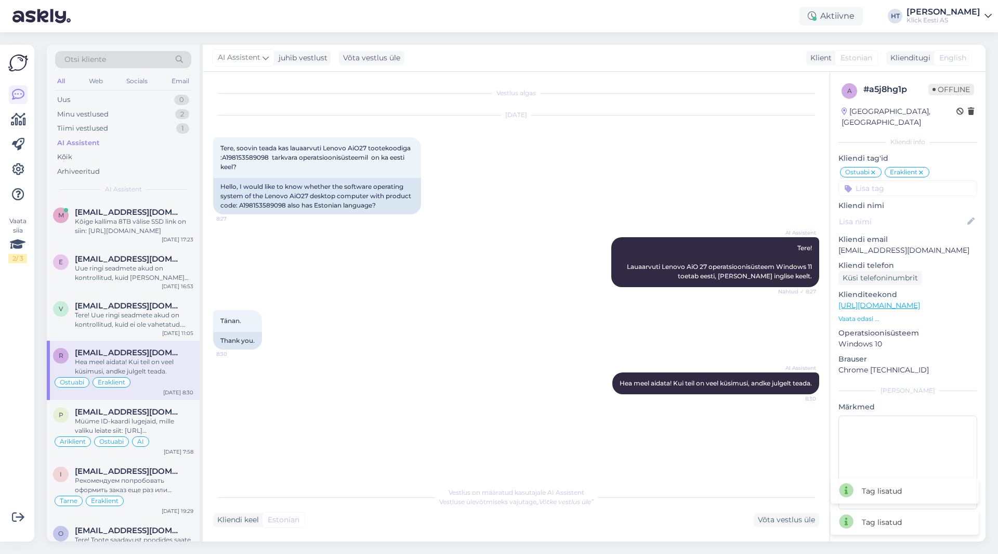
click at [878, 180] on input at bounding box center [907, 188] width 139 height 16
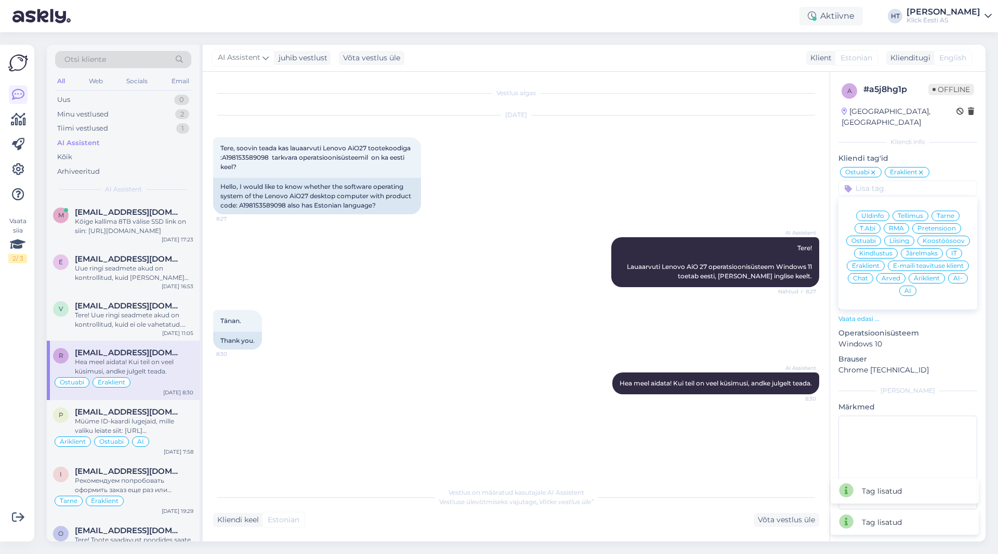
click at [906, 287] on span "AI" at bounding box center [907, 290] width 7 height 6
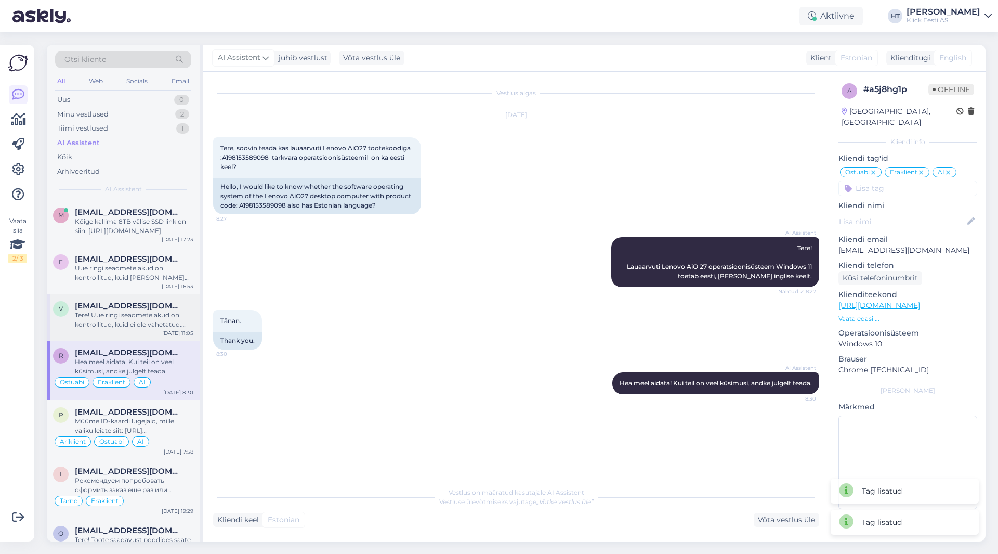
click at [115, 311] on div "Tere! Uue ringi seadmete akud on kontrollitud, kuid ei ole vahetatud. Täpsemat …" at bounding box center [134, 319] width 118 height 19
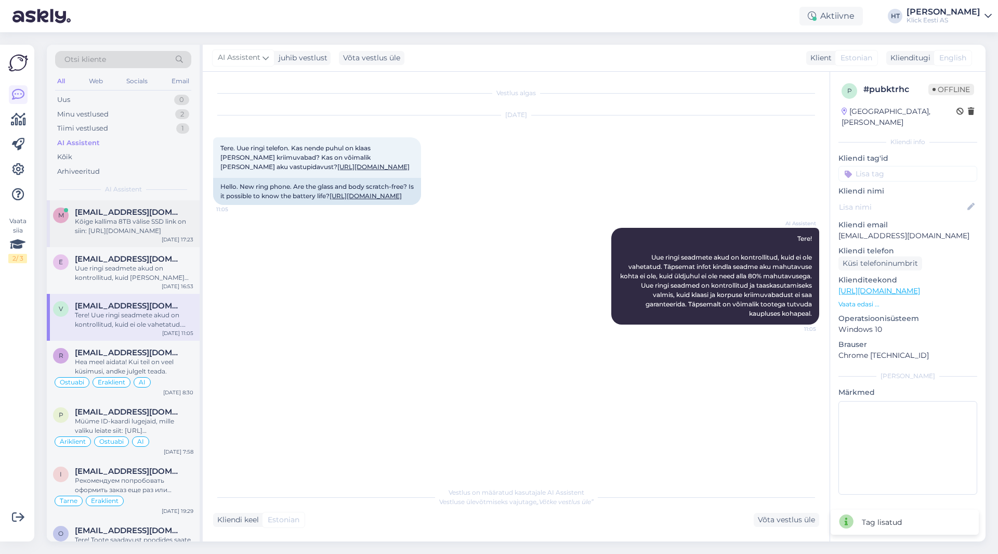
click at [158, 225] on div "Kõige kallima 8TB välise SSD link on siin: [URL][DOMAIN_NAME]" at bounding box center [134, 226] width 118 height 19
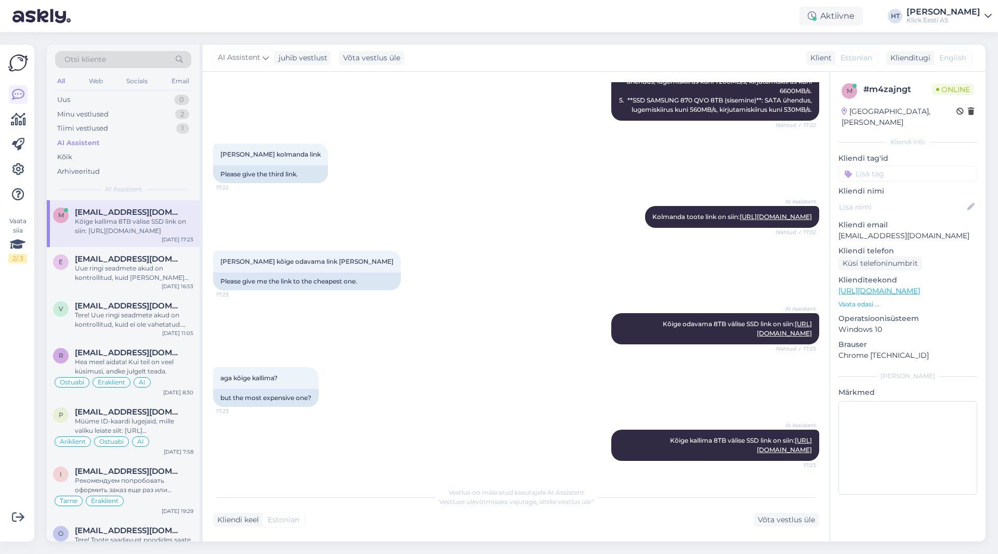
drag, startPoint x: 137, startPoint y: 217, endPoint x: 346, endPoint y: 187, distance: 210.7
click at [346, 194] on div "AI Assistent [PERSON_NAME] toote link on siin: [URL][DOMAIN_NAME] Nähtud ✓ 17:22" at bounding box center [516, 216] width 606 height 45
click at [153, 226] on div "Kõige kallima 8TB välise SSD link on siin: [URL][DOMAIN_NAME]" at bounding box center [134, 226] width 118 height 19
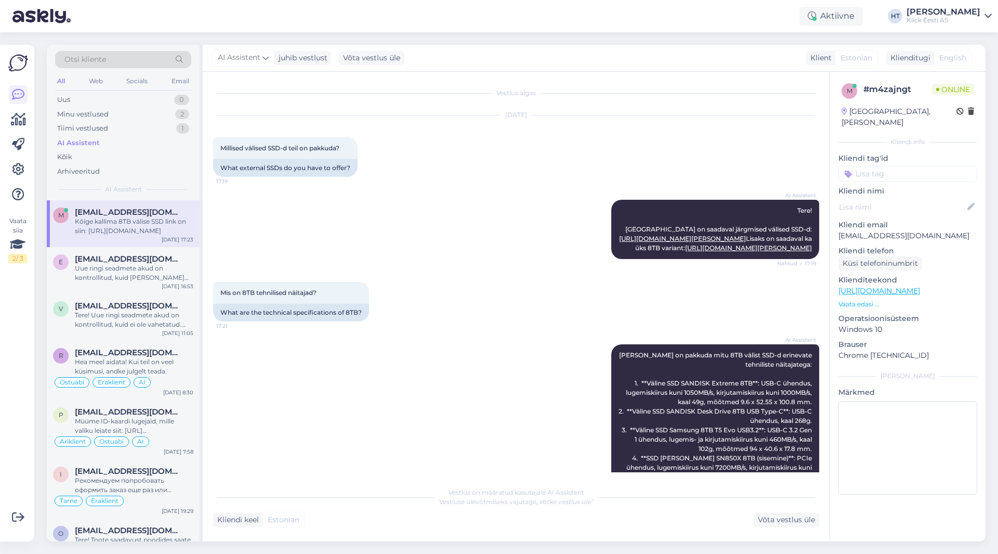
click at [890, 166] on input at bounding box center [907, 174] width 139 height 16
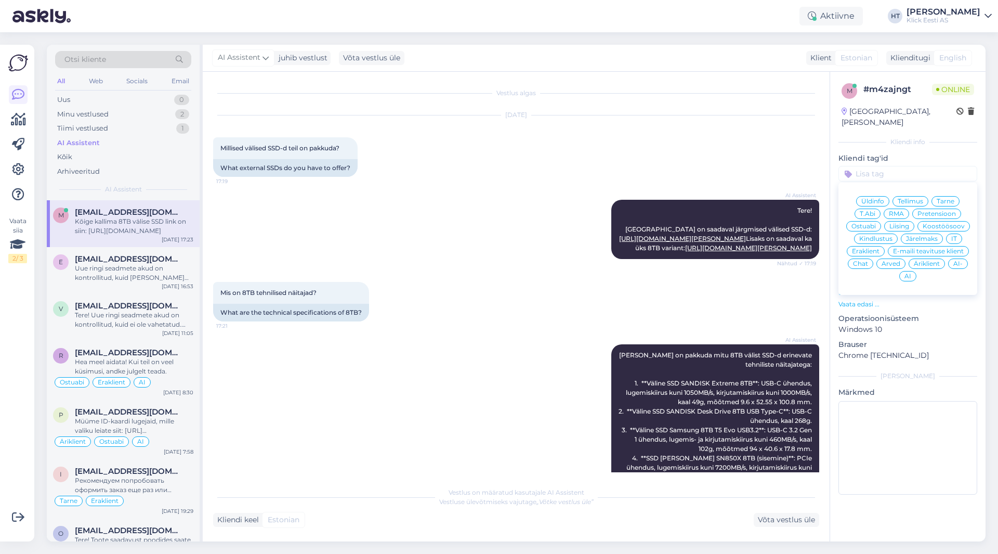
click at [859, 260] on span "Chat" at bounding box center [860, 263] width 15 height 6
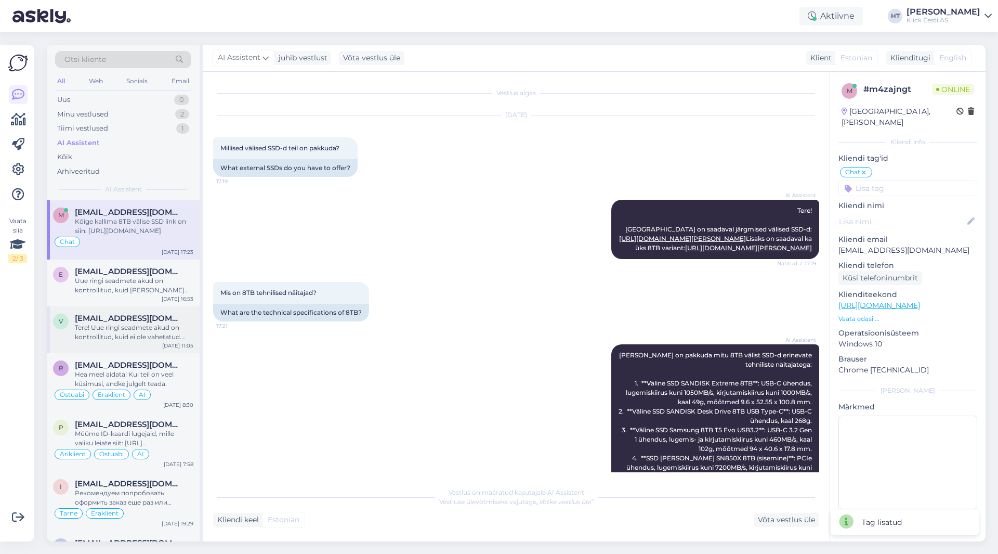
click at [140, 327] on div "Tere! Uue ringi seadmete akud on kontrollitud, kuid ei ole vahetatud. Täpsemat …" at bounding box center [134, 332] width 118 height 19
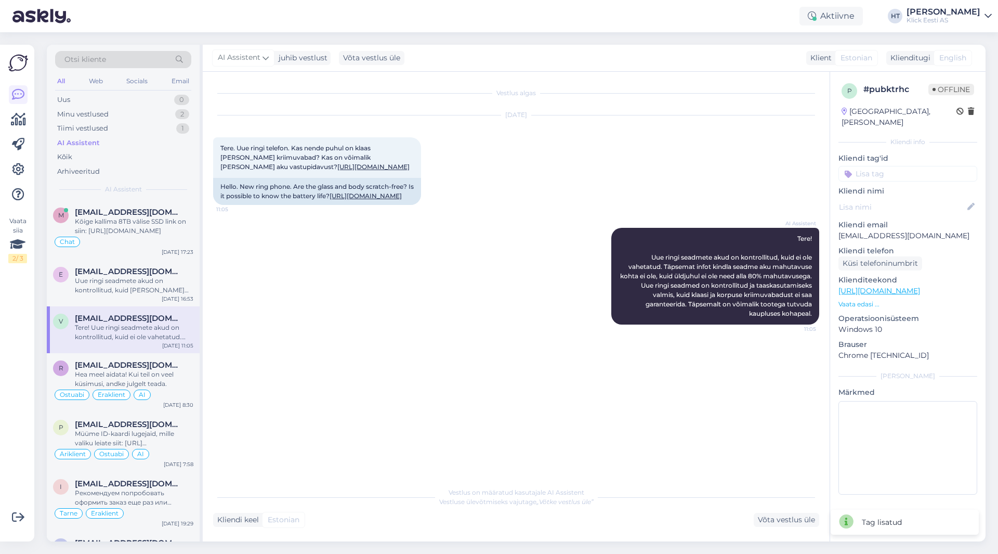
click at [904, 167] on input at bounding box center [907, 174] width 139 height 16
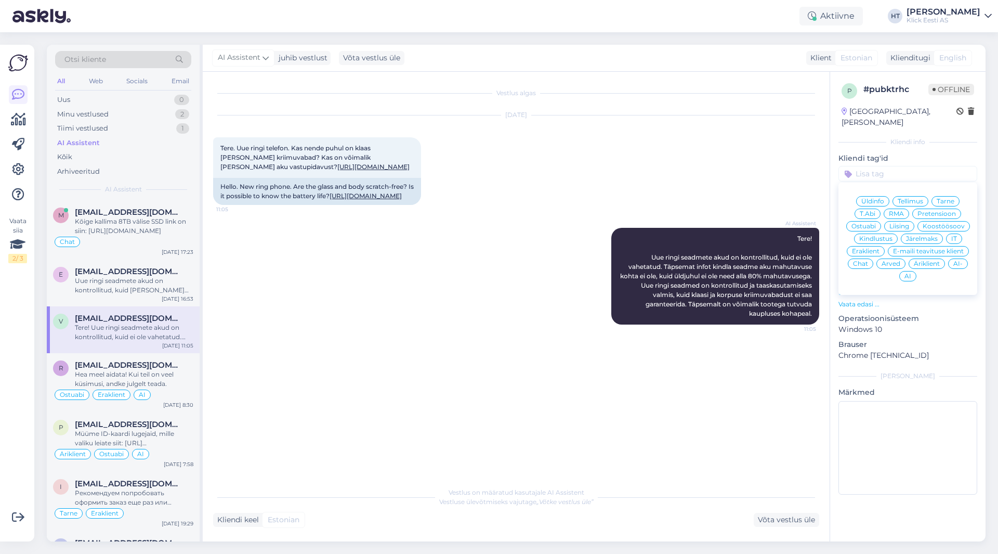
click at [874, 198] on span "Üldinfo" at bounding box center [872, 201] width 23 height 6
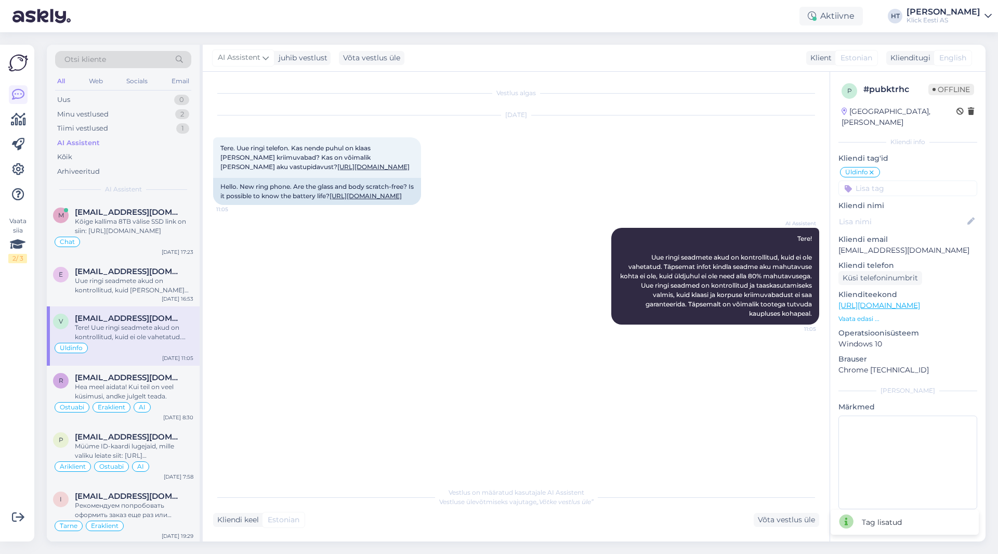
click at [879, 180] on input at bounding box center [907, 188] width 139 height 16
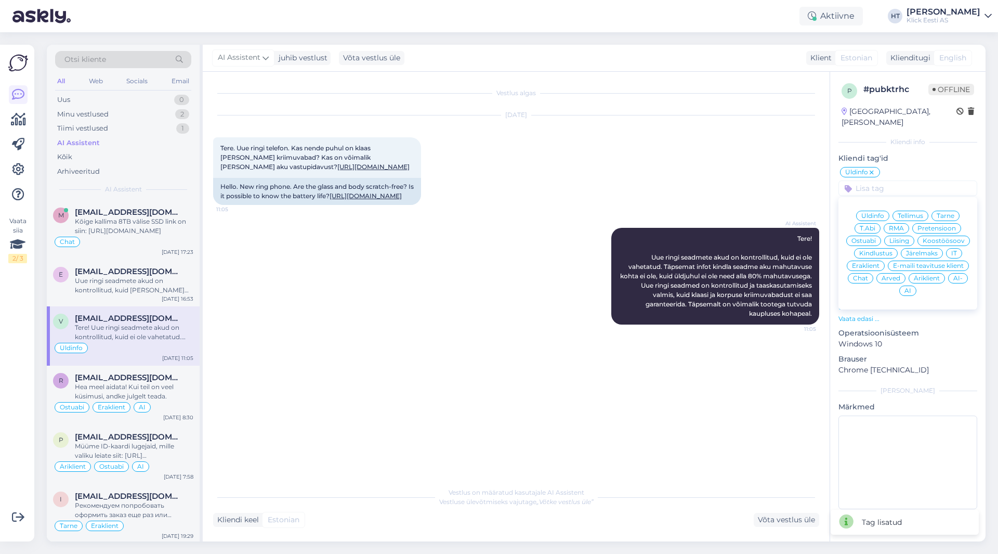
click at [869, 262] on span "Eraklient" at bounding box center [866, 265] width 28 height 6
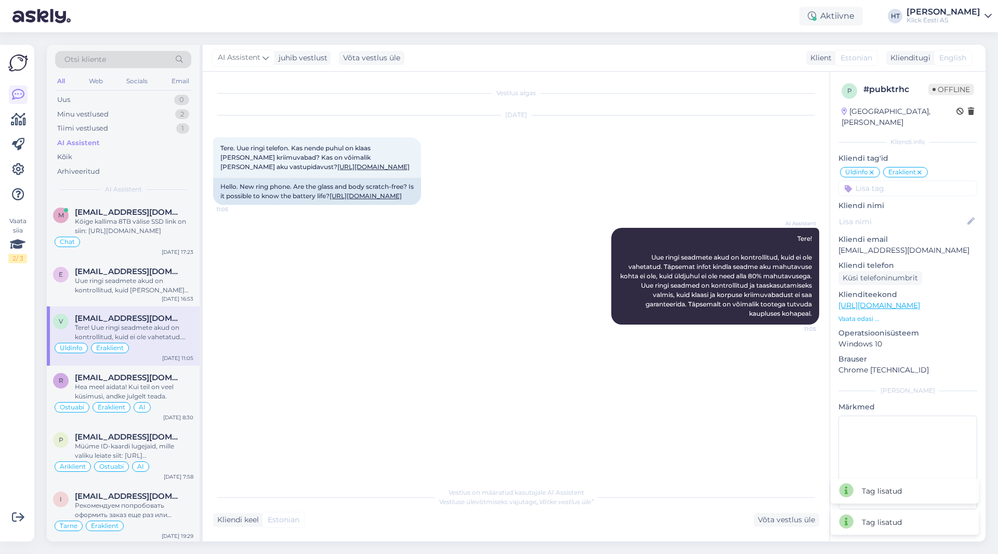
click at [919, 168] on icon at bounding box center [919, 172] width 6 height 8
click at [905, 180] on input at bounding box center [907, 188] width 139 height 16
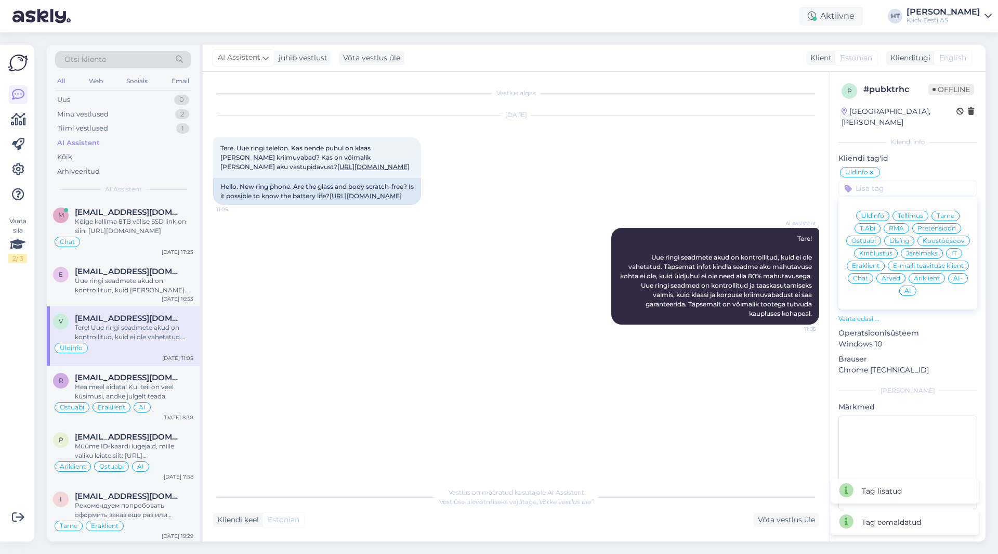
click at [932, 275] on span "Äriklient" at bounding box center [927, 278] width 26 height 6
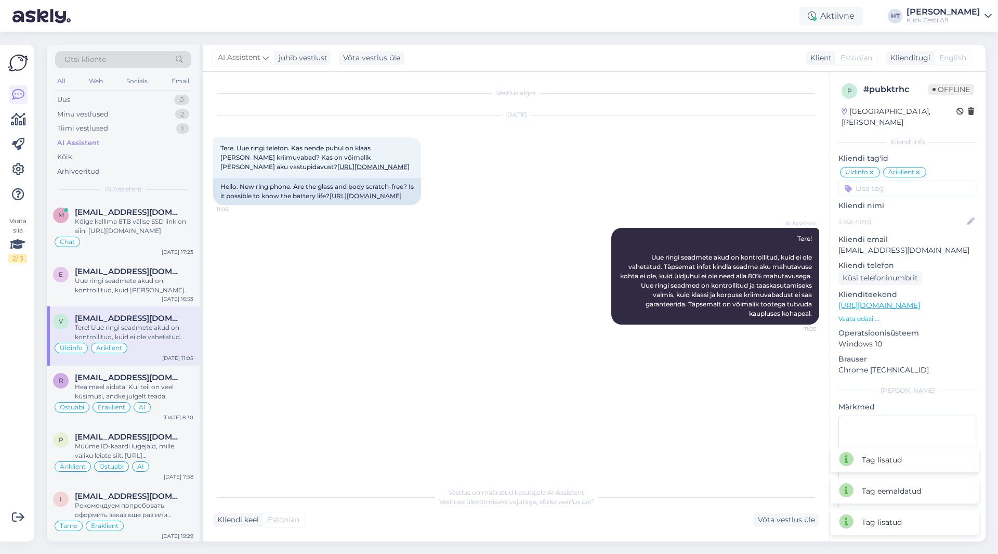
click at [895, 180] on input at bounding box center [907, 188] width 139 height 16
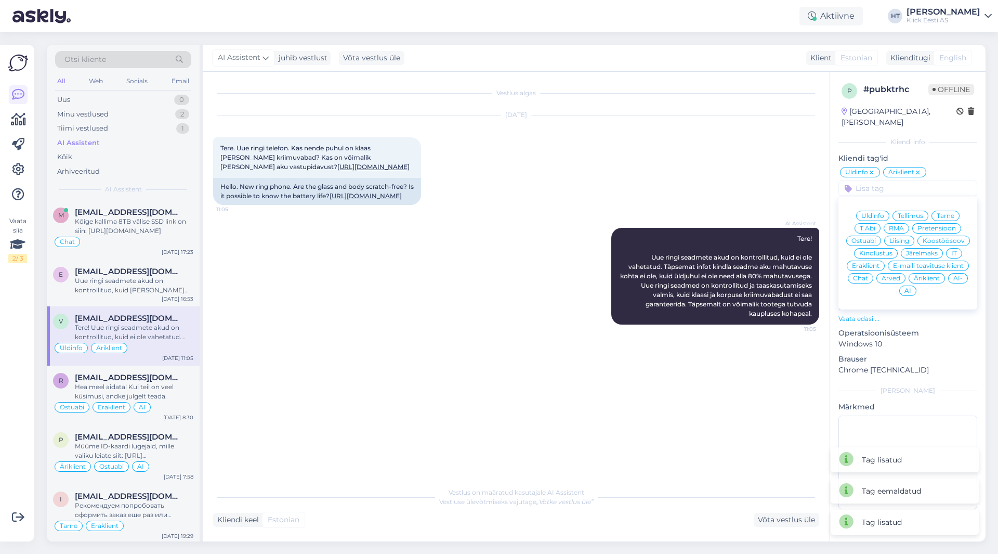
click at [908, 287] on span "AI" at bounding box center [907, 290] width 7 height 6
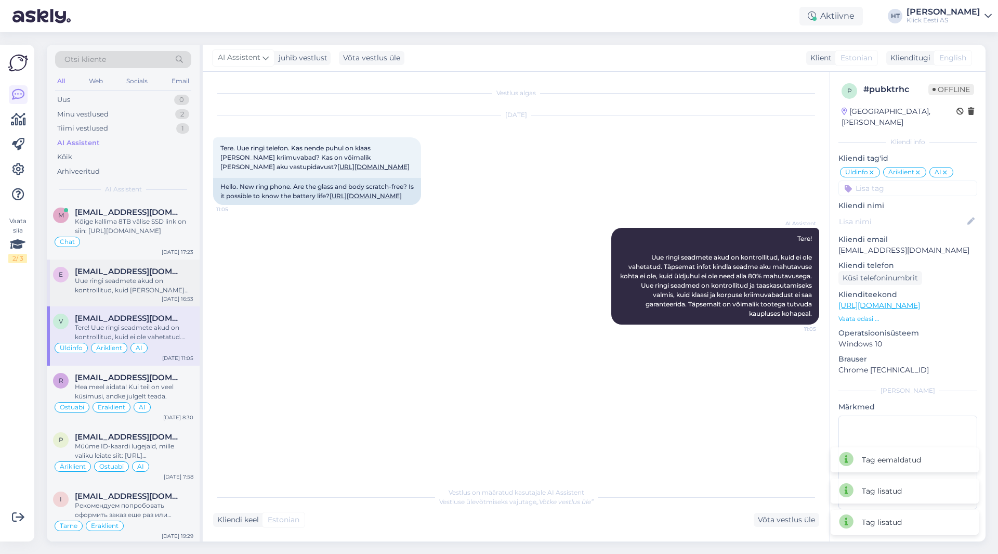
click at [155, 280] on div "Uue ringi seadmete akud on kontrollitud, kuid [PERSON_NAME] ole uute vastu vahe…" at bounding box center [134, 285] width 118 height 19
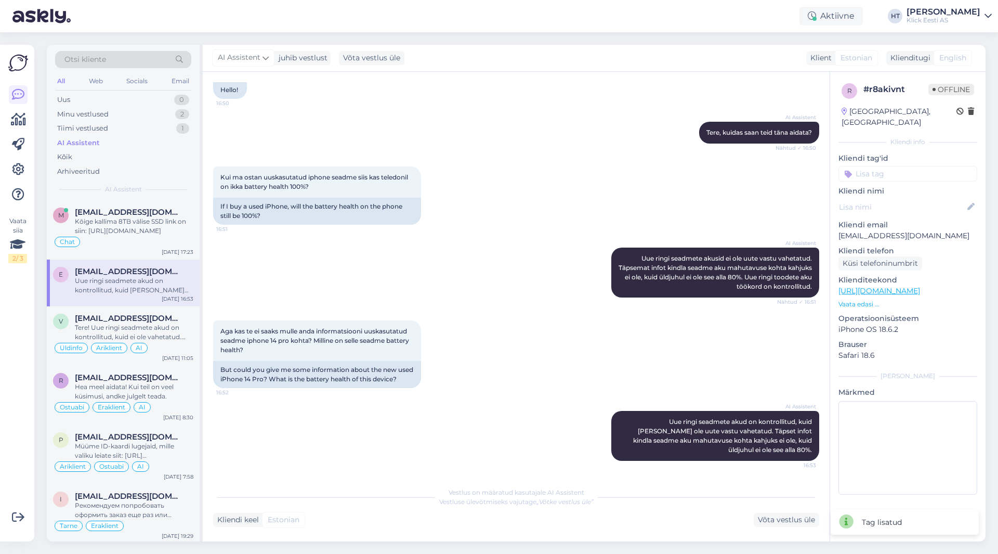
click at [896, 166] on input at bounding box center [907, 174] width 139 height 16
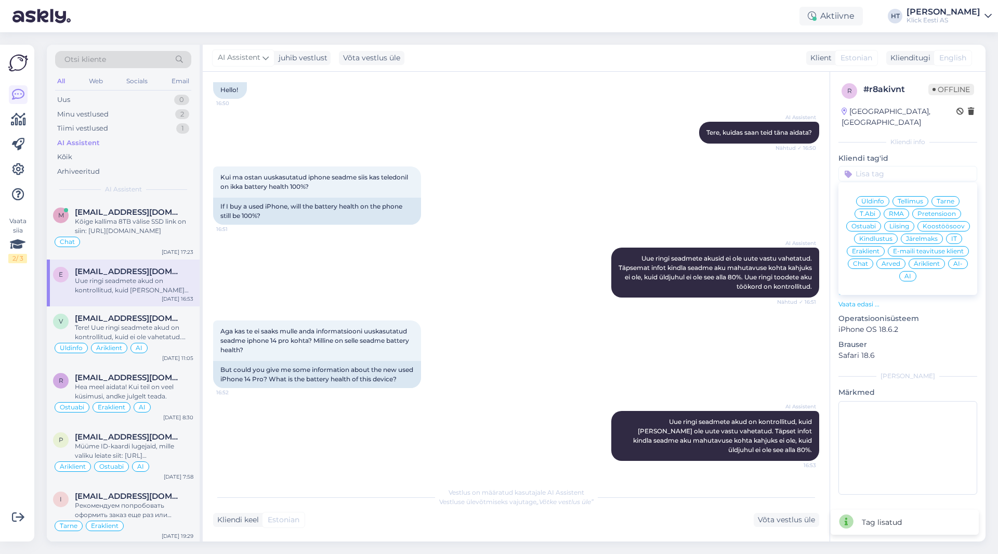
click at [867, 223] on span "Ostuabi" at bounding box center [863, 226] width 24 height 6
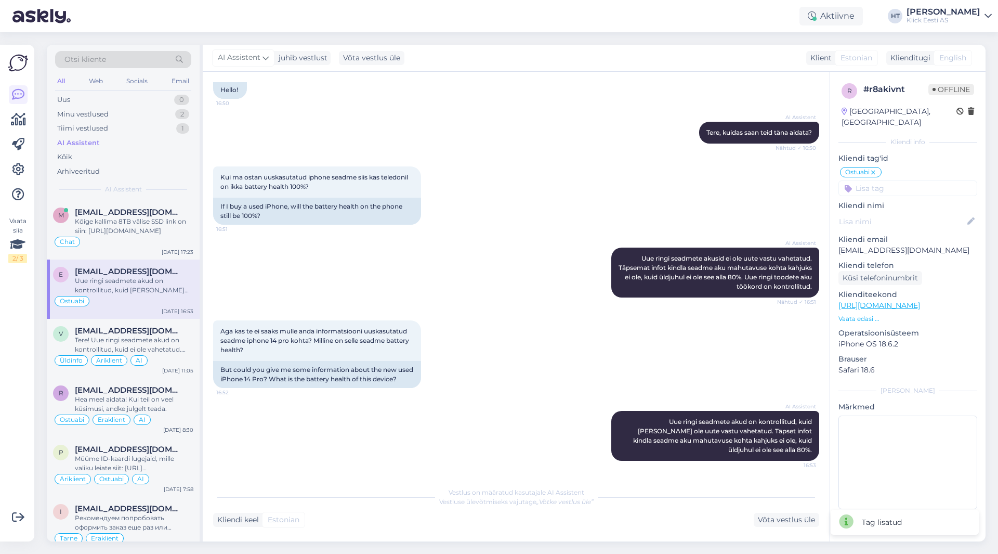
click at [877, 167] on div "Ostuabi" at bounding box center [861, 172] width 42 height 10
click at [873, 168] on icon at bounding box center [873, 172] width 6 height 8
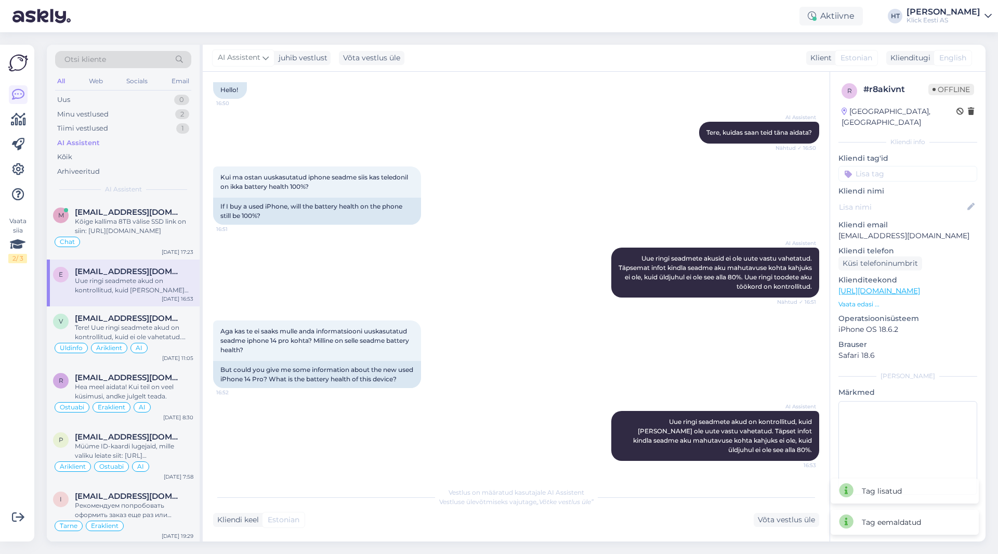
click at [875, 166] on input at bounding box center [907, 174] width 139 height 16
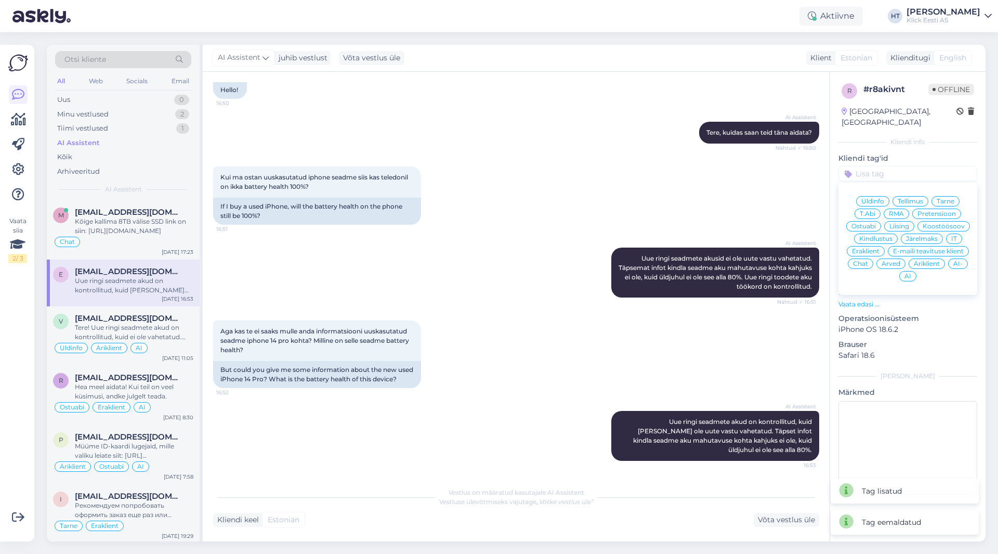
click at [873, 198] on span "Üldinfo" at bounding box center [872, 201] width 23 height 6
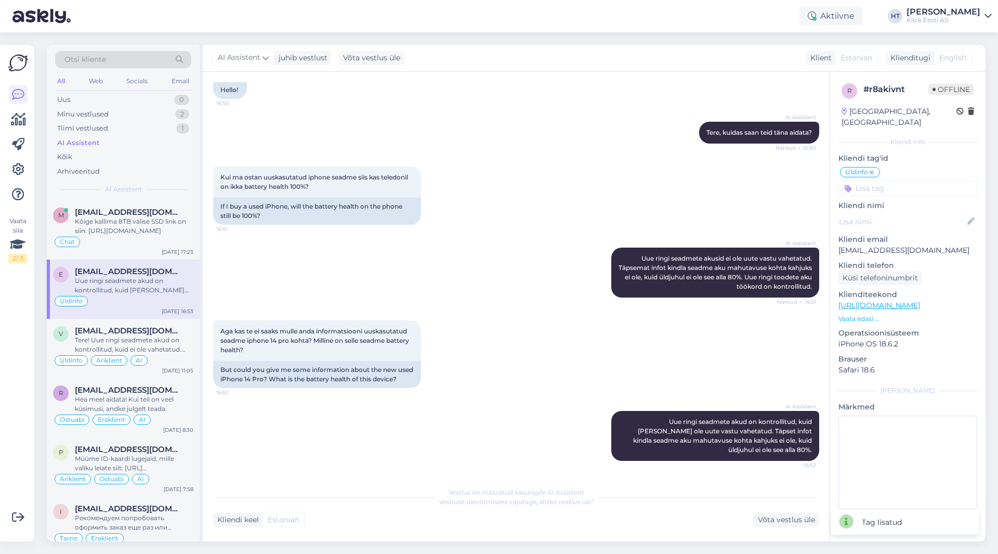
click at [877, 180] on input at bounding box center [907, 188] width 139 height 16
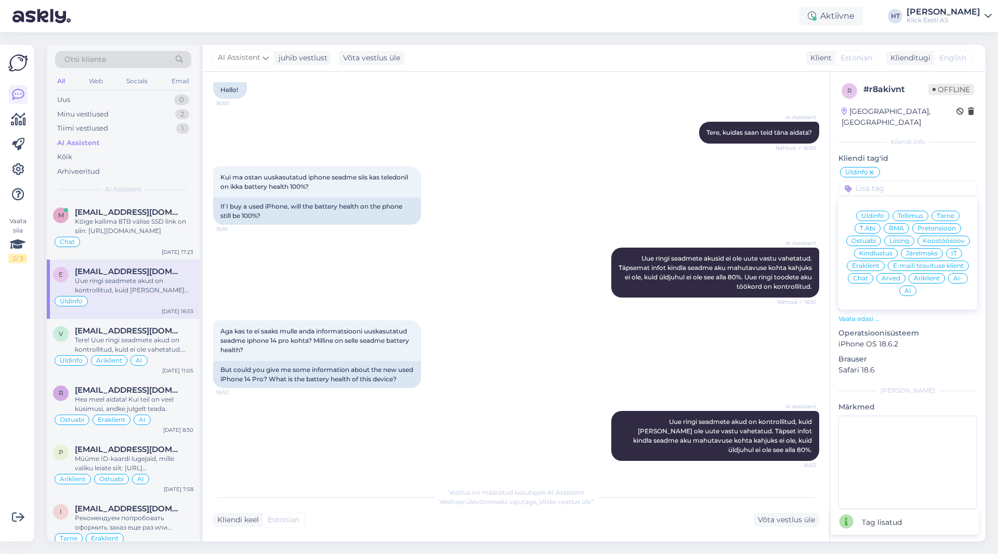
click at [865, 262] on span "Eraklient" at bounding box center [866, 265] width 28 height 6
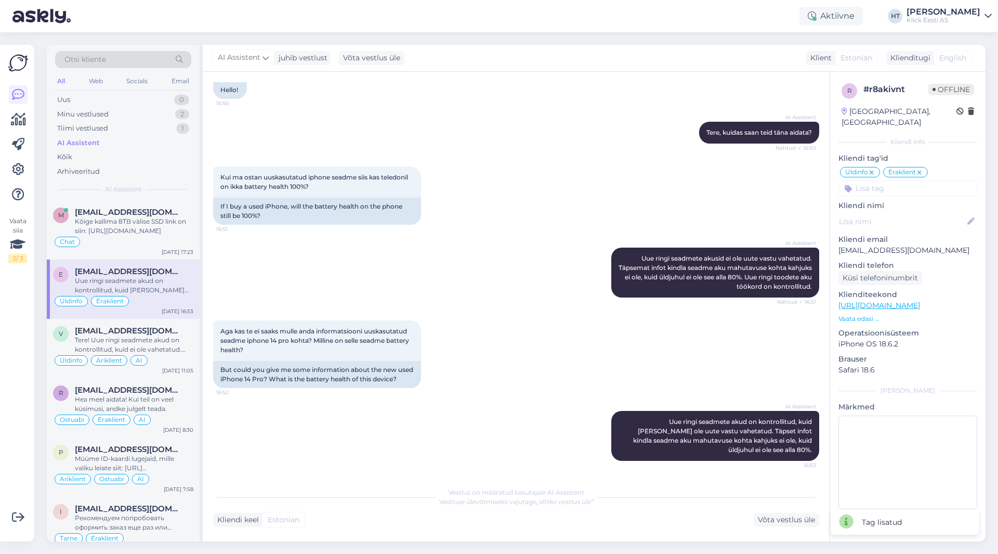
click at [878, 182] on input at bounding box center [907, 188] width 139 height 16
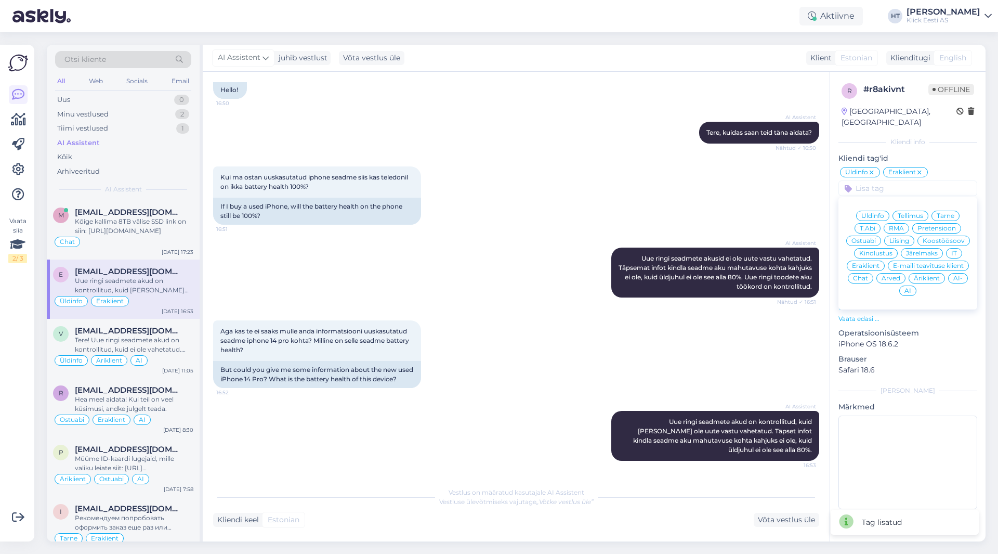
click at [908, 287] on span "AI" at bounding box center [907, 290] width 7 height 6
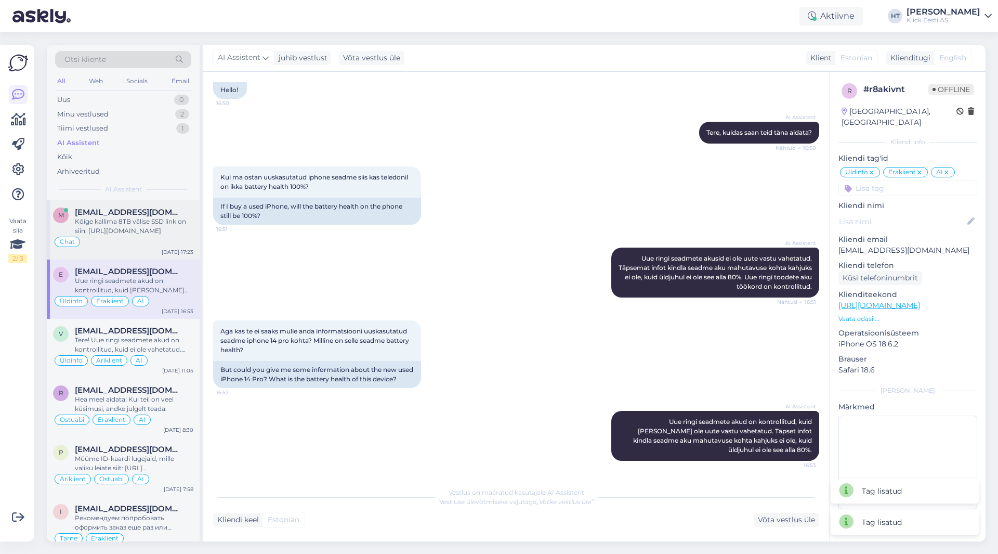
click at [136, 218] on div "Kõige kallima 8TB välise SSD link on siin: [URL][DOMAIN_NAME]" at bounding box center [134, 226] width 118 height 19
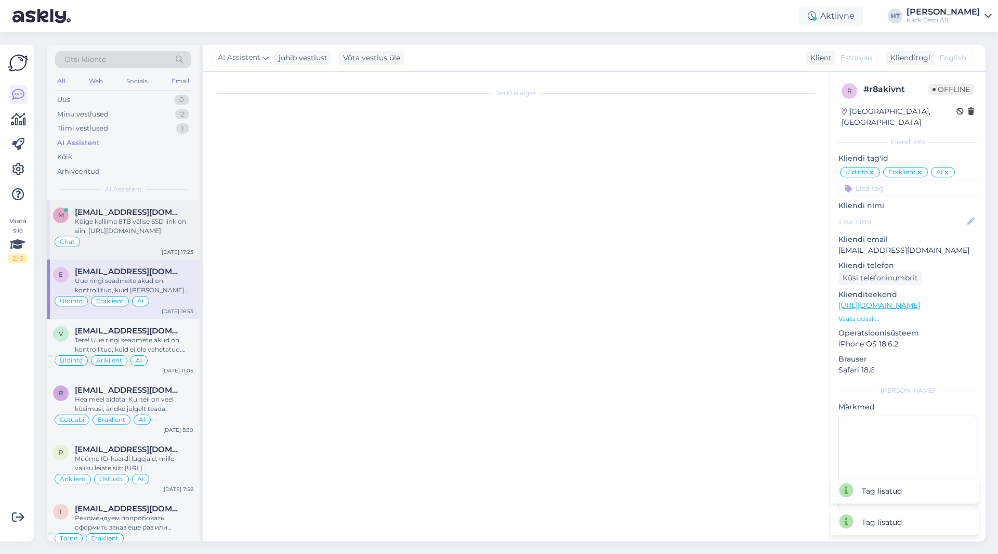
scroll to position [470, 0]
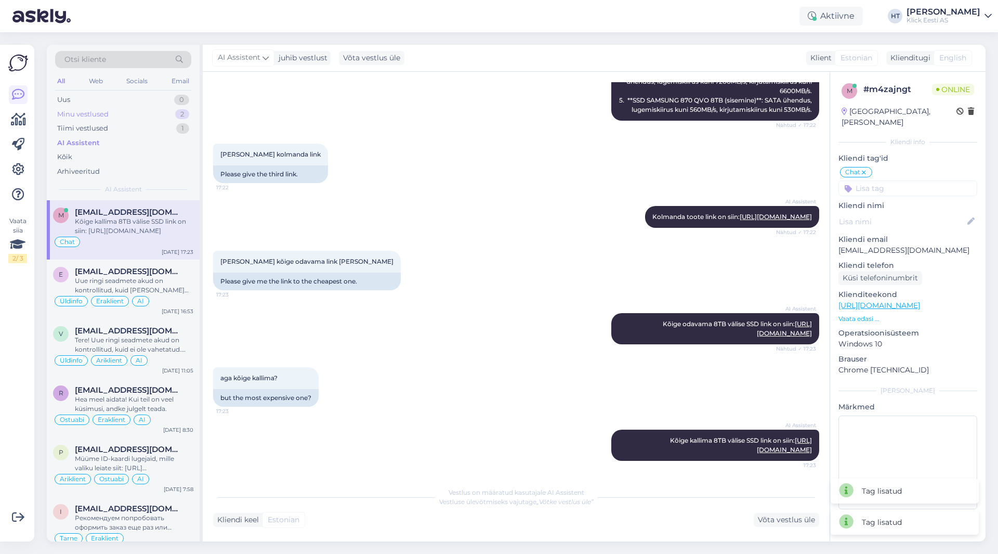
click at [133, 114] on div "Minu vestlused 2" at bounding box center [123, 114] width 136 height 15
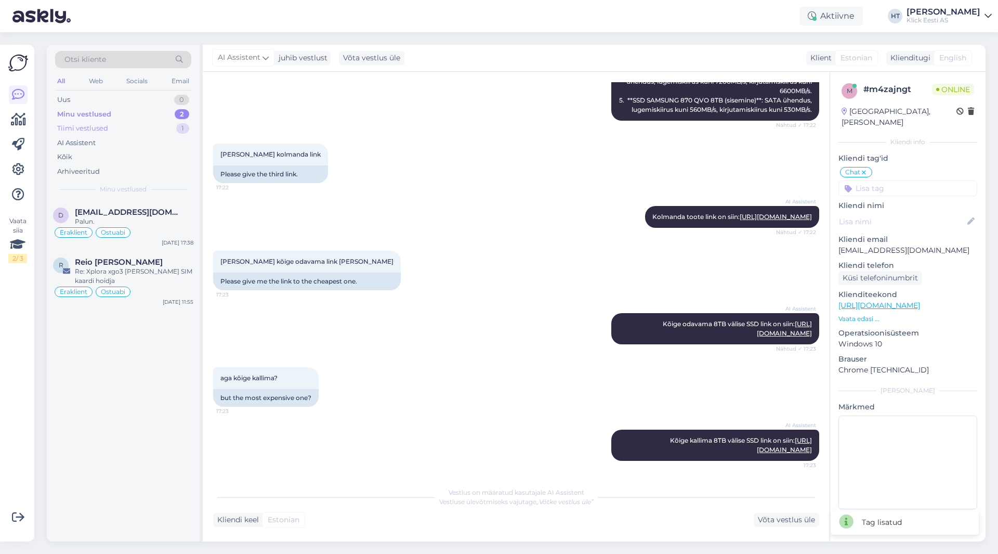
click at [130, 129] on div "Tiimi vestlused 1" at bounding box center [123, 128] width 136 height 15
click at [103, 172] on div "Arhiveeritud" at bounding box center [123, 171] width 136 height 15
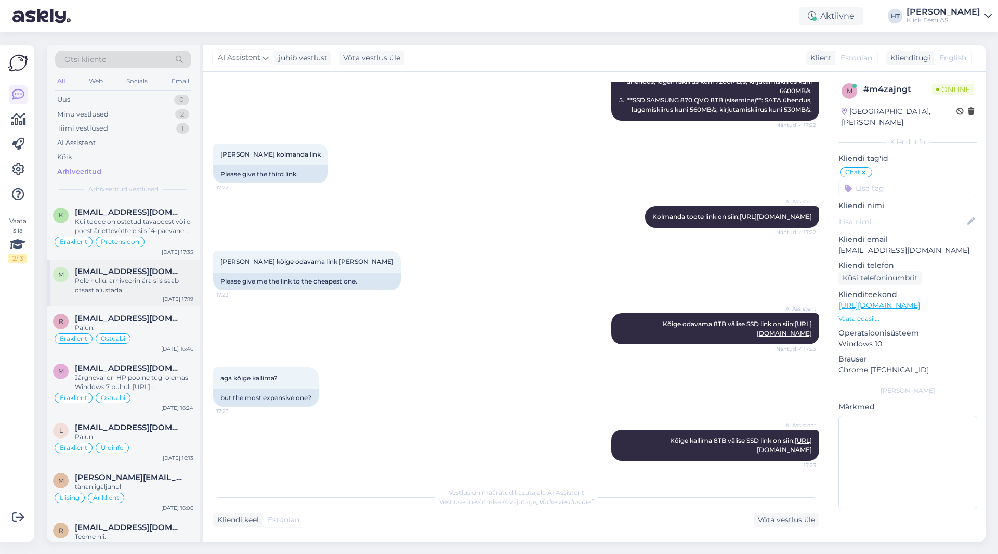
click at [142, 268] on span "[EMAIL_ADDRESS][DOMAIN_NAME]" at bounding box center [129, 271] width 108 height 9
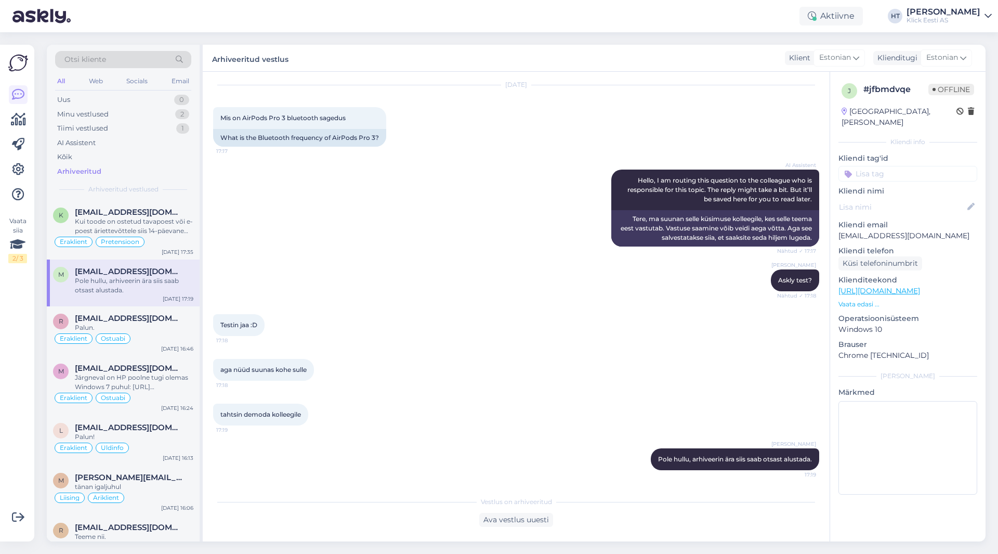
click at [885, 166] on input at bounding box center [907, 174] width 139 height 16
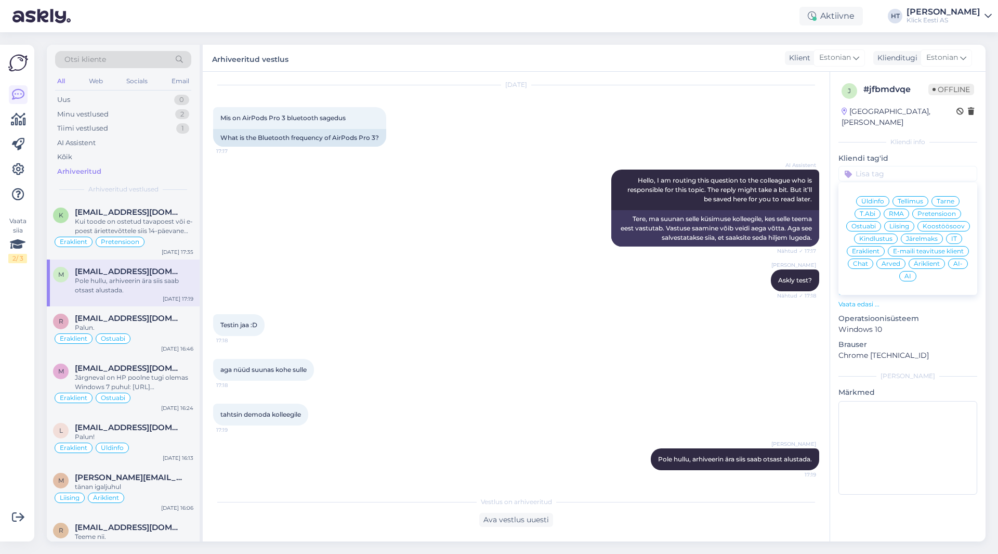
click at [864, 260] on span "Chat" at bounding box center [860, 263] width 15 height 6
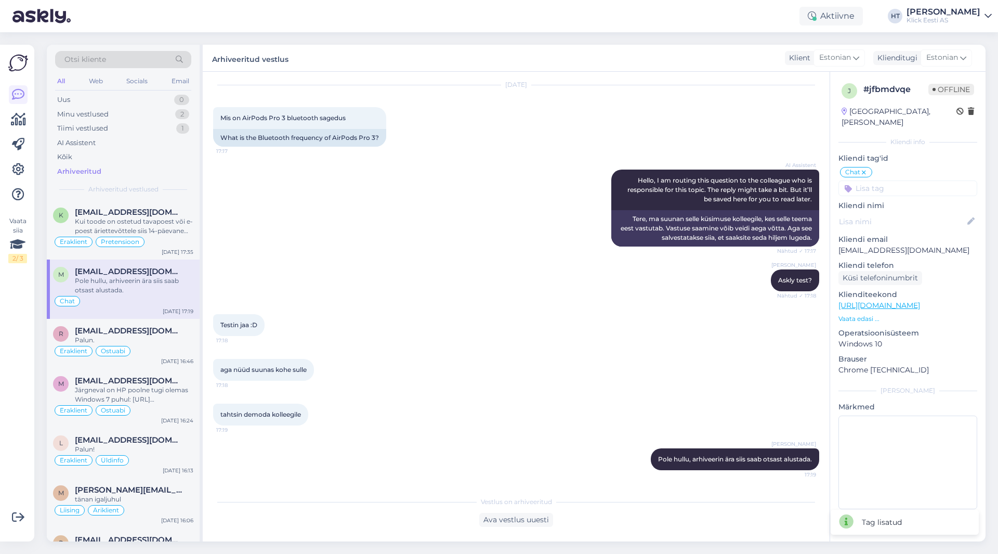
click at [563, 274] on div "[PERSON_NAME] Askly test? Nähtud ✓ 17:18" at bounding box center [516, 280] width 606 height 45
click at [141, 136] on div "AI Assistent" at bounding box center [123, 143] width 136 height 15
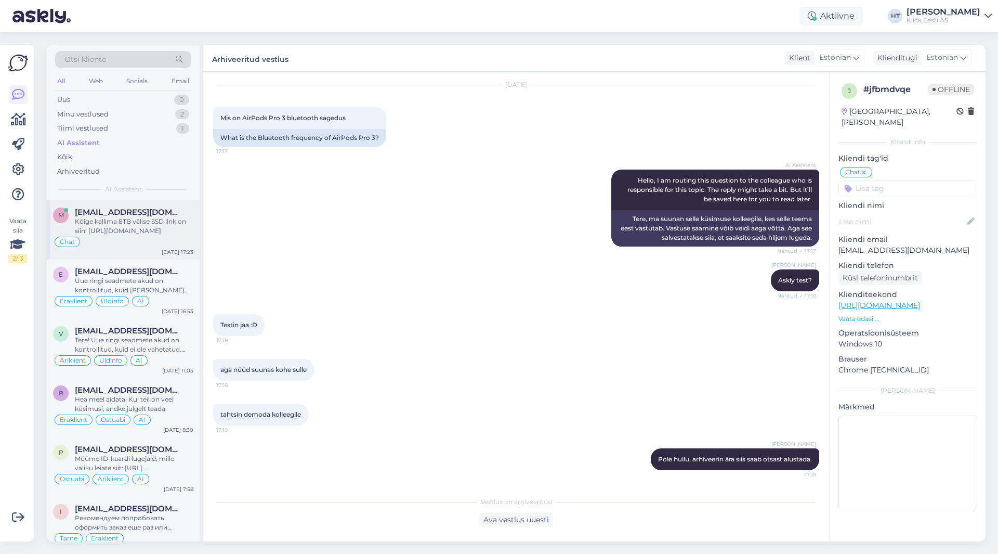
click at [174, 226] on div "Kõige kallima 8TB välise SSD link on siin: [URL][DOMAIN_NAME]" at bounding box center [134, 226] width 118 height 19
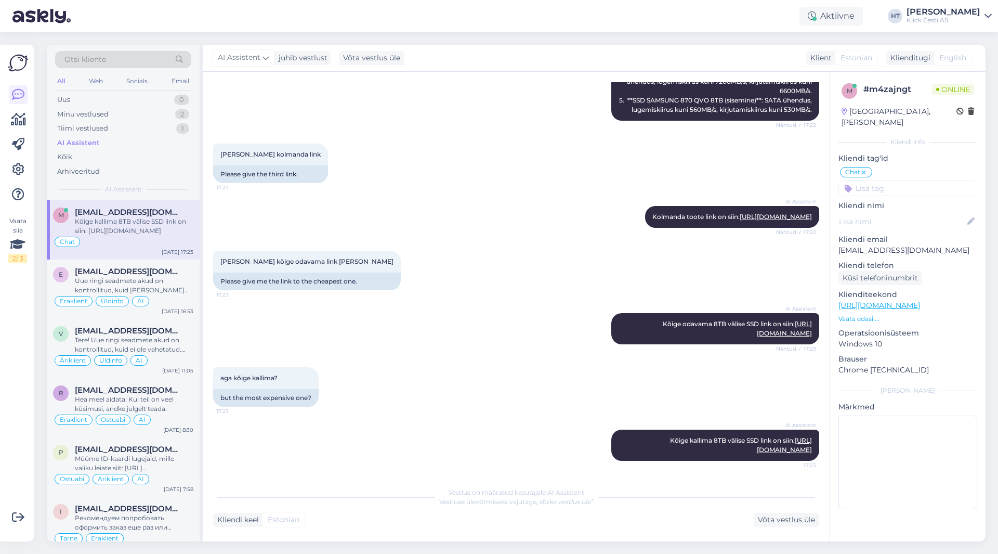
scroll to position [470, 0]
drag, startPoint x: 218, startPoint y: 376, endPoint x: 298, endPoint y: 380, distance: 80.7
click at [298, 380] on div "aga kõige kallima? 17:23" at bounding box center [266, 378] width 106 height 22
click at [386, 368] on div "aga kõige kallima? 17:23 but the most expensive one?" at bounding box center [516, 386] width 606 height 62
drag, startPoint x: 678, startPoint y: 440, endPoint x: 814, endPoint y: 452, distance: 137.3
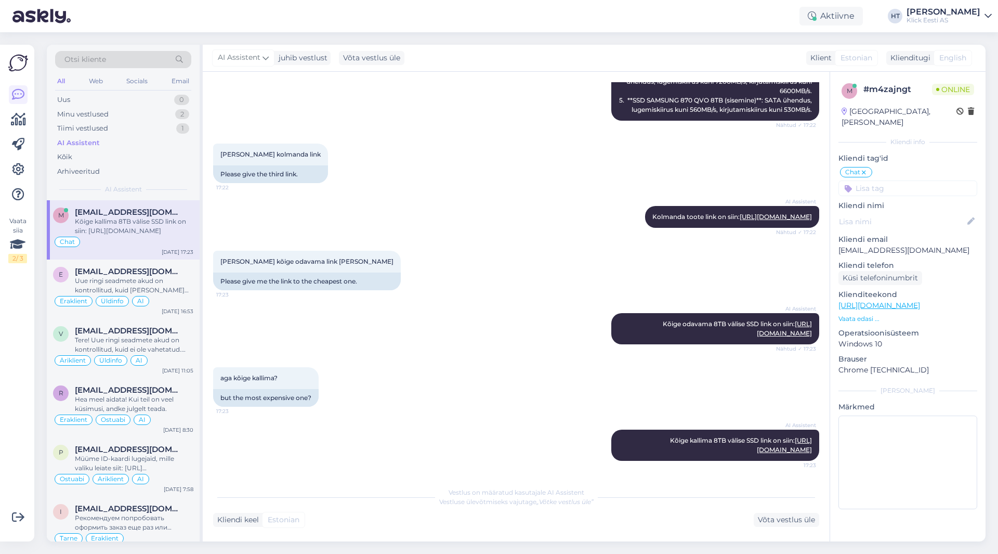
click at [814, 452] on div "Vestlus algas [DATE] Millised välised SSD-d teil on pakkuda? 17:19 What externa…" at bounding box center [520, 277] width 615 height 390
click at [468, 378] on div "aga kõige kallima? 17:23 but the most expensive one?" at bounding box center [516, 386] width 606 height 62
click at [889, 93] on div "# m4zajngt" at bounding box center [897, 89] width 69 height 12
click at [182, 275] on div "[EMAIL_ADDRESS][DOMAIN_NAME]" at bounding box center [134, 271] width 118 height 9
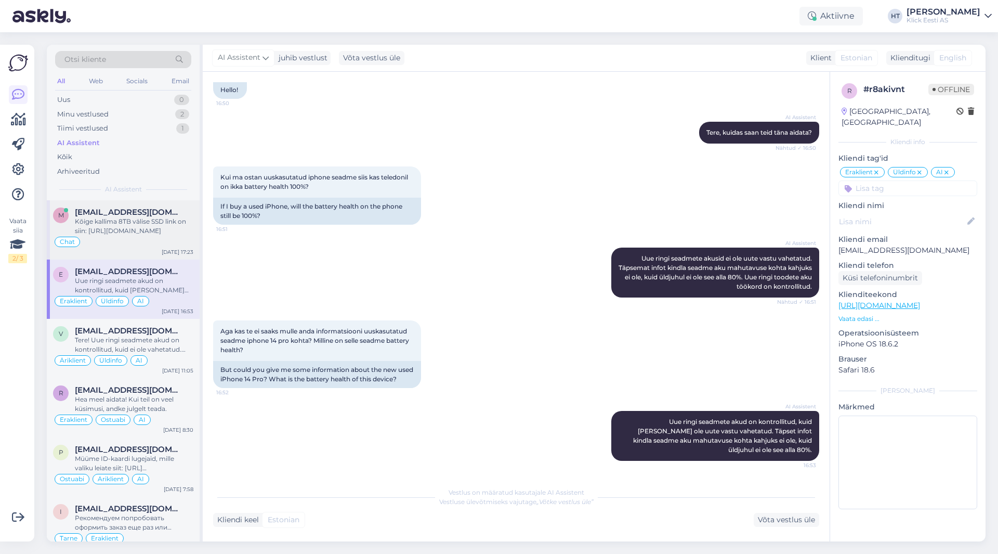
click at [157, 242] on div "Chat" at bounding box center [123, 241] width 140 height 12
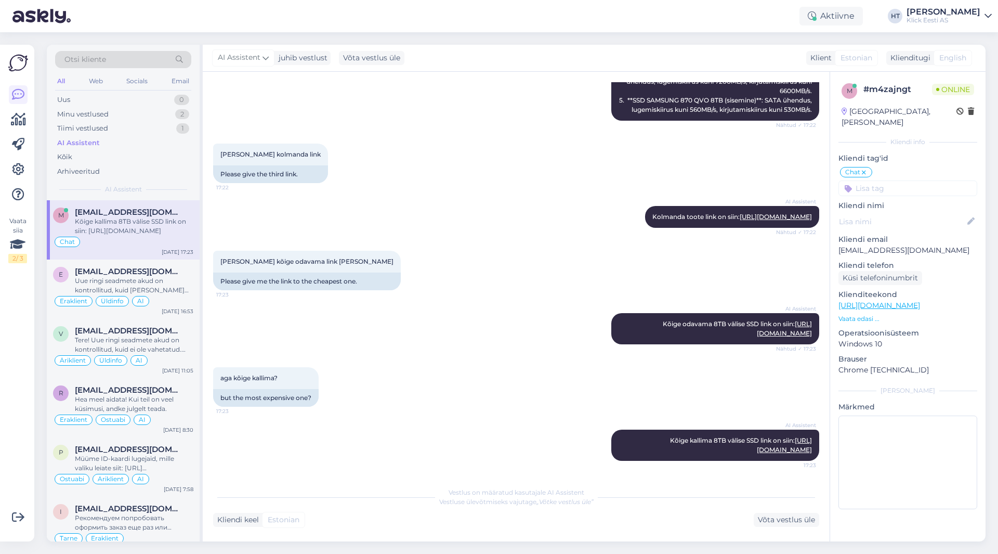
click at [120, 61] on div "Otsi kliente" at bounding box center [123, 59] width 136 height 17
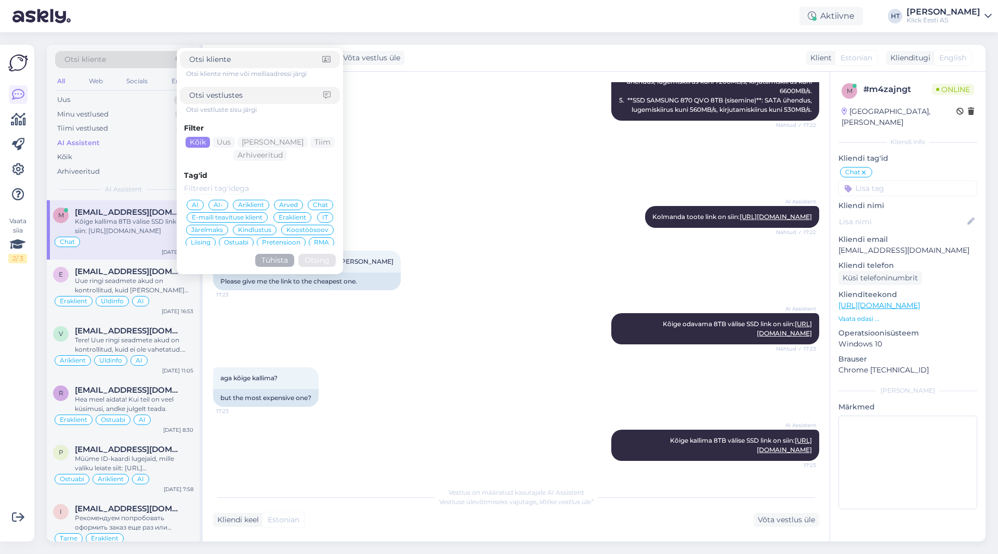
click at [313, 206] on span "Chat" at bounding box center [320, 205] width 15 height 6
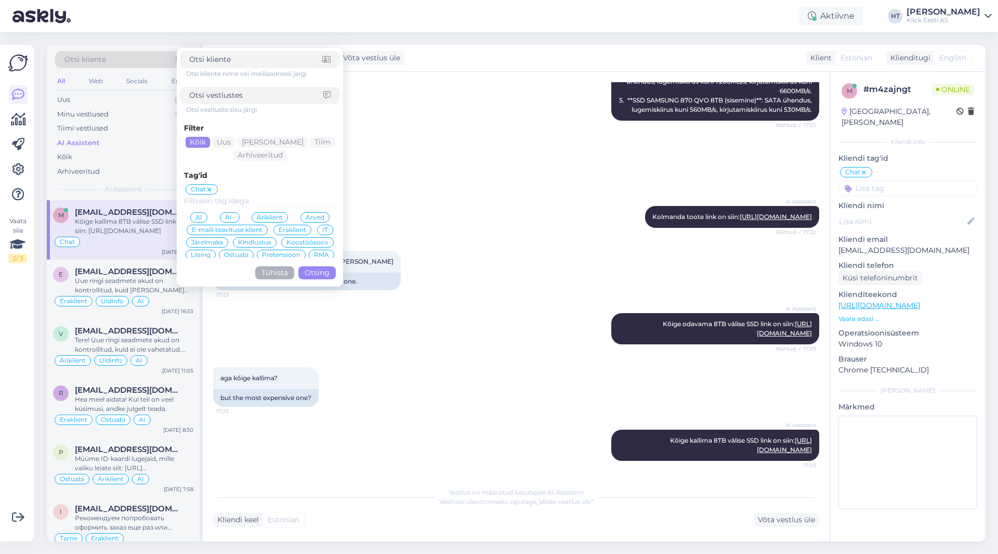
click at [317, 272] on button "Otsing" at bounding box center [316, 272] width 37 height 13
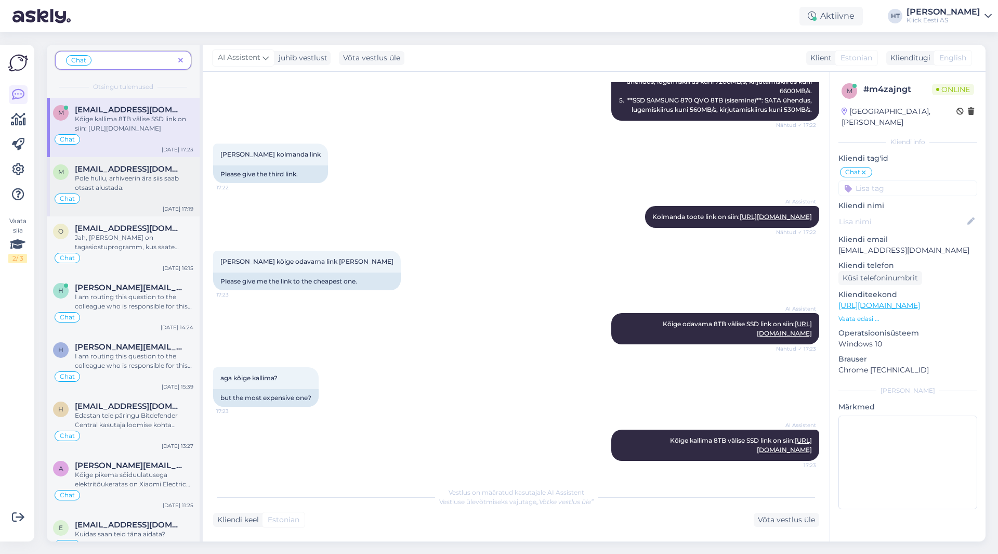
click at [137, 192] on div "Pole hullu, arhiveerin ära siis saab otsast alustada." at bounding box center [134, 183] width 118 height 19
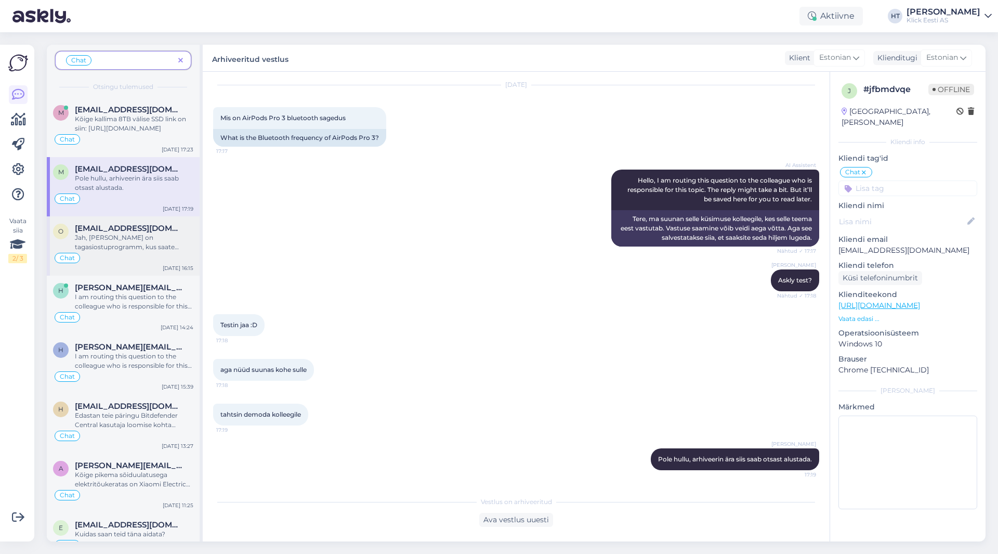
click at [150, 228] on div "[EMAIL_ADDRESS][DOMAIN_NAME]" at bounding box center [134, 227] width 118 height 9
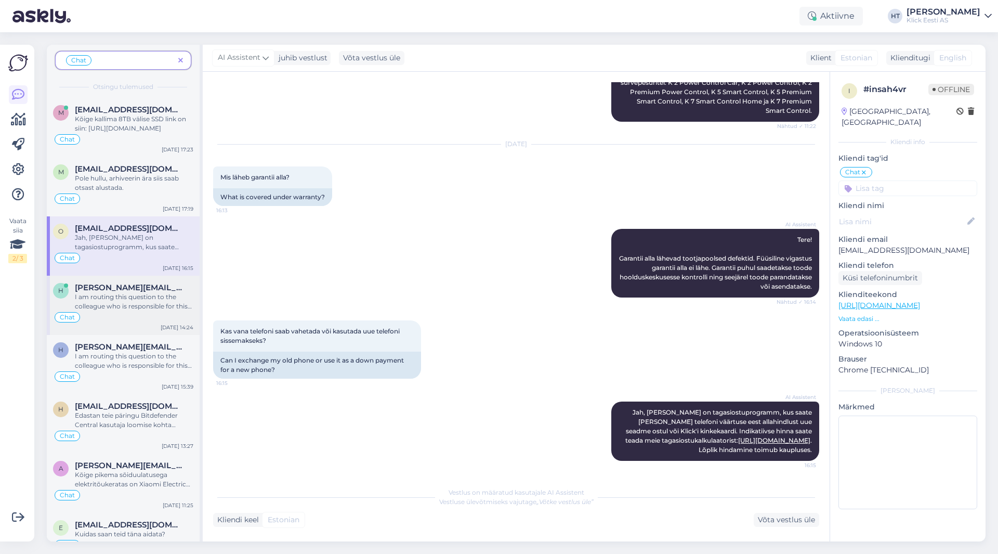
click at [156, 298] on div "I am routing this question to the colleague who is responsible for this topic. …" at bounding box center [134, 301] width 118 height 19
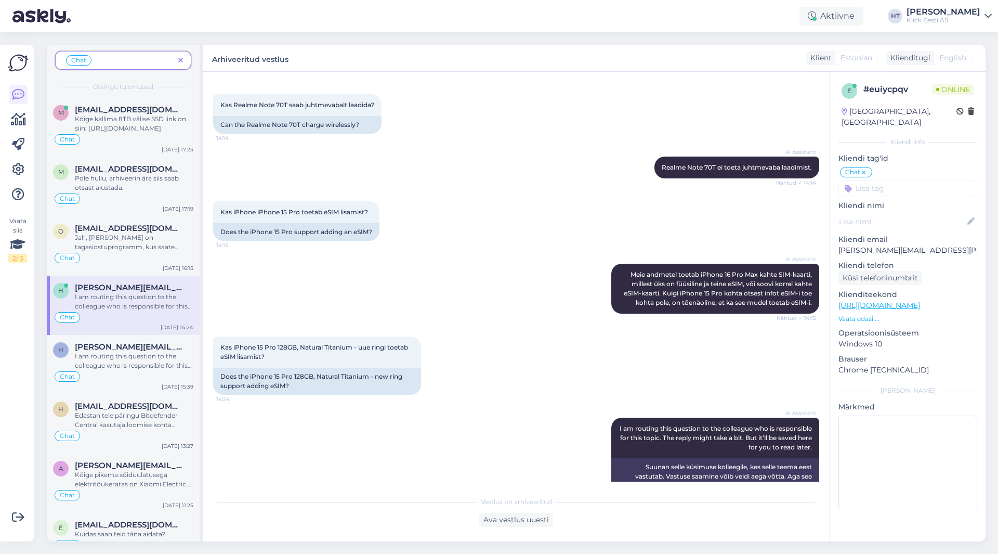
scroll to position [872, 0]
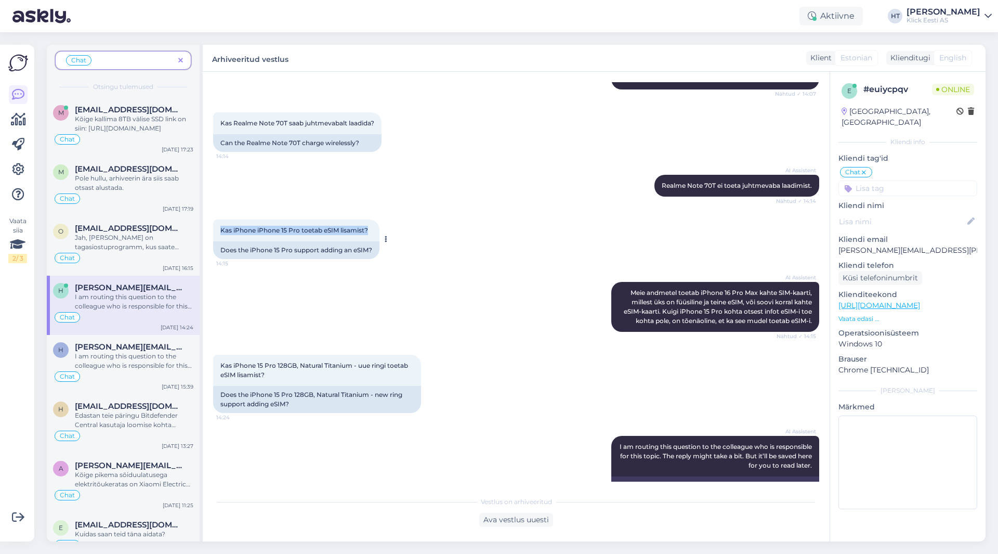
drag, startPoint x: 219, startPoint y: 239, endPoint x: 369, endPoint y: 238, distance: 150.2
click at [369, 238] on div "Kas iPhone iPhone 15 Pro toetab eSIM lisamist? 14:15" at bounding box center [296, 230] width 166 height 22
click at [228, 371] on span "Kas iPhone 15 Pro 128GB, Natural Titanium - uue ringi toetab eSIM lisamist?" at bounding box center [314, 369] width 189 height 17
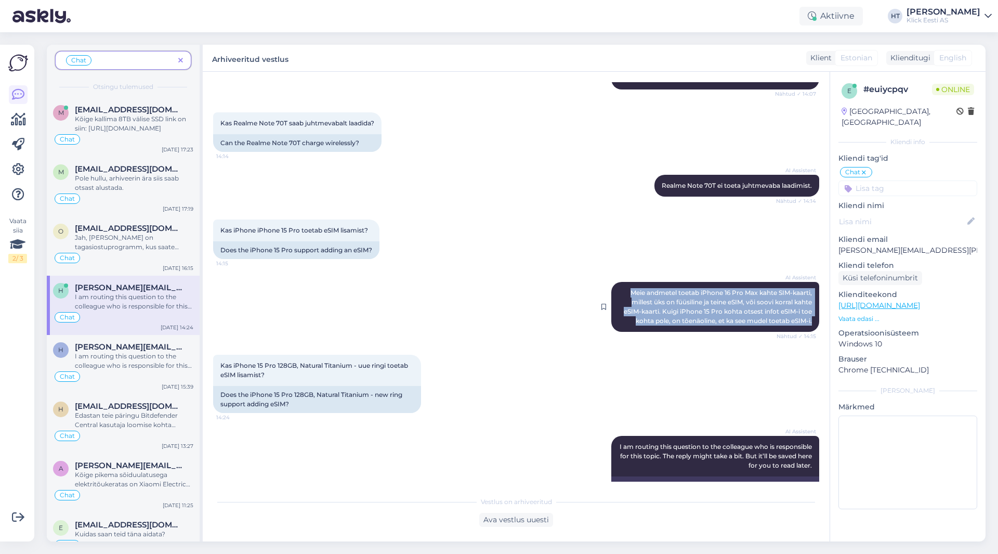
drag, startPoint x: 620, startPoint y: 298, endPoint x: 810, endPoint y: 330, distance: 192.8
click at [810, 330] on div "AI Assistent [PERSON_NAME] andmetel toetab iPhone 16 Pro Max kahte SIM-kaarti, …" at bounding box center [715, 307] width 208 height 50
click at [180, 59] on icon at bounding box center [180, 60] width 5 height 7
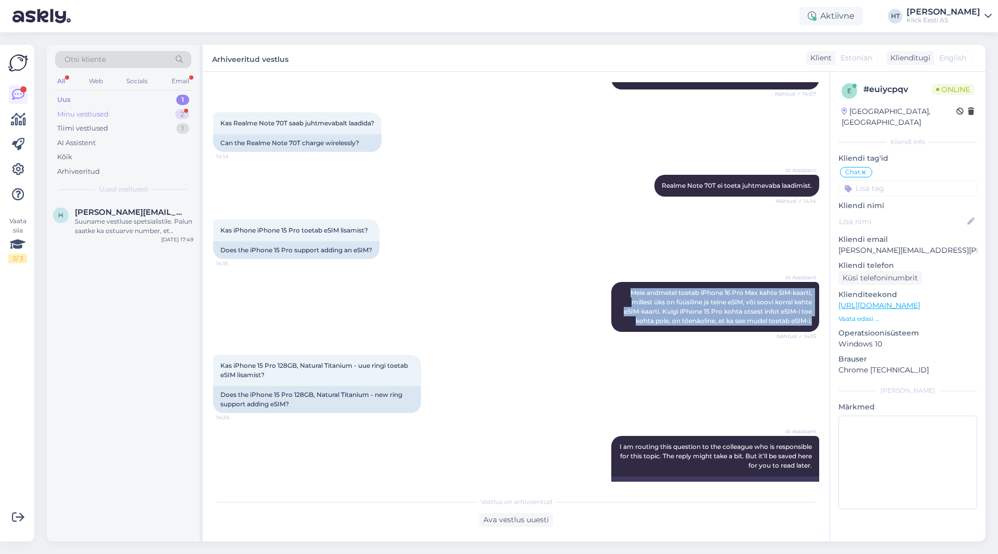
click at [139, 111] on div "Minu vestlused 2" at bounding box center [123, 114] width 136 height 15
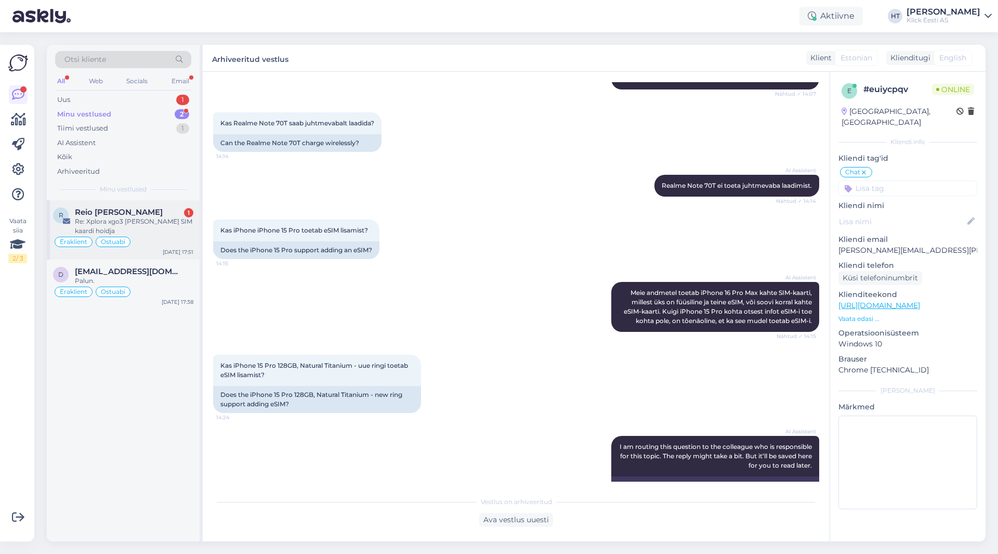
click at [137, 217] on div "Re: Xplora xgo3 [PERSON_NAME] SIM kaardi hoidja" at bounding box center [134, 226] width 118 height 19
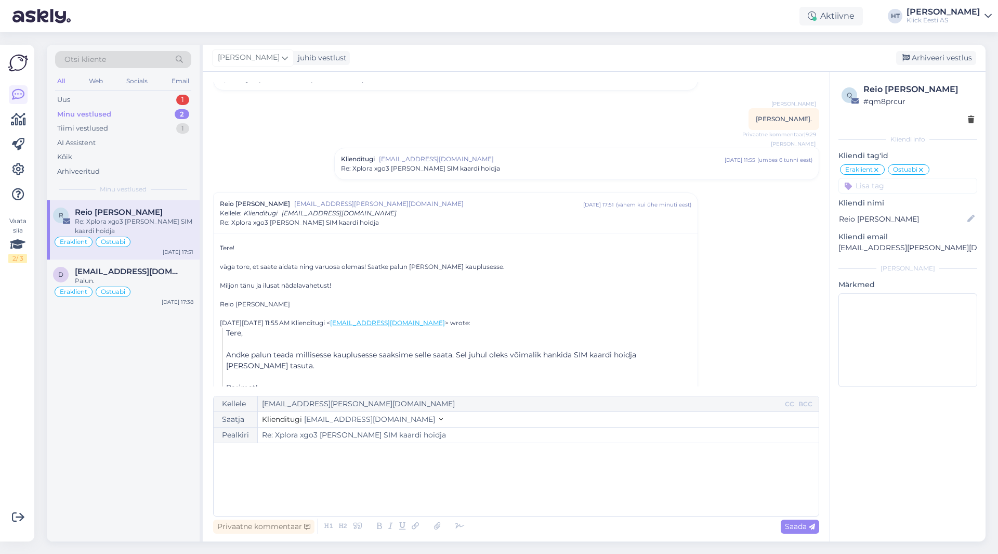
scroll to position [61, 0]
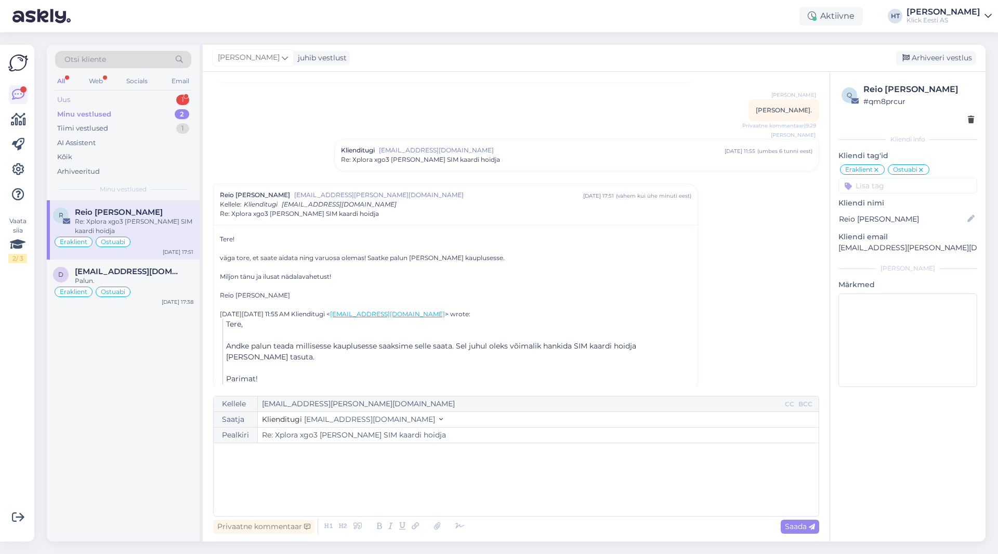
click at [166, 101] on div "Uus 1" at bounding box center [123, 100] width 136 height 15
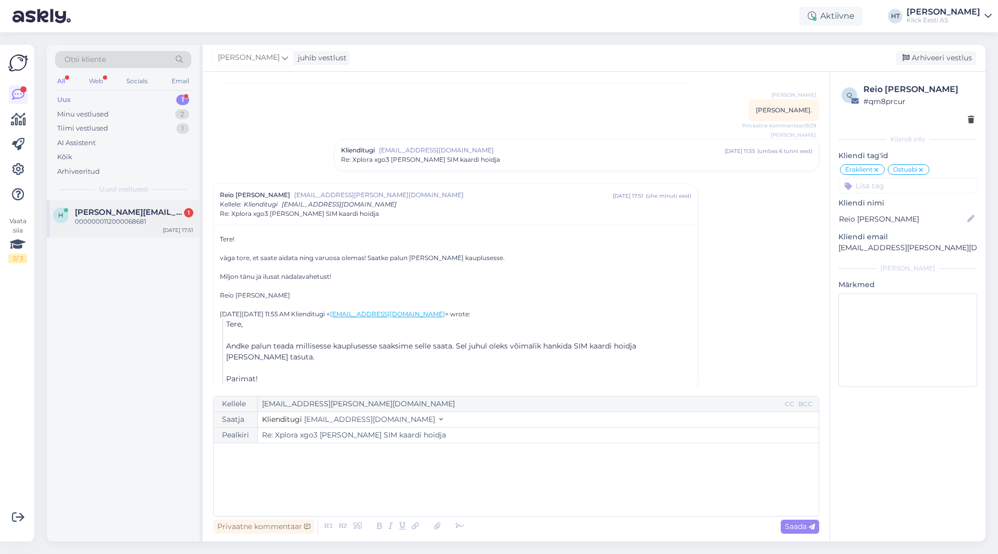
click at [153, 220] on div "0000000112000068681" at bounding box center [134, 221] width 118 height 9
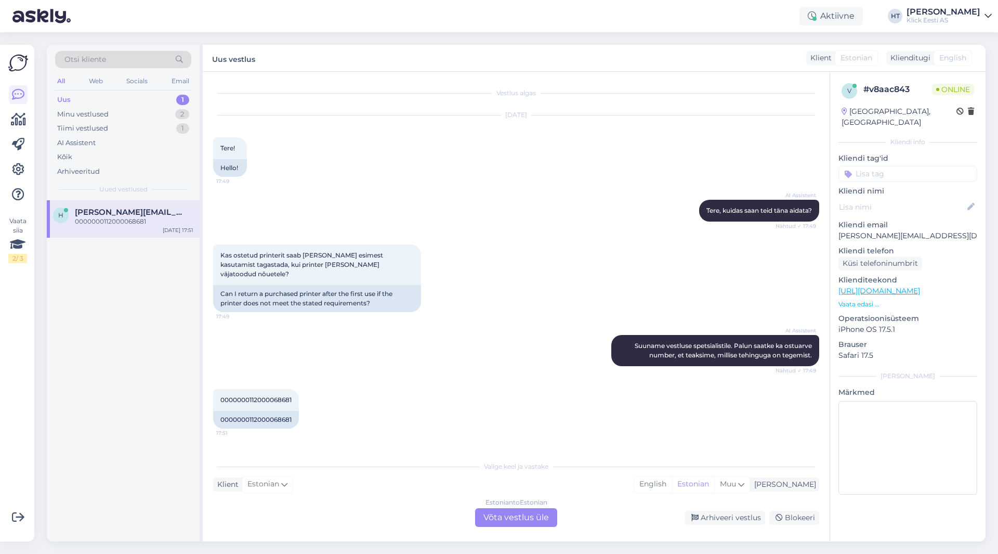
scroll to position [0, 0]
click at [251, 396] on span "0000000112000068681" at bounding box center [255, 400] width 71 height 8
click at [303, 329] on div "AI Assistent Suuname vestluse spetsialistile. Palun saatke ka ostuarve number, …" at bounding box center [516, 350] width 606 height 54
click at [507, 515] on div "Estonian to Estonian Võta vestlus üle" at bounding box center [516, 517] width 82 height 19
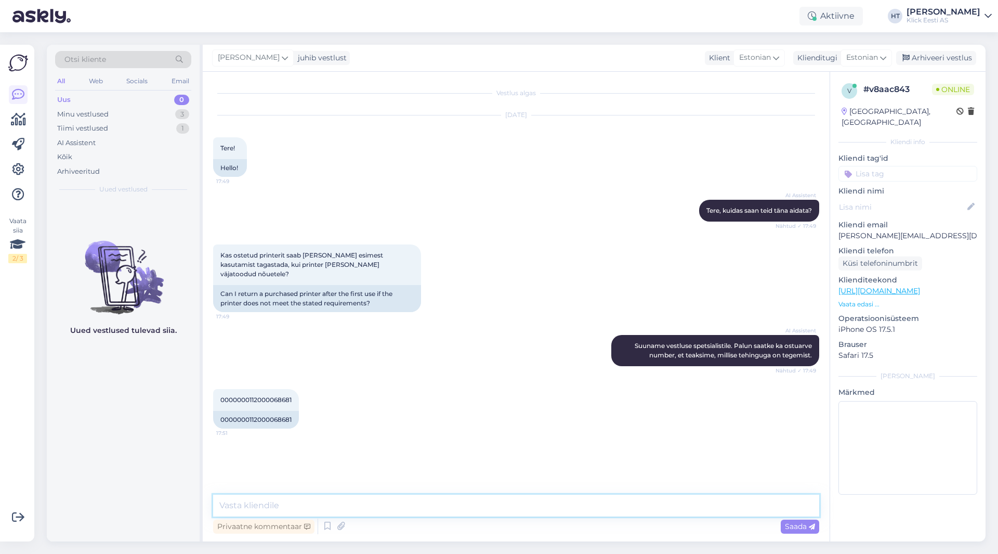
click at [499, 505] on textarea at bounding box center [516, 505] width 606 height 22
type textarea "Millistele nõuetele täpsemalt [PERSON_NAME]?"
click at [113, 115] on div "Minu vestlused 3" at bounding box center [123, 114] width 136 height 15
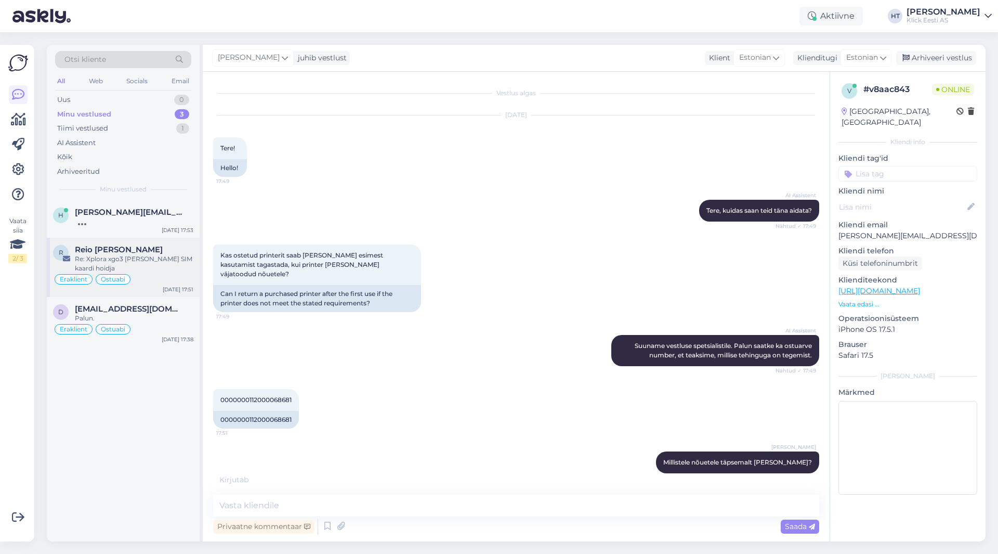
click at [159, 271] on div "Re: Xplora xgo3 [PERSON_NAME] SIM kaardi hoidja" at bounding box center [134, 263] width 118 height 19
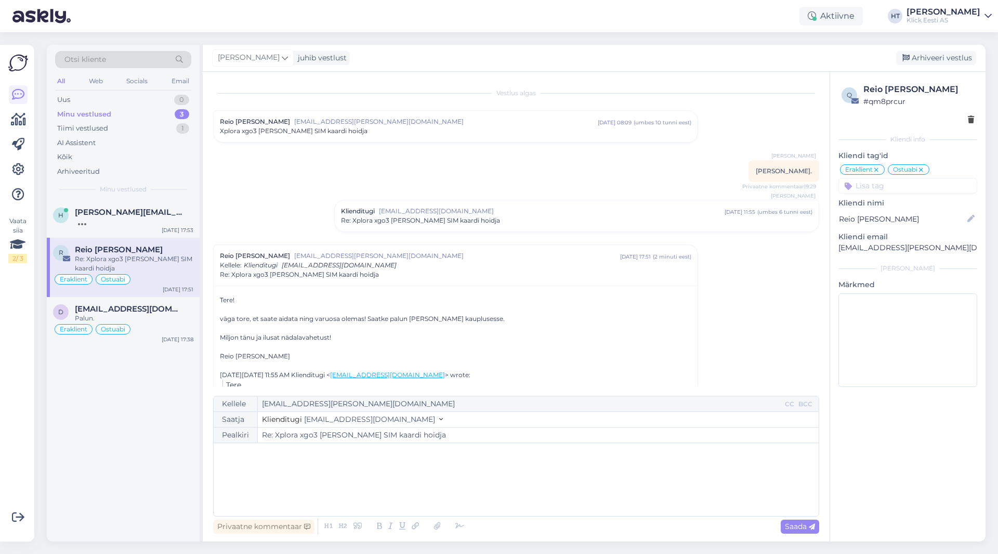
click at [178, 391] on div "H [PERSON_NAME][EMAIL_ADDRESS][DOMAIN_NAME] [DATE] 17:53 R Reio [PERSON_NAME] R…" at bounding box center [123, 370] width 153 height 341
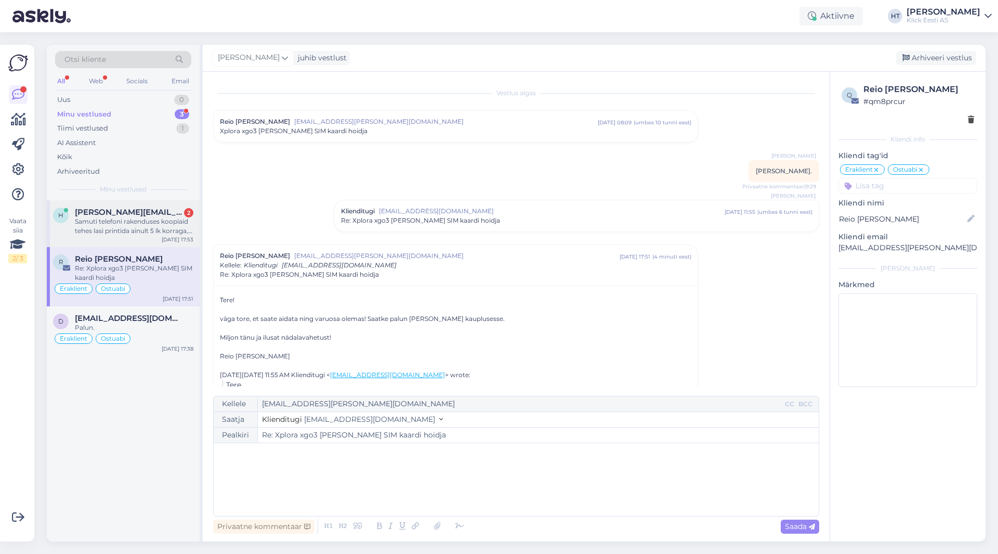
click at [146, 216] on span "[PERSON_NAME][EMAIL_ADDRESS][DOMAIN_NAME]" at bounding box center [129, 211] width 108 height 9
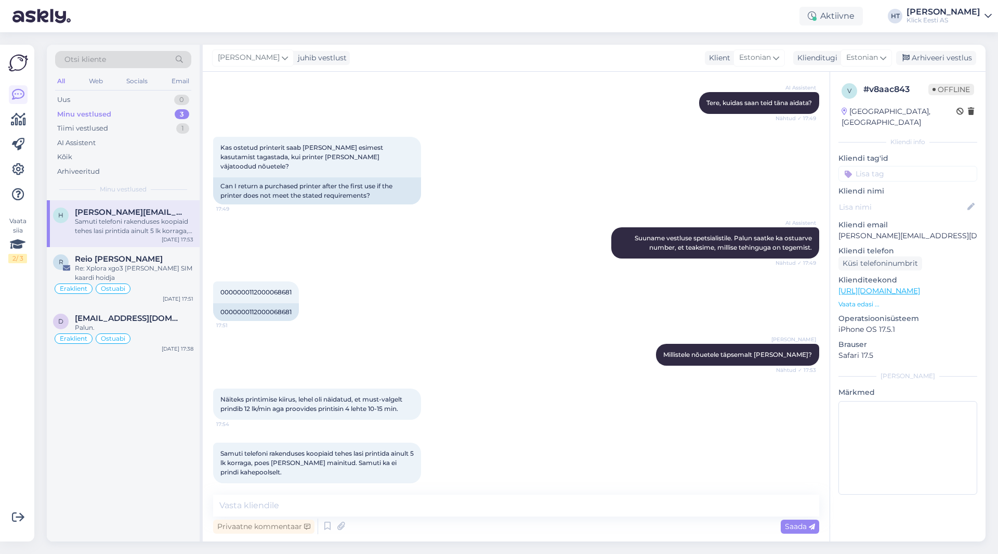
click at [306, 219] on div "AI Assistent Suuname vestluse spetsialistile. Palun saatke ka ostuarve number, …" at bounding box center [516, 243] width 606 height 54
click at [488, 417] on div "Näiteks printimise kiirus, lehel oli näidatud, et must-valgelt prindib 12 lk/mi…" at bounding box center [516, 404] width 606 height 54
click at [495, 505] on textarea at bounding box center [516, 505] width 606 height 22
click at [181, 329] on div "Palun." at bounding box center [134, 327] width 118 height 9
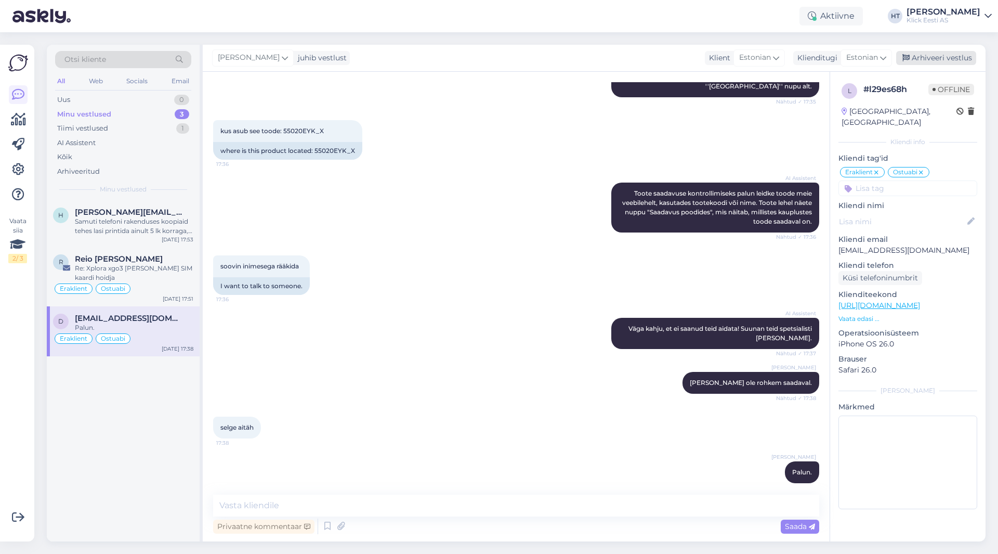
click at [920, 59] on div "Arhiveeri vestlus" at bounding box center [936, 58] width 80 height 14
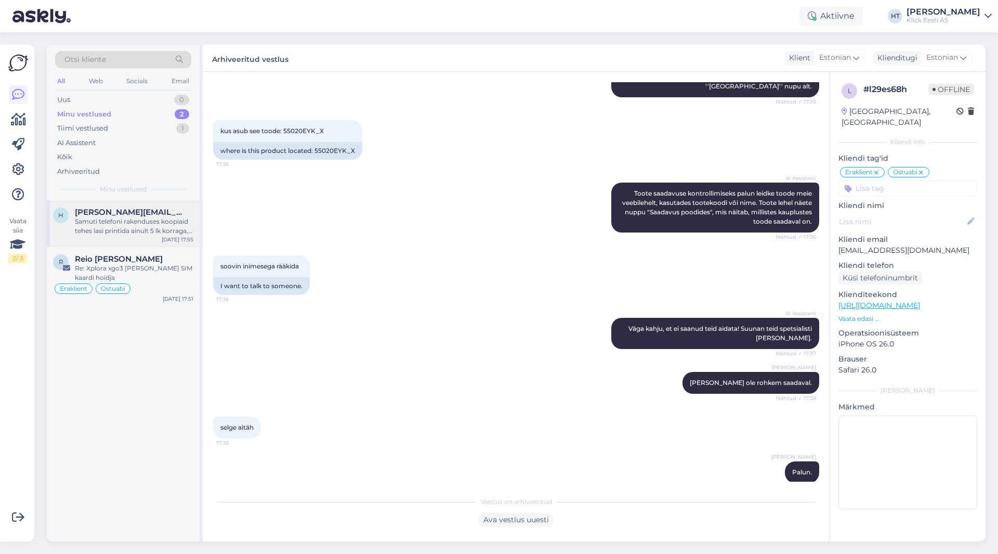
click at [178, 227] on div "Samuti telefoni rakenduses koopiaid tehes lasi printida ainult 5 lk korraga, po…" at bounding box center [134, 226] width 118 height 19
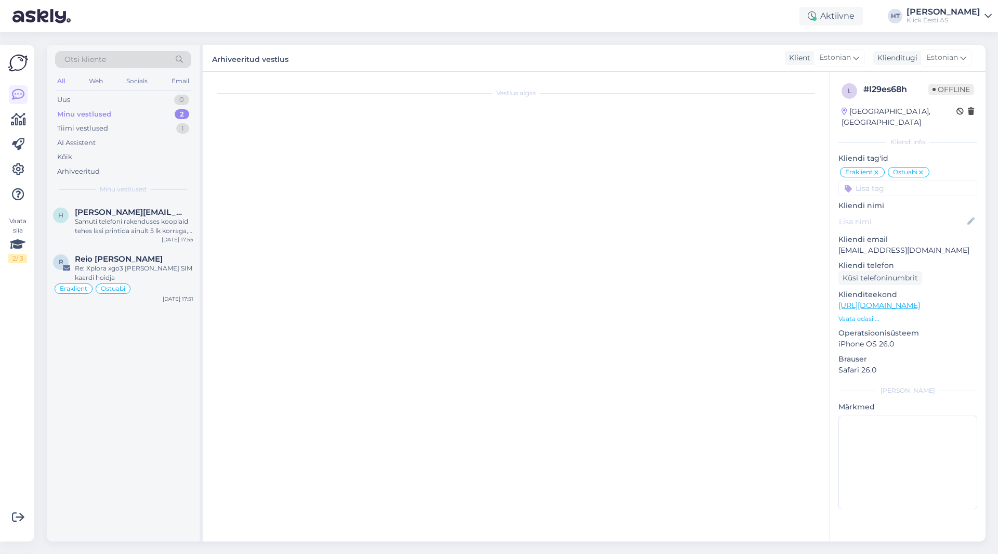
scroll to position [108, 0]
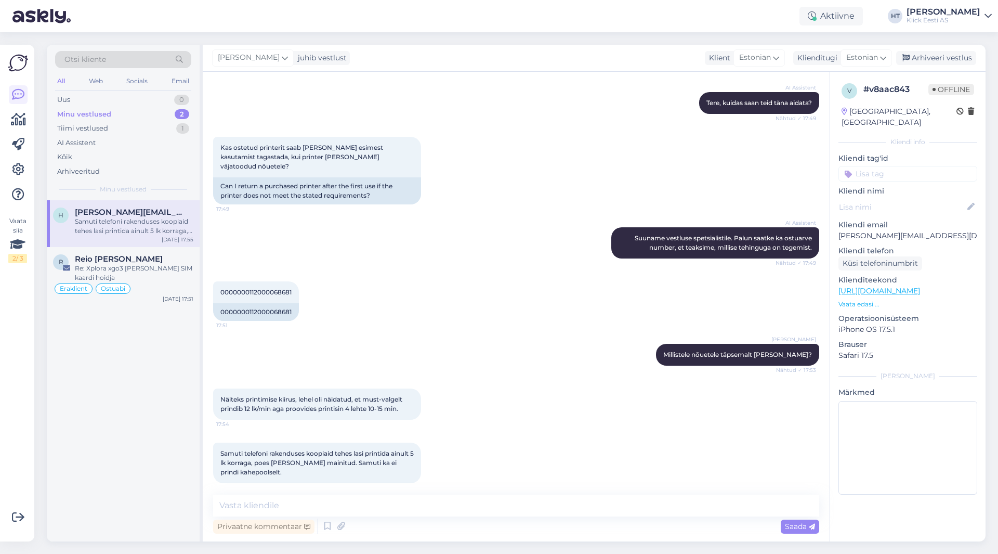
click at [475, 338] on div "[PERSON_NAME] Millistele nõuetele täpsemalt [PERSON_NAME]? Nähtud ✓ 17:53" at bounding box center [516, 354] width 606 height 45
click at [438, 495] on textarea at bounding box center [516, 505] width 606 height 22
click at [471, 379] on div "Näiteks printimise kiirus, lehel oli näidatud, et must-valgelt prindib 12 lk/mi…" at bounding box center [516, 404] width 606 height 54
click at [426, 502] on textarea at bounding box center [516, 505] width 606 height 22
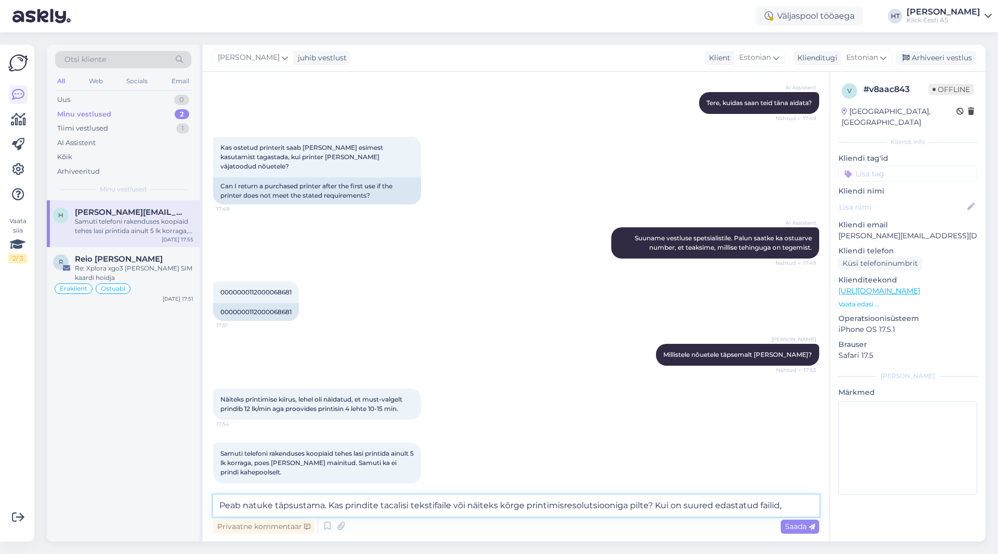
click at [793, 504] on textarea "Peab natuke täpsustama. Kas prindite tacalisi tekstifaile või näiteks kõrge pri…" at bounding box center [516, 505] width 606 height 22
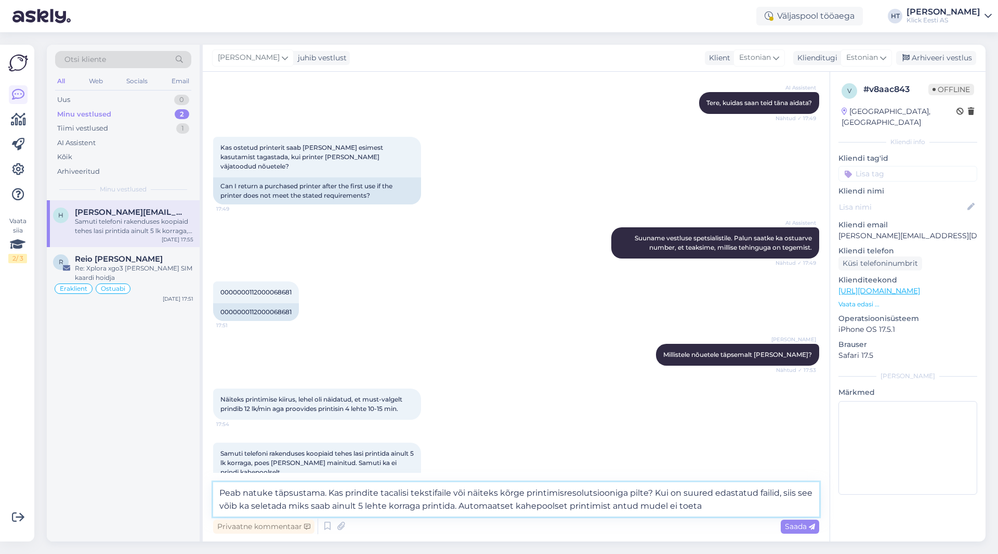
type textarea "Peab natuke täpsustama. Kas prindite tacalisi tekstifaile või näiteks kõrge pri…"
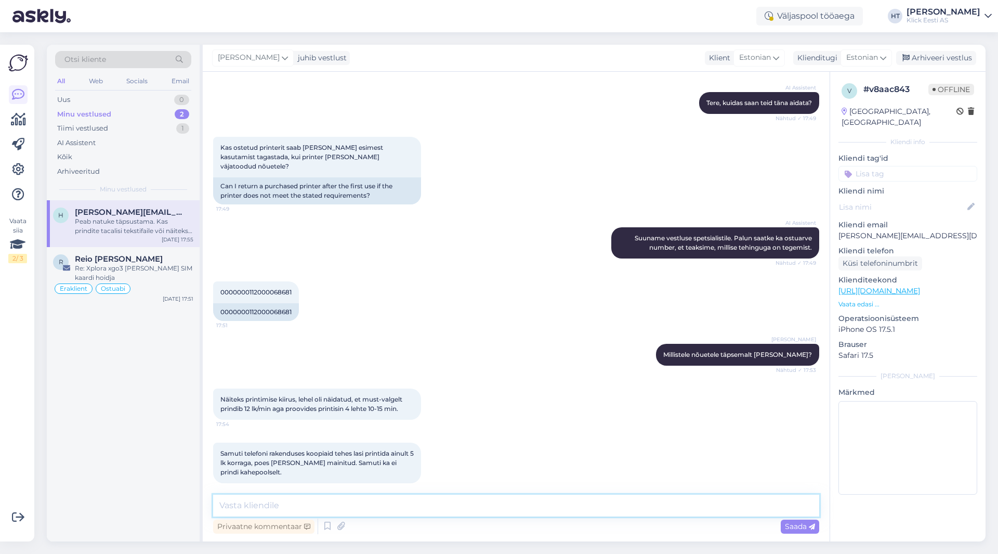
scroll to position [190, 0]
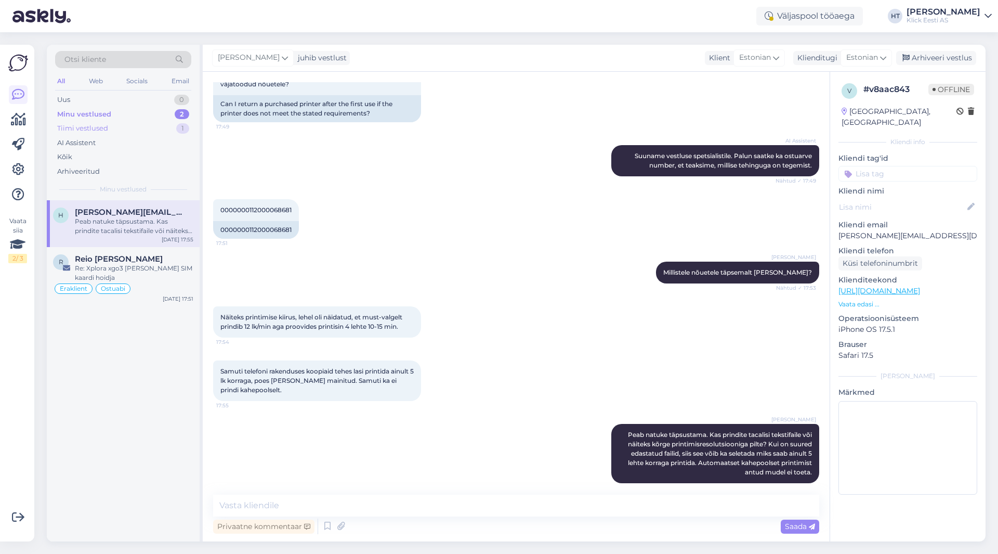
click at [151, 128] on div "Tiimi vestlused 1" at bounding box center [123, 128] width 136 height 15
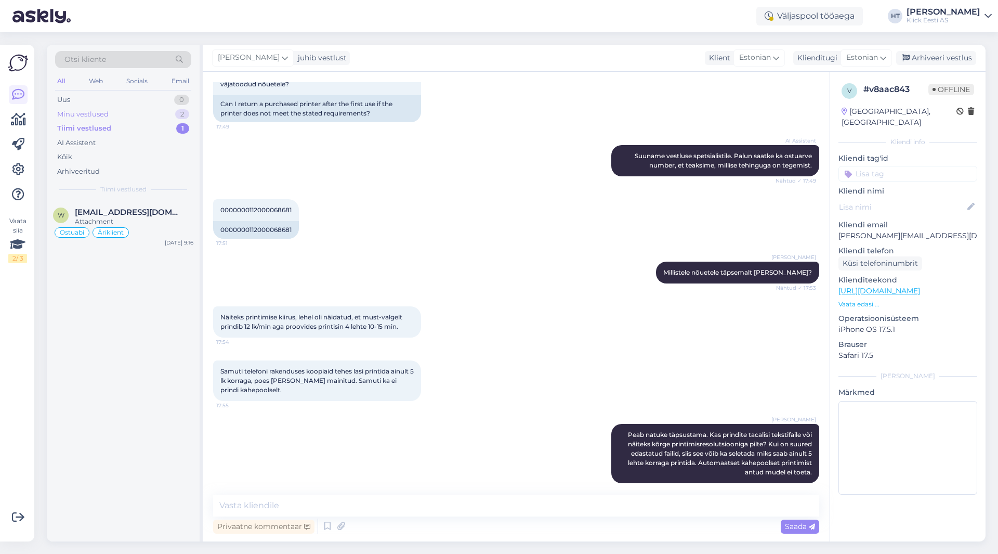
click at [151, 116] on div "Minu vestlused 2" at bounding box center [123, 114] width 136 height 15
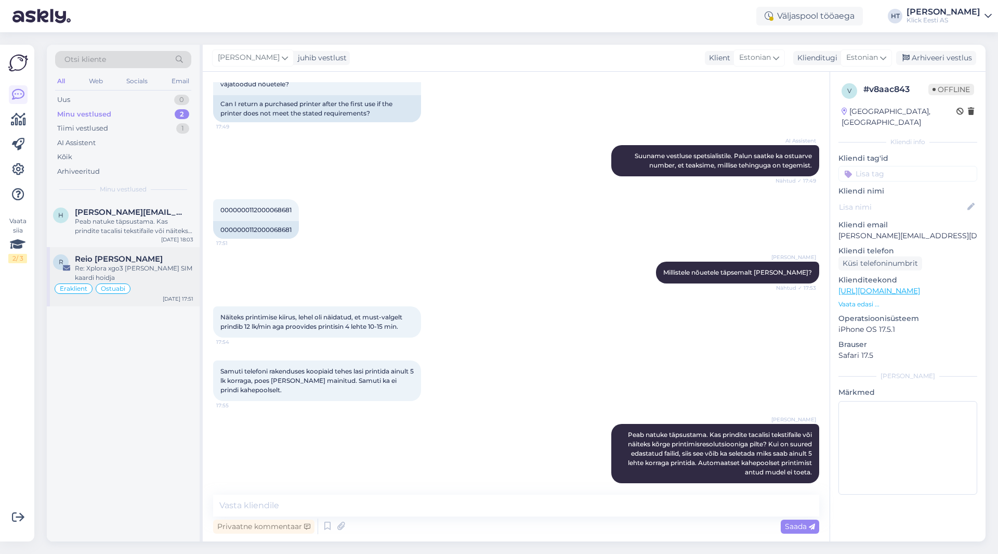
click at [153, 267] on div "Re: Xplora xgo3 [PERSON_NAME] SIM kaardi hoidja" at bounding box center [134, 273] width 118 height 19
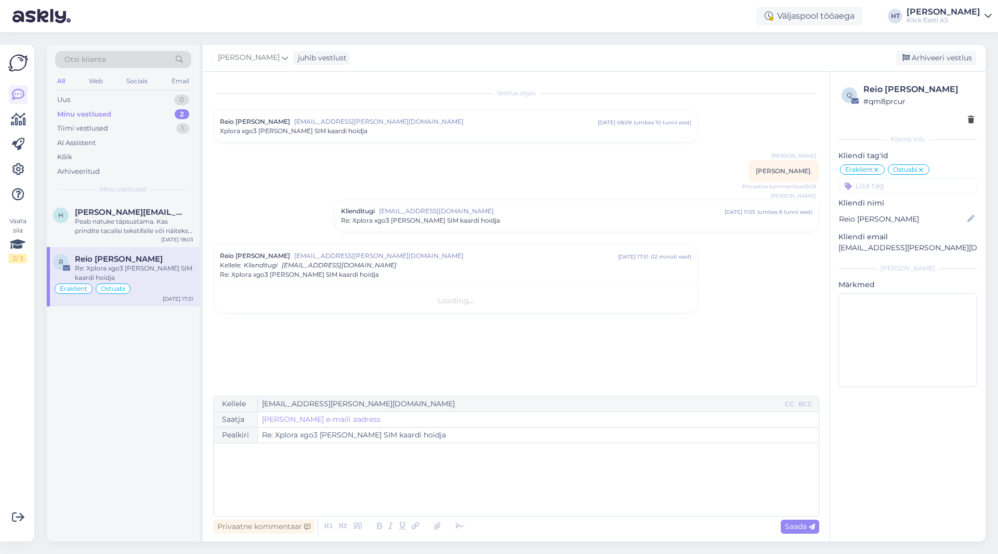
scroll to position [0, 0]
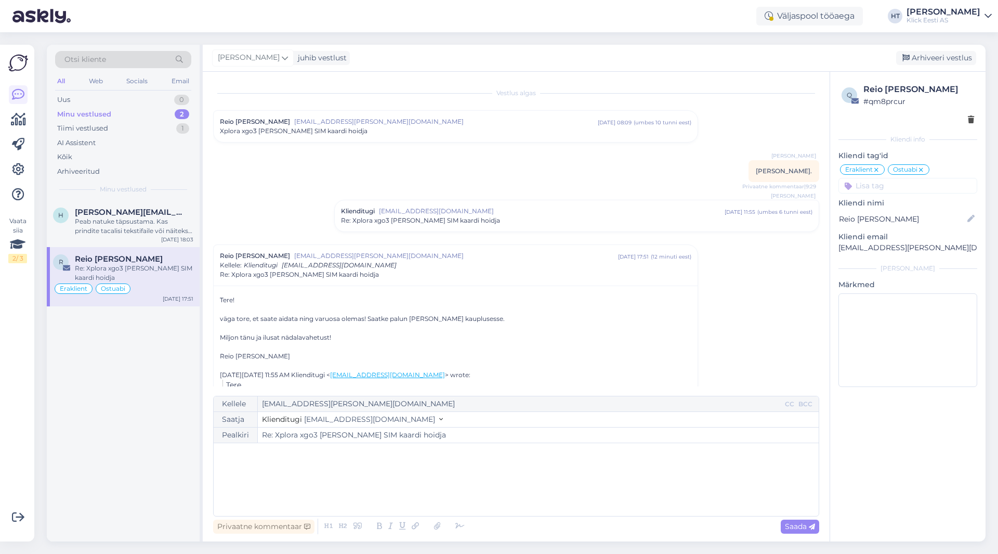
click at [183, 431] on div "H [PERSON_NAME][EMAIL_ADDRESS][DOMAIN_NAME] Peab natuke täpsustama. Kas prindit…" at bounding box center [123, 370] width 153 height 341
click at [87, 211] on span "[PERSON_NAME][EMAIL_ADDRESS][DOMAIN_NAME]" at bounding box center [129, 211] width 108 height 9
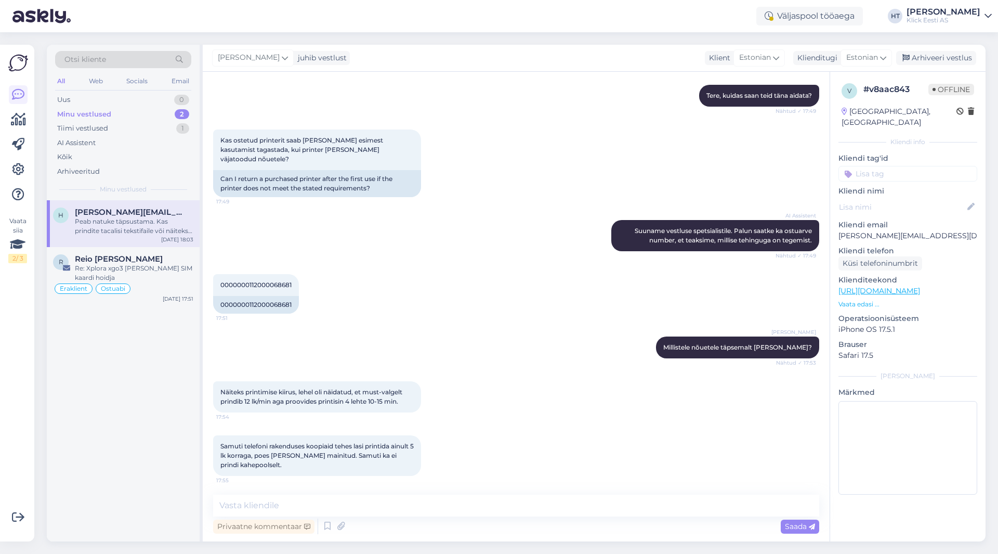
scroll to position [190, 0]
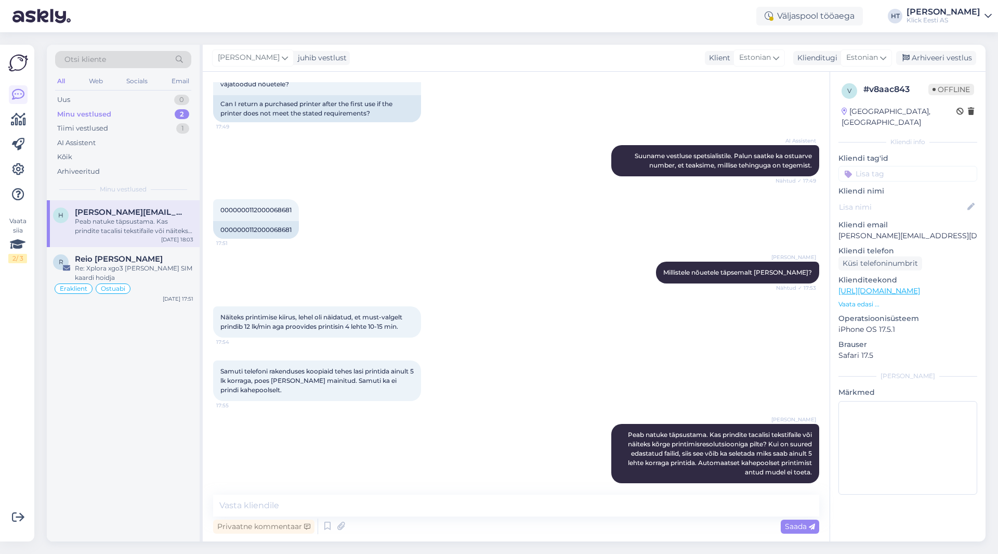
click at [161, 403] on div "H [PERSON_NAME][EMAIL_ADDRESS][DOMAIN_NAME] Peab natuke täpsustama. Kas prindit…" at bounding box center [123, 370] width 153 height 341
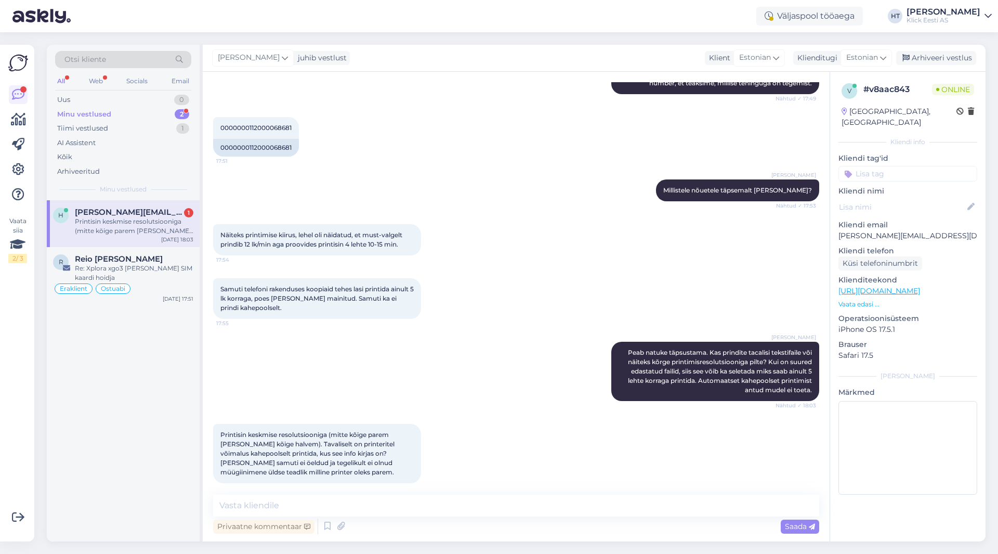
click at [422, 463] on div at bounding box center [425, 453] width 9 height 59
click at [389, 463] on div "Printisin keskmise resolutsiooniga (mitte kõige parem [PERSON_NAME] kõige halve…" at bounding box center [317, 453] width 208 height 59
click at [472, 451] on div "Printisin keskmise resolutsiooniga (mitte kõige parem [PERSON_NAME] kõige halve…" at bounding box center [516, 453] width 606 height 82
click at [445, 501] on textarea at bounding box center [516, 505] width 606 height 22
click at [512, 360] on div "[PERSON_NAME] Peab natuke täpsustama. Kas prindite tacalisi tekstifaile või näi…" at bounding box center [516, 371] width 606 height 82
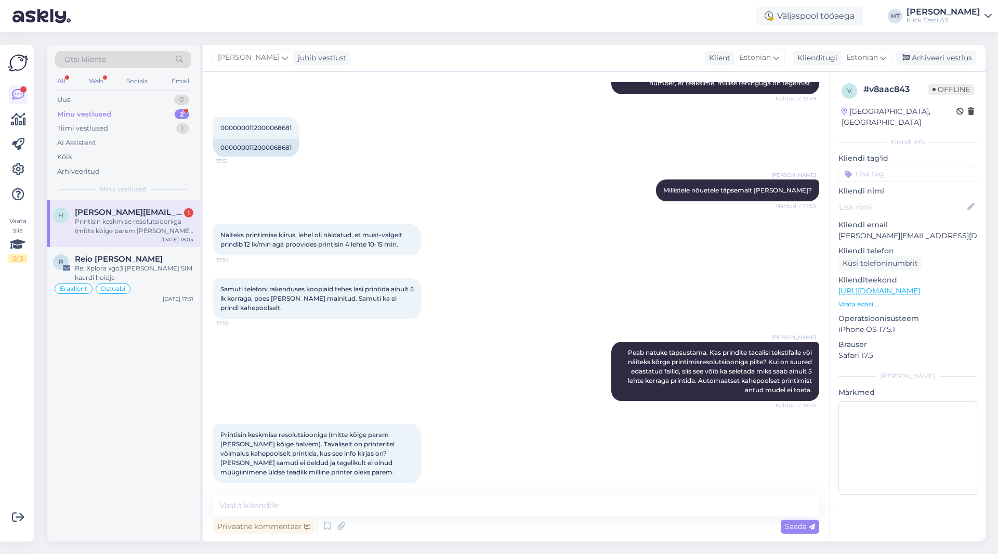
click at [512, 361] on div "[PERSON_NAME] Peab natuke täpsustama. Kas prindite tacalisi tekstifaile või näi…" at bounding box center [516, 371] width 606 height 82
click at [509, 359] on div "[PERSON_NAME] Peab natuke täpsustama. Kas prindite tacalisi tekstifaile või näi…" at bounding box center [516, 371] width 606 height 82
click at [517, 306] on div "Samuti telefoni rakenduses koopiaid tehes lasi printida ainult 5 lk korraga, po…" at bounding box center [516, 298] width 606 height 63
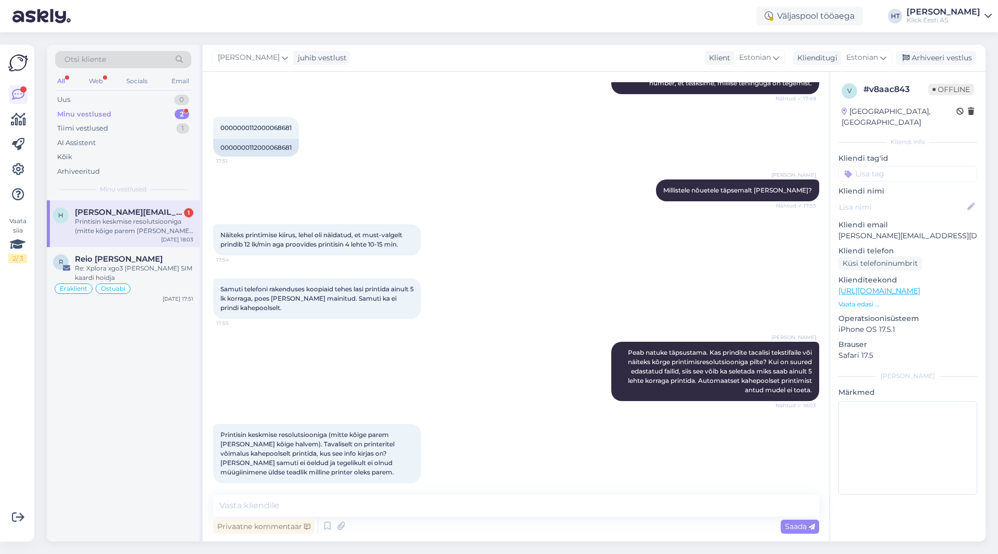
click at [135, 206] on div "H [PERSON_NAME][EMAIL_ADDRESS][DOMAIN_NAME] 1 Printisin keskmise resolutsioonig…" at bounding box center [123, 223] width 153 height 47
click at [442, 509] on textarea at bounding box center [516, 505] width 606 height 22
click at [501, 498] on textarea at bounding box center [516, 505] width 606 height 22
click at [626, 506] on textarea "Automaatne kahepoolne printimine pole kõikidel printeritel, enamjaolt on need k…" at bounding box center [516, 505] width 606 height 22
drag, startPoint x: 609, startPoint y: 505, endPoint x: 555, endPoint y: 503, distance: 54.1
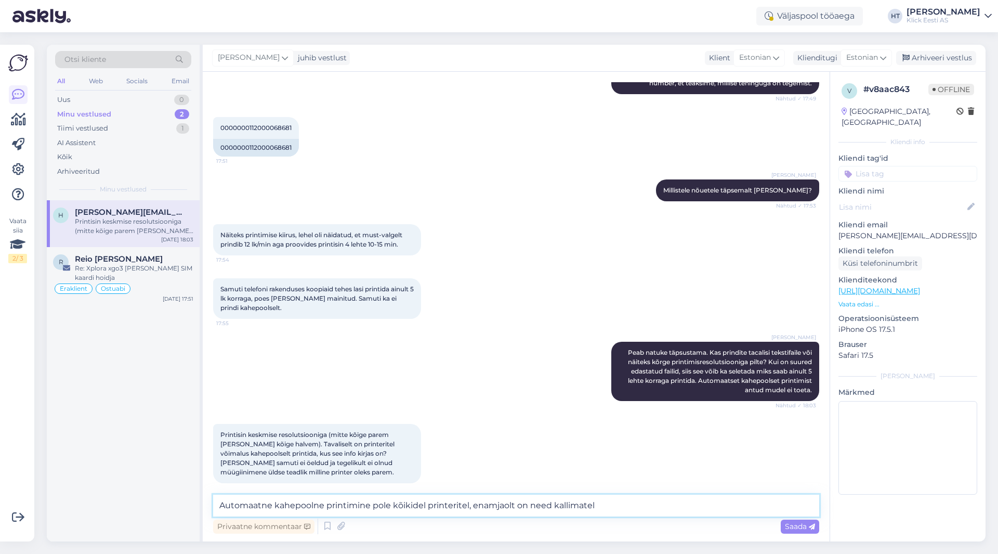
click at [555, 503] on textarea "Automaatne kahepoolne printimine pole kõikidel printeritel, enamjaolt on need k…" at bounding box center [516, 505] width 606 height 22
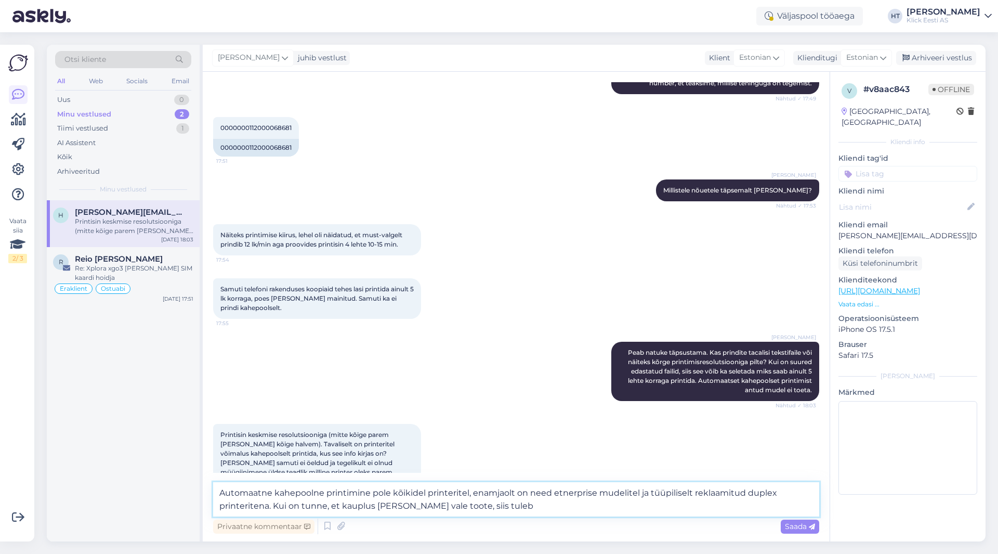
drag, startPoint x: 498, startPoint y: 508, endPoint x: 448, endPoint y: 507, distance: 49.9
click at [448, 507] on textarea "Automaatne kahepoolne printimine pole kõikidel printeritel, enamjaolt on need e…" at bounding box center [516, 499] width 606 height 34
paste textarea "ks komplektne toode tagastada teile sobivasse Klicki esindusse ja esitada avald…"
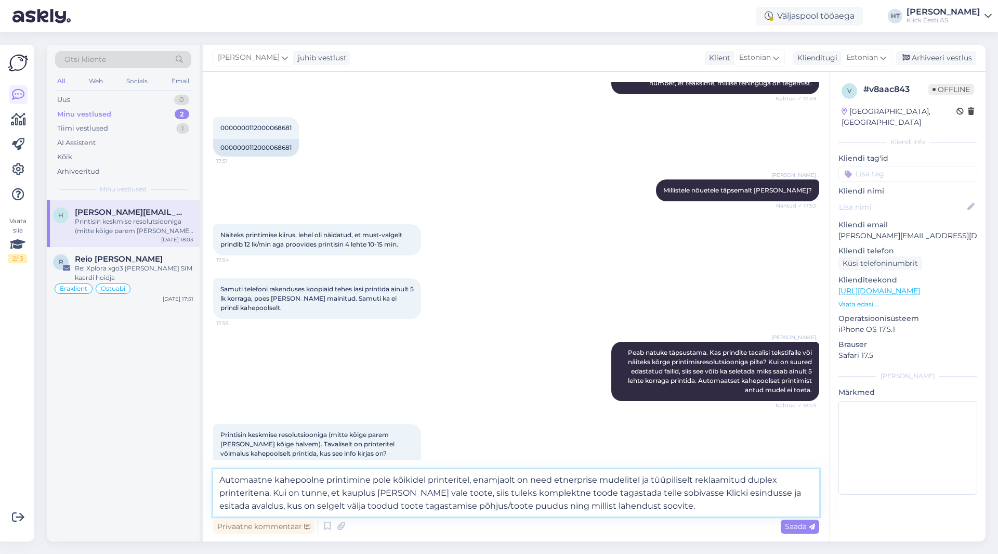
drag, startPoint x: 611, startPoint y: 492, endPoint x: 740, endPoint y: 494, distance: 128.4
click at [740, 494] on textarea "Automaatne kahepoolne printimine pole kõikidel printeritel, enamjaolt on need e…" at bounding box center [516, 492] width 606 height 47
type textarea "Automaatne kahepoolne printimine pole kõikidel printeritel, enamjaolt on need e…"
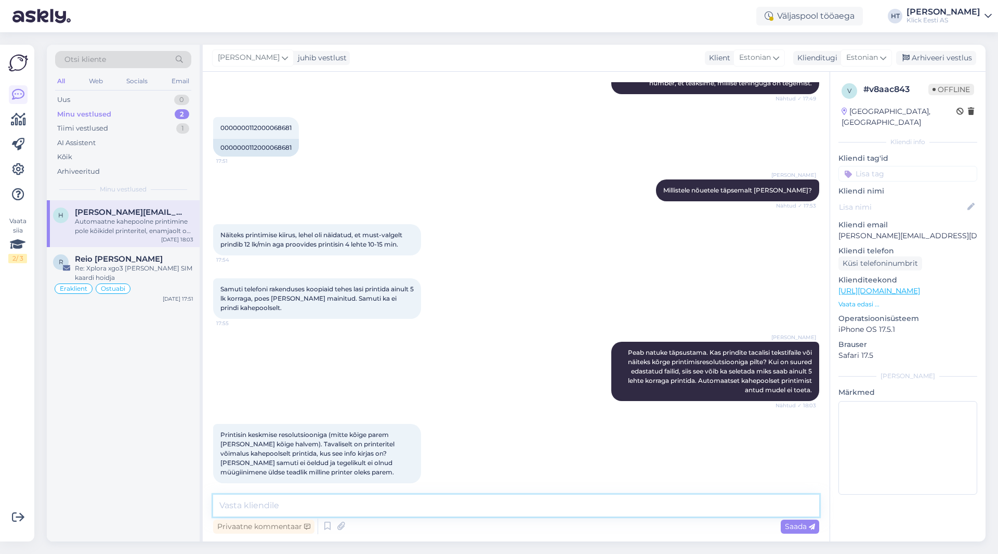
scroll to position [373, 0]
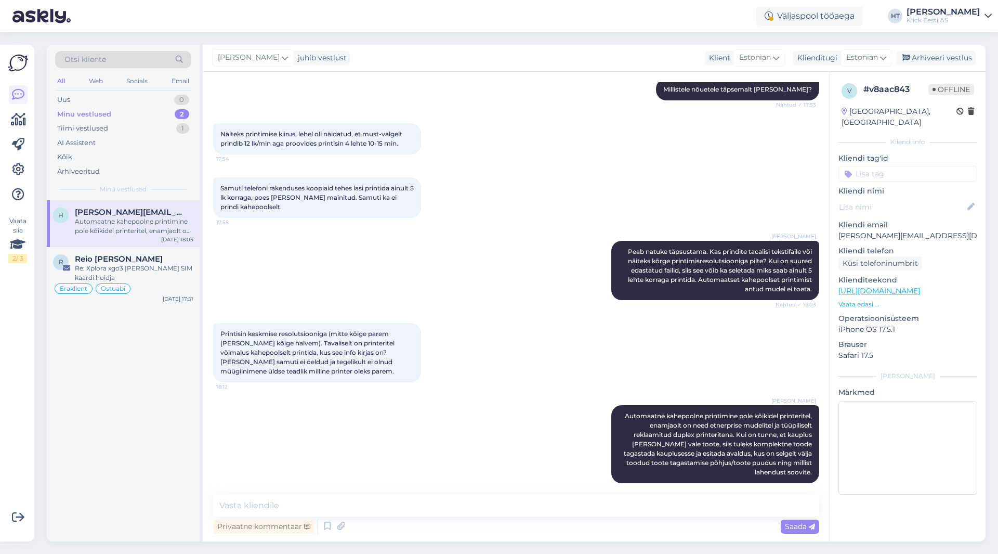
click at [867, 166] on input at bounding box center [907, 174] width 139 height 16
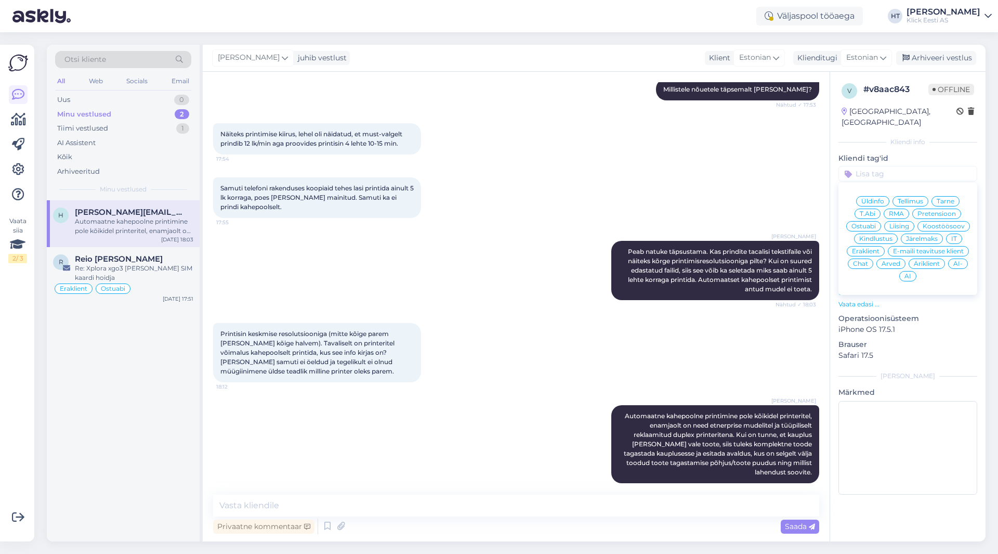
click at [931, 210] on span "Pretensioon" at bounding box center [936, 213] width 38 height 6
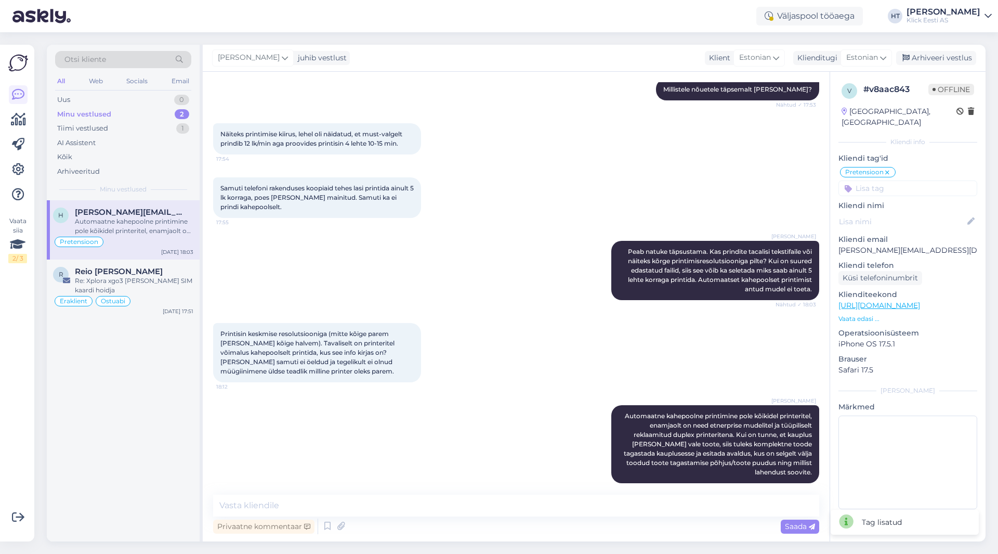
click at [885, 180] on input at bounding box center [907, 188] width 139 height 16
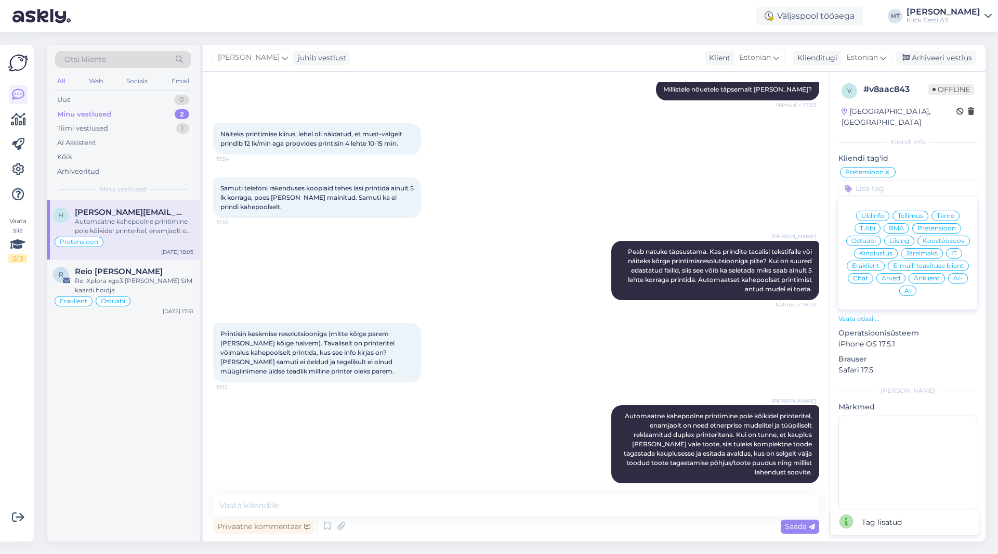
click at [871, 262] on span "Eraklient" at bounding box center [866, 265] width 28 height 6
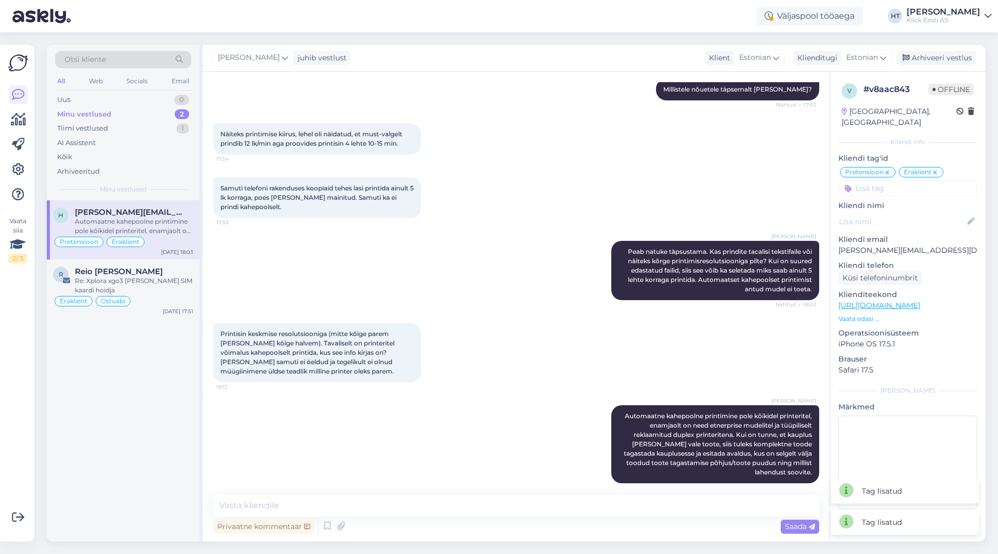
click at [709, 181] on div "Samuti telefoni rakenduses koopiaid tehes lasi printida ainult 5 lk korraga, po…" at bounding box center [516, 197] width 606 height 63
click at [462, 427] on div "[PERSON_NAME] Automaatne kahepoolne printimine pole kõikidel printeritel, enamj…" at bounding box center [516, 443] width 606 height 101
click at [927, 57] on div "Arhiveeri vestlus" at bounding box center [936, 58] width 80 height 14
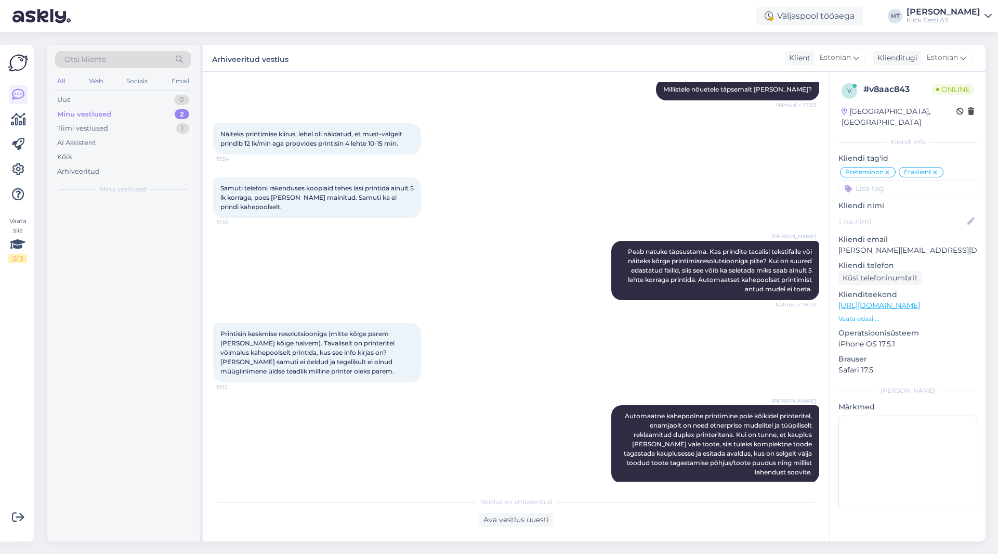
scroll to position [376, 0]
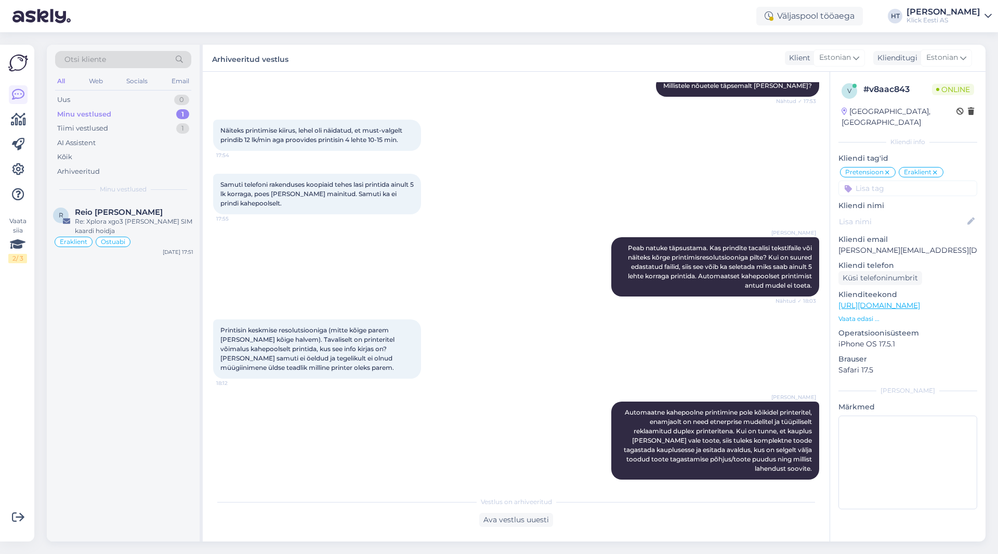
click at [131, 350] on div "R Reio [PERSON_NAME] Re: Xplora xgo3 [PERSON_NAME] SIM kaardi hoidja Eraklient …" at bounding box center [123, 370] width 153 height 341
click at [938, 16] on div "Klick Eesti AS" at bounding box center [943, 20] width 74 height 8
click at [936, 93] on div "Logi välja" at bounding box center [899, 89] width 185 height 19
